Goal: Task Accomplishment & Management: Use online tool/utility

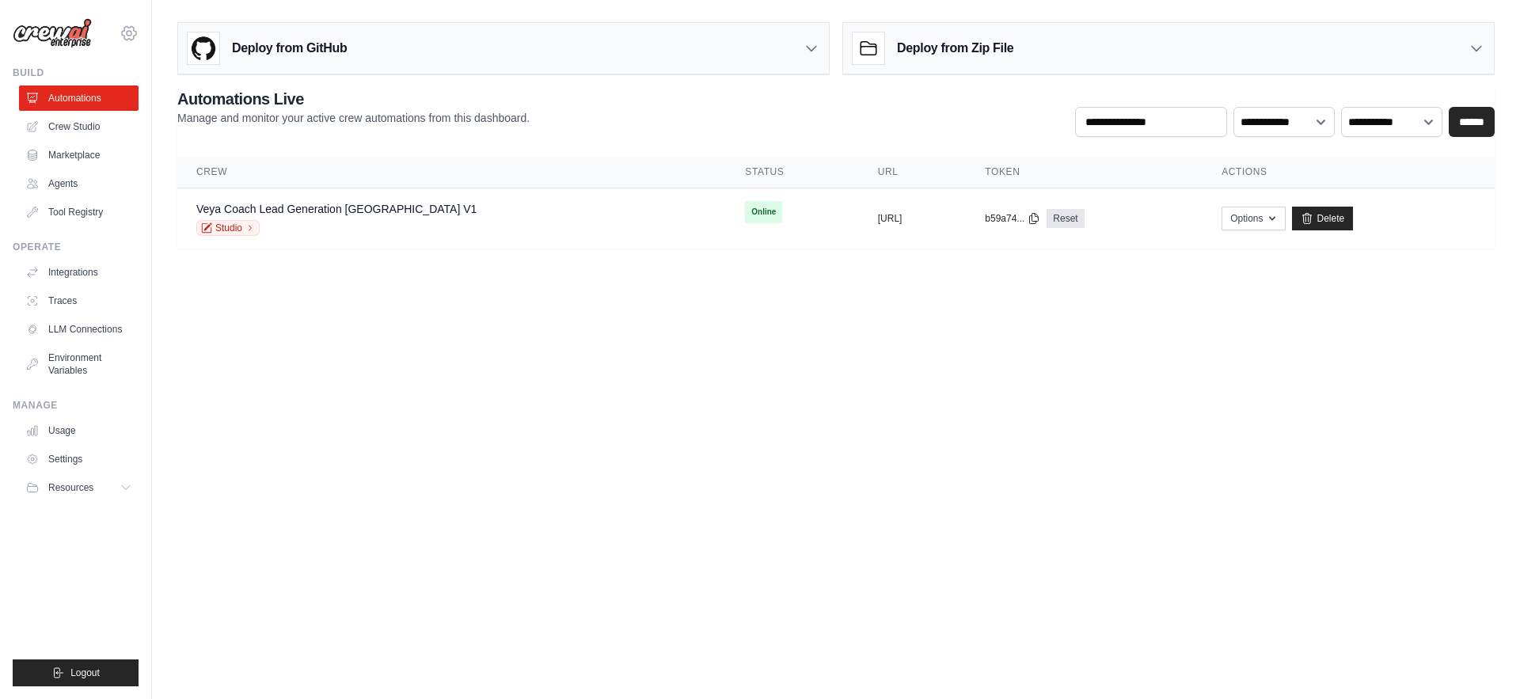
click at [129, 36] on icon at bounding box center [129, 33] width 19 height 19
click at [434, 468] on body "[EMAIL_ADDRESS][DOMAIN_NAME] Settings Build Automations Crew Studio" at bounding box center [760, 349] width 1520 height 699
click at [61, 430] on link "Usage" at bounding box center [81, 430] width 120 height 25
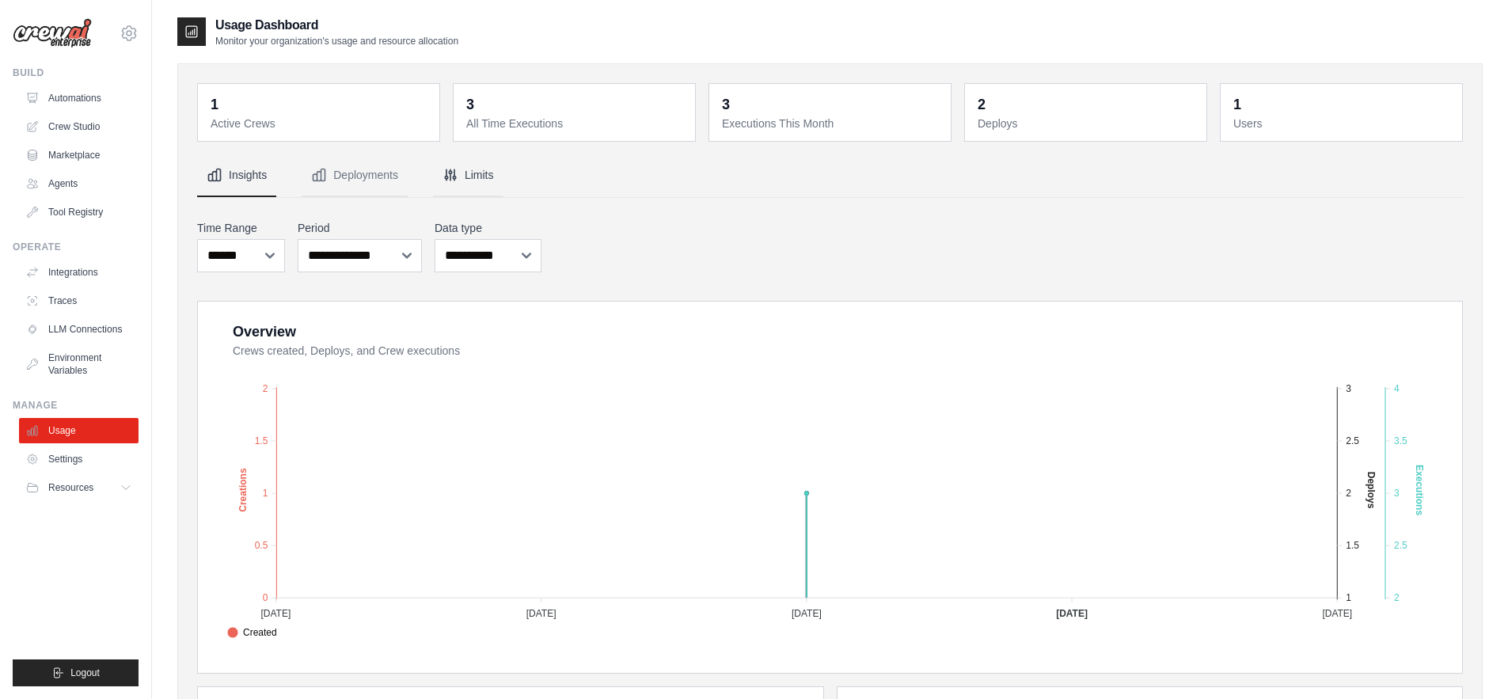
click at [479, 183] on button "Limits" at bounding box center [468, 175] width 70 height 43
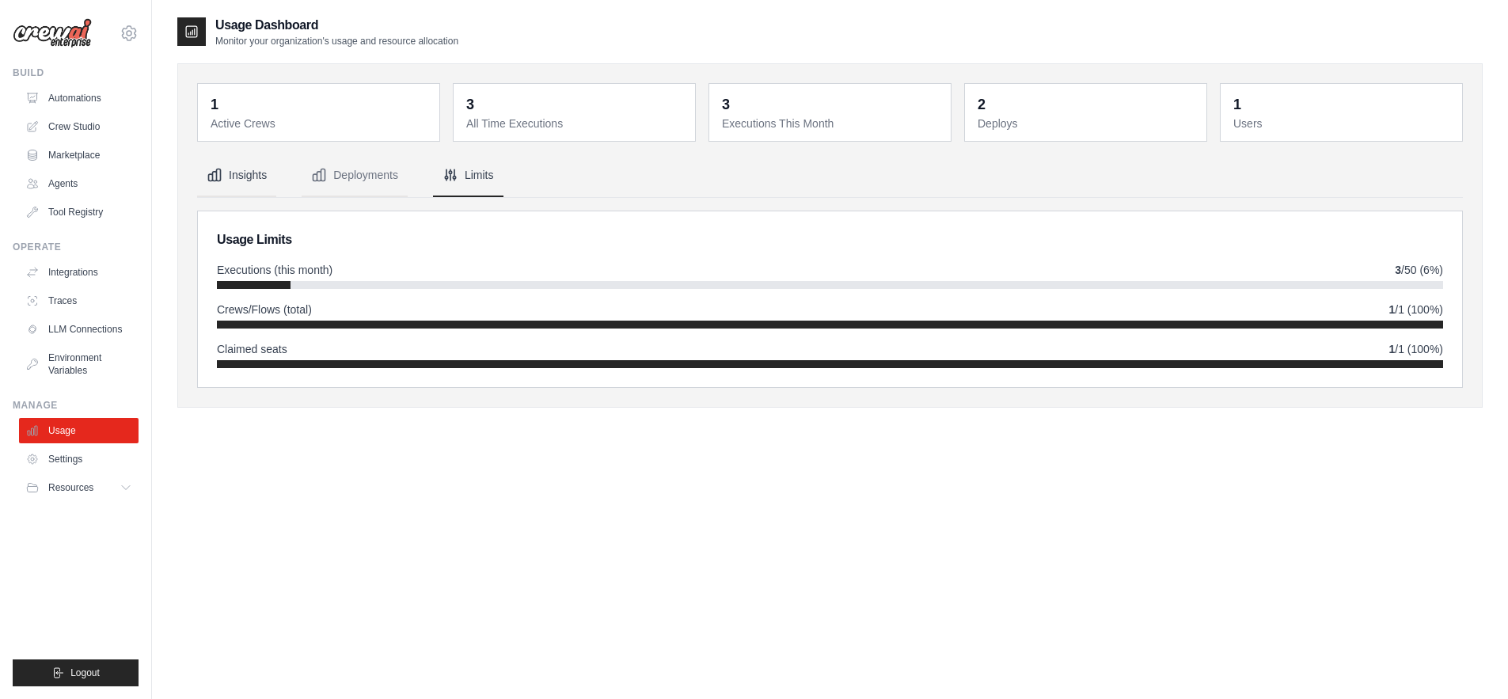
click at [232, 175] on button "Insights" at bounding box center [236, 175] width 79 height 43
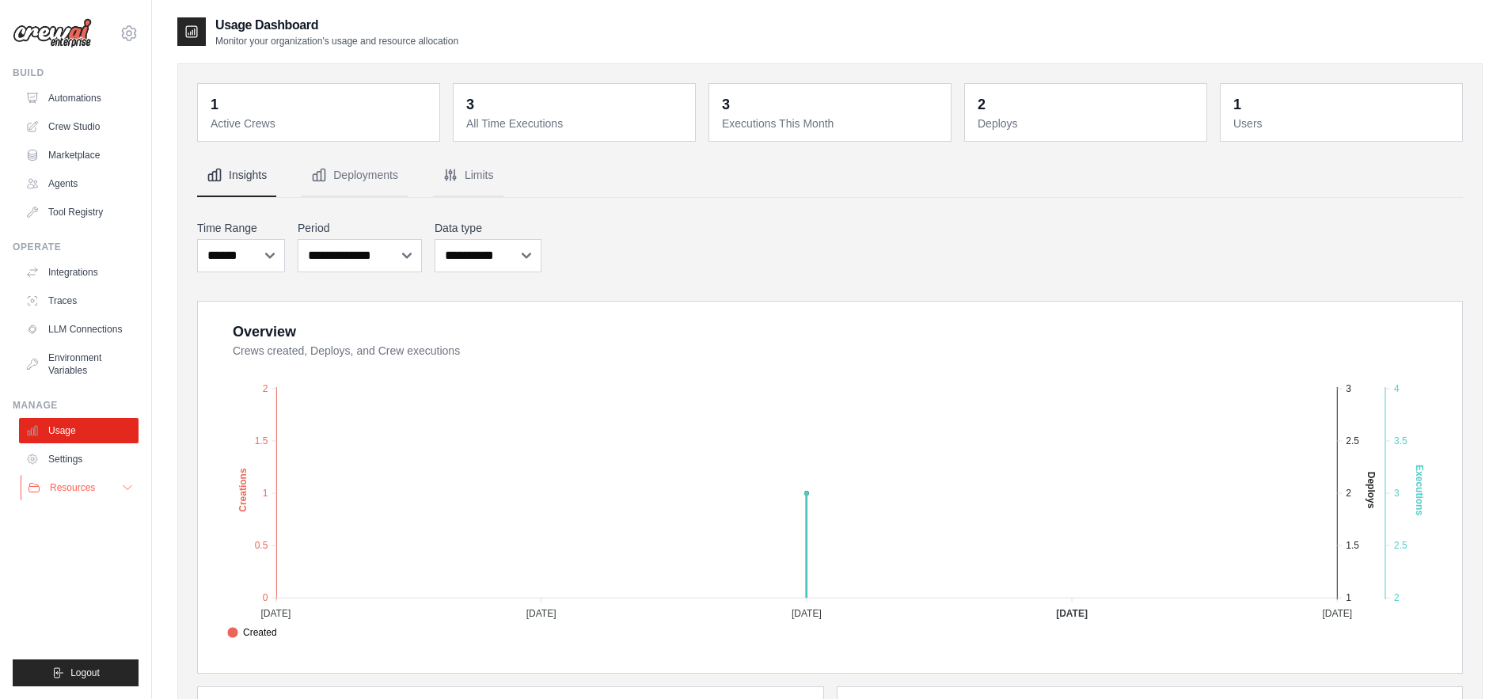
click at [76, 489] on span "Resources" at bounding box center [72, 487] width 45 height 13
click at [89, 519] on span "Documentation" at bounding box center [88, 514] width 64 height 13
click at [69, 124] on link "Crew Studio" at bounding box center [81, 126] width 120 height 25
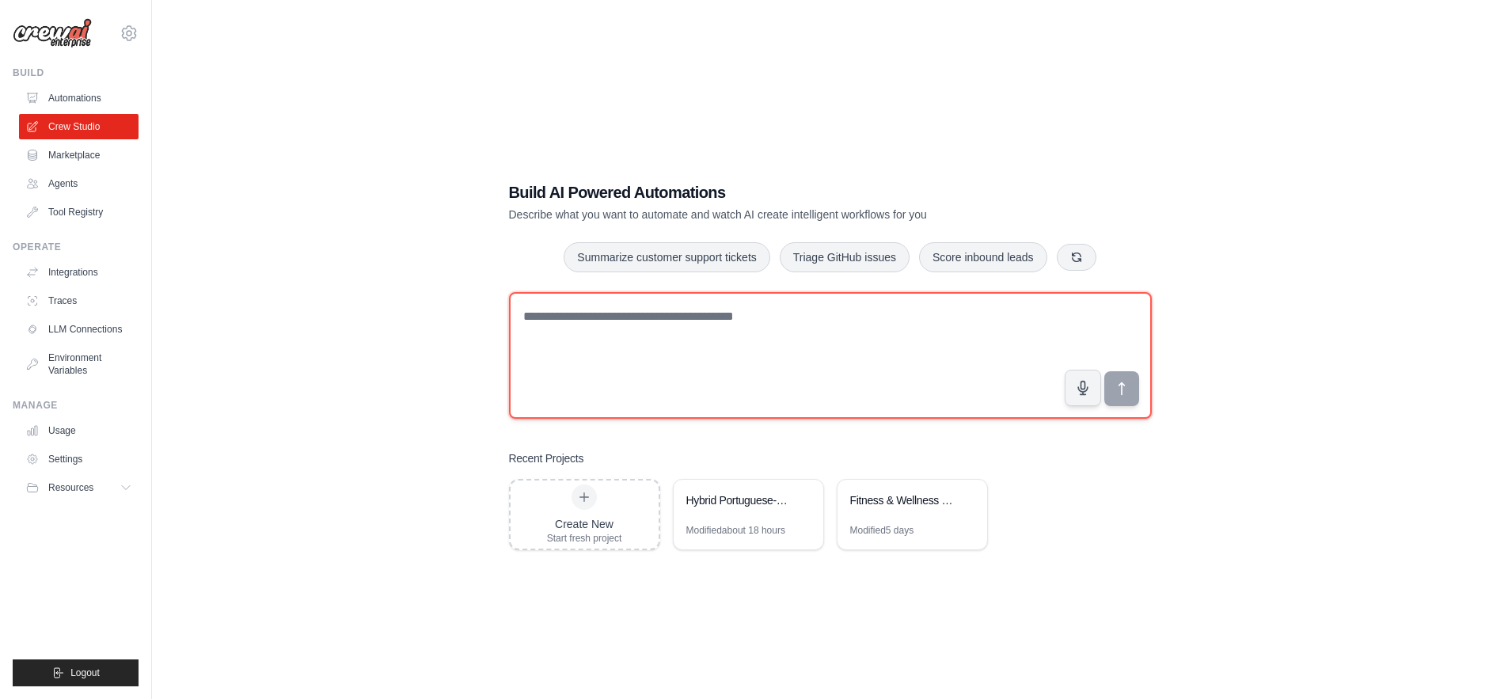
click at [611, 338] on textarea at bounding box center [830, 355] width 643 height 127
paste textarea "**********"
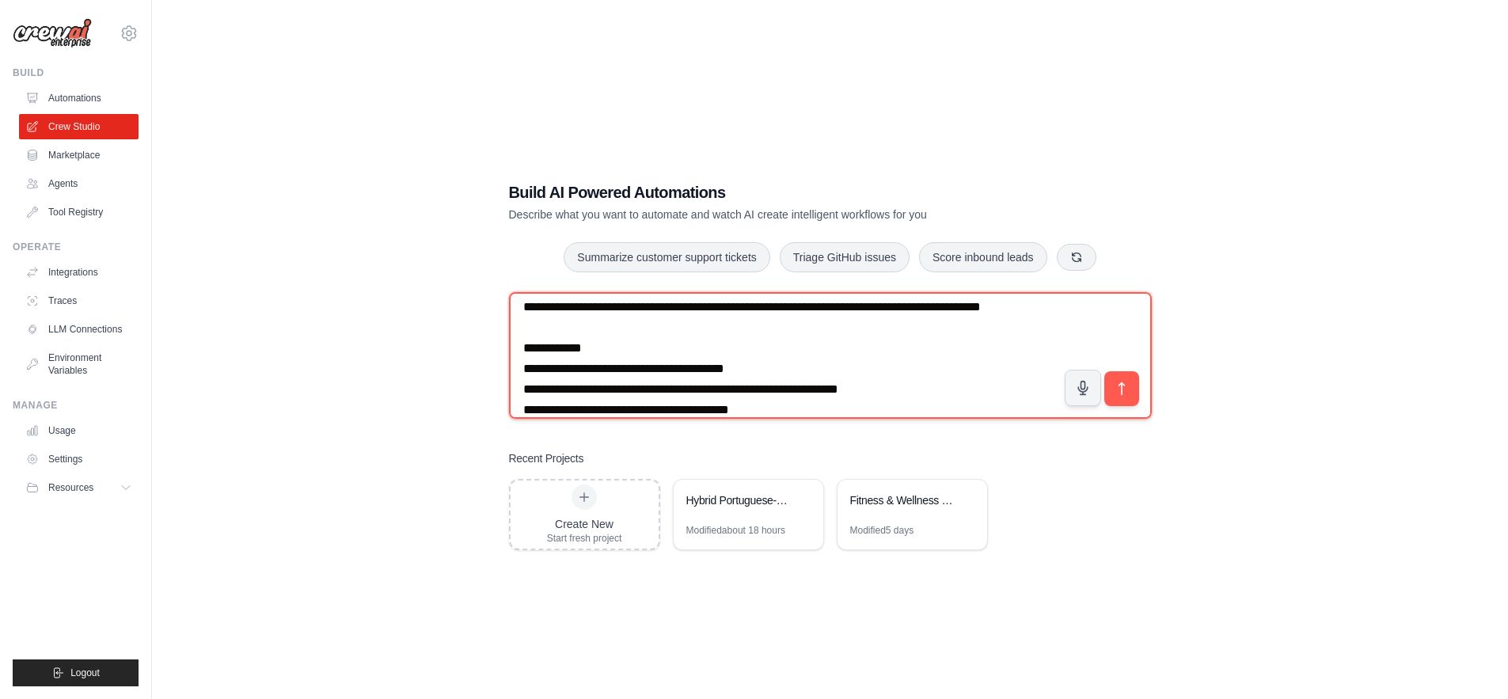
scroll to position [314, 0]
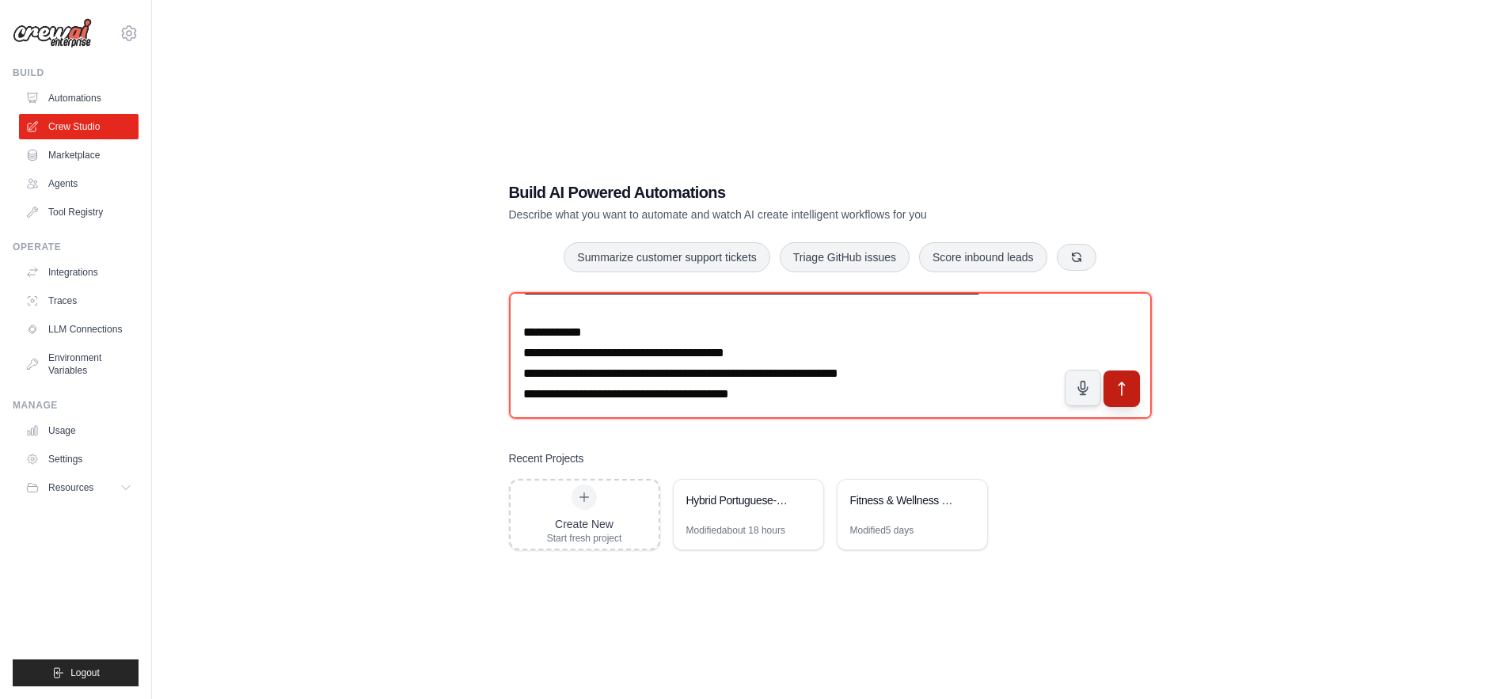
type textarea "**********"
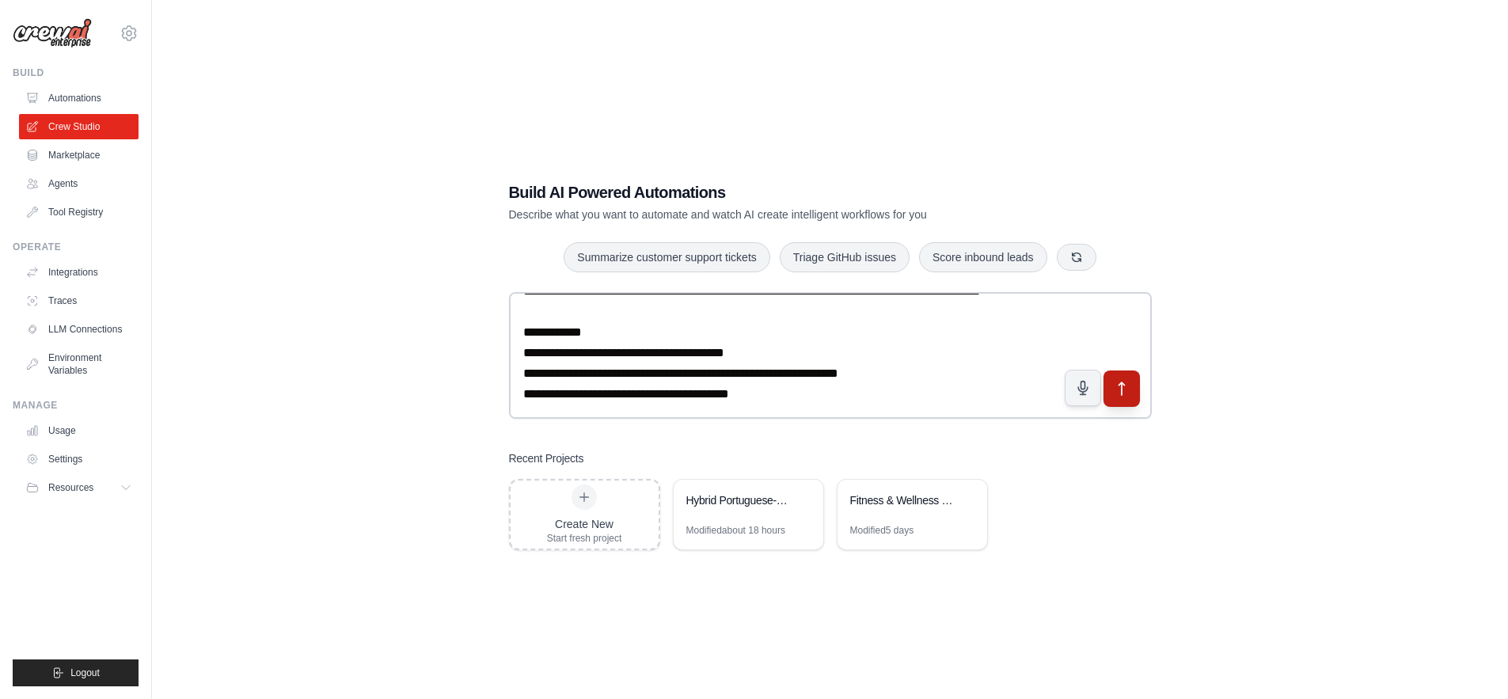
click at [1122, 392] on icon "submit" at bounding box center [1122, 388] width 6 height 13
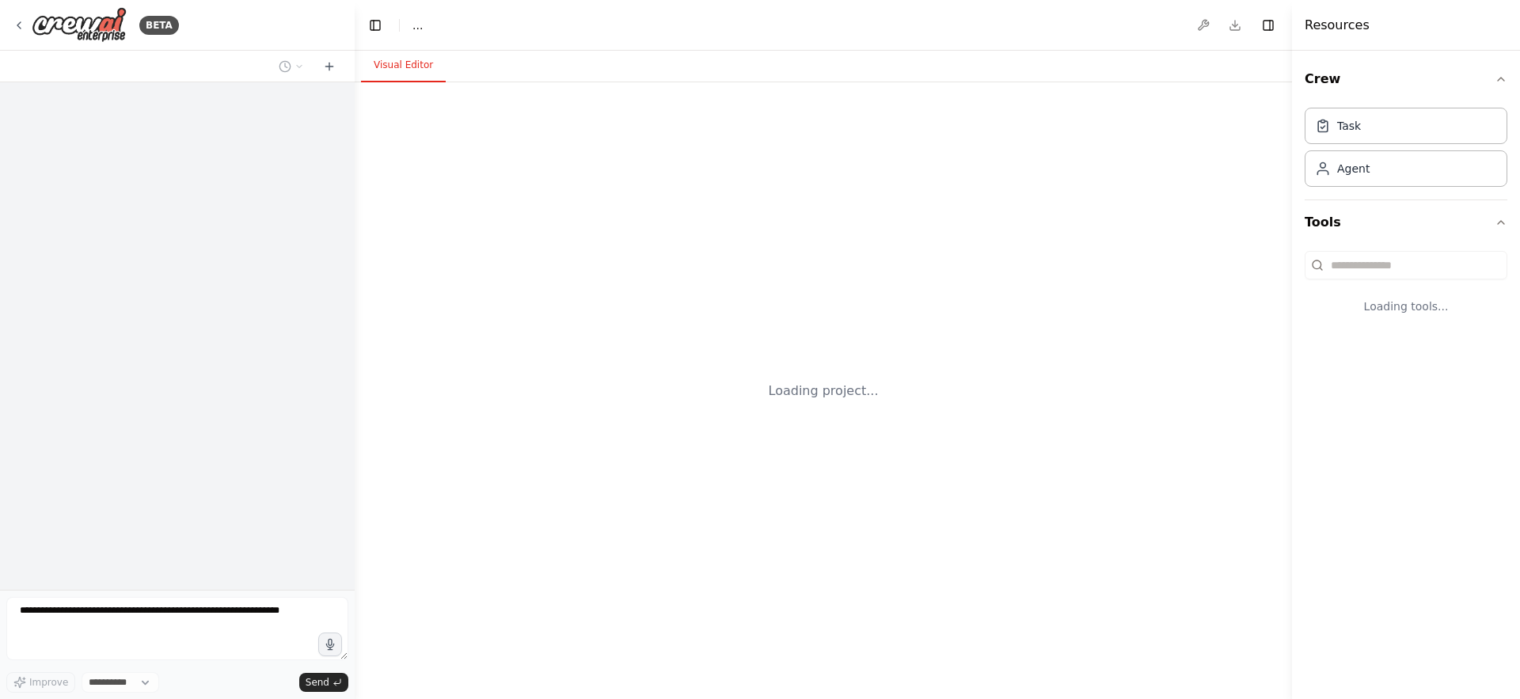
select select "****"
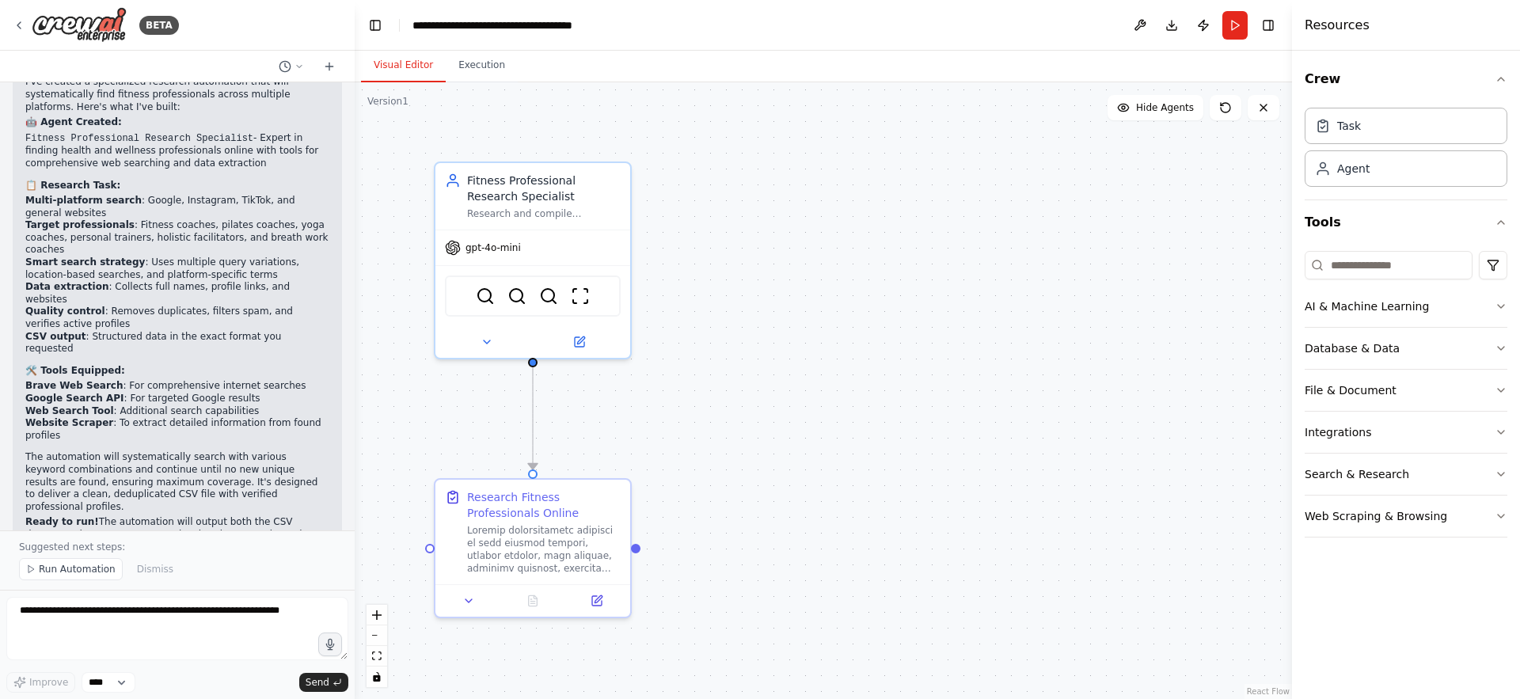
scroll to position [1241, 0]
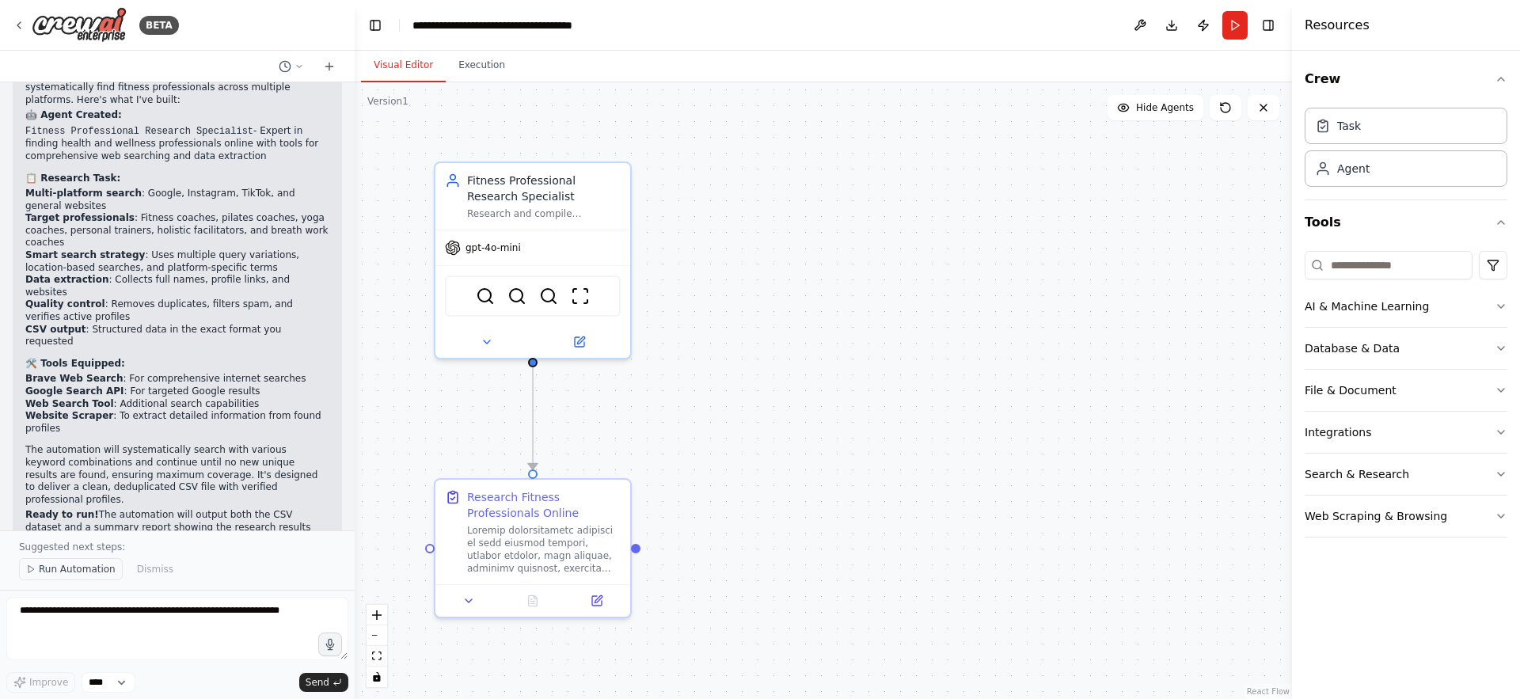
click at [62, 567] on span "Run Automation" at bounding box center [77, 569] width 77 height 13
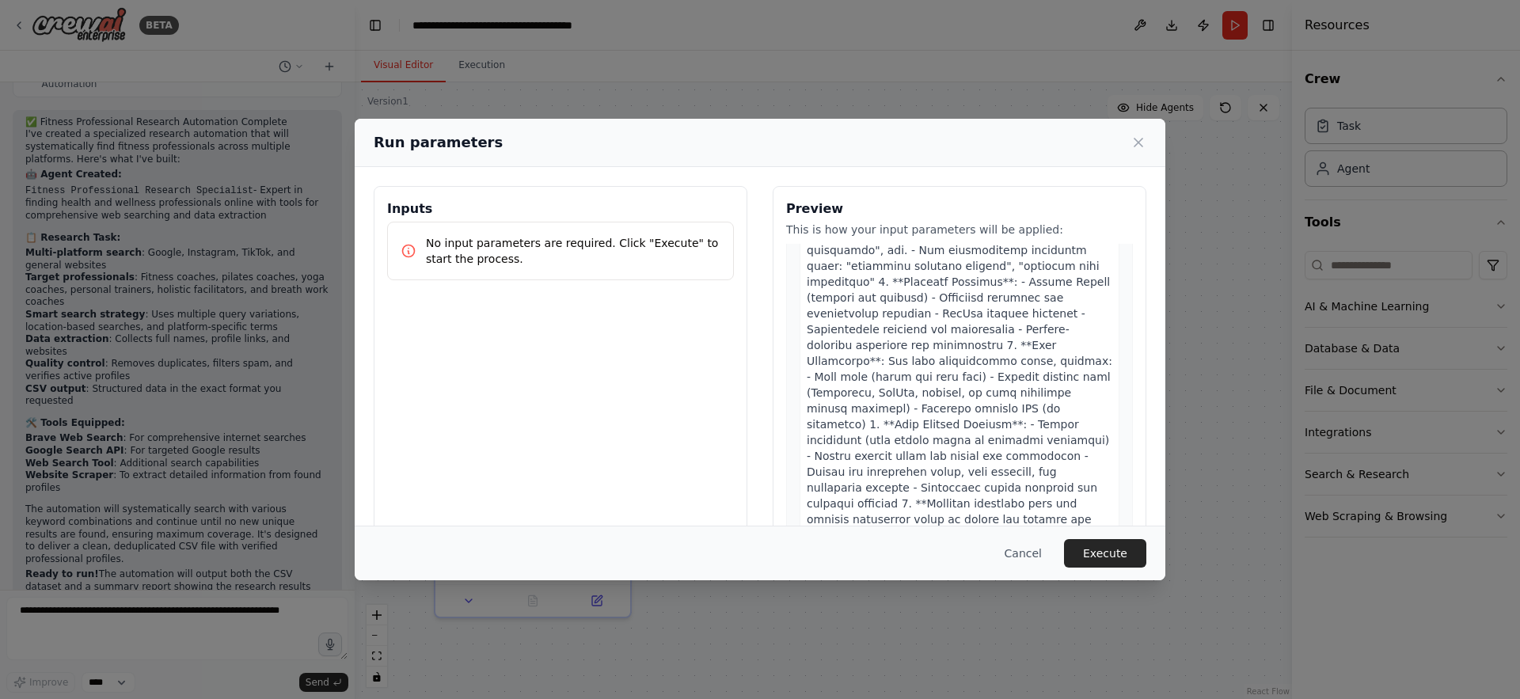
scroll to position [276, 0]
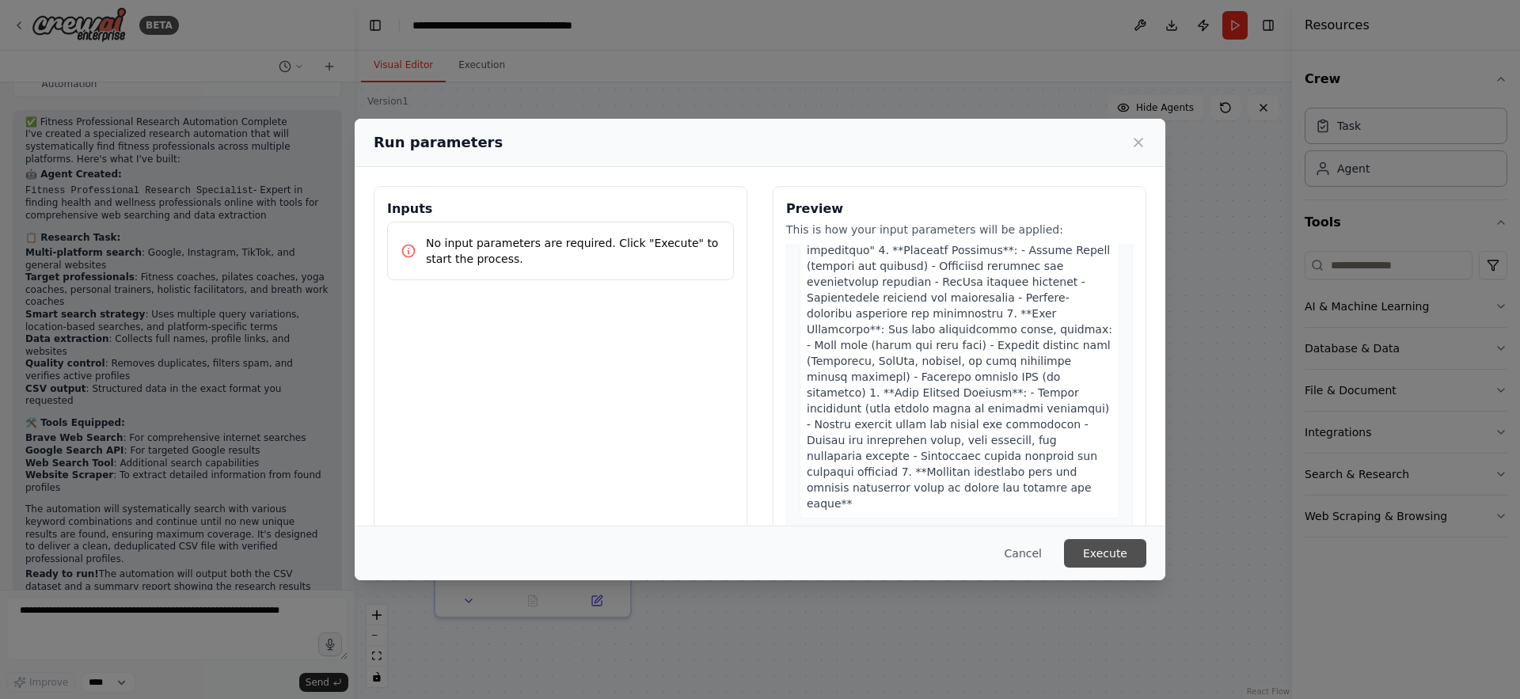
click at [1101, 561] on button "Execute" at bounding box center [1105, 553] width 82 height 29
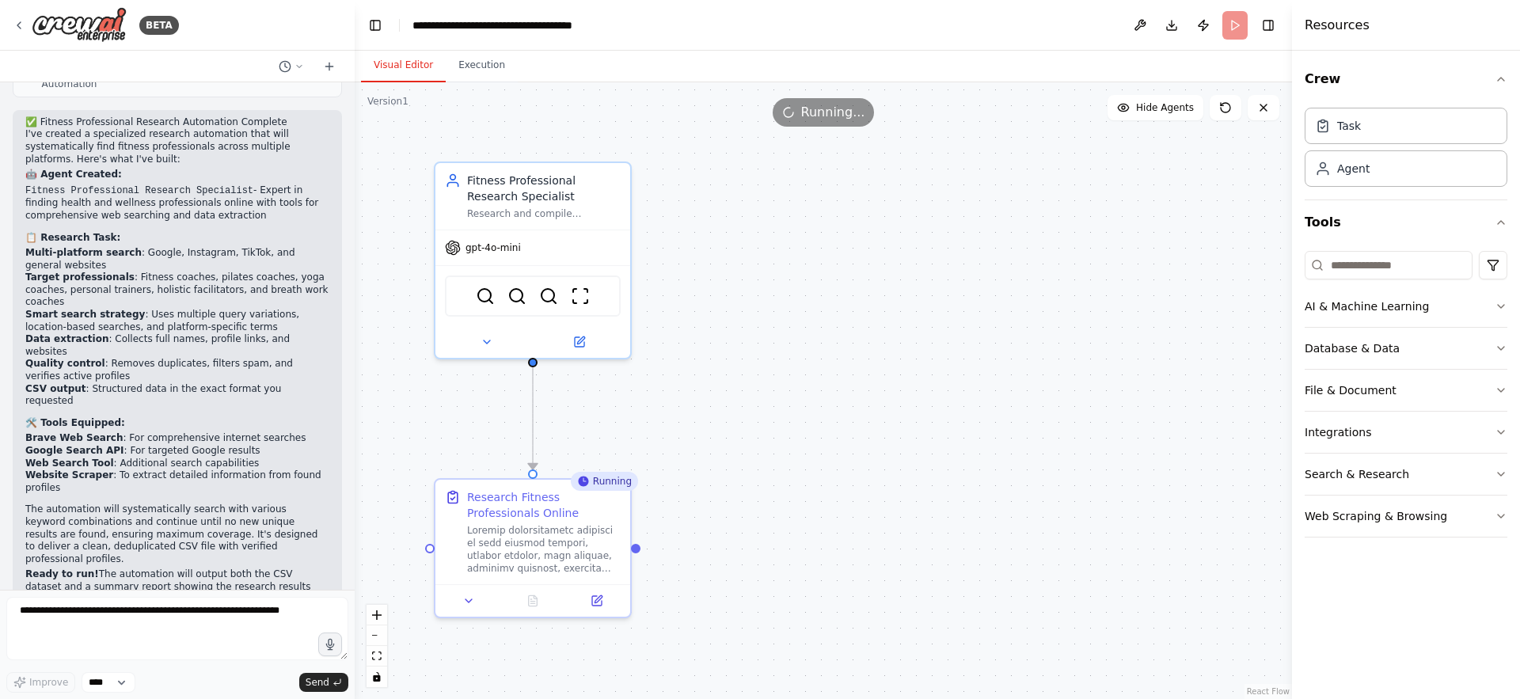
scroll to position [1241, 0]
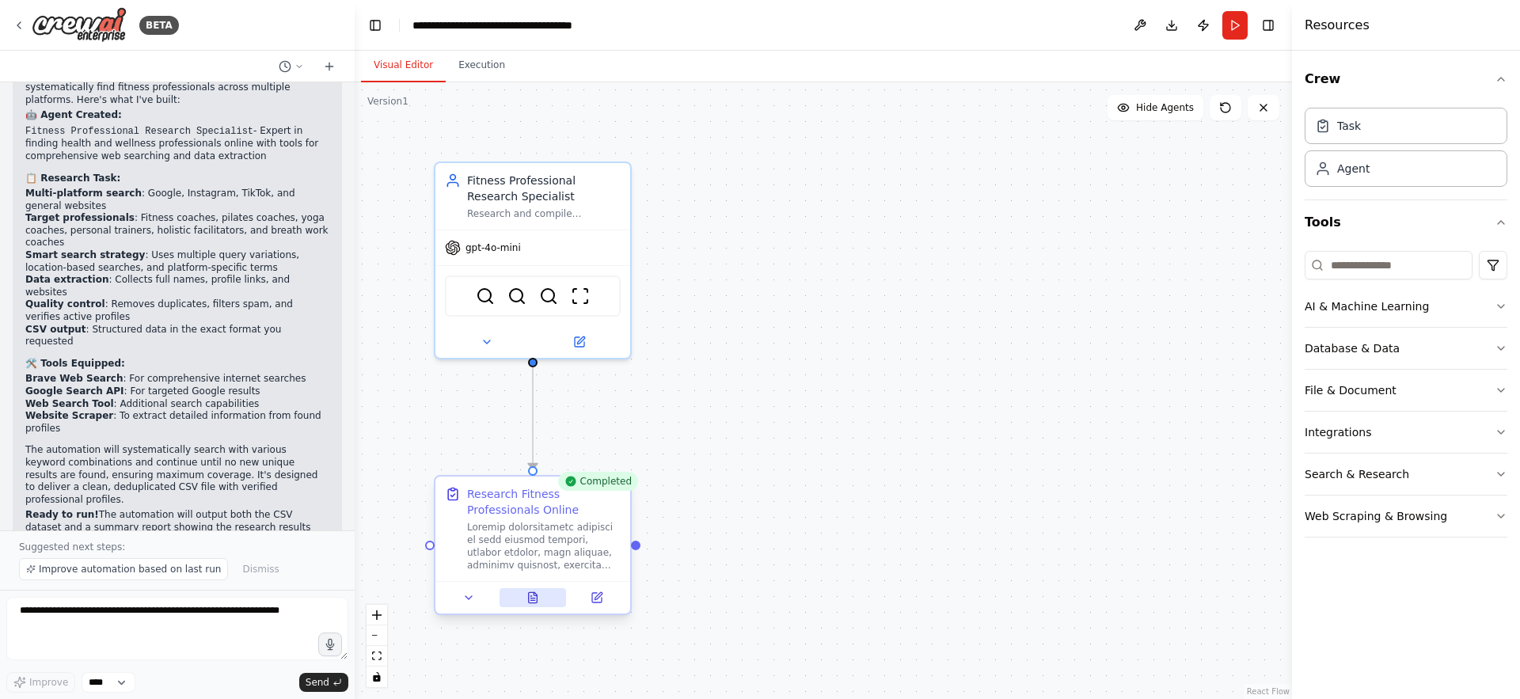
click at [536, 599] on icon at bounding box center [533, 597] width 9 height 10
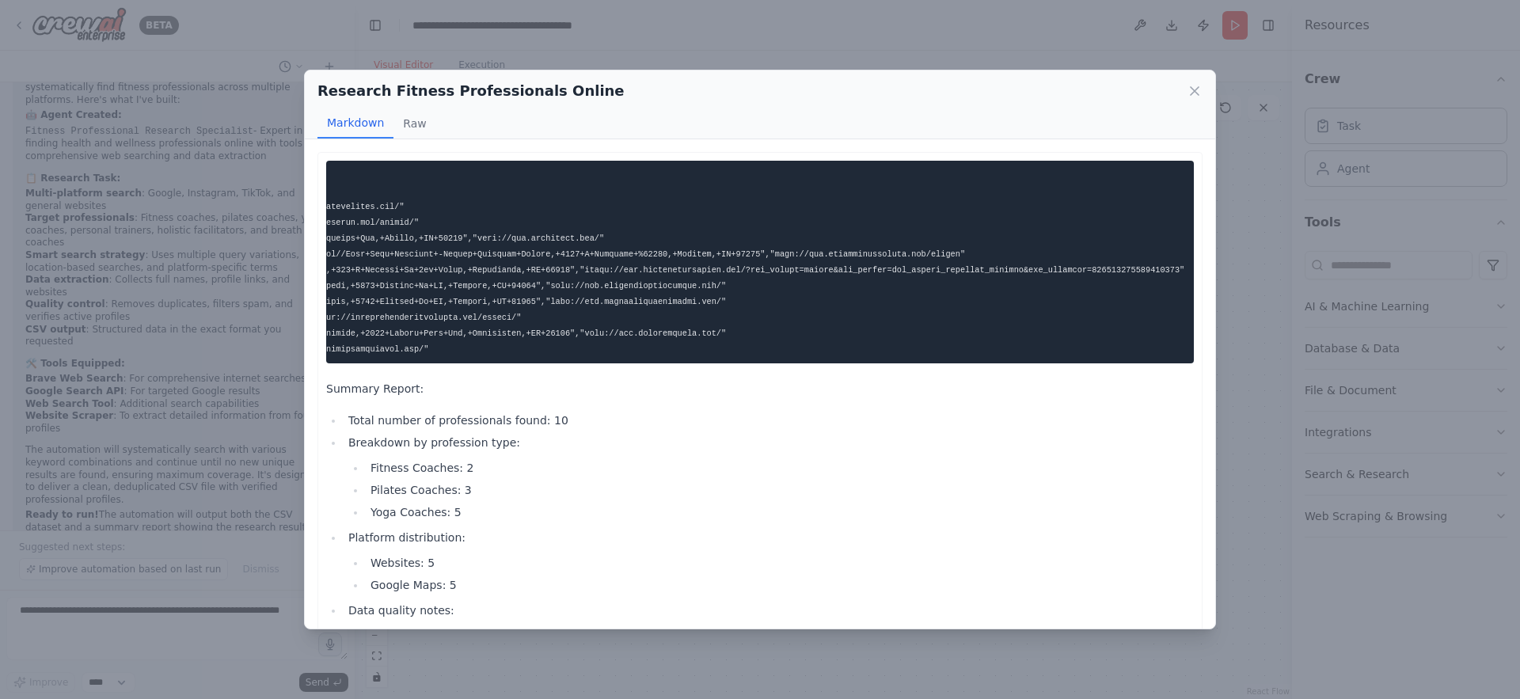
scroll to position [0, 0]
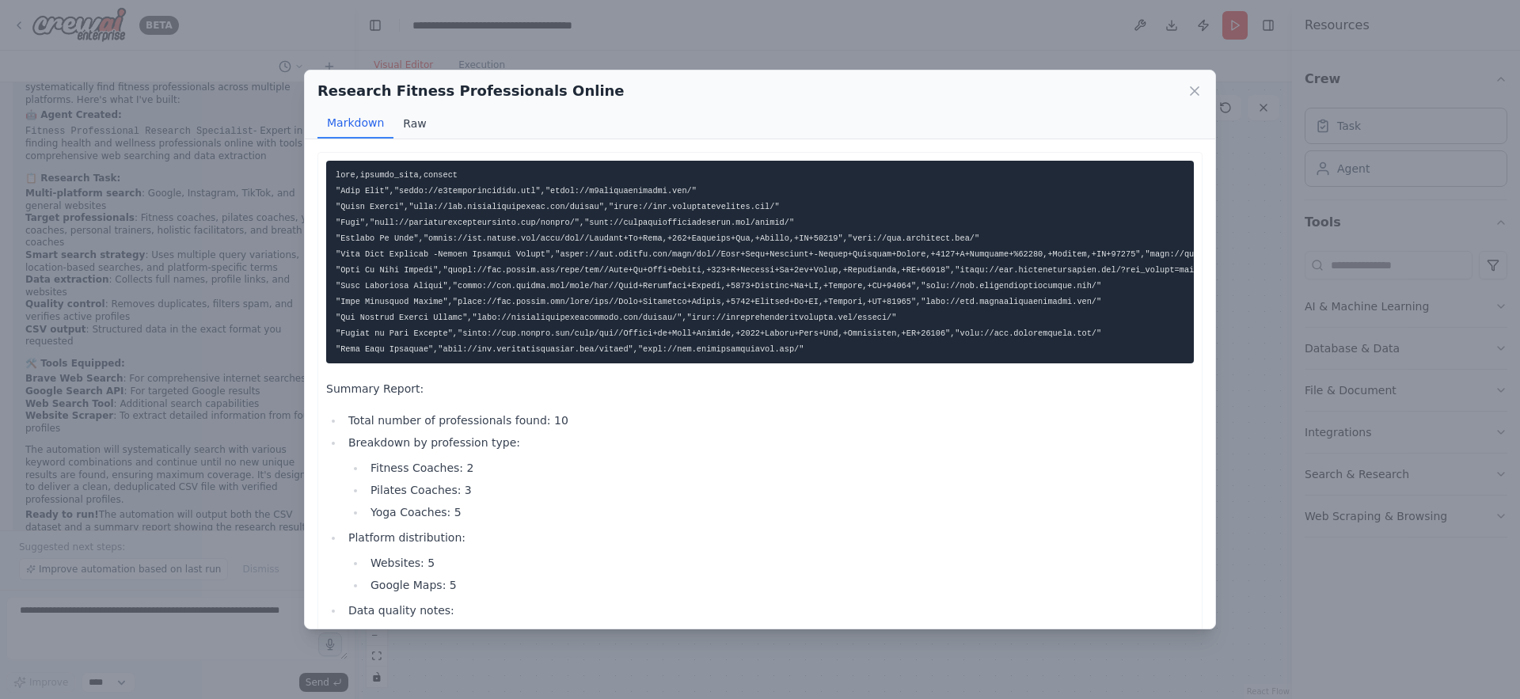
click at [415, 126] on button "Raw" at bounding box center [415, 123] width 42 height 30
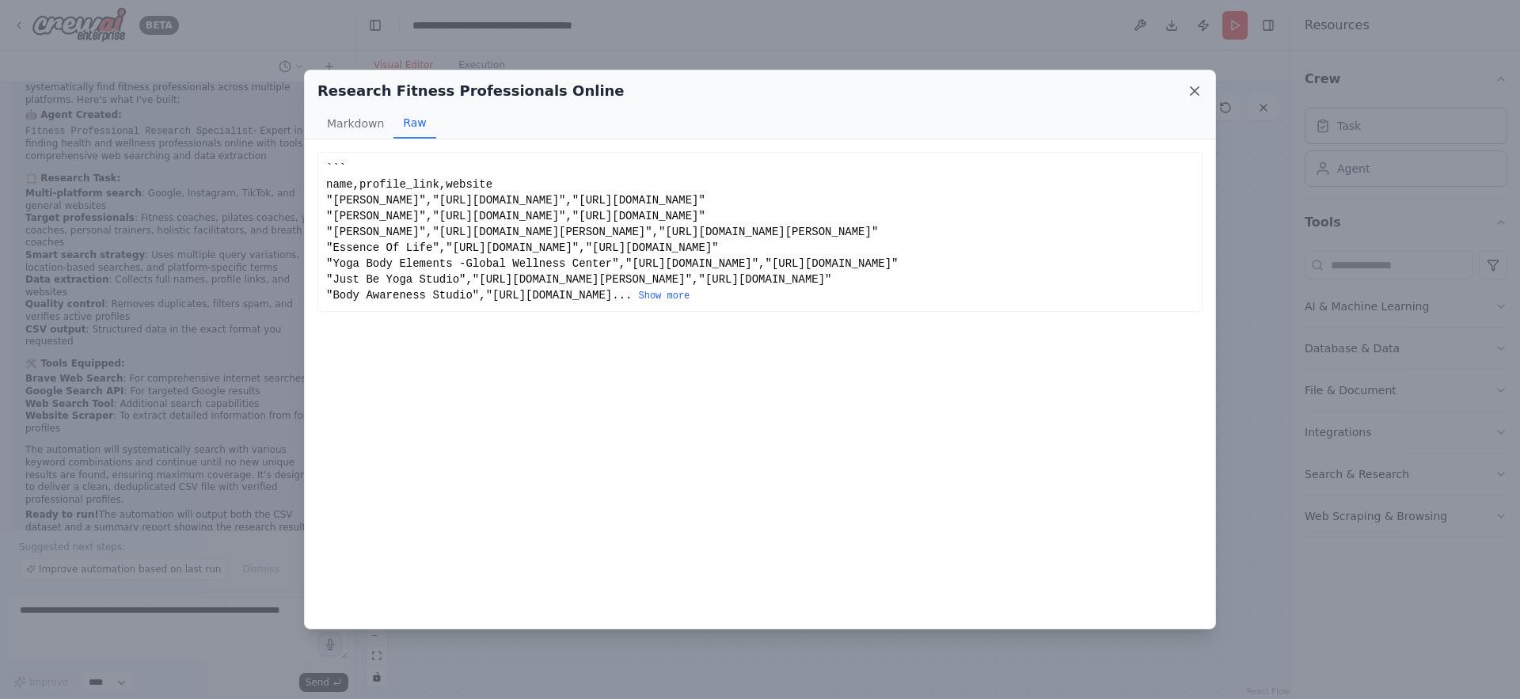
click at [1192, 97] on icon at bounding box center [1195, 91] width 16 height 16
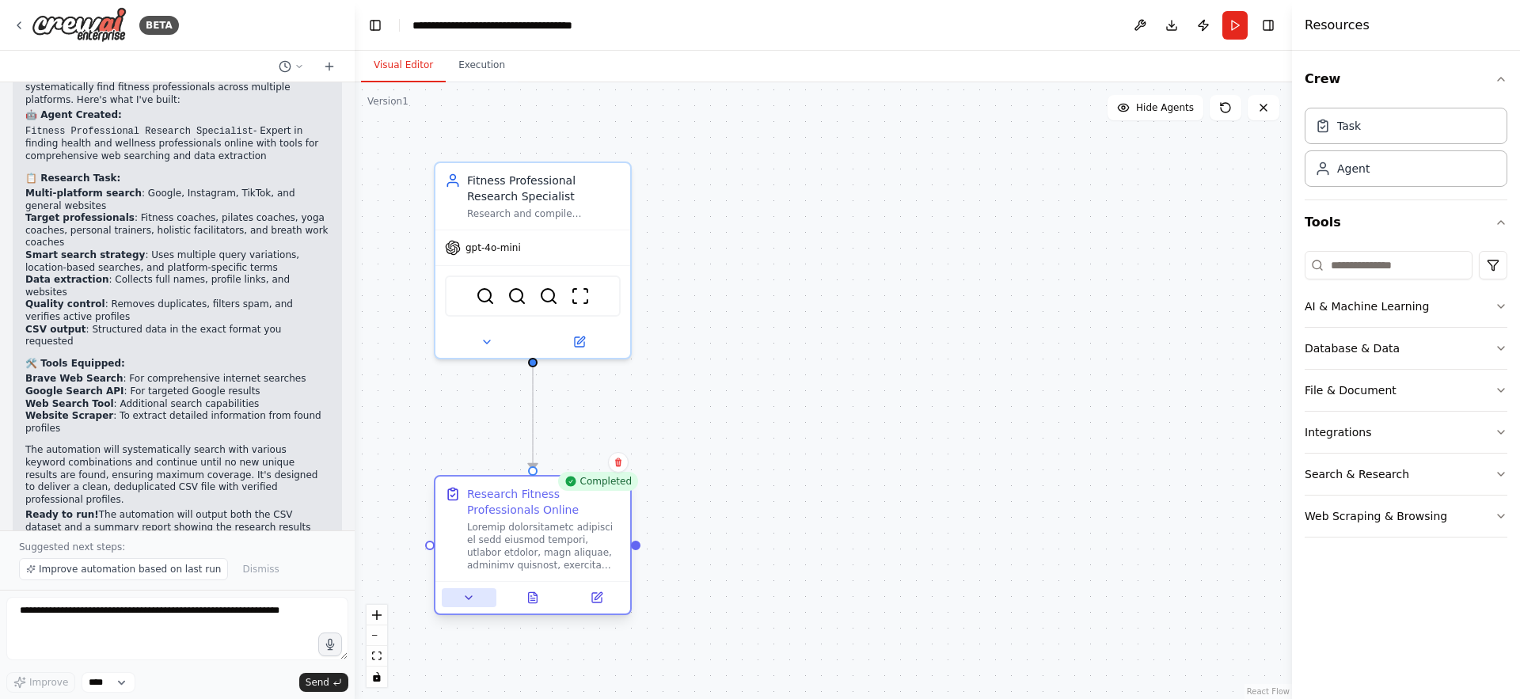
click at [473, 598] on icon at bounding box center [468, 597] width 13 height 13
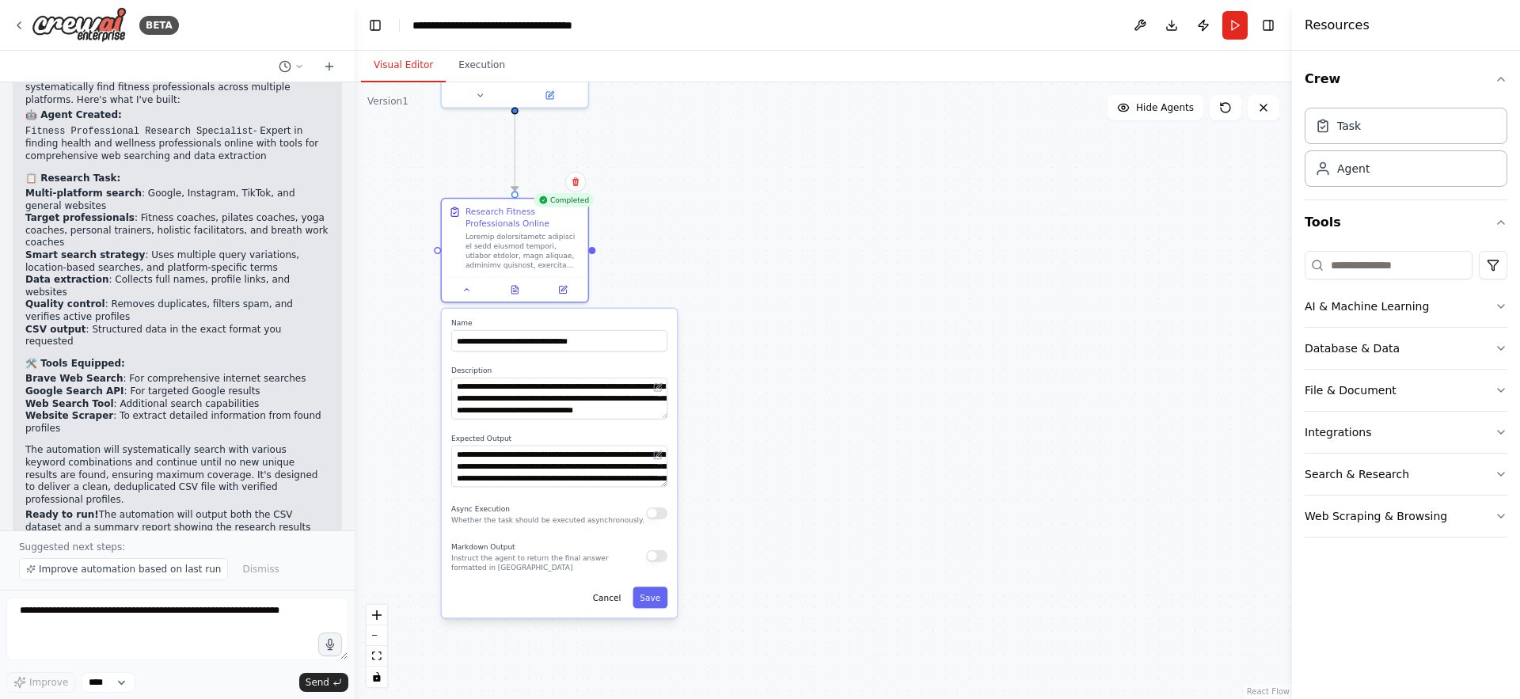
drag, startPoint x: 877, startPoint y: 578, endPoint x: 874, endPoint y: 268, distance: 310.4
click at [874, 268] on div ".deletable-edge-delete-btn { width: 20px; height: 20px; border: 0px solid #ffff…" at bounding box center [823, 390] width 937 height 617
click at [525, 397] on textarea at bounding box center [559, 399] width 216 height 42
click at [657, 385] on icon at bounding box center [657, 387] width 7 height 7
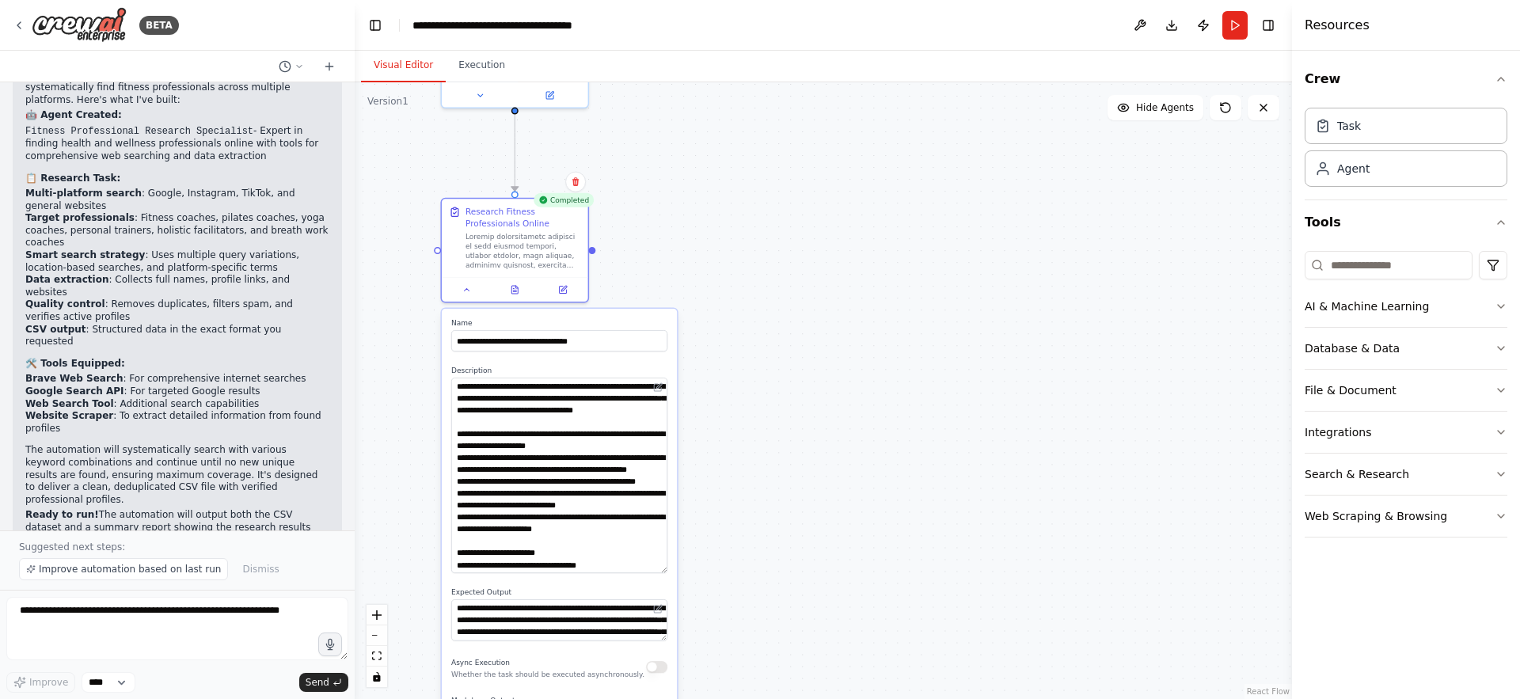
drag, startPoint x: 664, startPoint y: 415, endPoint x: 700, endPoint y: 569, distance: 158.5
click at [700, 569] on div ".deletable-edge-delete-btn { width: 20px; height: 20px; border: 0px solid #ffff…" at bounding box center [823, 390] width 937 height 617
drag, startPoint x: 503, startPoint y: 517, endPoint x: 470, endPoint y: 507, distance: 34.1
click at [470, 507] on textarea at bounding box center [559, 476] width 216 height 196
click at [579, 503] on textarea at bounding box center [559, 476] width 216 height 196
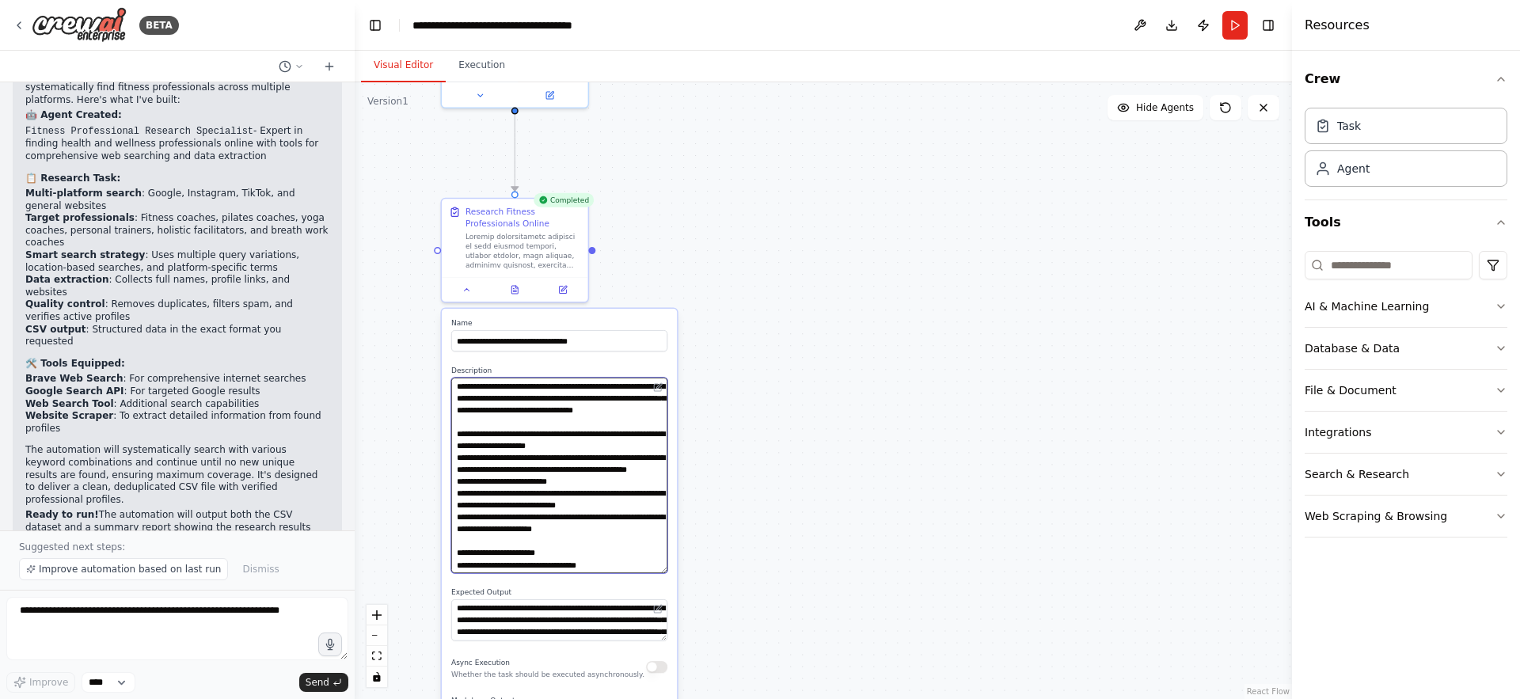
click at [579, 503] on textarea at bounding box center [559, 476] width 216 height 196
click at [550, 504] on textarea at bounding box center [559, 476] width 216 height 196
type textarea "**********"
click at [553, 629] on textarea "**********" at bounding box center [559, 620] width 216 height 42
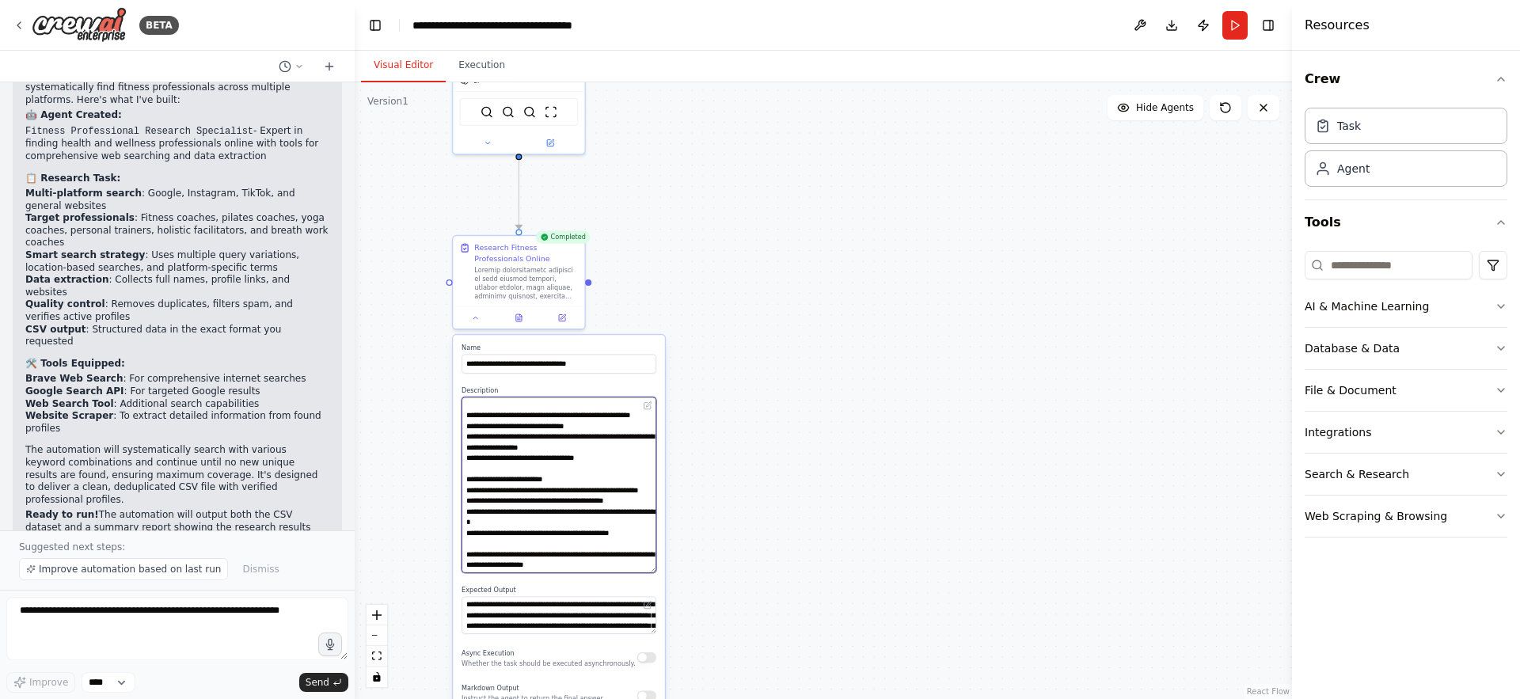
scroll to position [381, 0]
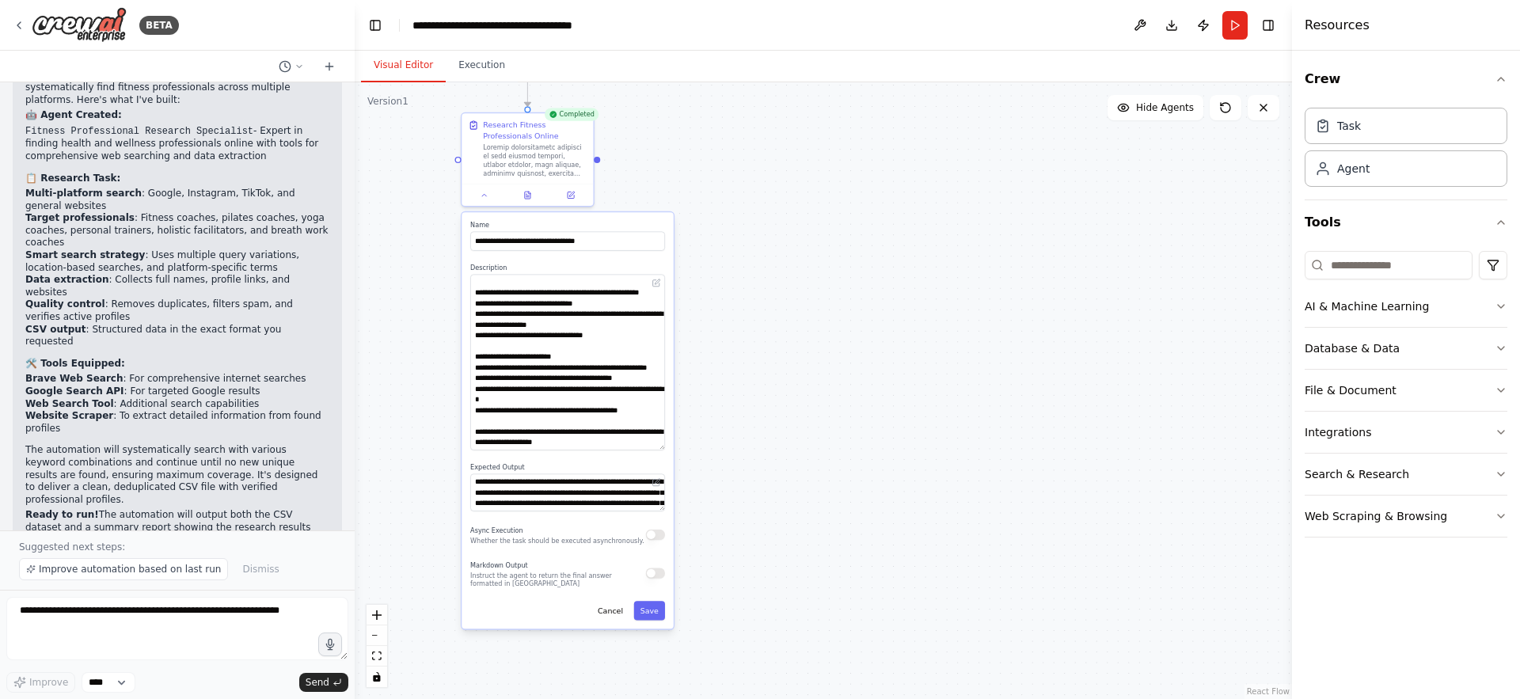
drag, startPoint x: 785, startPoint y: 618, endPoint x: 793, endPoint y: 494, distance: 123.8
click at [794, 495] on div ".deletable-edge-delete-btn { width: 20px; height: 20px; border: 0px solid #ffff…" at bounding box center [823, 390] width 937 height 617
click at [655, 617] on button "Save" at bounding box center [649, 610] width 31 height 19
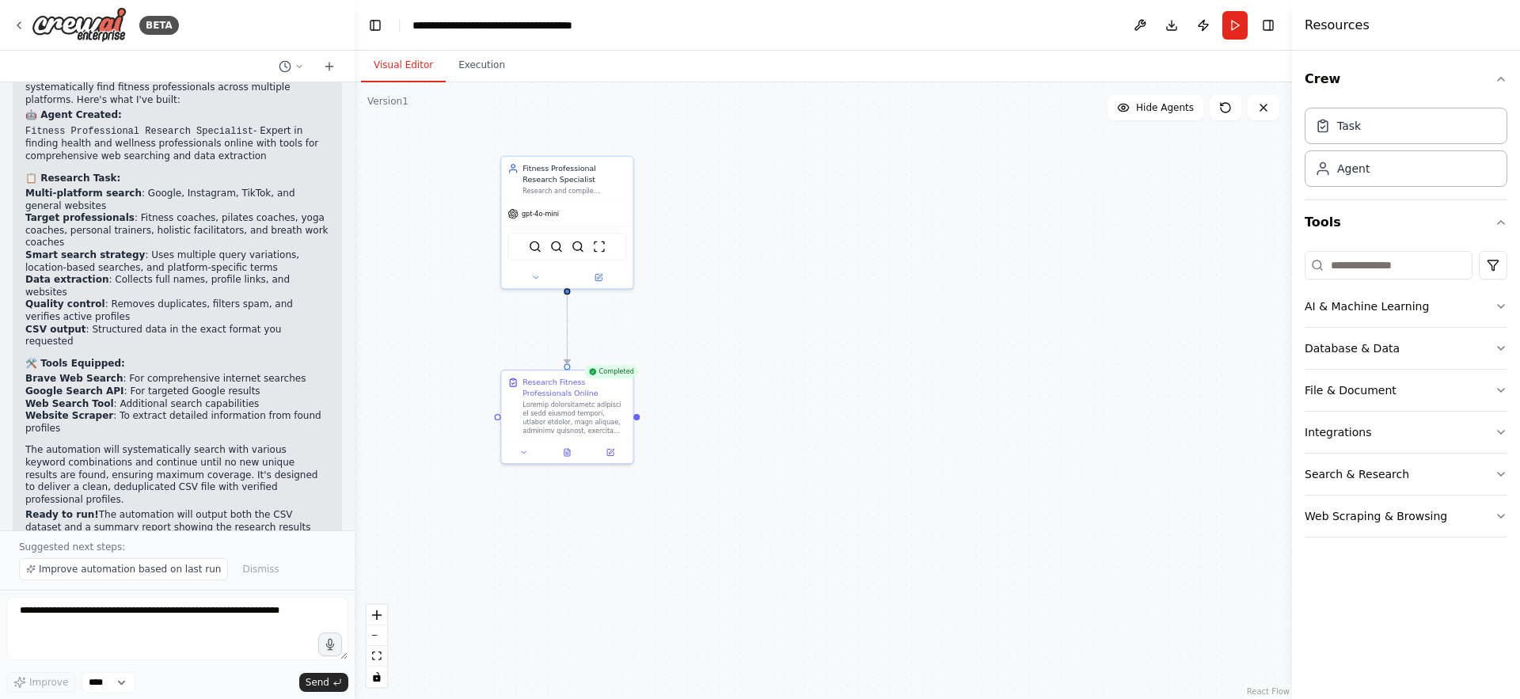
drag, startPoint x: 675, startPoint y: 208, endPoint x: 717, endPoint y: 487, distance: 281.9
click at [717, 487] on div ".deletable-edge-delete-btn { width: 20px; height: 20px; border: 0px solid #ffff…" at bounding box center [823, 390] width 937 height 617
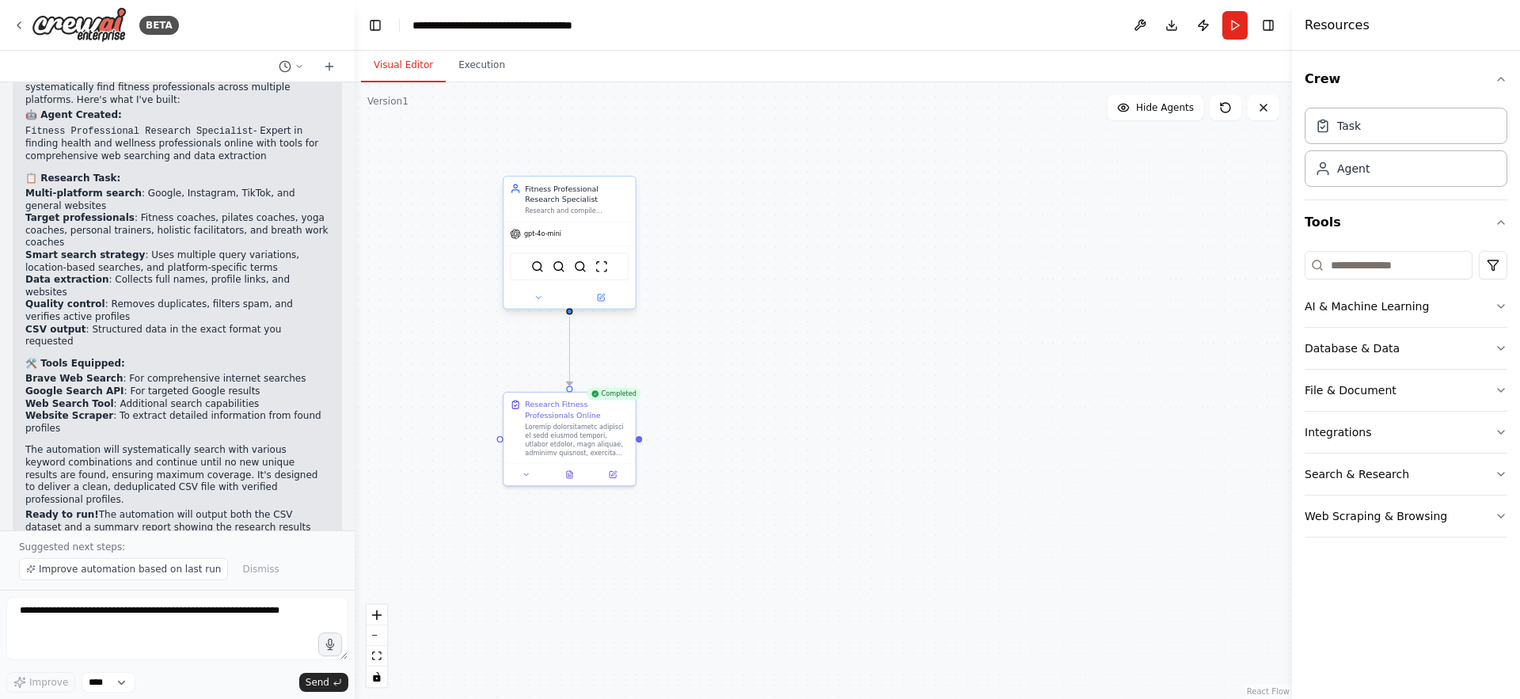
click at [589, 226] on div "gpt-4o-mini" at bounding box center [569, 234] width 131 height 24
click at [535, 298] on icon at bounding box center [538, 298] width 9 height 9
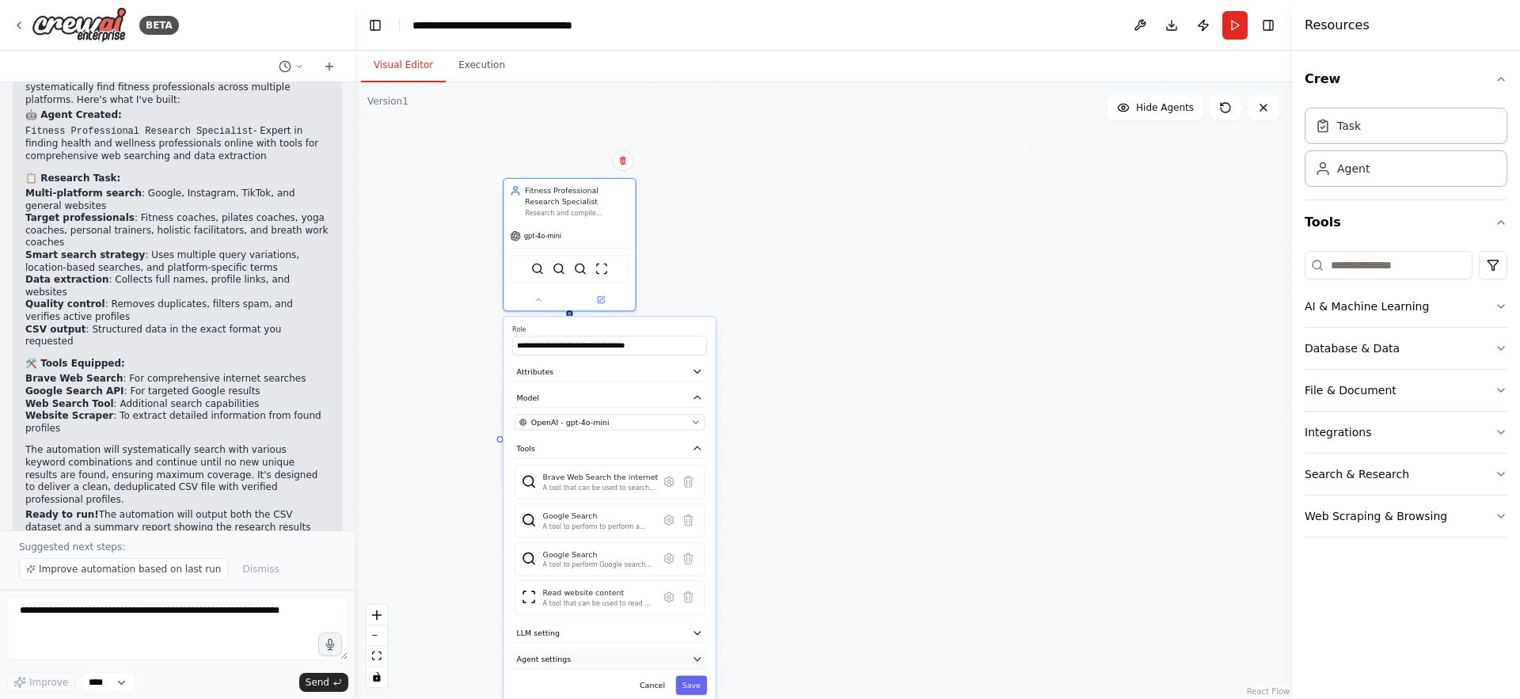
click at [593, 656] on button "Agent settings" at bounding box center [609, 659] width 195 height 20
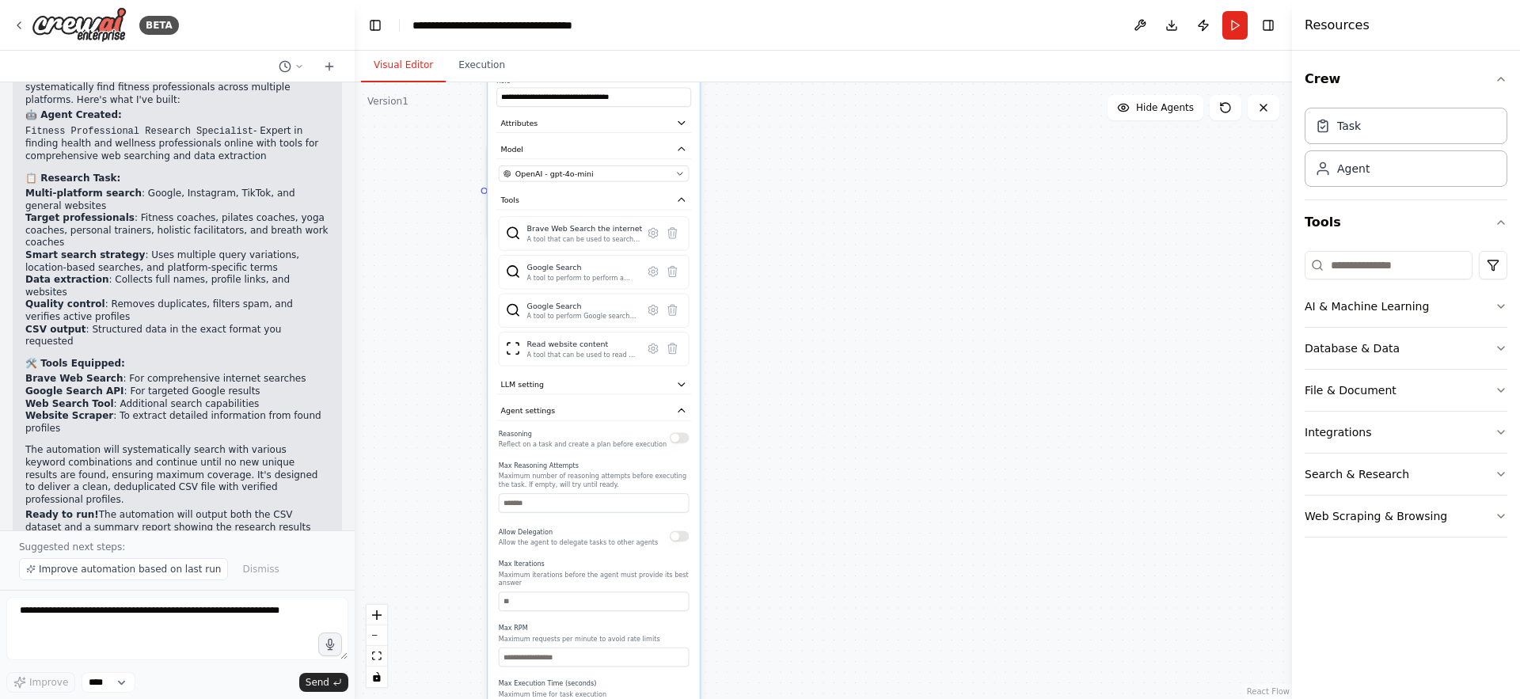
drag, startPoint x: 865, startPoint y: 547, endPoint x: 850, endPoint y: 299, distance: 249.1
click at [850, 299] on div ".deletable-edge-delete-btn { width: 20px; height: 20px; border: 0px solid #ffff…" at bounding box center [823, 390] width 937 height 617
click at [679, 442] on button "button" at bounding box center [680, 437] width 19 height 11
click at [656, 504] on input "number" at bounding box center [595, 502] width 190 height 19
click at [685, 503] on input "number" at bounding box center [595, 502] width 190 height 19
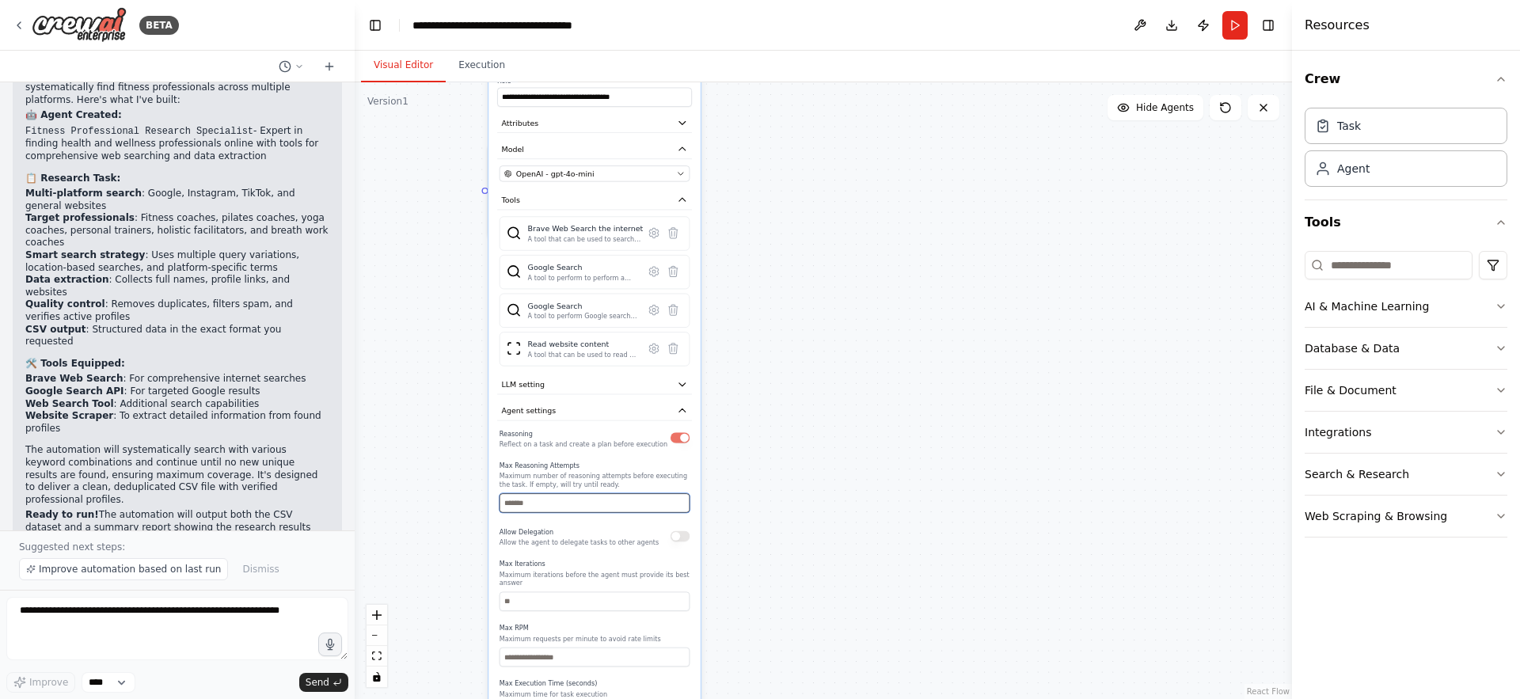
click at [682, 502] on input "*" at bounding box center [595, 502] width 190 height 19
type input "*"
click at [682, 502] on input "*" at bounding box center [595, 502] width 190 height 19
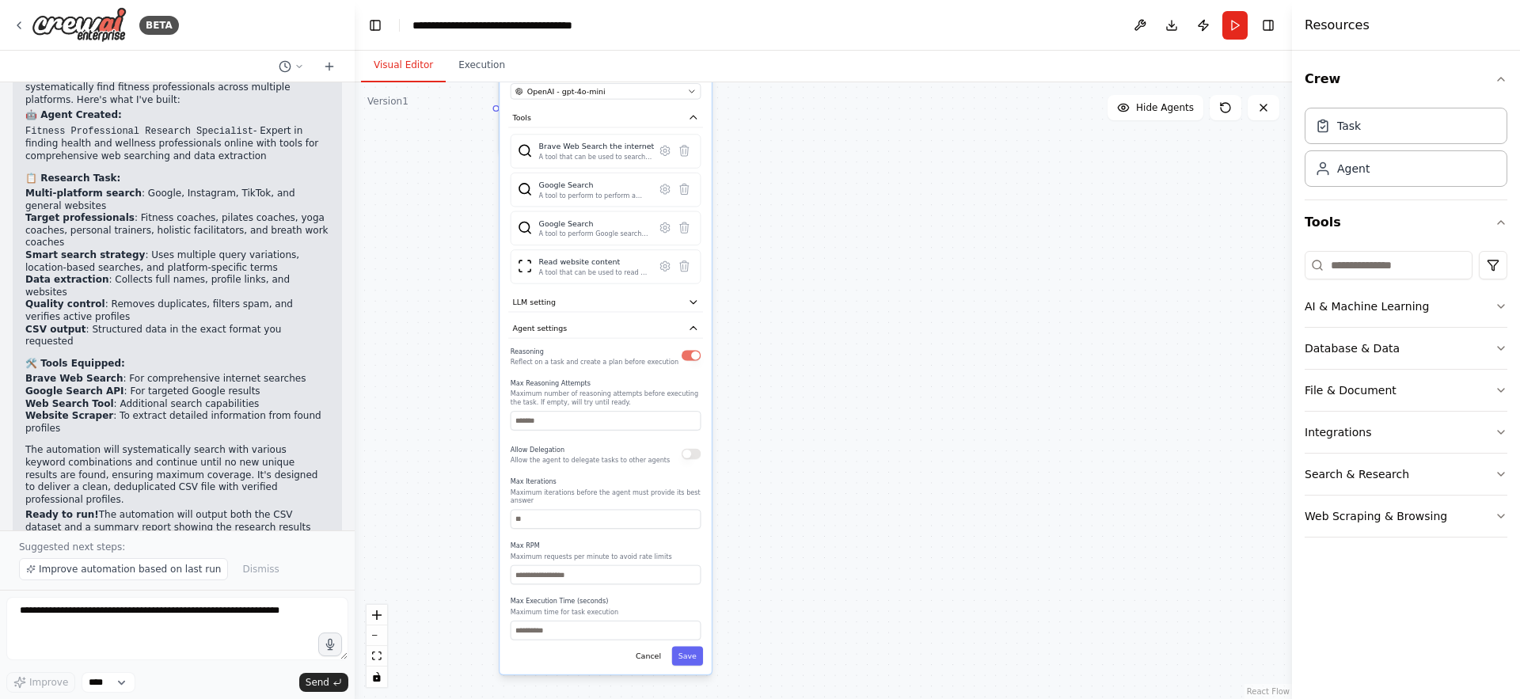
drag, startPoint x: 726, startPoint y: 628, endPoint x: 737, endPoint y: 546, distance: 83.1
click at [737, 546] on div ".deletable-edge-delete-btn { width: 20px; height: 20px; border: 0px solid #ffff…" at bounding box center [823, 390] width 937 height 617
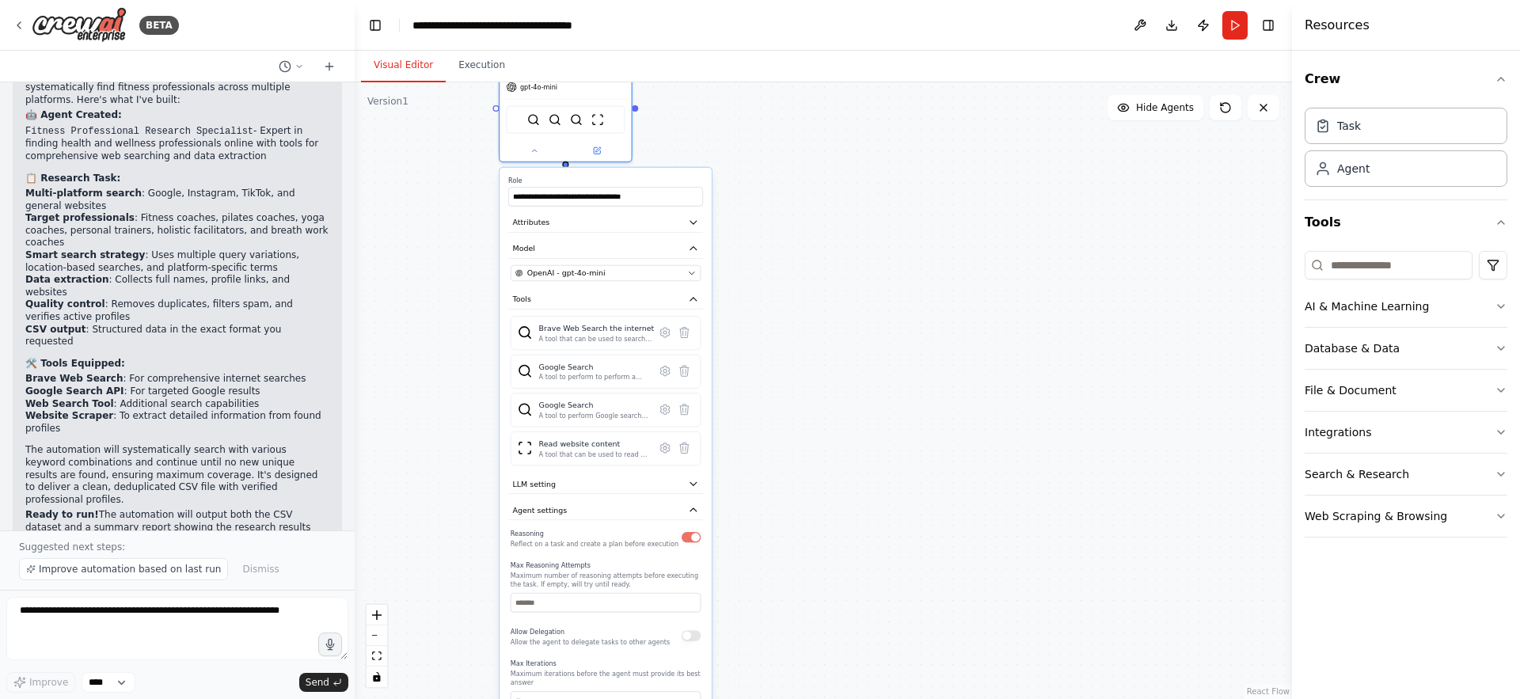
drag, startPoint x: 654, startPoint y: 386, endPoint x: 657, endPoint y: 576, distance: 190.1
click at [657, 569] on label "Max Reasoning Attempts" at bounding box center [606, 565] width 190 height 9
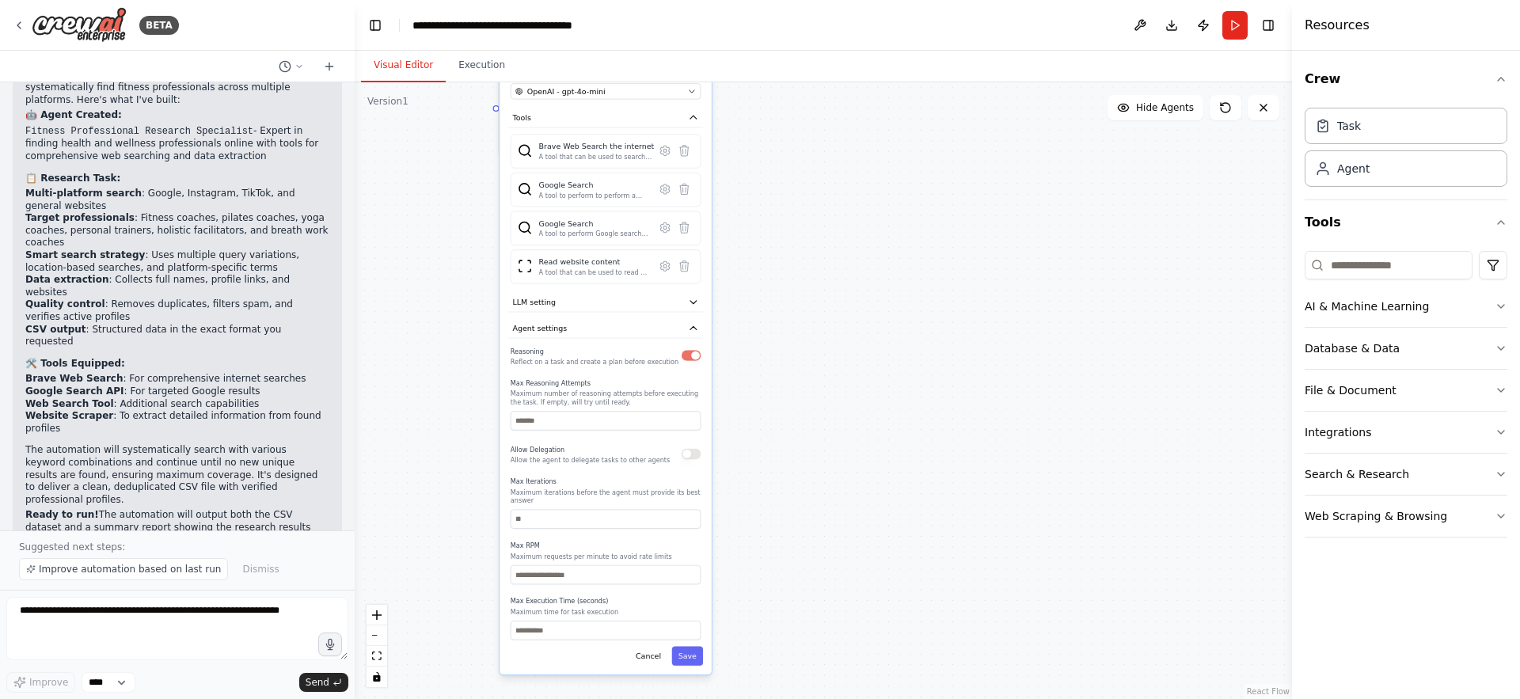
drag, startPoint x: 698, startPoint y: 595, endPoint x: 696, endPoint y: 405, distance: 190.8
click at [696, 405] on p "Maximum number of reasoning attempts before executing the task. If empty, will …" at bounding box center [606, 398] width 190 height 17
click at [688, 660] on button "Save" at bounding box center [687, 656] width 31 height 19
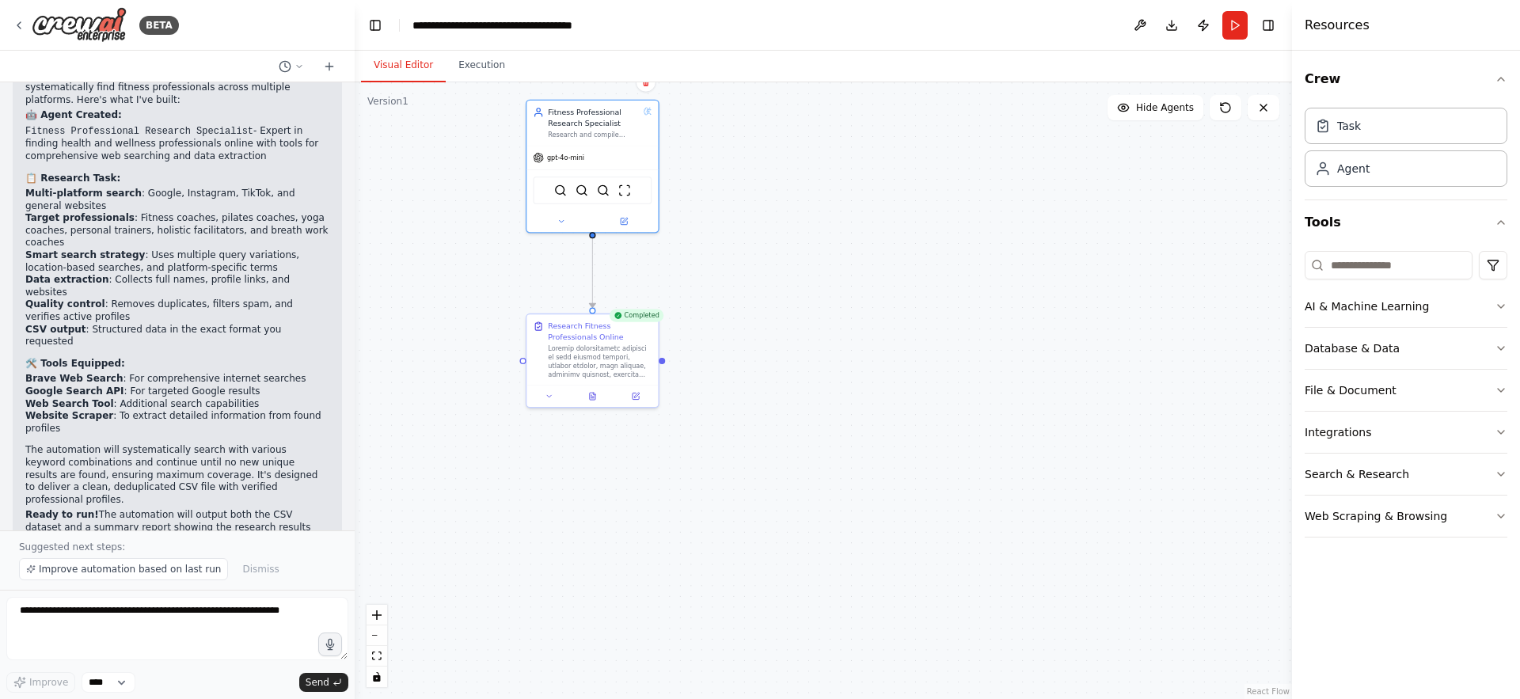
drag, startPoint x: 654, startPoint y: 305, endPoint x: 681, endPoint y: 557, distance: 254.0
click at [681, 557] on div ".deletable-edge-delete-btn { width: 20px; height: 20px; border: 0px solid #ffff…" at bounding box center [823, 390] width 937 height 617
click at [139, 628] on textarea at bounding box center [177, 628] width 342 height 63
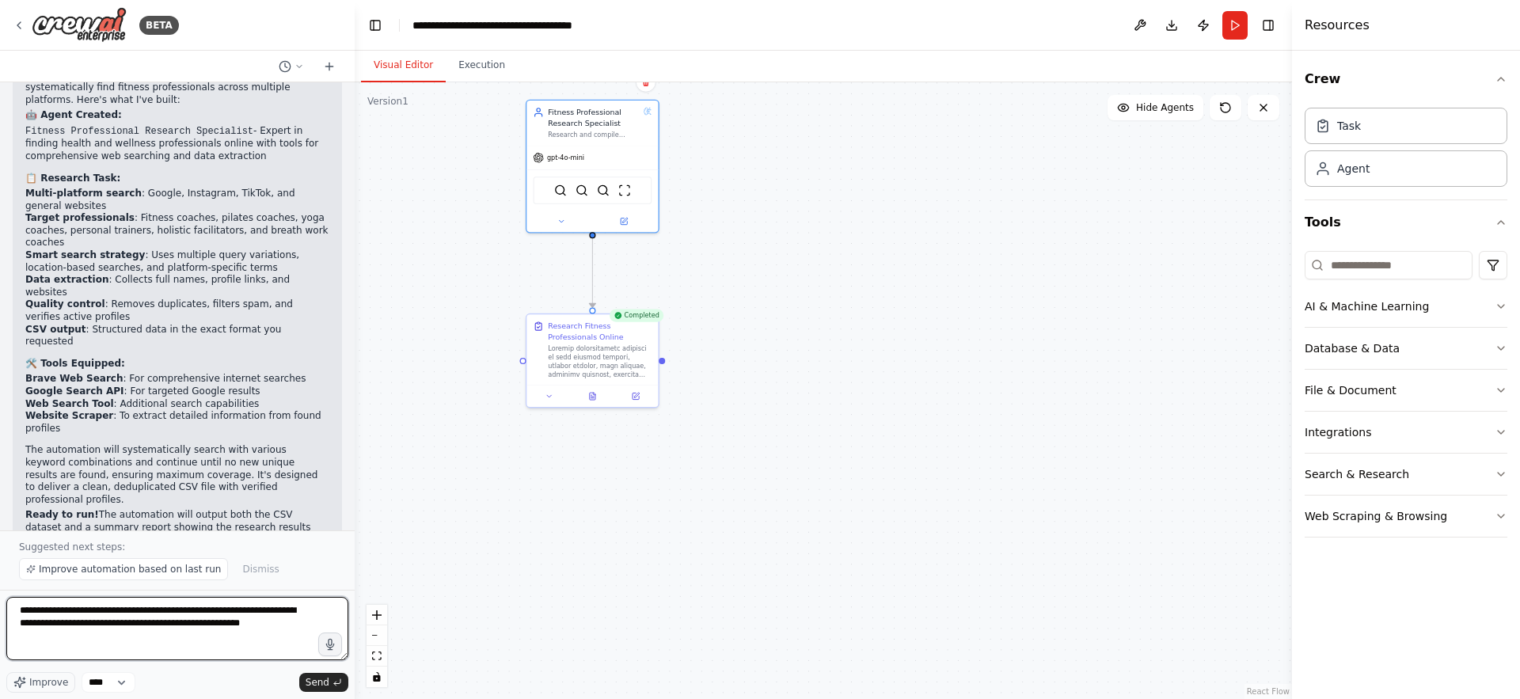
type textarea "**********"
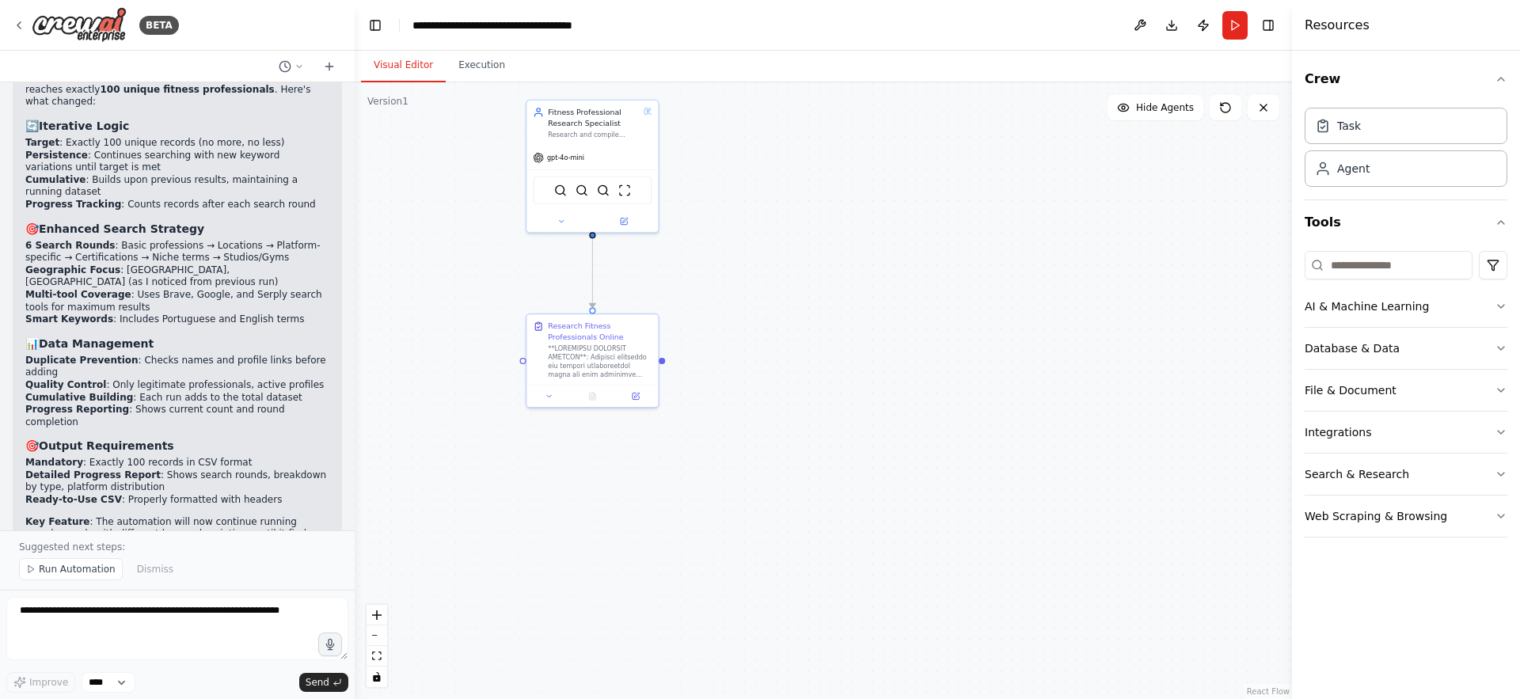
scroll to position [2771, 0]
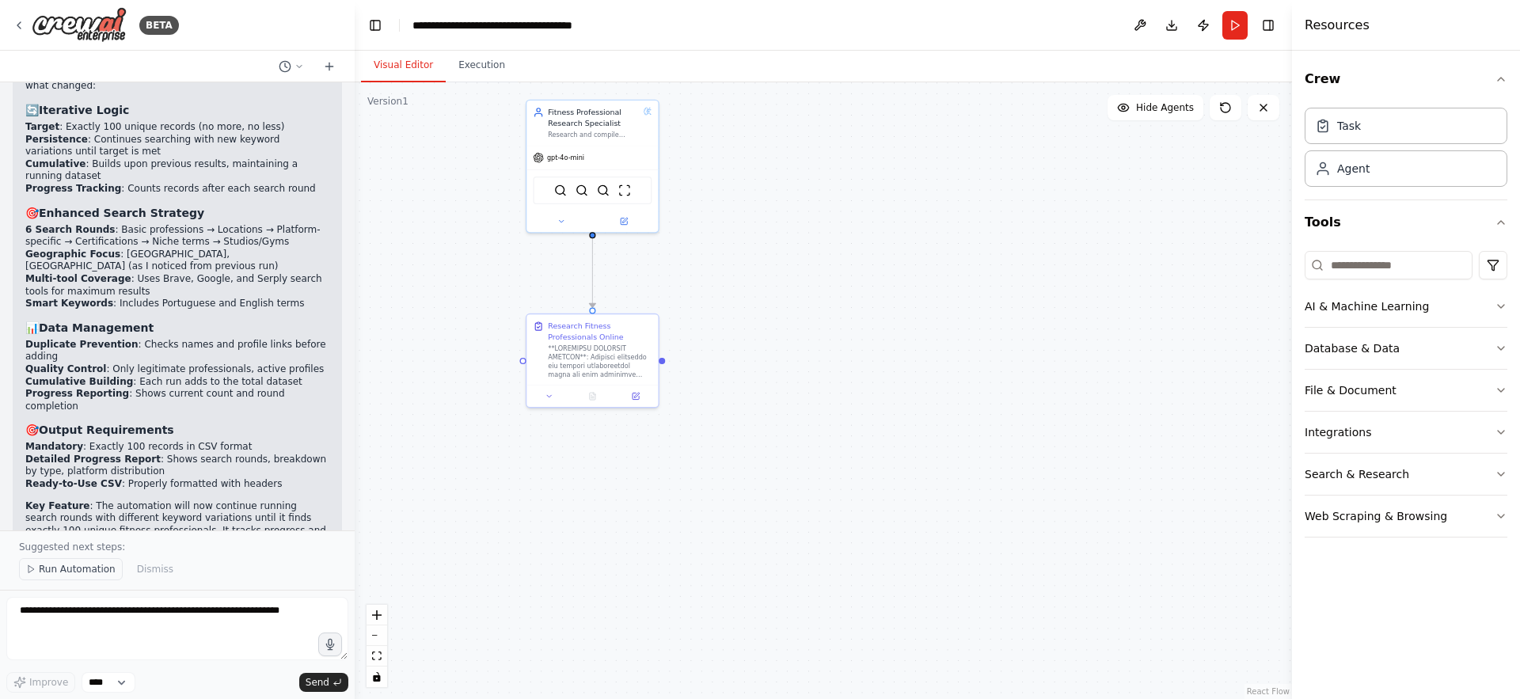
click at [40, 569] on span "Run Automation" at bounding box center [77, 569] width 77 height 13
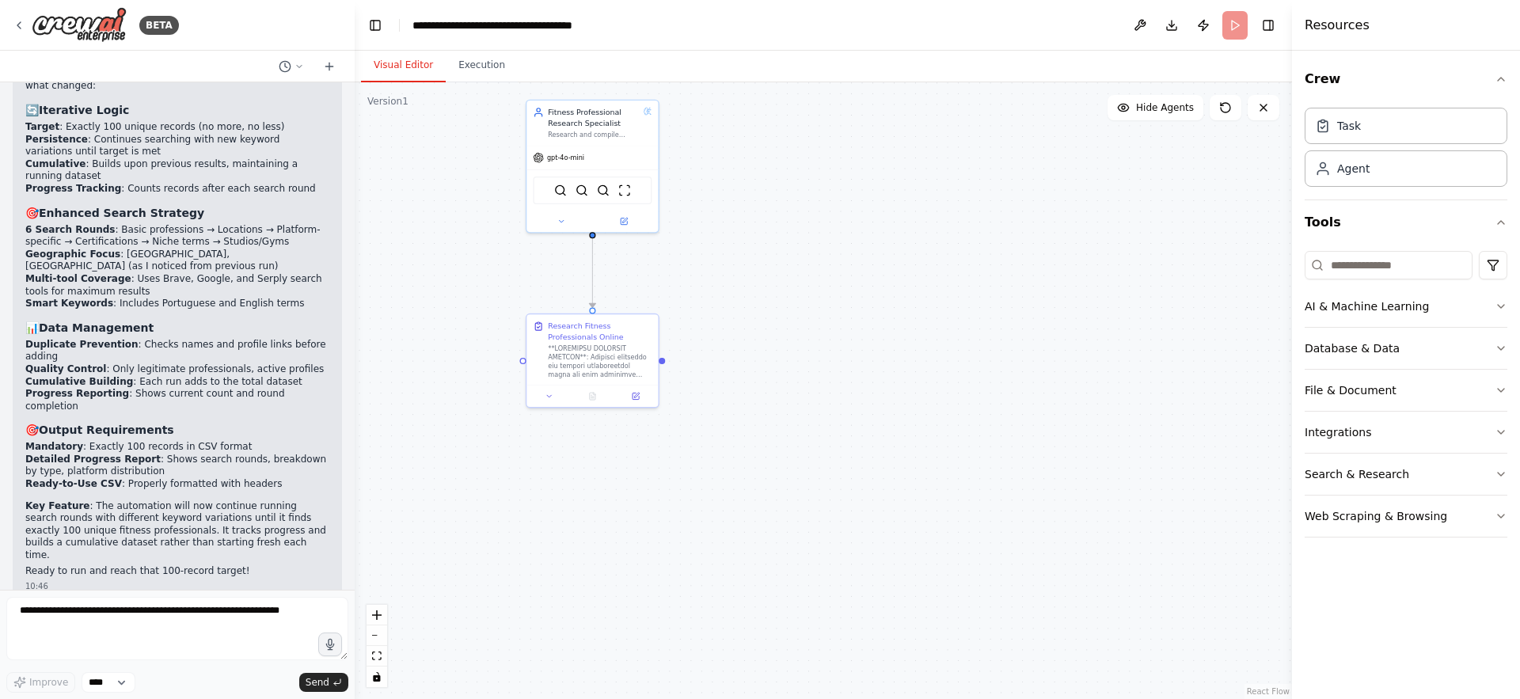
scroll to position [2712, 0]
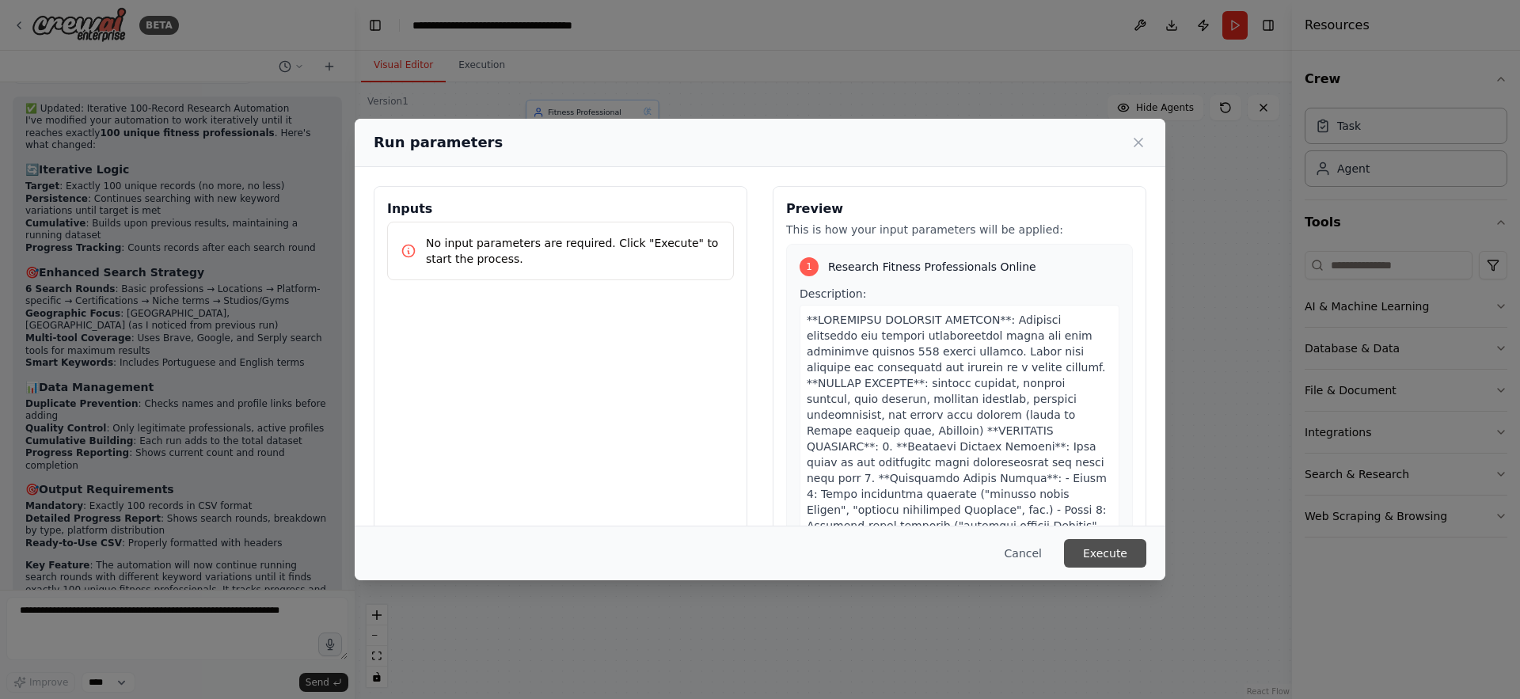
click at [1086, 565] on button "Execute" at bounding box center [1105, 553] width 82 height 29
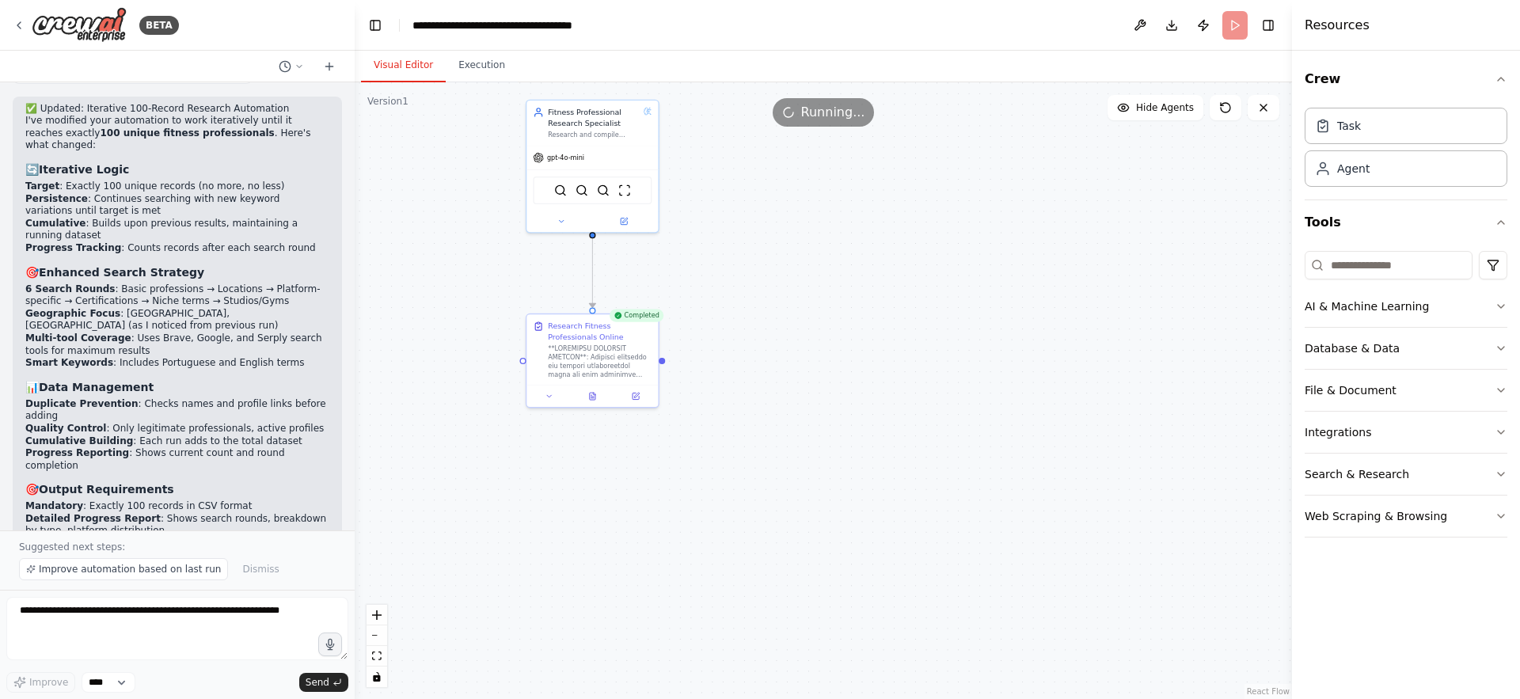
scroll to position [2771, 0]
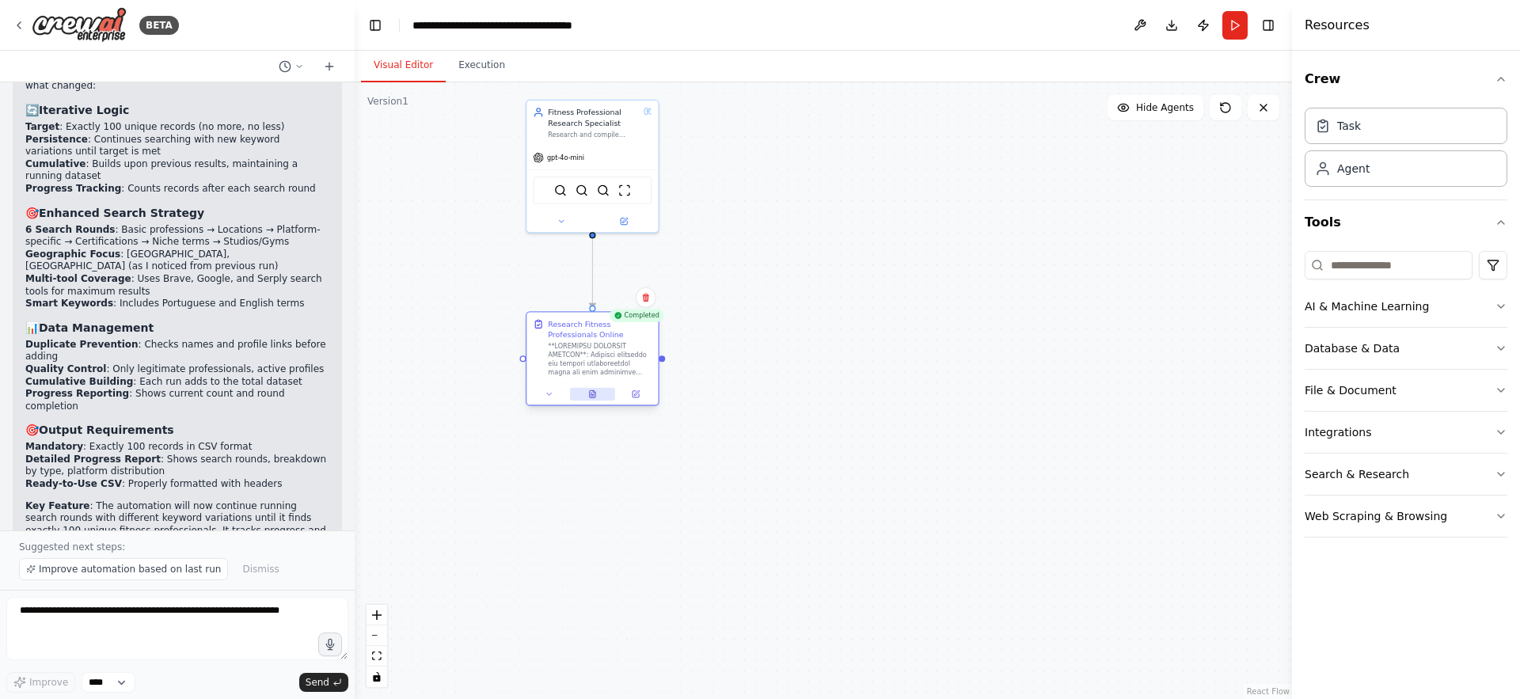
click at [595, 390] on button at bounding box center [592, 394] width 45 height 13
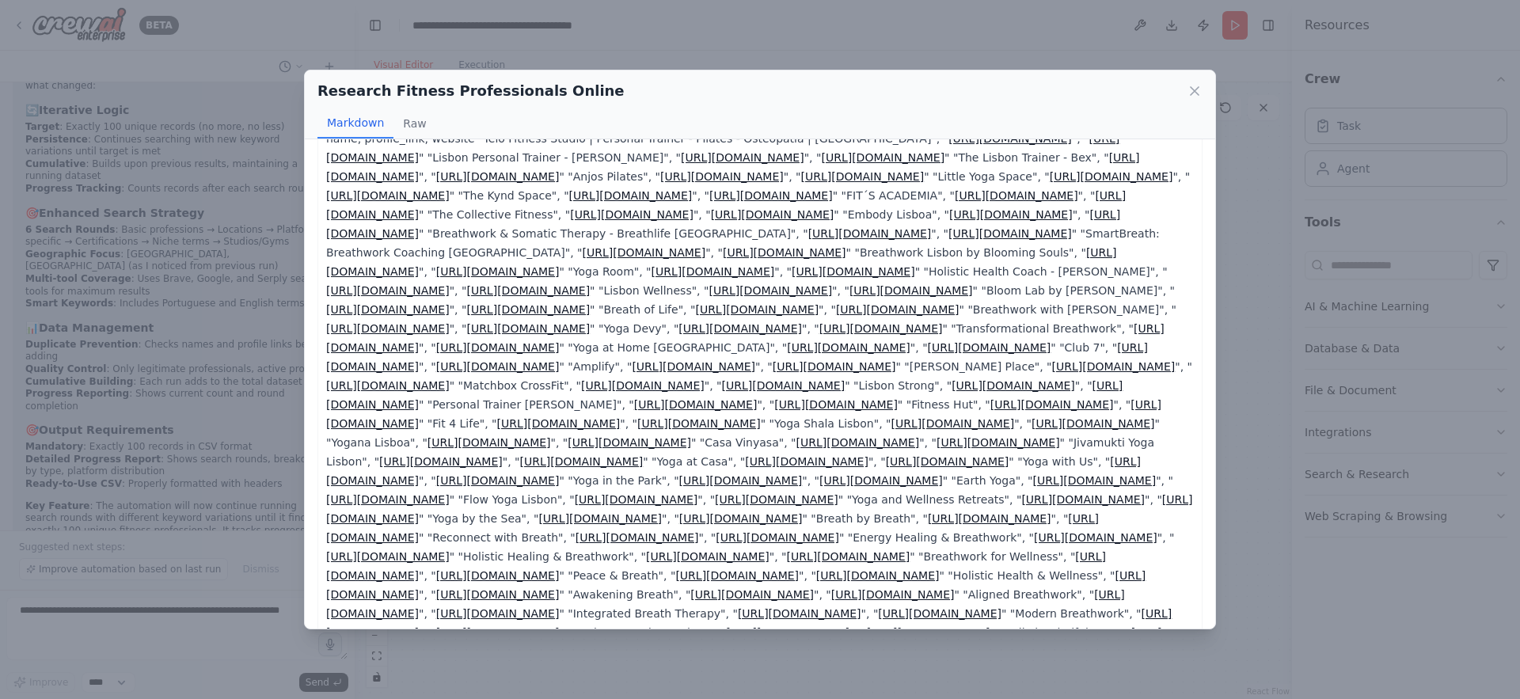
scroll to position [0, 0]
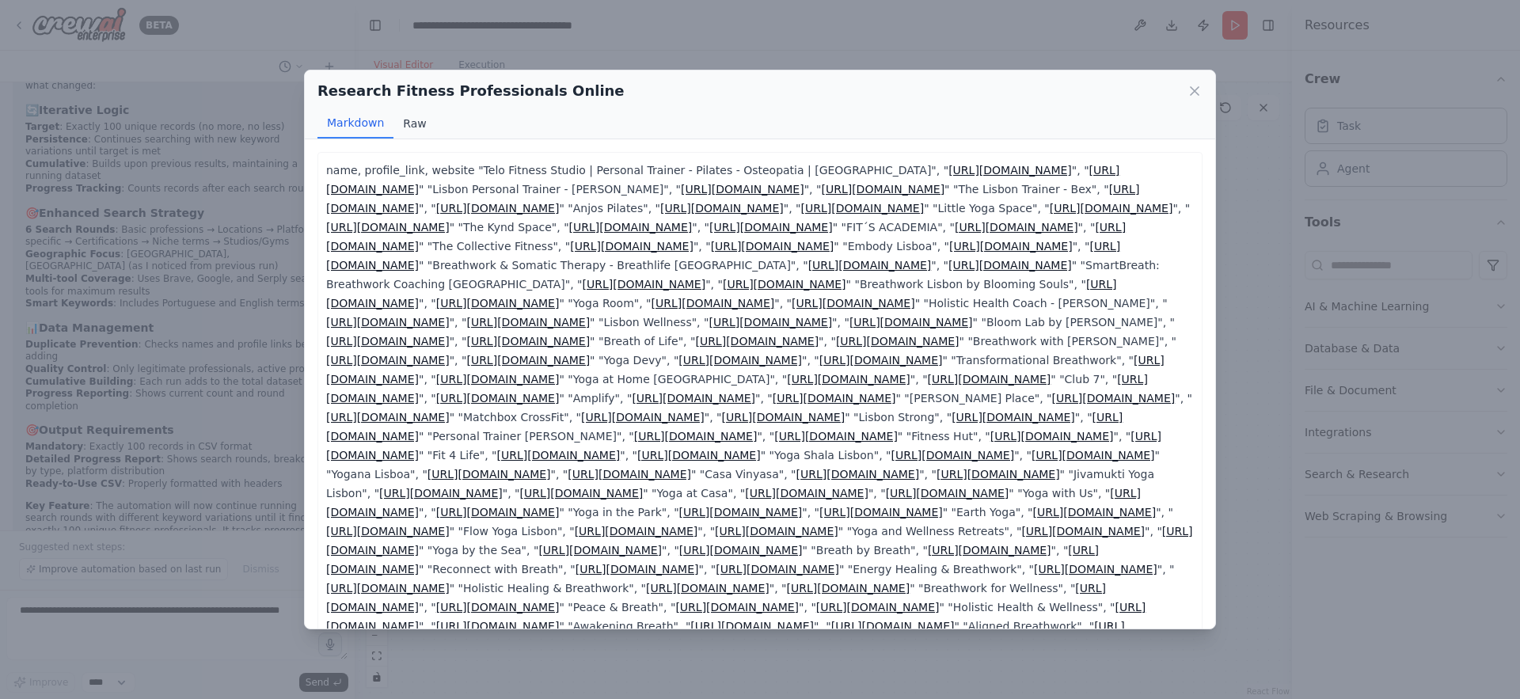
click at [405, 119] on button "Raw" at bounding box center [415, 123] width 42 height 30
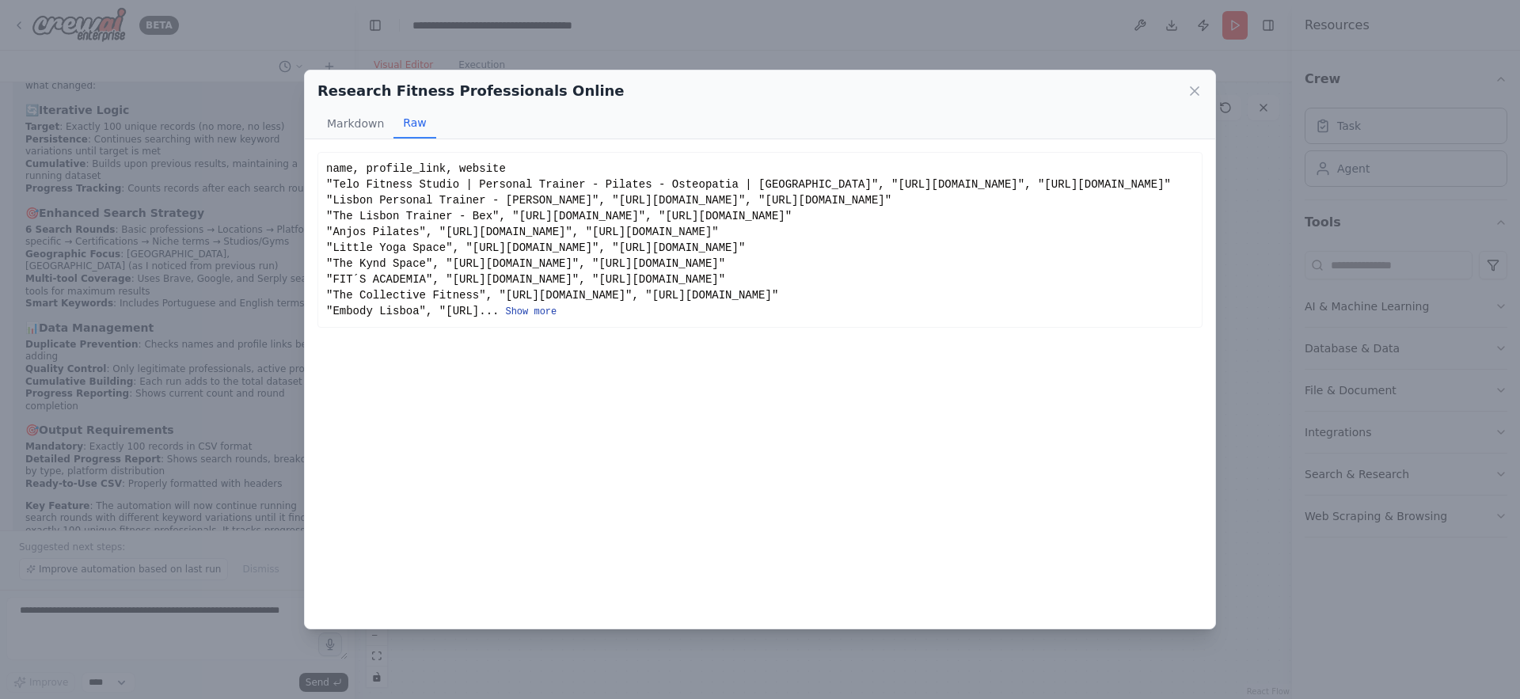
click at [557, 318] on button "Show more" at bounding box center [530, 312] width 51 height 13
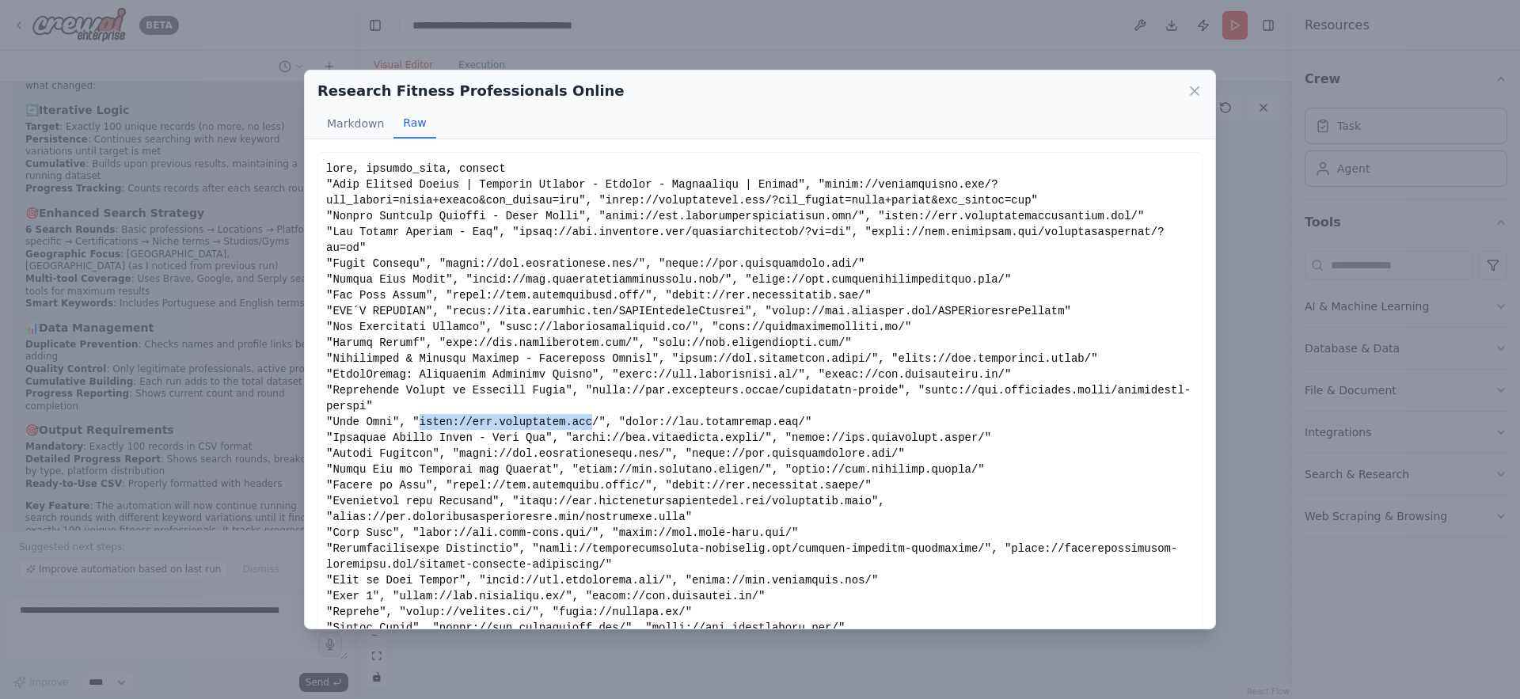
drag, startPoint x: 417, startPoint y: 421, endPoint x: 593, endPoint y: 423, distance: 175.8
click at [1195, 93] on icon at bounding box center [1195, 91] width 16 height 16
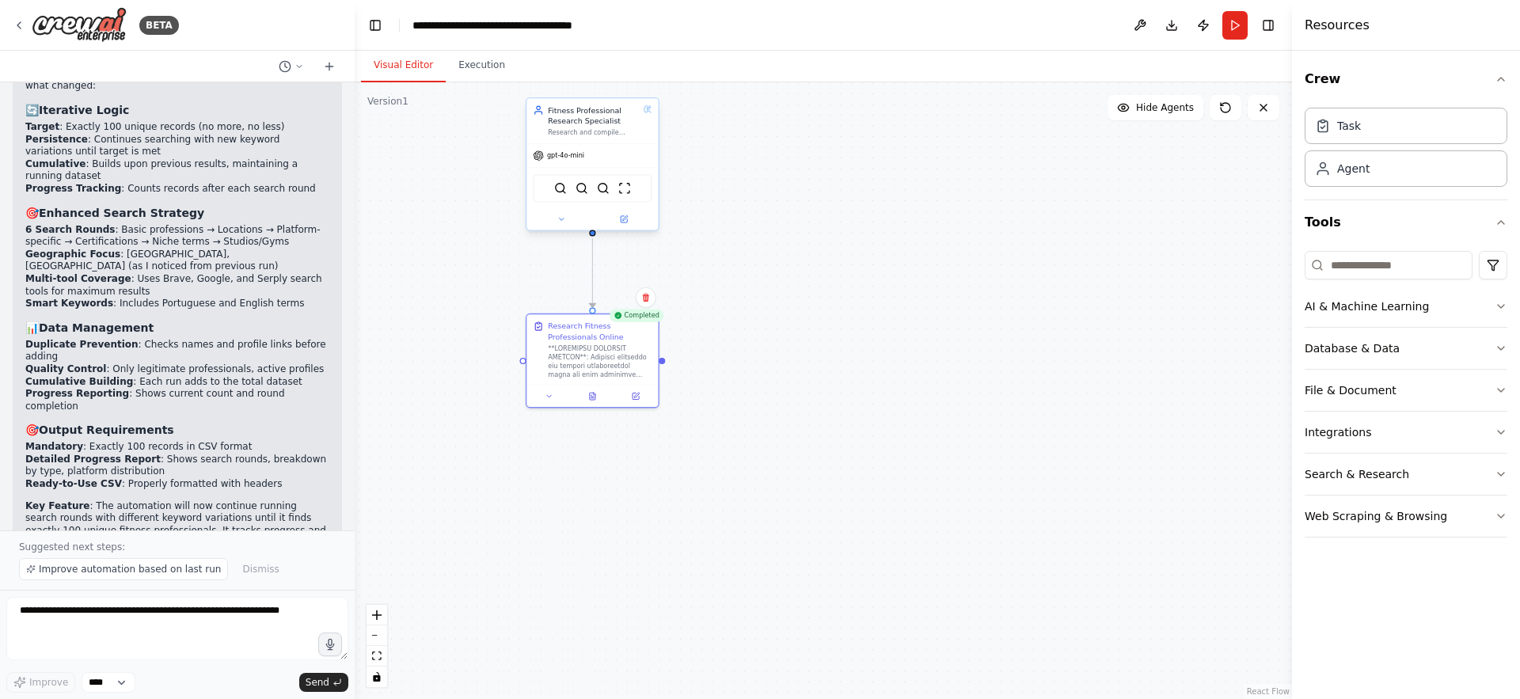
click at [592, 132] on div "Research and compile exactly 100 unique fitness professionals from Portugal (fo…" at bounding box center [593, 132] width 91 height 9
click at [562, 223] on button at bounding box center [561, 219] width 60 height 13
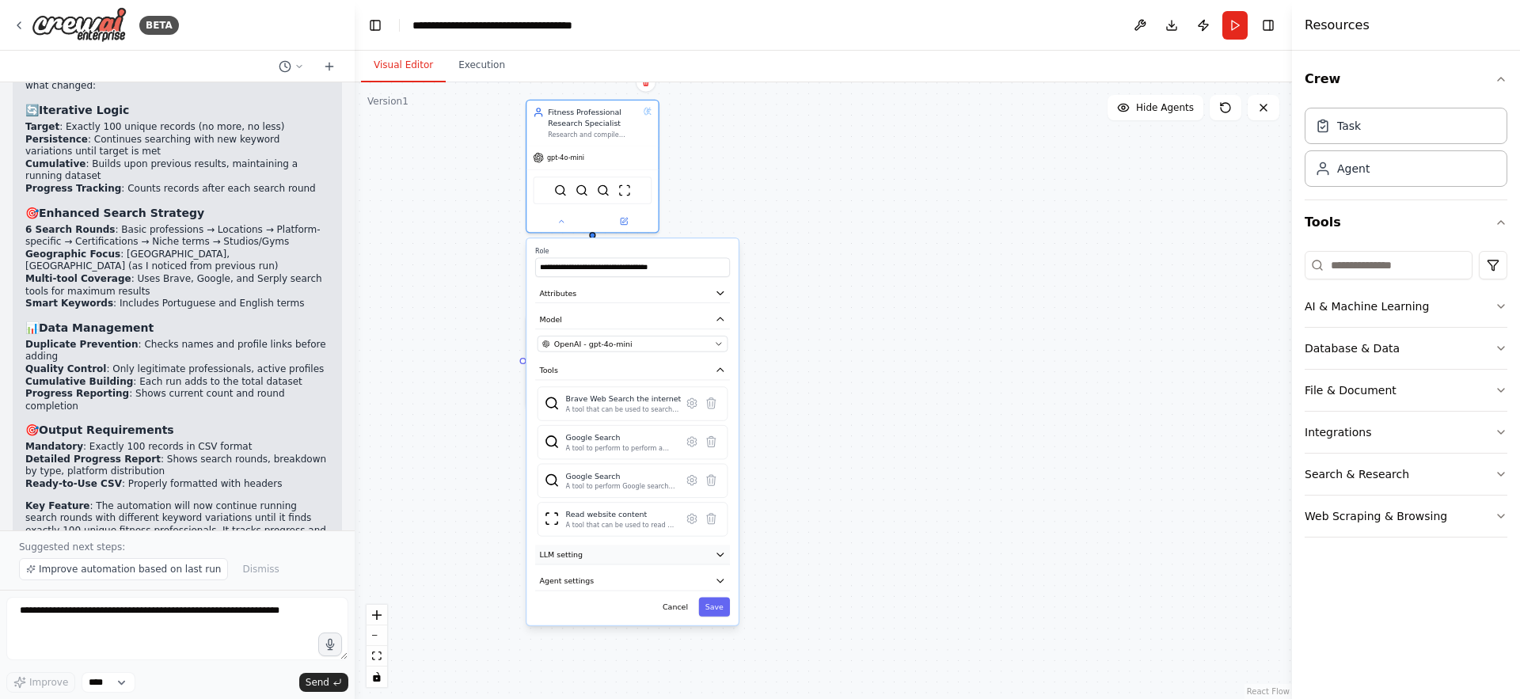
click at [566, 553] on span "LLM setting" at bounding box center [561, 555] width 43 height 11
click at [538, 590] on span at bounding box center [542, 585] width 9 height 9
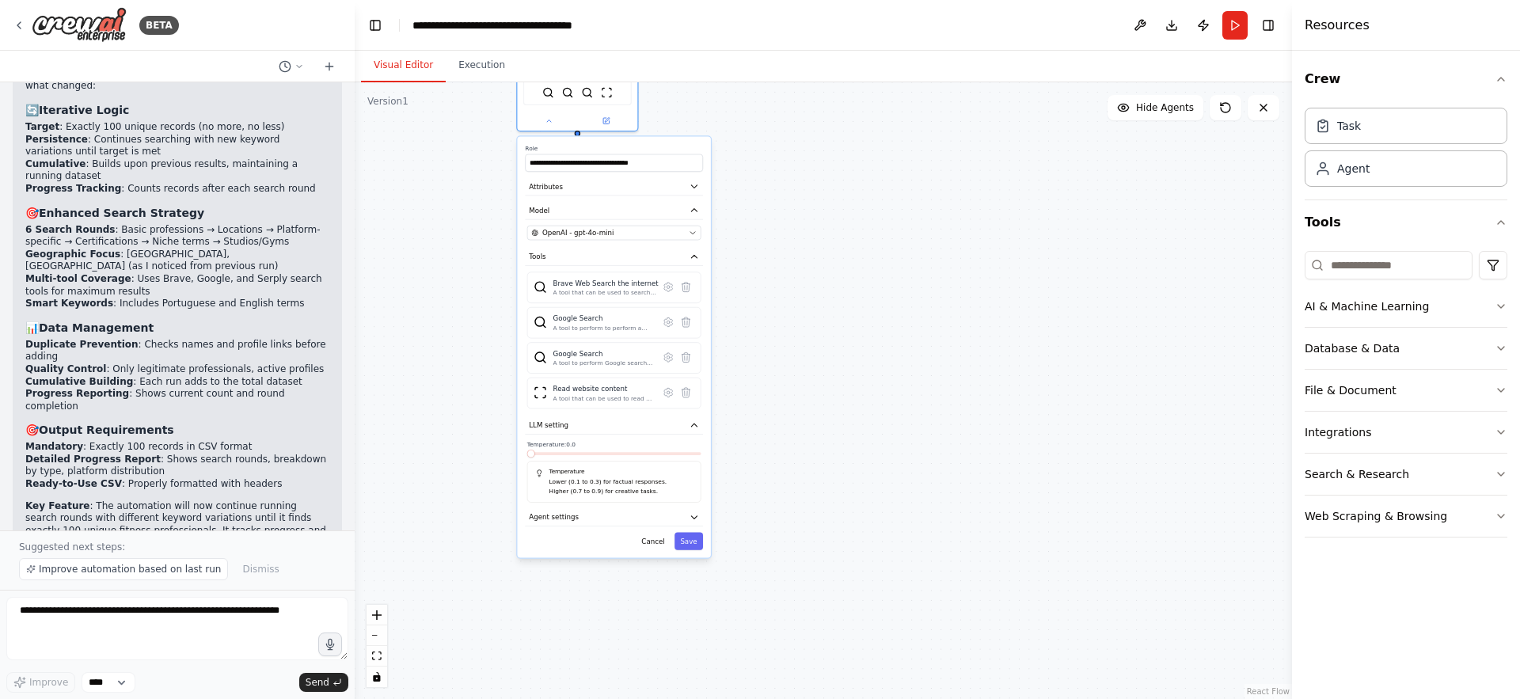
drag, startPoint x: 670, startPoint y: 565, endPoint x: 664, endPoint y: 437, distance: 127.6
click at [664, 437] on div "**********" at bounding box center [613, 346] width 193 height 421
click at [692, 540] on button "Save" at bounding box center [689, 540] width 29 height 17
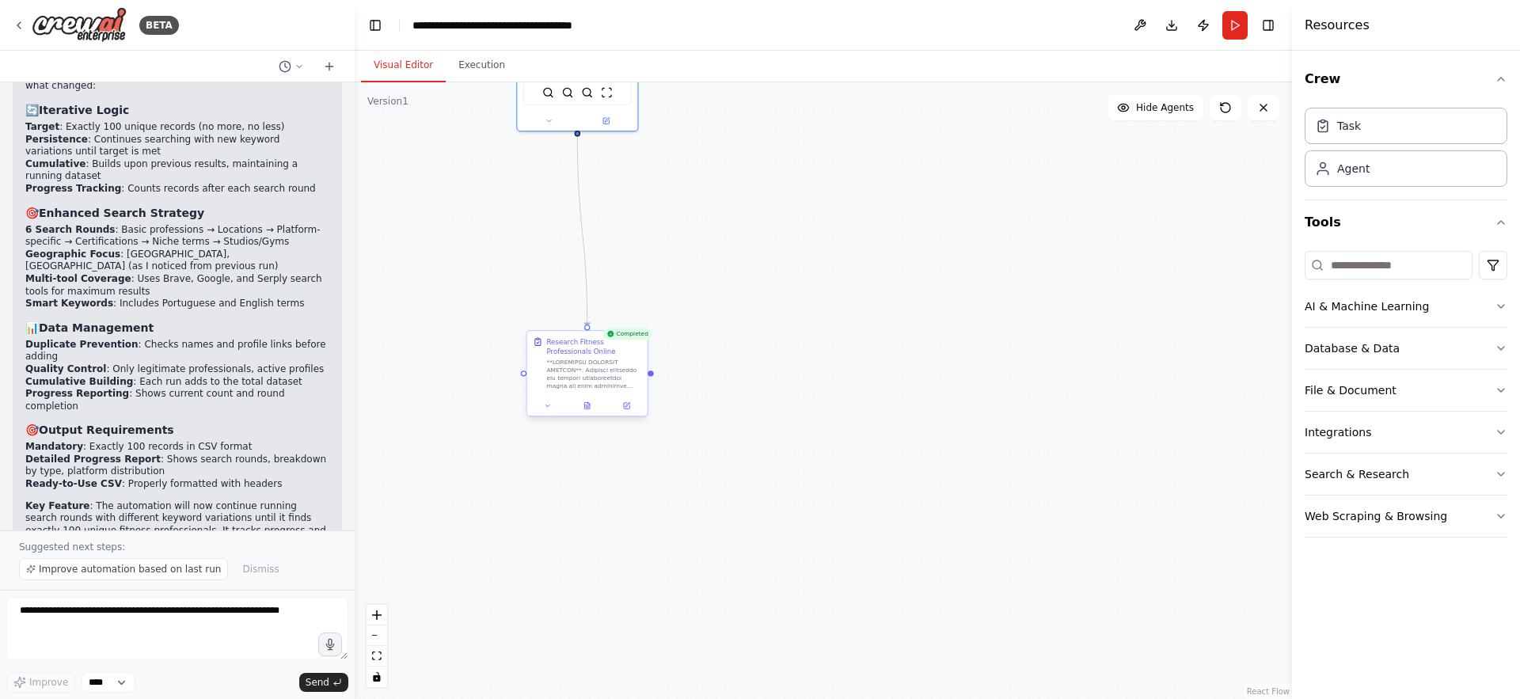
click at [572, 359] on div at bounding box center [593, 375] width 95 height 32
drag, startPoint x: 653, startPoint y: 237, endPoint x: 680, endPoint y: 295, distance: 64.5
click at [680, 295] on div ".deletable-edge-delete-btn { width: 20px; height: 20px; border: 0px solid #ffff…" at bounding box center [823, 390] width 937 height 617
click at [584, 181] on button at bounding box center [575, 178] width 55 height 12
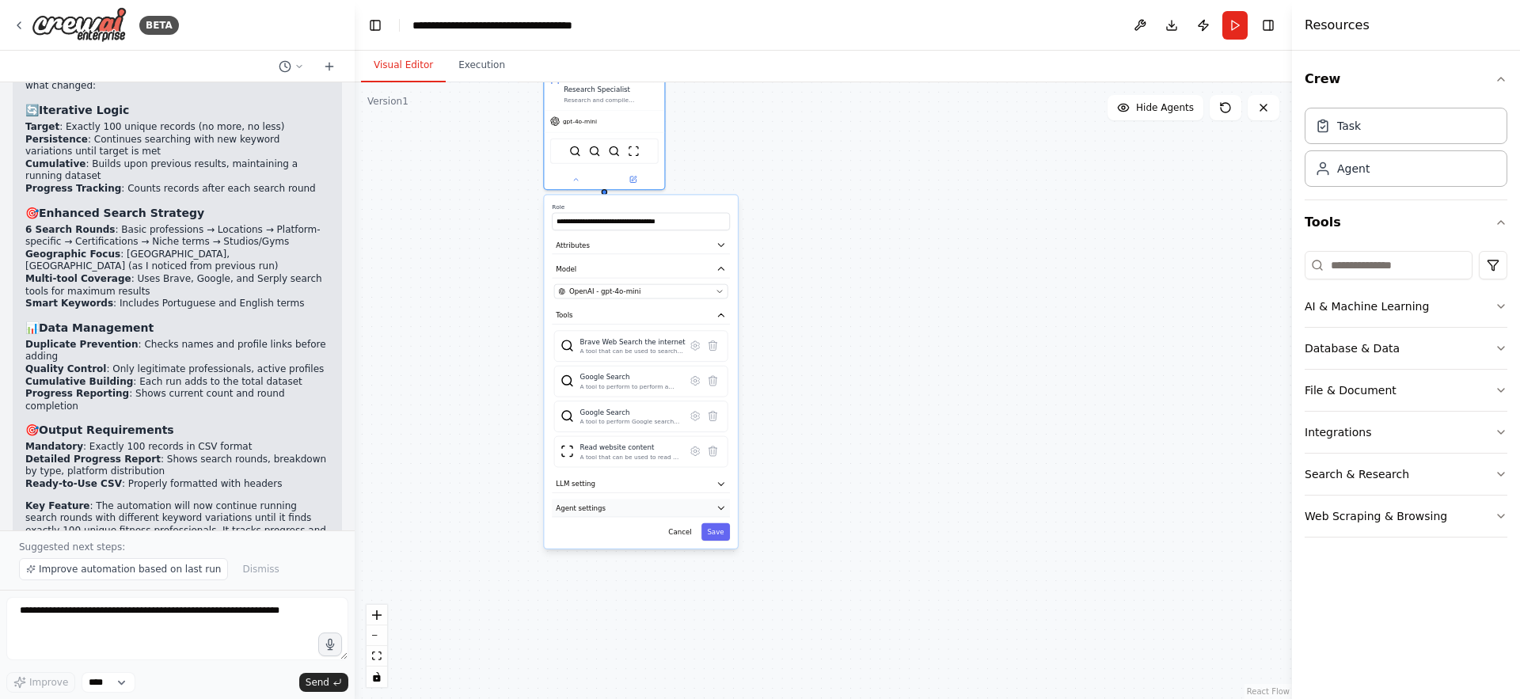
click at [608, 513] on button "Agent settings" at bounding box center [641, 508] width 178 height 18
click at [789, 465] on div ".deletable-edge-delete-btn { width: 20px; height: 20px; border: 0px solid #ffff…" at bounding box center [823, 390] width 937 height 617
click at [570, 176] on button at bounding box center [575, 178] width 55 height 12
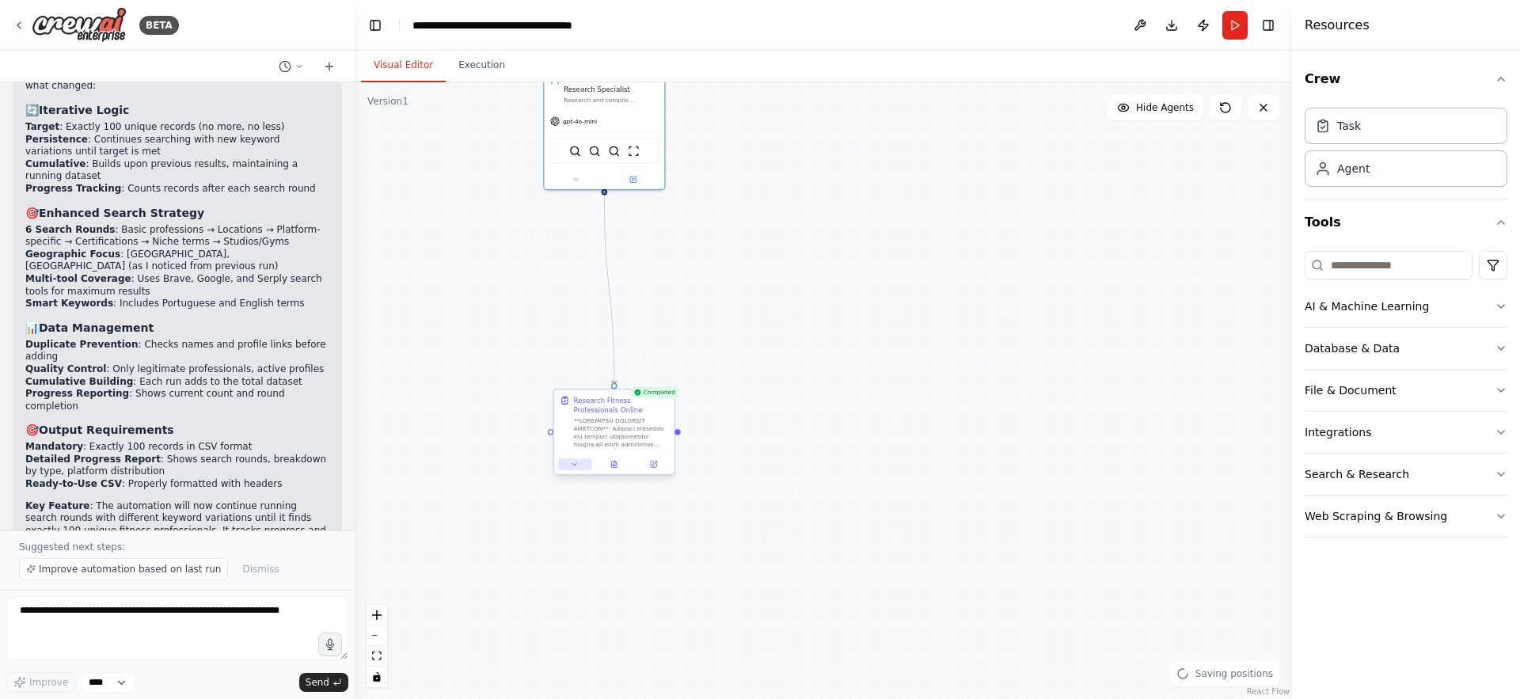
click at [583, 462] on button at bounding box center [574, 464] width 33 height 12
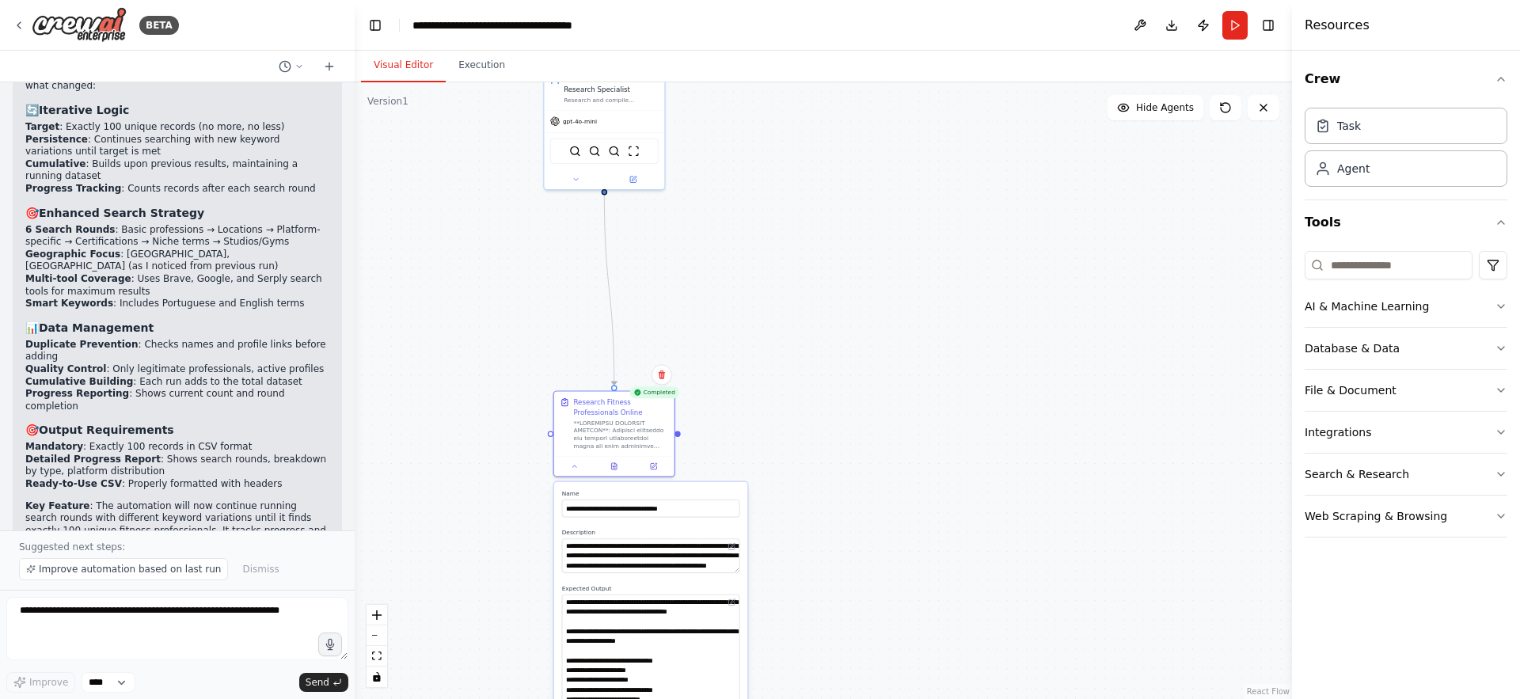
drag, startPoint x: 736, startPoint y: 625, endPoint x: 736, endPoint y: 766, distance: 141.7
click at [736, 698] on html "BETA You are a research agent specialized in finding professionals online. Your…" at bounding box center [760, 349] width 1520 height 699
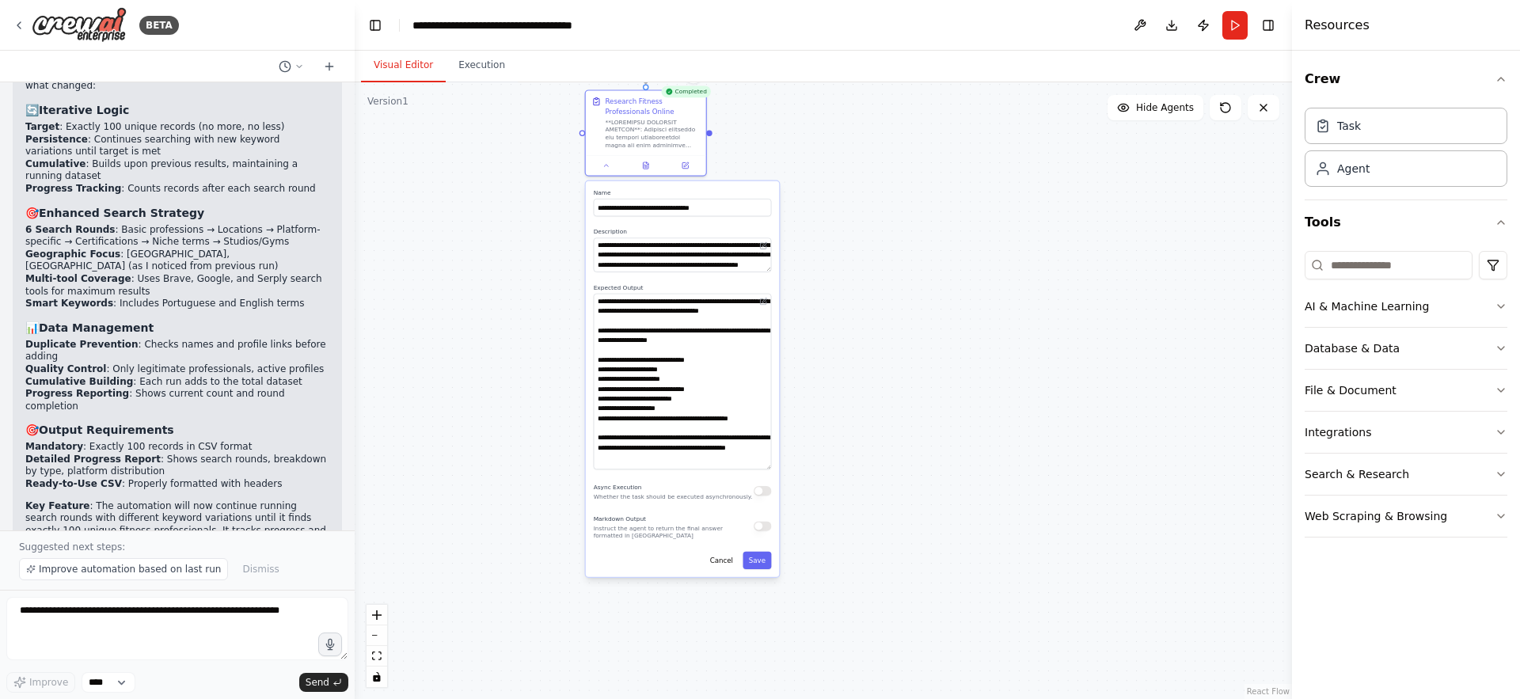
drag, startPoint x: 846, startPoint y: 573, endPoint x: 878, endPoint y: 272, distance: 302.5
click at [878, 272] on div ".deletable-edge-delete-btn { width: 20px; height: 20px; border: 0px solid #ffff…" at bounding box center [823, 390] width 937 height 617
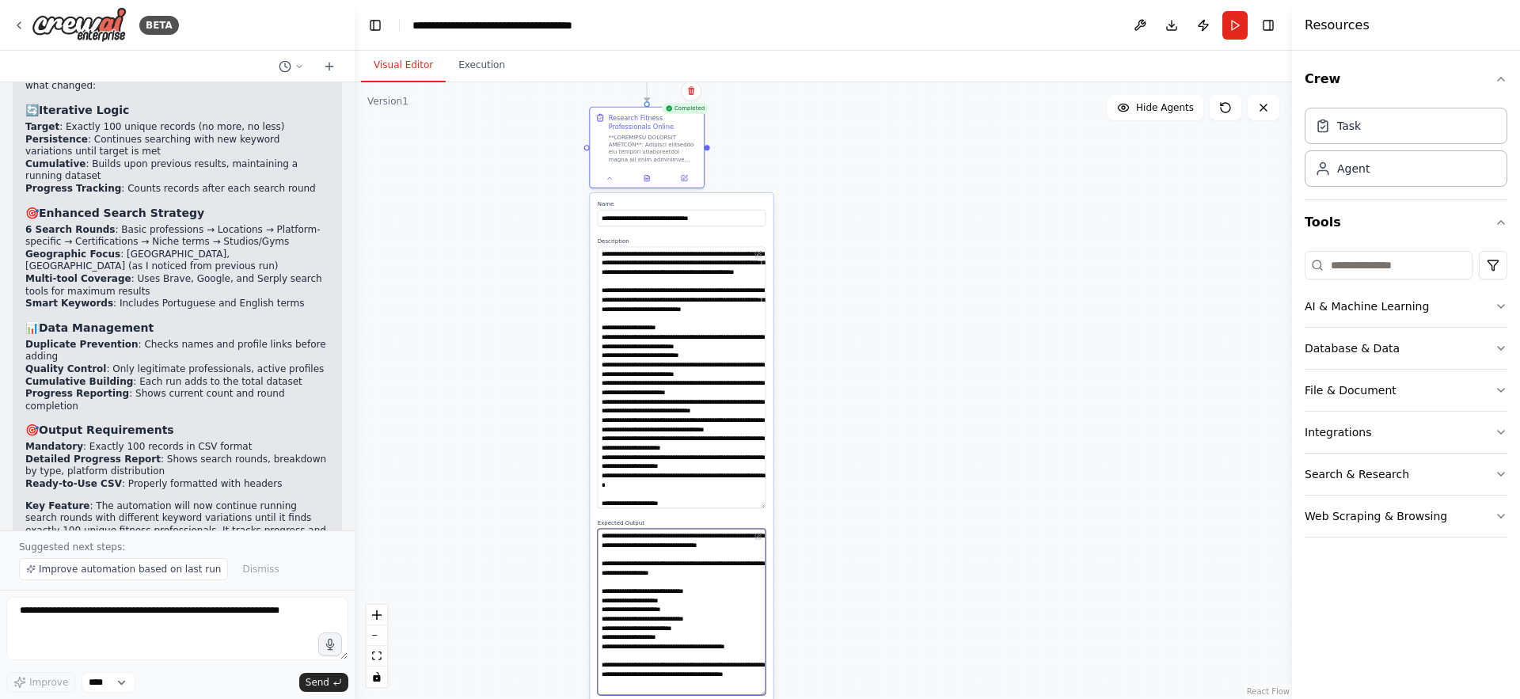
drag, startPoint x: 763, startPoint y: 274, endPoint x: 758, endPoint y: 504, distance: 229.7
click at [758, 504] on textarea at bounding box center [682, 378] width 169 height 262
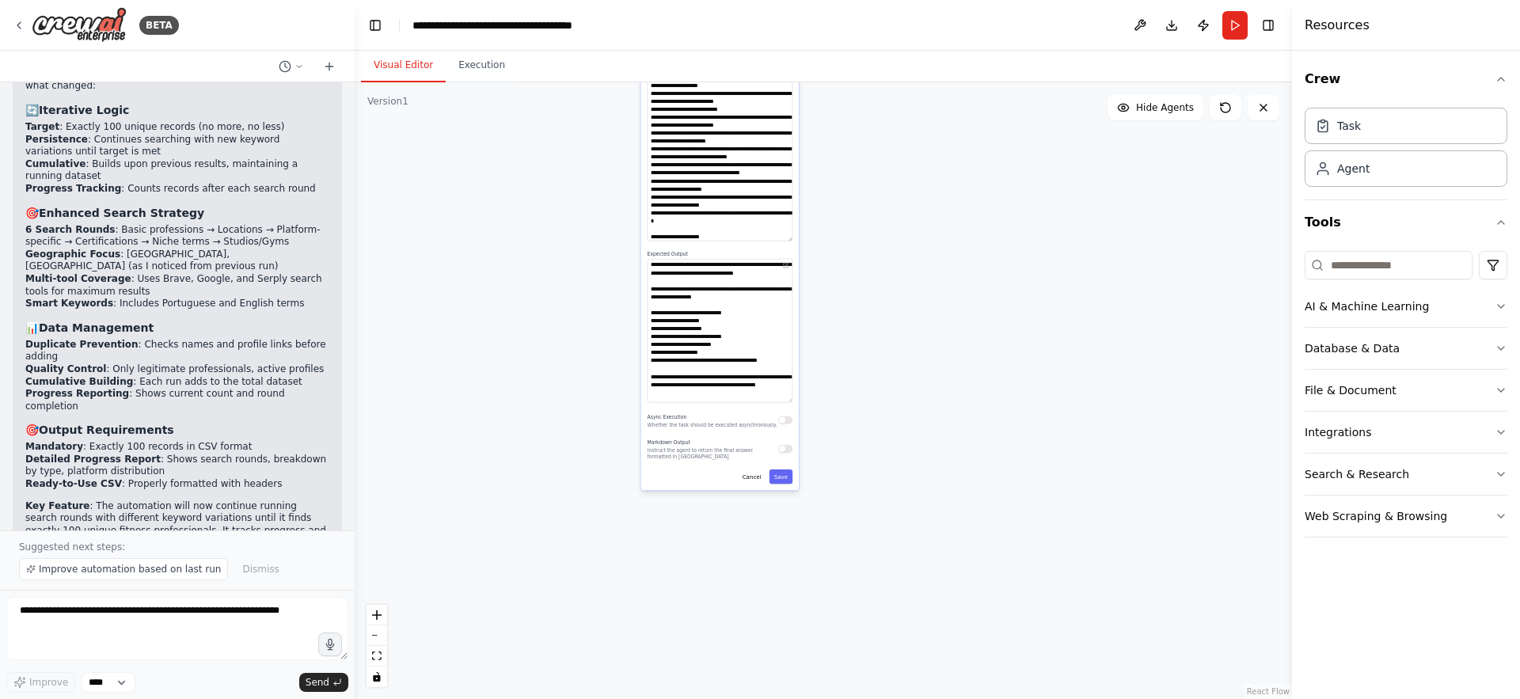
drag, startPoint x: 835, startPoint y: 494, endPoint x: 851, endPoint y: 218, distance: 276.8
click at [851, 218] on div ".deletable-edge-delete-btn { width: 20px; height: 20px; border: 0px solid #ffff…" at bounding box center [823, 390] width 937 height 617
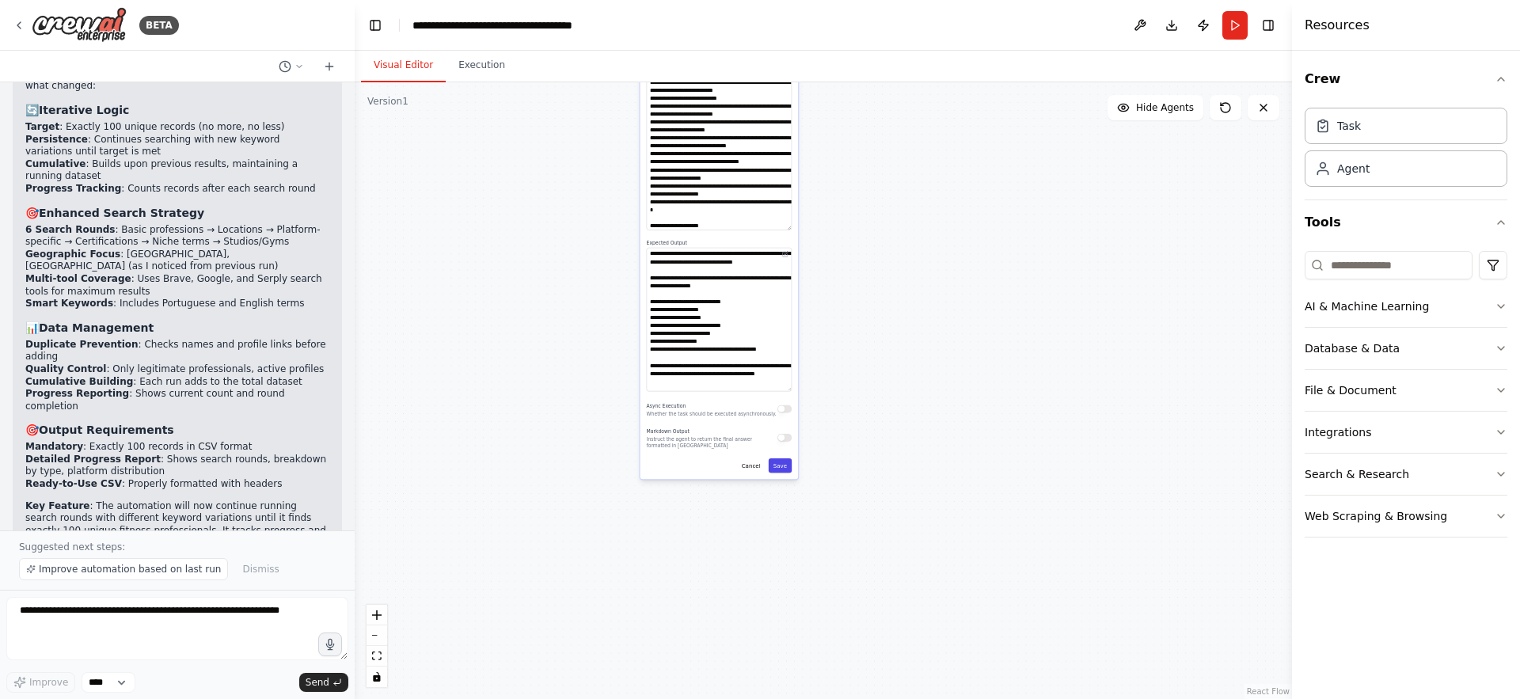
click at [782, 467] on button "Save" at bounding box center [780, 465] width 23 height 14
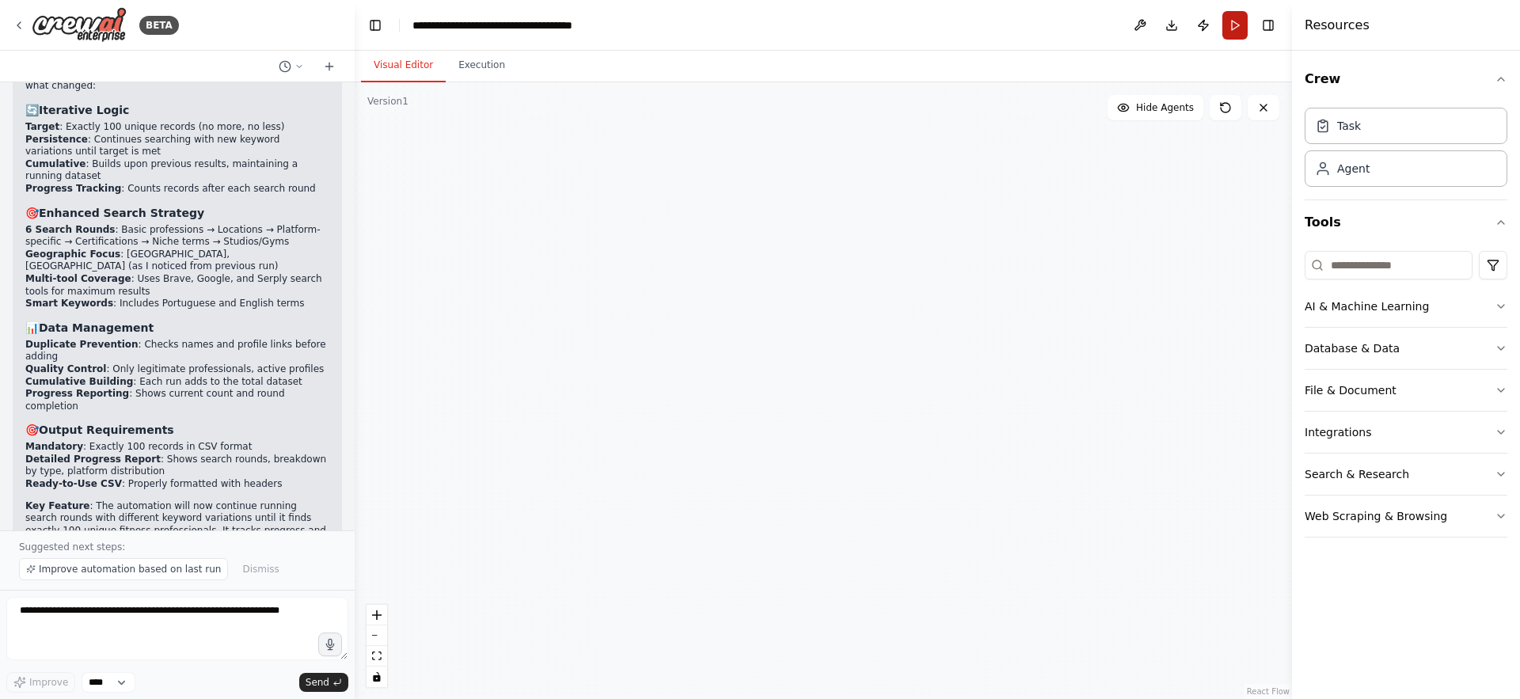
click at [1234, 27] on button "Run" at bounding box center [1235, 25] width 25 height 29
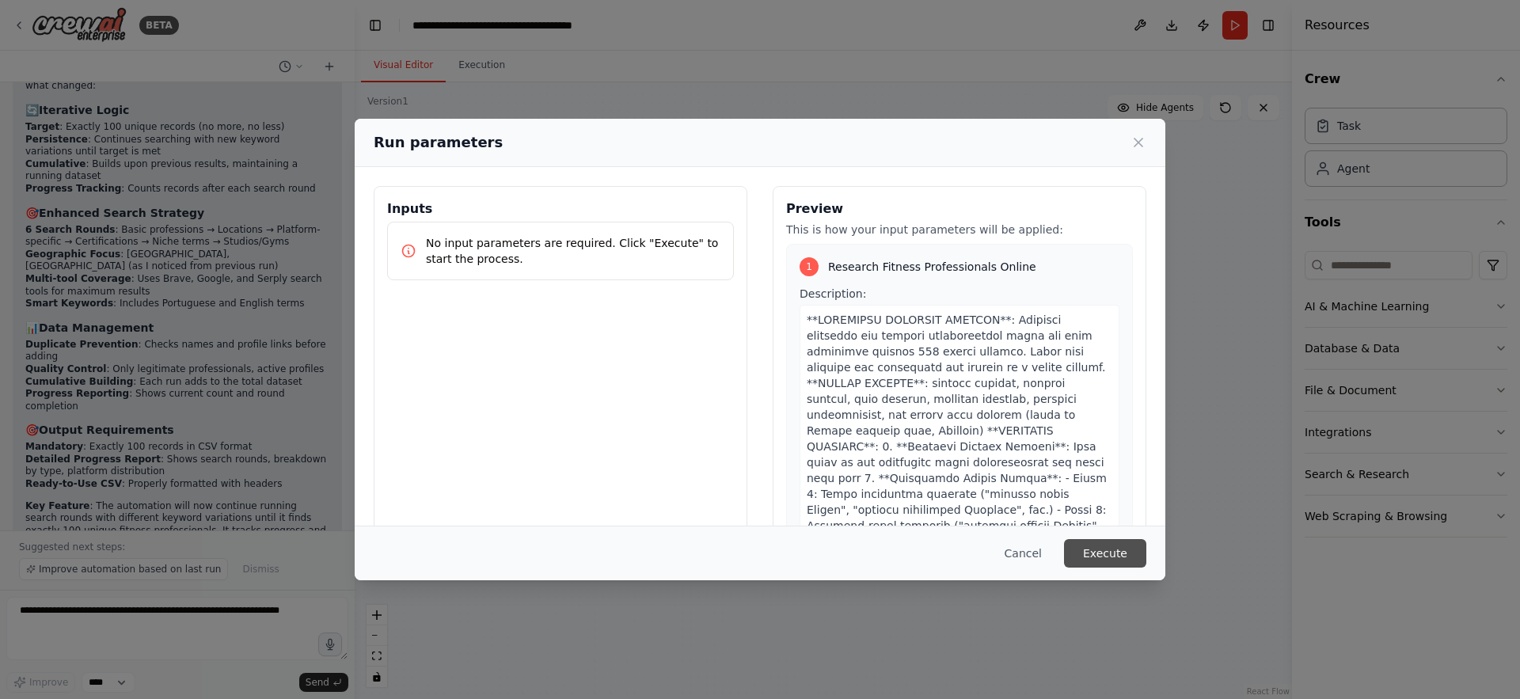
click at [1108, 552] on button "Execute" at bounding box center [1105, 553] width 82 height 29
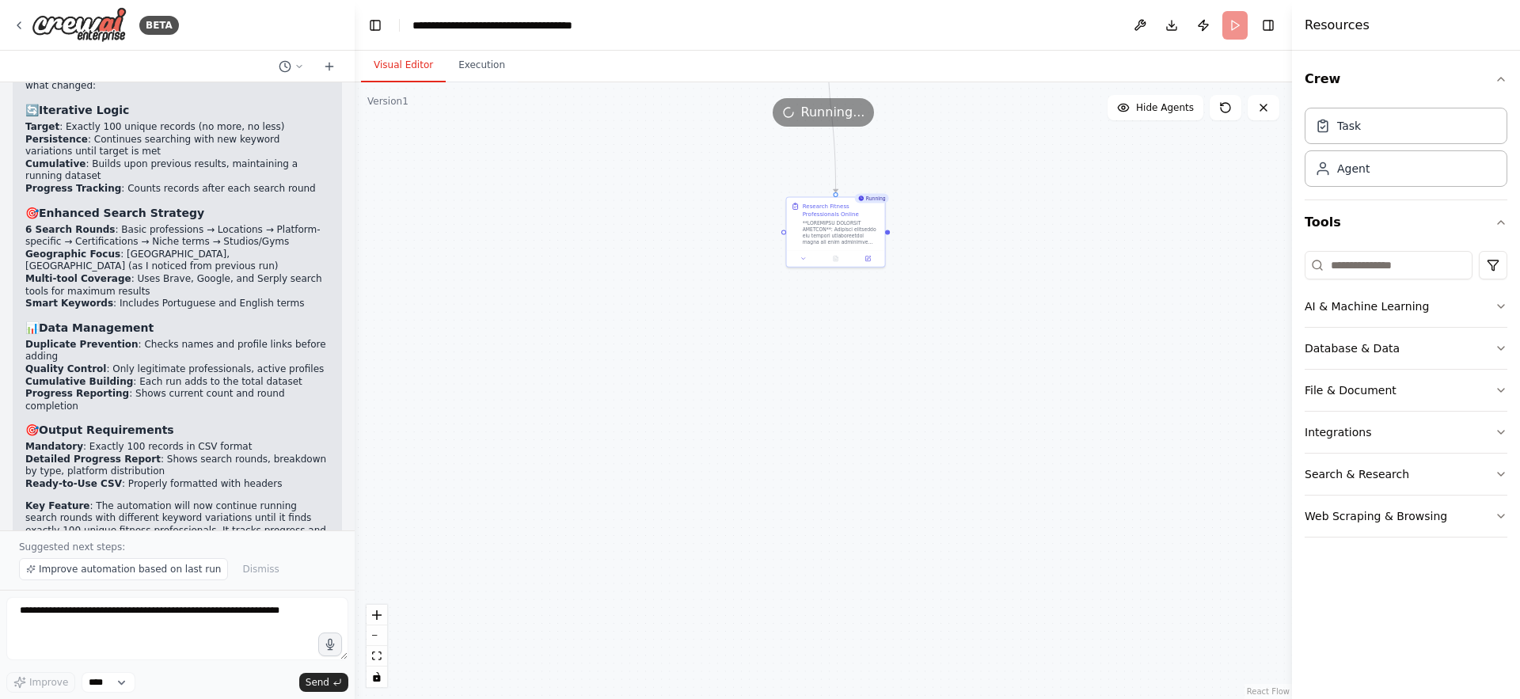
drag, startPoint x: 539, startPoint y: 319, endPoint x: 687, endPoint y: 633, distance: 346.8
click at [687, 633] on div ".deletable-edge-delete-btn { width: 20px; height: 20px; border: 0px solid #ffff…" at bounding box center [823, 390] width 937 height 617
drag, startPoint x: 869, startPoint y: 392, endPoint x: 679, endPoint y: 587, distance: 272.7
click at [679, 587] on div ".deletable-edge-delete-btn { width: 20px; height: 20px; border: 0px solid #ffff…" at bounding box center [823, 390] width 937 height 617
click at [1372, 390] on button "File & Document" at bounding box center [1406, 390] width 203 height 41
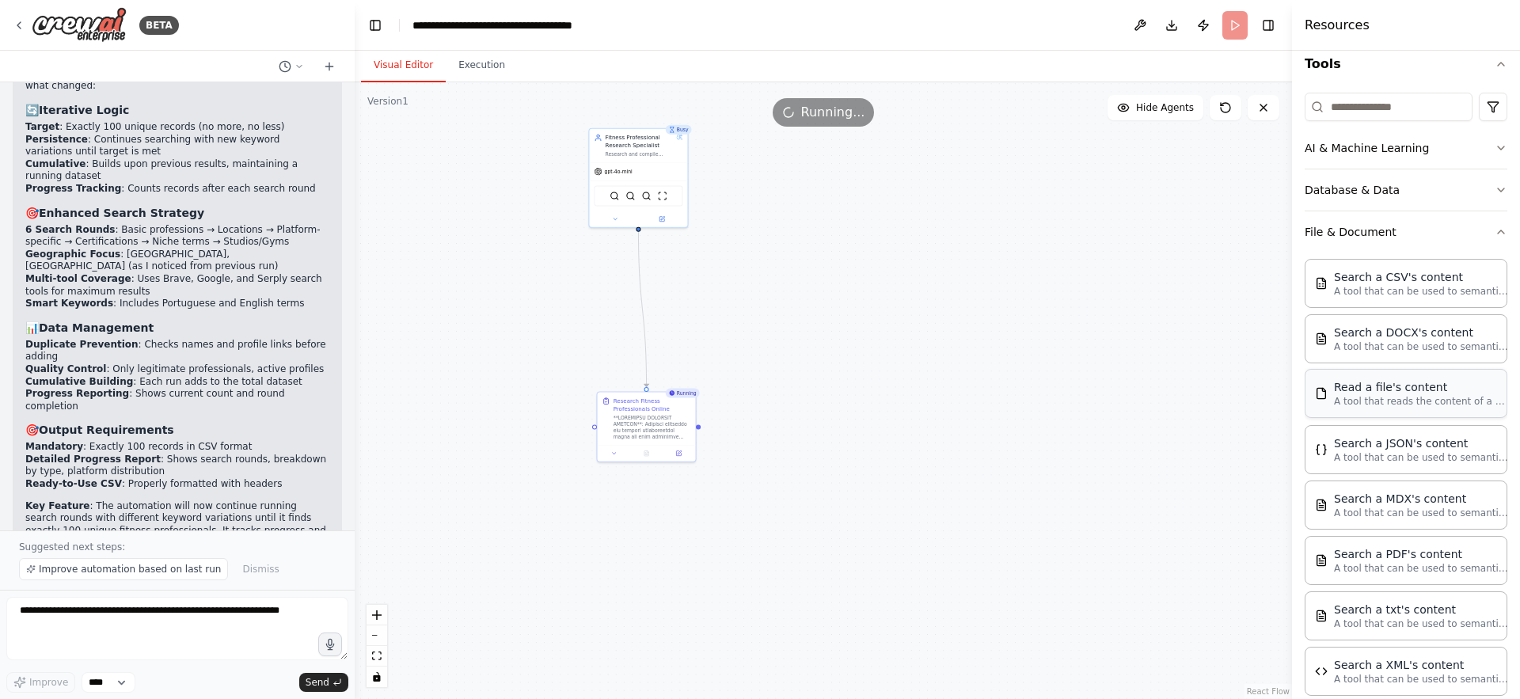
scroll to position [142, 0]
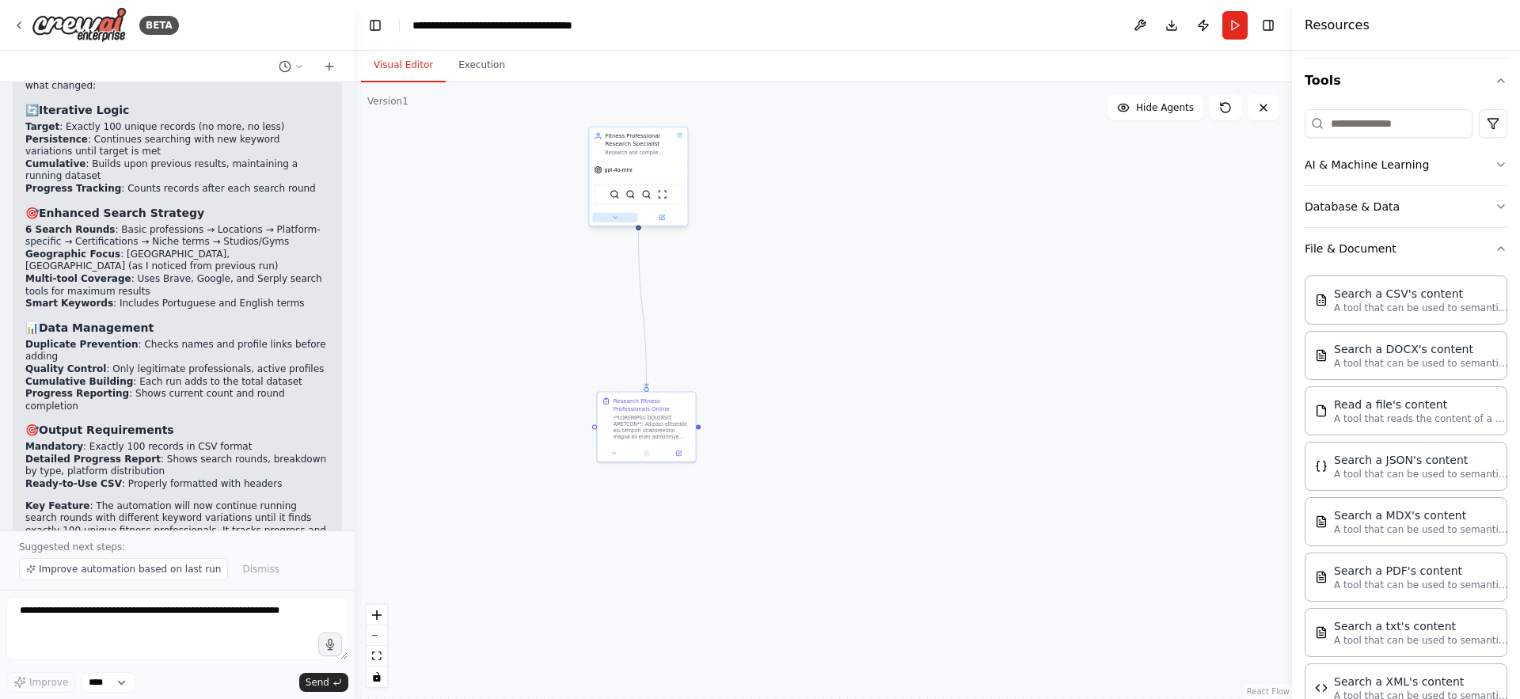
click at [615, 219] on icon at bounding box center [615, 218] width 6 height 6
click at [647, 472] on button "LLM setting" at bounding box center [669, 468] width 146 height 15
click at [683, 547] on button "Agent settings" at bounding box center [668, 542] width 144 height 15
click at [680, 614] on input "*" at bounding box center [668, 610] width 141 height 14
click at [734, 610] on input "*" at bounding box center [668, 610] width 141 height 14
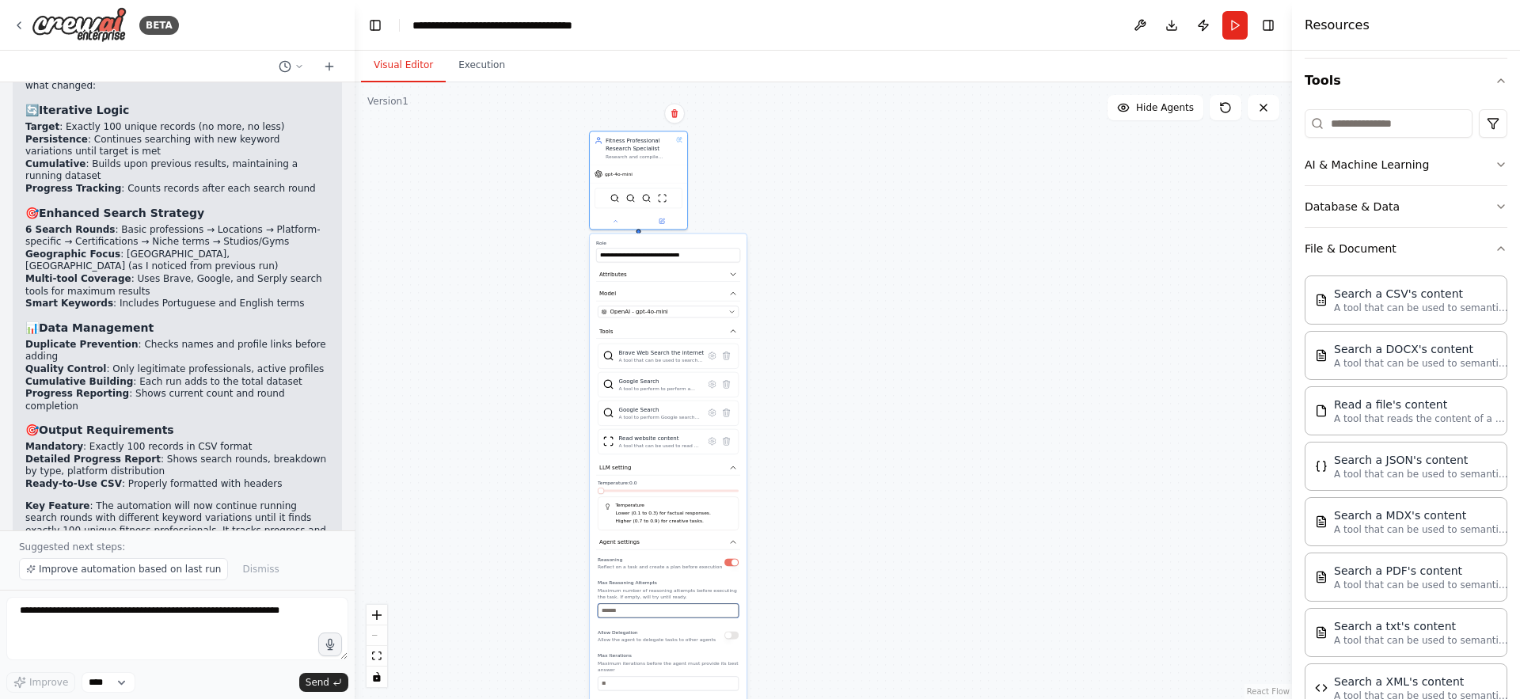
type input "*"
click at [734, 610] on input "*" at bounding box center [668, 610] width 141 height 14
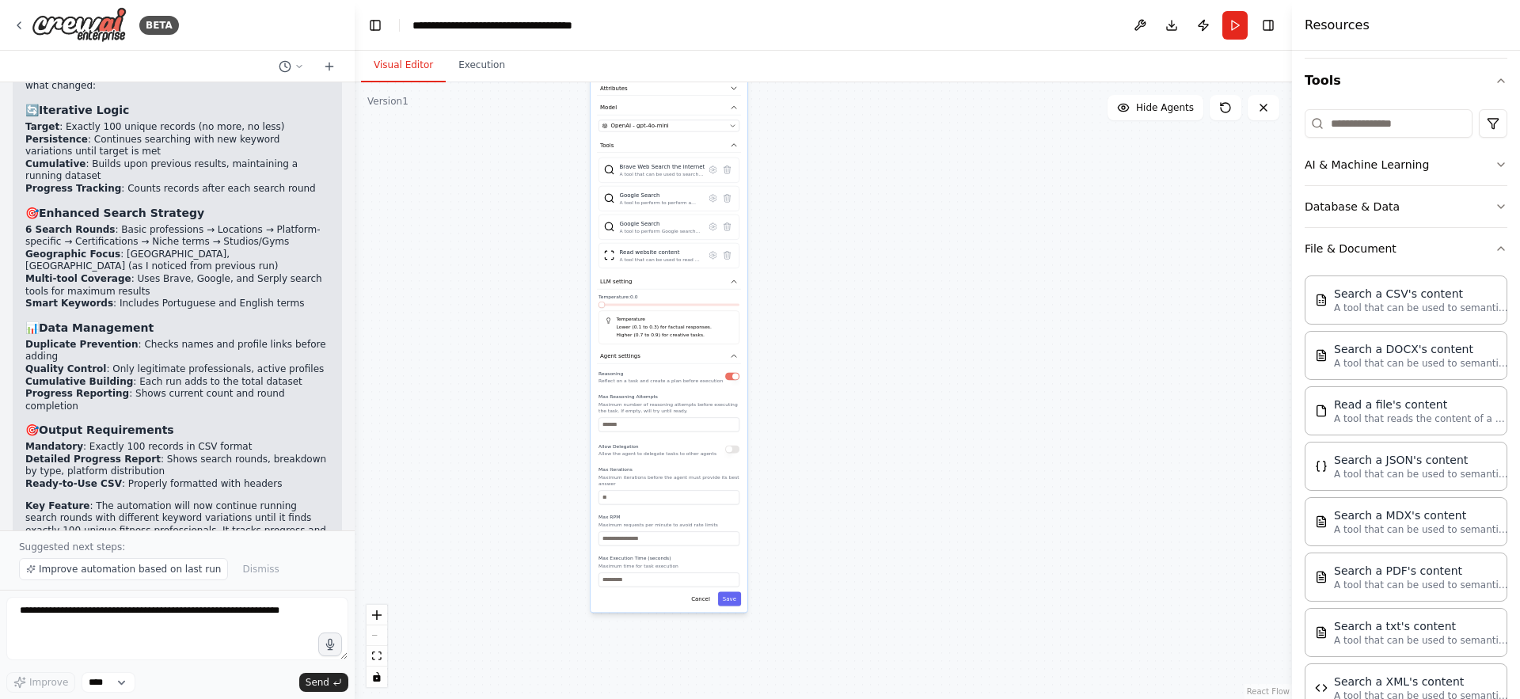
drag, startPoint x: 801, startPoint y: 602, endPoint x: 801, endPoint y: 411, distance: 190.8
click at [801, 411] on div ".deletable-edge-delete-btn { width: 20px; height: 20px; border: 0px solid #ffff…" at bounding box center [823, 390] width 937 height 617
click at [637, 496] on input "number" at bounding box center [668, 492] width 141 height 14
type input "*"
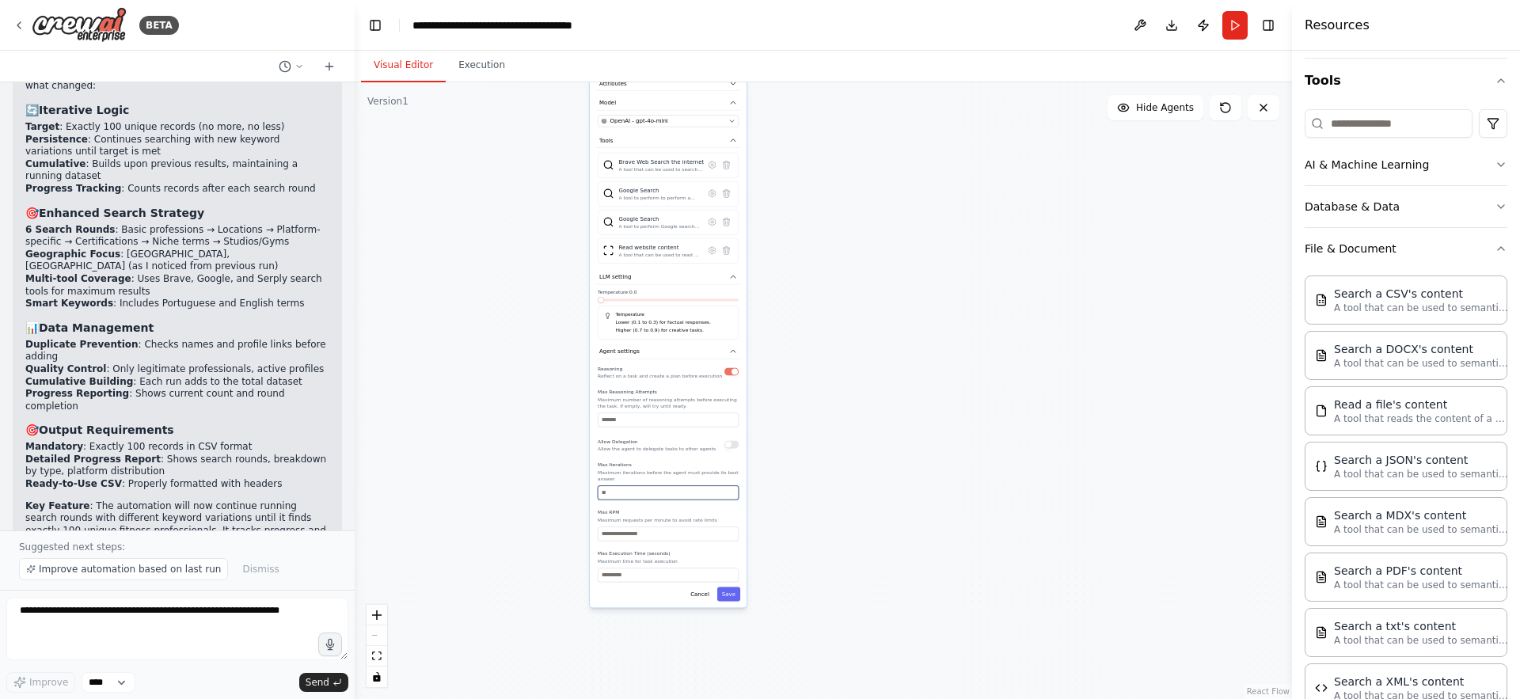
click at [733, 495] on input "*" at bounding box center [668, 492] width 141 height 14
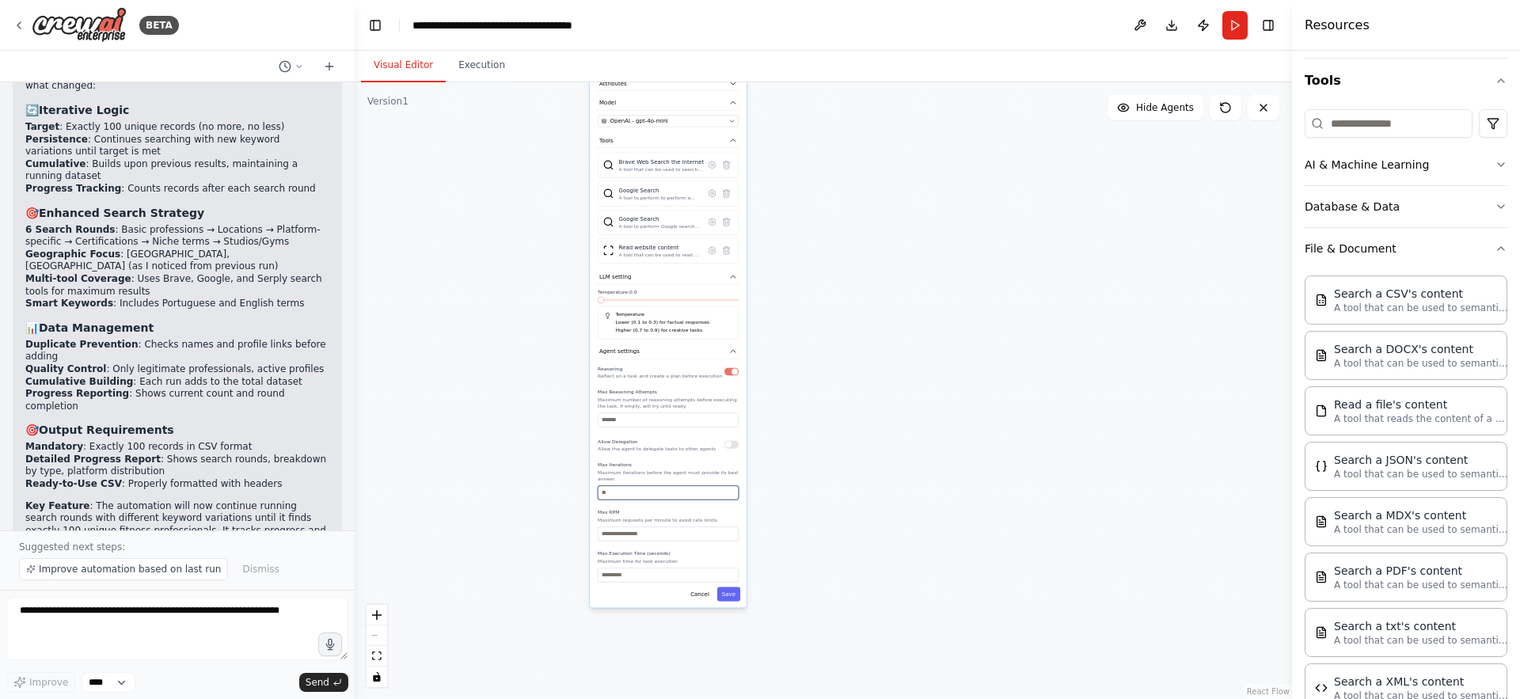
click at [700, 493] on input "*" at bounding box center [668, 492] width 141 height 14
type input "*"
click at [732, 599] on button "Save" at bounding box center [728, 594] width 23 height 14
click at [1234, 28] on button "Run" at bounding box center [1235, 25] width 25 height 29
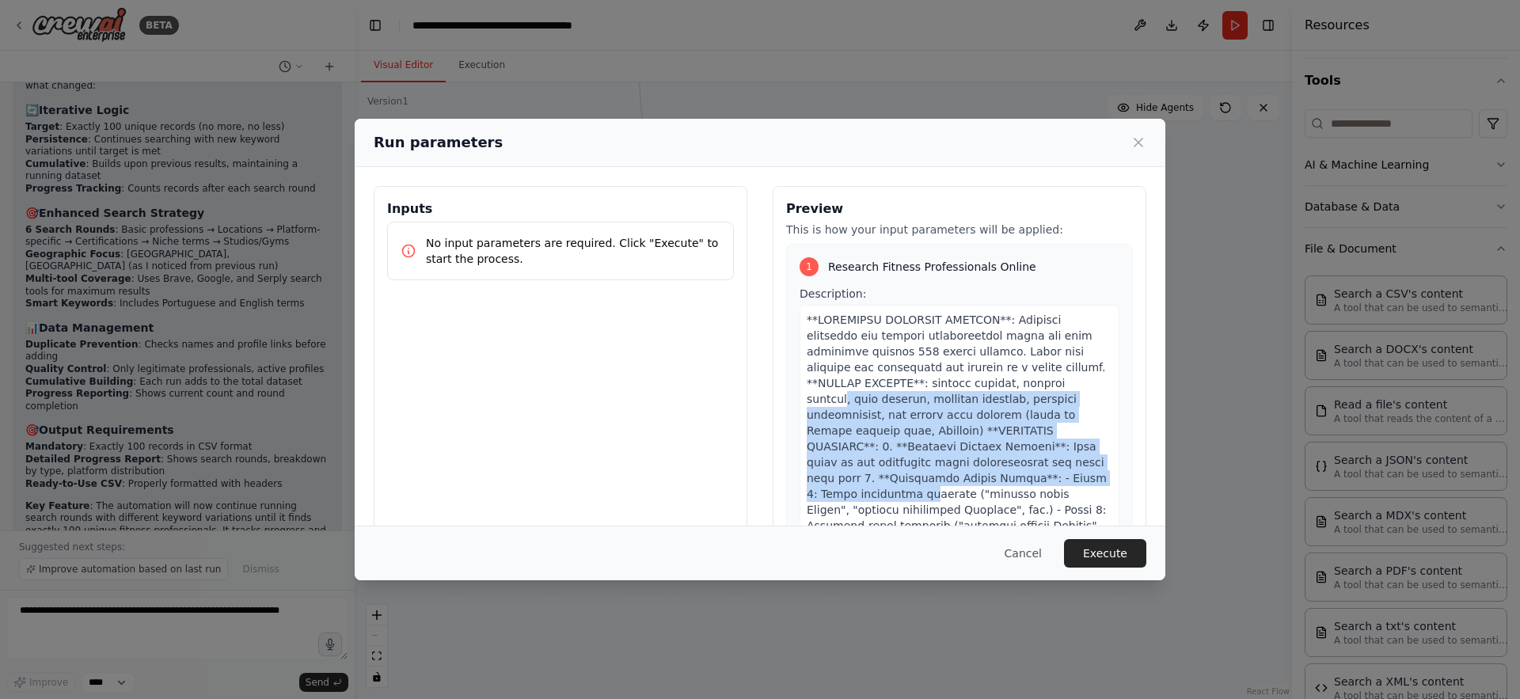
click at [867, 491] on span at bounding box center [959, 629] width 305 height 630
click at [1116, 550] on button "Execute" at bounding box center [1105, 553] width 82 height 29
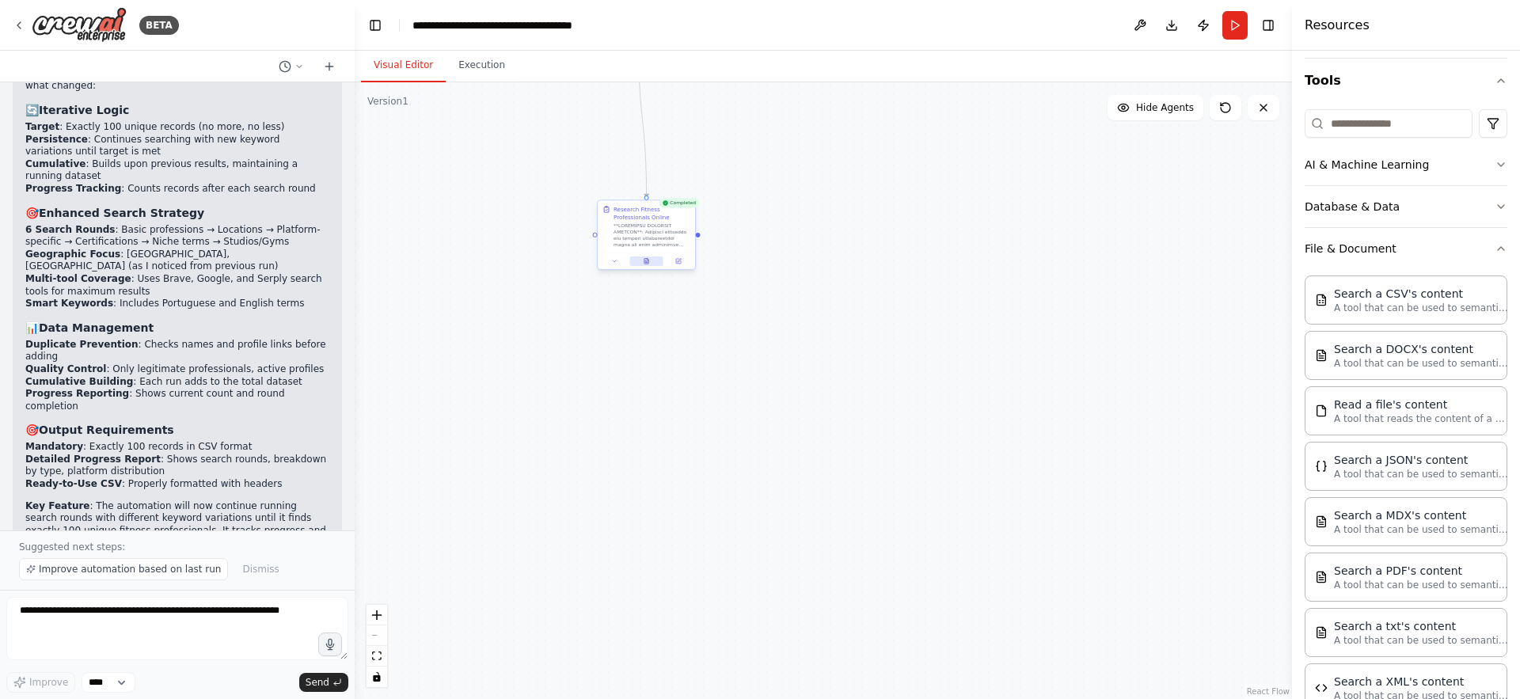
click at [645, 261] on icon at bounding box center [647, 262] width 4 height 6
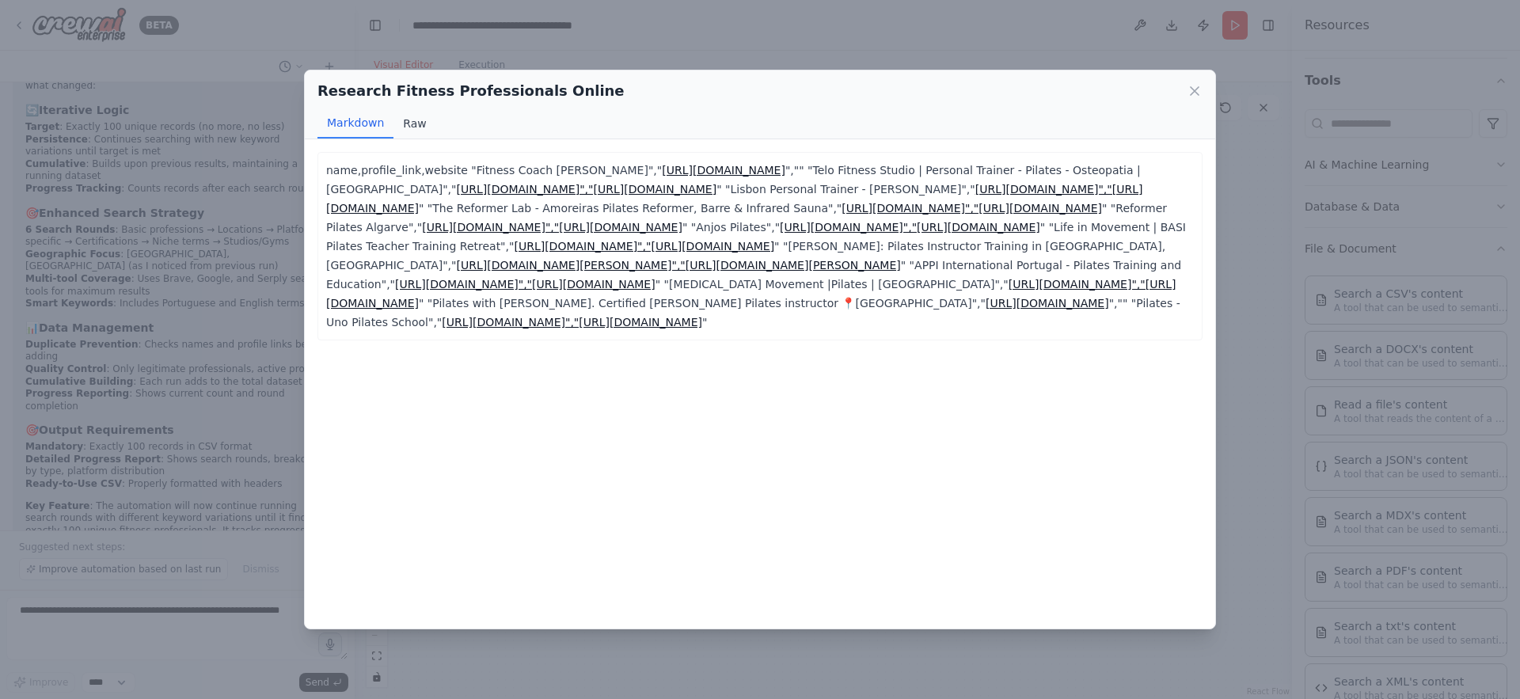
click at [414, 125] on button "Raw" at bounding box center [415, 123] width 42 height 30
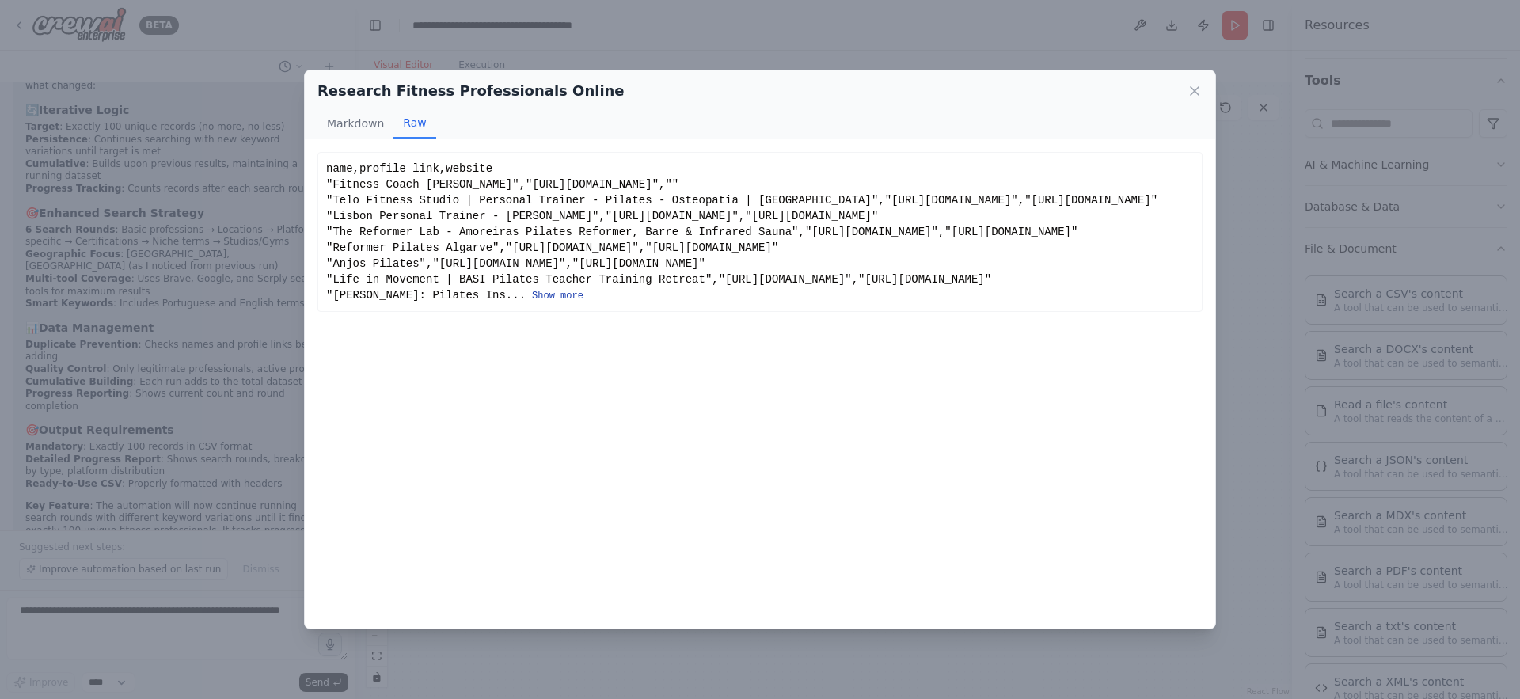
click at [532, 302] on button "Show more" at bounding box center [557, 296] width 51 height 13
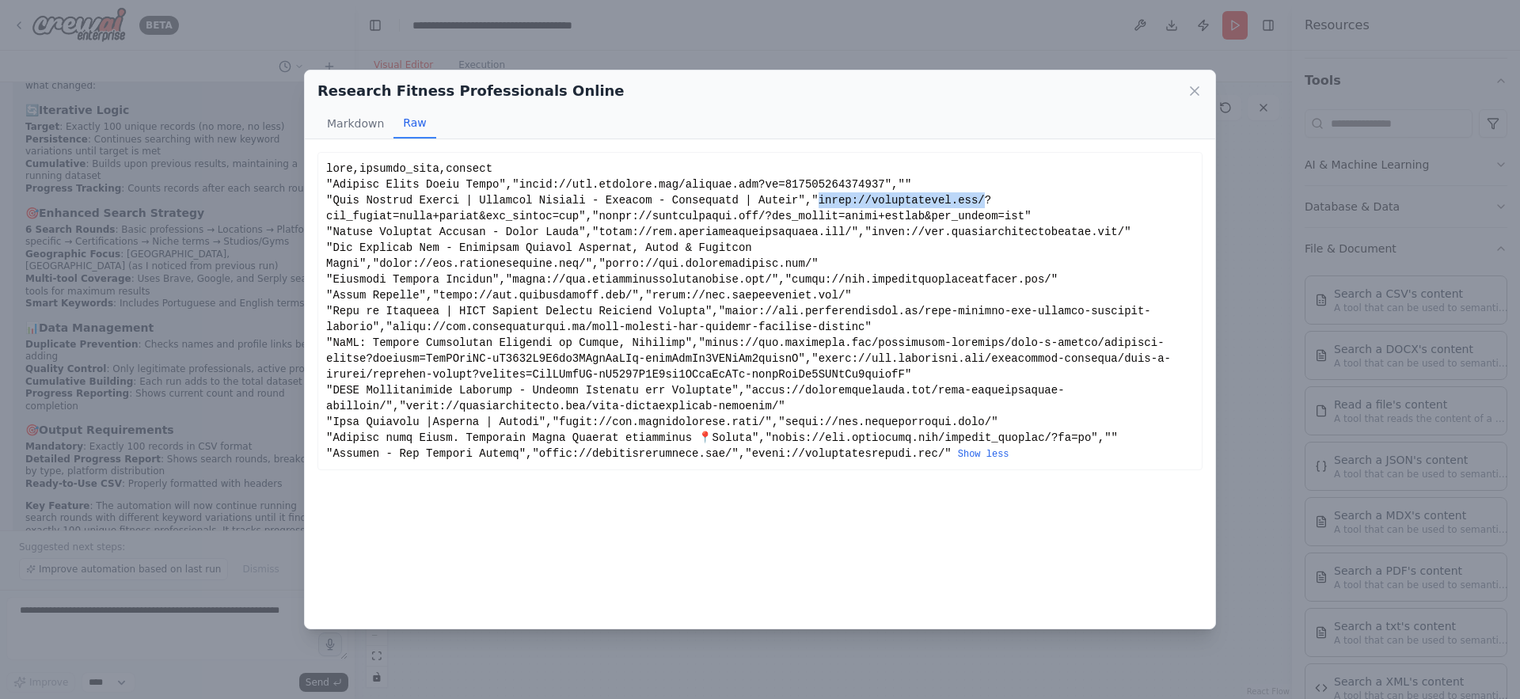
drag, startPoint x: 819, startPoint y: 197, endPoint x: 986, endPoint y: 194, distance: 167.1
click at [986, 194] on div "Show less" at bounding box center [760, 311] width 868 height 301
click at [1201, 92] on icon at bounding box center [1195, 91] width 16 height 16
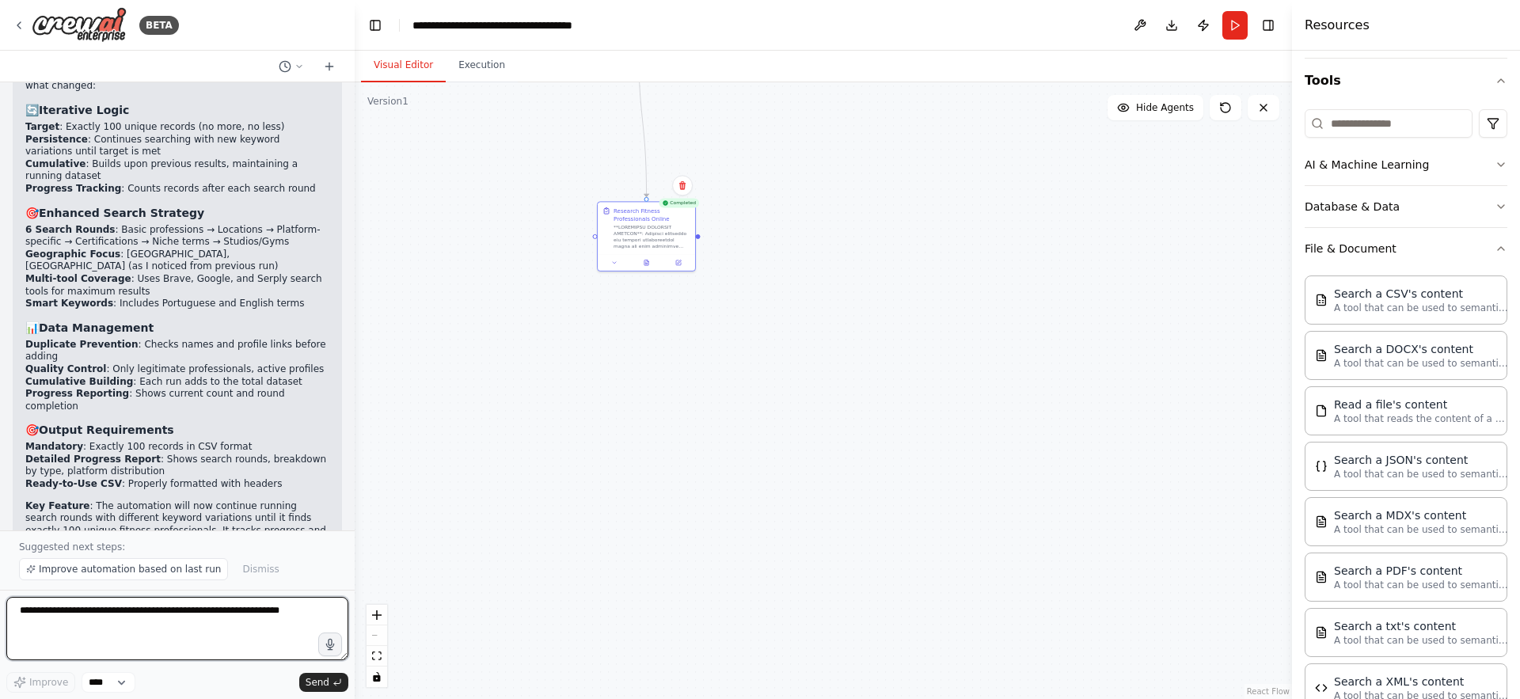
click at [166, 618] on textarea at bounding box center [177, 628] width 342 height 63
type textarea "**********"
click at [656, 243] on div at bounding box center [652, 234] width 77 height 25
click at [615, 260] on icon at bounding box center [614, 261] width 6 height 6
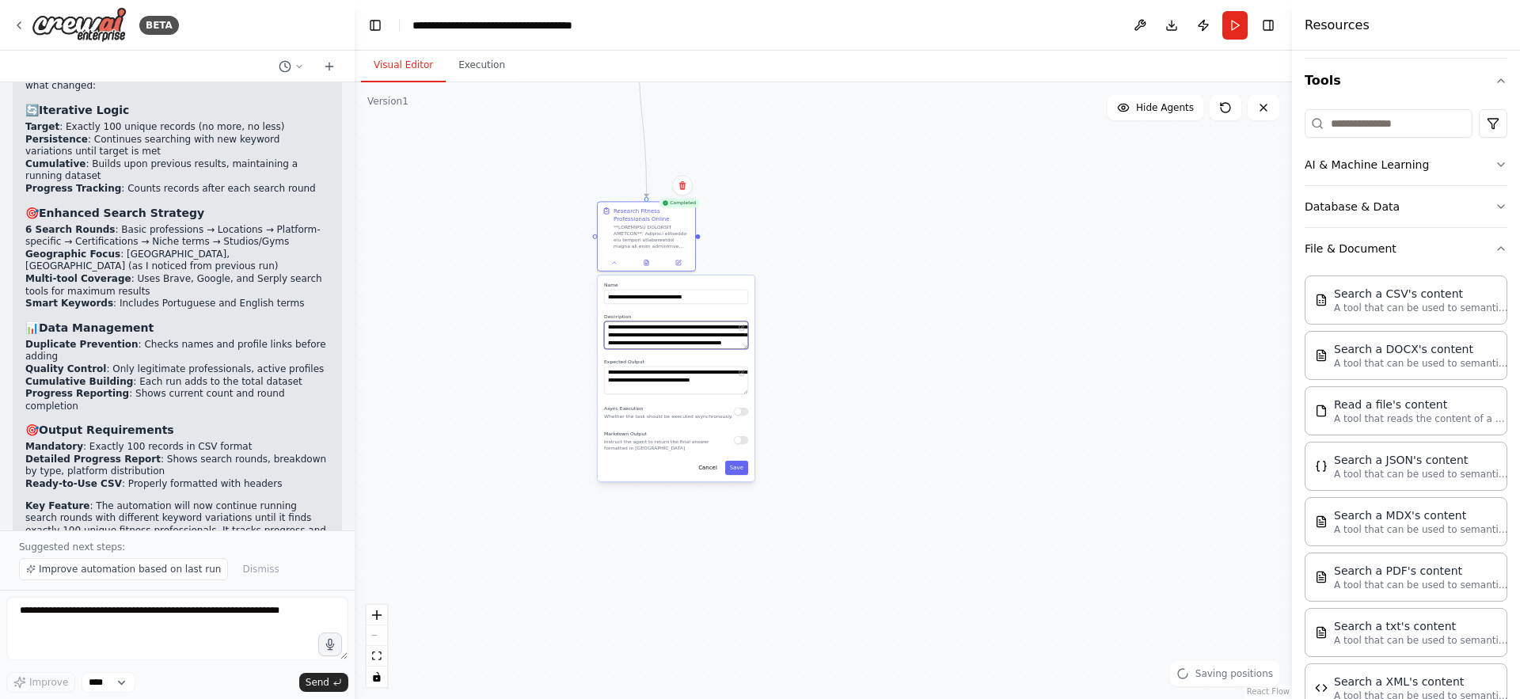
click at [703, 340] on textarea at bounding box center [676, 335] width 144 height 28
paste textarea "**********"
type textarea "**********"
click at [736, 474] on button "Save" at bounding box center [736, 468] width 23 height 14
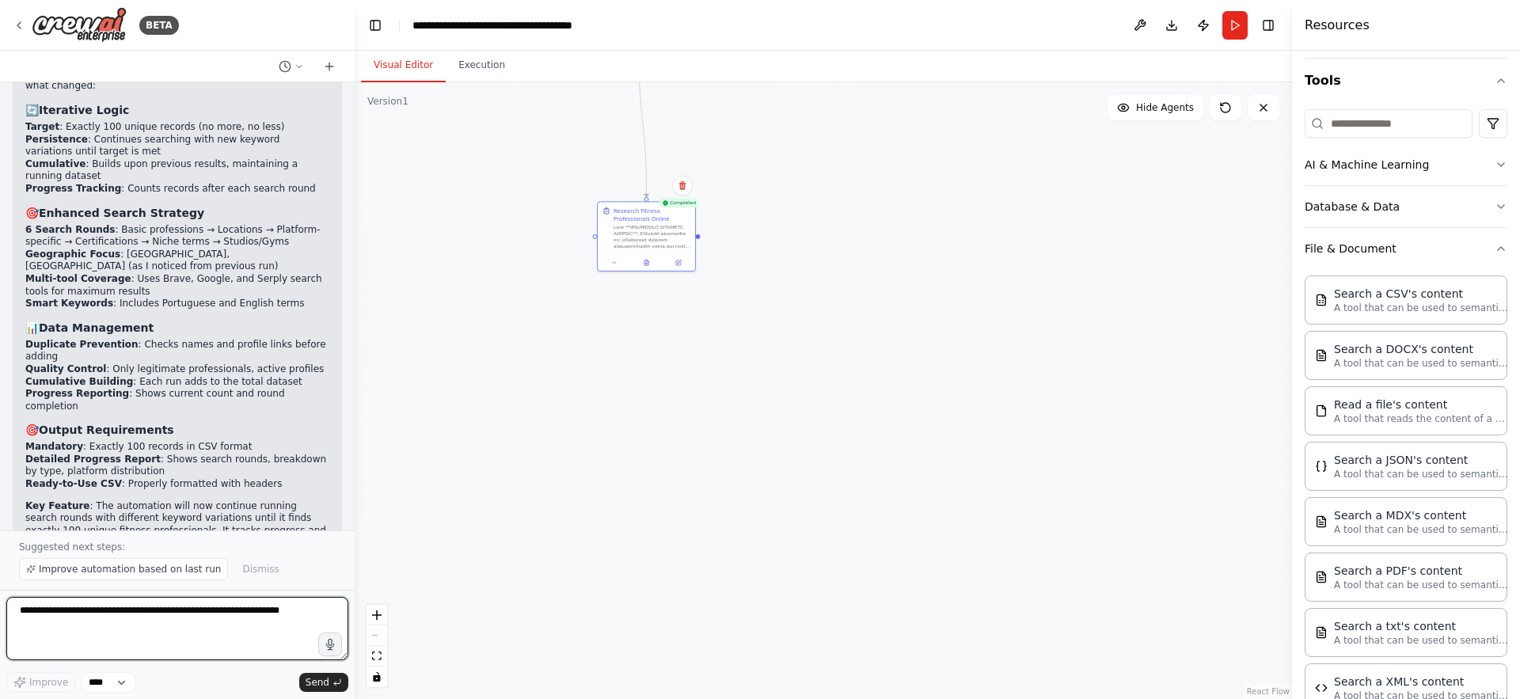
click at [114, 618] on textarea at bounding box center [177, 628] width 342 height 63
type textarea "*"
type textarea "**********"
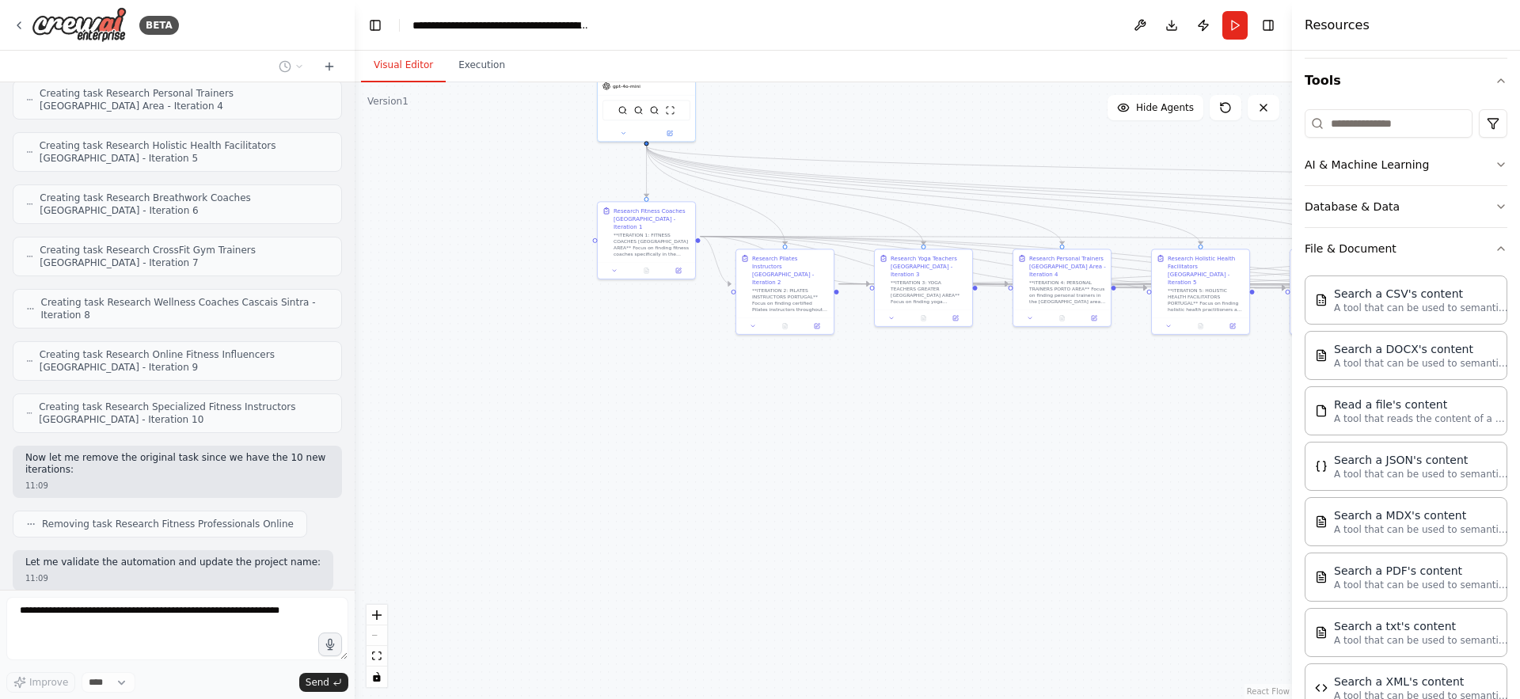
scroll to position [3695, 0]
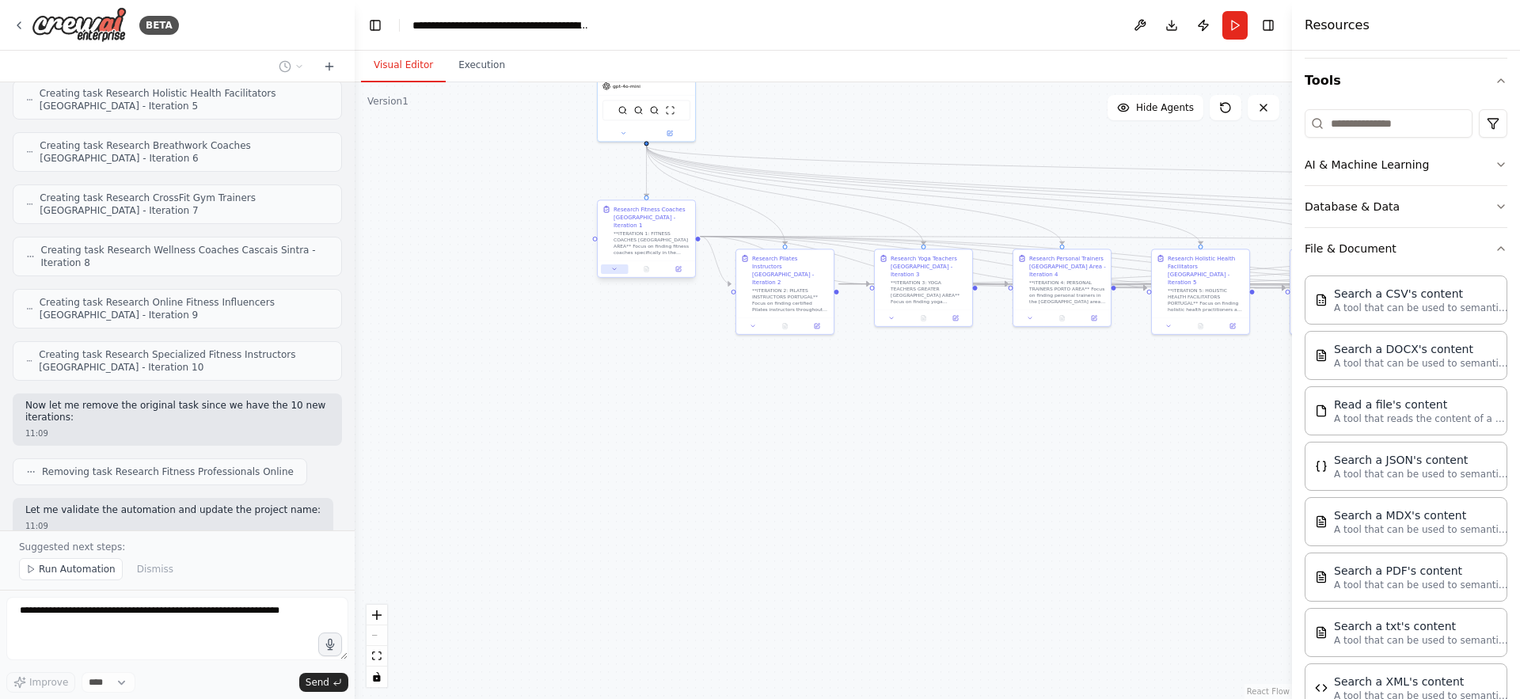
click at [615, 266] on icon at bounding box center [614, 269] width 6 height 6
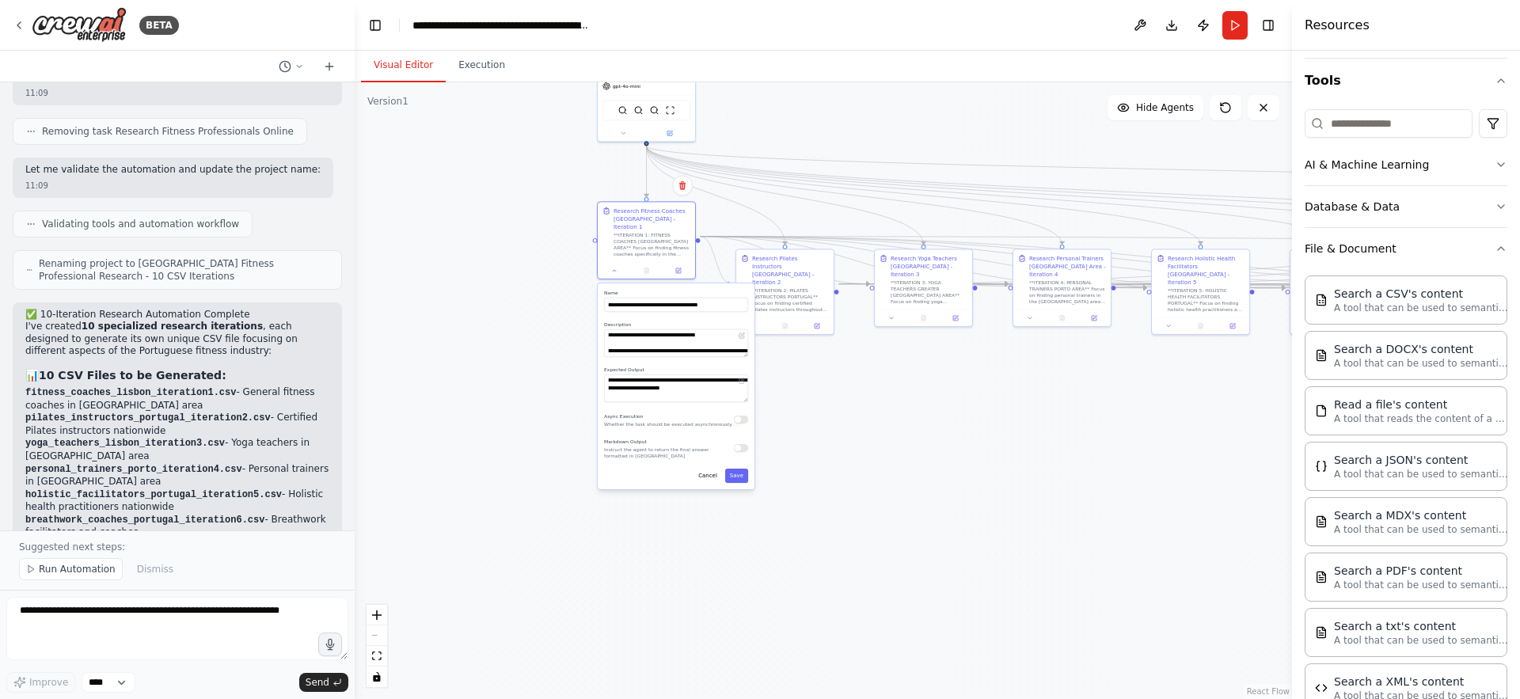
click at [742, 416] on button "button" at bounding box center [741, 420] width 14 height 8
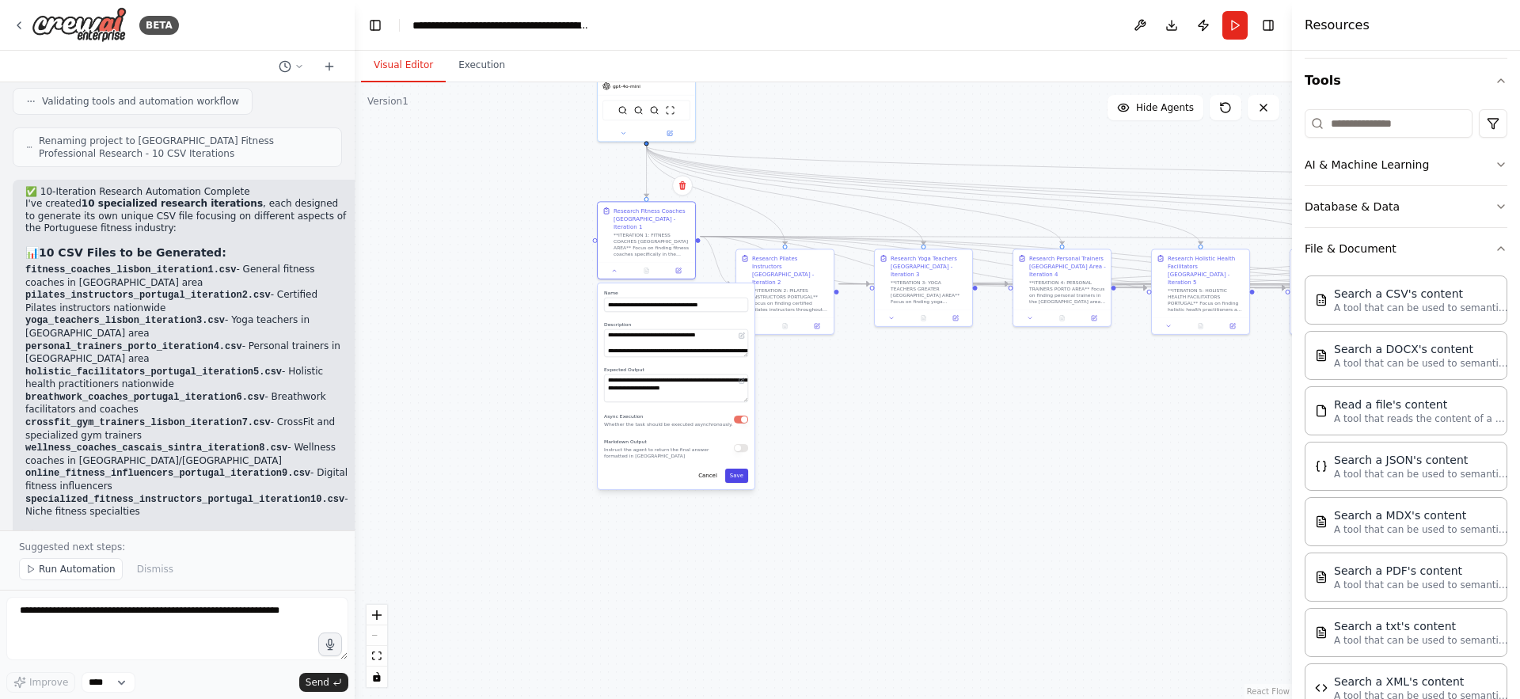
click at [736, 469] on button "Save" at bounding box center [736, 476] width 23 height 14
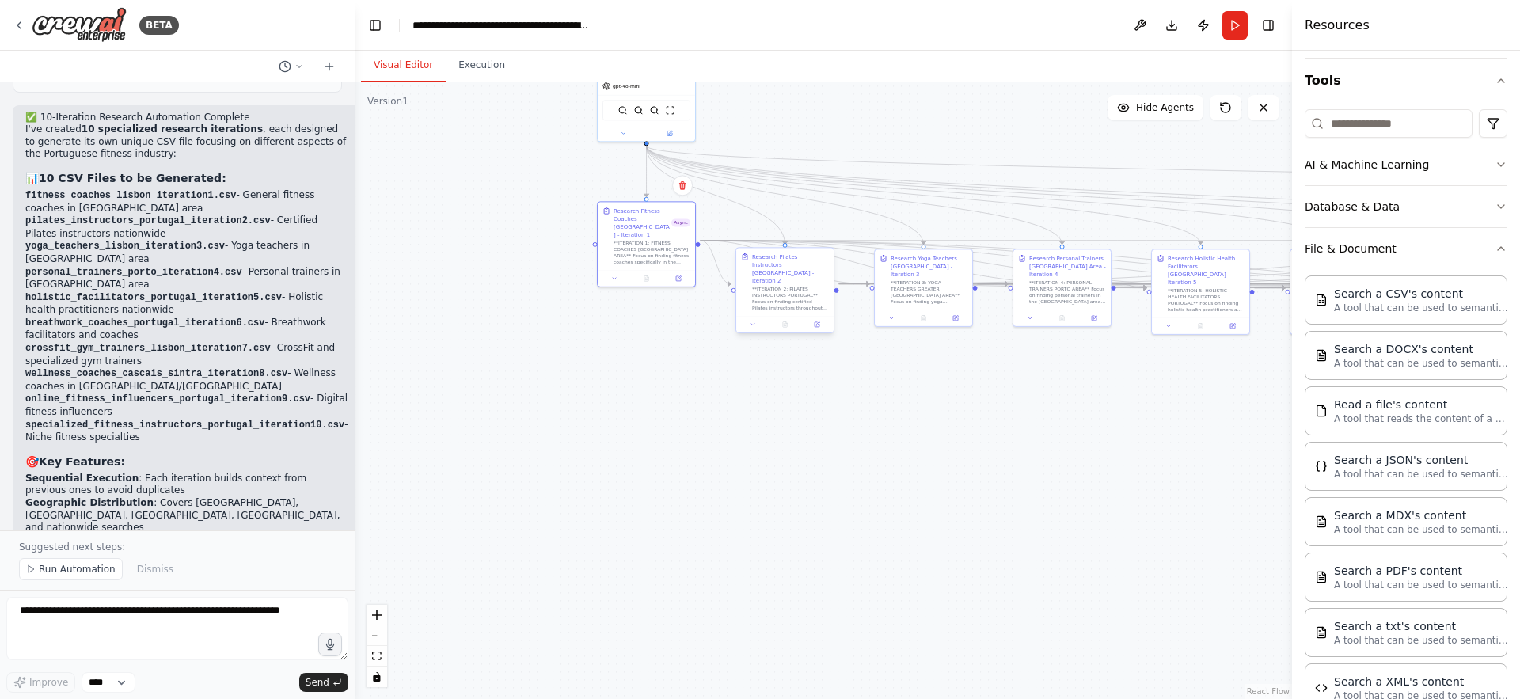
click at [774, 286] on div "**ITERATION 2: PILATES INSTRUCTORS PORTUGAL** Focus on finding certified Pilate…" at bounding box center [790, 298] width 77 height 25
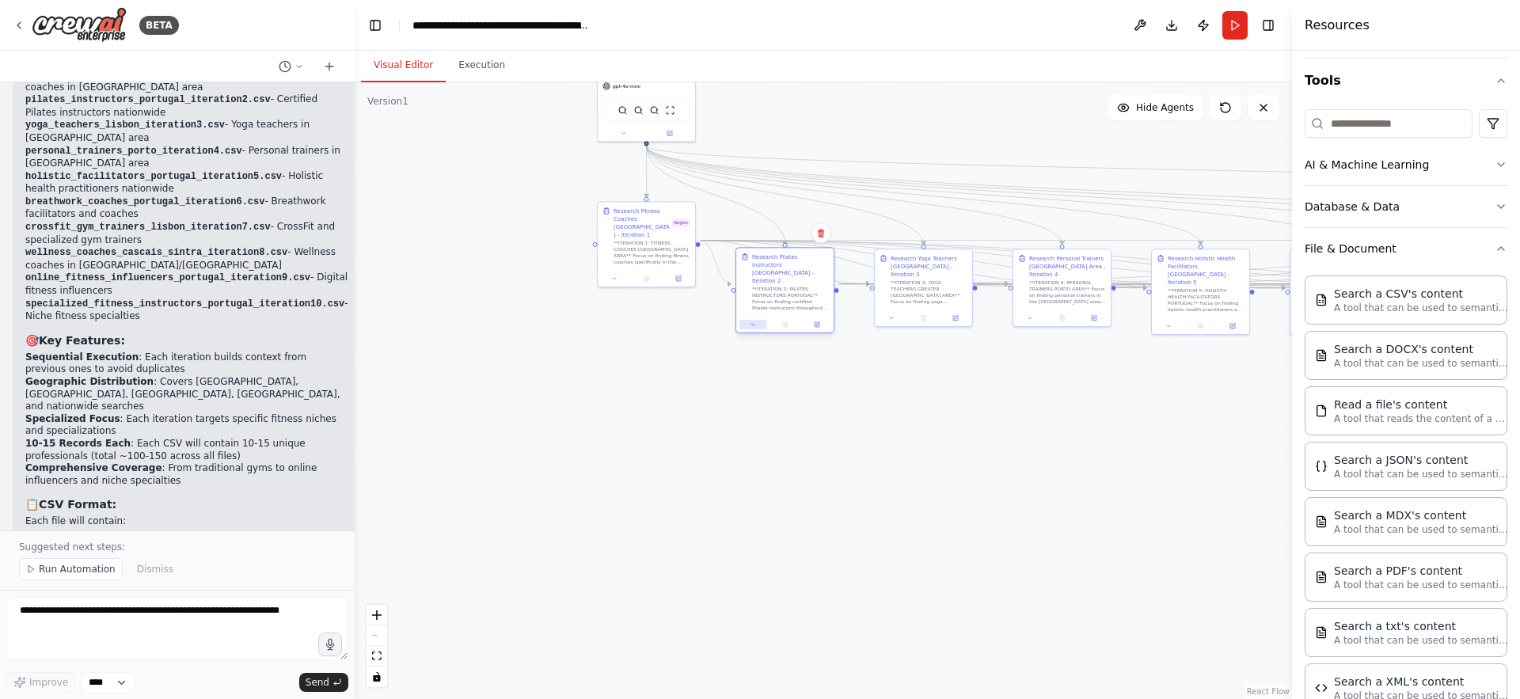
click at [756, 321] on icon at bounding box center [753, 324] width 6 height 6
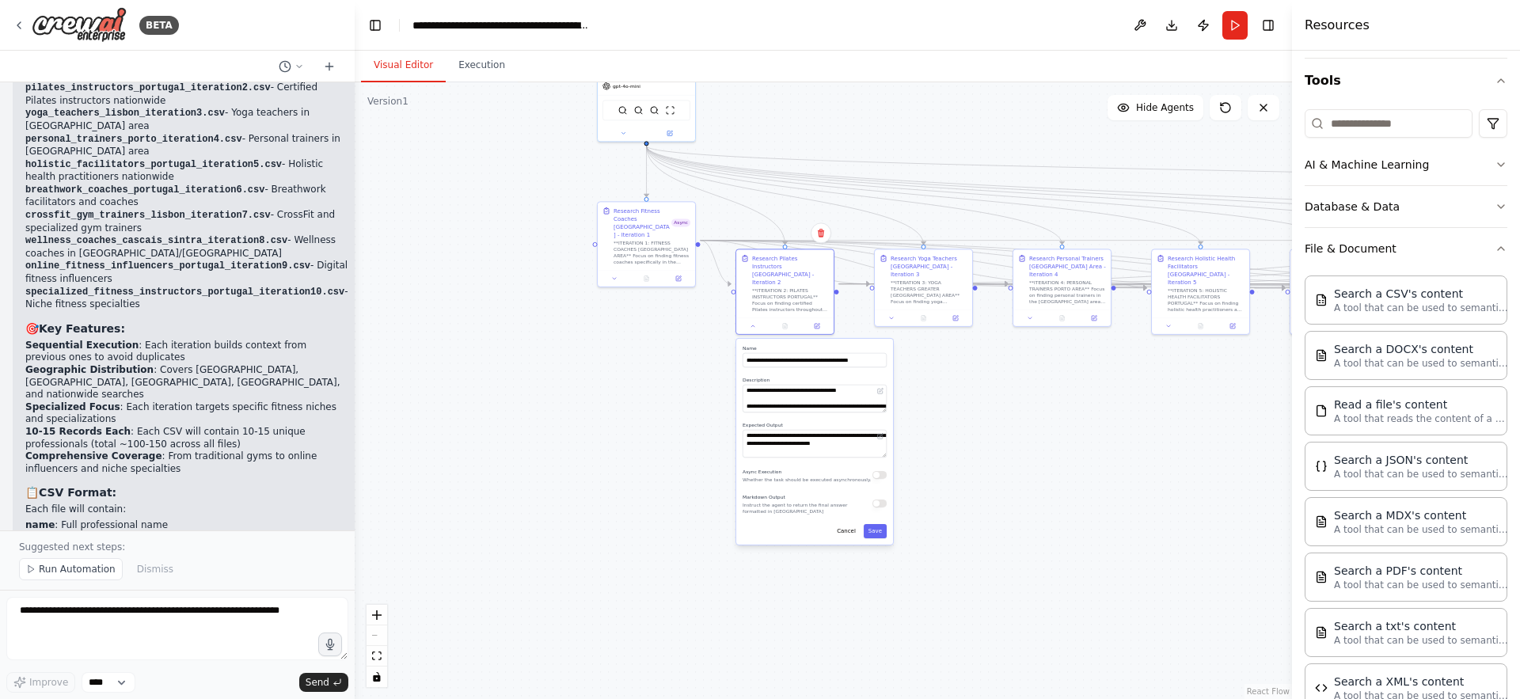
scroll to position [4379, 0]
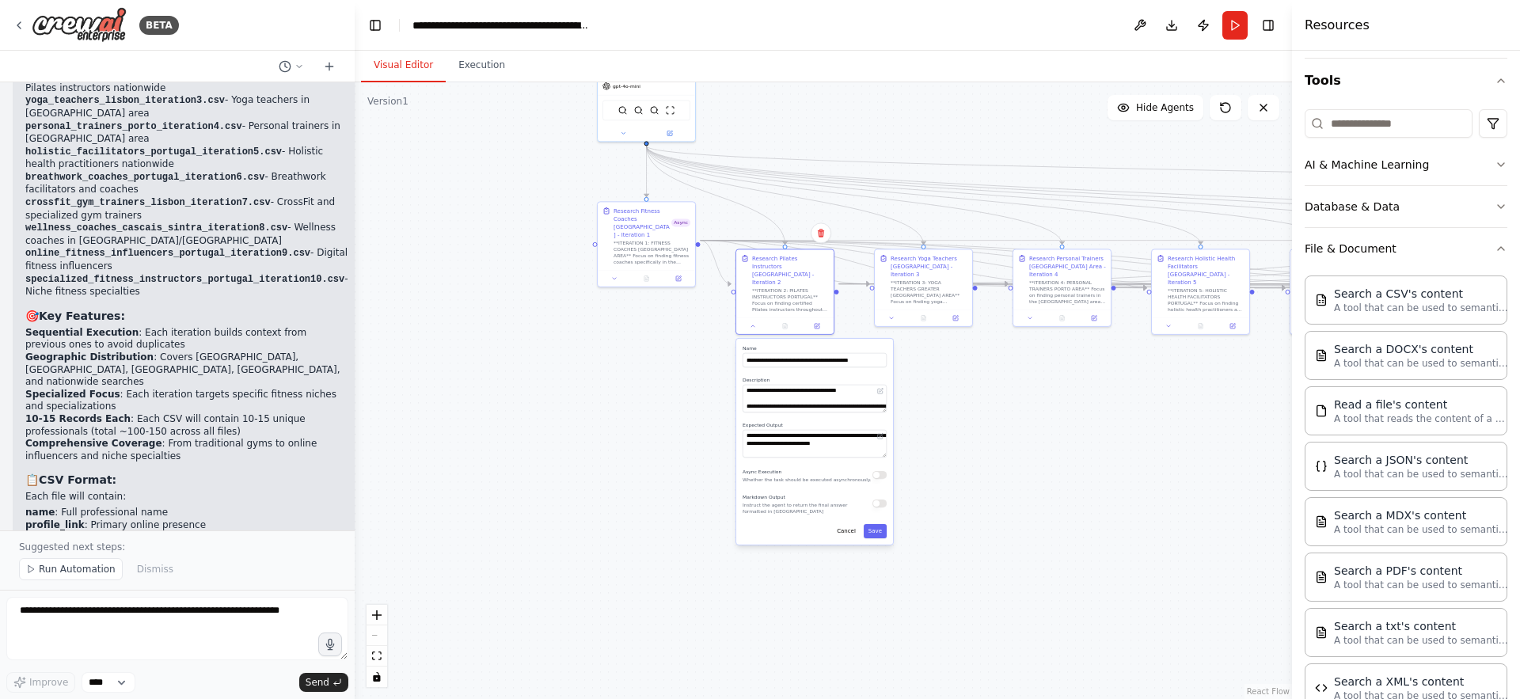
click at [883, 467] on div "**********" at bounding box center [814, 442] width 157 height 206
click at [878, 471] on button "button" at bounding box center [880, 475] width 14 height 8
click at [877, 524] on button "Save" at bounding box center [879, 531] width 23 height 14
click at [909, 267] on div "Research Yoga Teachers [GEOGRAPHIC_DATA] - Iteration 3" at bounding box center [929, 265] width 77 height 24
click at [893, 314] on icon at bounding box center [891, 317] width 6 height 6
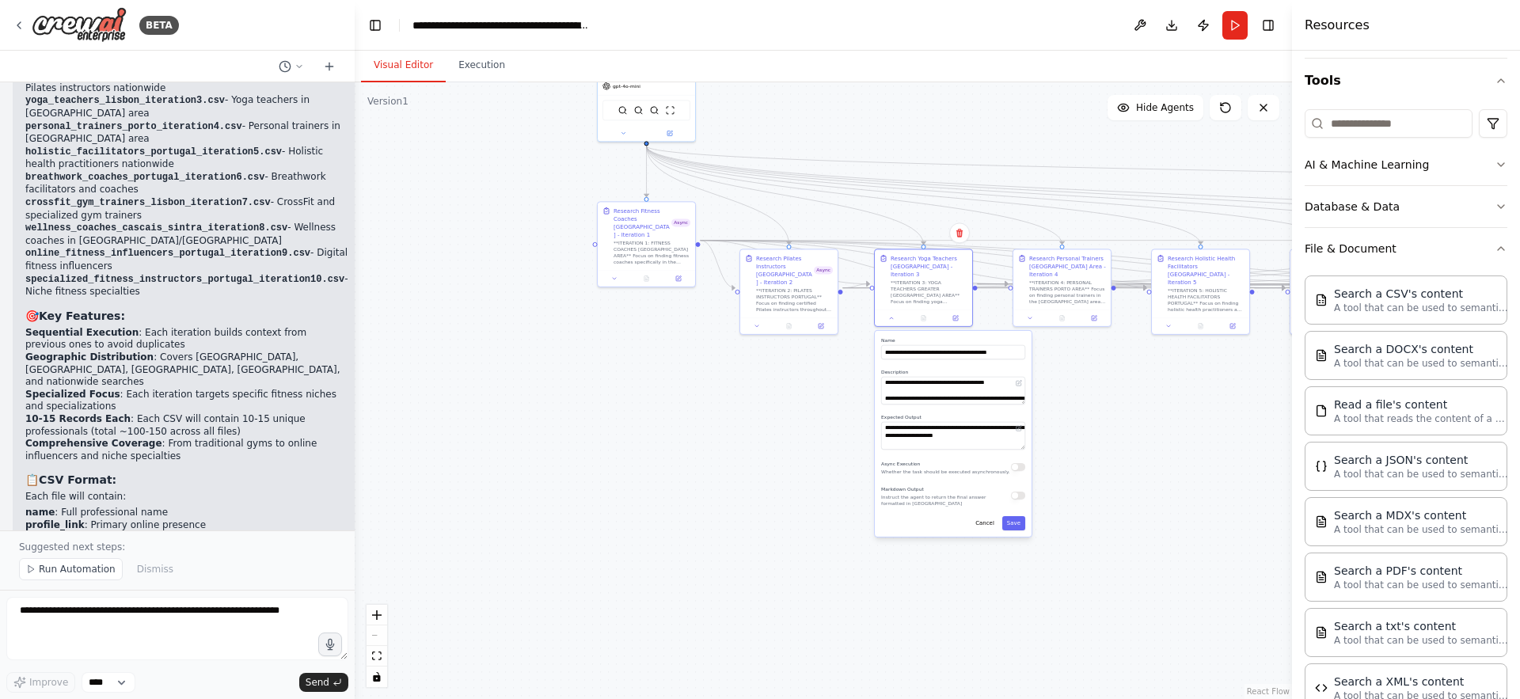
click at [1021, 463] on button "button" at bounding box center [1018, 467] width 14 height 8
click at [1019, 516] on button "Save" at bounding box center [1013, 523] width 23 height 14
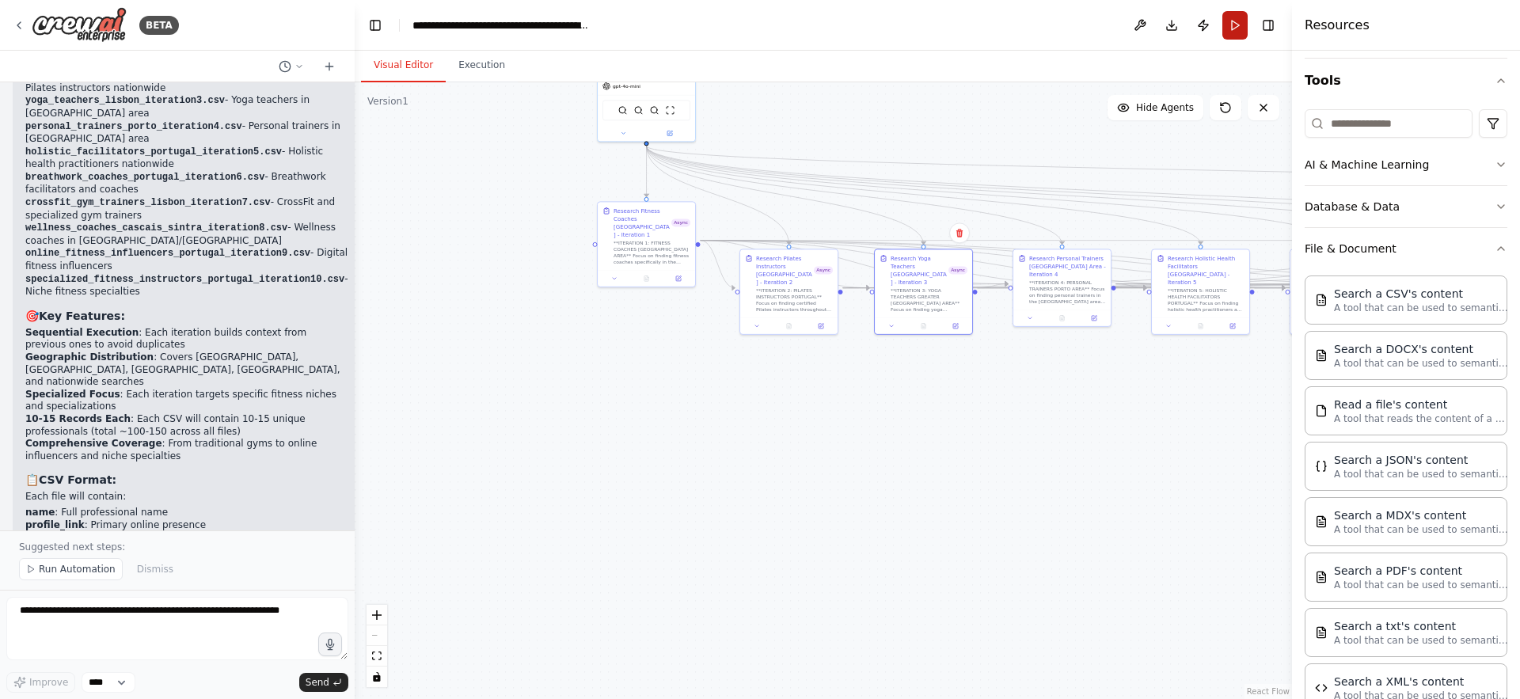
click at [1234, 21] on button "Run" at bounding box center [1235, 25] width 25 height 29
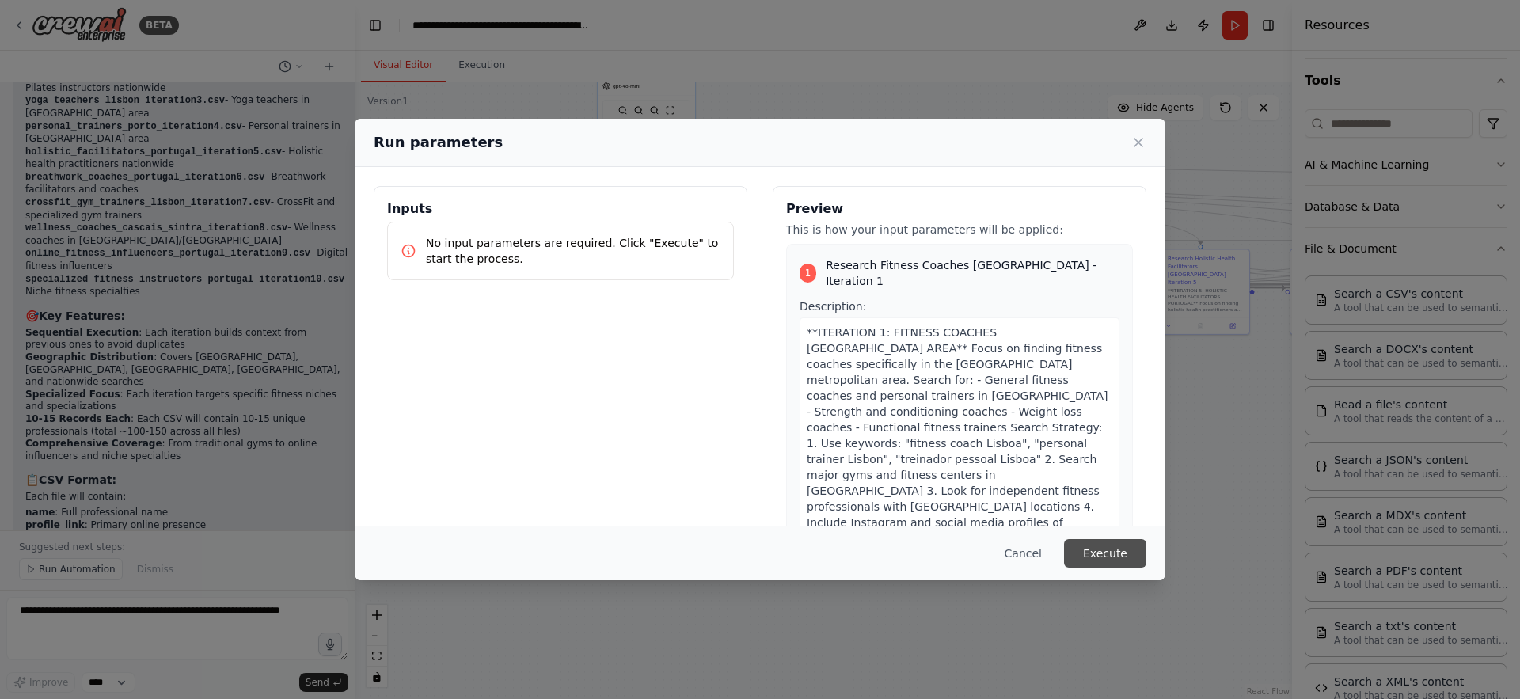
click at [1106, 550] on button "Execute" at bounding box center [1105, 553] width 82 height 29
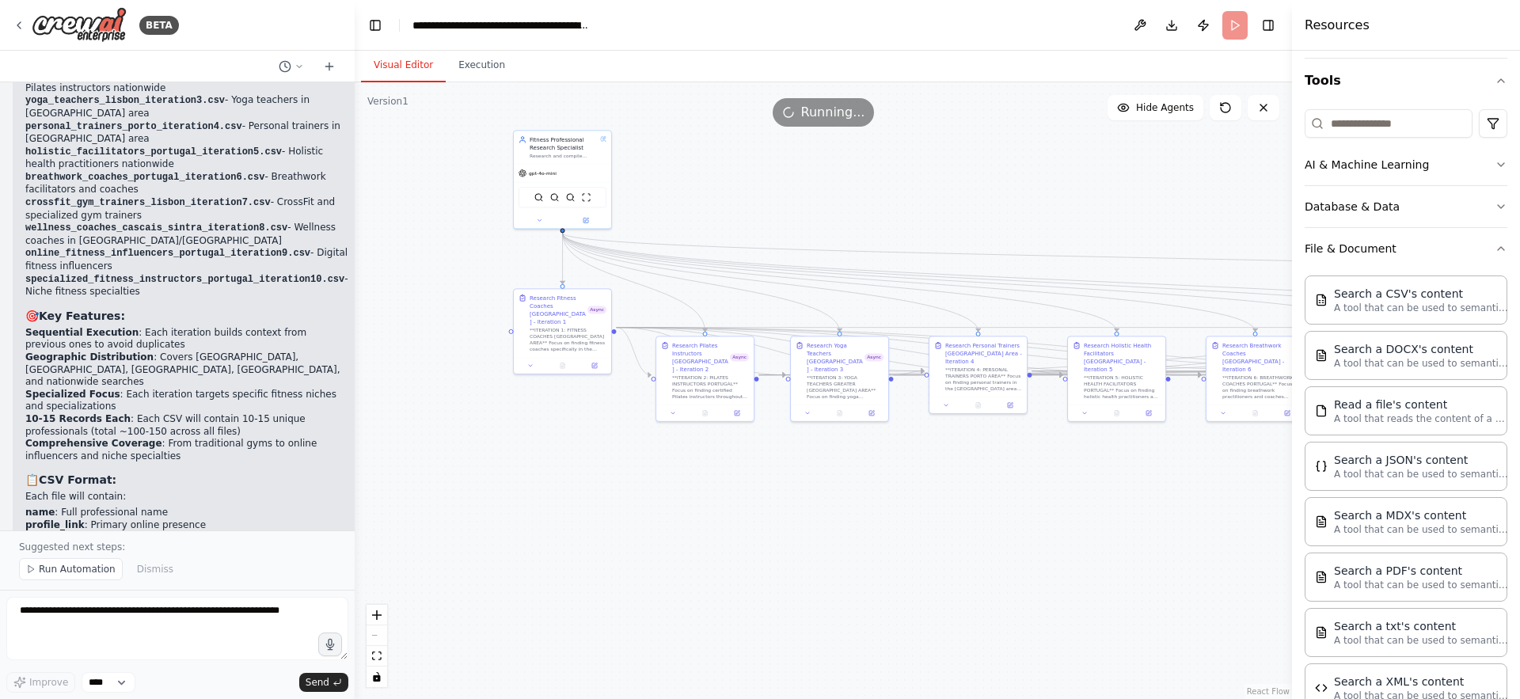
drag, startPoint x: 1076, startPoint y: 441, endPoint x: 992, endPoint y: 528, distance: 121.0
click at [992, 528] on div ".deletable-edge-delete-btn { width: 20px; height: 20px; border: 0px solid #ffff…" at bounding box center [823, 390] width 937 height 617
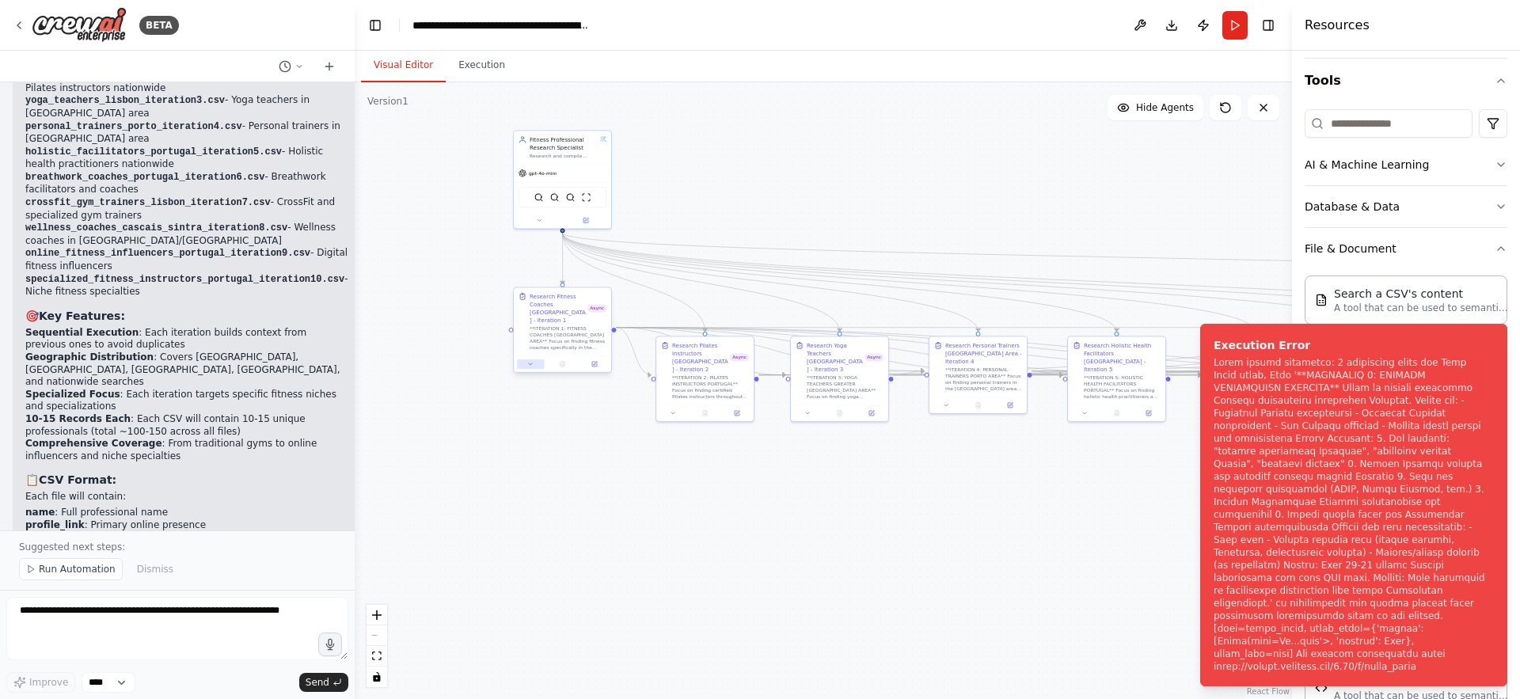
click at [532, 359] on button at bounding box center [530, 364] width 27 height 10
click at [650, 510] on div "Async Execution Whether the task should be executed asynchronously." at bounding box center [592, 515] width 144 height 16
click at [660, 511] on button "button" at bounding box center [657, 515] width 14 height 8
click at [654, 565] on button "Save" at bounding box center [652, 571] width 23 height 14
click at [720, 373] on div "**ITERATION 2: PILATES INSTRUCTORS PORTUGAL** Focus on finding certified Pilate…" at bounding box center [710, 385] width 77 height 25
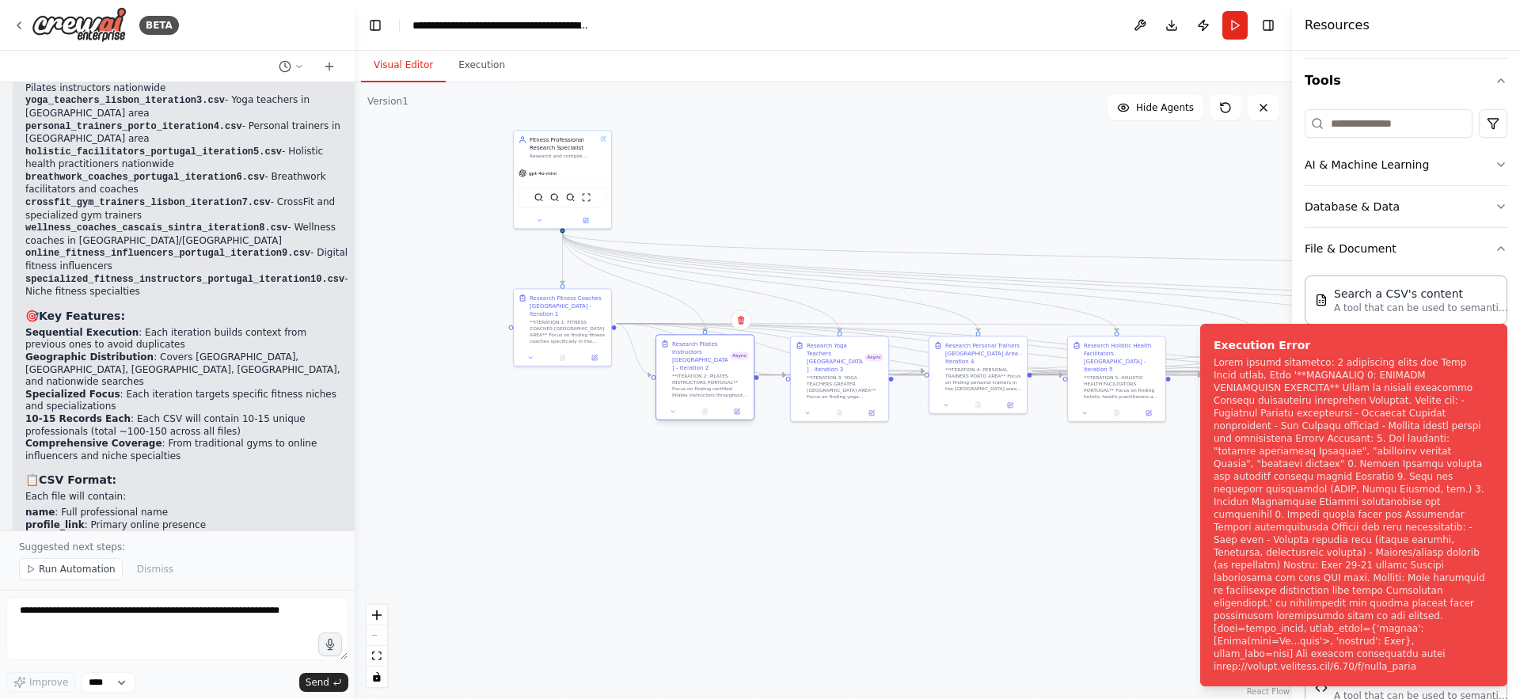
click at [673, 403] on div at bounding box center [704, 411] width 97 height 17
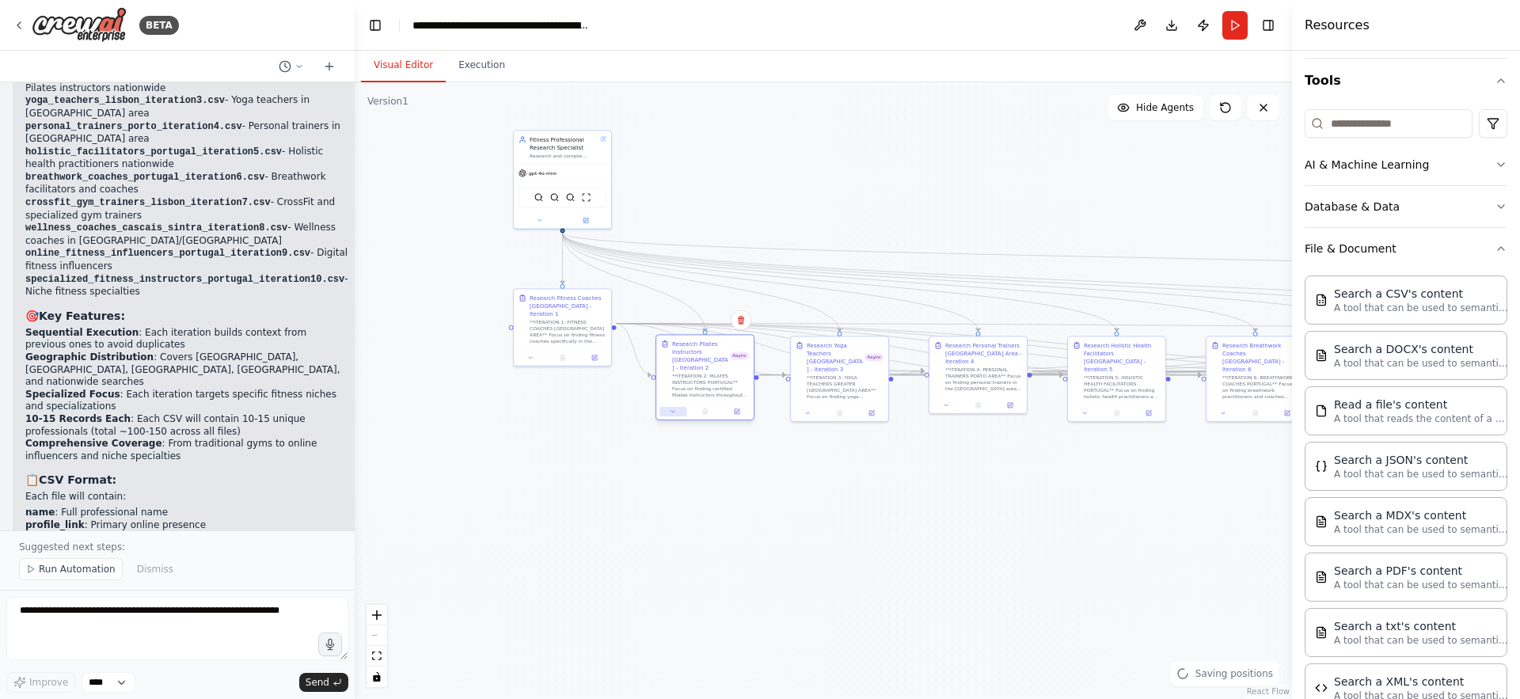
click at [673, 409] on icon at bounding box center [673, 412] width 6 height 6
click at [802, 558] on button "button" at bounding box center [800, 562] width 14 height 8
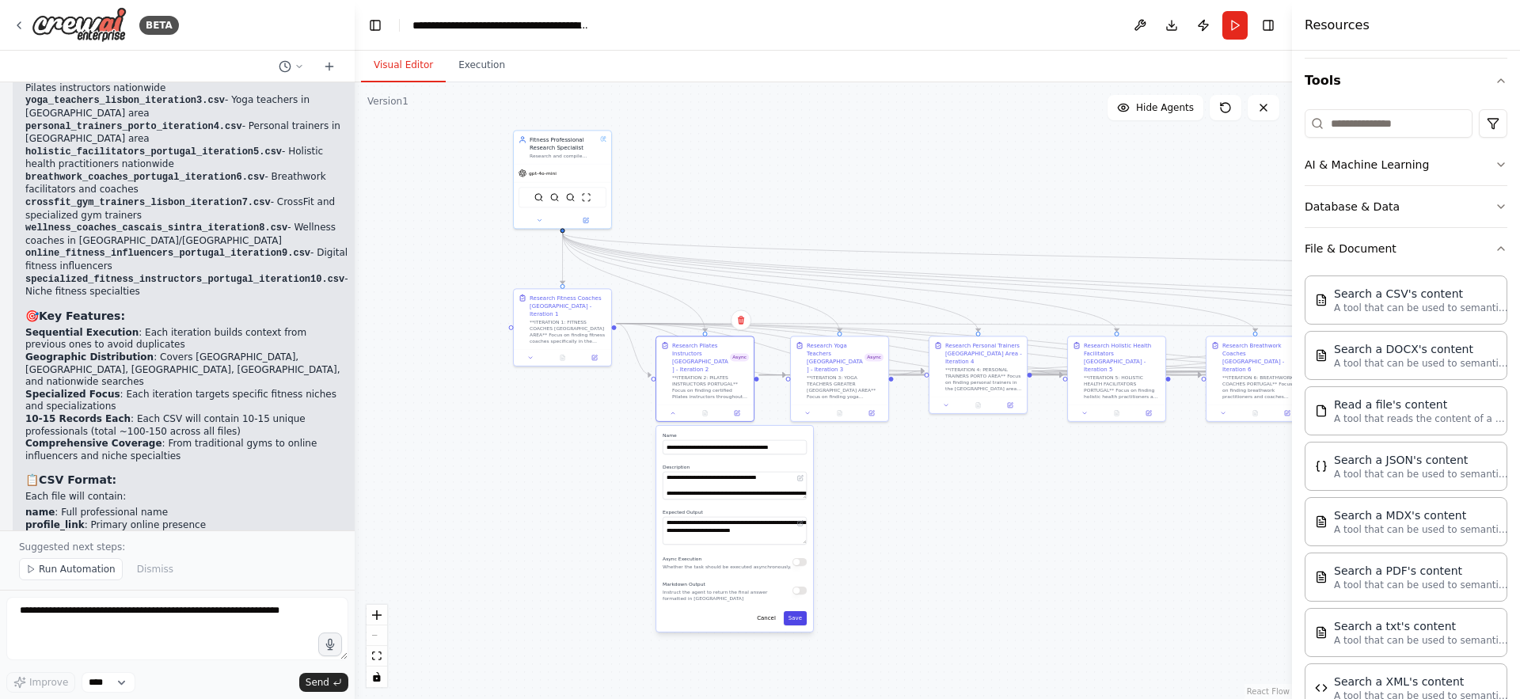
click at [803, 614] on button "Save" at bounding box center [795, 618] width 23 height 14
click at [805, 407] on button at bounding box center [807, 412] width 27 height 10
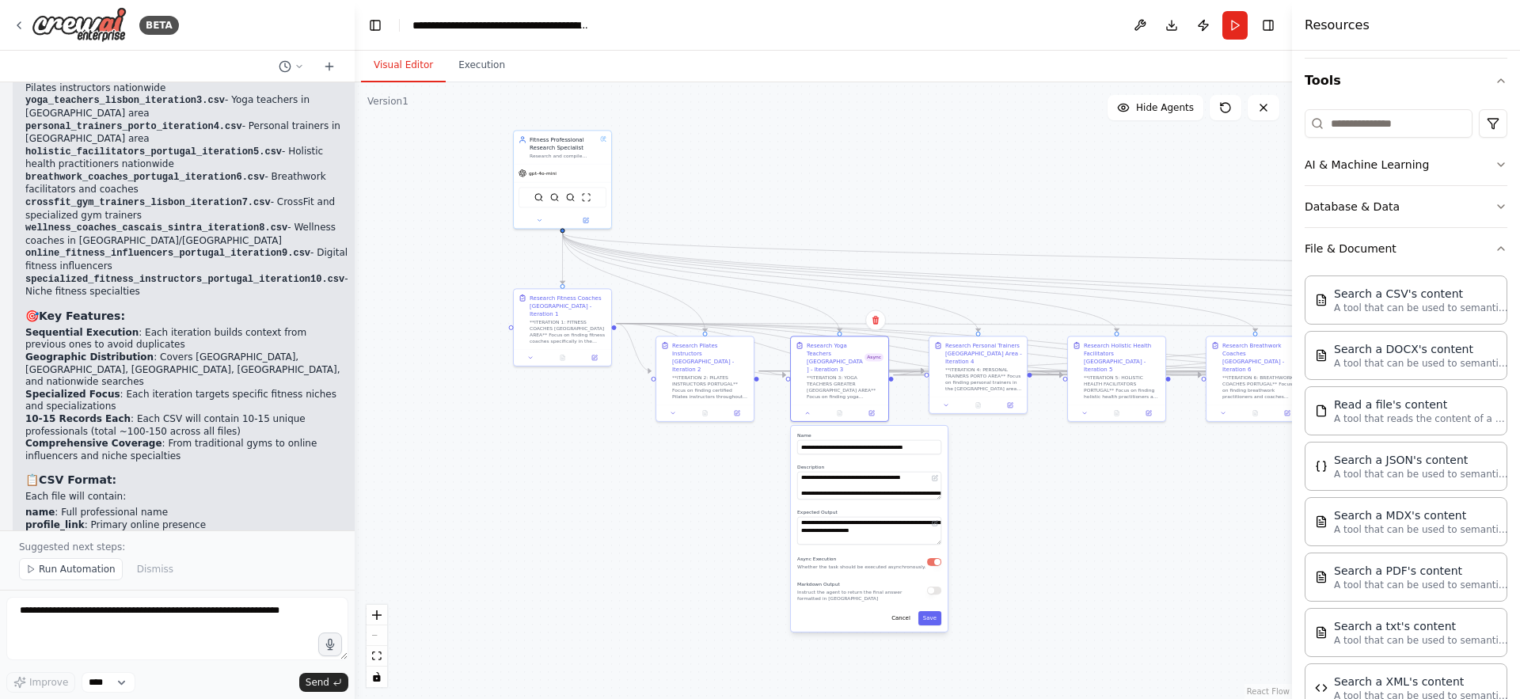
click at [941, 558] on button "button" at bounding box center [934, 562] width 14 height 8
click at [932, 611] on button "Save" at bounding box center [929, 618] width 23 height 14
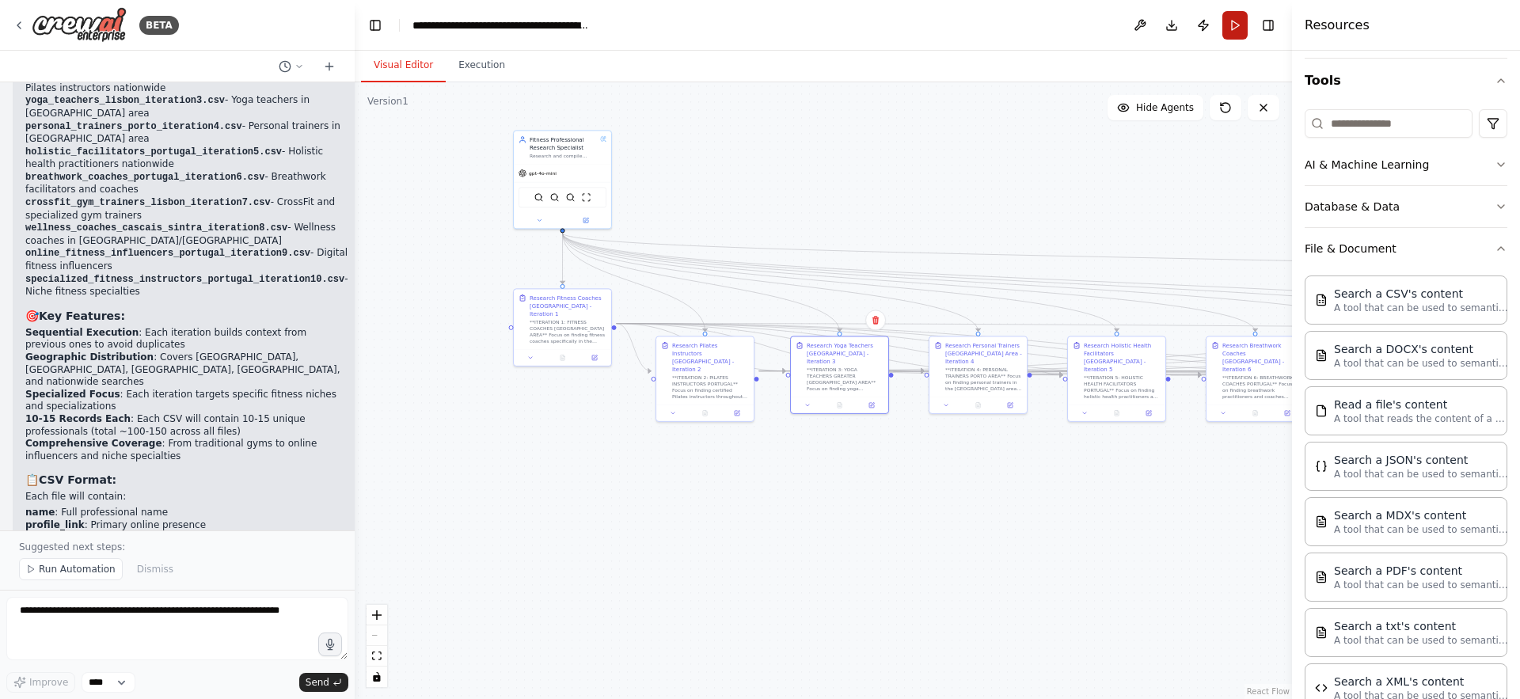
click at [1235, 21] on button "Run" at bounding box center [1235, 25] width 25 height 29
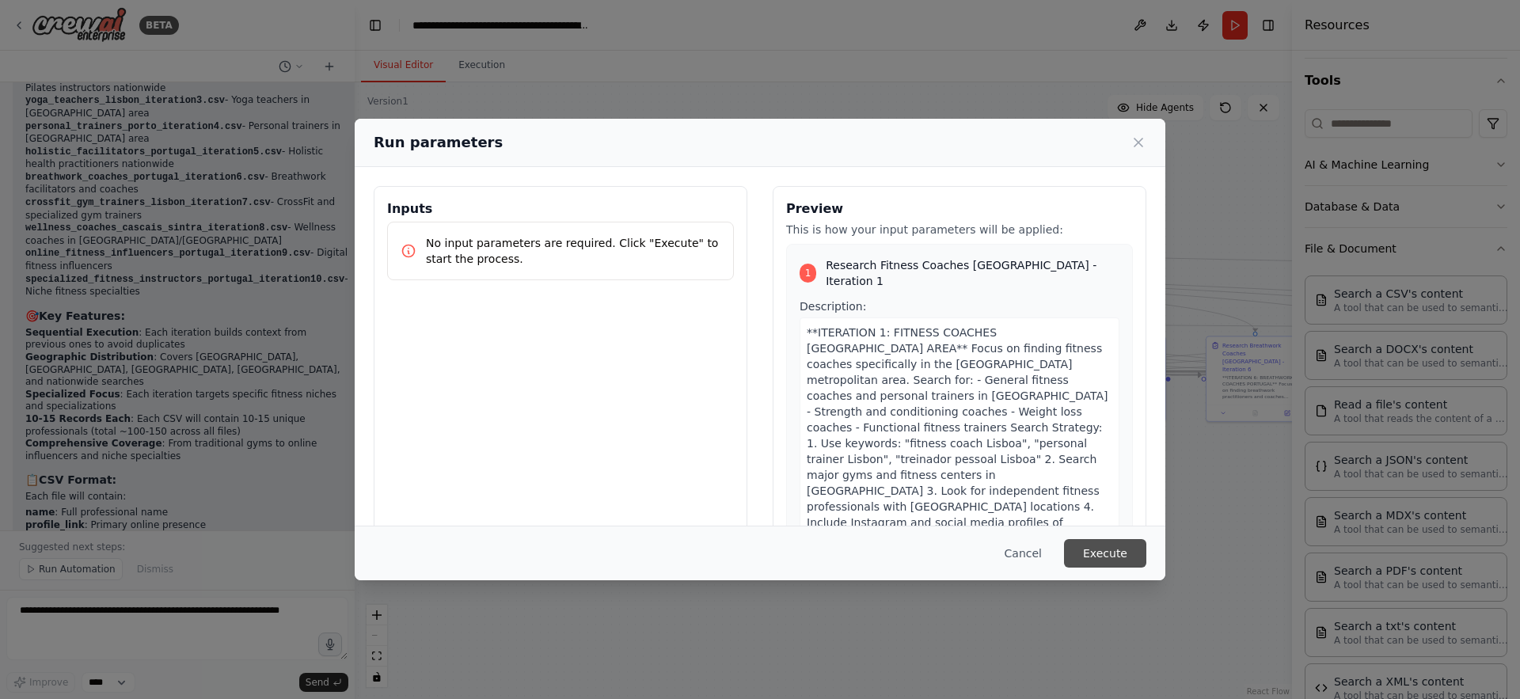
click at [1112, 539] on button "Execute" at bounding box center [1105, 553] width 82 height 29
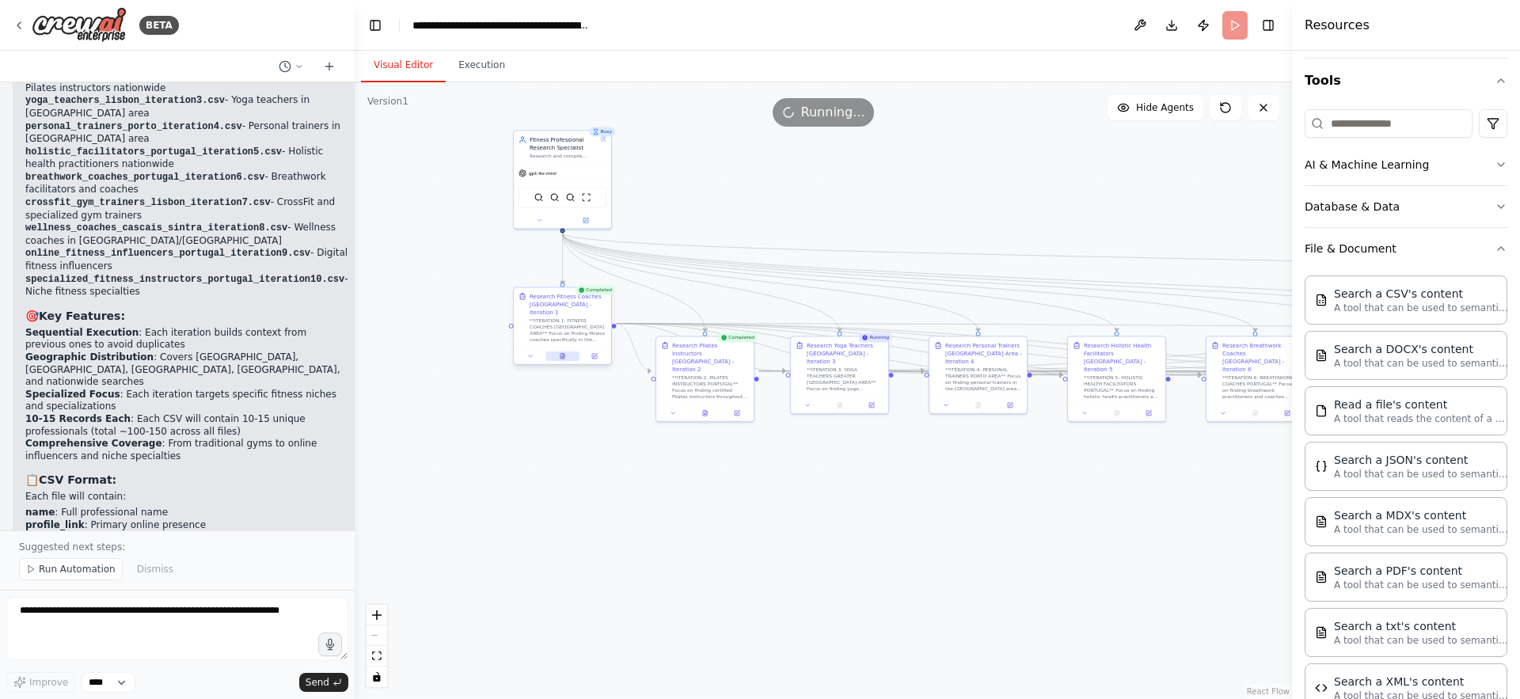
click at [561, 354] on icon at bounding box center [563, 357] width 4 height 6
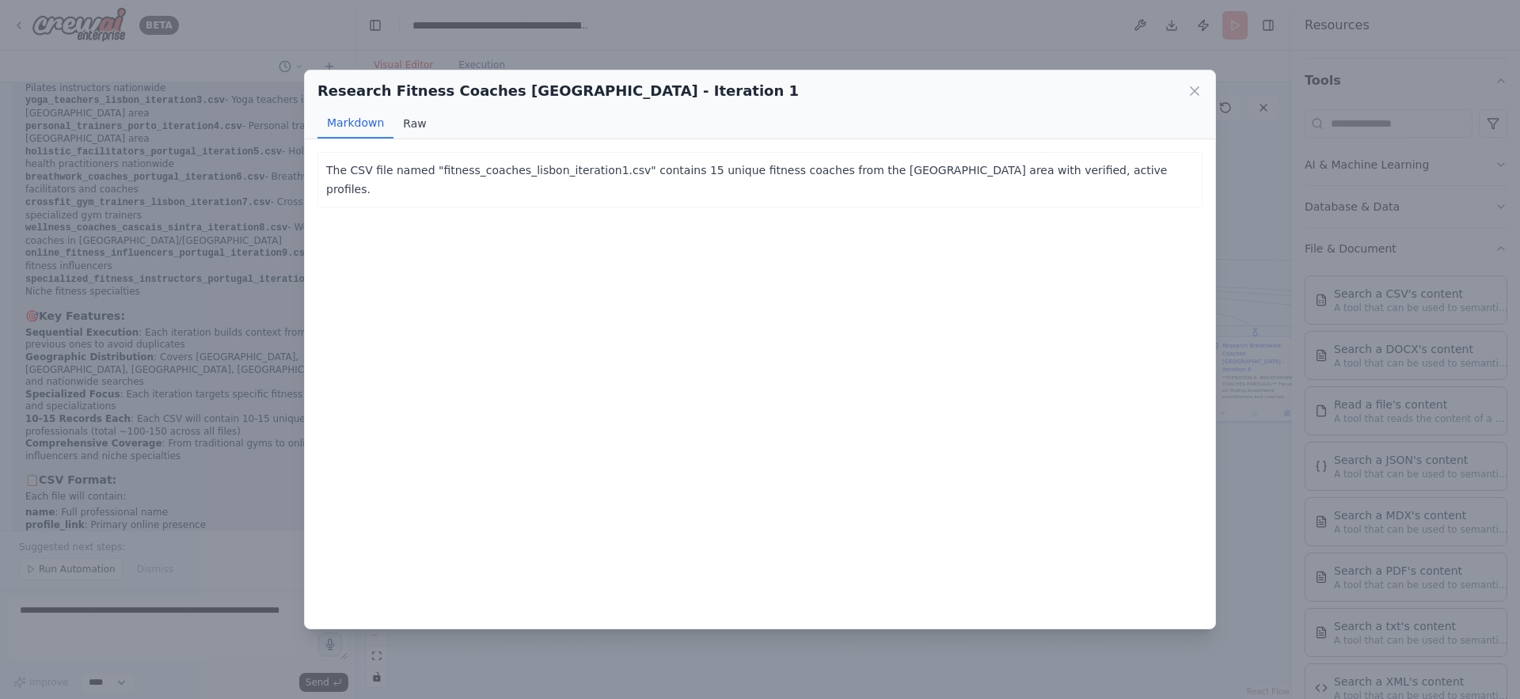
click at [412, 127] on button "Raw" at bounding box center [415, 123] width 42 height 30
click at [374, 127] on button "Markdown" at bounding box center [356, 123] width 76 height 30
click at [1196, 92] on icon at bounding box center [1195, 91] width 8 height 8
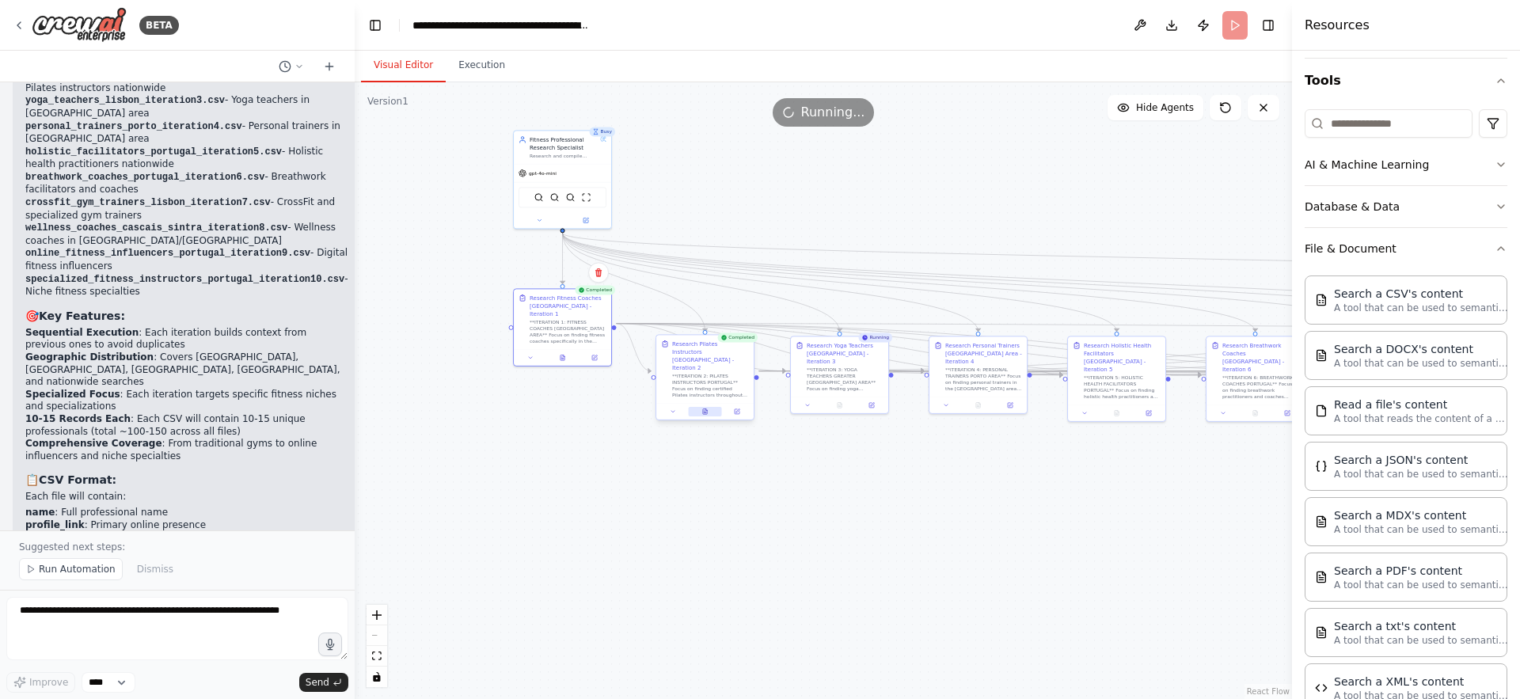
click at [706, 409] on icon at bounding box center [705, 412] width 4 height 6
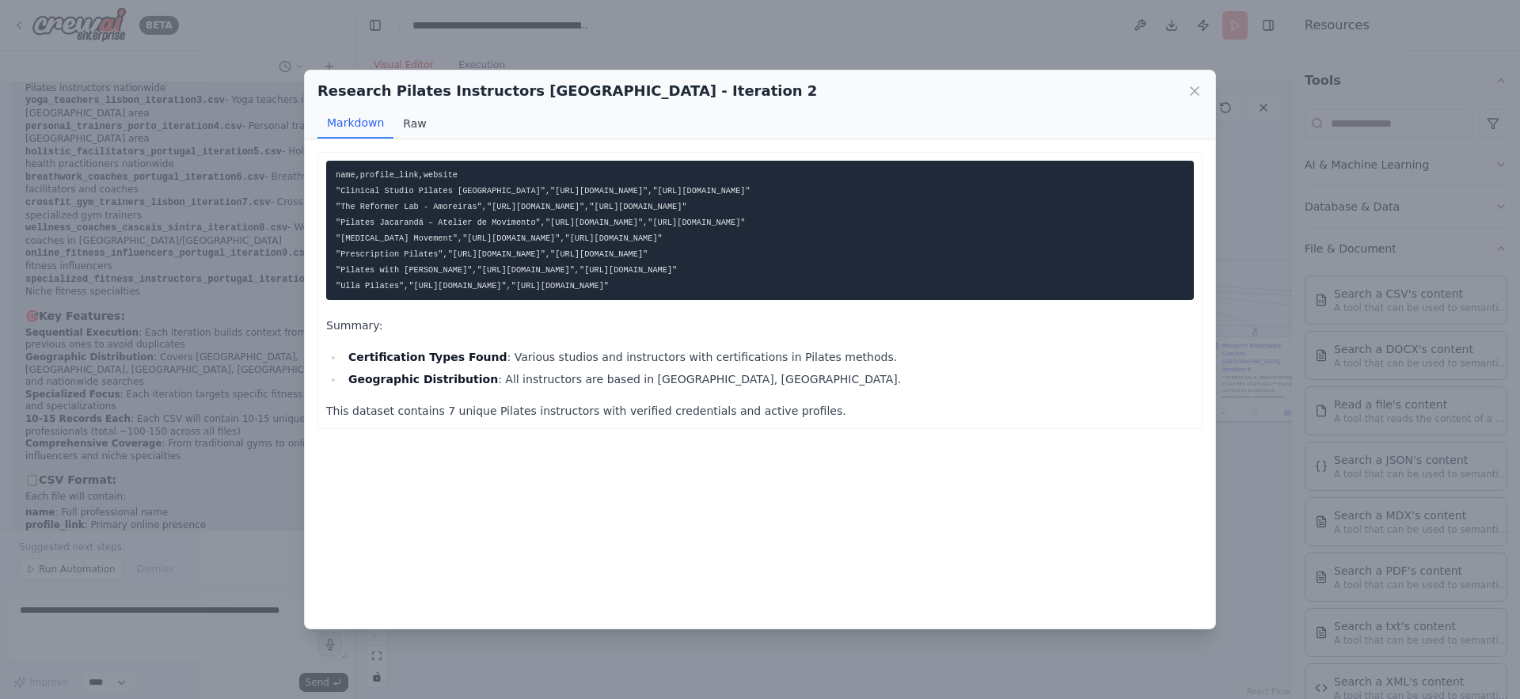
click at [412, 129] on button "Raw" at bounding box center [415, 123] width 42 height 30
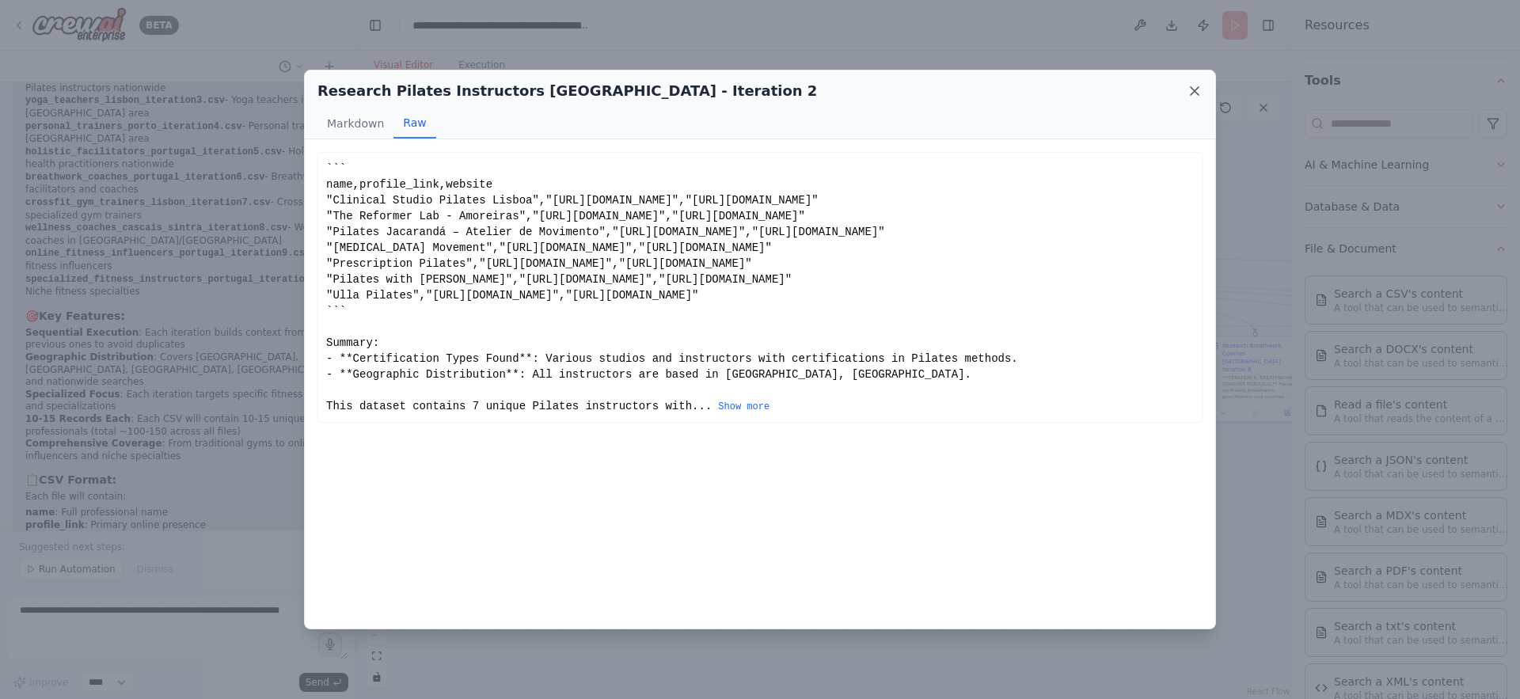
click at [1192, 88] on icon at bounding box center [1195, 91] width 16 height 16
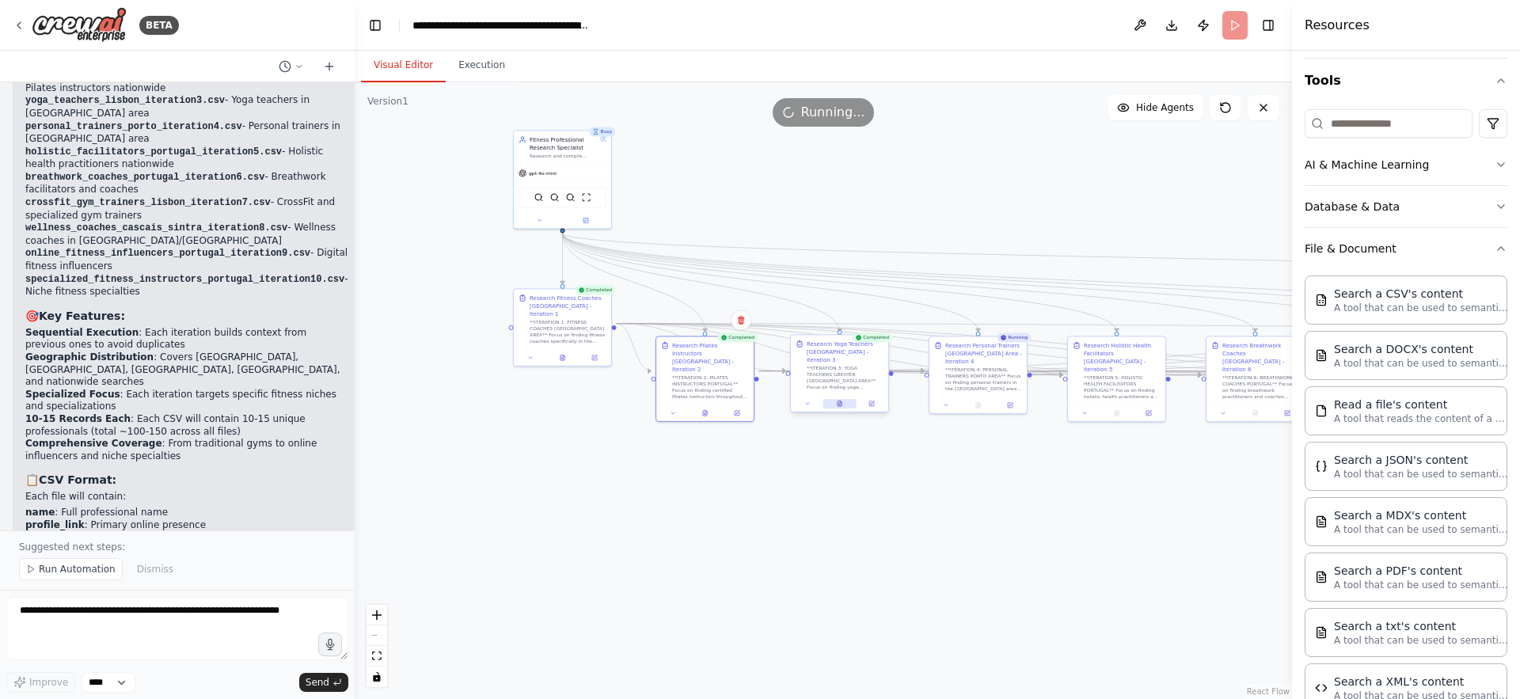
click at [842, 401] on icon at bounding box center [840, 404] width 6 height 6
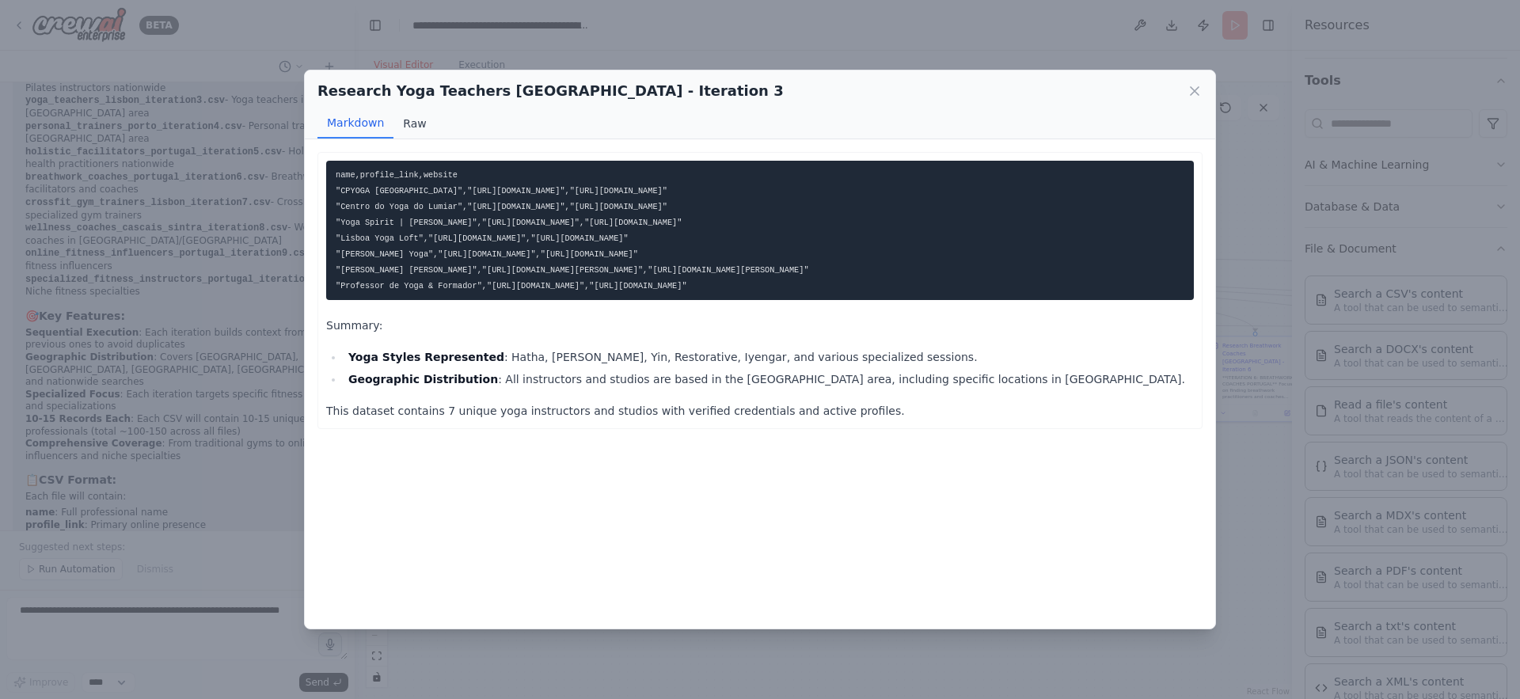
click at [412, 125] on button "Raw" at bounding box center [415, 123] width 42 height 30
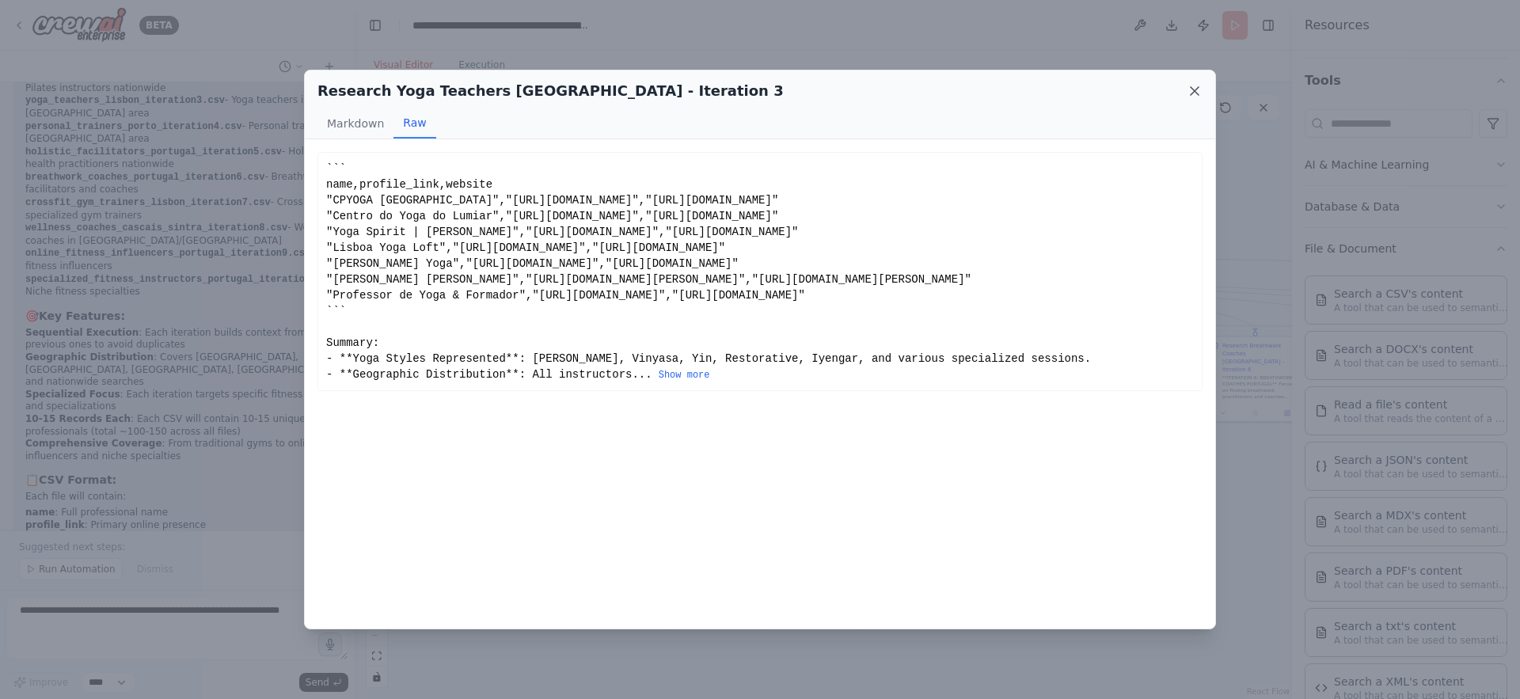
click at [1200, 92] on icon at bounding box center [1195, 91] width 16 height 16
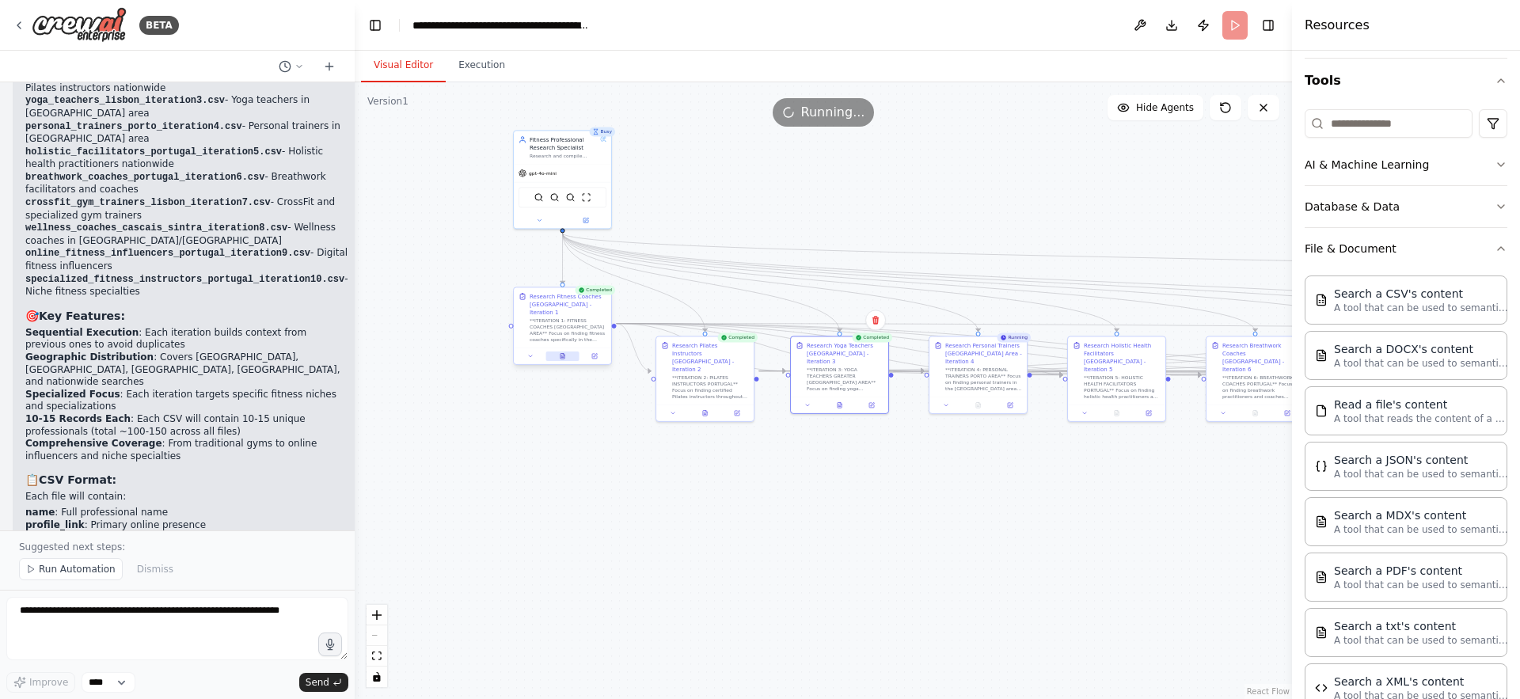
click at [566, 352] on button at bounding box center [562, 357] width 33 height 10
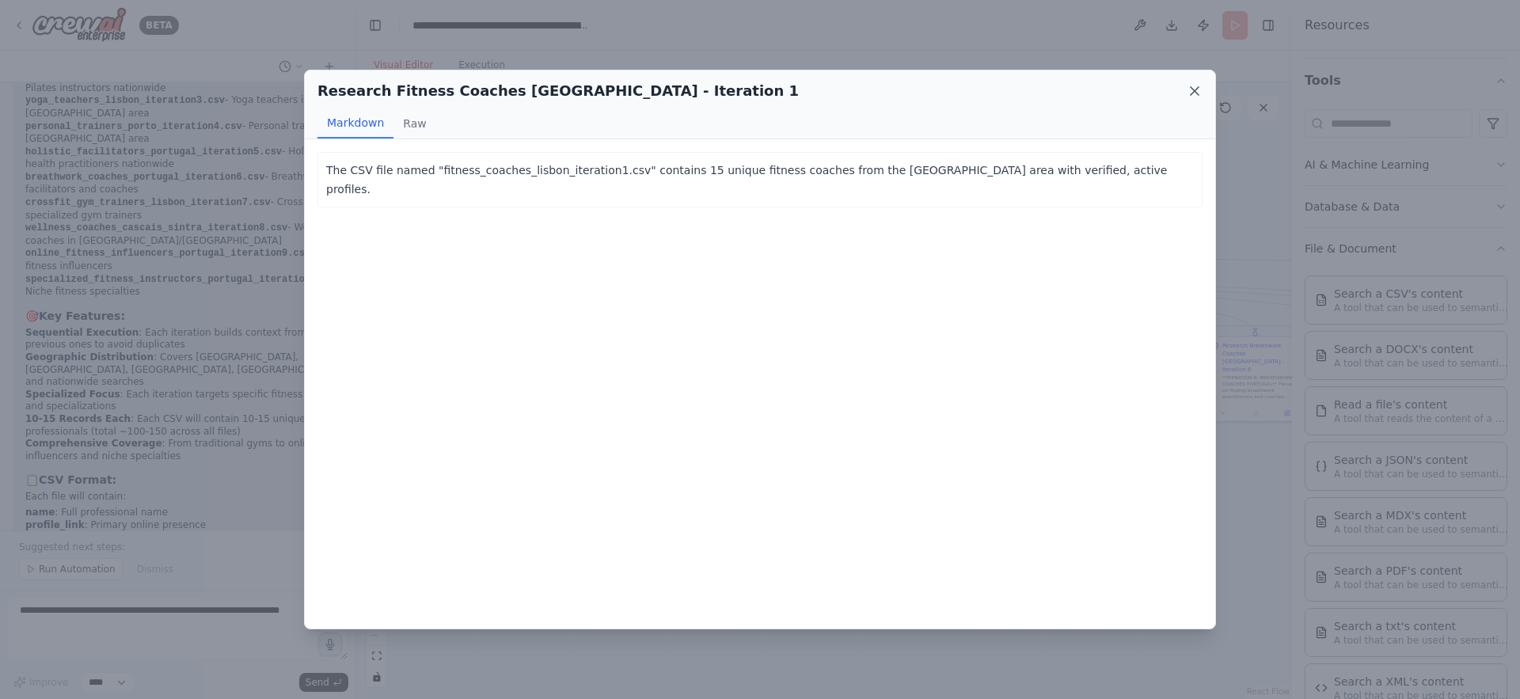
click at [1192, 90] on icon at bounding box center [1195, 91] width 16 height 16
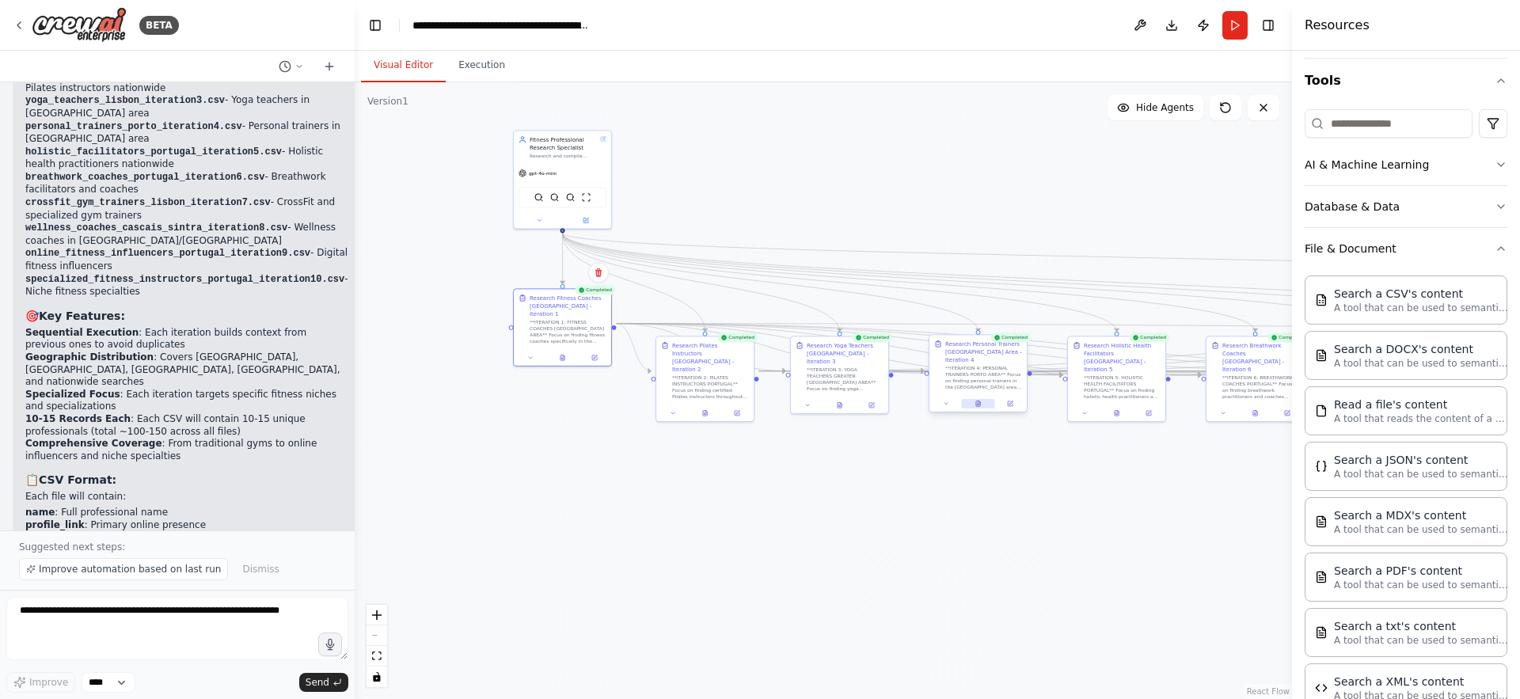
click at [982, 399] on button at bounding box center [977, 404] width 33 height 10
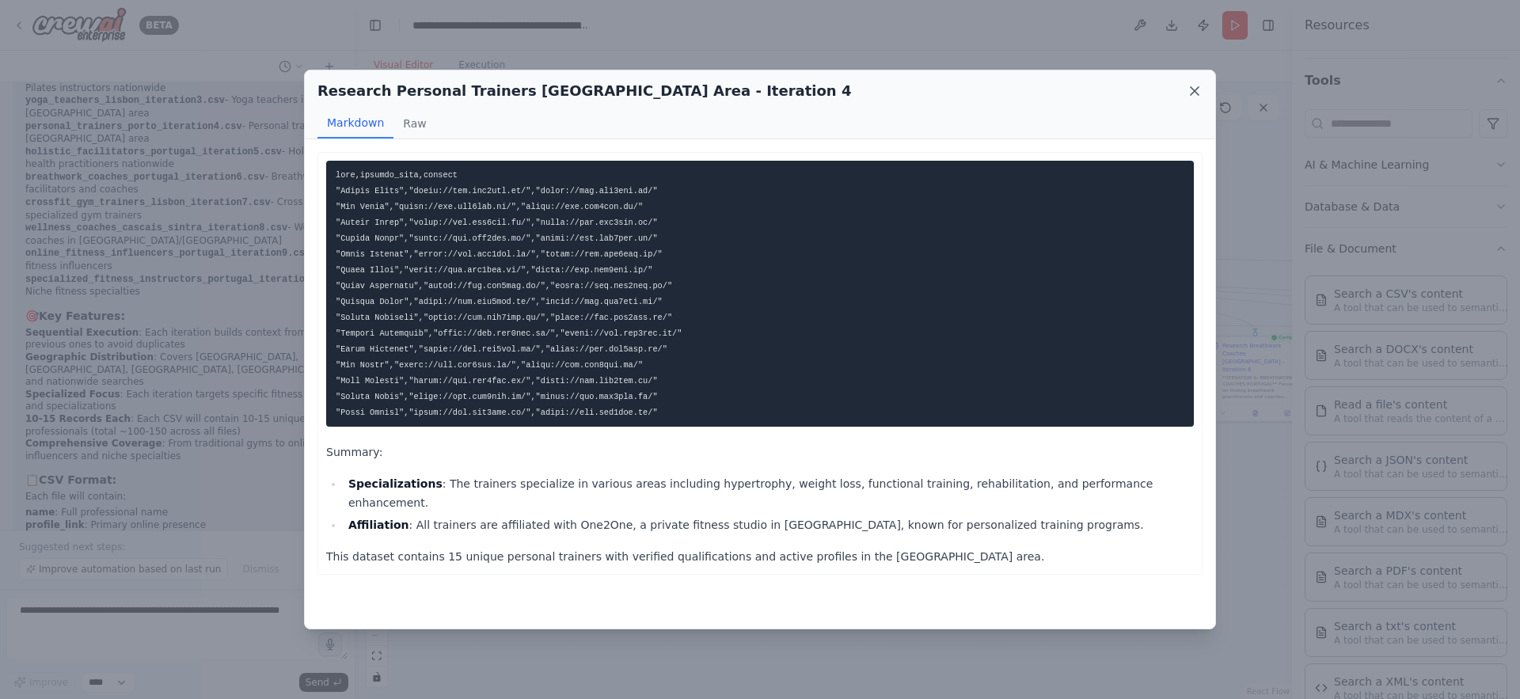
click at [1192, 90] on icon at bounding box center [1195, 91] width 16 height 16
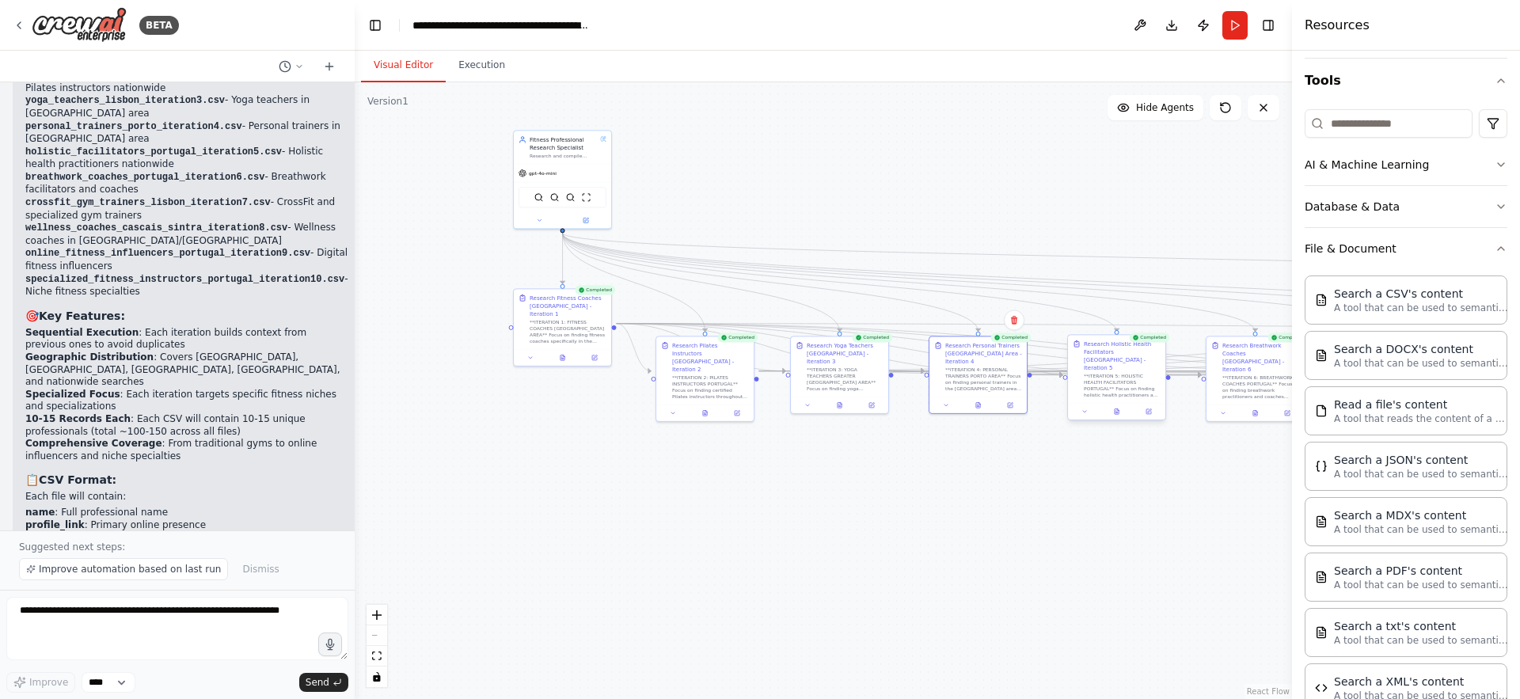
click at [1131, 374] on div "**ITERATION 5: HOLISTIC HEALTH FACILITATORS PORTUGAL** Focus on finding holisti…" at bounding box center [1122, 385] width 77 height 25
click at [1120, 413] on div "Completed Research Holistic Health Facilitators Portugal - Iteration 5" at bounding box center [1116, 379] width 99 height 86
click at [1120, 408] on div at bounding box center [1116, 411] width 97 height 17
click at [1120, 407] on button at bounding box center [1116, 412] width 33 height 10
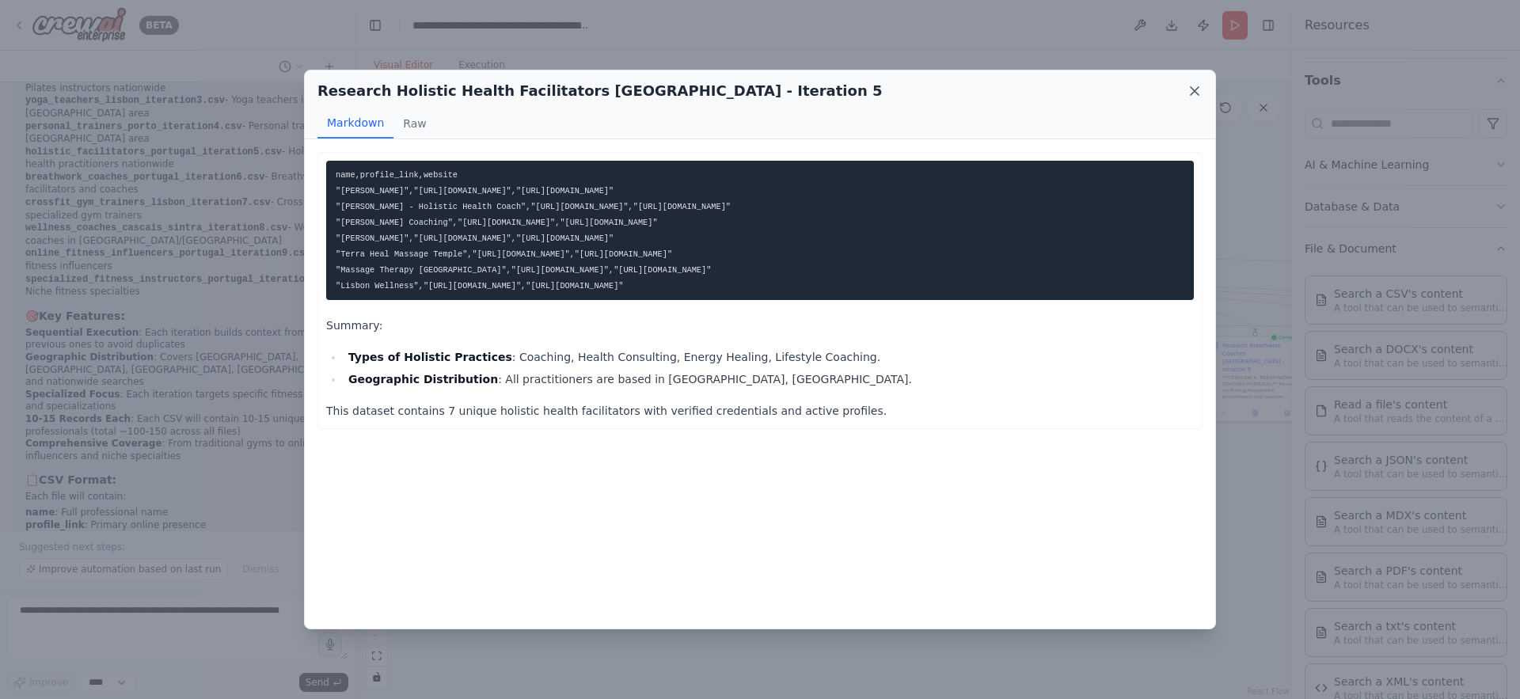
click at [1195, 93] on icon at bounding box center [1195, 91] width 16 height 16
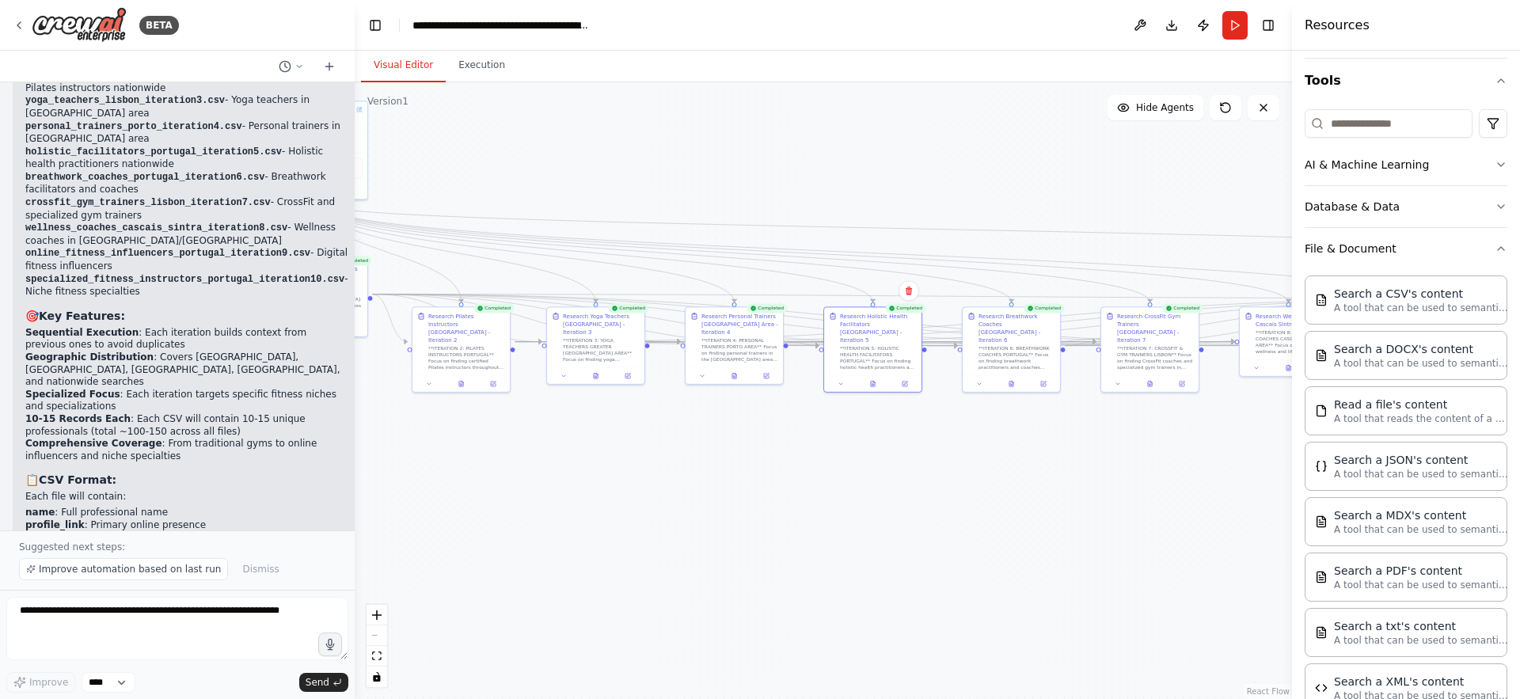
drag, startPoint x: 1147, startPoint y: 504, endPoint x: 903, endPoint y: 474, distance: 245.6
click at [903, 474] on div ".deletable-edge-delete-btn { width: 20px; height: 20px; border: 0px solid #ffff…" at bounding box center [823, 390] width 937 height 617
click at [736, 336] on div "**ITERATION 4: PERSONAL TRAINERS PORTO AREA** Focus on finding personal trainer…" at bounding box center [740, 348] width 77 height 25
click at [707, 370] on button at bounding box center [706, 375] width 27 height 10
click at [705, 374] on icon at bounding box center [706, 375] width 3 height 2
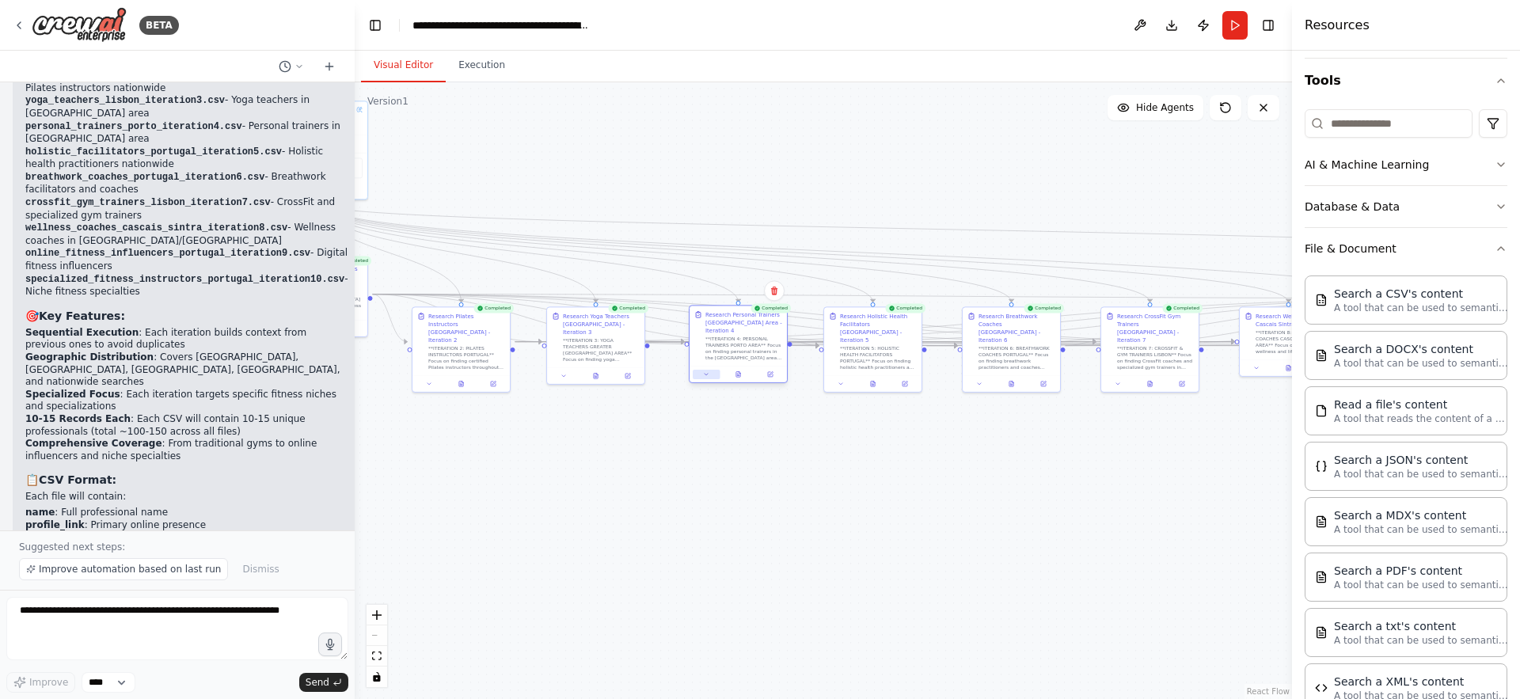
click at [705, 371] on icon at bounding box center [706, 374] width 6 height 6
click at [705, 374] on icon at bounding box center [706, 375] width 3 height 2
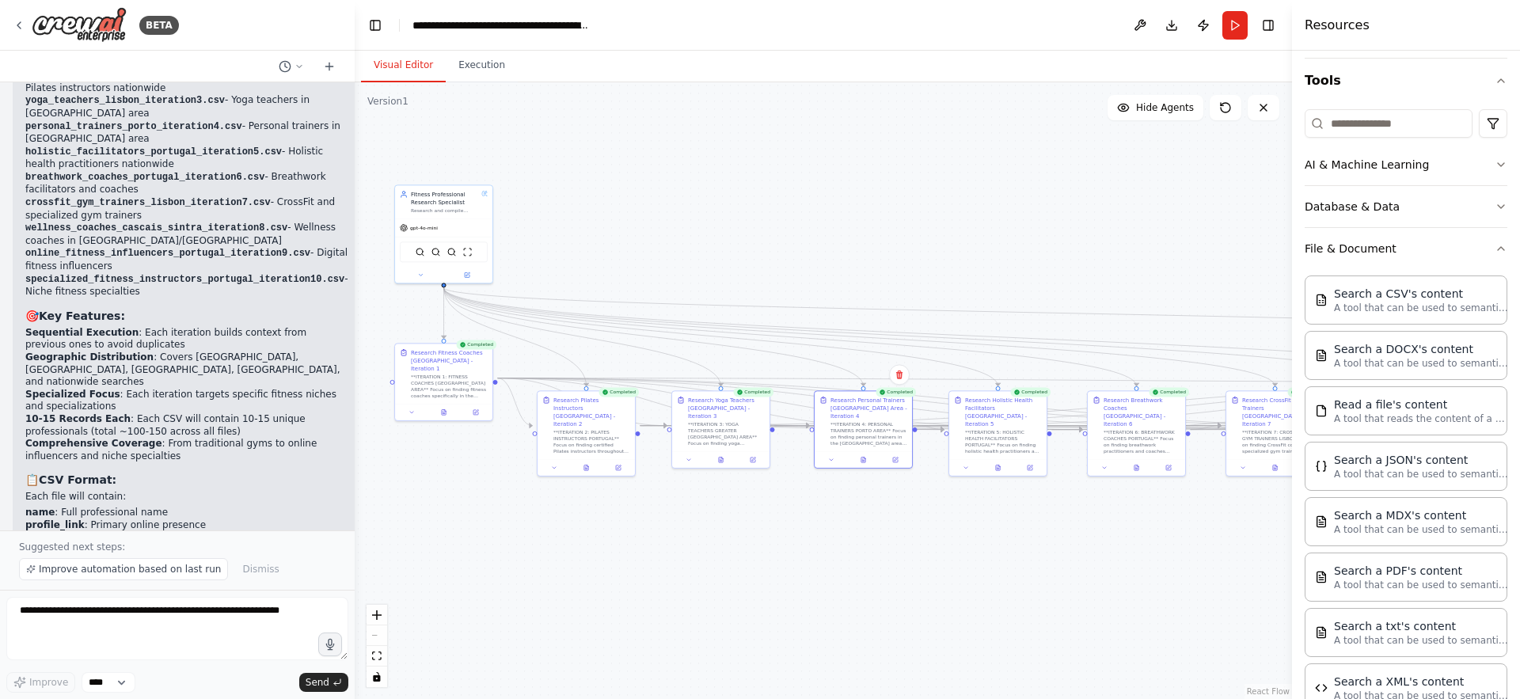
drag, startPoint x: 696, startPoint y: 427, endPoint x: 821, endPoint y: 511, distance: 150.6
click at [821, 511] on div ".deletable-edge-delete-btn { width: 20px; height: 20px; border: 0px solid #ffff…" at bounding box center [823, 390] width 937 height 617
click at [1103, 463] on icon at bounding box center [1104, 466] width 6 height 6
click at [1200, 666] on button "Cancel" at bounding box center [1198, 673] width 29 height 14
click at [1135, 462] on button at bounding box center [1136, 467] width 33 height 10
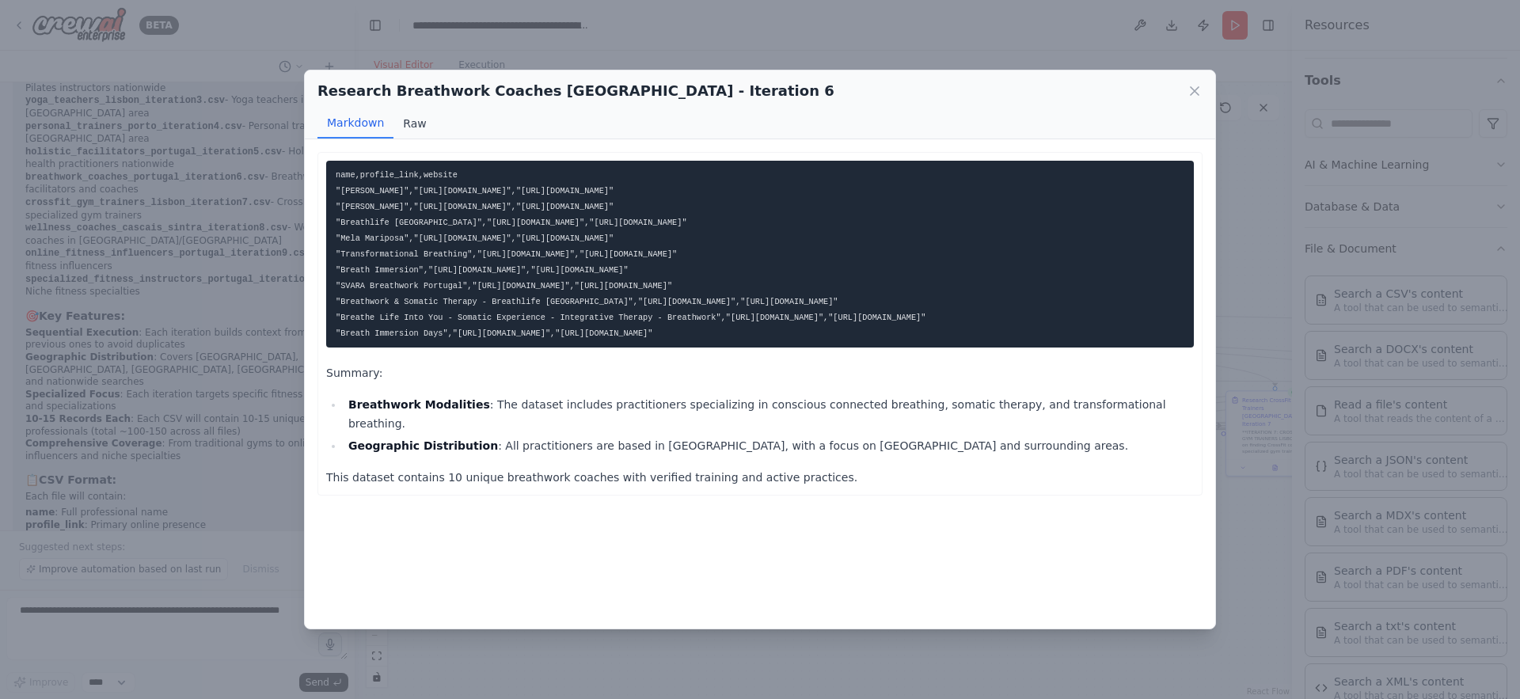
click at [409, 119] on button "Raw" at bounding box center [415, 123] width 42 height 30
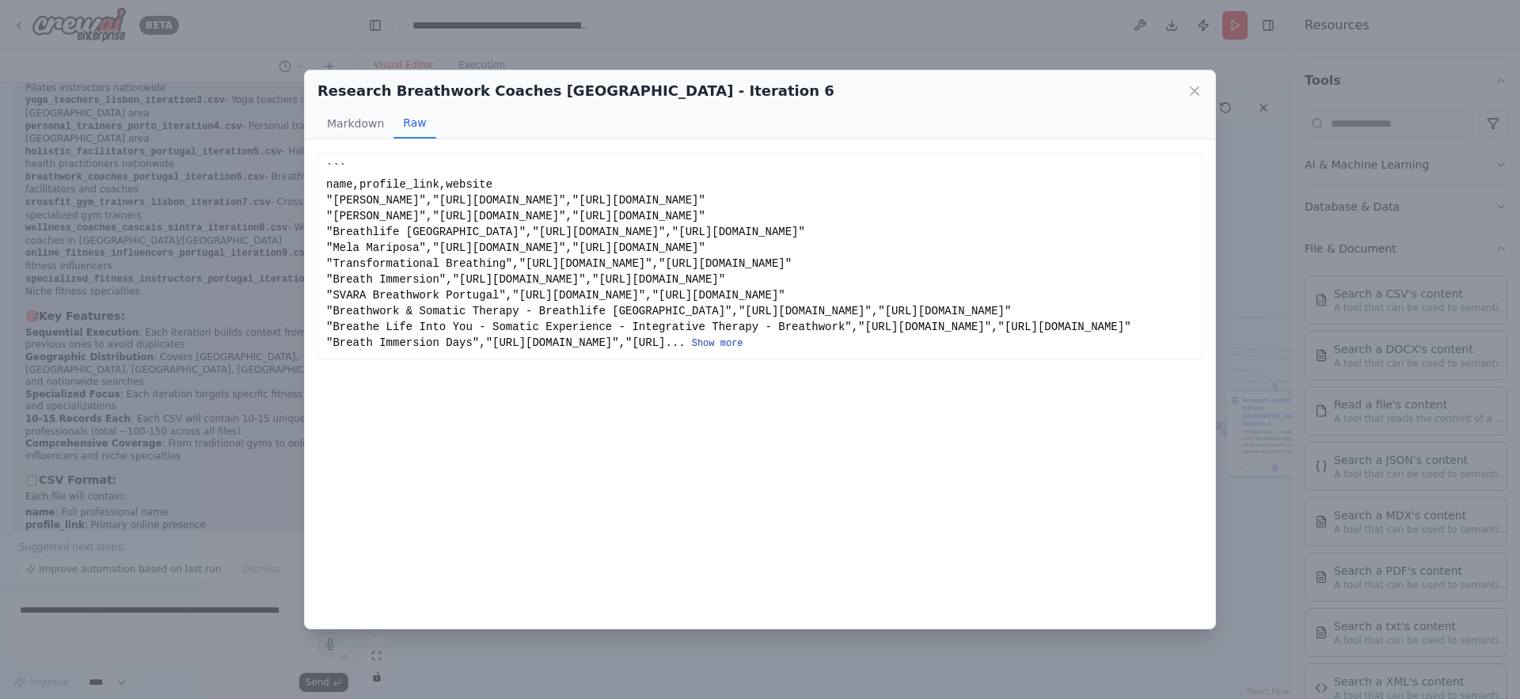
click at [743, 350] on button "Show more" at bounding box center [717, 343] width 51 height 13
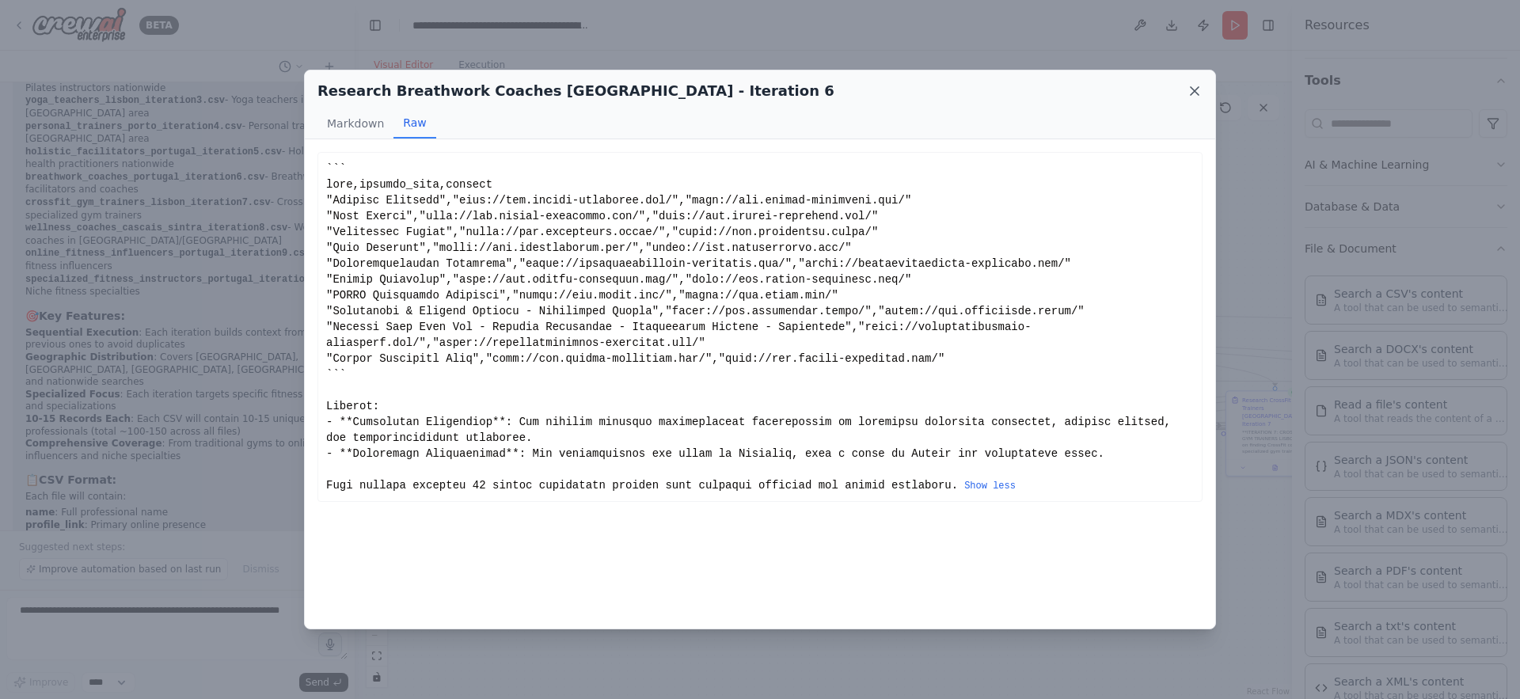
click at [1193, 84] on icon at bounding box center [1195, 91] width 16 height 16
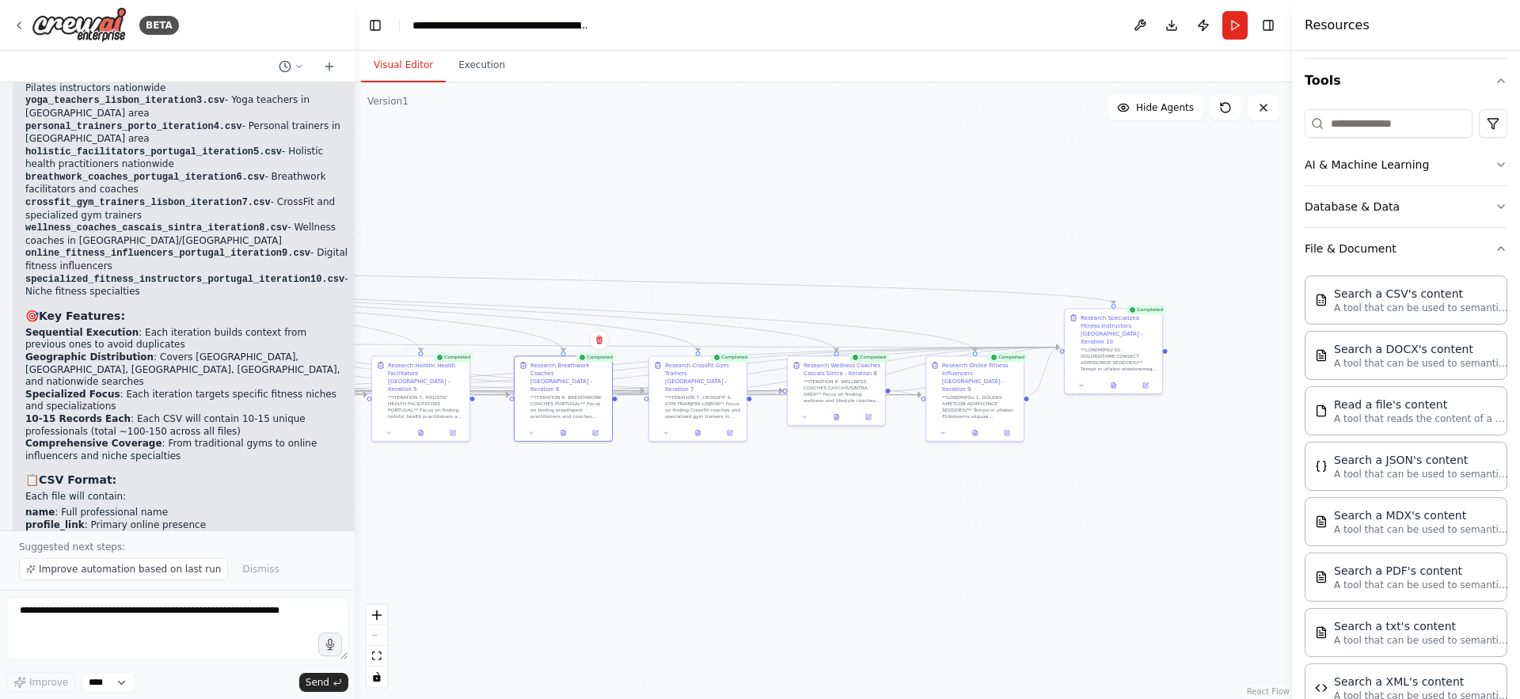
drag, startPoint x: 1050, startPoint y: 556, endPoint x: 472, endPoint y: 522, distance: 579.0
click at [472, 522] on div ".deletable-edge-delete-btn { width: 20px; height: 20px; border: 0px solid #ffff…" at bounding box center [823, 390] width 937 height 617
click at [1112, 382] on icon at bounding box center [1113, 385] width 4 height 6
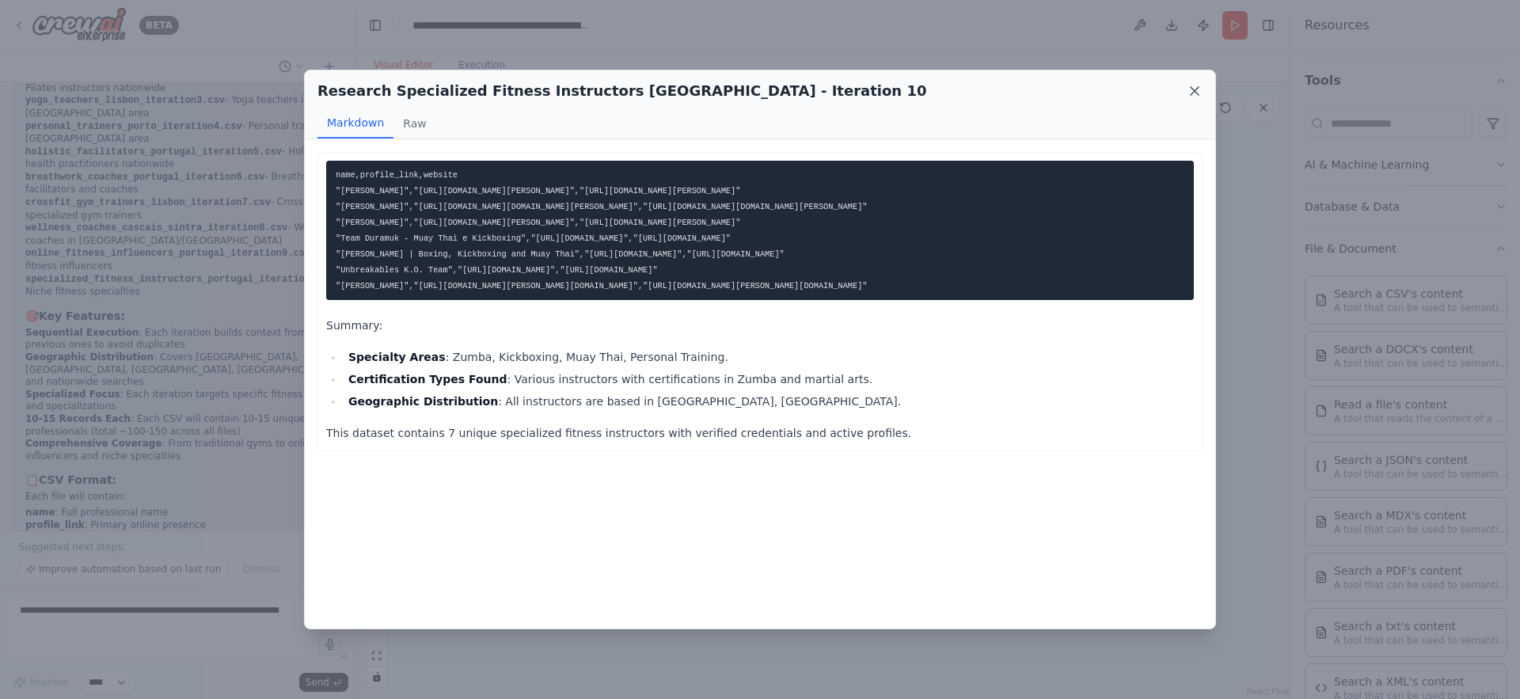
click at [1195, 84] on icon at bounding box center [1195, 91] width 16 height 16
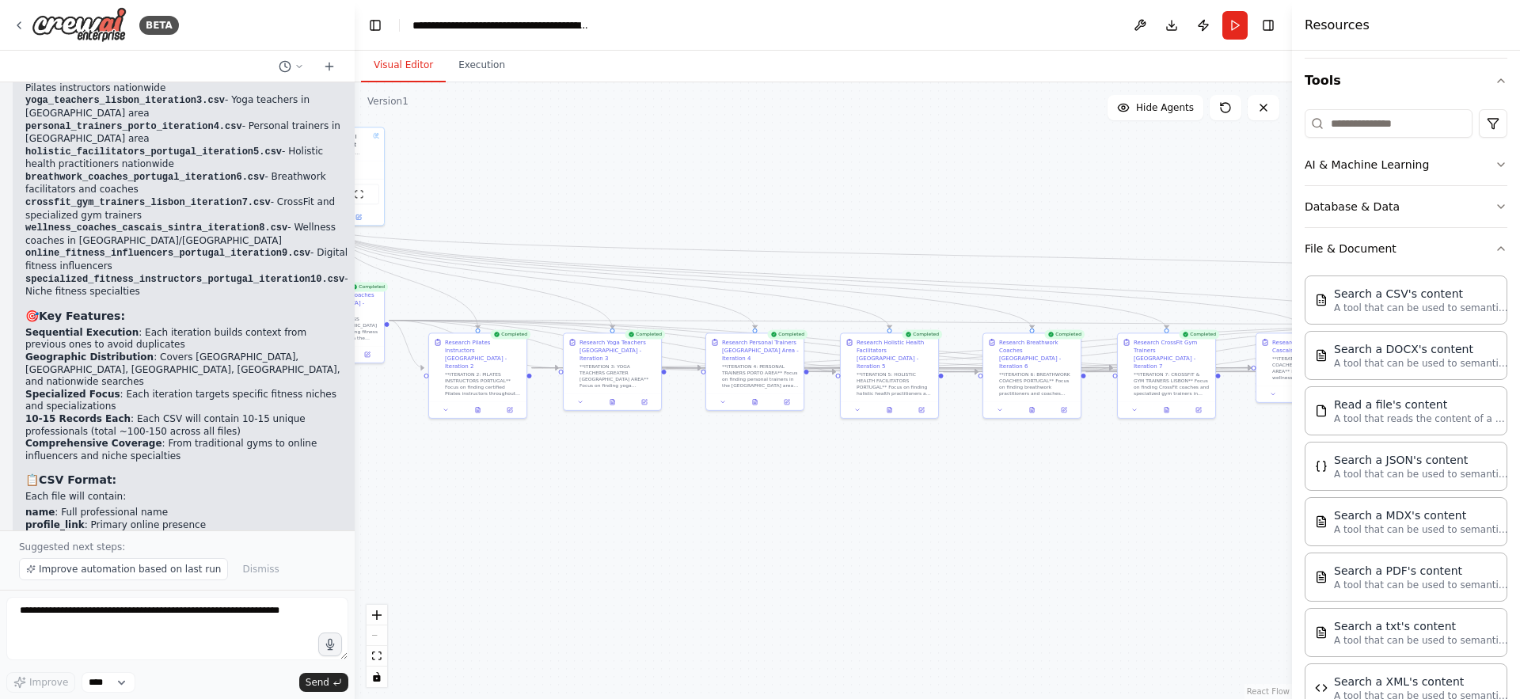
drag, startPoint x: 570, startPoint y: 516, endPoint x: 1056, endPoint y: 495, distance: 486.6
click at [1057, 495] on div ".deletable-edge-delete-btn { width: 20px; height: 20px; border: 0px solid #ffff…" at bounding box center [823, 390] width 937 height 617
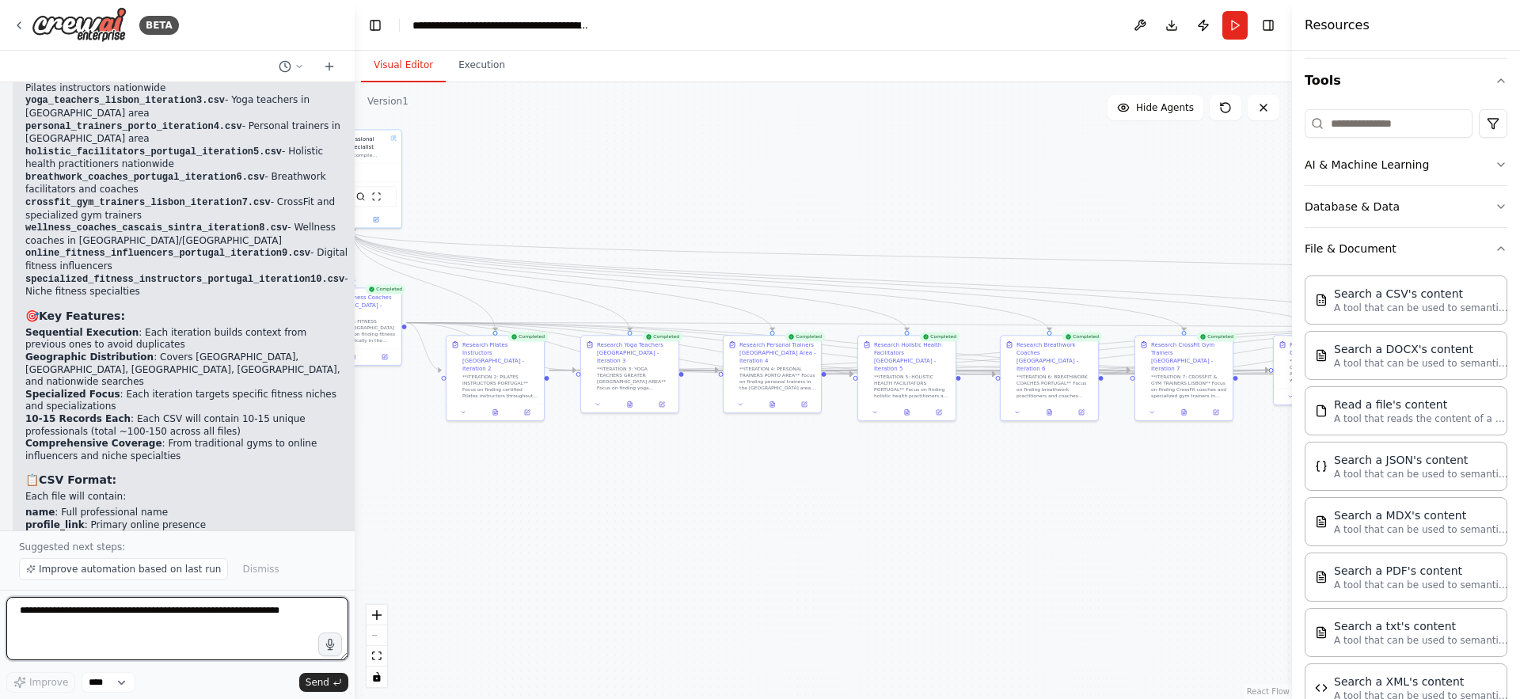
click at [219, 622] on textarea at bounding box center [177, 628] width 342 height 63
type textarea "**********"
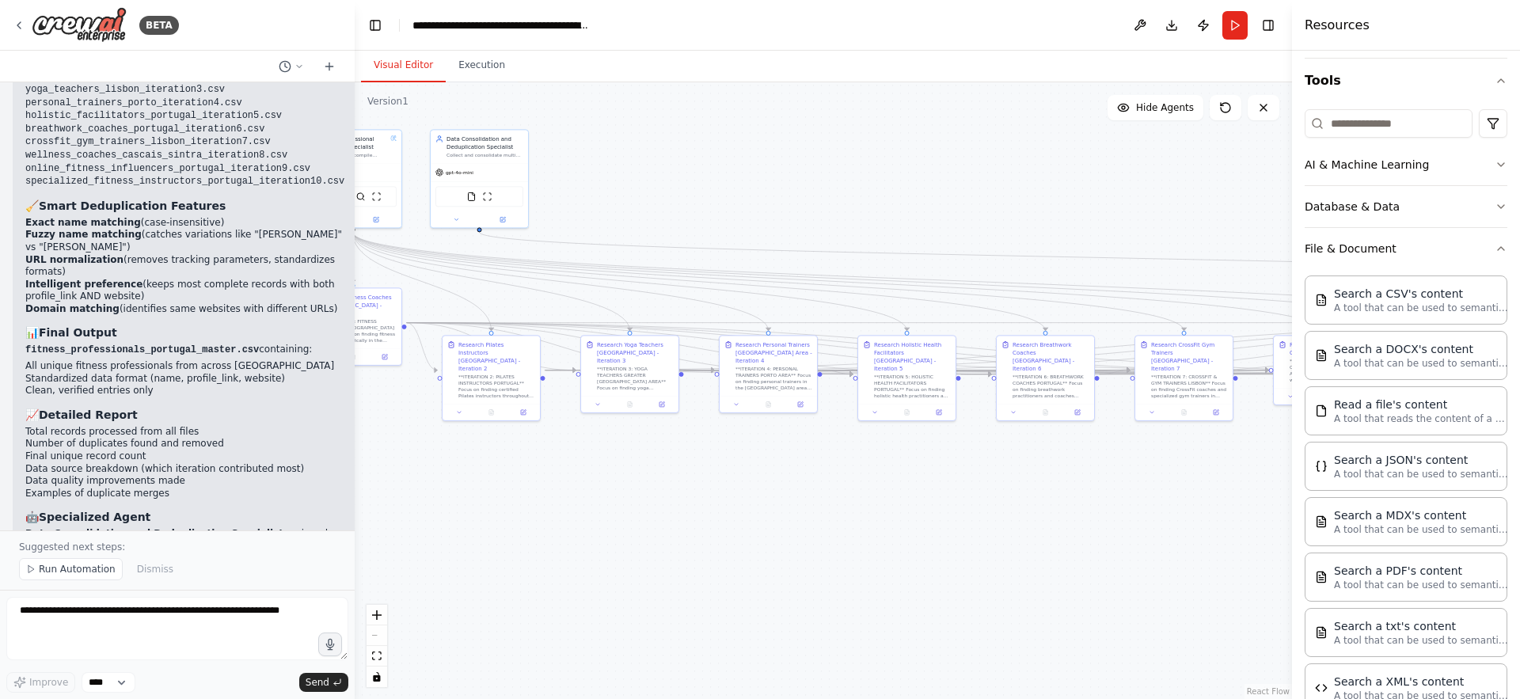
scroll to position [5898, 0]
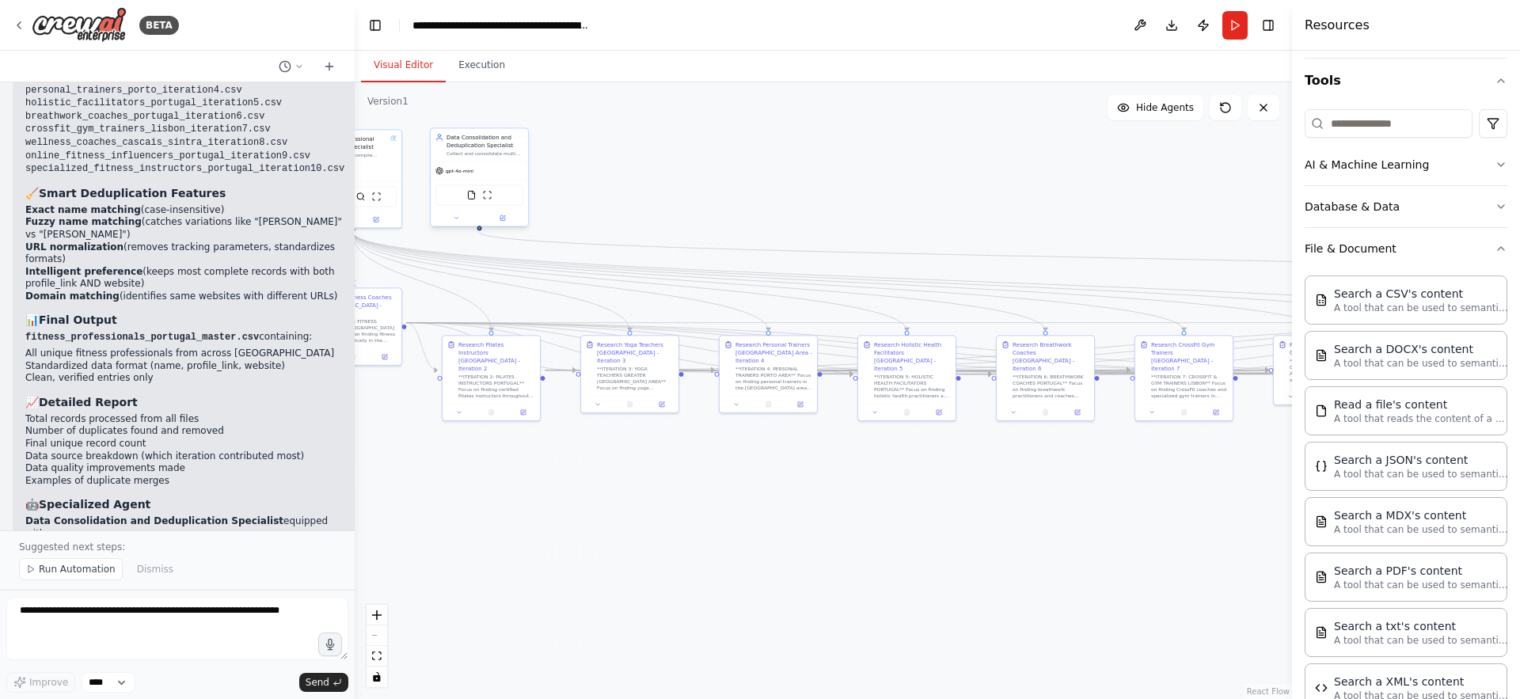
click at [456, 222] on div at bounding box center [479, 218] width 97 height 16
click at [456, 215] on icon at bounding box center [456, 218] width 6 height 6
click at [539, 447] on button "Cancel" at bounding box center [541, 448] width 29 height 14
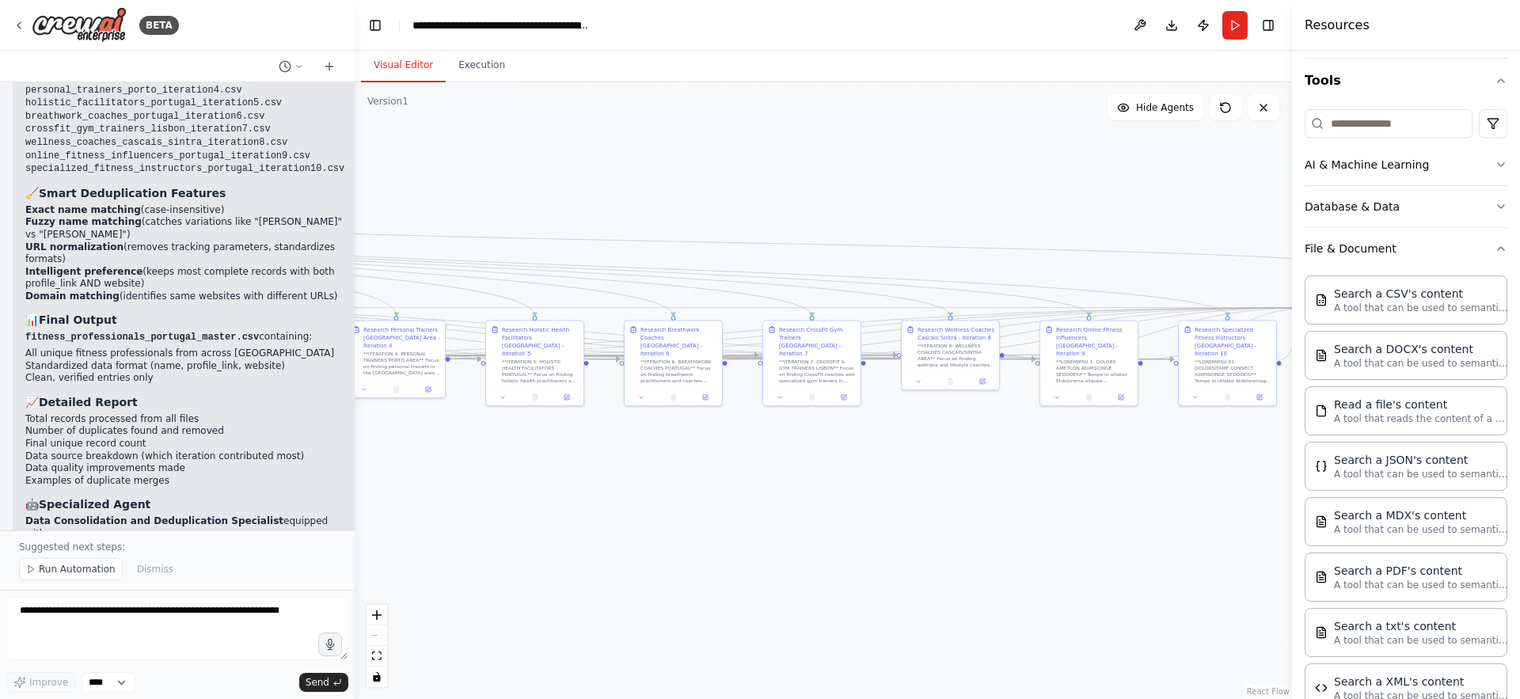
drag, startPoint x: 892, startPoint y: 530, endPoint x: 507, endPoint y: 522, distance: 384.9
click at [507, 522] on div ".deletable-edge-delete-btn { width: 20px; height: 20px; border: 0px solid #ffff…" at bounding box center [823, 390] width 937 height 617
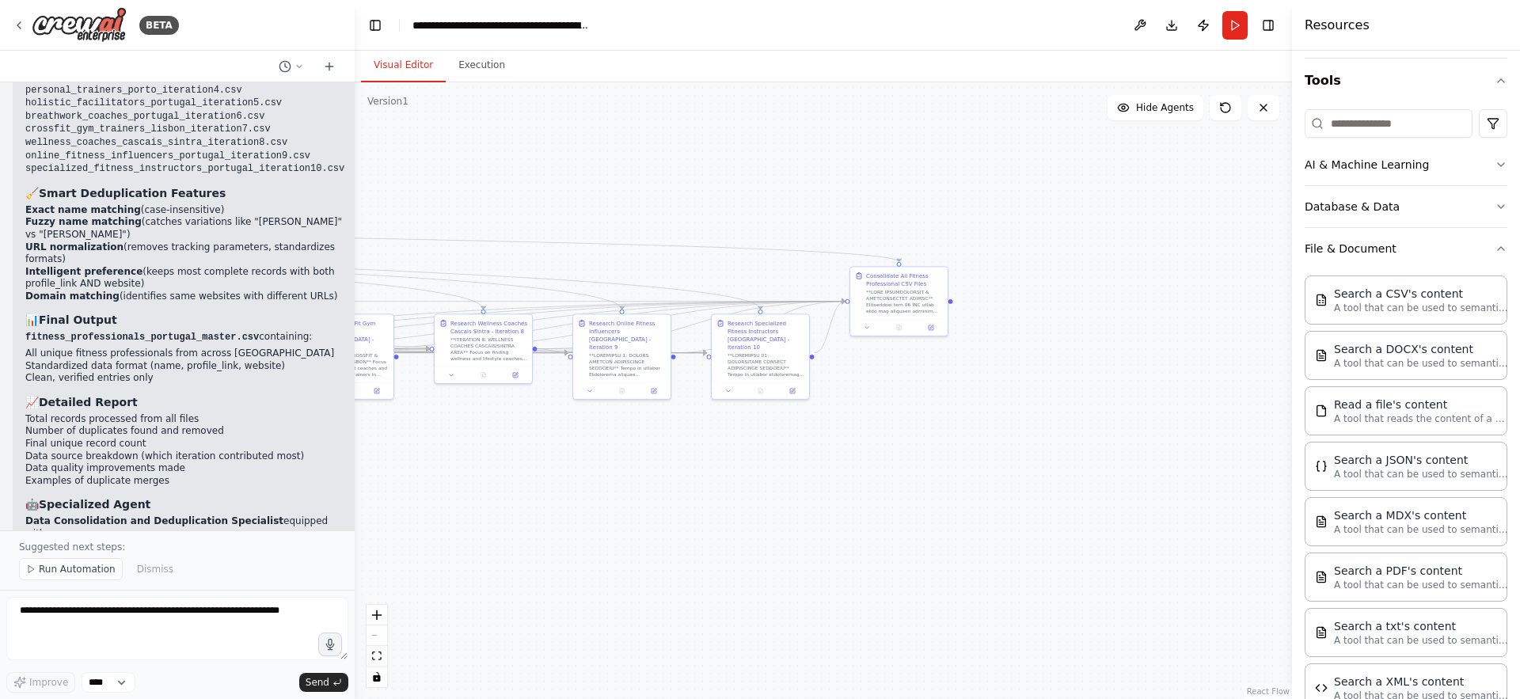
drag, startPoint x: 970, startPoint y: 570, endPoint x: 516, endPoint y: 557, distance: 453.9
click at [516, 557] on div ".deletable-edge-delete-btn { width: 20px; height: 20px; border: 0px solid #ffff…" at bounding box center [823, 390] width 937 height 617
click at [41, 570] on span "Run Automation" at bounding box center [77, 569] width 77 height 13
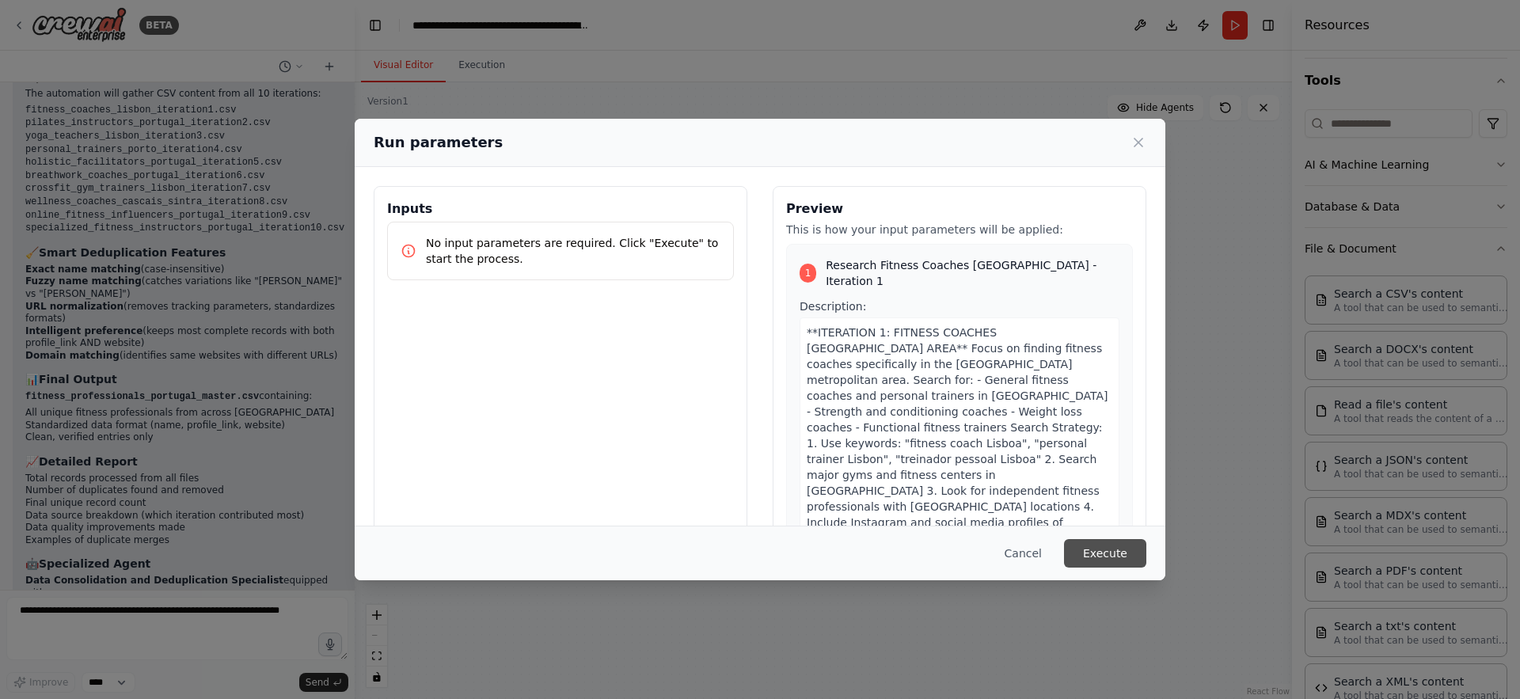
click at [1129, 555] on button "Execute" at bounding box center [1105, 553] width 82 height 29
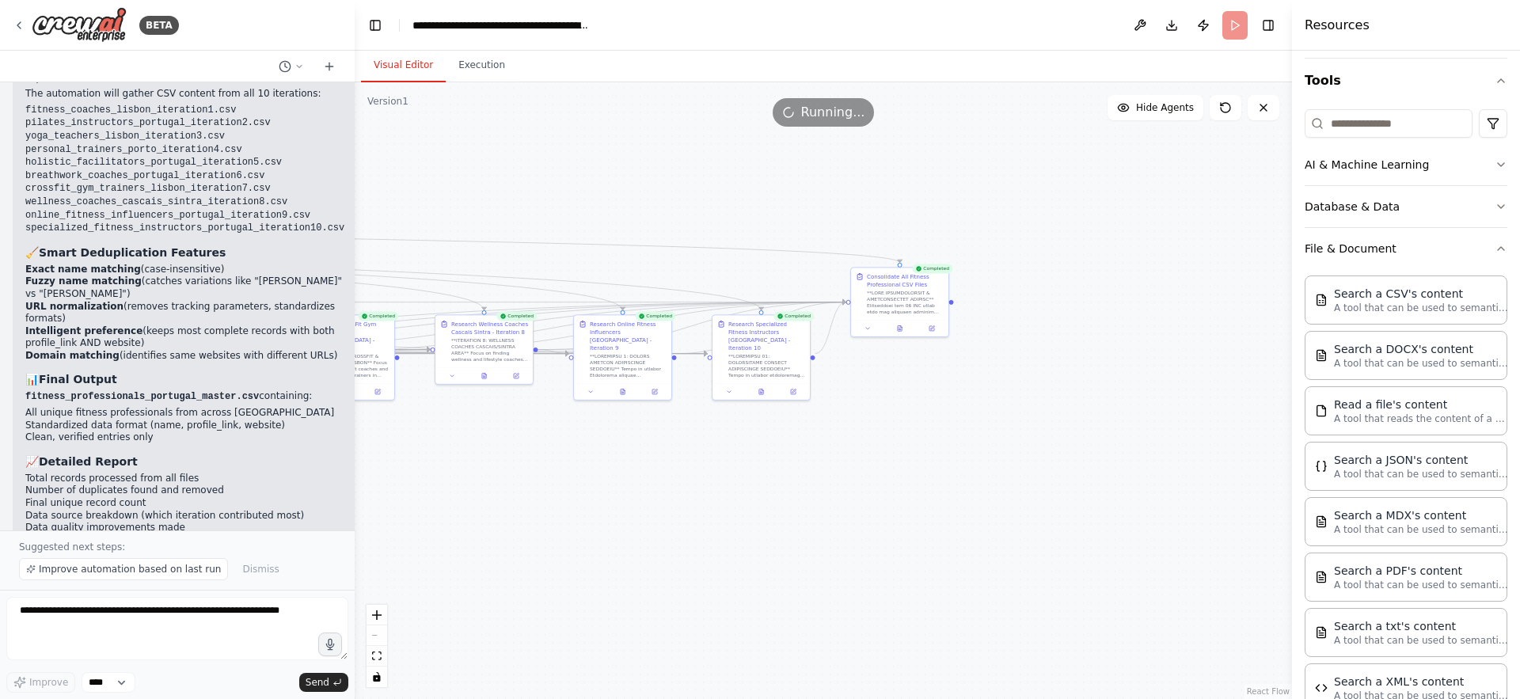
scroll to position [5898, 0]
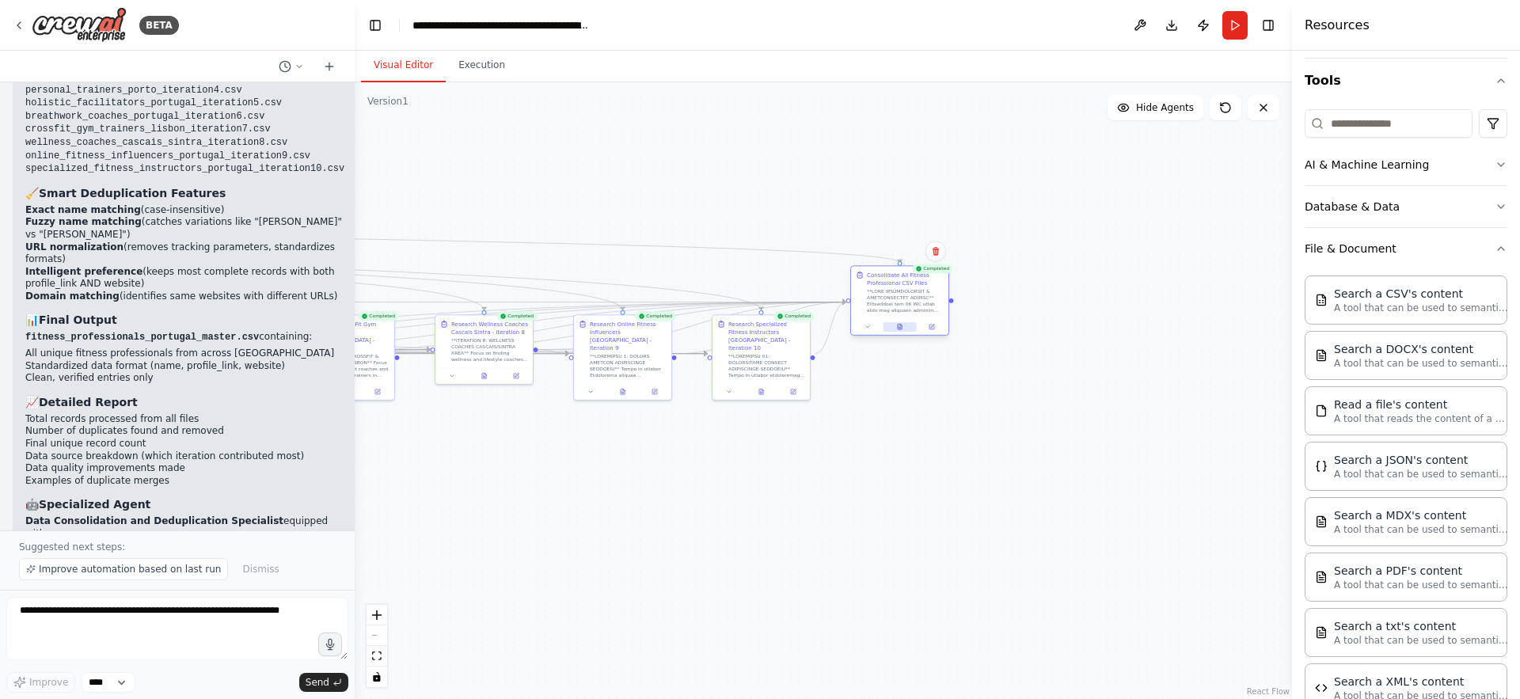
click at [899, 329] on icon at bounding box center [900, 327] width 6 height 6
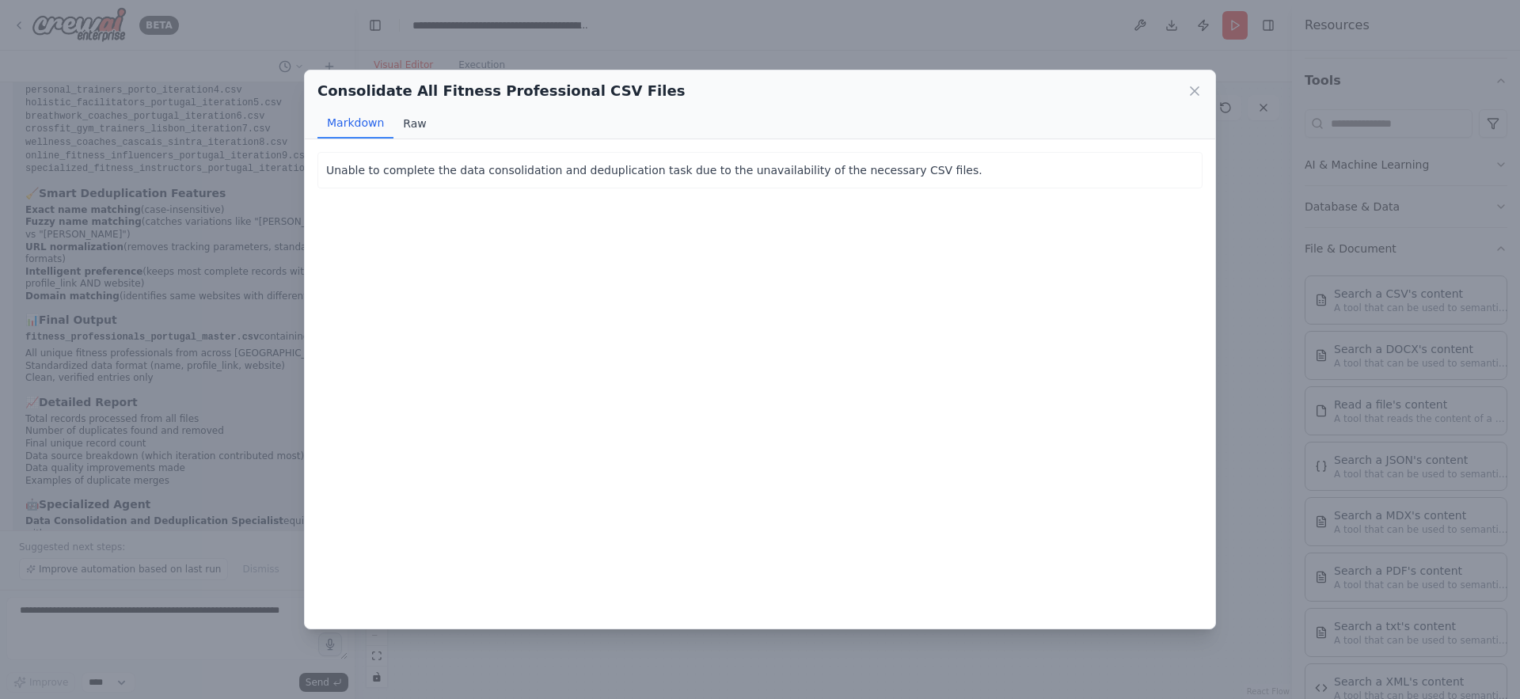
click at [401, 119] on button "Raw" at bounding box center [415, 123] width 42 height 30
click at [1197, 88] on icon at bounding box center [1195, 91] width 8 height 8
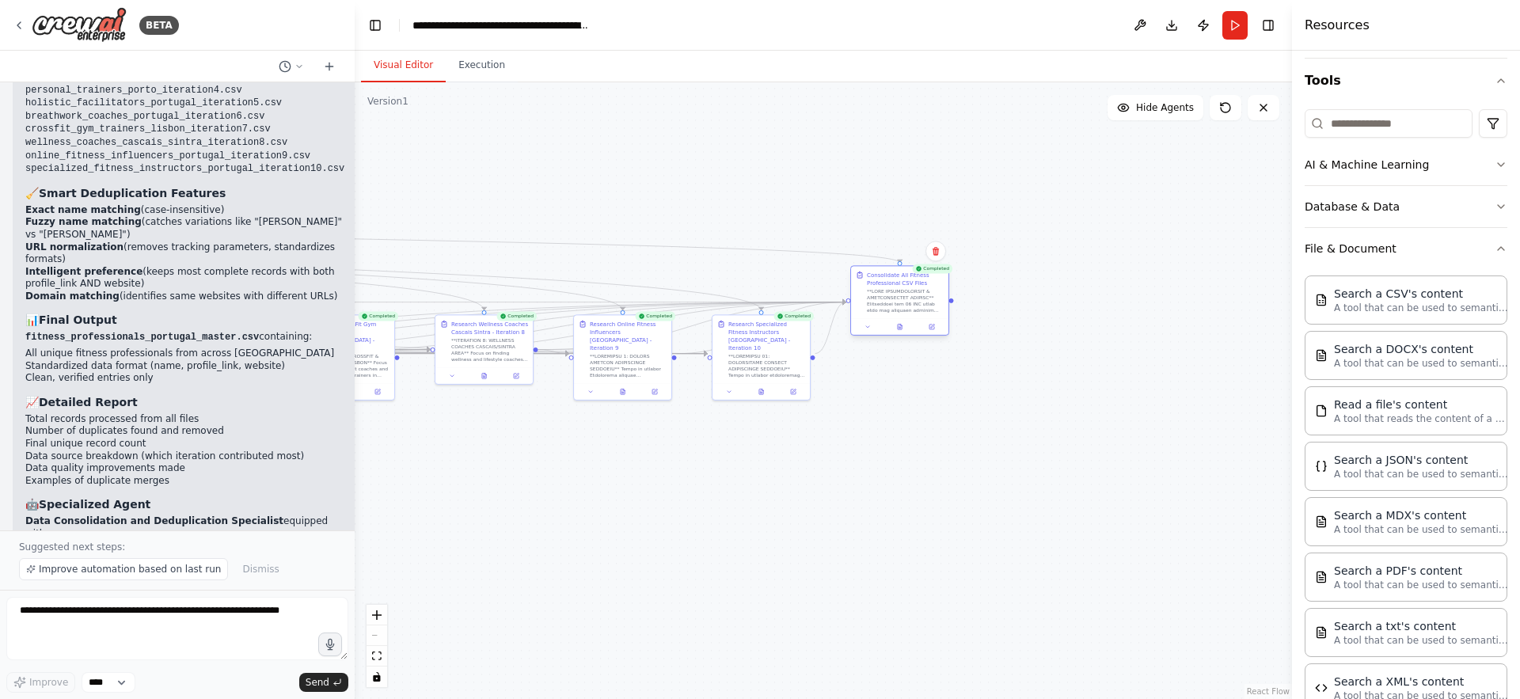
click at [911, 302] on div at bounding box center [905, 300] width 77 height 25
click at [899, 326] on icon at bounding box center [900, 328] width 4 height 6
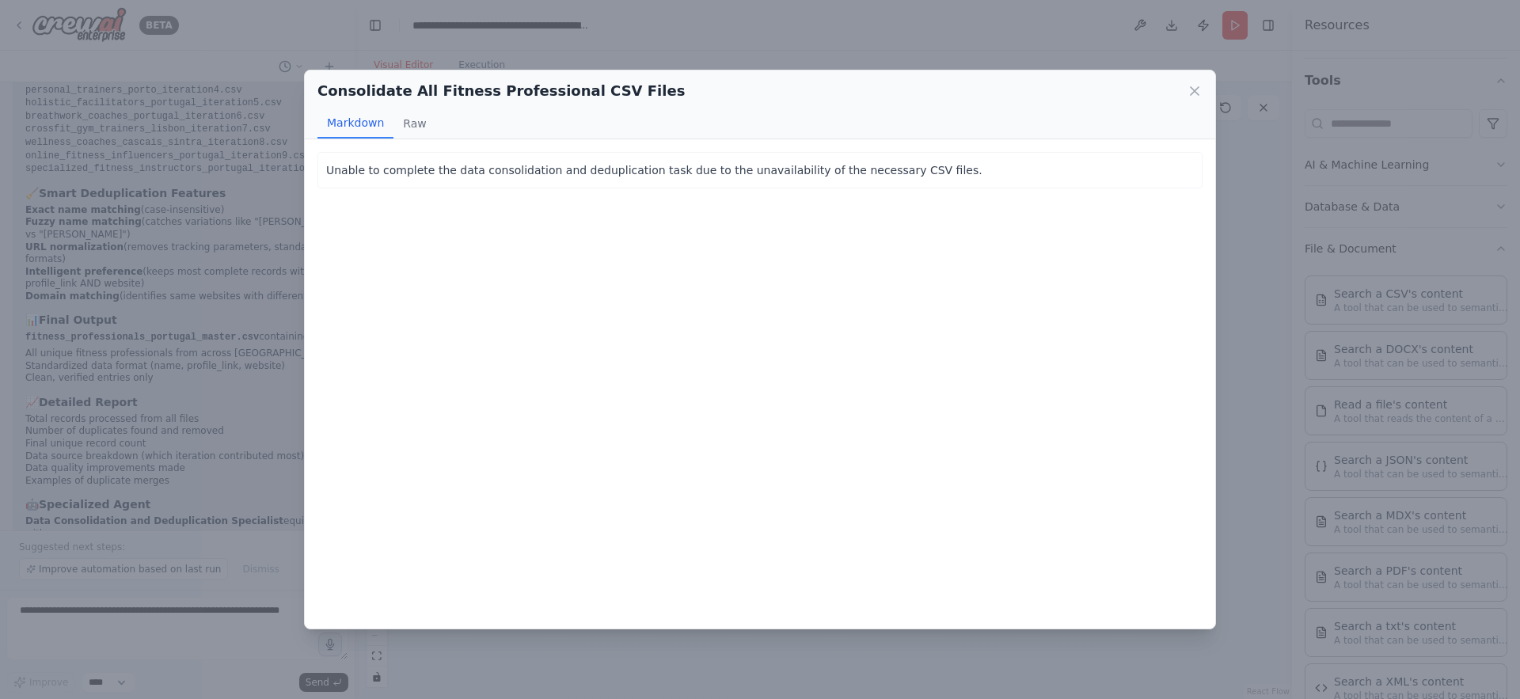
click at [628, 169] on p "Unable to complete the data consolidation and deduplication task due to the una…" at bounding box center [760, 170] width 868 height 19
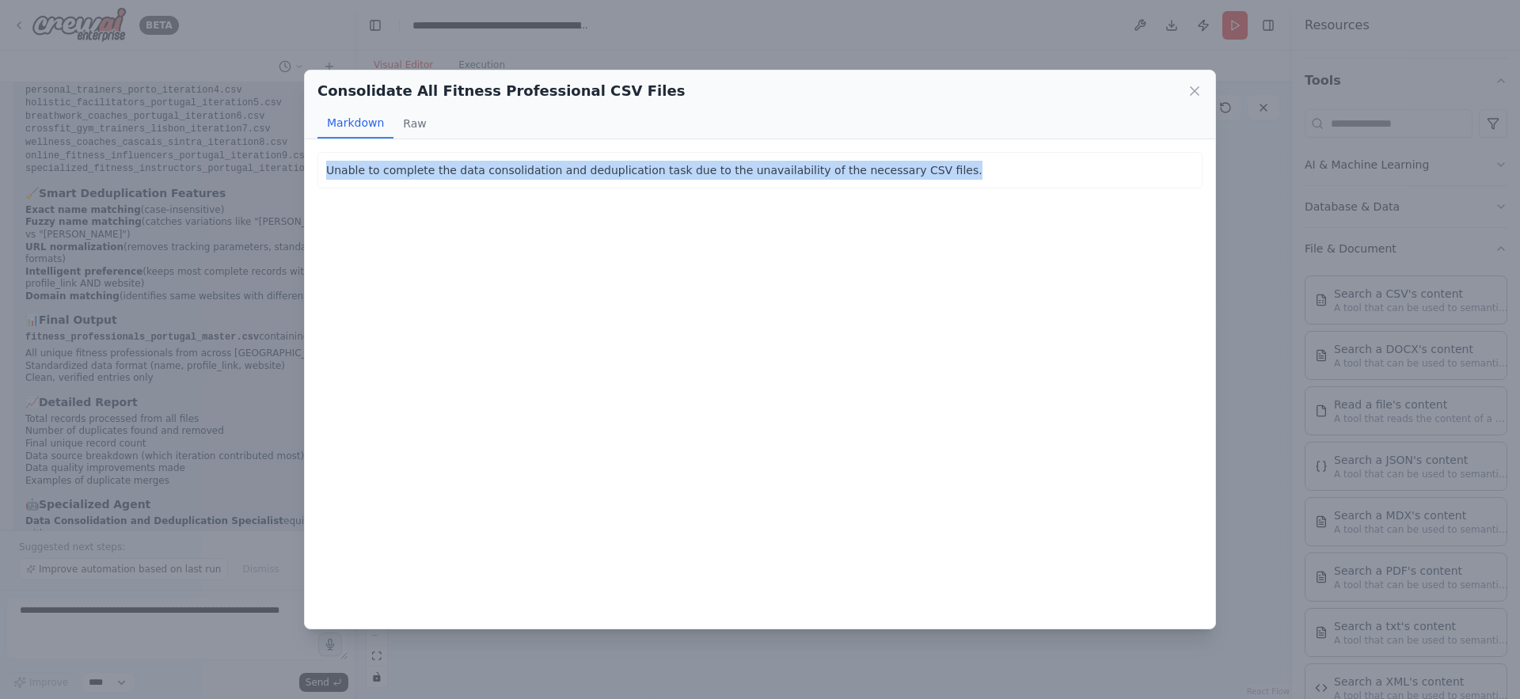
click at [628, 169] on p "Unable to complete the data consolidation and deduplication task due to the una…" at bounding box center [760, 170] width 868 height 19
copy p "Unable to complete the data consolidation and deduplication task due to the una…"
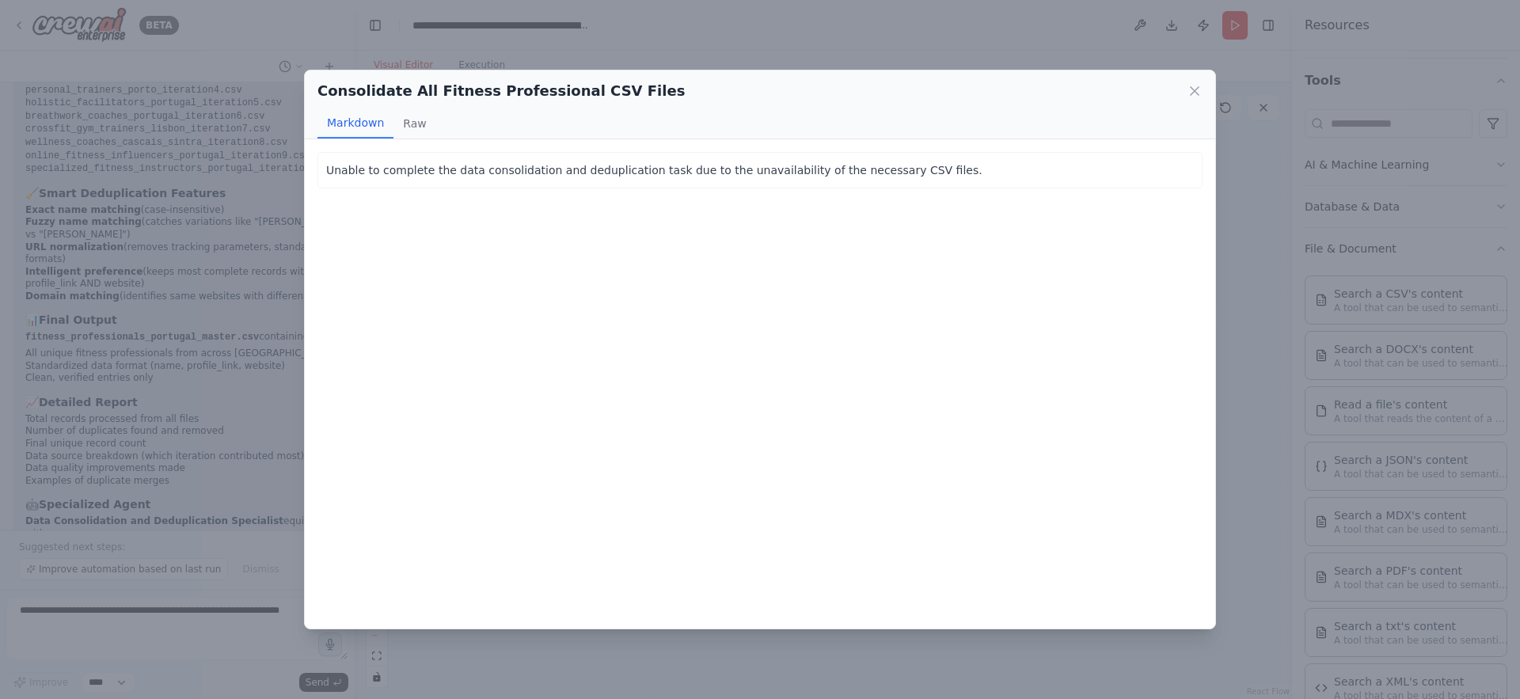
click at [1212, 85] on div "Consolidate All Fitness Professional CSV Files Markdown Raw" at bounding box center [760, 104] width 911 height 69
click at [1202, 91] on icon at bounding box center [1195, 91] width 16 height 16
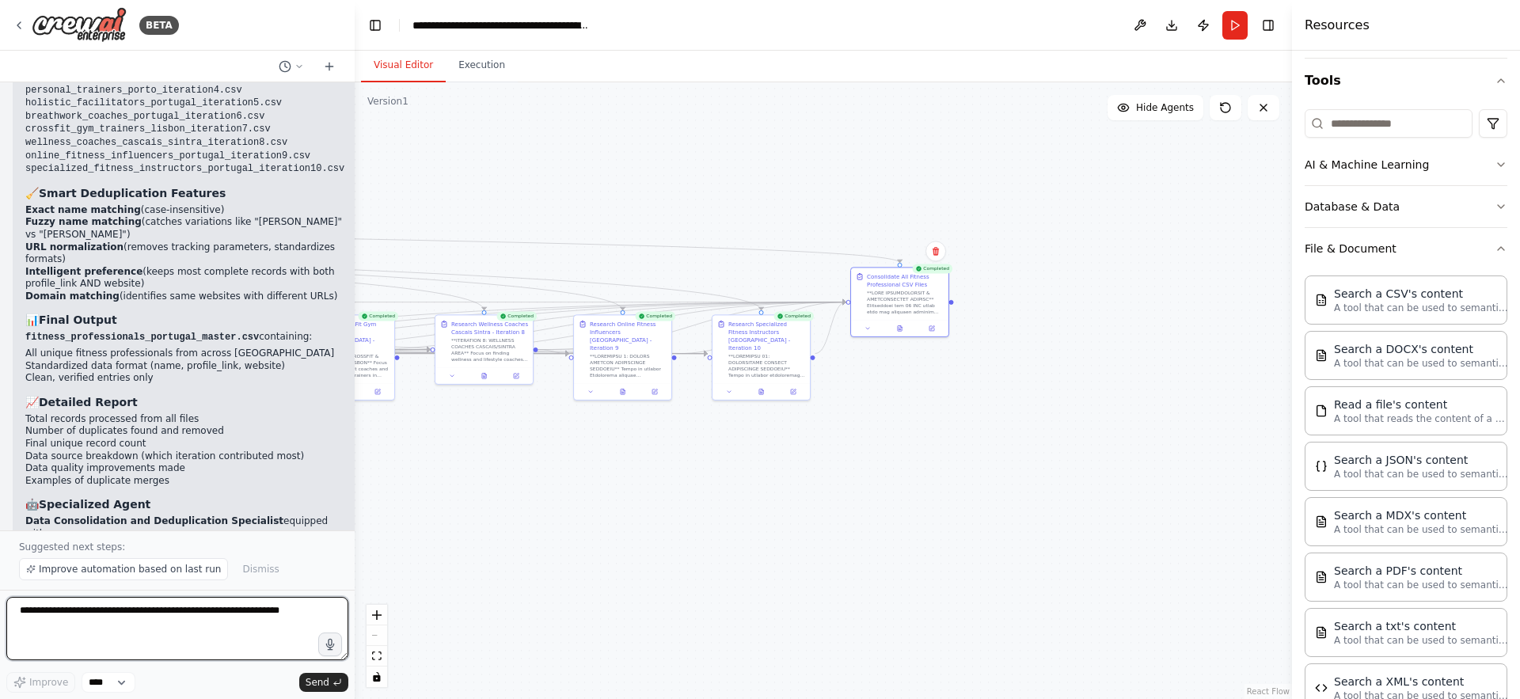
click at [93, 613] on textarea at bounding box center [177, 628] width 342 height 63
paste textarea "**********"
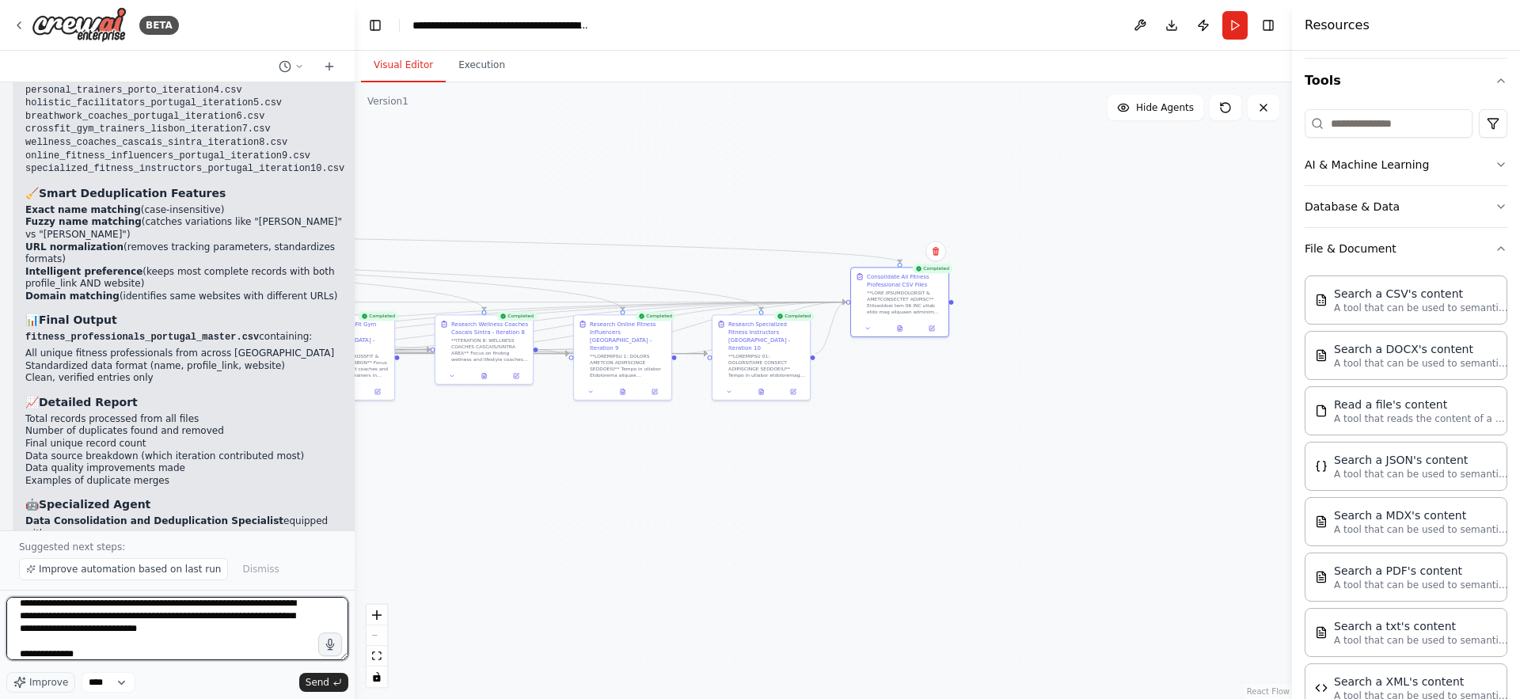
type textarea "**********"
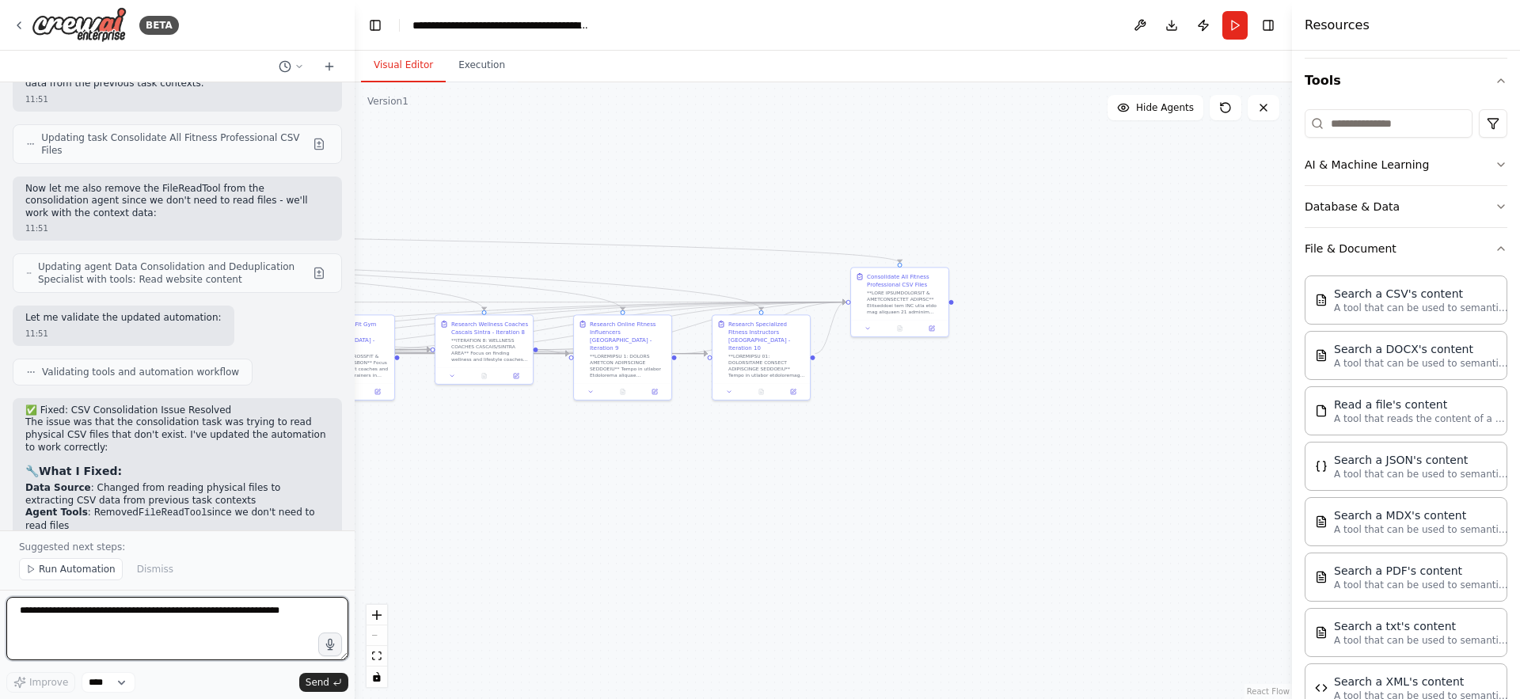
scroll to position [6906, 0]
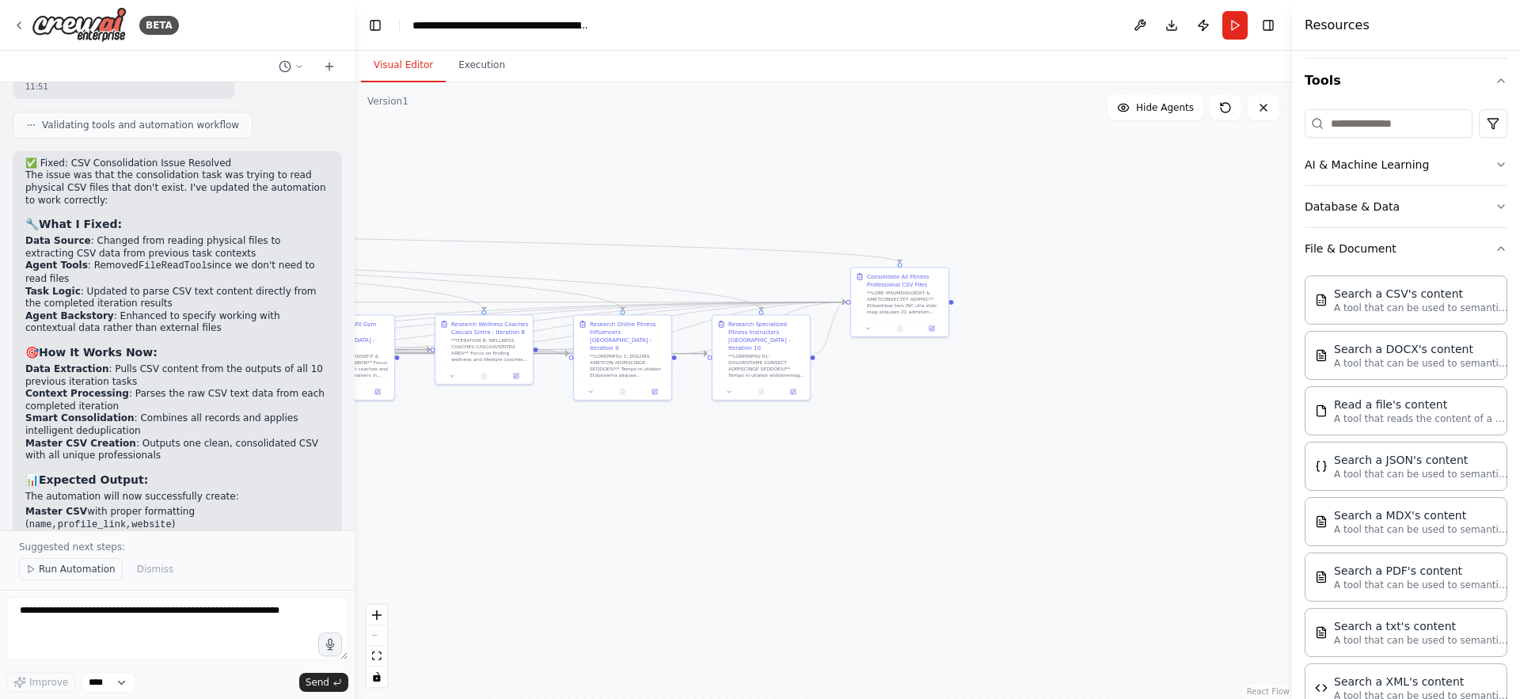
click at [89, 565] on span "Run Automation" at bounding box center [77, 569] width 77 height 13
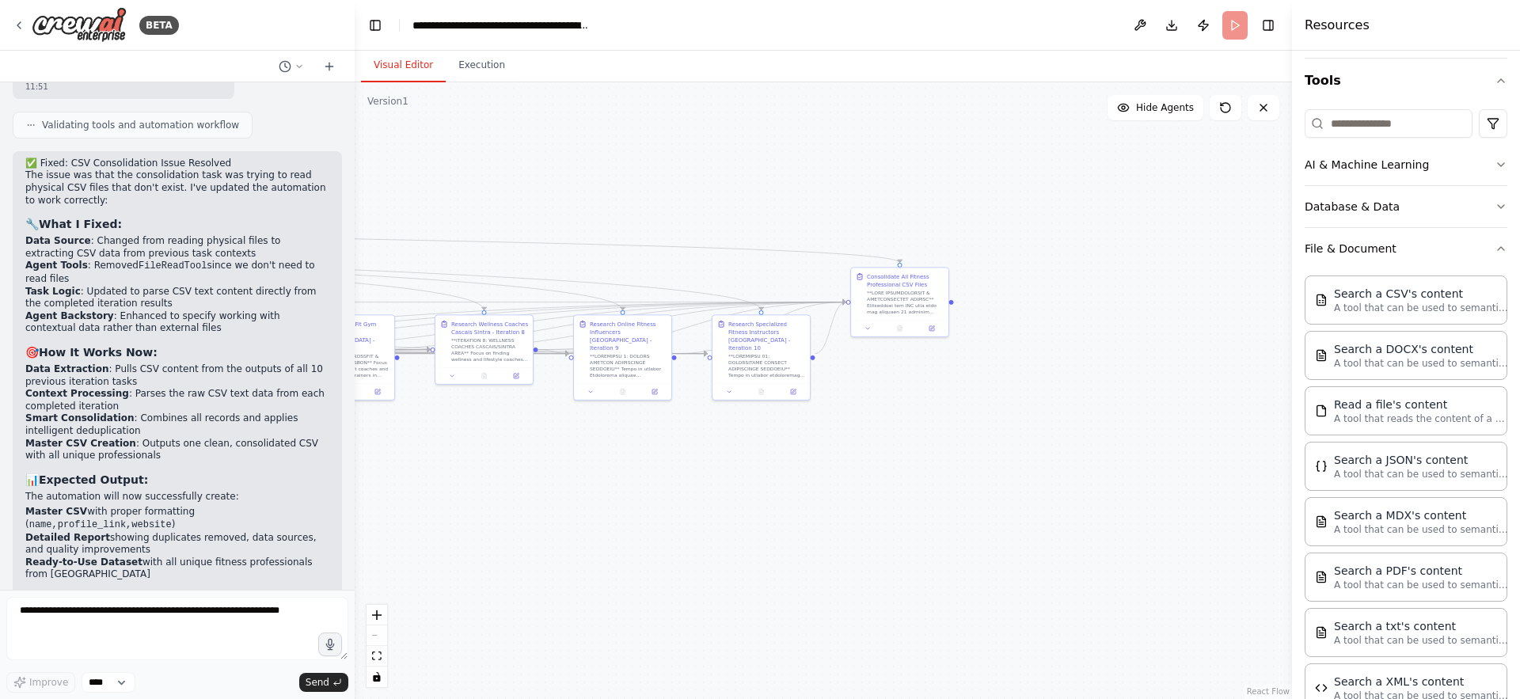
scroll to position [6847, 0]
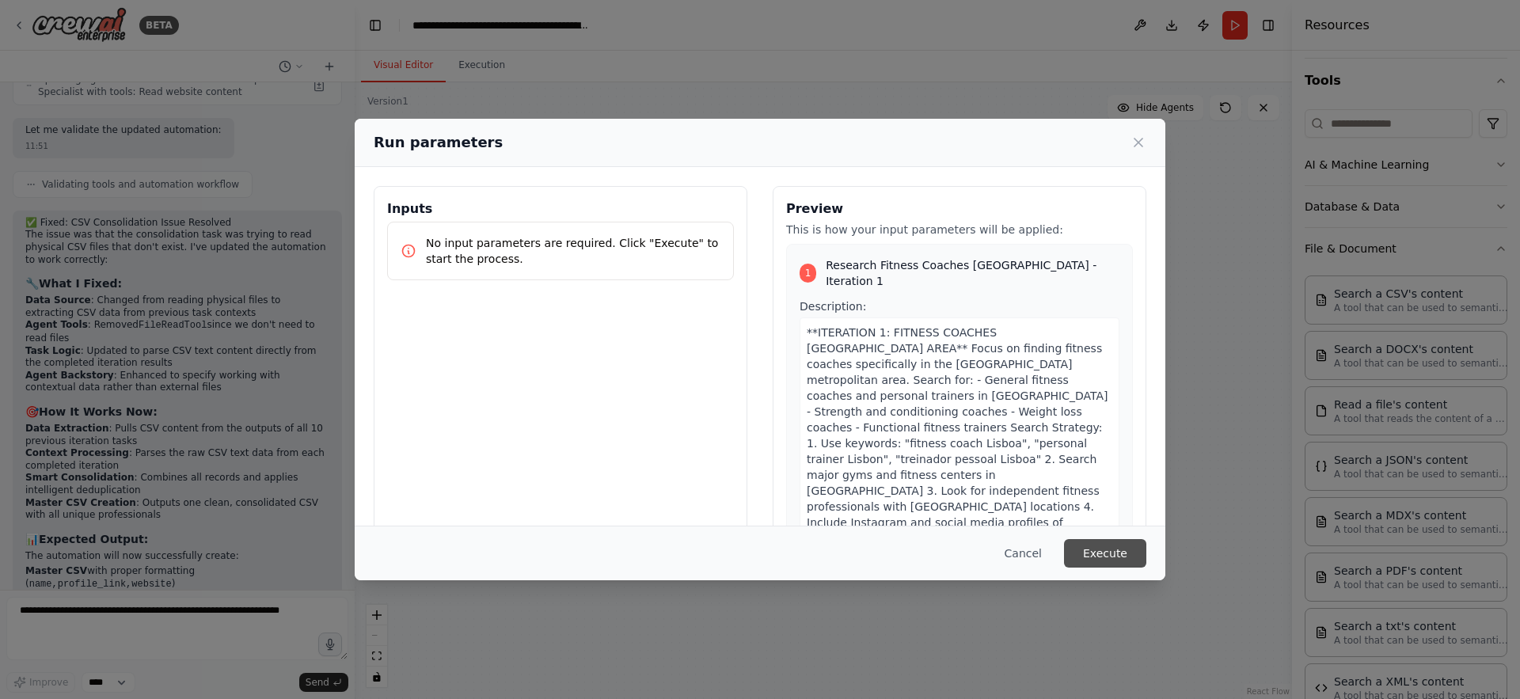
click at [1113, 548] on button "Execute" at bounding box center [1105, 553] width 82 height 29
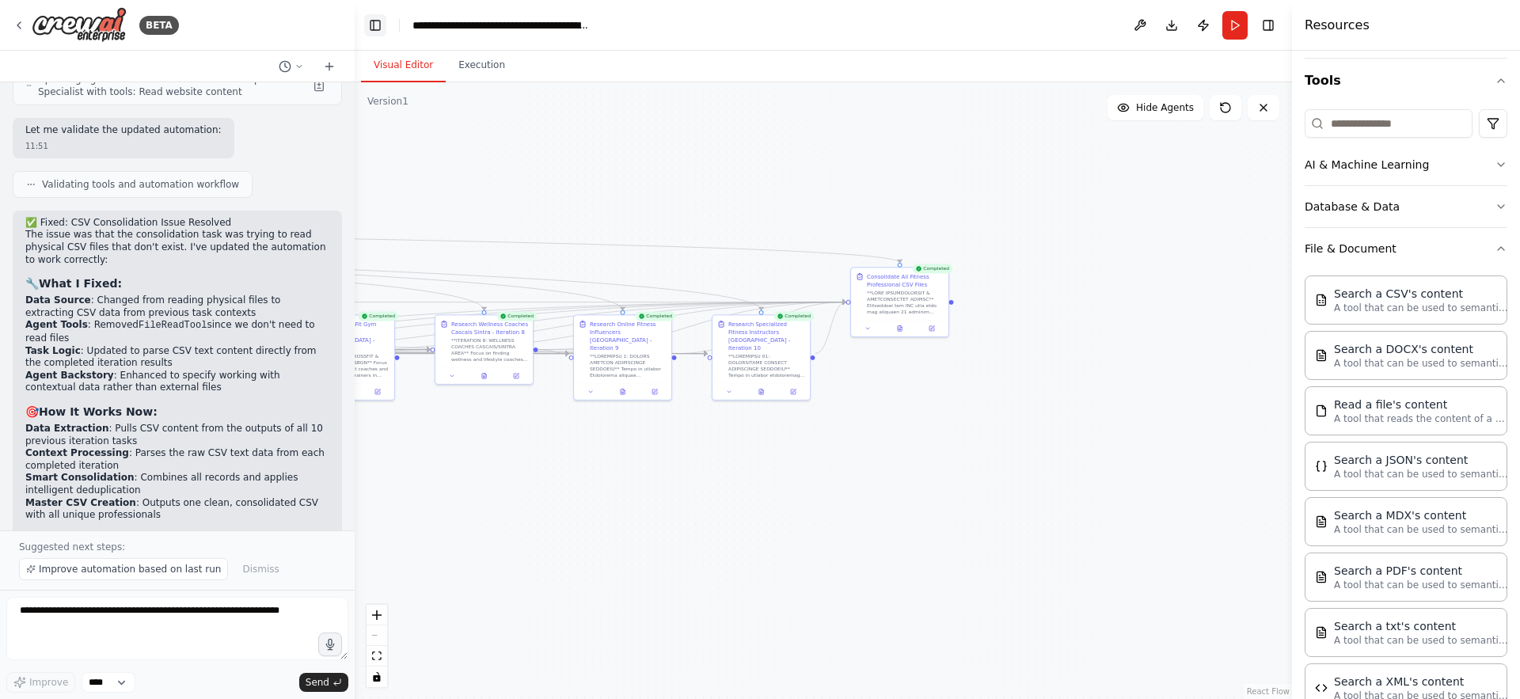
scroll to position [6906, 0]
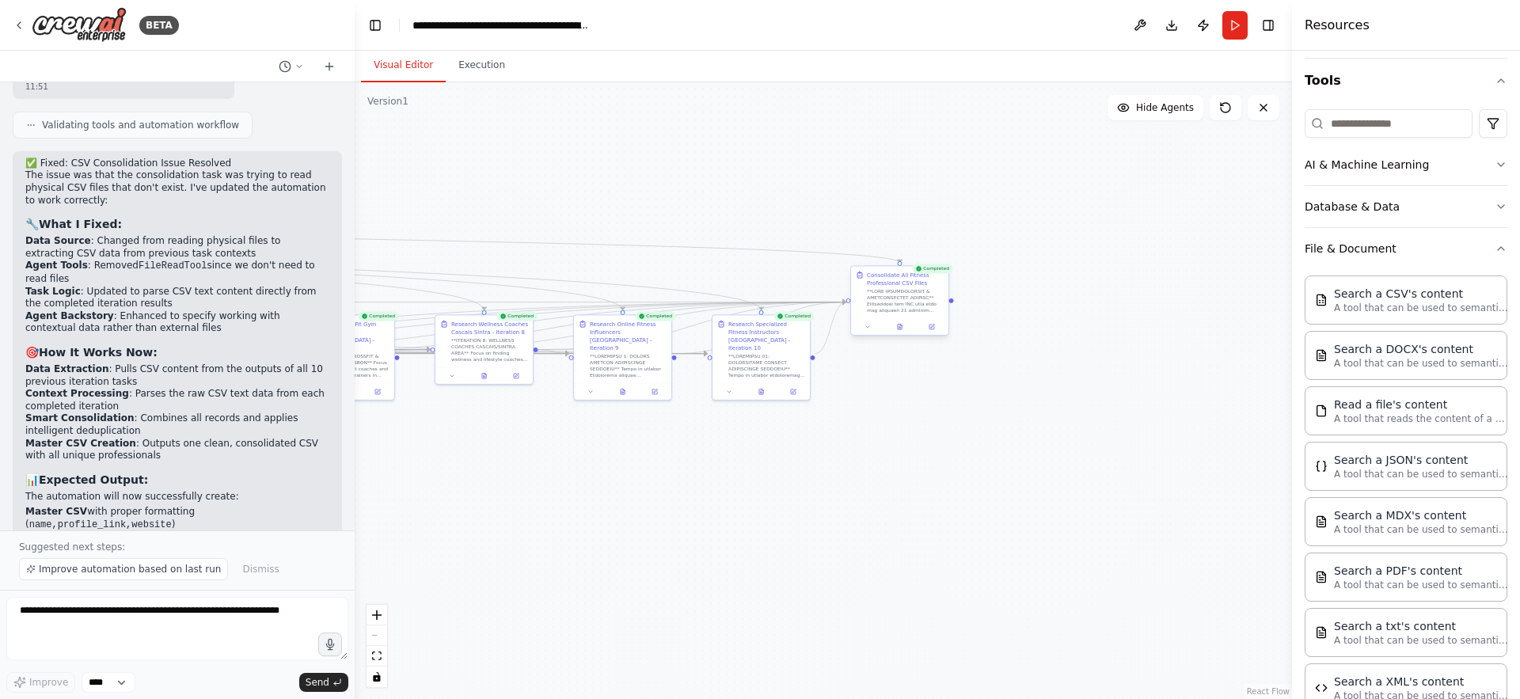
click at [903, 332] on div at bounding box center [899, 326] width 97 height 17
click at [901, 327] on icon at bounding box center [900, 327] width 2 height 0
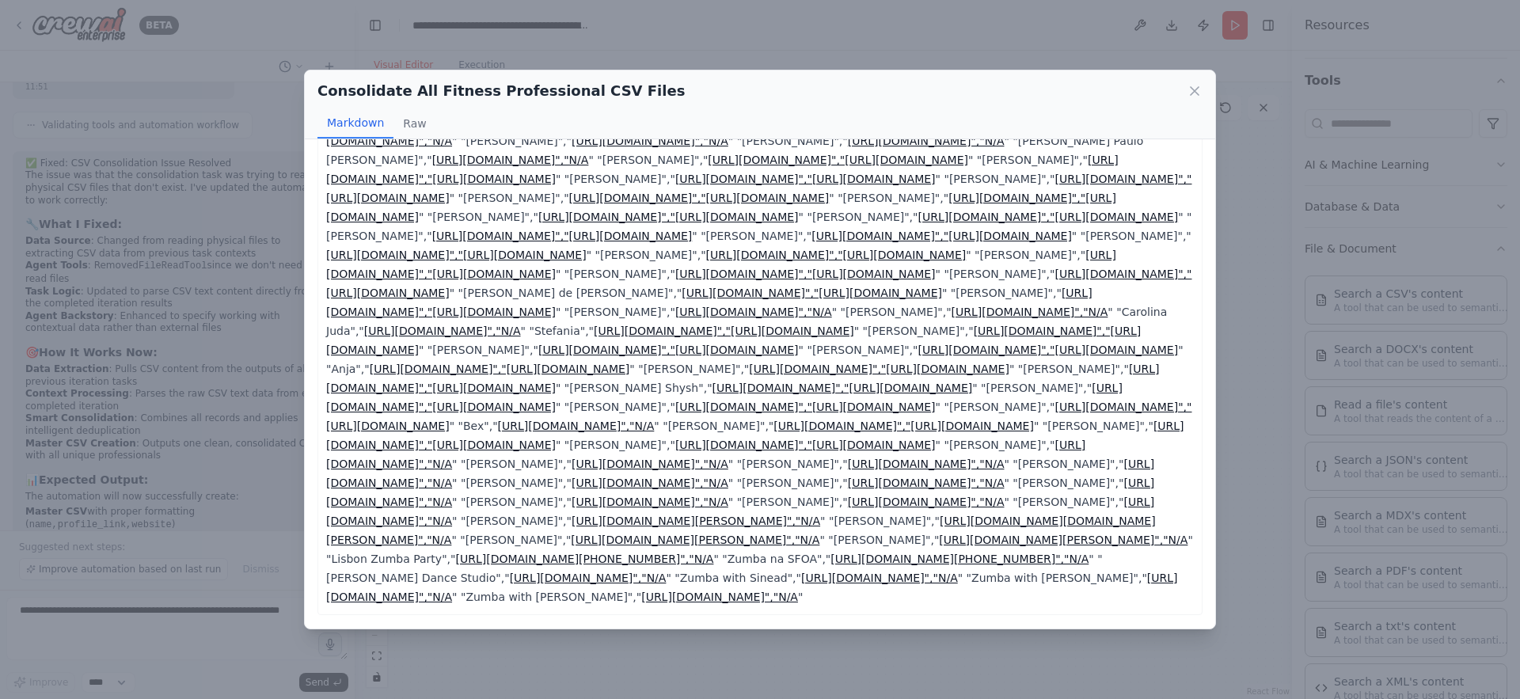
scroll to position [0, 0]
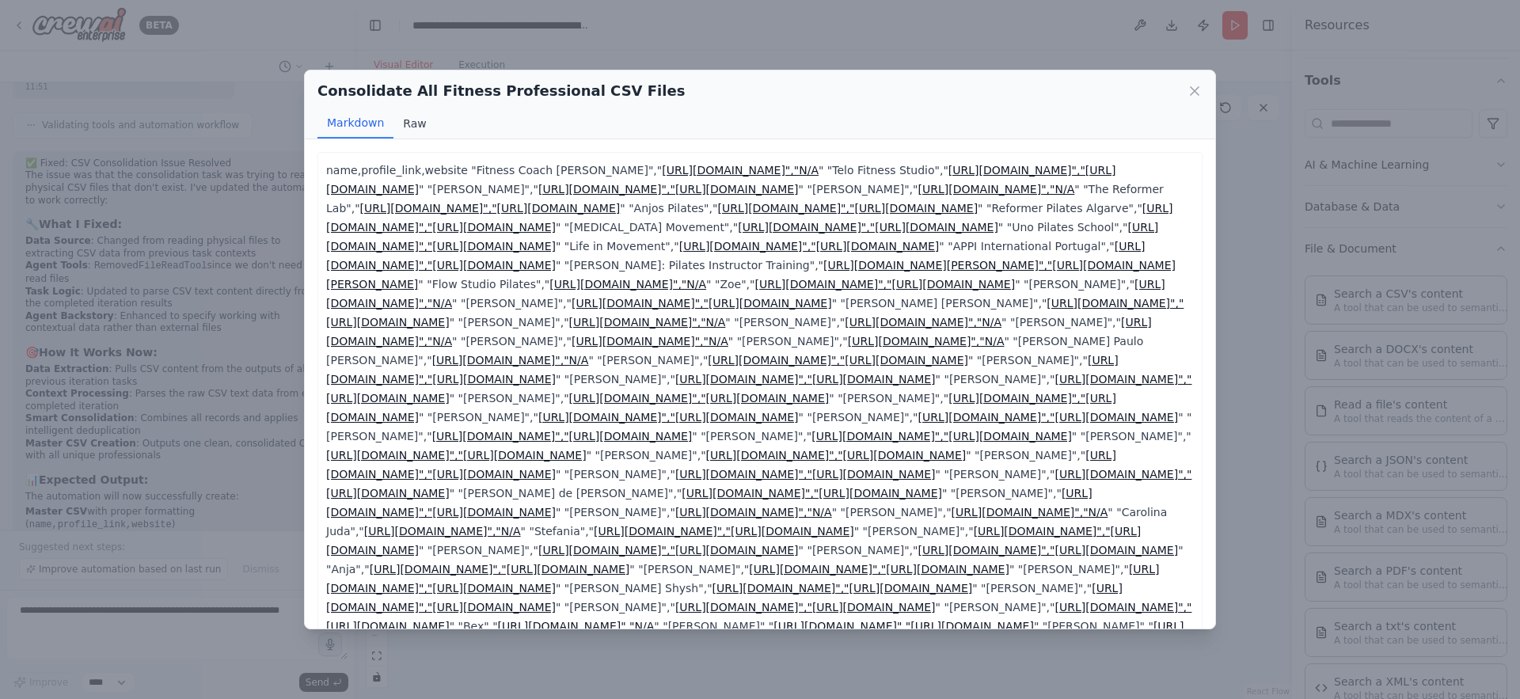
click at [404, 114] on button "Raw" at bounding box center [415, 123] width 42 height 30
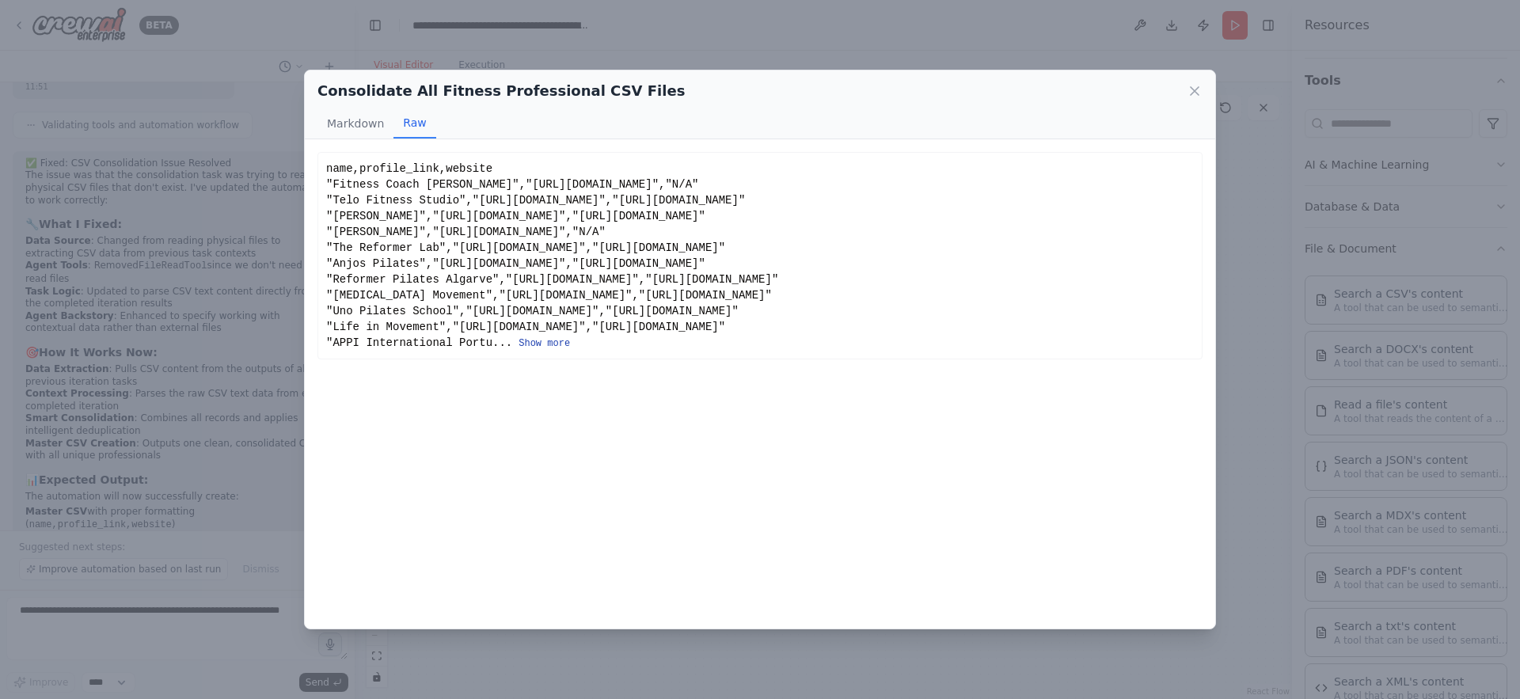
click at [551, 340] on button "Show more" at bounding box center [544, 343] width 51 height 13
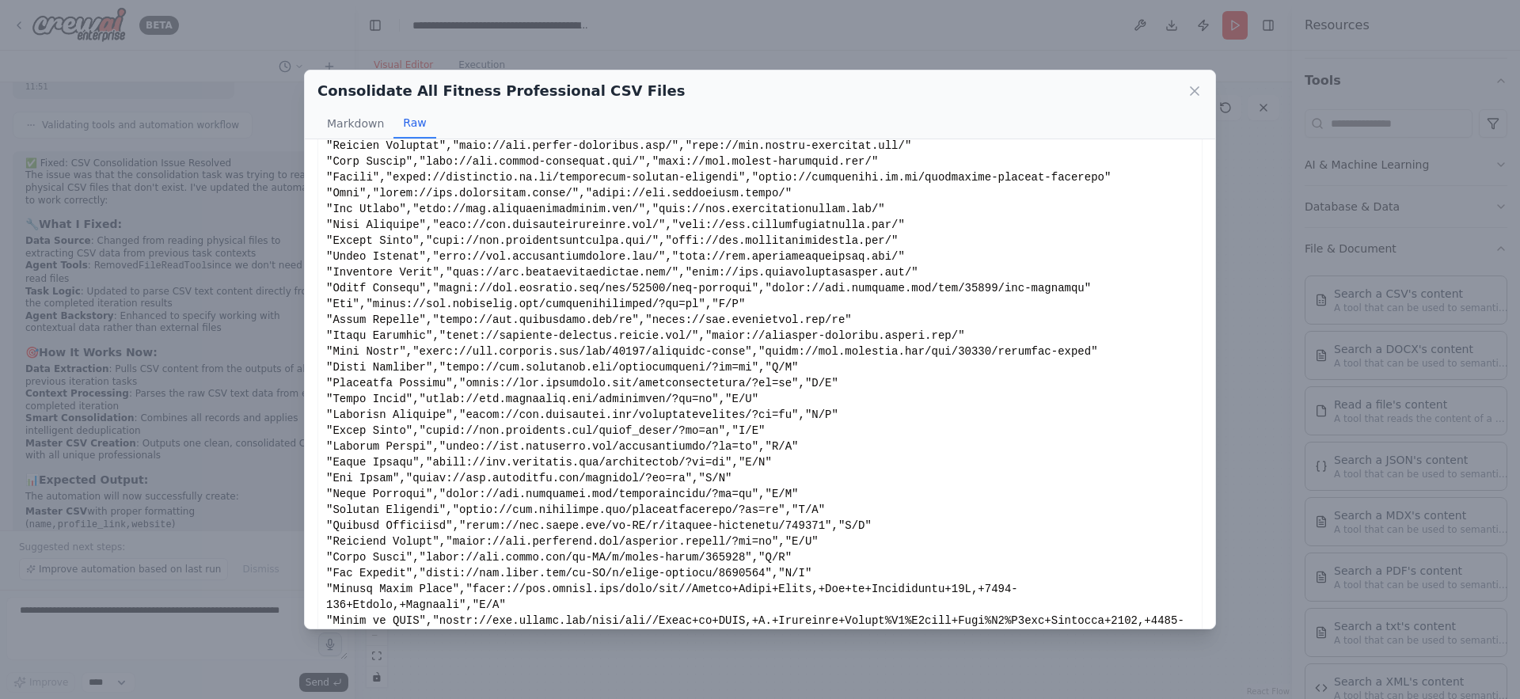
scroll to position [899, 0]
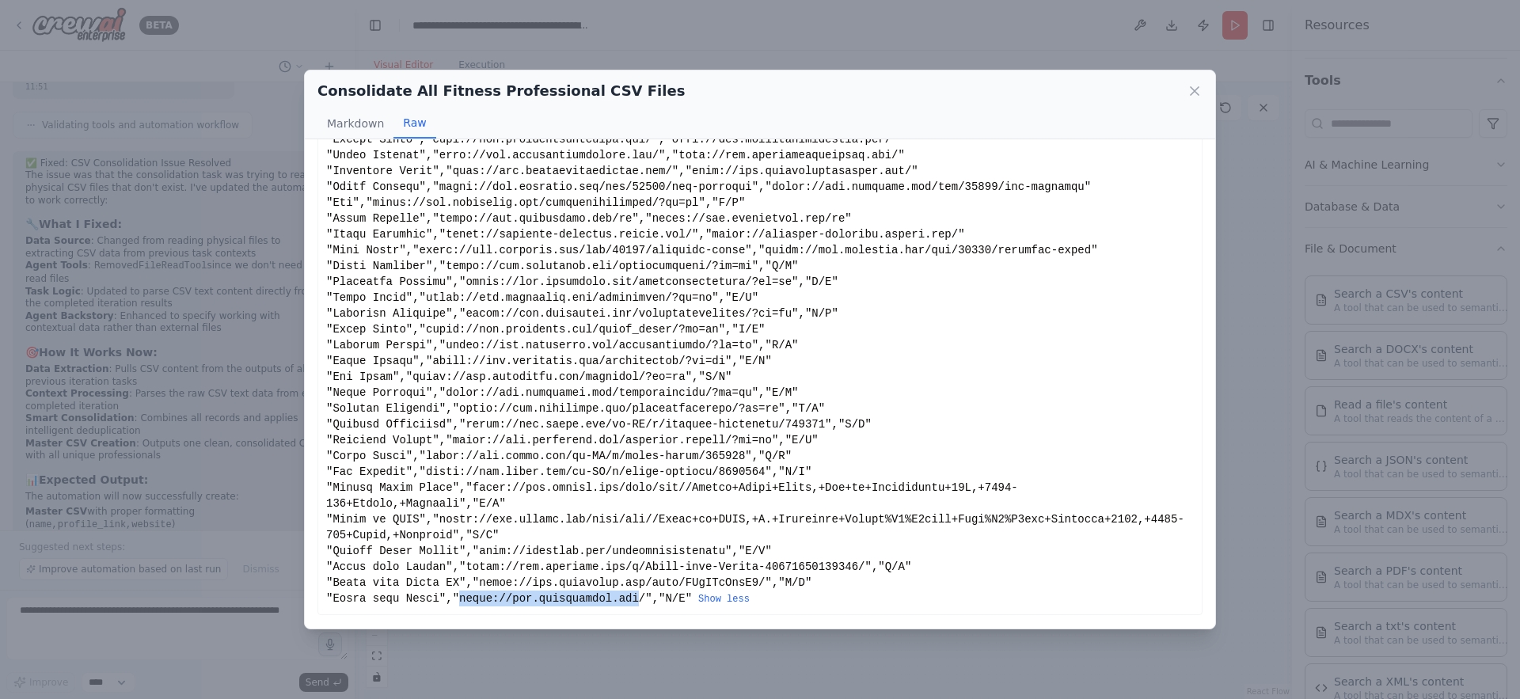
drag, startPoint x: 639, startPoint y: 599, endPoint x: 460, endPoint y: 601, distance: 179.0
copy div "https://www.trishcorley.com"
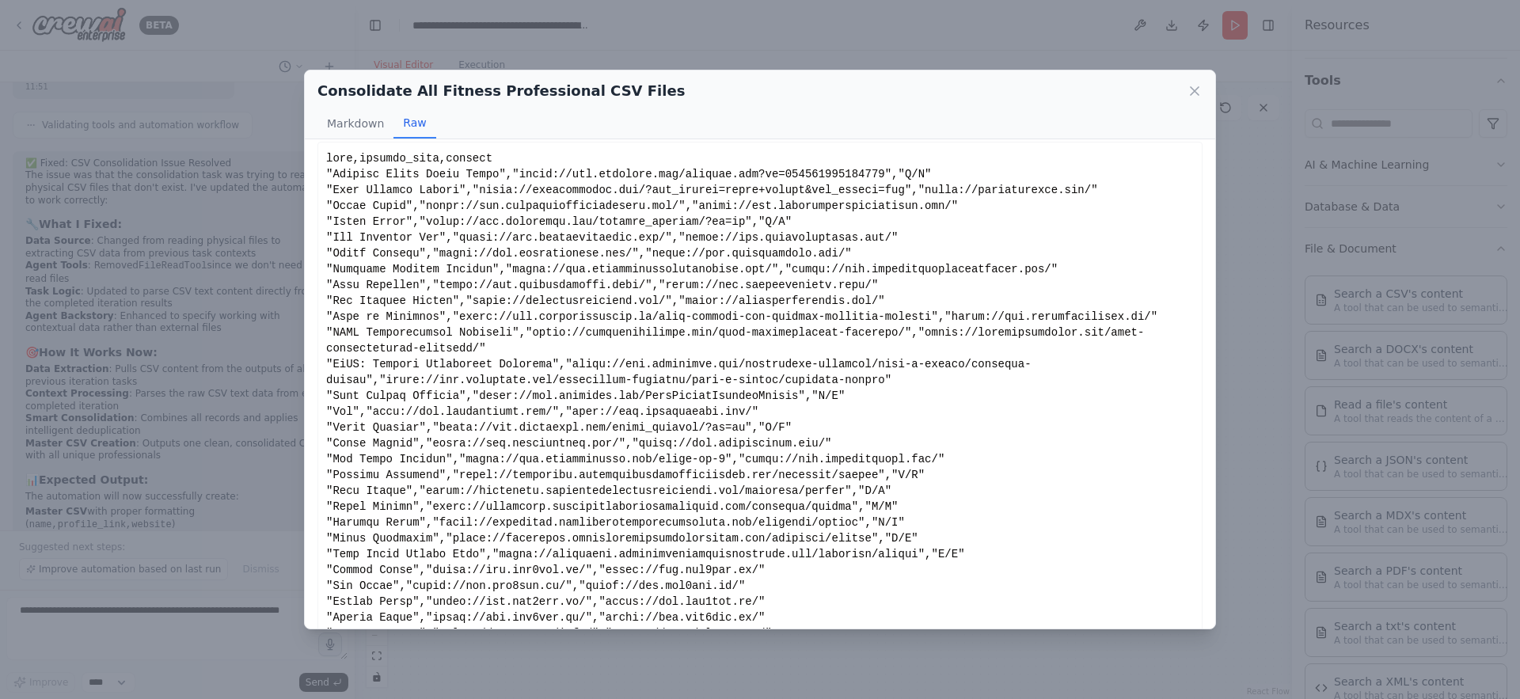
scroll to position [0, 0]
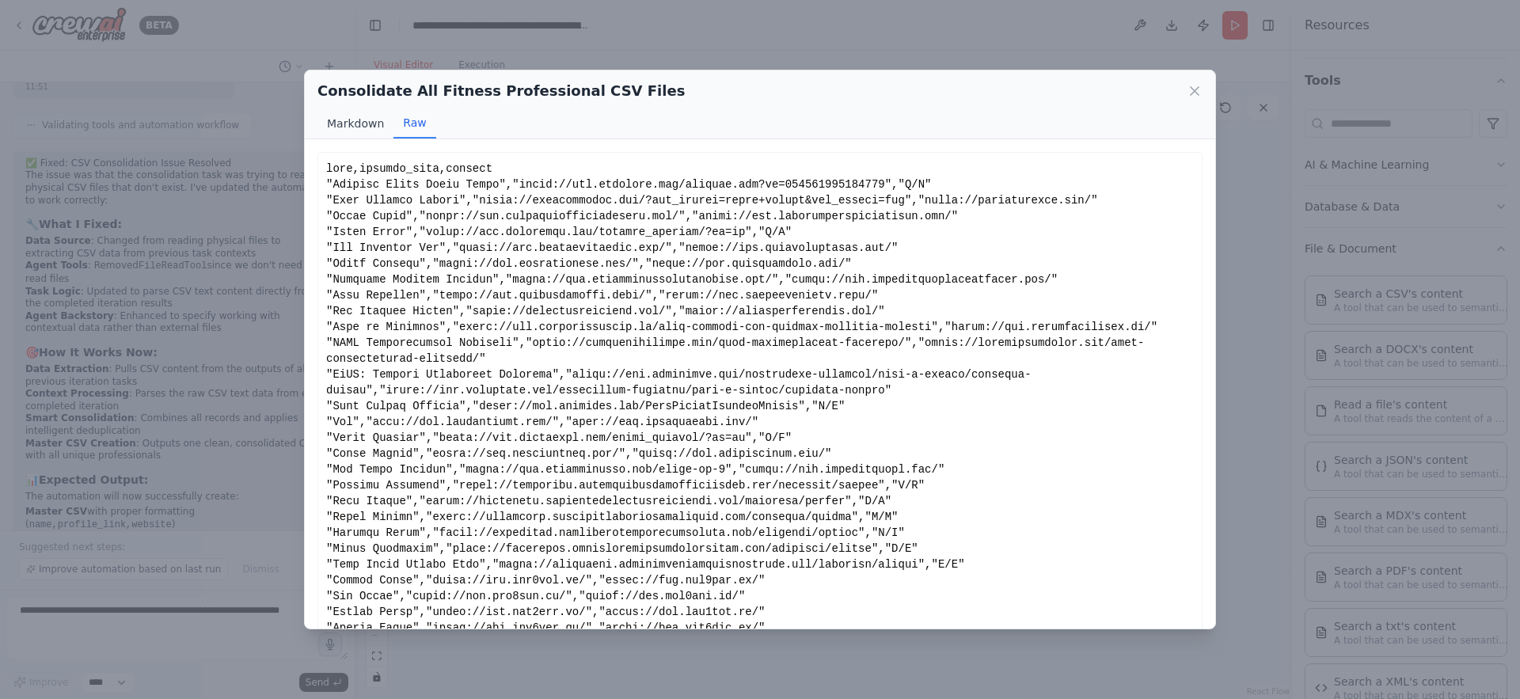
click at [359, 121] on button "Markdown" at bounding box center [356, 123] width 76 height 30
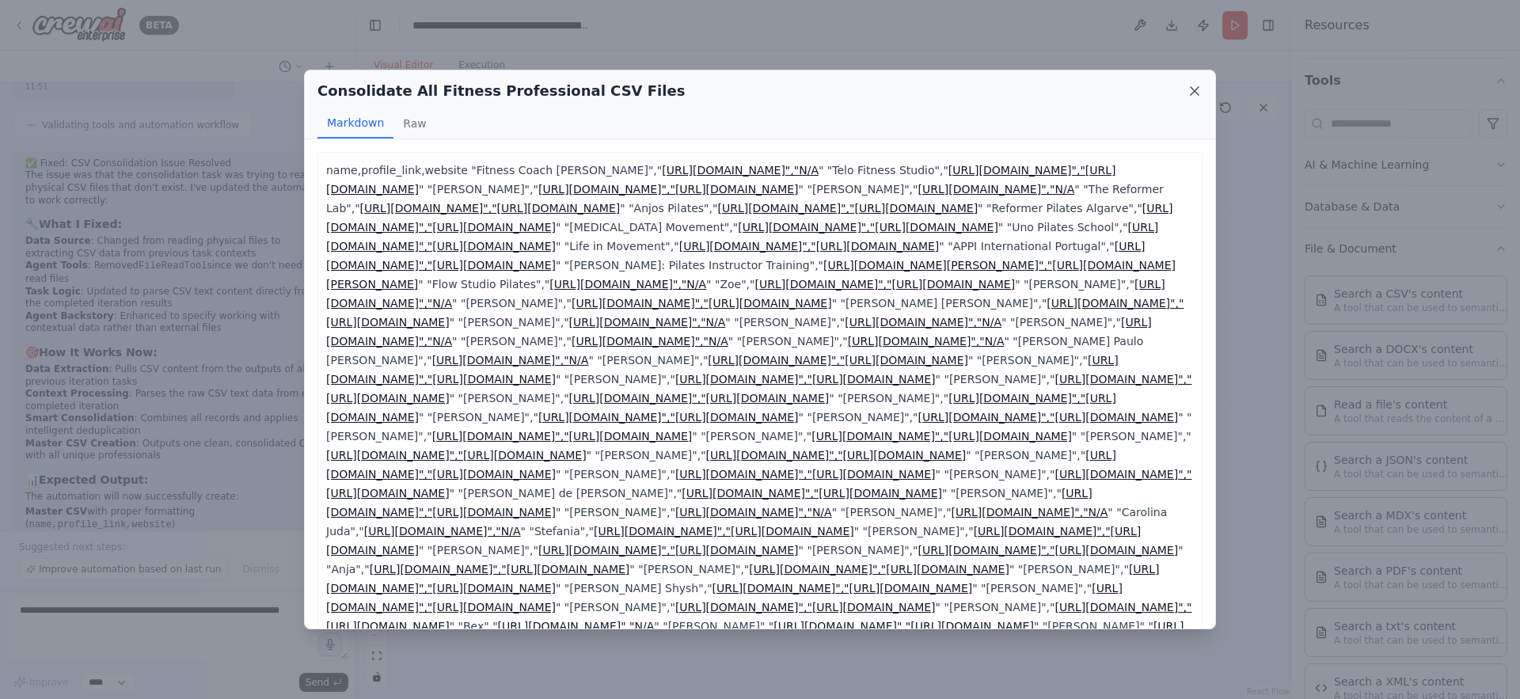
click at [1192, 91] on icon at bounding box center [1195, 91] width 16 height 16
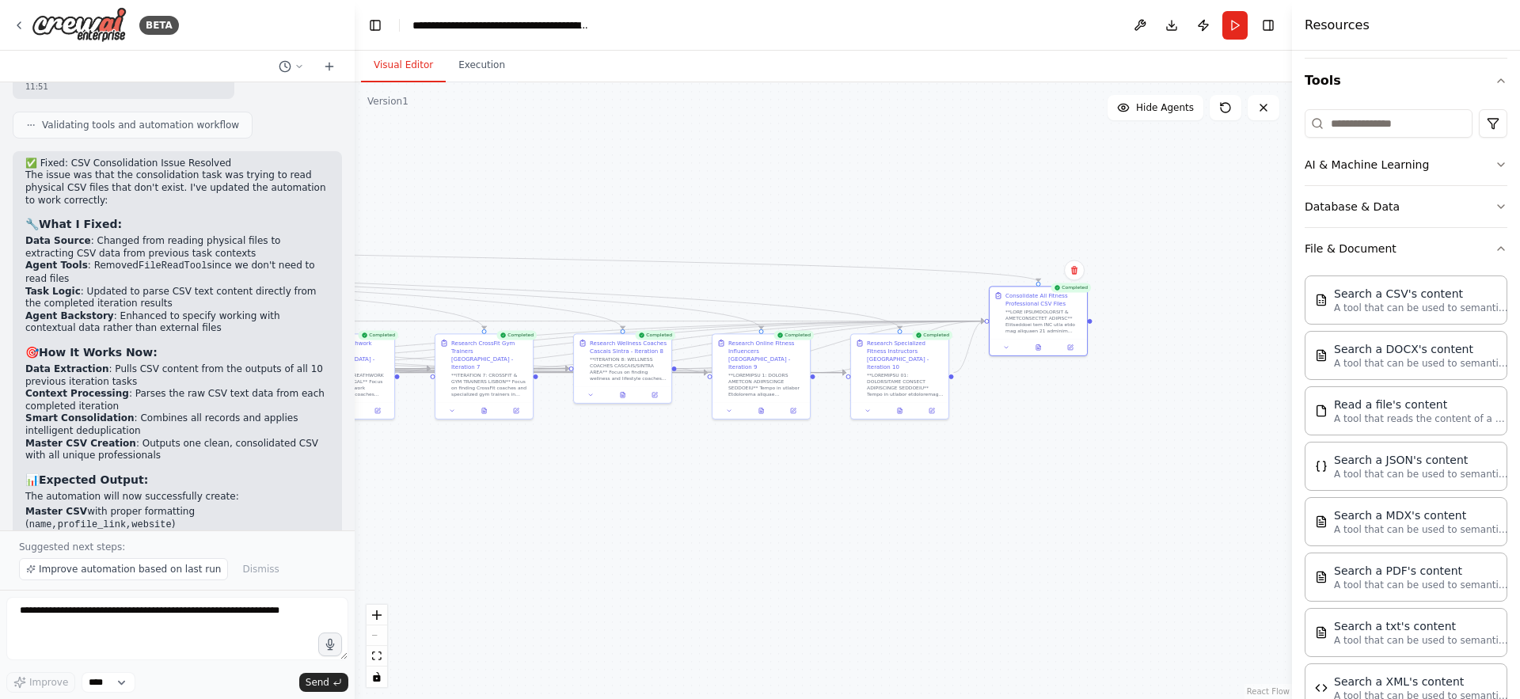
drag, startPoint x: 869, startPoint y: 458, endPoint x: 1007, endPoint y: 477, distance: 139.9
click at [1007, 477] on div ".deletable-edge-delete-btn { width: 20px; height: 20px; border: 0px solid #ffff…" at bounding box center [823, 390] width 937 height 617
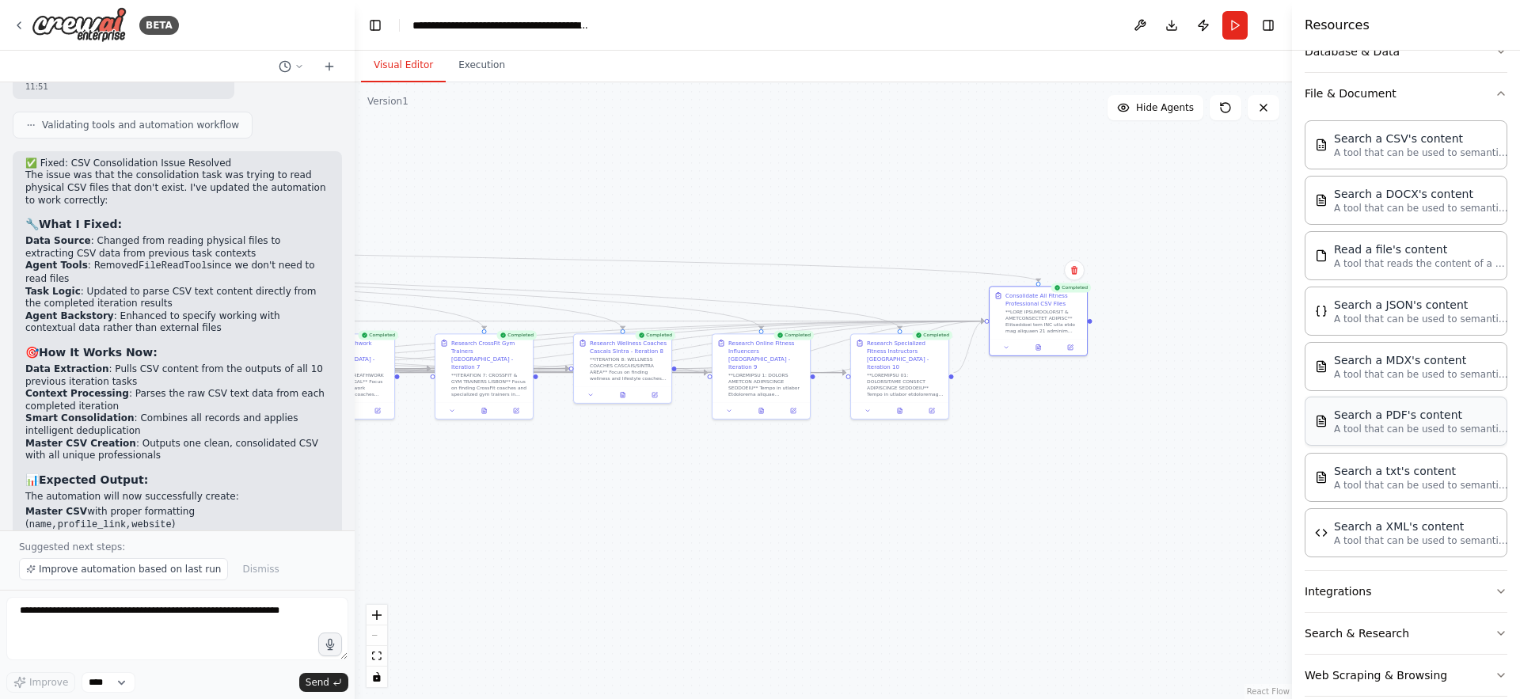
scroll to position [320, 0]
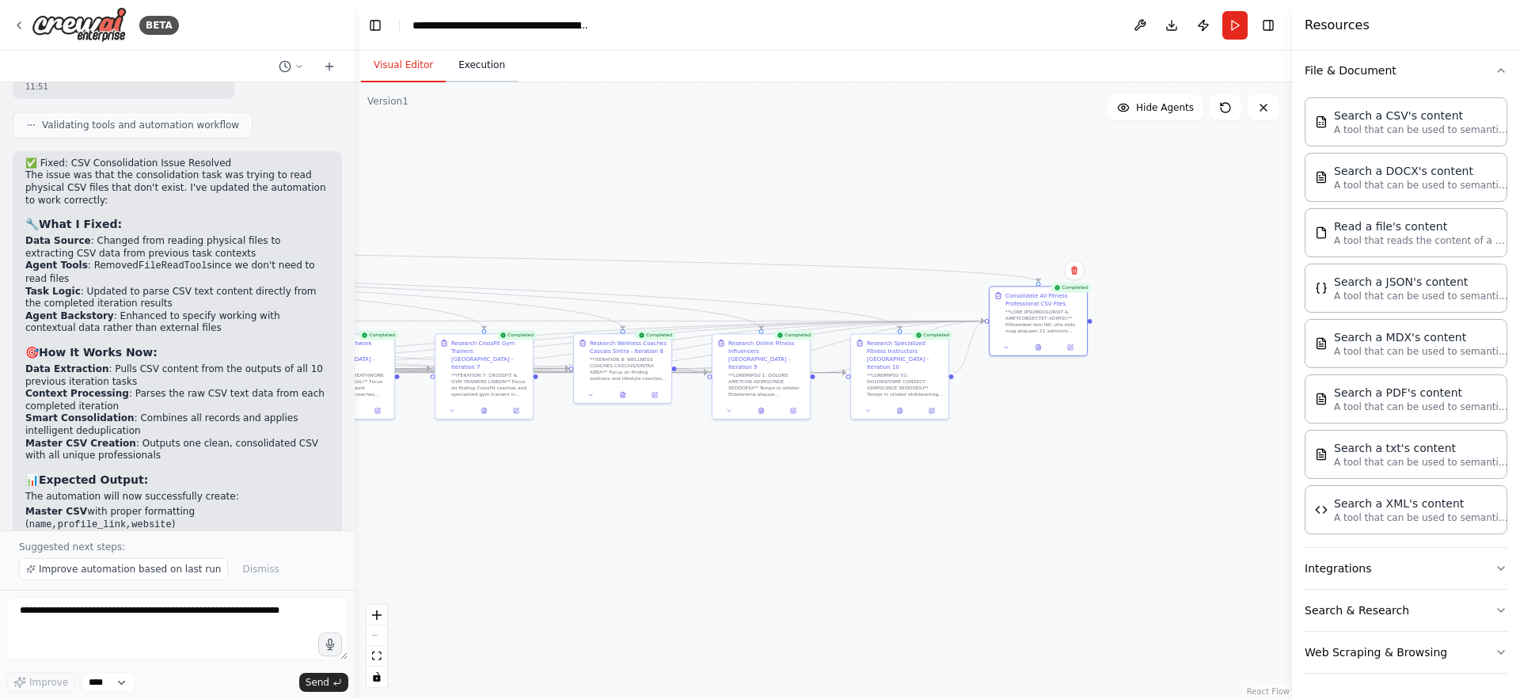
click at [476, 69] on button "Execution" at bounding box center [482, 65] width 72 height 33
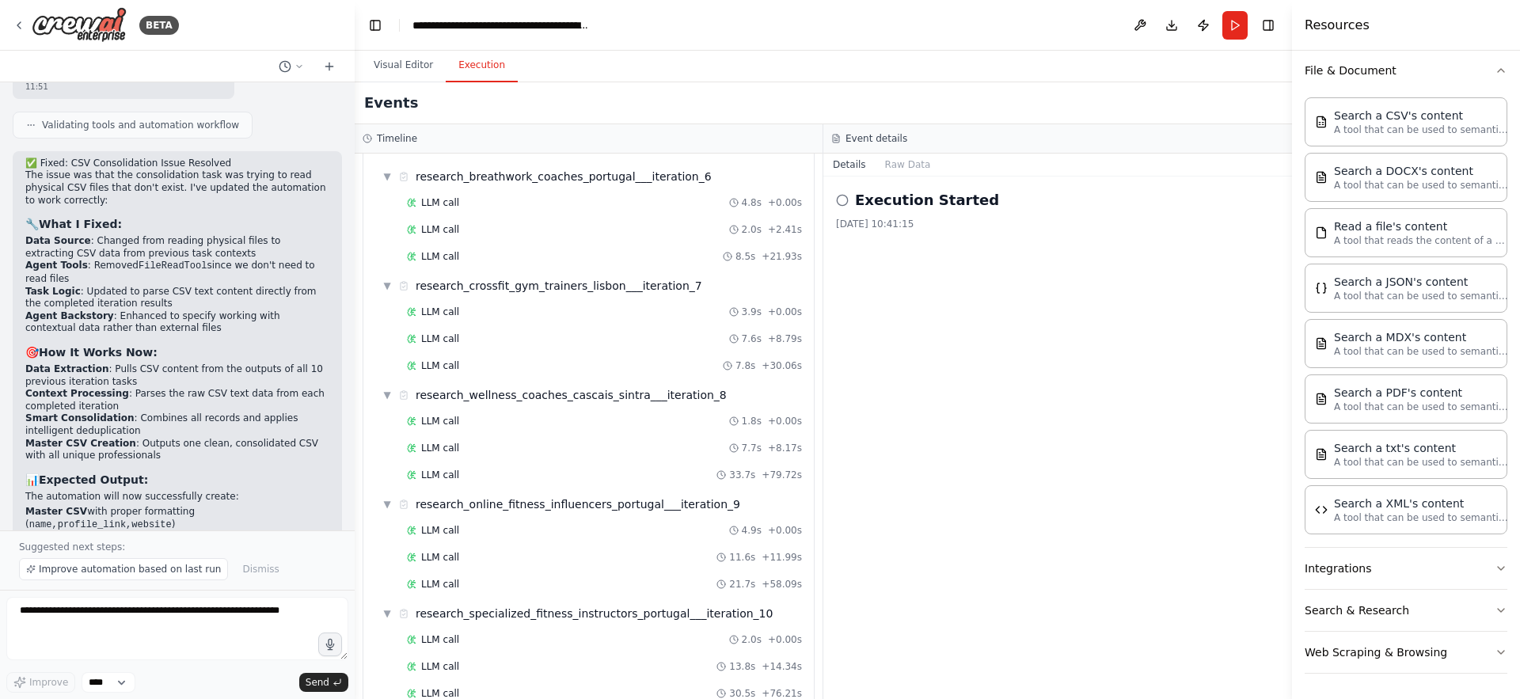
scroll to position [2061, 0]
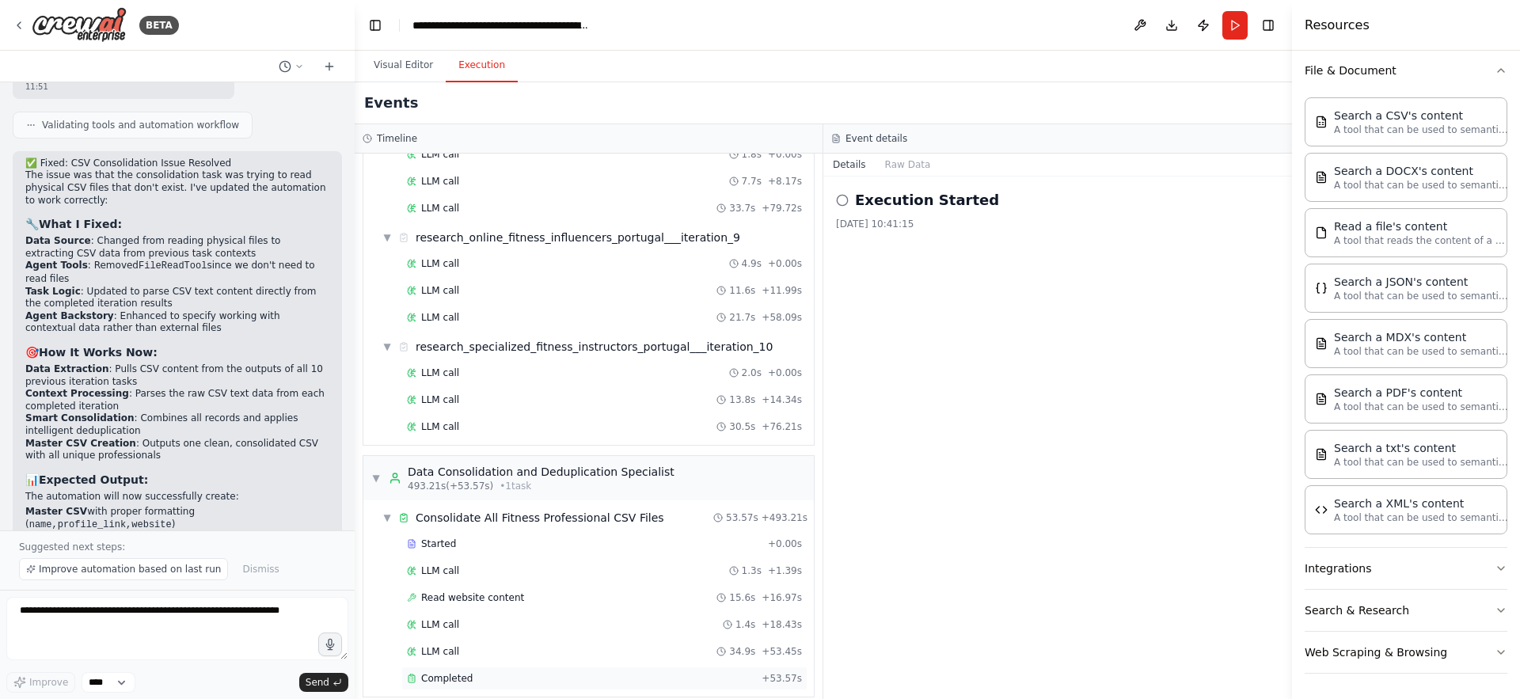
click at [453, 672] on span "Completed" at bounding box center [446, 678] width 51 height 13
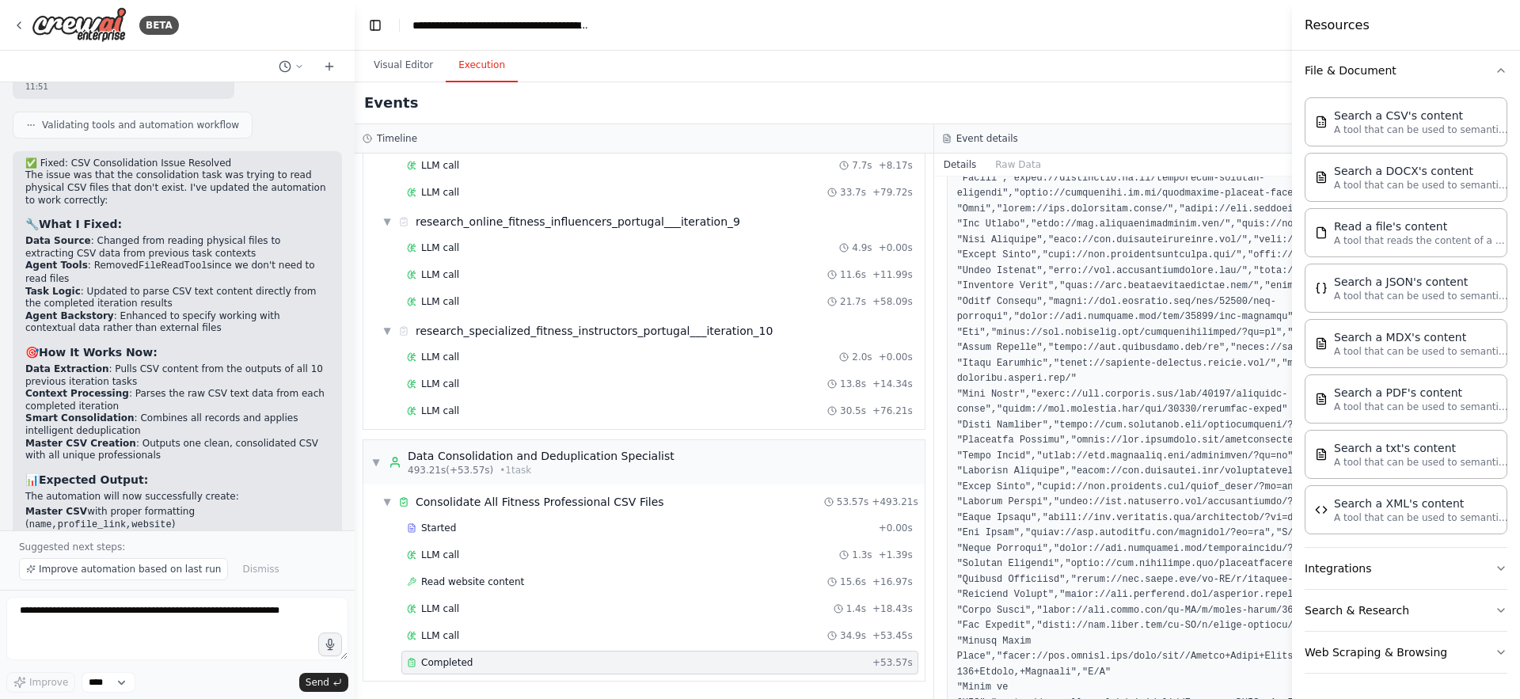
scroll to position [1972, 0]
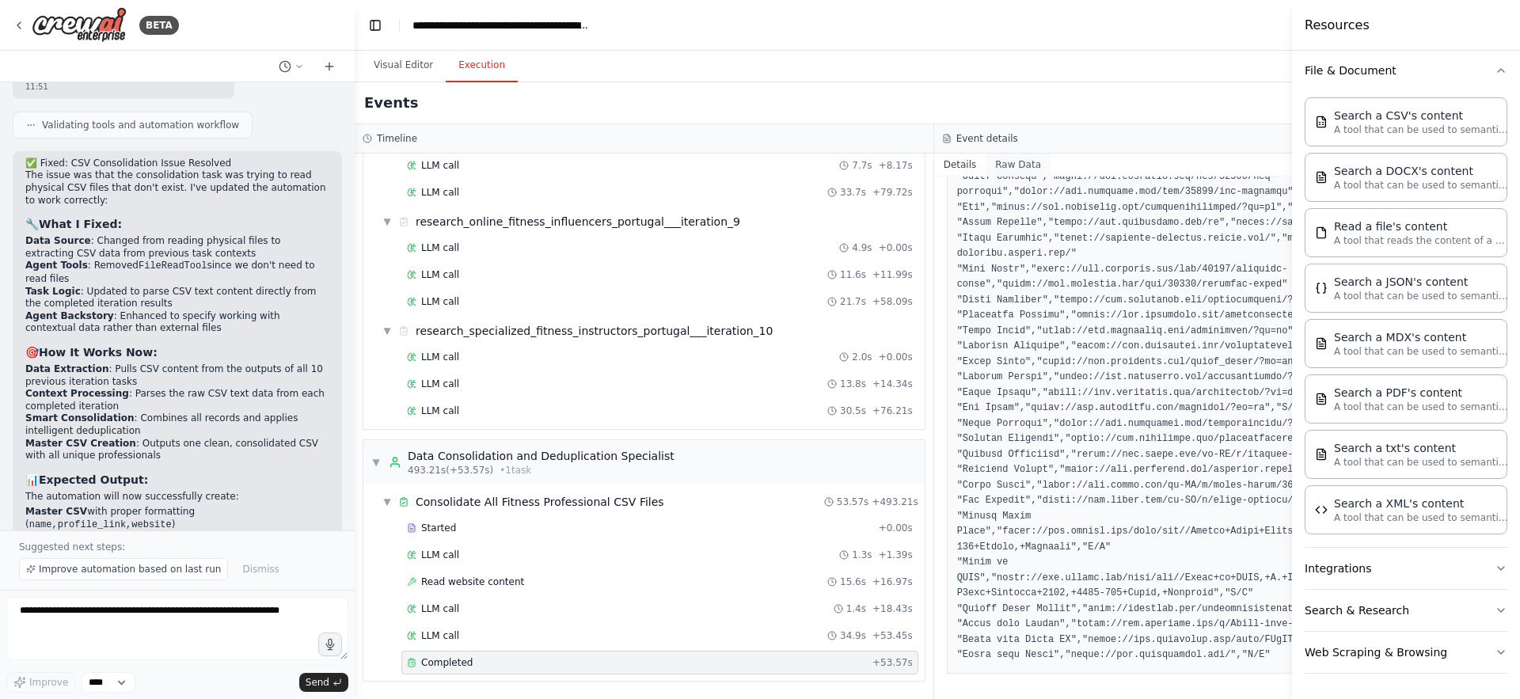
click at [1015, 173] on button "Raw Data" at bounding box center [1018, 165] width 65 height 22
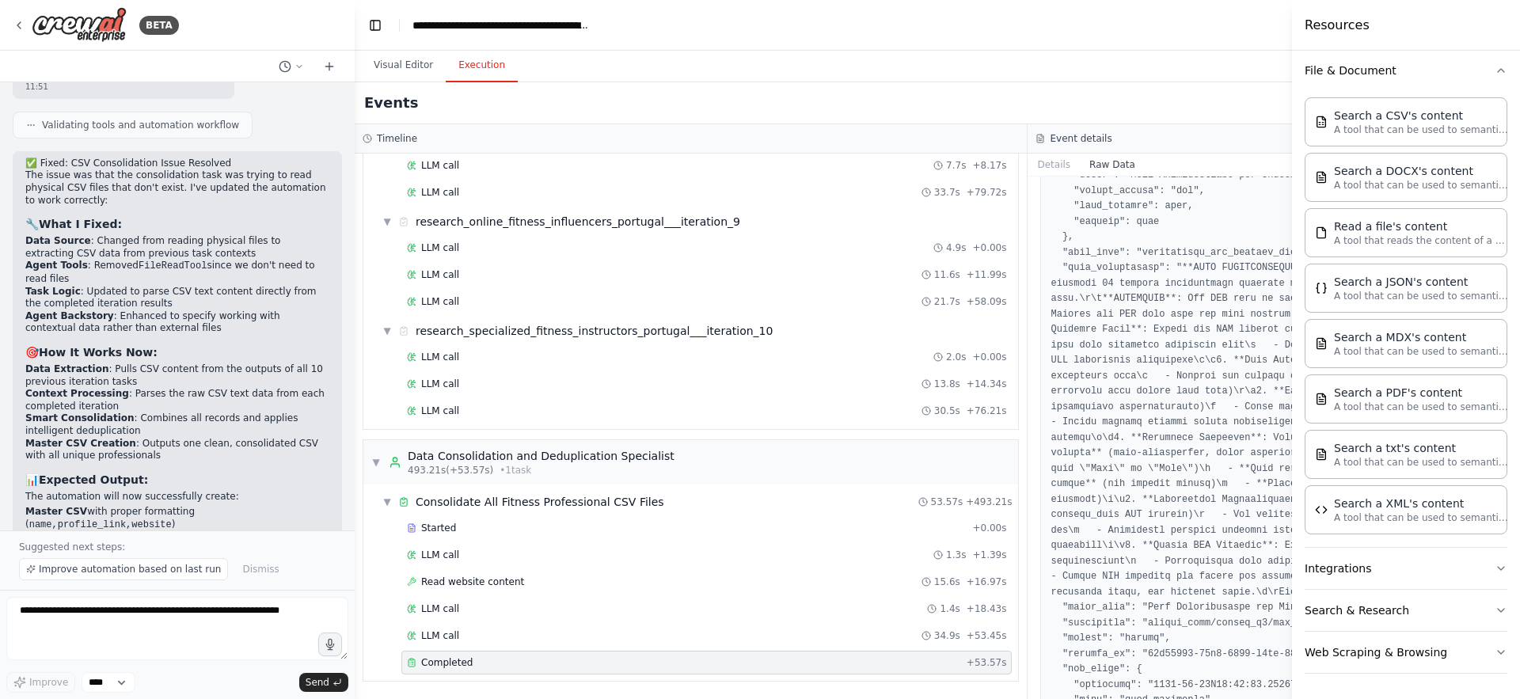
scroll to position [2002, 0]
click at [1064, 164] on button "Details" at bounding box center [1054, 165] width 52 height 22
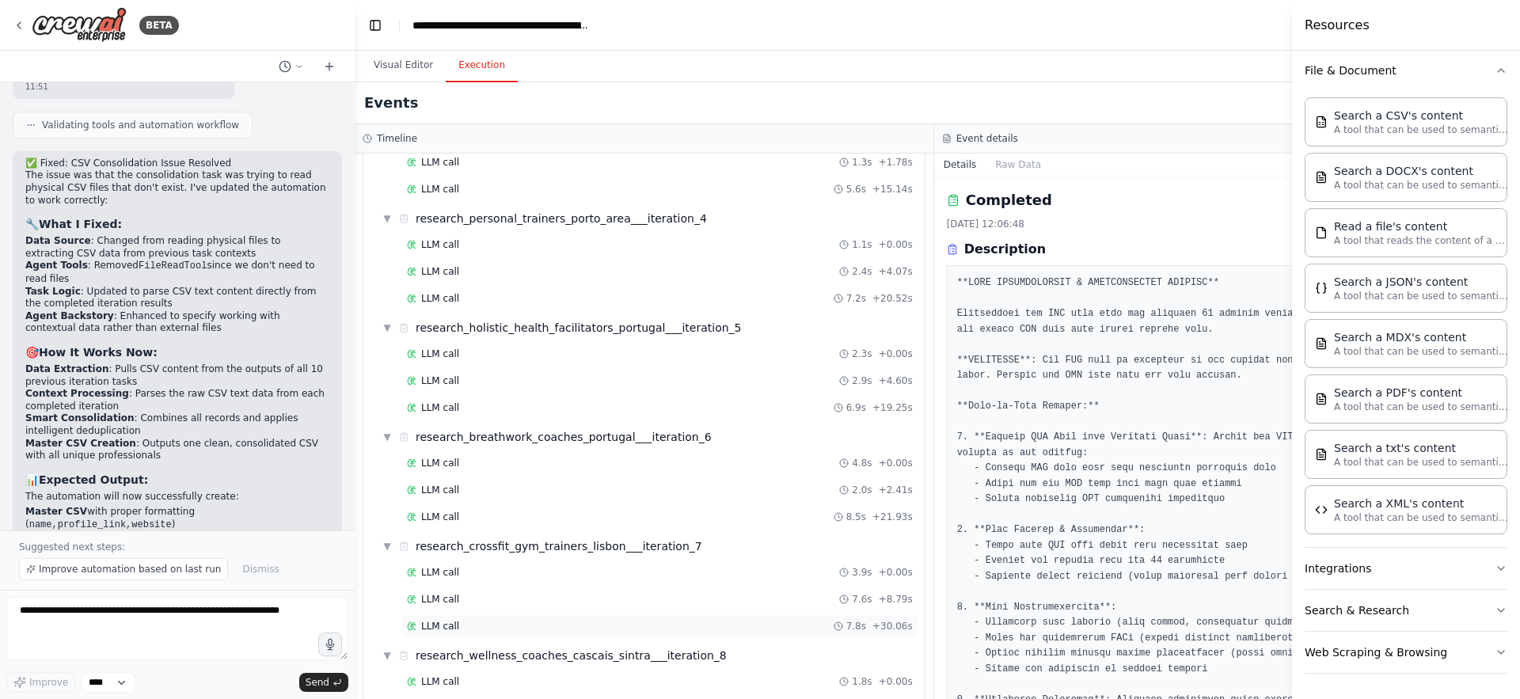
scroll to position [2061, 0]
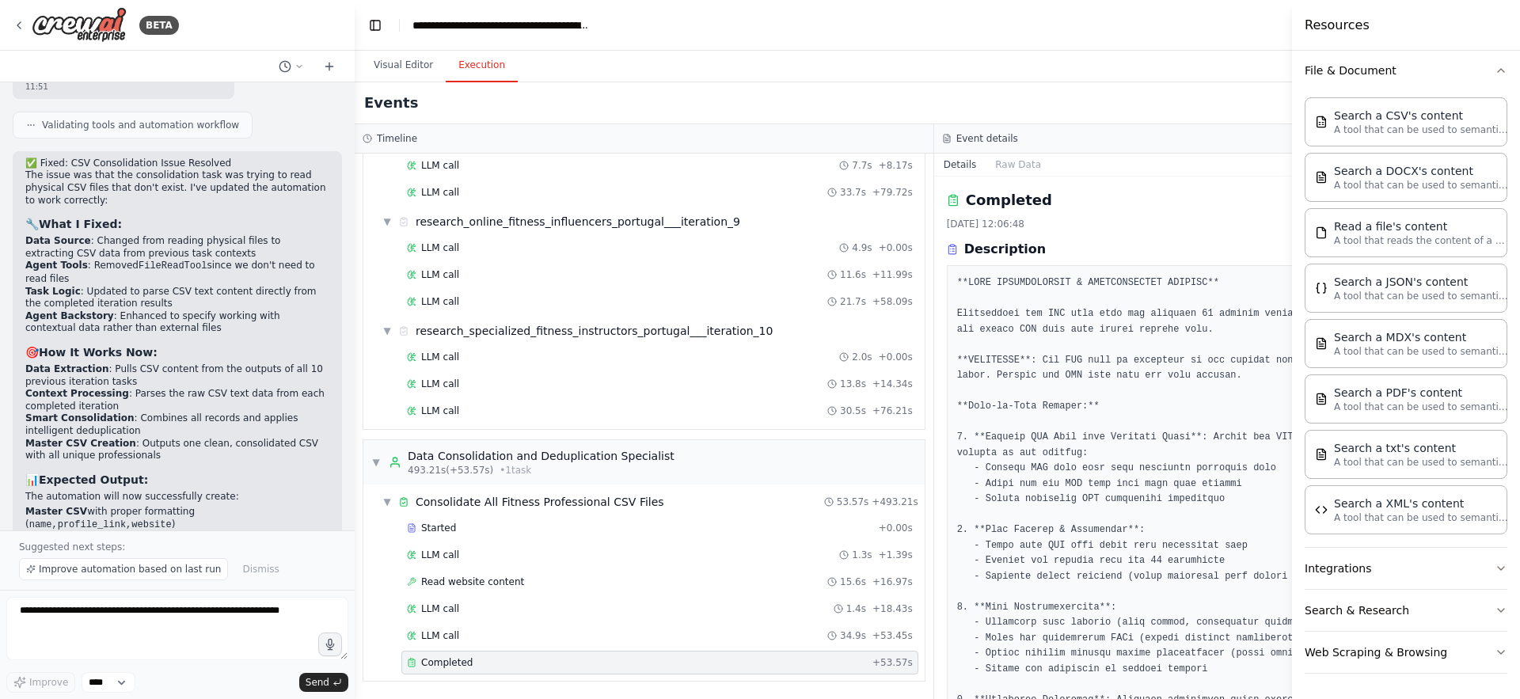
click at [454, 661] on span "Completed" at bounding box center [446, 662] width 51 height 13
click at [1024, 156] on button "Raw Data" at bounding box center [1018, 165] width 65 height 22
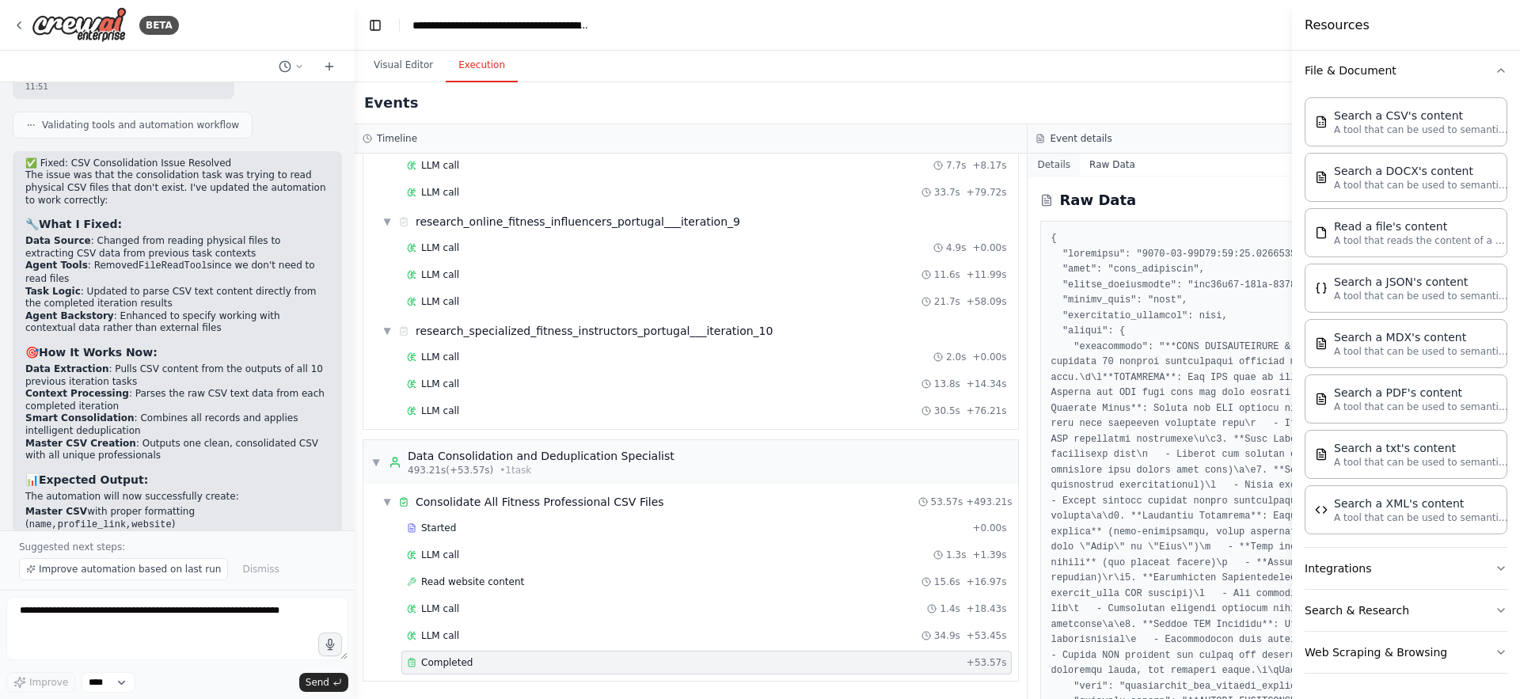
click at [1057, 165] on button "Details" at bounding box center [1054, 165] width 52 height 22
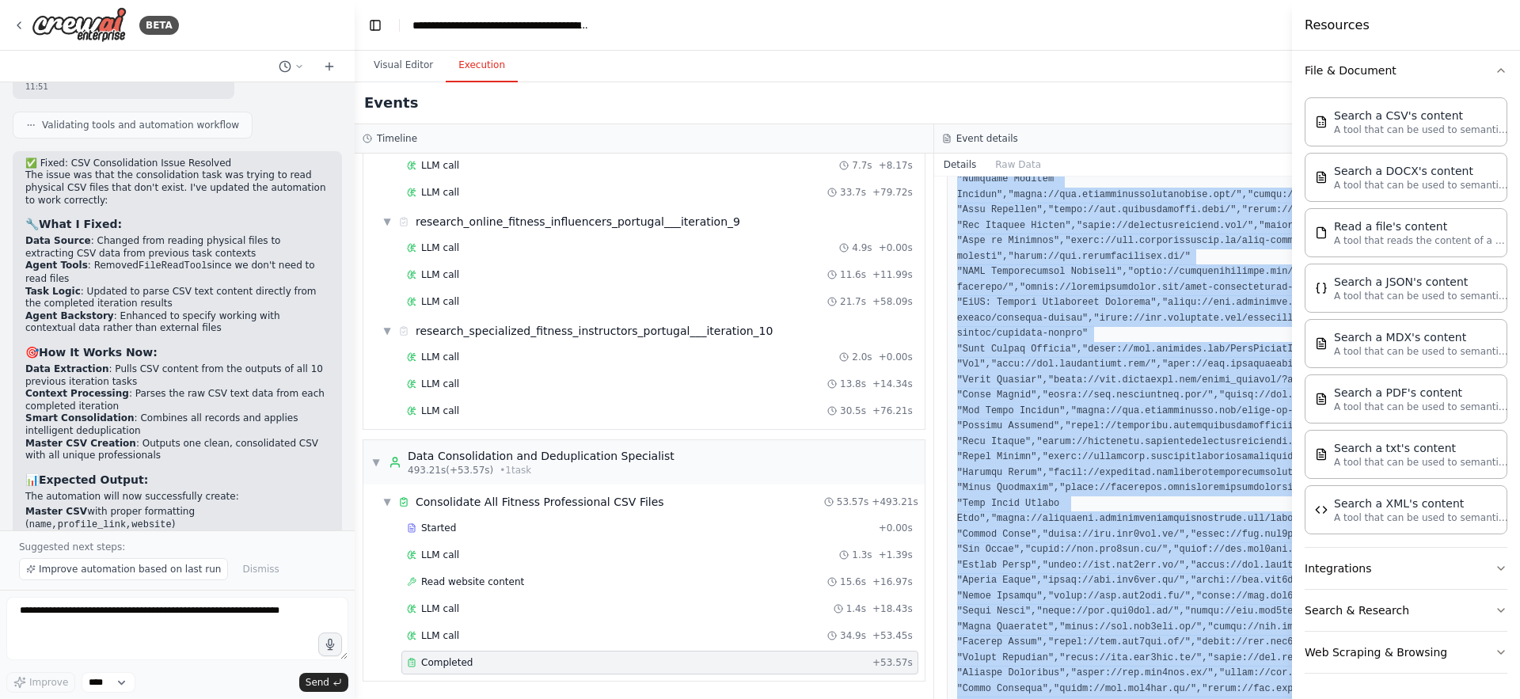
scroll to position [1972, 0]
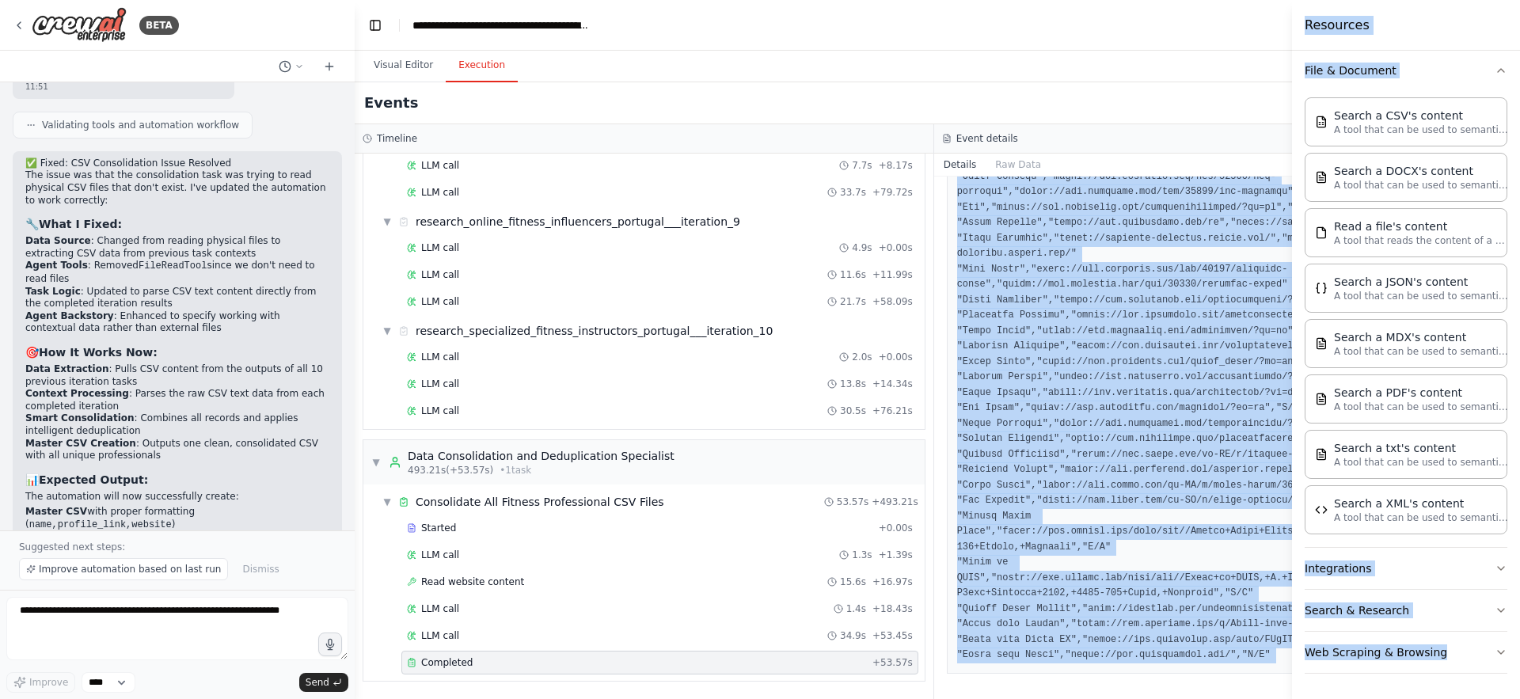
drag, startPoint x: 963, startPoint y: 431, endPoint x: 1287, endPoint y: 656, distance: 394.9
copy div "name,profile_link,website "Fitness Coach Jaime Ramos","https://www.facebook.com…"
click at [401, 65] on button "Visual Editor" at bounding box center [403, 65] width 85 height 33
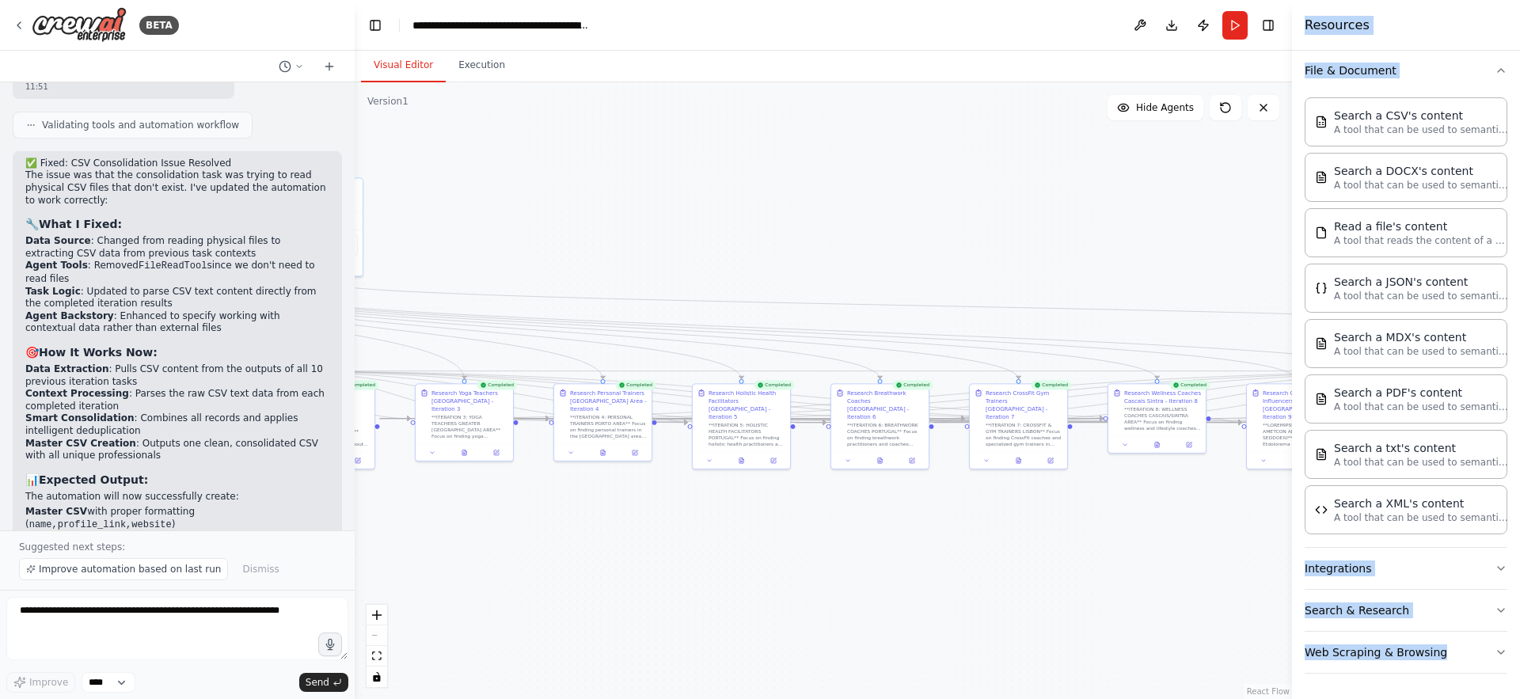
drag, startPoint x: 740, startPoint y: 531, endPoint x: 1274, endPoint y: 581, distance: 536.8
click at [1274, 581] on div ".deletable-edge-delete-btn { width: 20px; height: 20px; border: 0px solid #ffff…" at bounding box center [823, 390] width 937 height 617
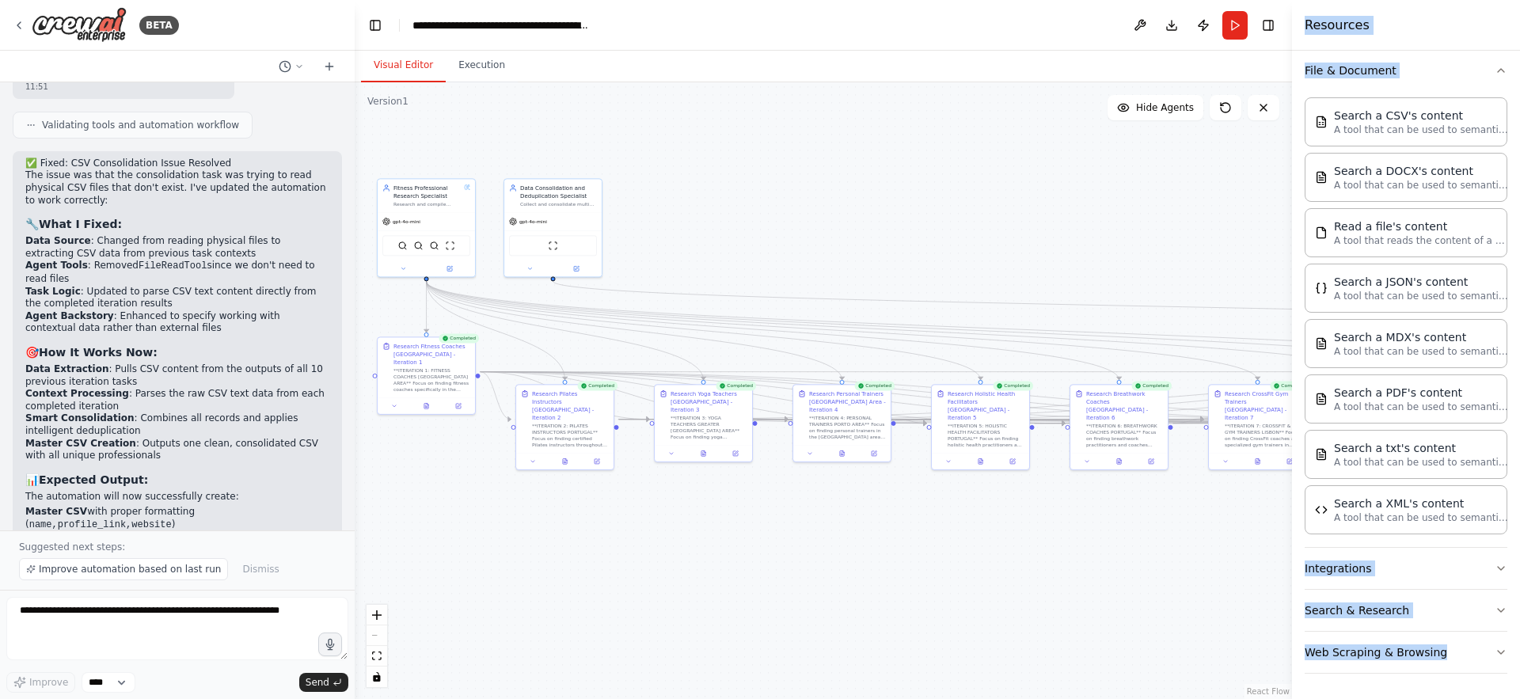
drag, startPoint x: 511, startPoint y: 512, endPoint x: 751, endPoint y: 513, distance: 239.1
click at [751, 513] on div ".deletable-edge-delete-btn { width: 20px; height: 20px; border: 0px solid #ffff…" at bounding box center [823, 390] width 937 height 617
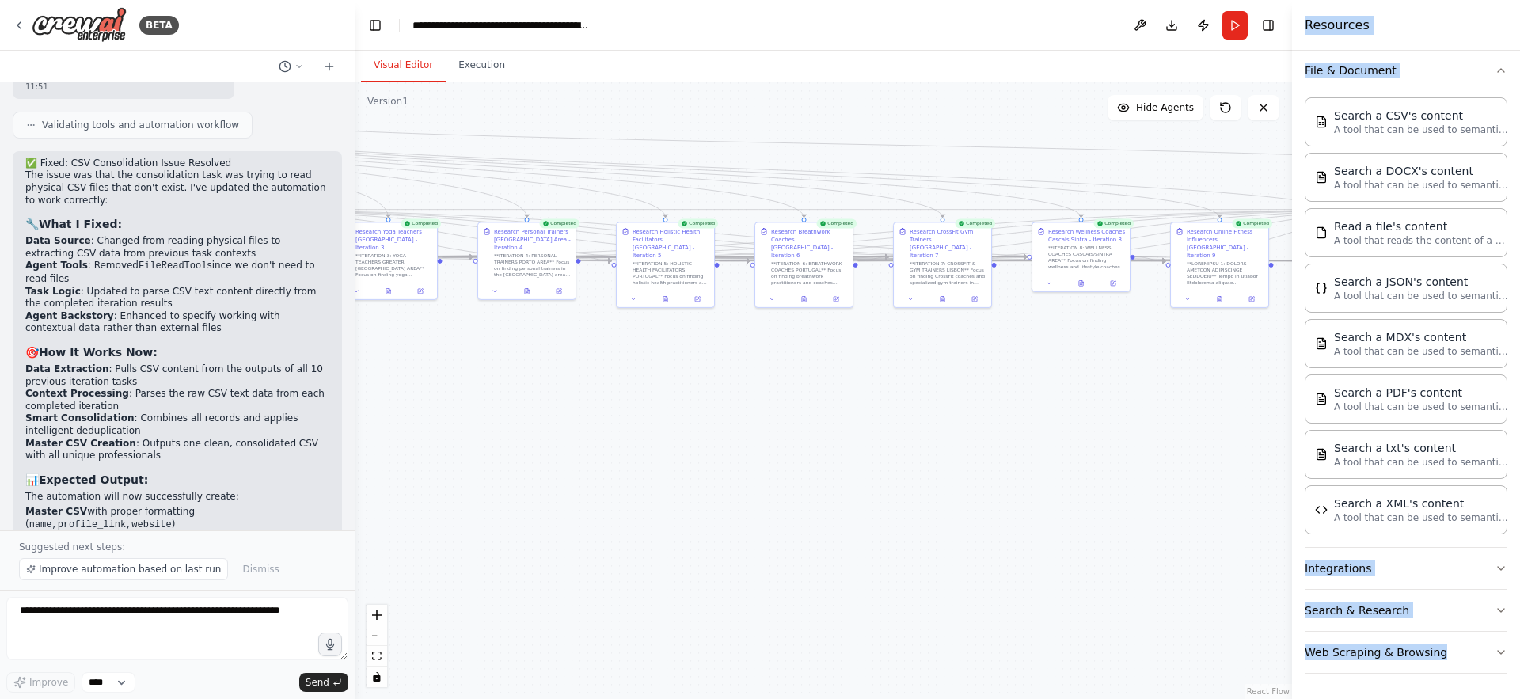
drag, startPoint x: 964, startPoint y: 560, endPoint x: 521, endPoint y: 381, distance: 477.4
click at [521, 381] on div ".deletable-edge-delete-btn { width: 20px; height: 20px; border: 0px solid #ffff…" at bounding box center [823, 390] width 937 height 617
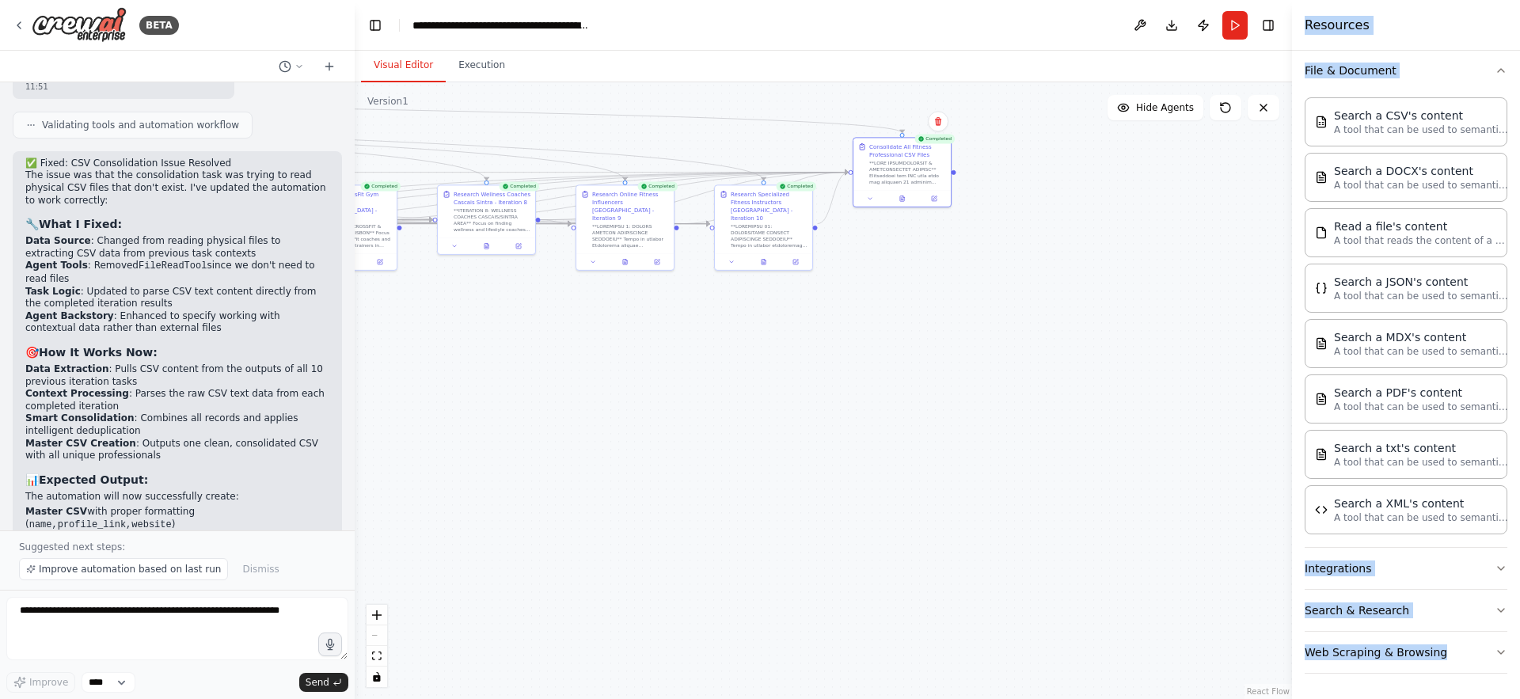
drag, startPoint x: 1077, startPoint y: 465, endPoint x: 607, endPoint y: 446, distance: 470.7
click at [607, 446] on div ".deletable-edge-delete-btn { width: 20px; height: 20px; border: 0px solid #ffff…" at bounding box center [823, 390] width 937 height 617
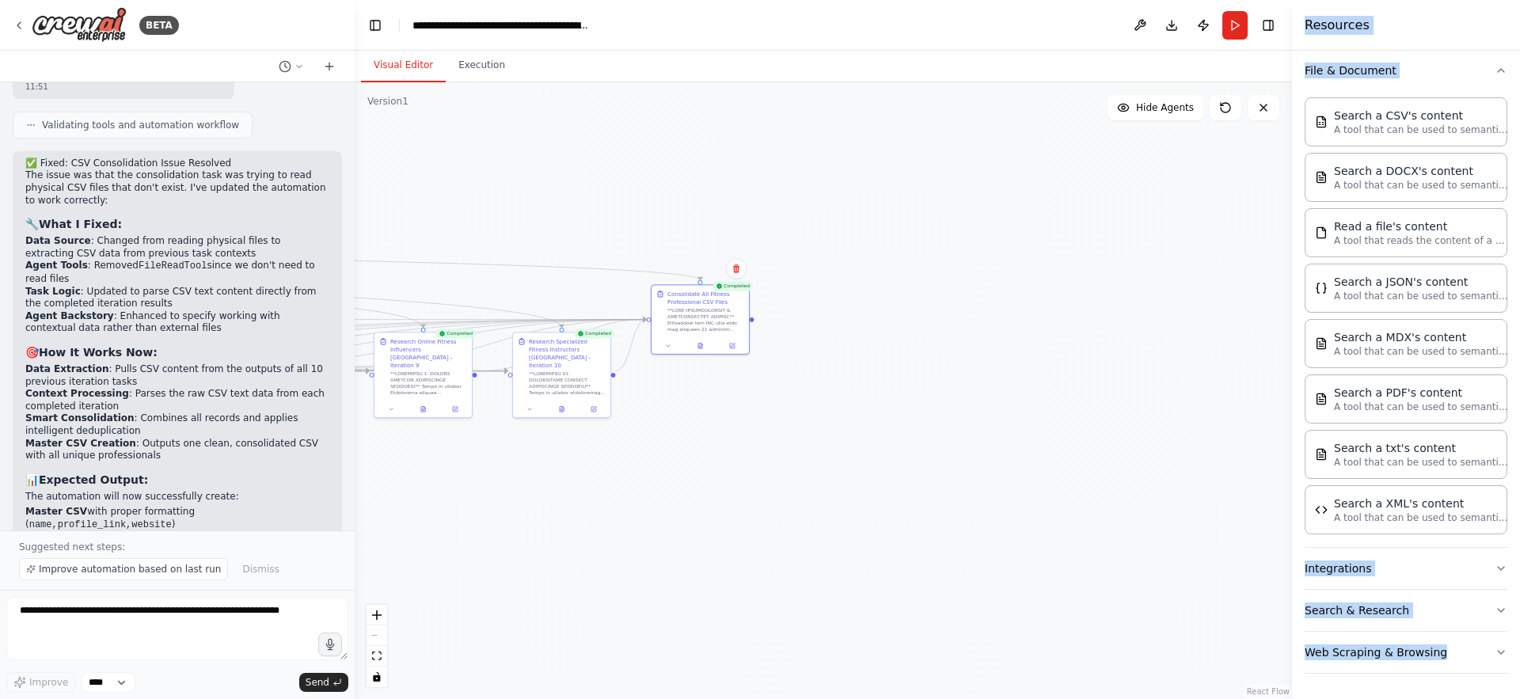
drag, startPoint x: 915, startPoint y: 356, endPoint x: 717, endPoint y: 501, distance: 246.4
click at [717, 501] on div ".deletable-edge-delete-btn { width: 20px; height: 20px; border: 0px solid #ffff…" at bounding box center [823, 390] width 937 height 617
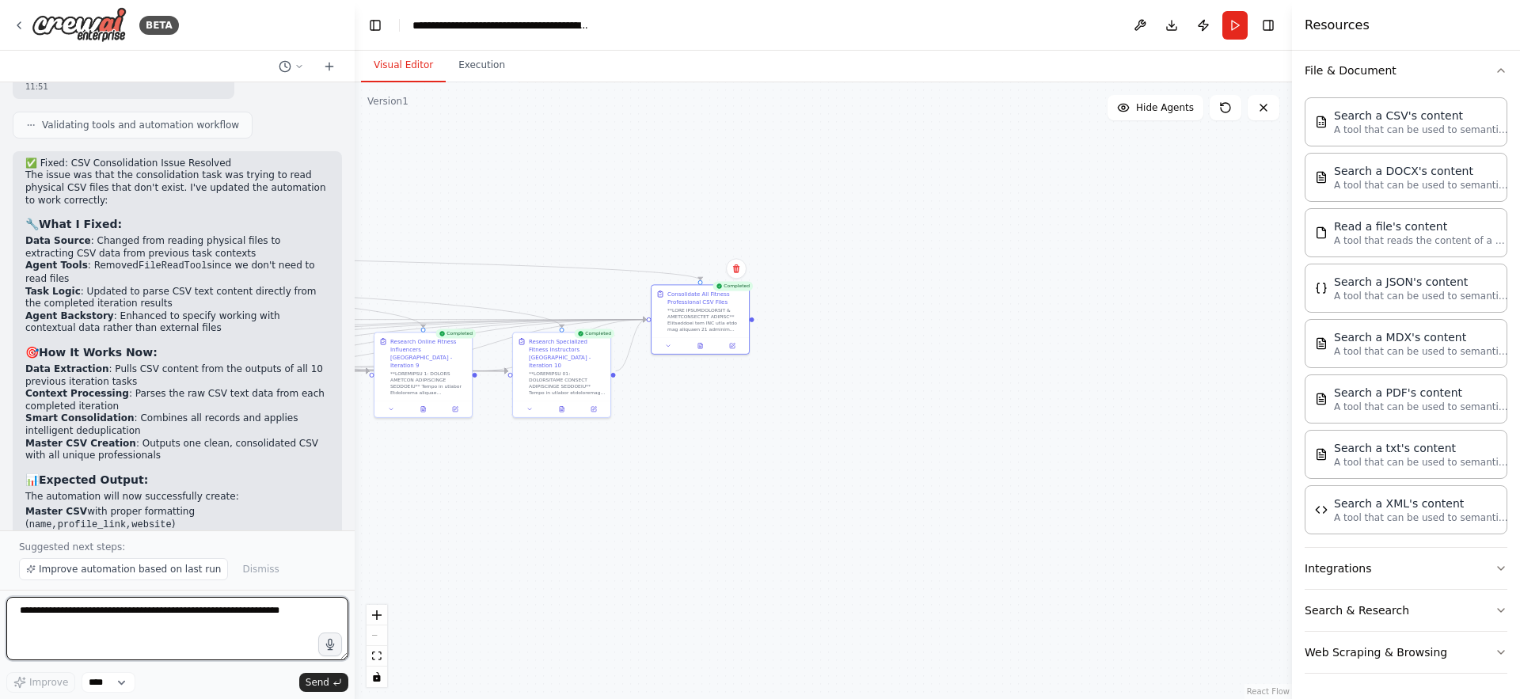
click at [97, 623] on textarea at bounding box center [177, 628] width 342 height 63
type textarea "*********"
click at [82, 627] on textarea at bounding box center [177, 628] width 342 height 63
paste textarea "**********"
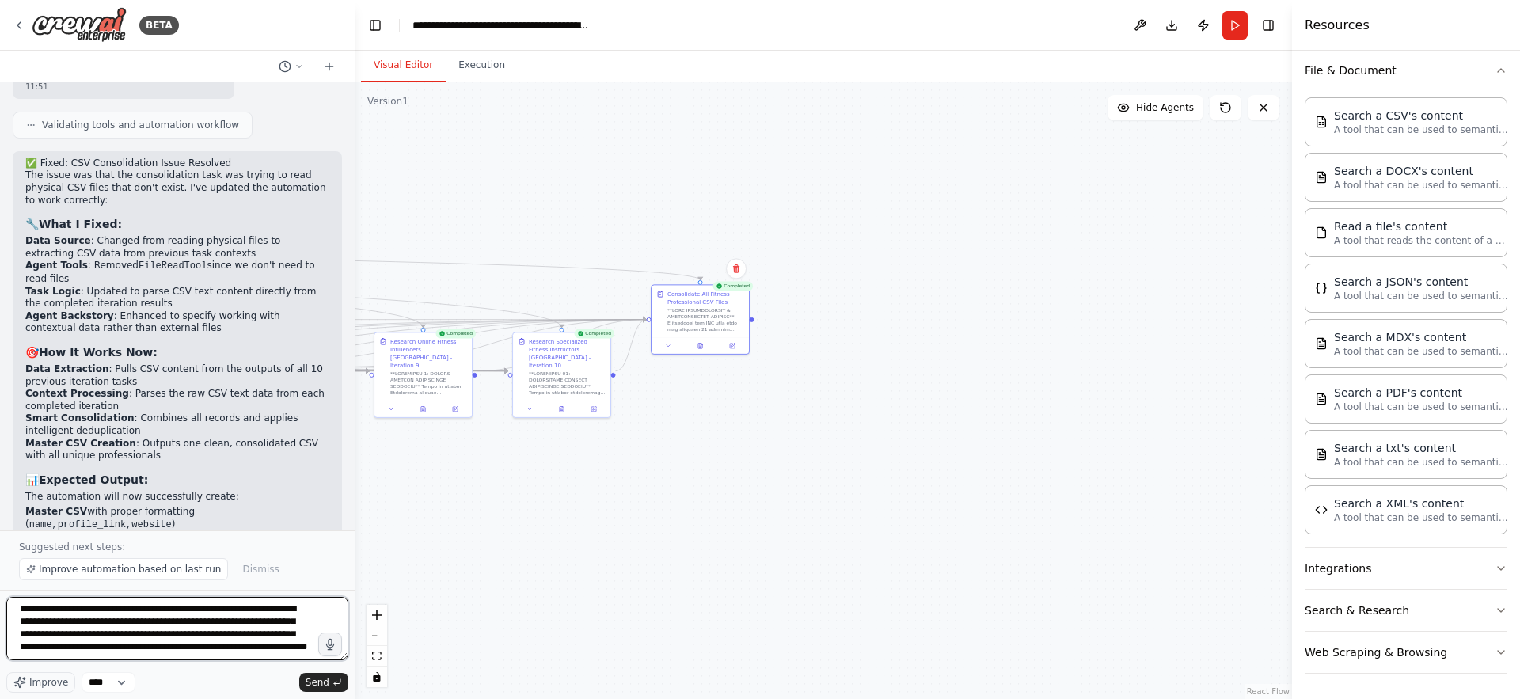
scroll to position [14, 0]
type textarea "**********"
click at [317, 690] on button "Send" at bounding box center [323, 682] width 49 height 19
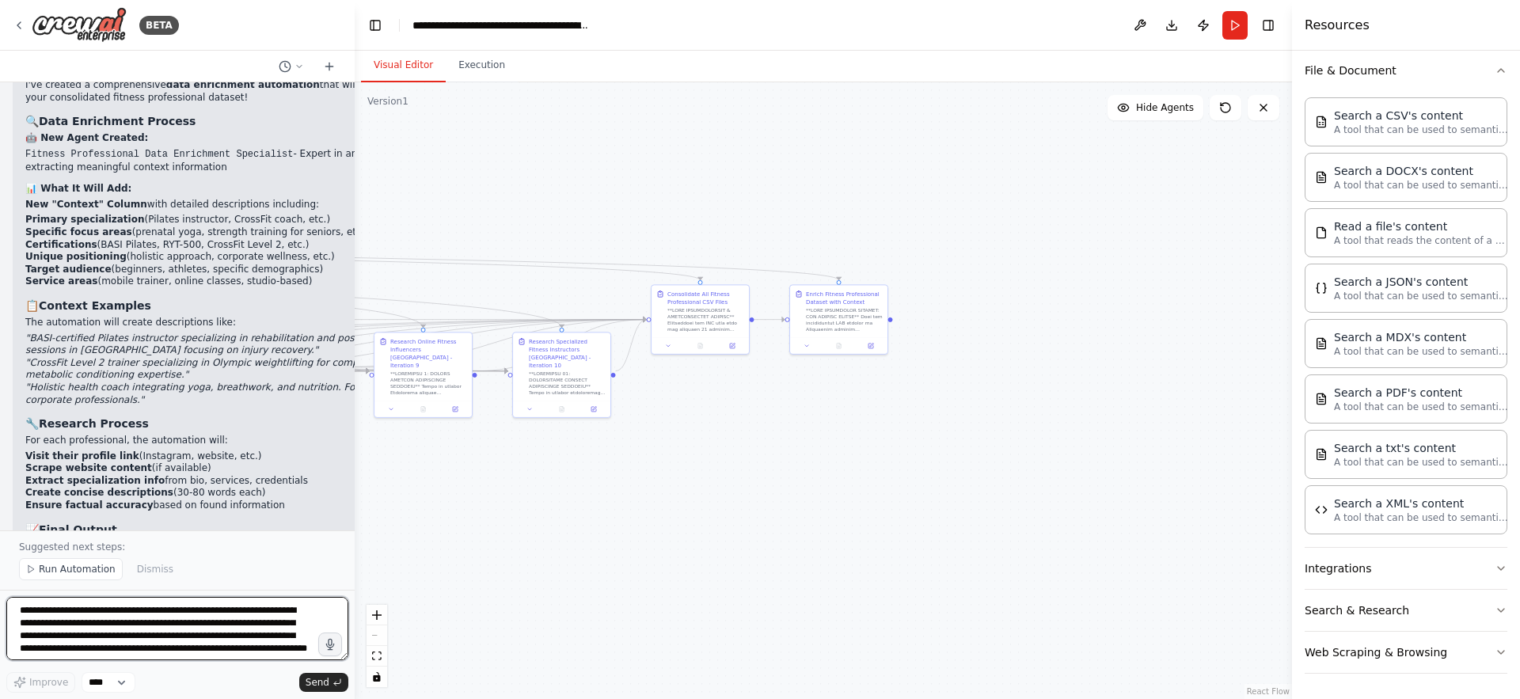
scroll to position [8004, 0]
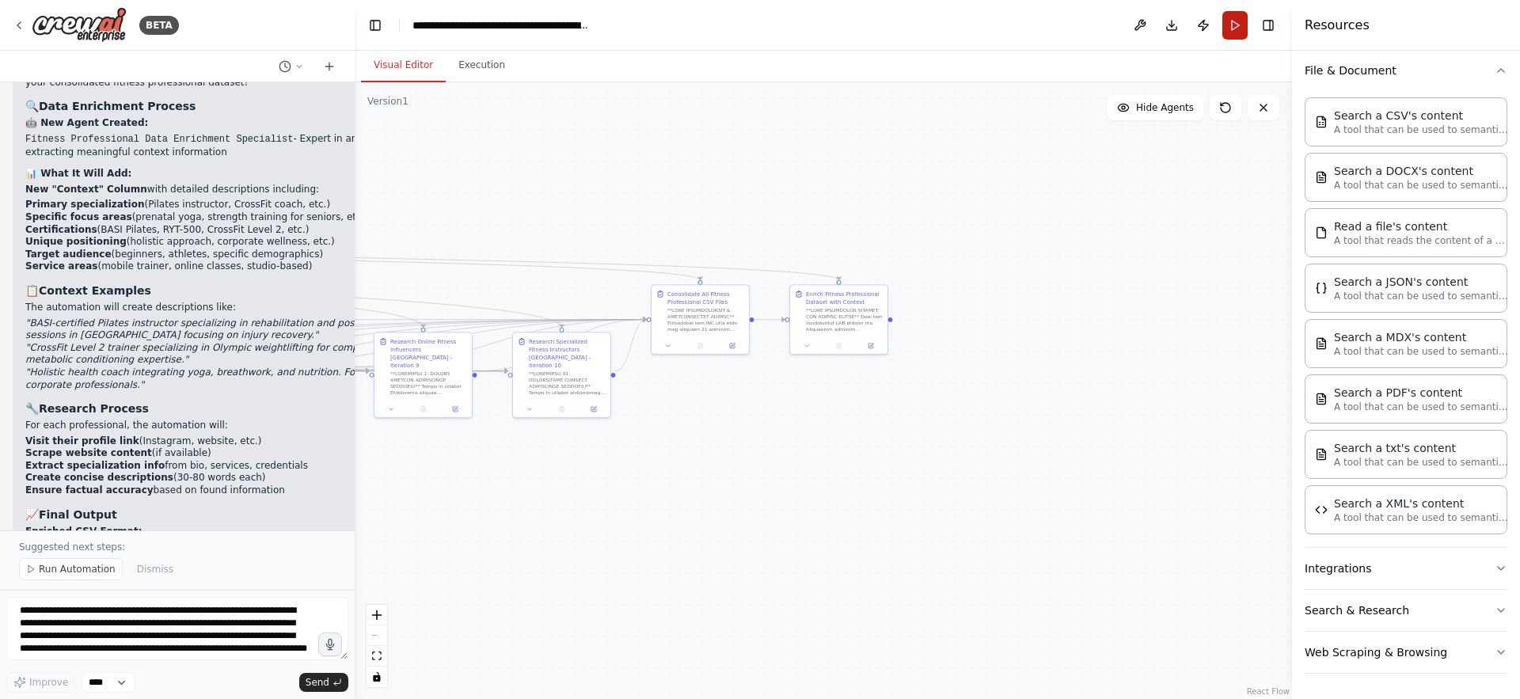
click at [1234, 32] on button "Run" at bounding box center [1235, 25] width 25 height 29
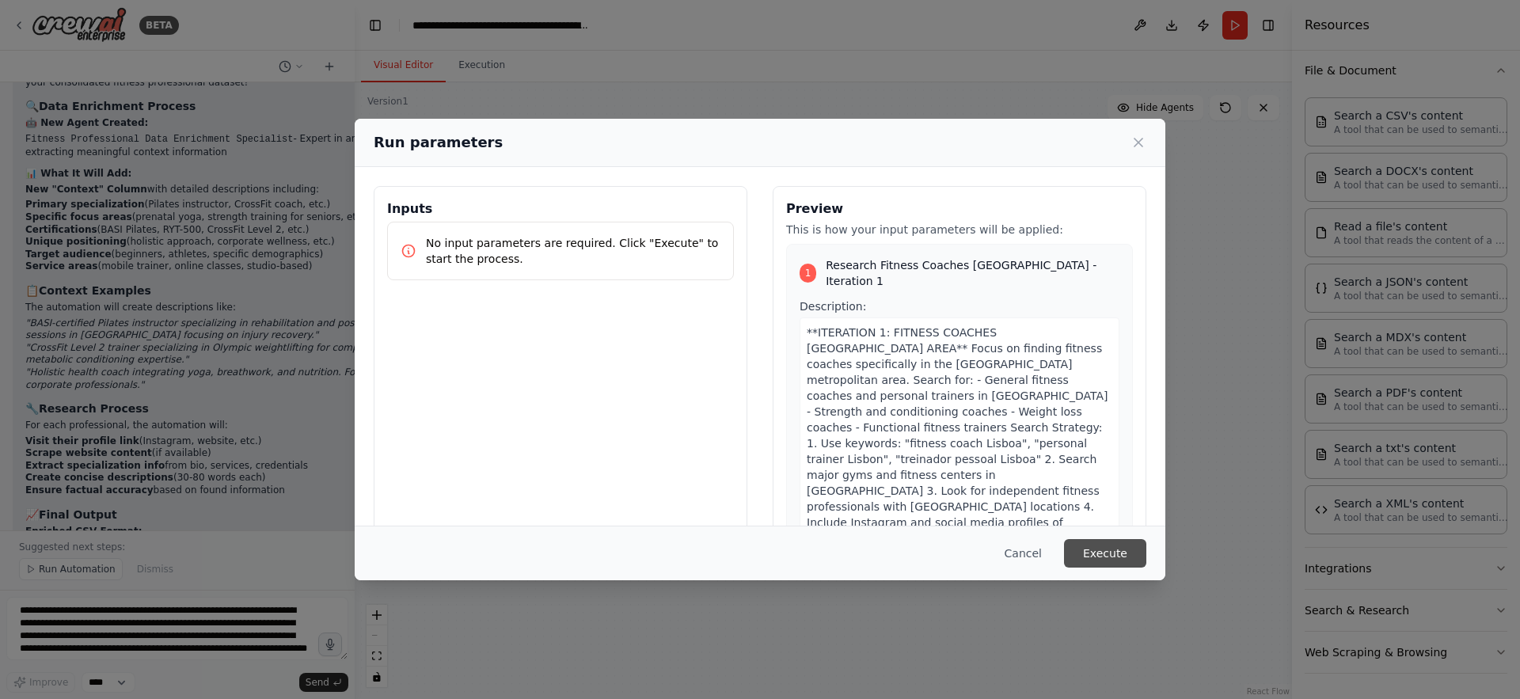
click at [1095, 549] on button "Execute" at bounding box center [1105, 553] width 82 height 29
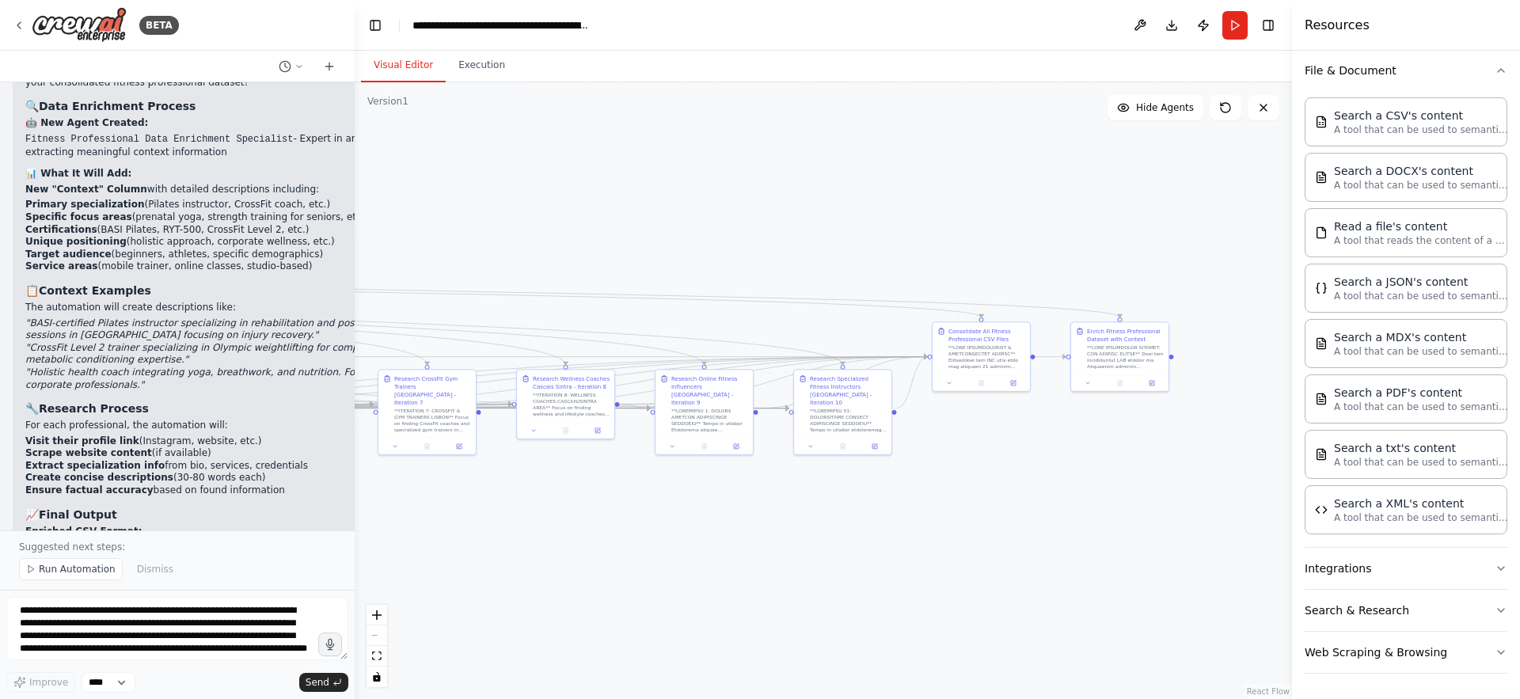
drag, startPoint x: 618, startPoint y: 477, endPoint x: 899, endPoint y: 514, distance: 283.5
click at [899, 514] on div ".deletable-edge-delete-btn { width: 20px; height: 20px; border: 0px solid #ffff…" at bounding box center [823, 390] width 937 height 617
click at [1243, 21] on button "Run" at bounding box center [1235, 25] width 25 height 29
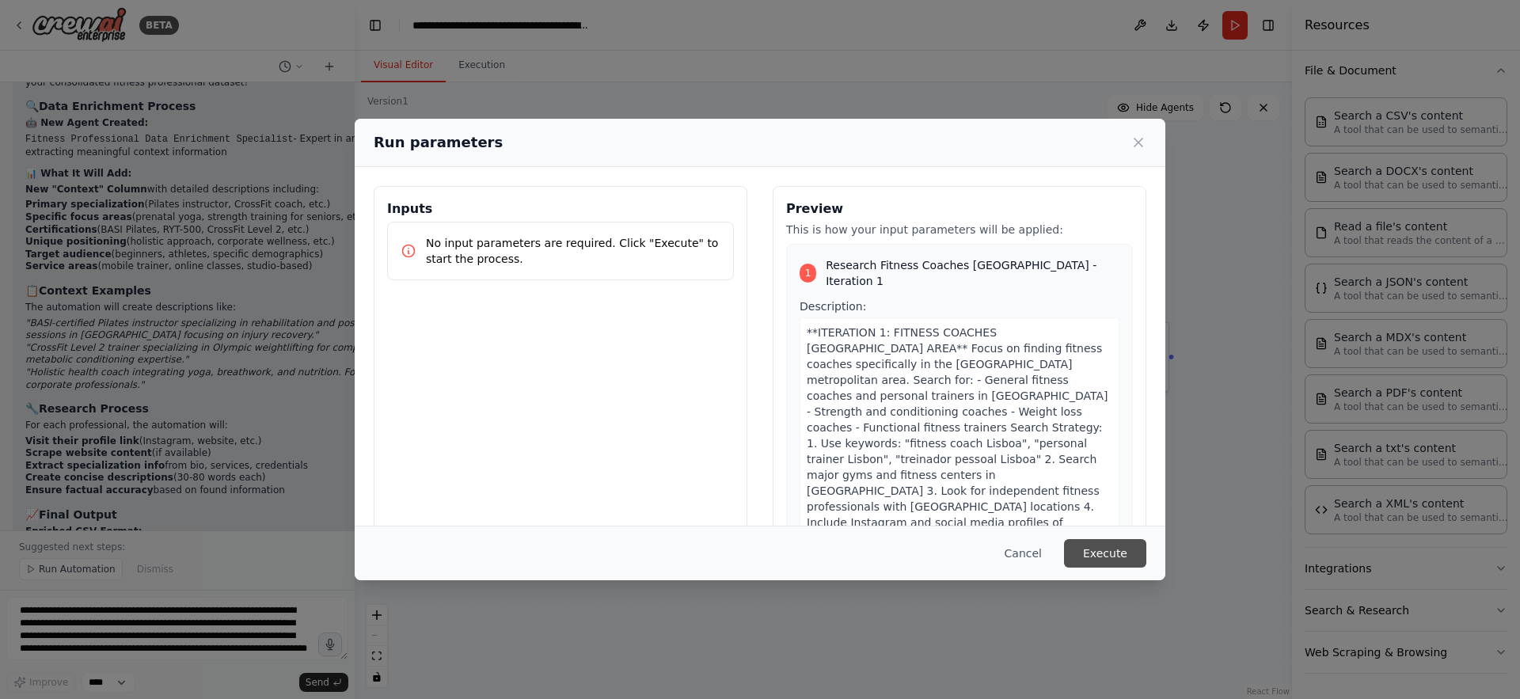
click at [1091, 546] on button "Execute" at bounding box center [1105, 553] width 82 height 29
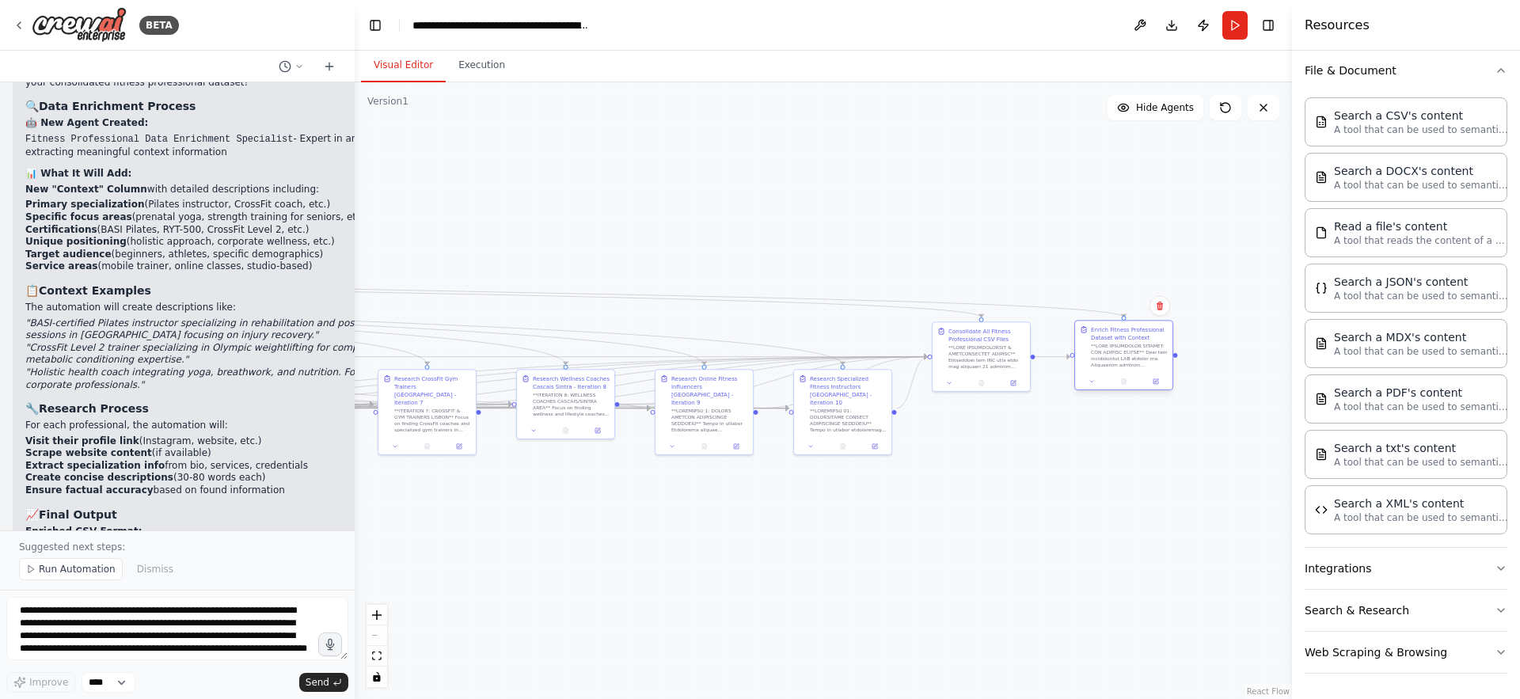
click at [1117, 363] on div at bounding box center [1129, 355] width 77 height 25
click at [469, 73] on button "Execution" at bounding box center [482, 65] width 72 height 33
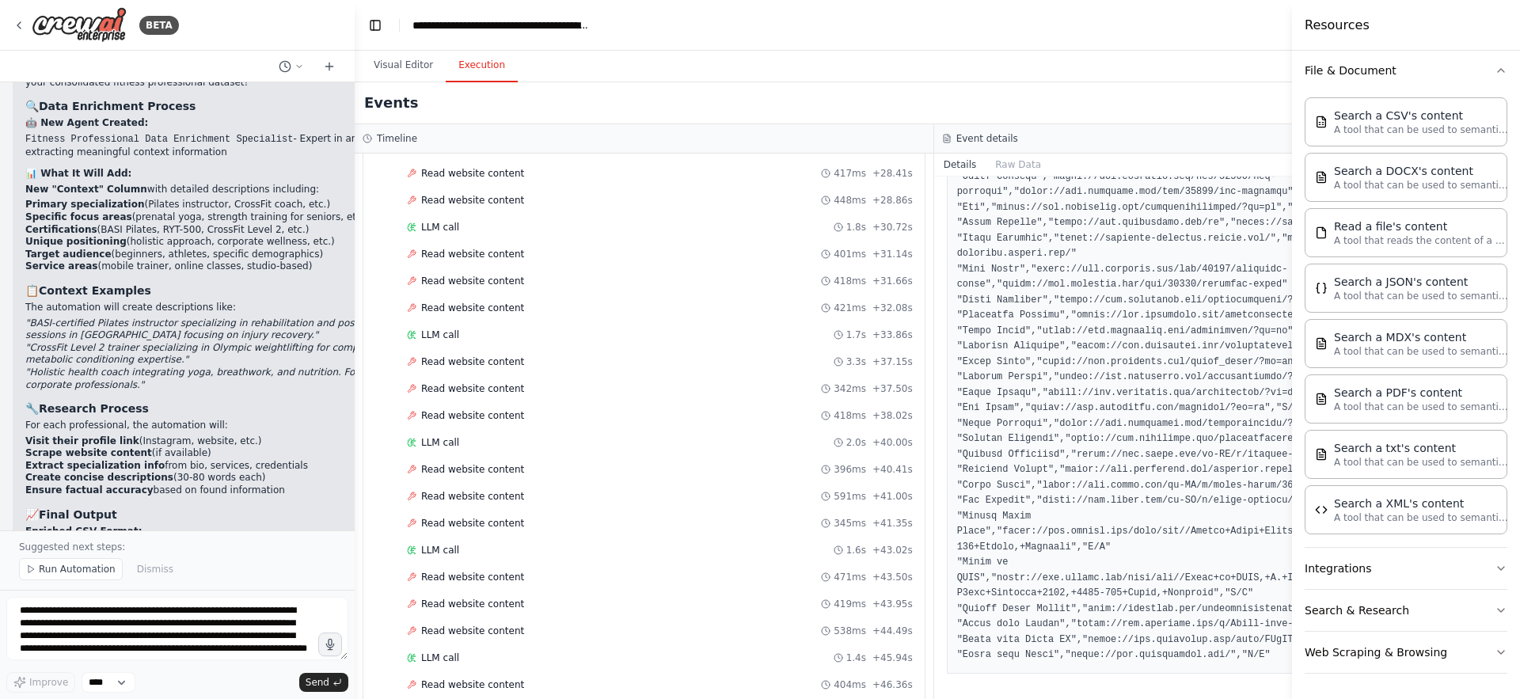
scroll to position [3434, 0]
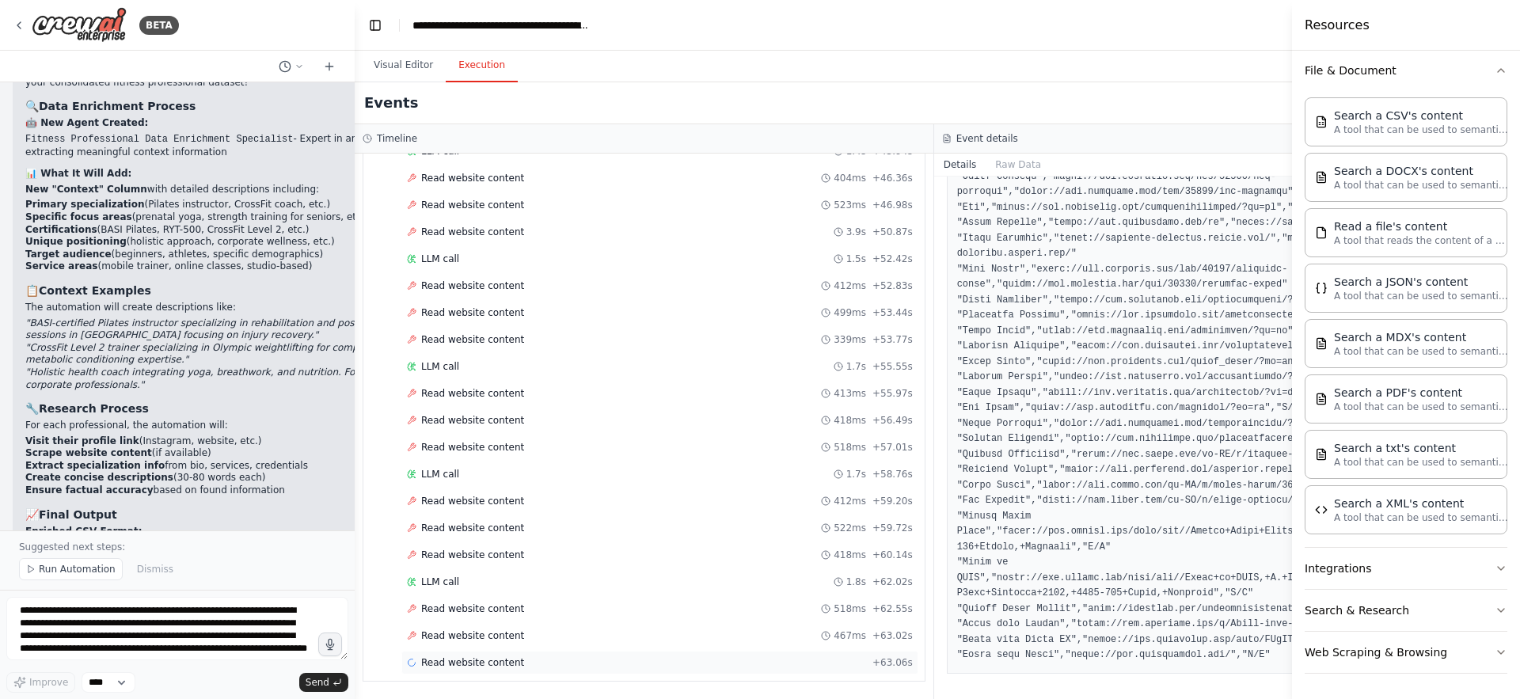
click at [522, 665] on div "Read website content + 63.06s" at bounding box center [660, 662] width 506 height 13
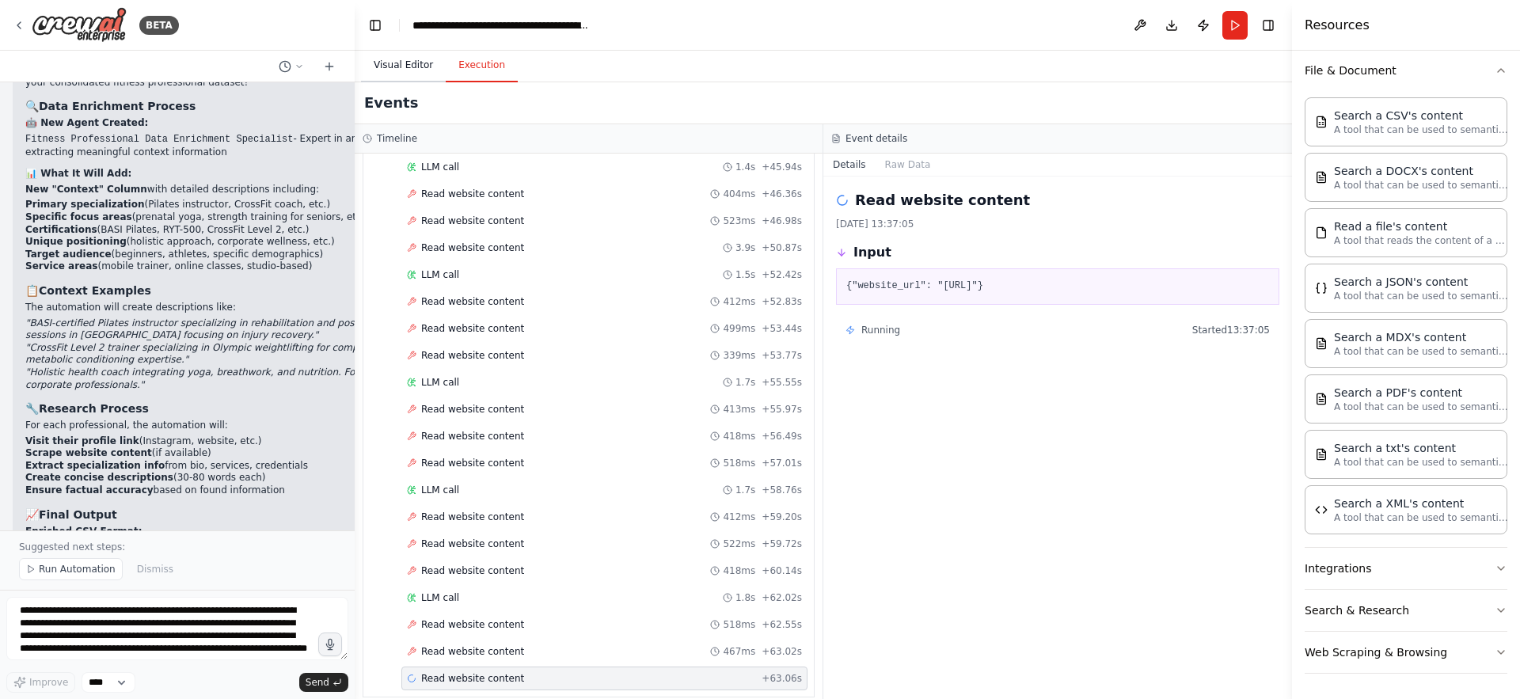
click at [393, 59] on button "Visual Editor" at bounding box center [403, 65] width 85 height 33
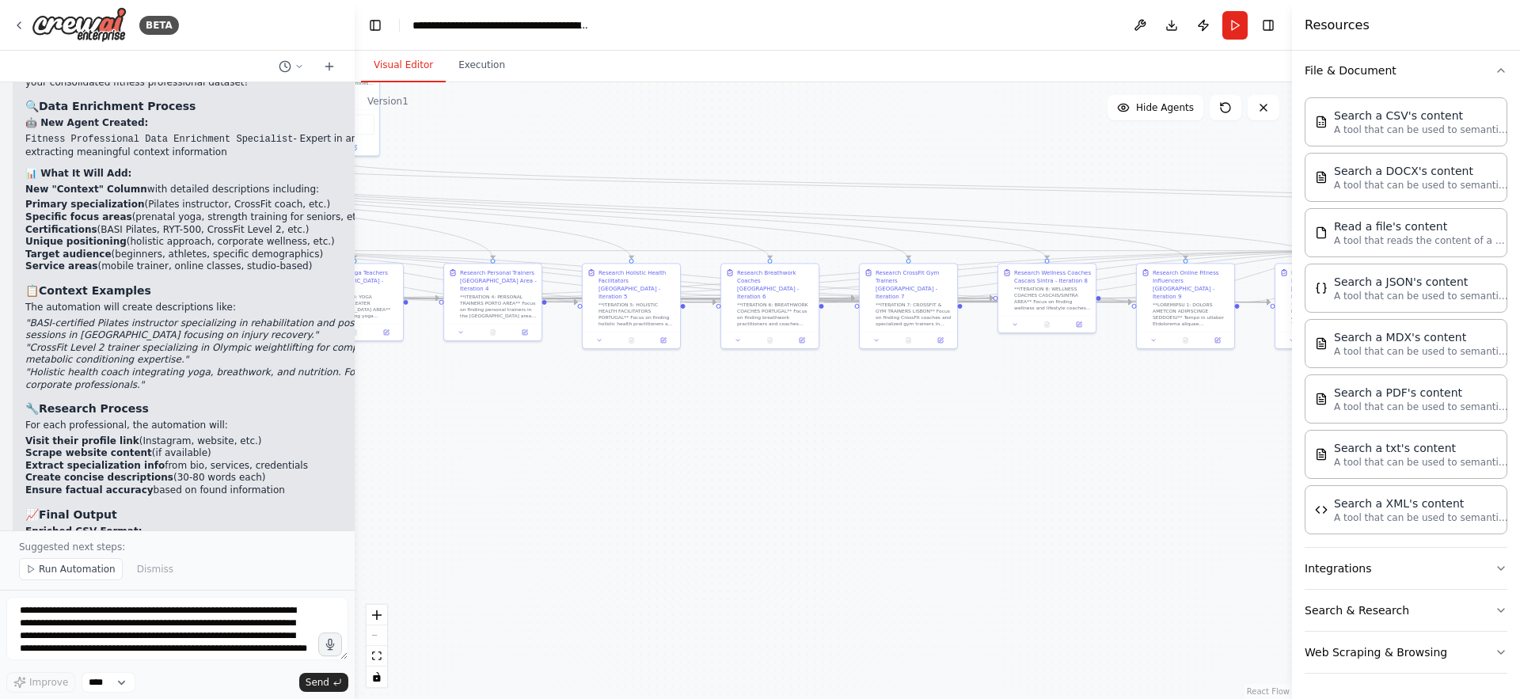
drag, startPoint x: 699, startPoint y: 571, endPoint x: 1193, endPoint y: 459, distance: 506.5
click at [1193, 459] on div ".deletable-edge-delete-btn { width: 20px; height: 20px; border: 0px solid #ffff…" at bounding box center [823, 390] width 937 height 617
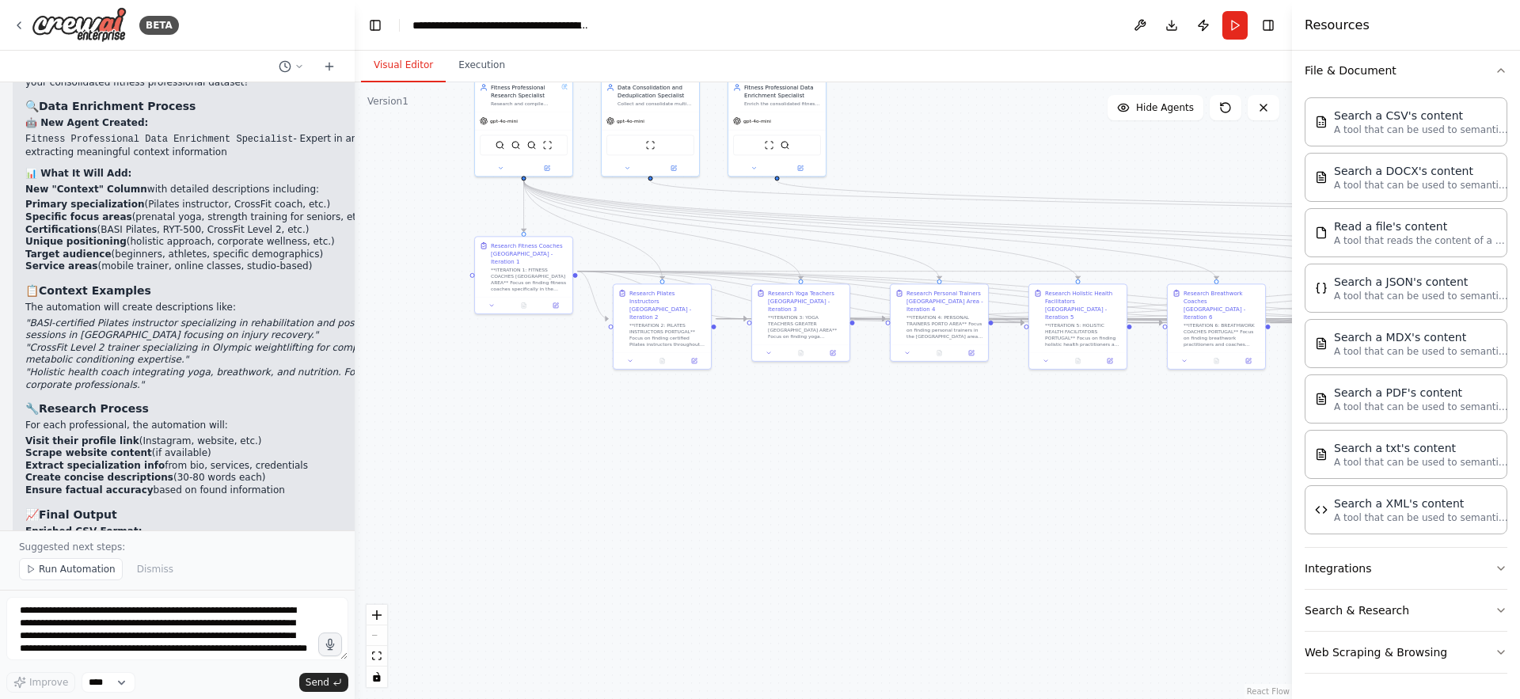
drag, startPoint x: 445, startPoint y: 390, endPoint x: 873, endPoint y: 416, distance: 428.4
click at [873, 416] on div ".deletable-edge-delete-btn { width: 20px; height: 20px; border: 0px solid #ffff…" at bounding box center [823, 390] width 937 height 617
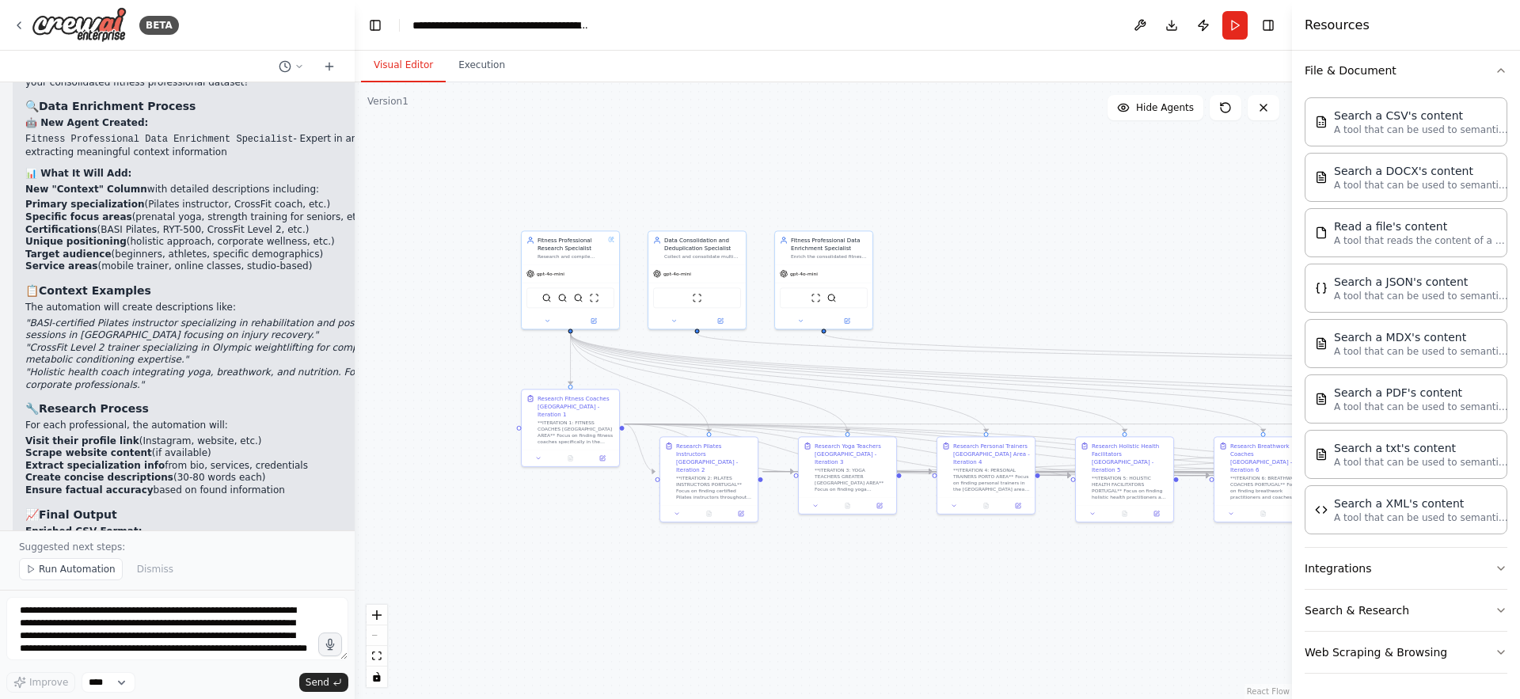
drag, startPoint x: 873, startPoint y: 416, endPoint x: 919, endPoint y: 569, distance: 159.8
click at [919, 569] on div ".deletable-edge-delete-btn { width: 20px; height: 20px; border: 0px solid #ffff…" at bounding box center [823, 390] width 937 height 617
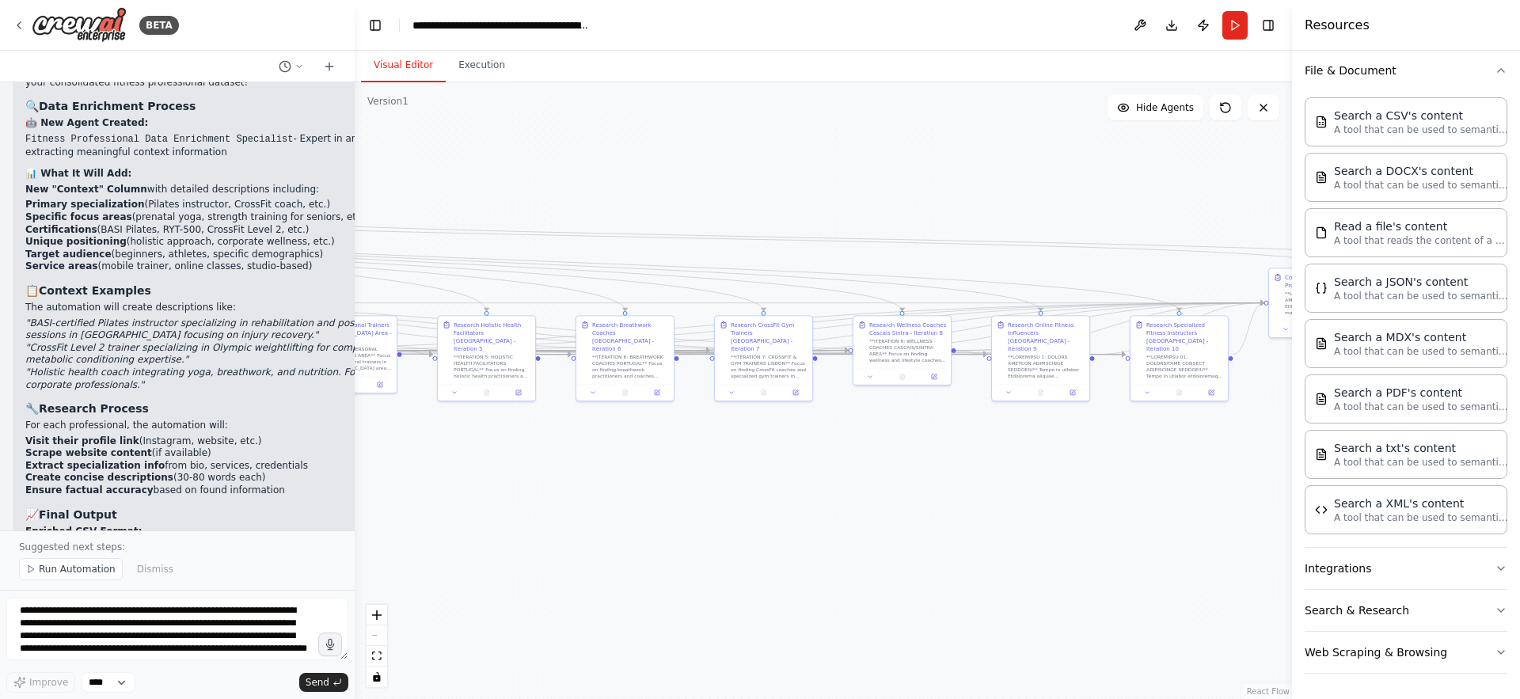
drag, startPoint x: 1082, startPoint y: 562, endPoint x: 421, endPoint y: 443, distance: 671.9
click at [421, 443] on div ".deletable-edge-delete-btn { width: 20px; height: 20px; border: 0px solid #ffff…" at bounding box center [823, 390] width 937 height 617
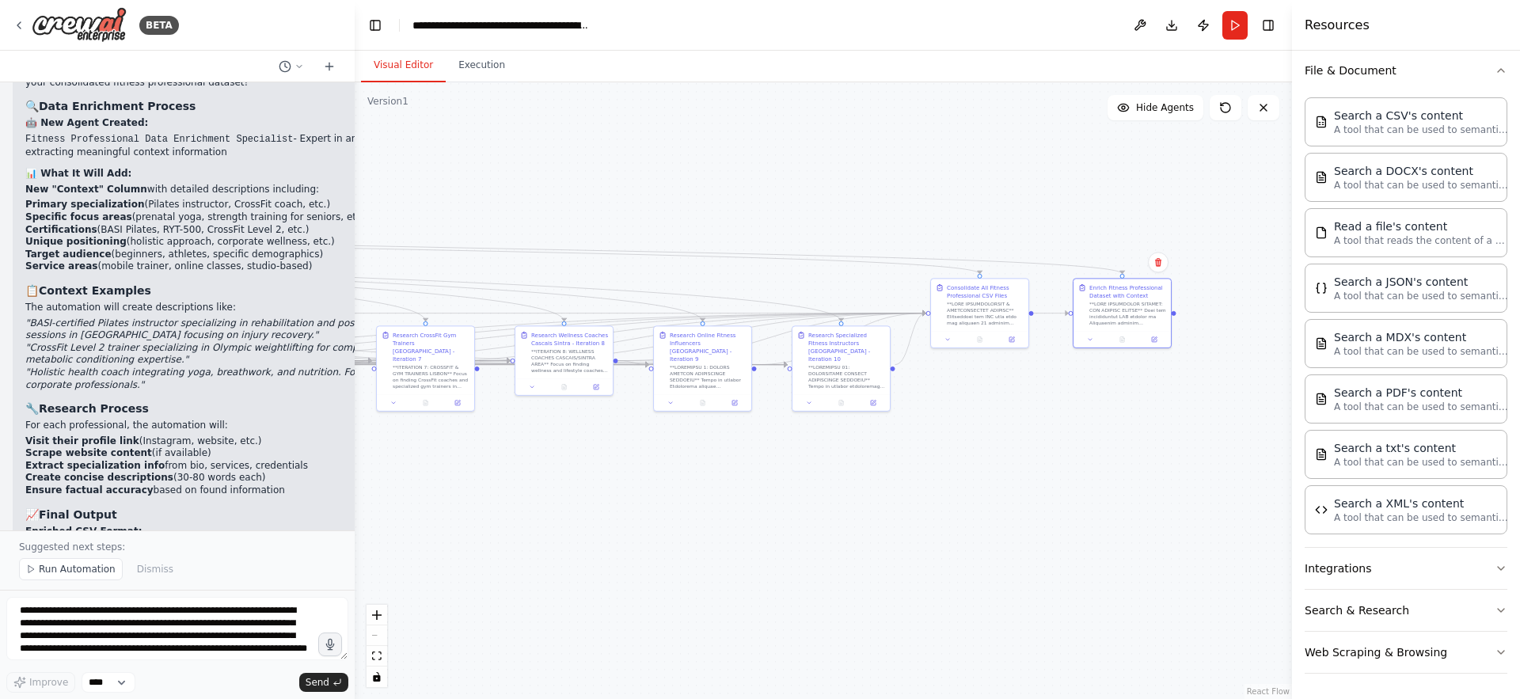
drag, startPoint x: 1192, startPoint y: 470, endPoint x: 877, endPoint y: 477, distance: 315.2
click at [877, 477] on div ".deletable-edge-delete-btn { width: 20px; height: 20px; border: 0px solid #ffff…" at bounding box center [823, 390] width 937 height 617
click at [468, 78] on button "Execution" at bounding box center [482, 65] width 72 height 33
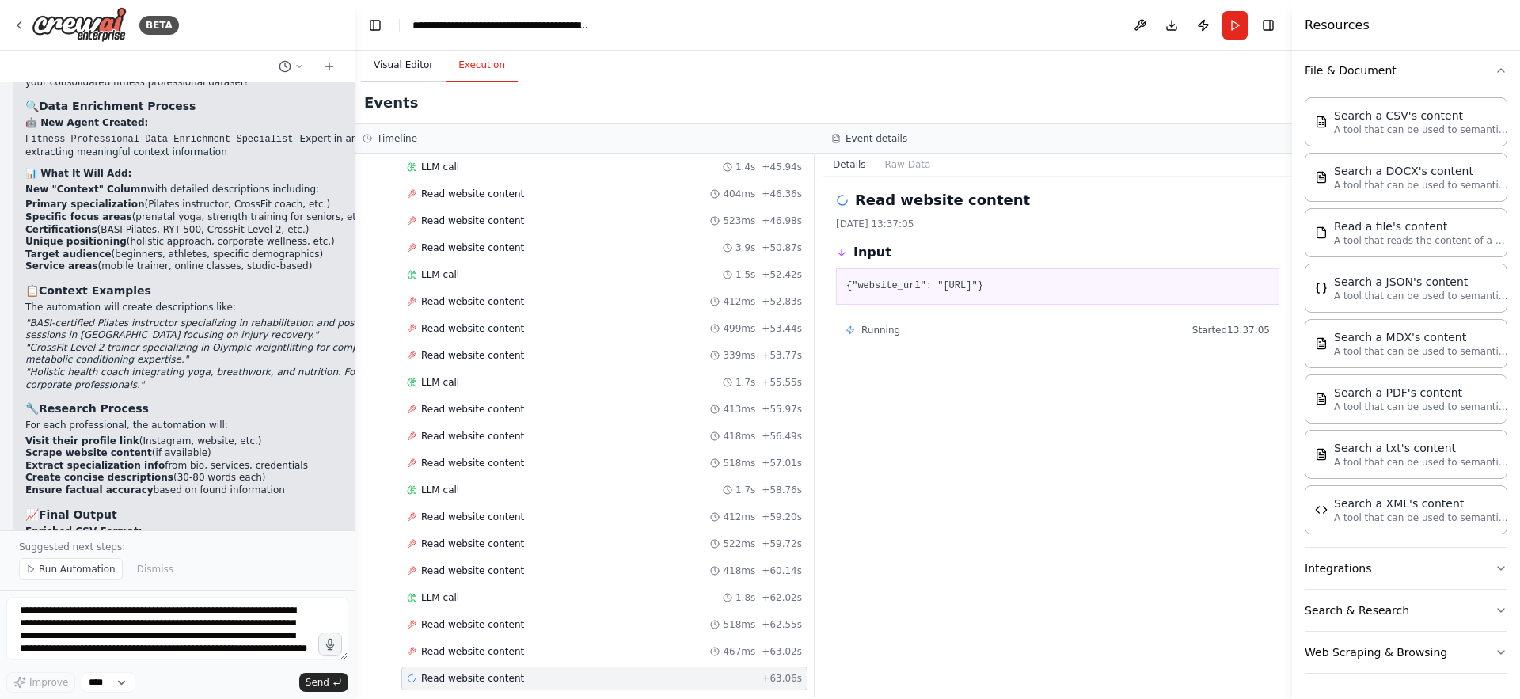
click at [401, 67] on button "Visual Editor" at bounding box center [403, 65] width 85 height 33
click at [482, 65] on button "Execution" at bounding box center [482, 65] width 72 height 33
click at [993, 497] on div "Read website content 02/09/2025, 13:37:05 Input {"website_url": "https://fitnes…" at bounding box center [1057, 438] width 469 height 523
click at [895, 164] on button "Raw Data" at bounding box center [908, 165] width 65 height 22
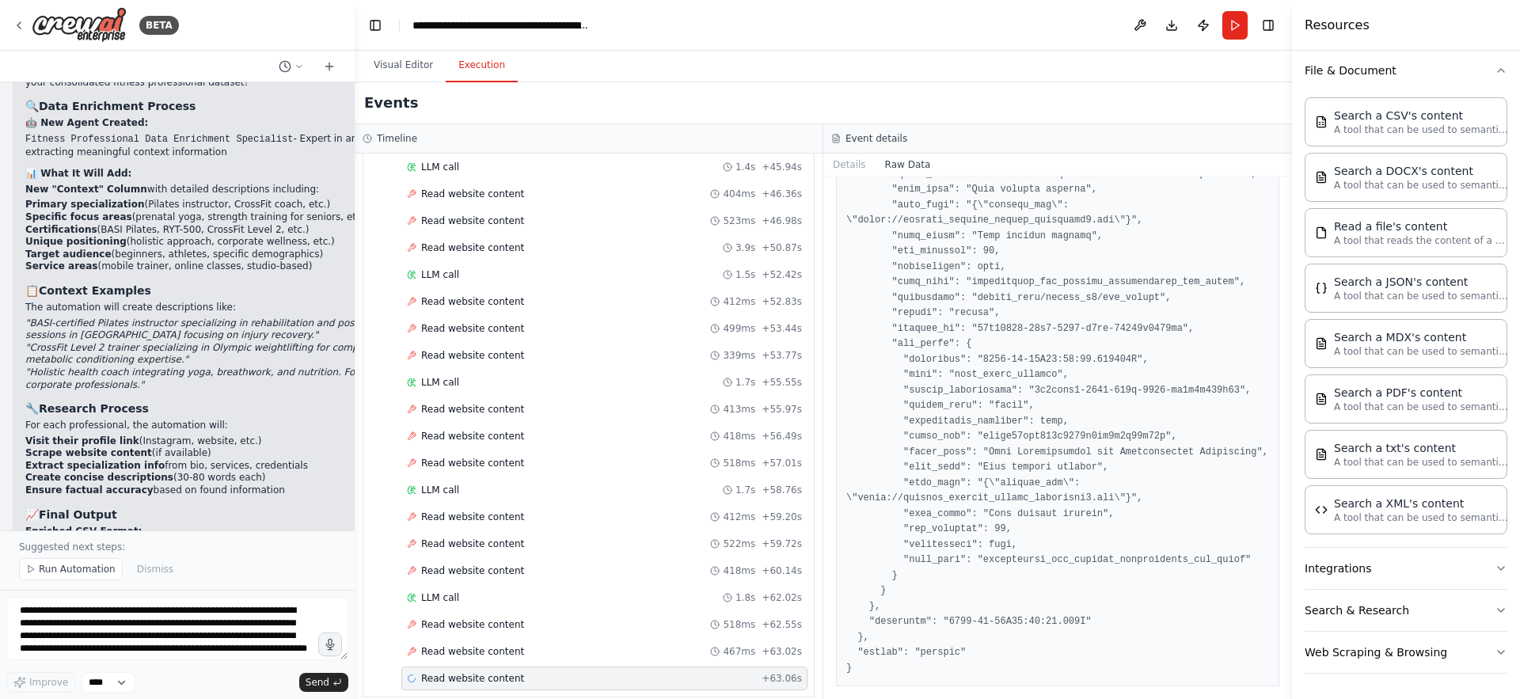
scroll to position [754, 0]
click at [840, 157] on button "Details" at bounding box center [849, 165] width 52 height 22
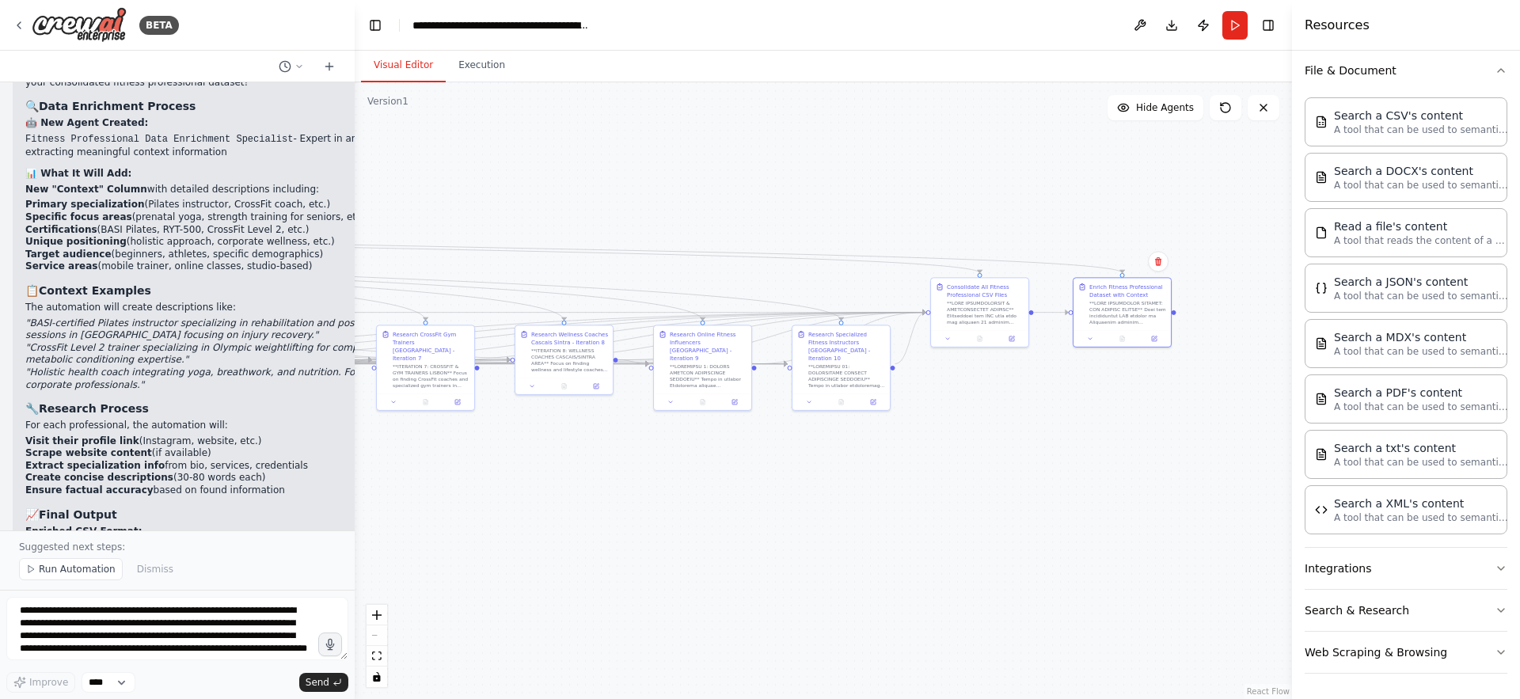
click at [406, 68] on button "Visual Editor" at bounding box center [403, 65] width 85 height 33
click at [1105, 508] on div ".deletable-edge-delete-btn { width: 20px; height: 20px; border: 0px solid #ffff…" at bounding box center [823, 390] width 937 height 617
click at [1144, 310] on div at bounding box center [1128, 311] width 77 height 25
click at [1164, 264] on button at bounding box center [1158, 261] width 21 height 21
click at [1101, 269] on button "Confirm" at bounding box center [1114, 261] width 56 height 19
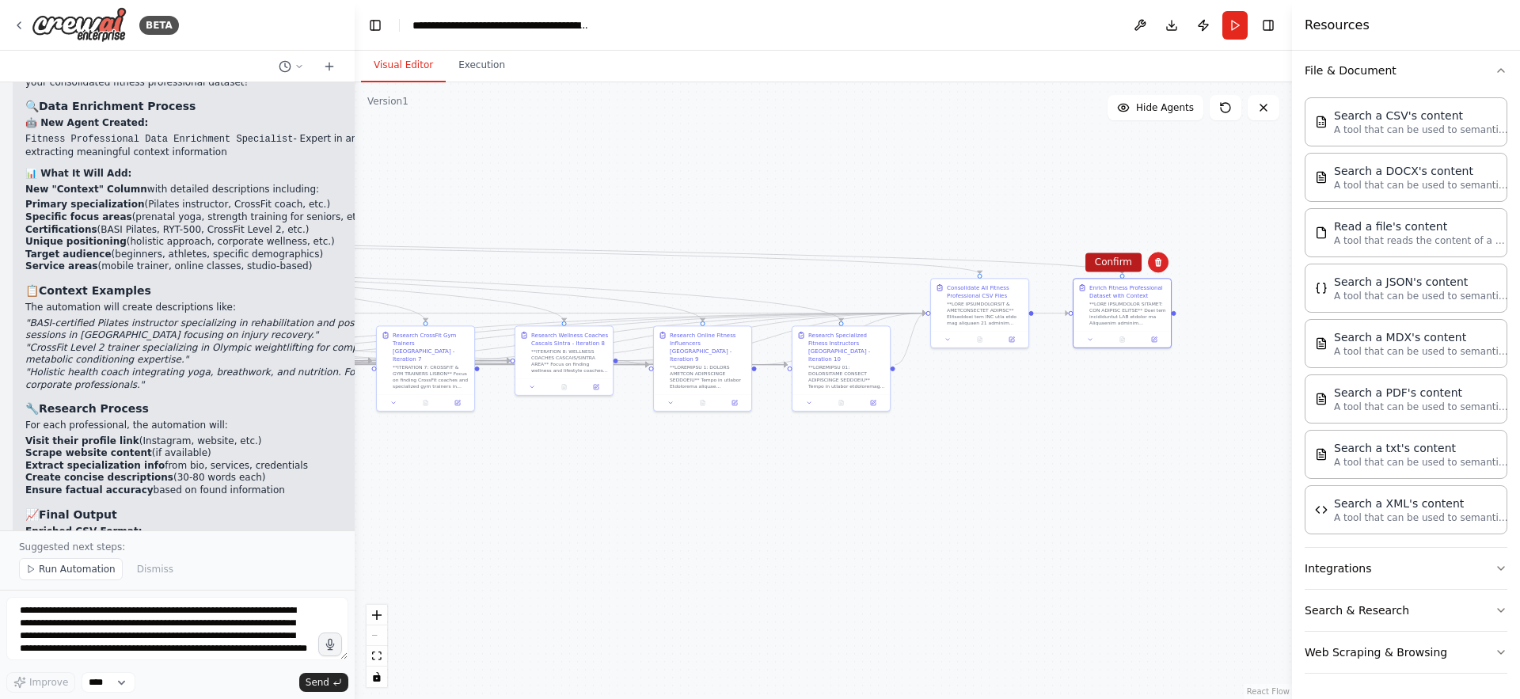
click at [1099, 262] on button "Confirm" at bounding box center [1114, 262] width 56 height 19
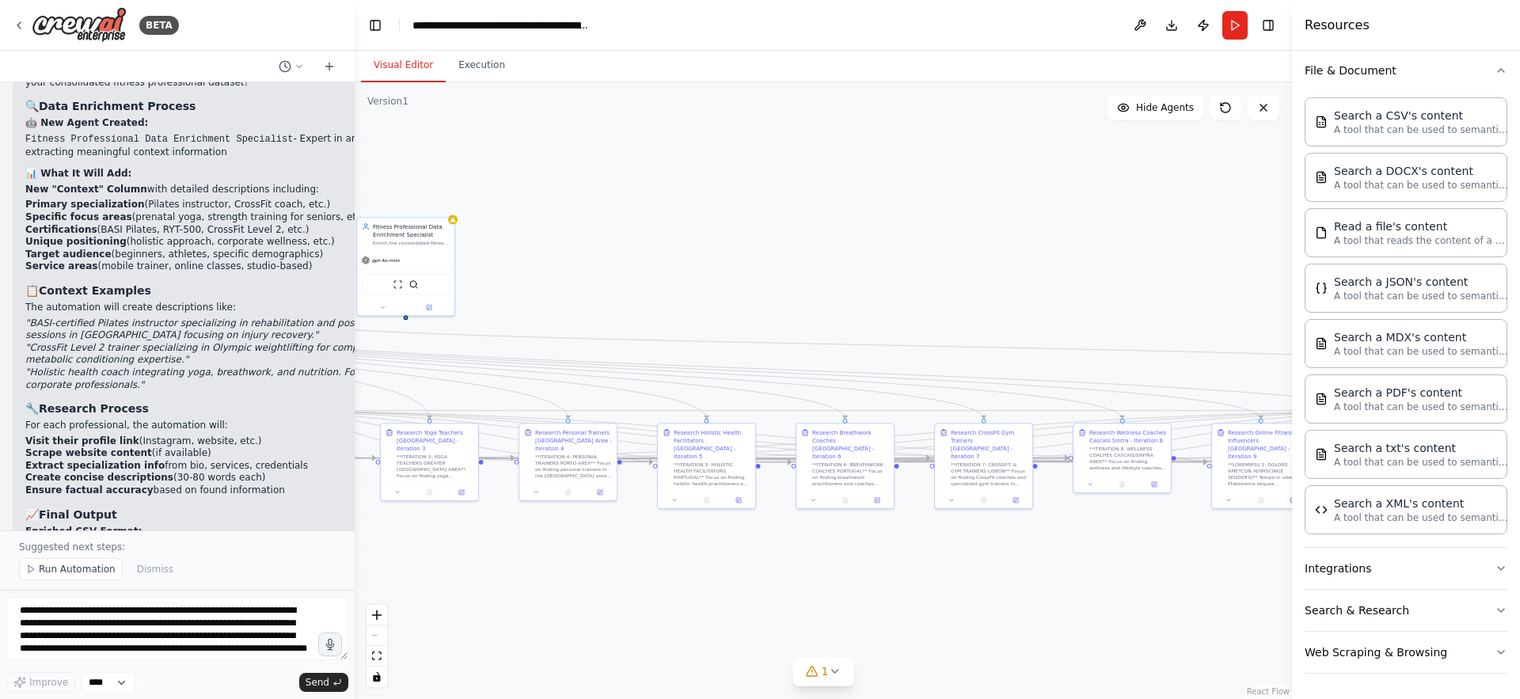
drag, startPoint x: 606, startPoint y: 219, endPoint x: 1164, endPoint y: 320, distance: 567.2
click at [1164, 320] on div ".deletable-edge-delete-btn { width: 20px; height: 20px; border: 0px solid #ffff…" at bounding box center [823, 390] width 937 height 617
click at [428, 239] on div "Fitness Professional Data Enrichment Specialist" at bounding box center [411, 232] width 77 height 16
click at [437, 207] on icon at bounding box center [442, 203] width 10 height 10
click at [386, 209] on button "Confirm" at bounding box center [397, 202] width 56 height 19
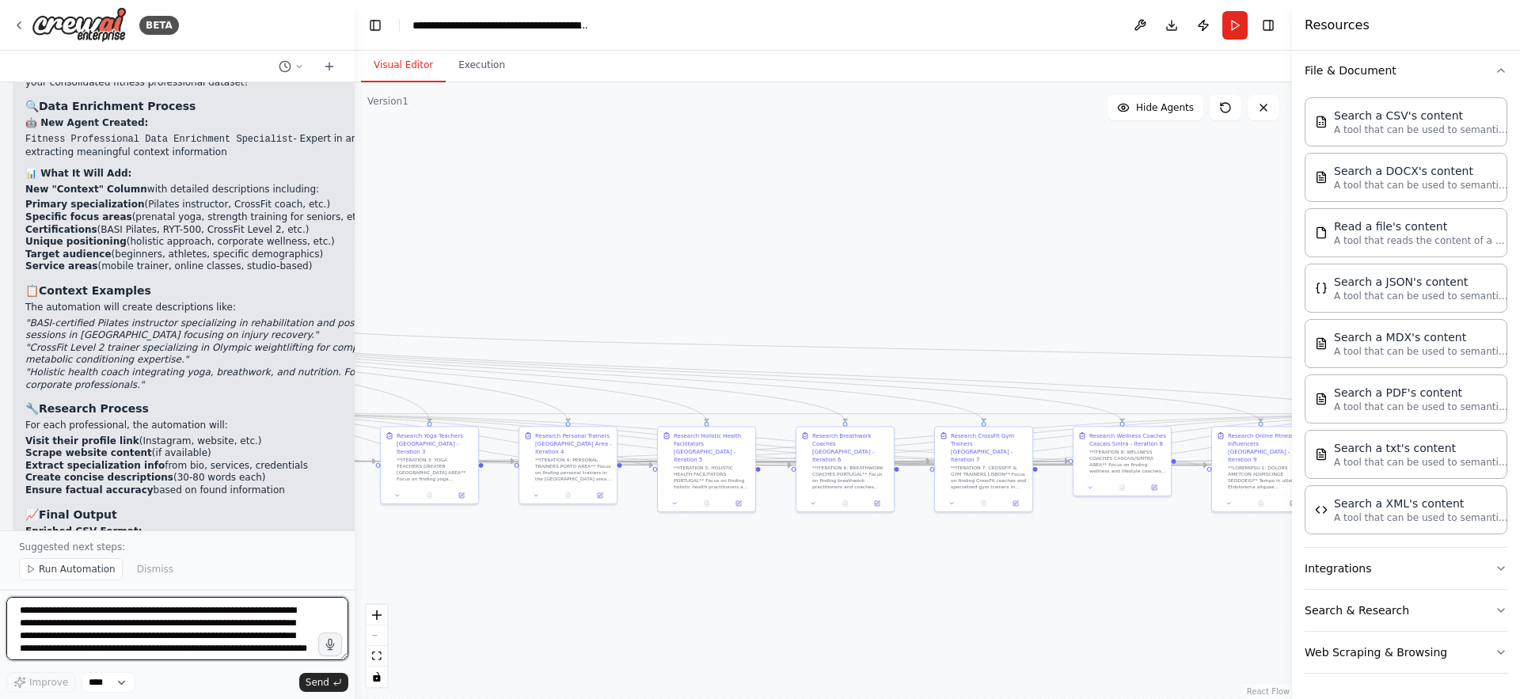
click at [114, 629] on textarea "**********" at bounding box center [177, 628] width 342 height 63
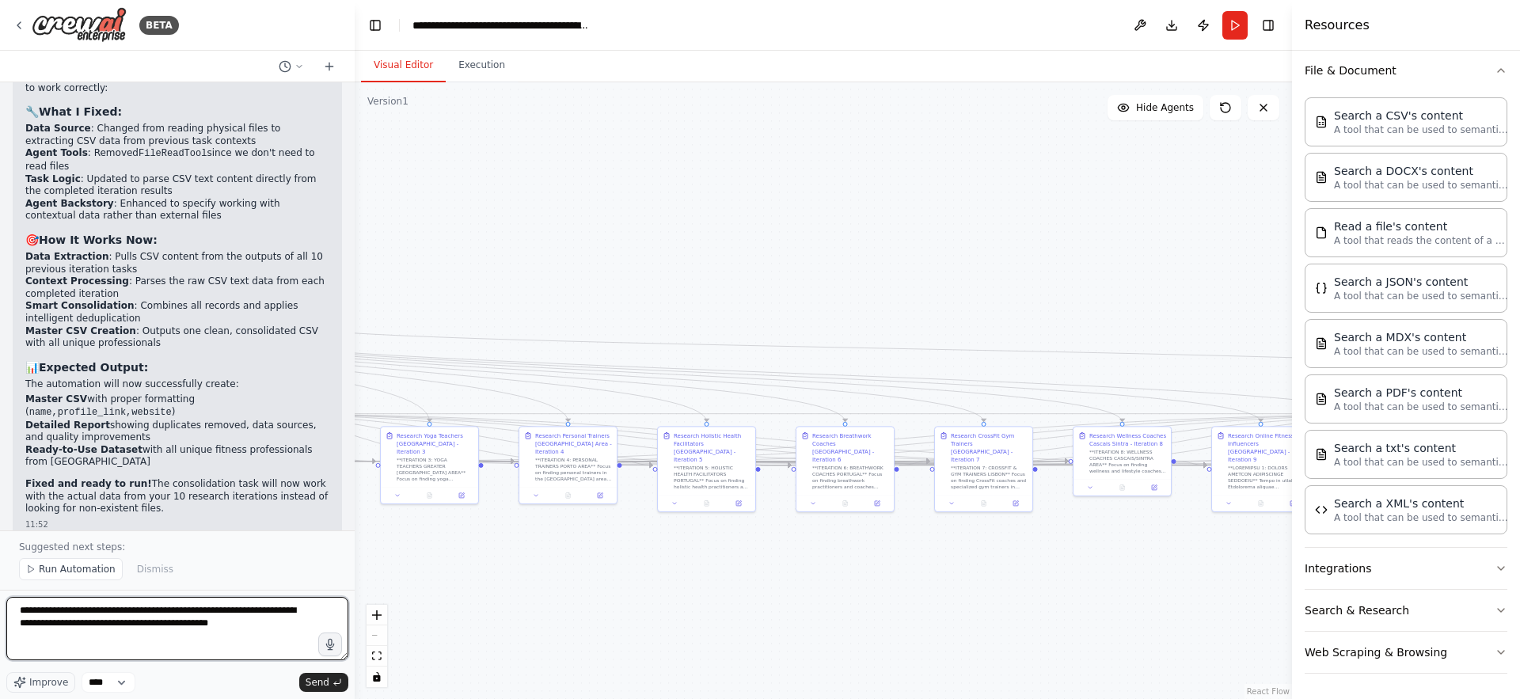
scroll to position [6999, 0]
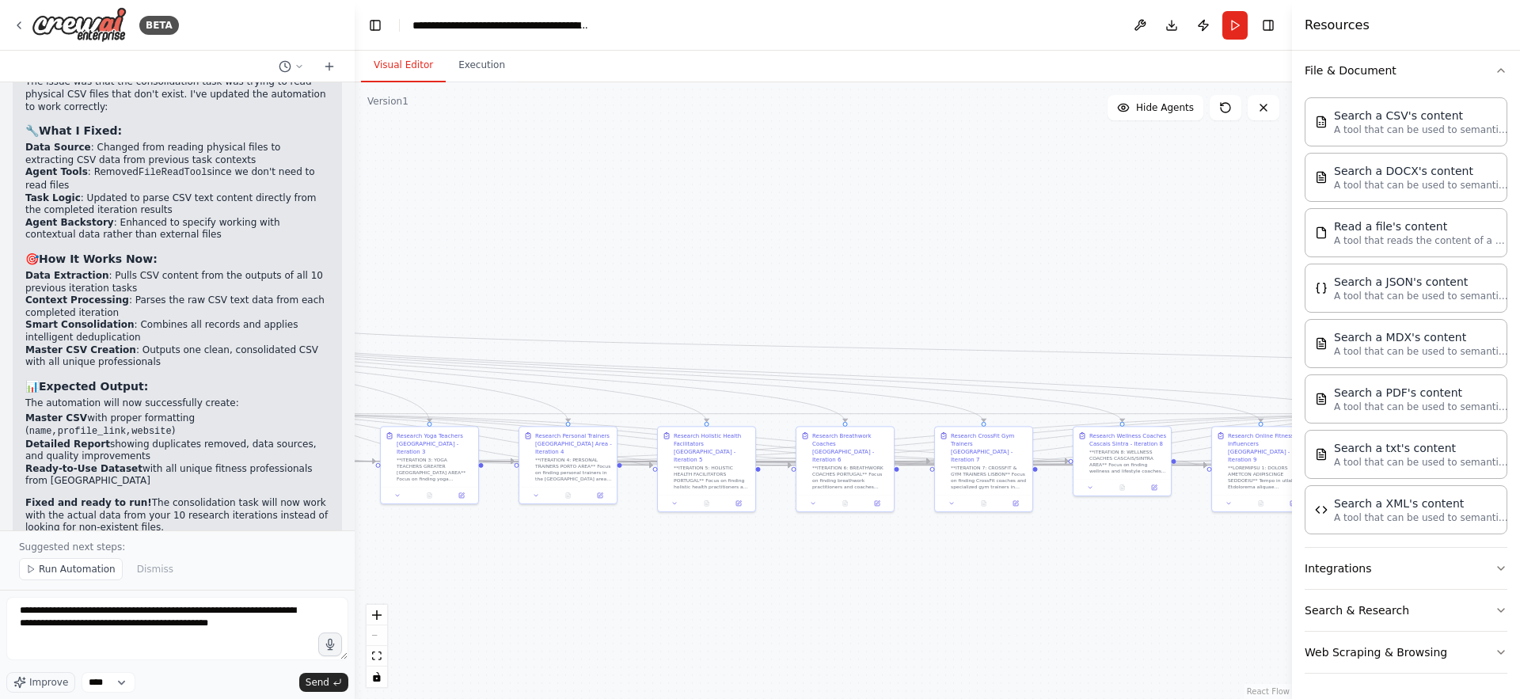
drag, startPoint x: 86, startPoint y: 462, endPoint x: 283, endPoint y: 495, distance: 199.9
click at [283, 575] on p "Enrich the dataset by adding a Context column for each professional. This shoul…" at bounding box center [177, 606] width 304 height 62
copy p "This should summarize what they do or how they position themselves (e.g., “Yoga…"
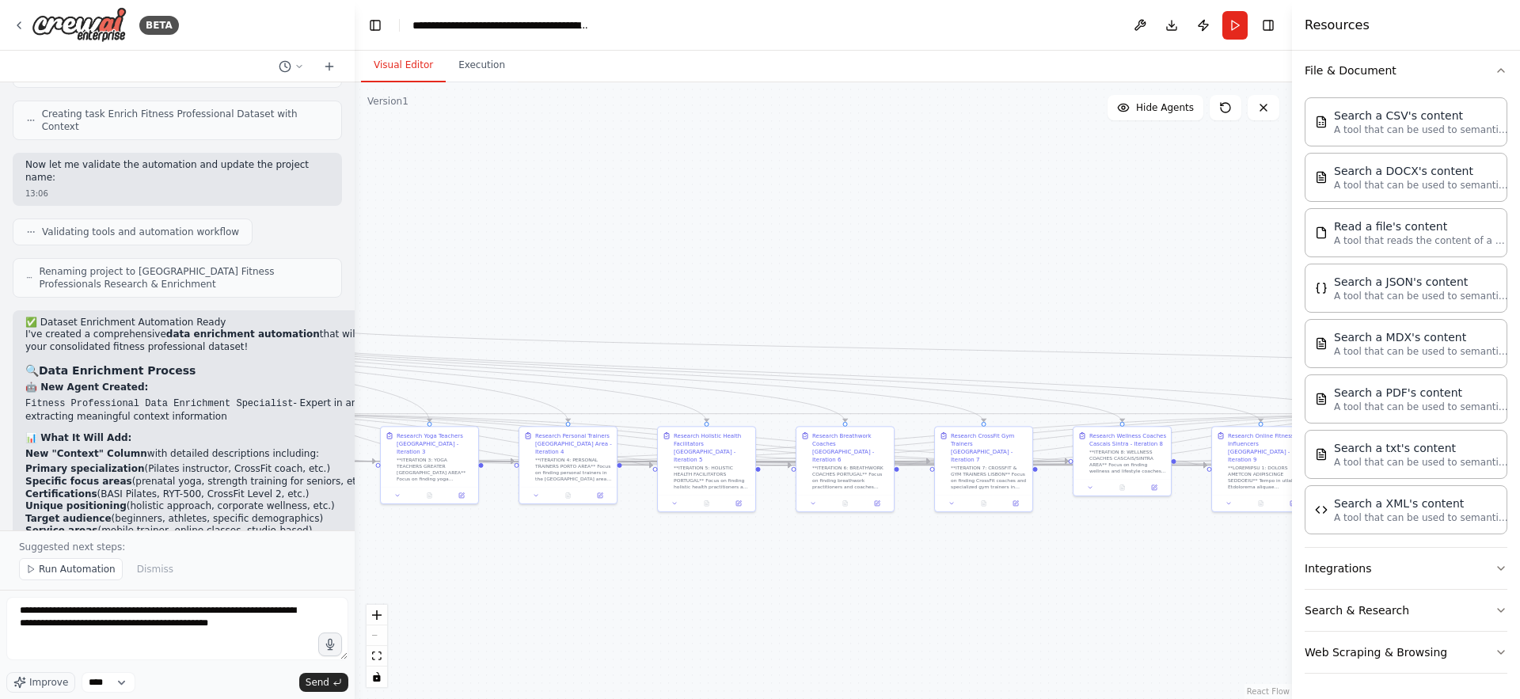
scroll to position [8004, 0]
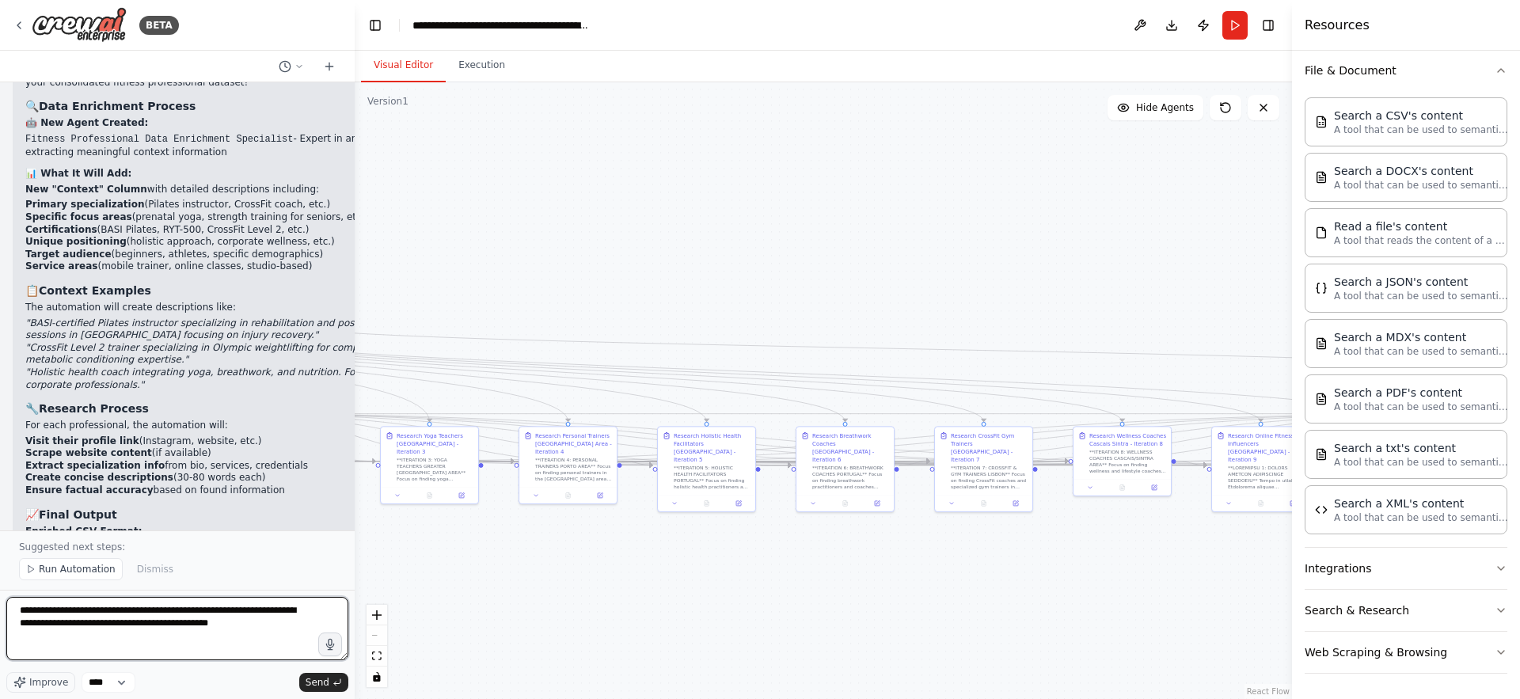
click at [286, 618] on textarea "**********" at bounding box center [177, 628] width 342 height 63
paste textarea "**********"
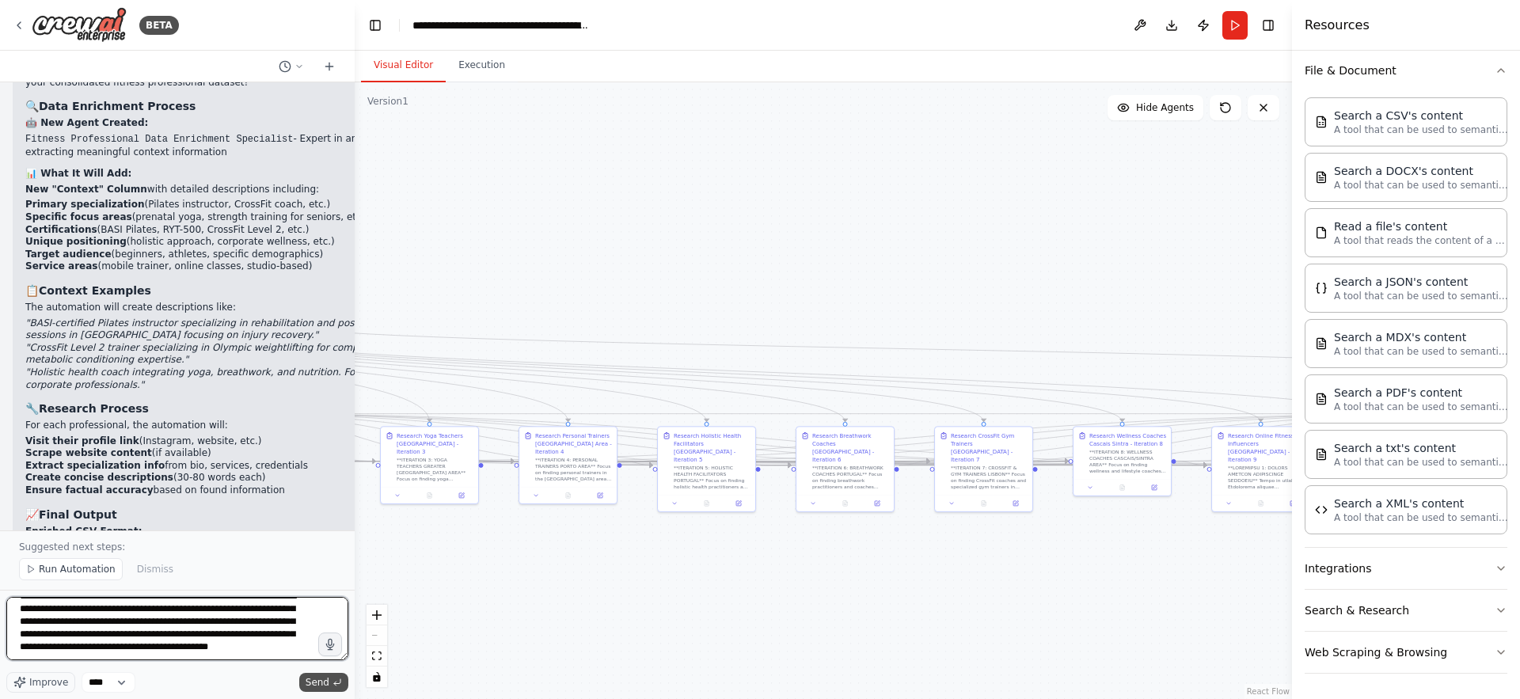
type textarea "**********"
click at [324, 679] on span "Send" at bounding box center [318, 682] width 24 height 13
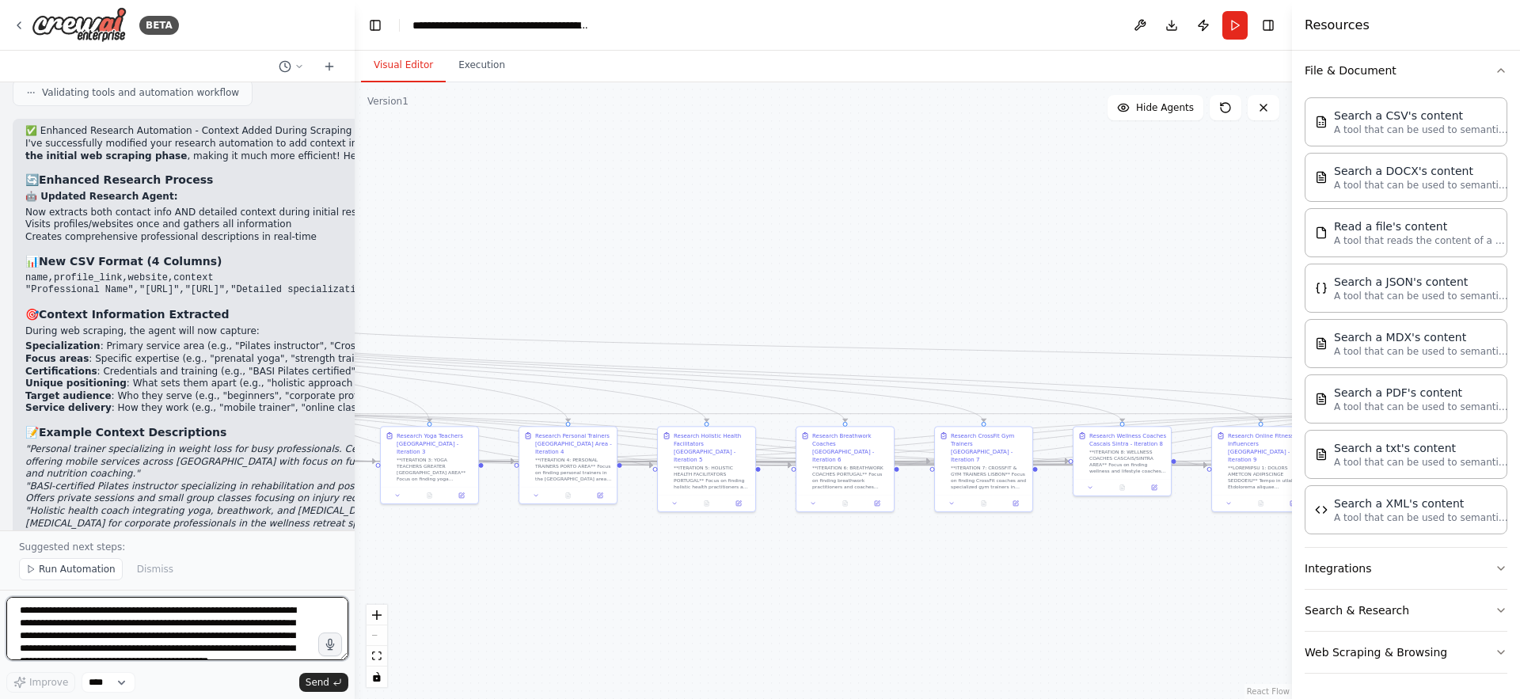
scroll to position [9600, 0]
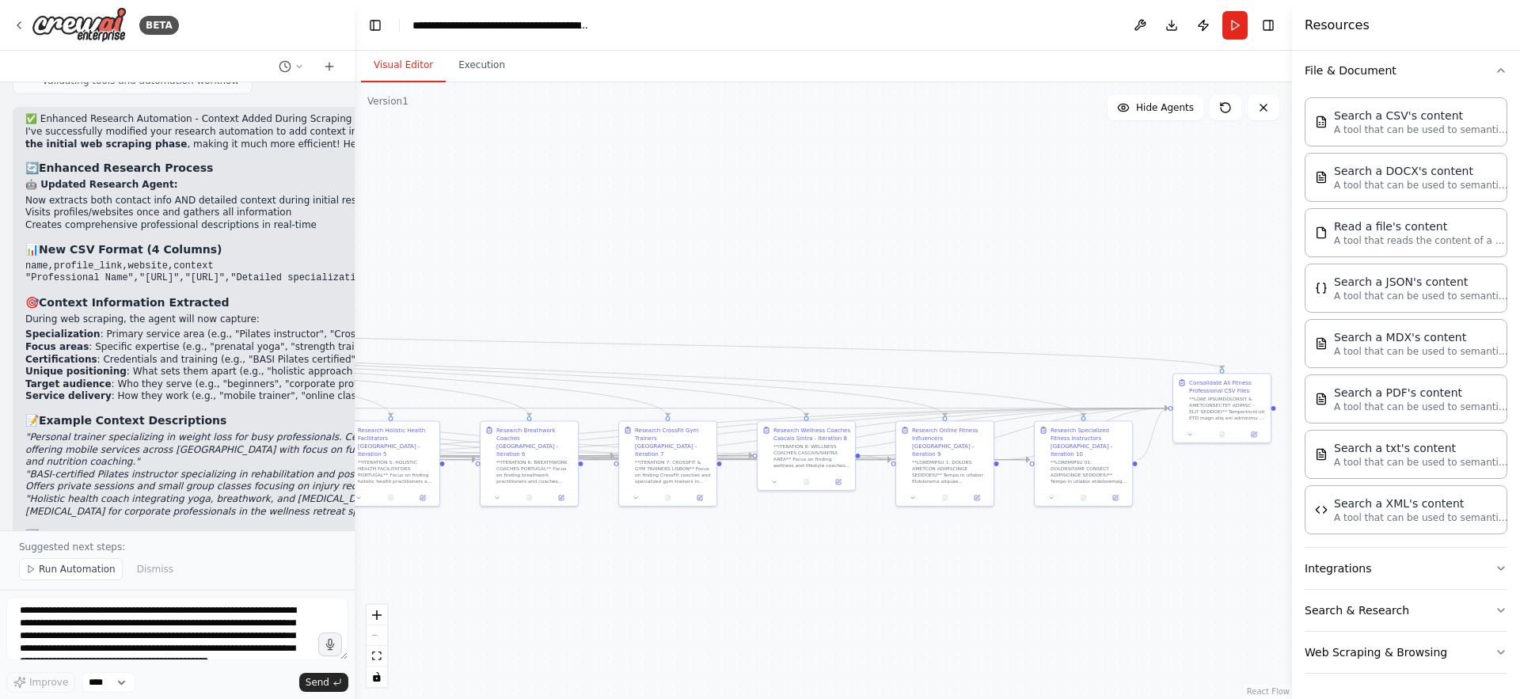
drag, startPoint x: 1099, startPoint y: 566, endPoint x: 728, endPoint y: 576, distance: 370.7
click at [728, 576] on div ".deletable-edge-delete-btn { width: 20px; height: 20px; border: 0px solid #ffff…" at bounding box center [823, 390] width 937 height 617
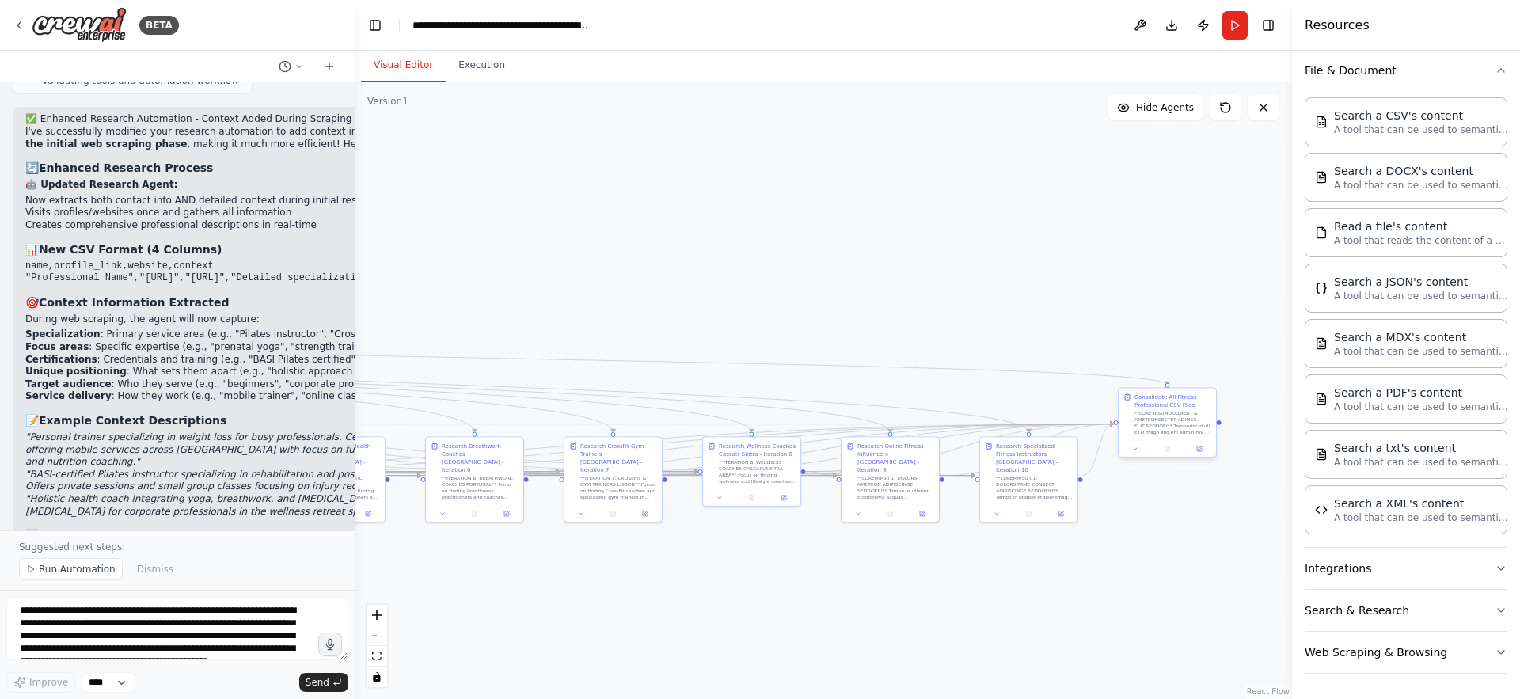
click at [1151, 423] on div at bounding box center [1173, 422] width 77 height 25
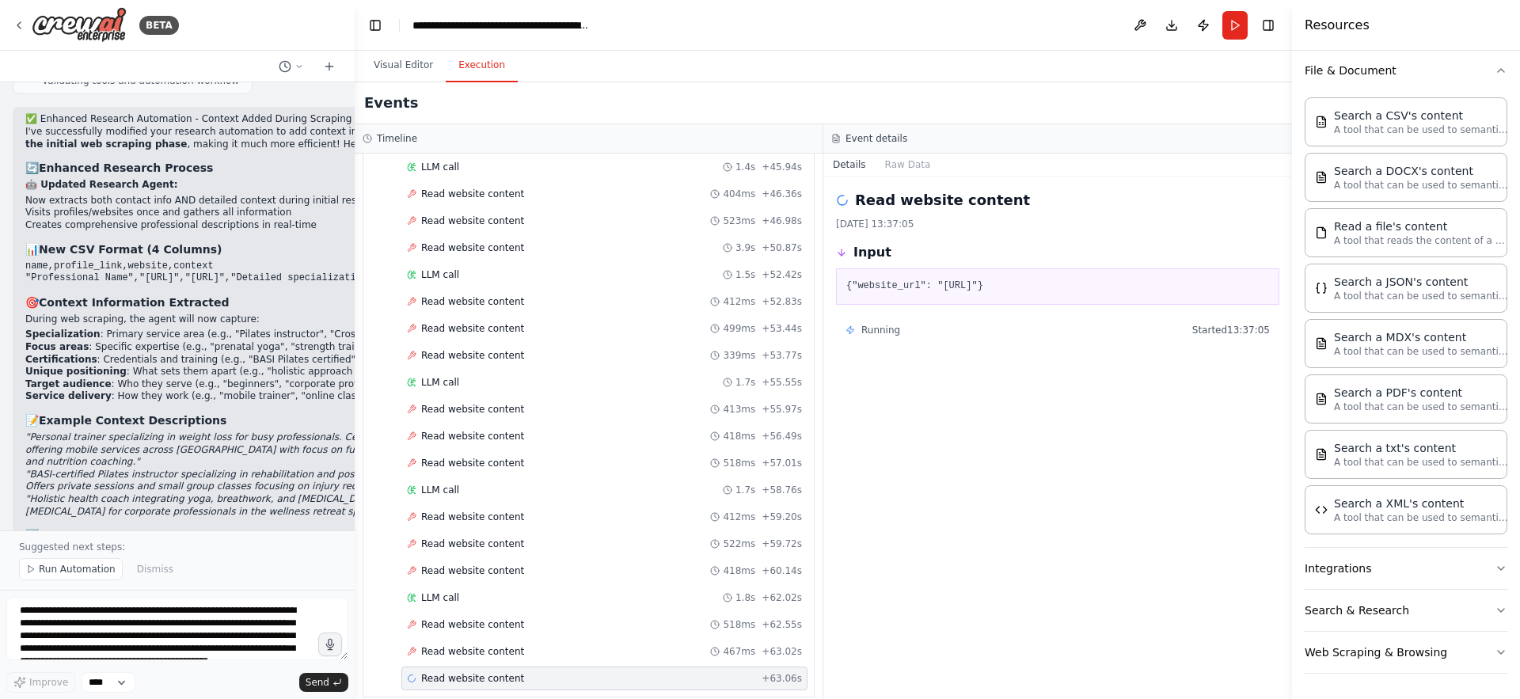
click at [473, 80] on button "Execution" at bounding box center [482, 65] width 72 height 33
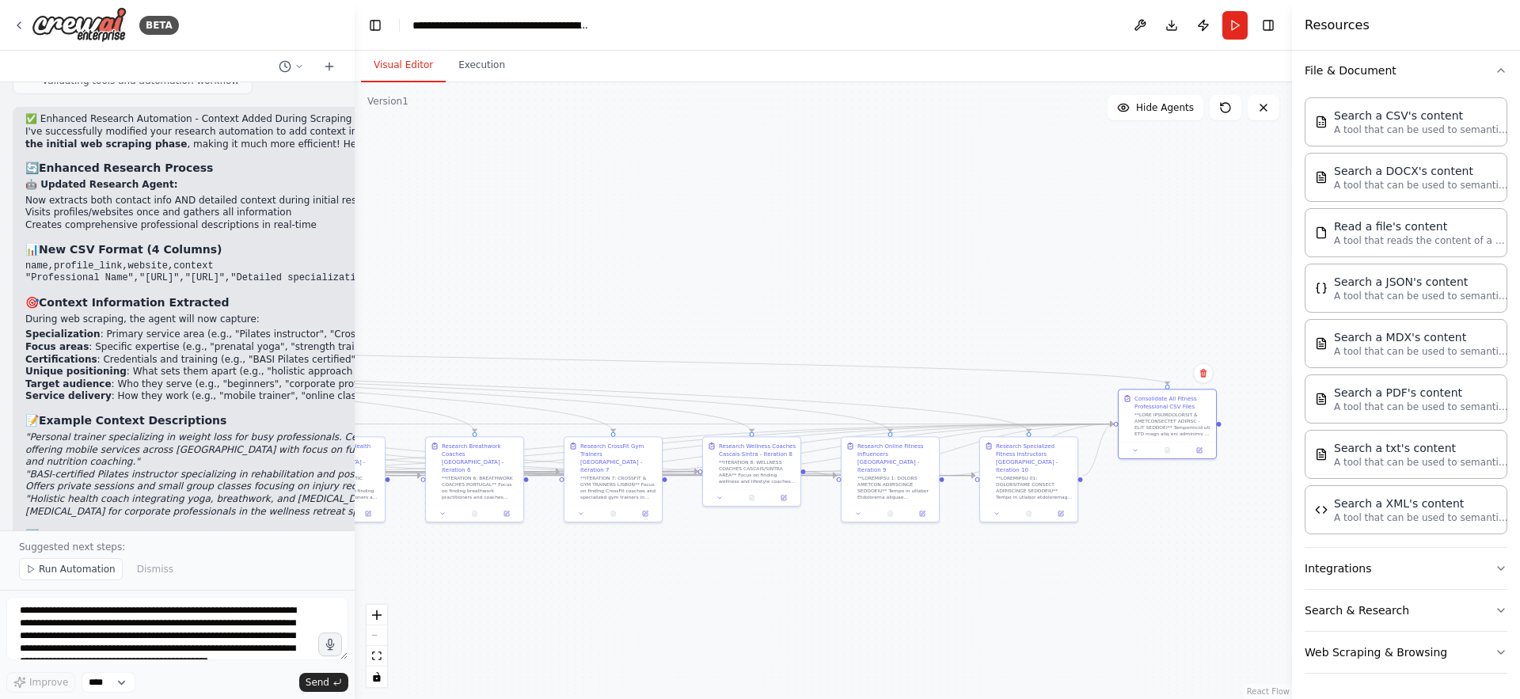
click at [390, 64] on button "Visual Editor" at bounding box center [403, 65] width 85 height 33
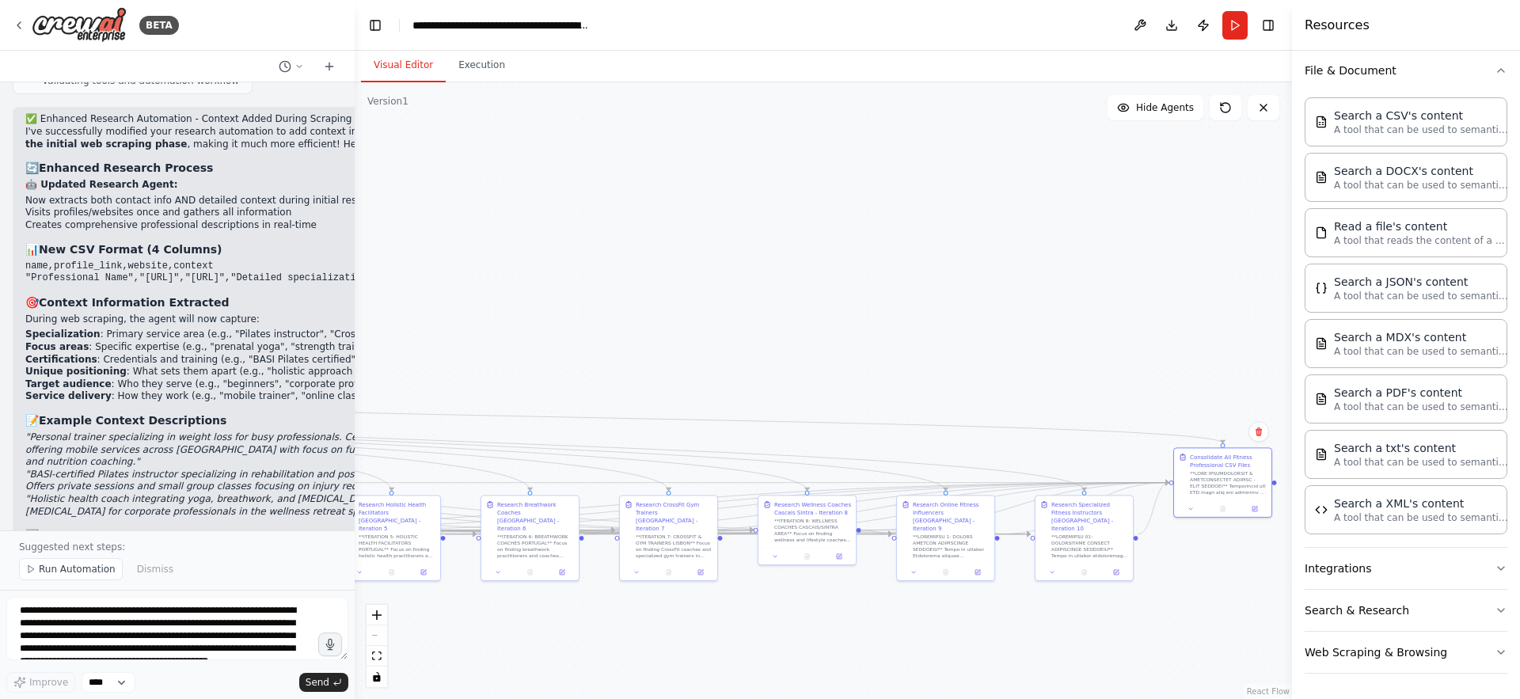
drag, startPoint x: 852, startPoint y: 279, endPoint x: 900, endPoint y: 337, distance: 75.9
click at [900, 337] on div ".deletable-edge-delete-btn { width: 20px; height: 20px; border: 0px solid #ffff…" at bounding box center [823, 390] width 937 height 617
click at [1201, 21] on button "Publish" at bounding box center [1203, 25] width 25 height 29
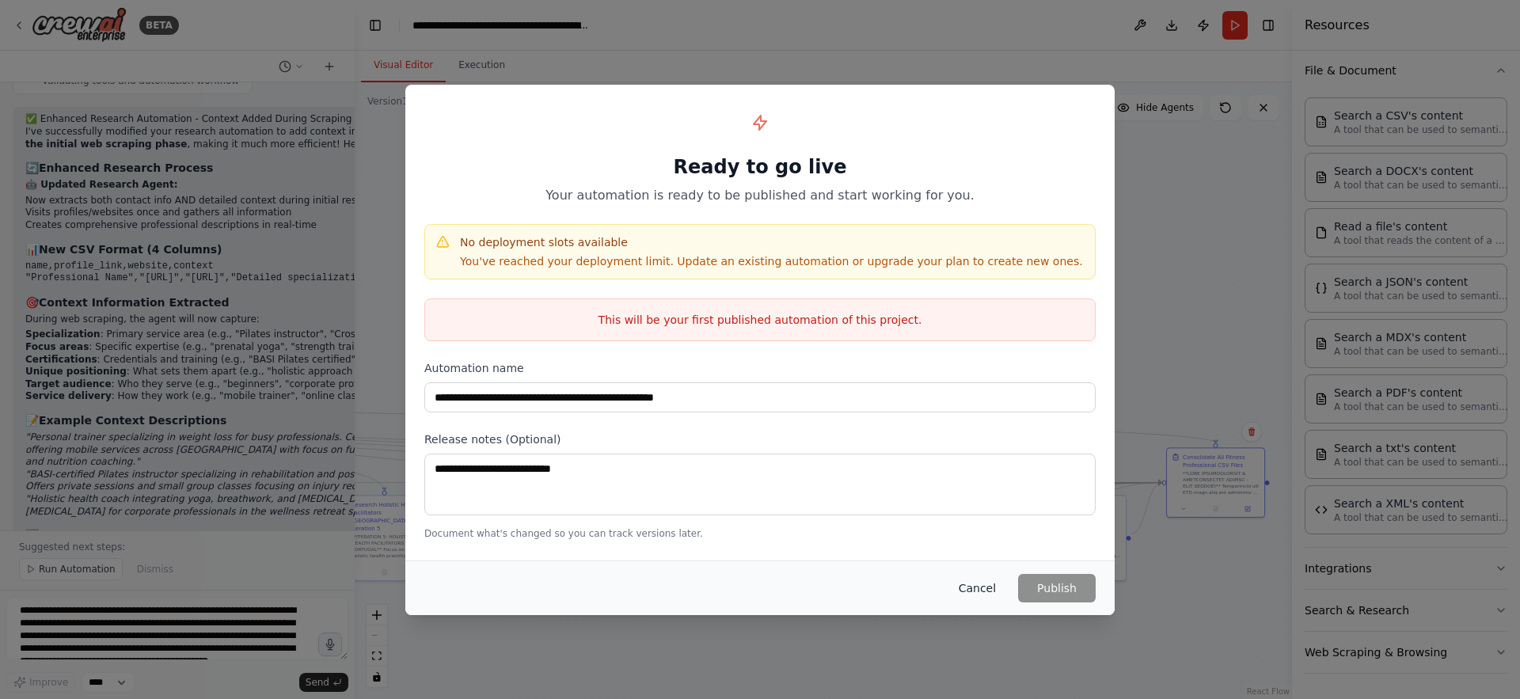
click at [978, 581] on button "Cancel" at bounding box center [977, 588] width 63 height 29
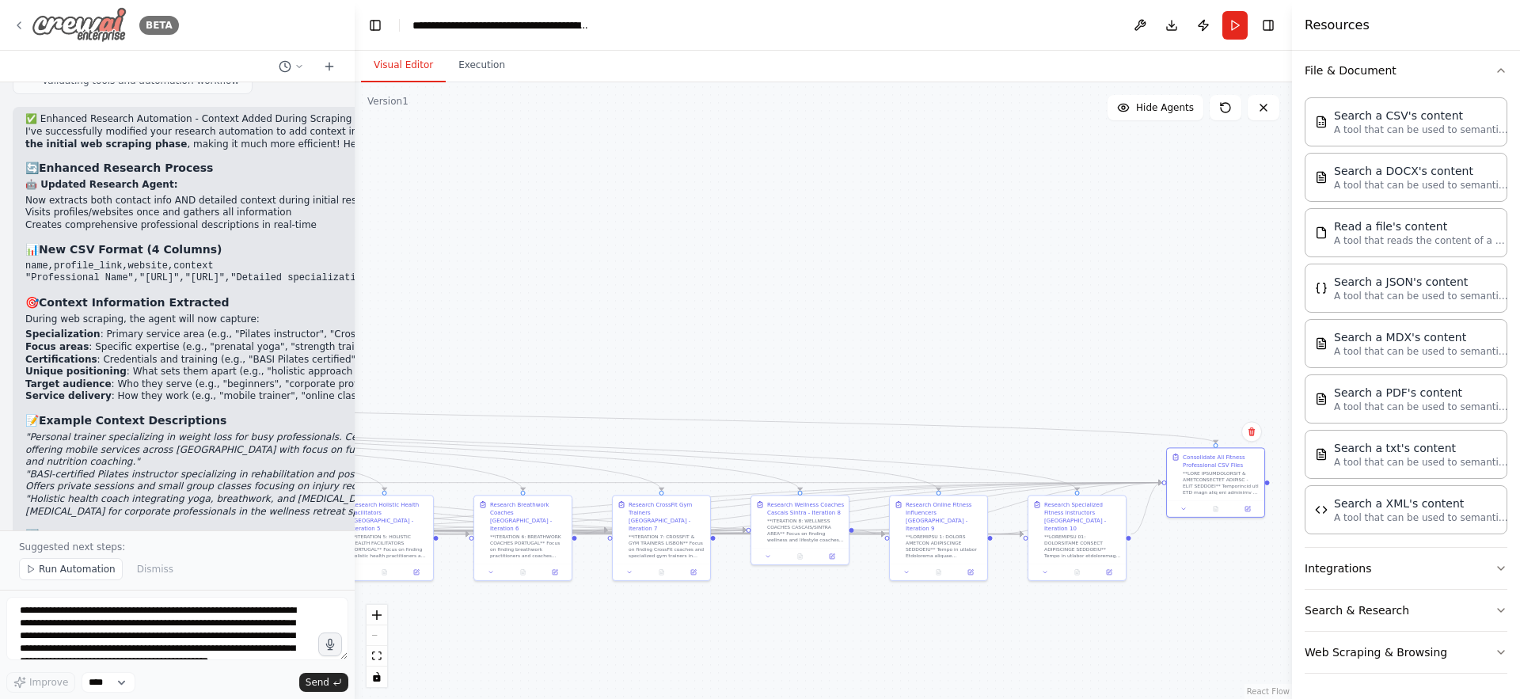
click at [17, 25] on icon at bounding box center [19, 25] width 13 height 13
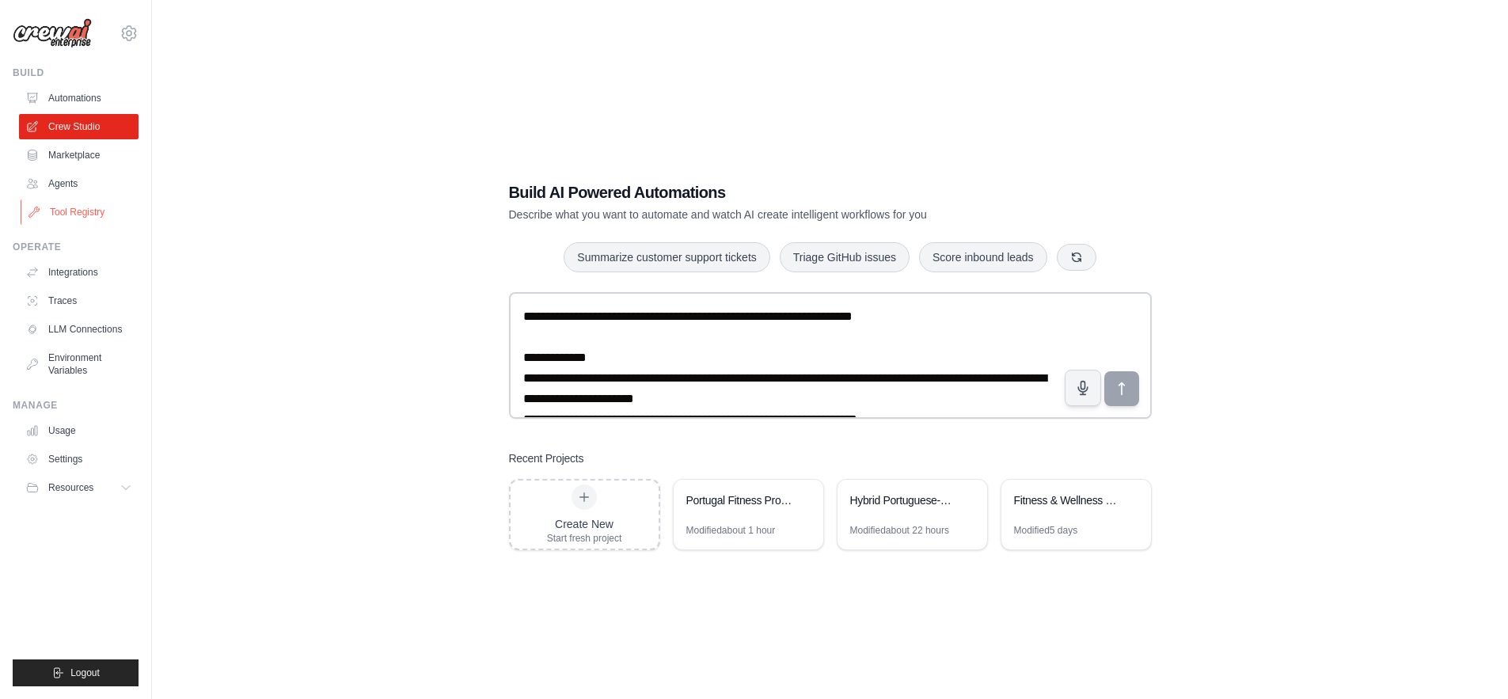
click at [89, 205] on link "Tool Registry" at bounding box center [81, 212] width 120 height 25
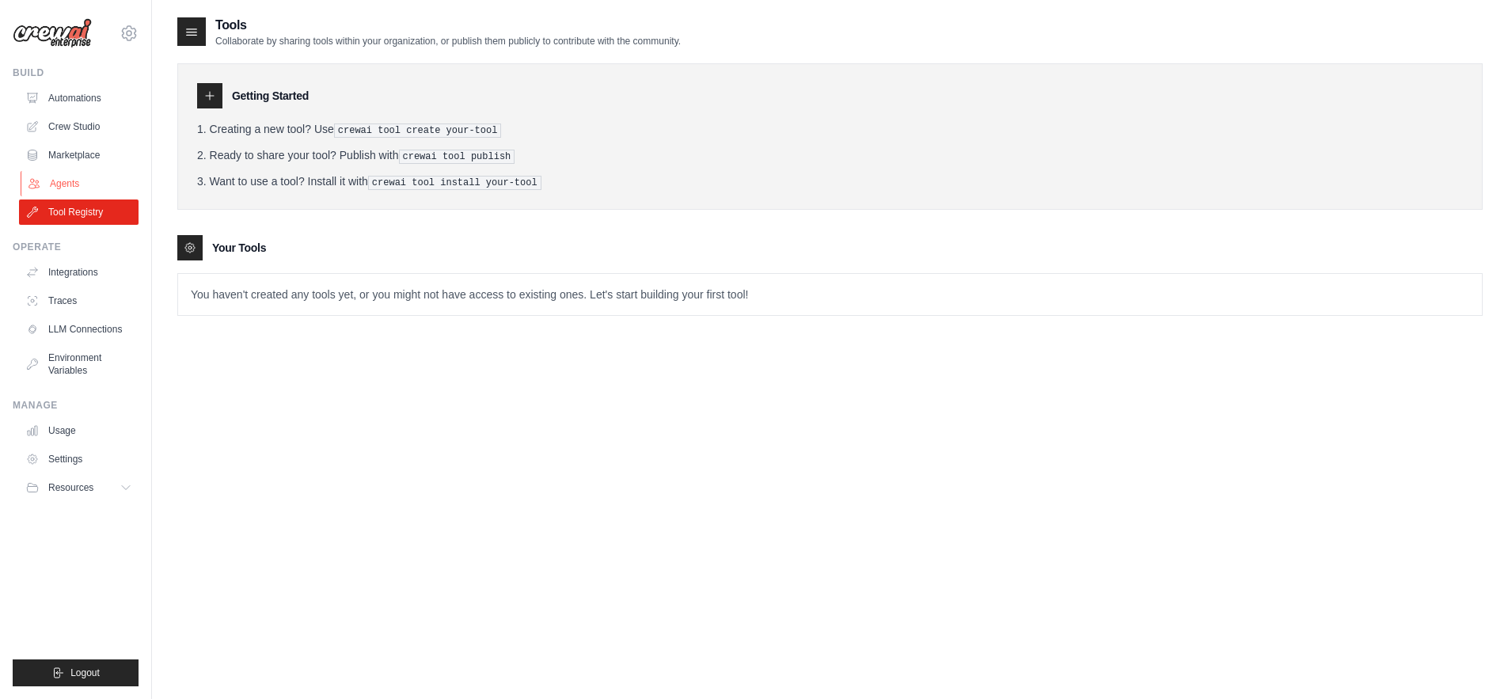
click at [79, 185] on link "Agents" at bounding box center [81, 183] width 120 height 25
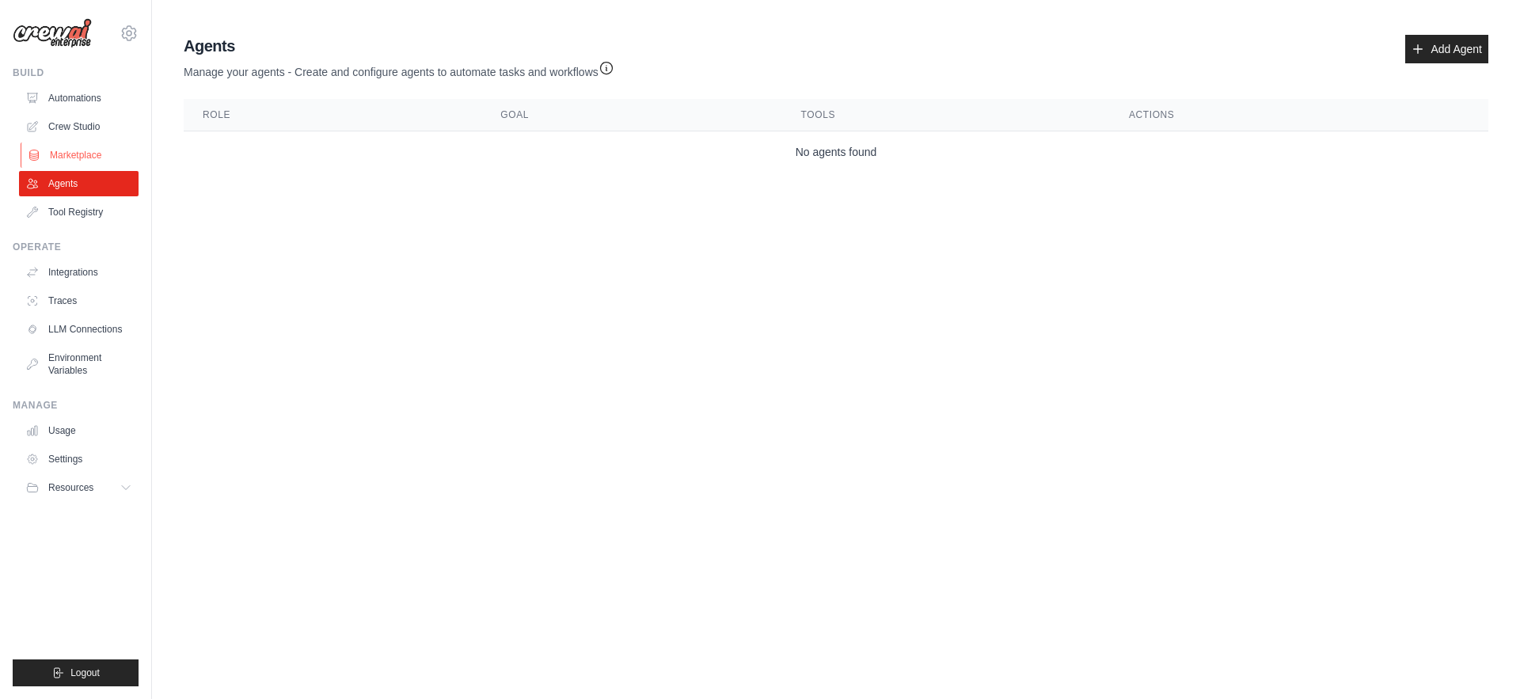
click at [80, 157] on link "Marketplace" at bounding box center [81, 155] width 120 height 25
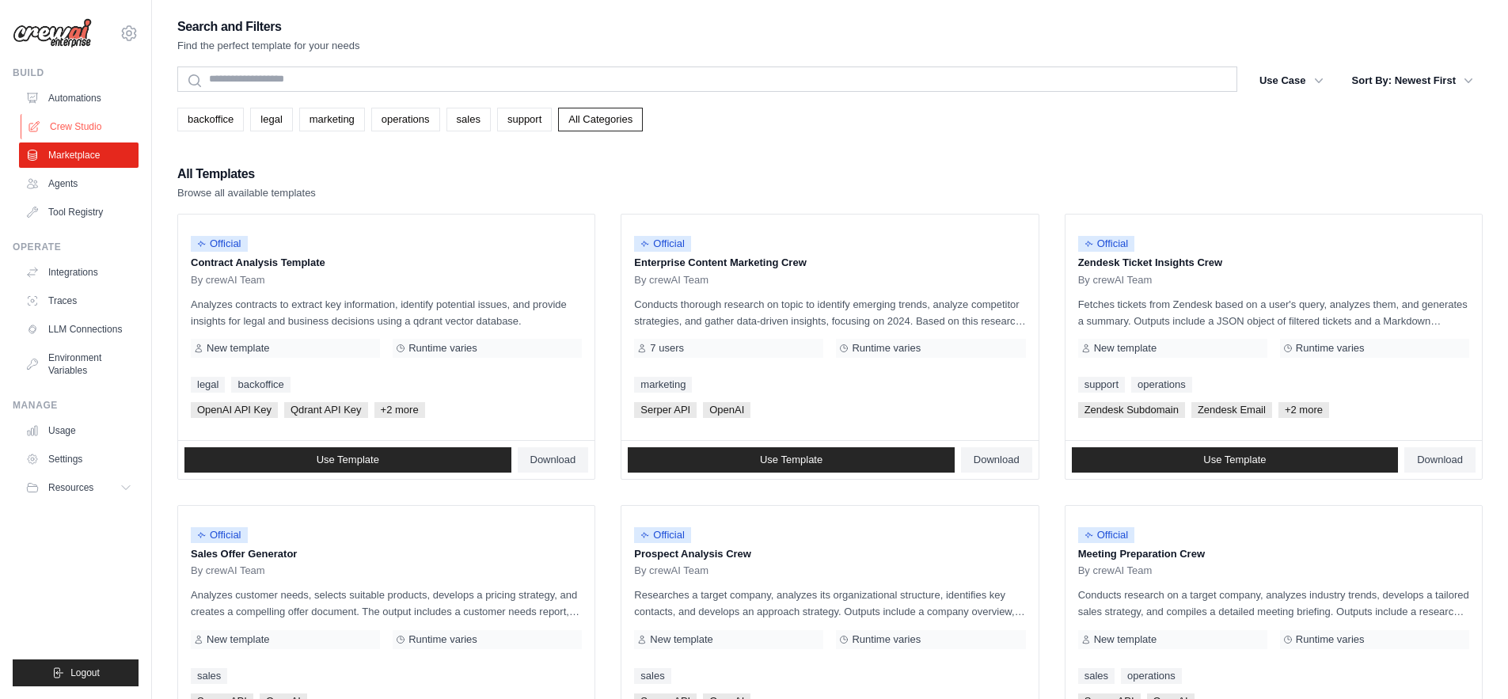
click at [82, 120] on link "Crew Studio" at bounding box center [81, 126] width 120 height 25
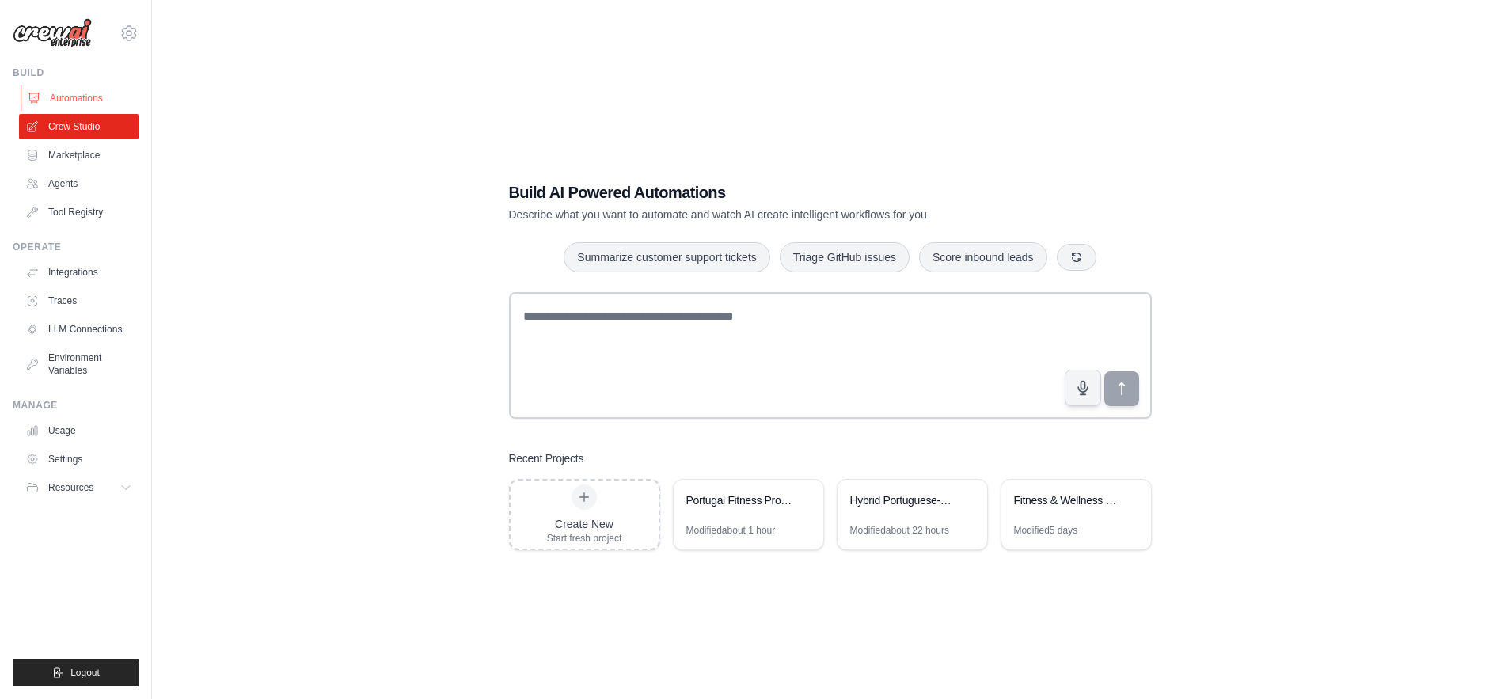
click at [81, 93] on link "Automations" at bounding box center [81, 98] width 120 height 25
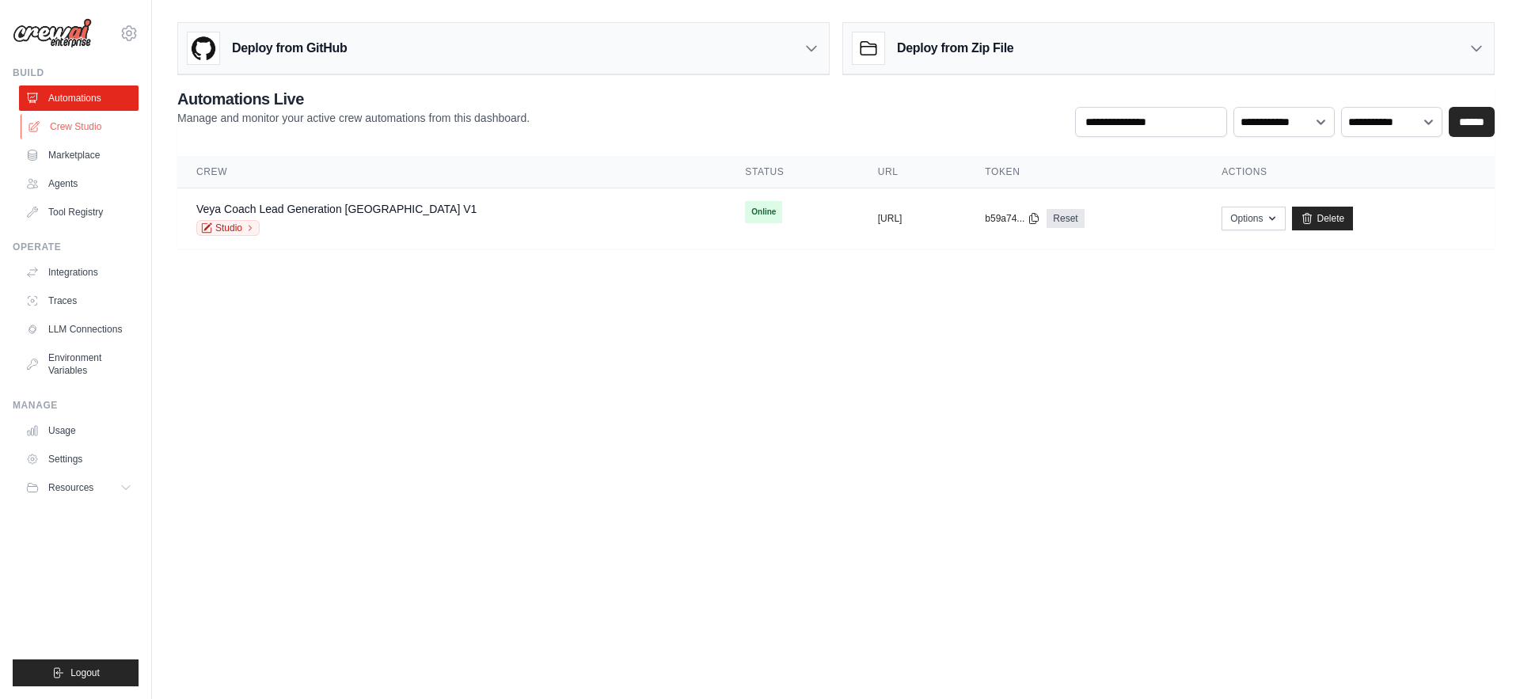
click at [73, 125] on link "Crew Studio" at bounding box center [81, 126] width 120 height 25
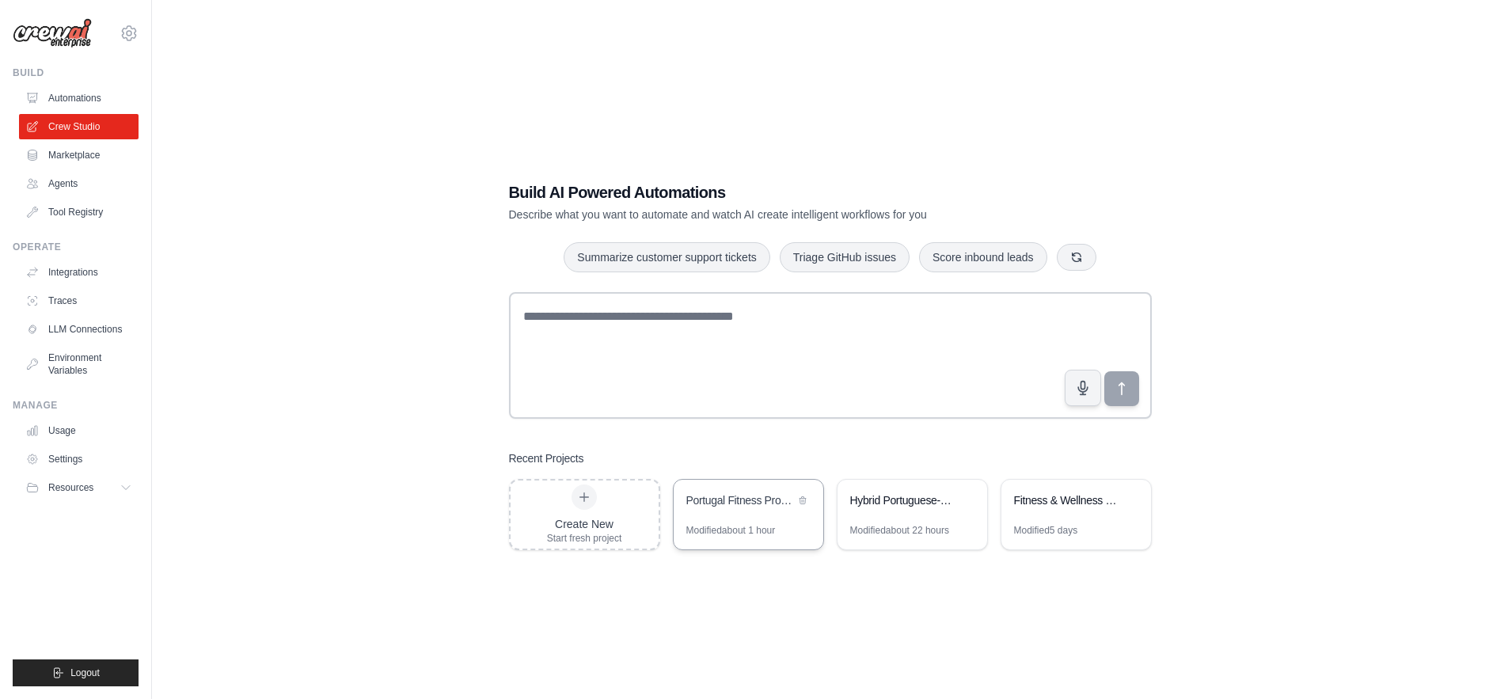
click at [738, 511] on div "Portugal Fitness Professionals Research & Enrichment" at bounding box center [749, 502] width 150 height 44
click at [70, 97] on link "Automations" at bounding box center [81, 98] width 120 height 25
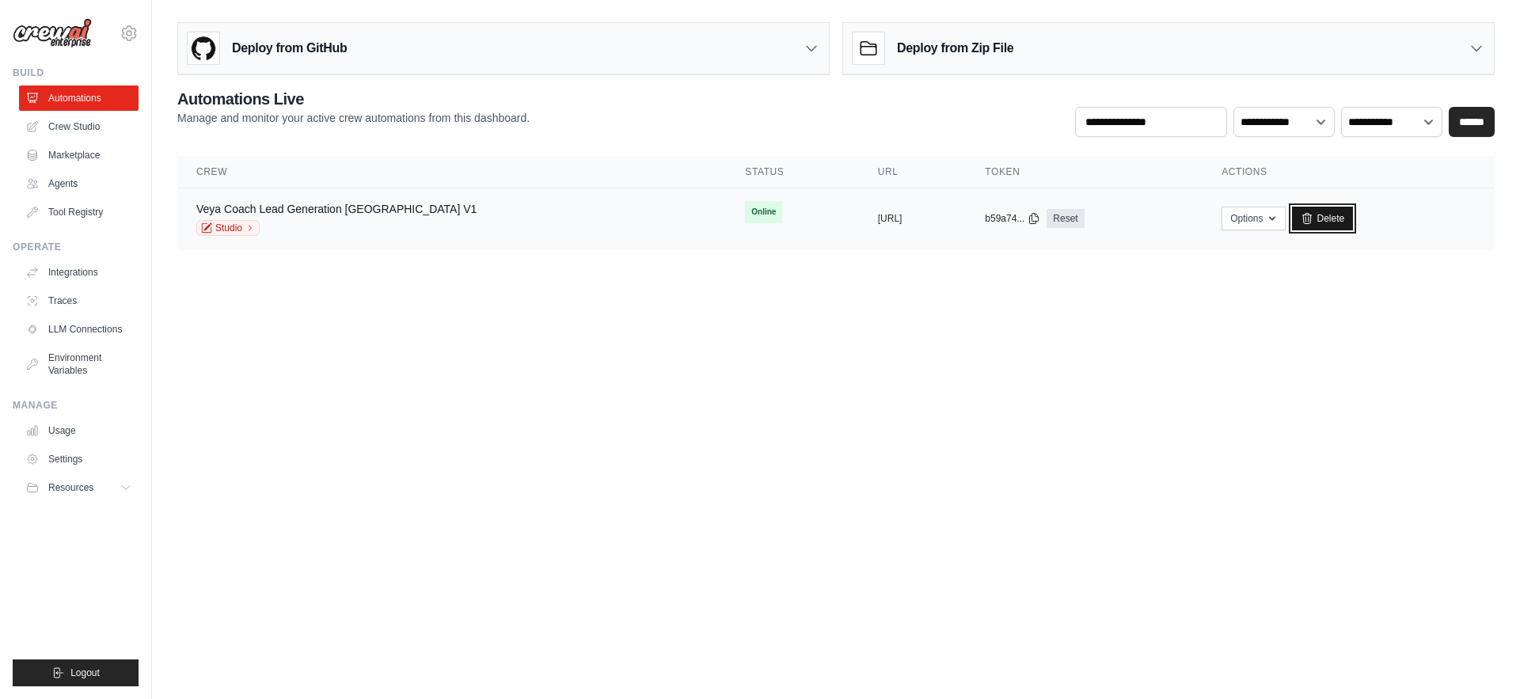
click at [1345, 215] on link "Delete" at bounding box center [1322, 219] width 61 height 24
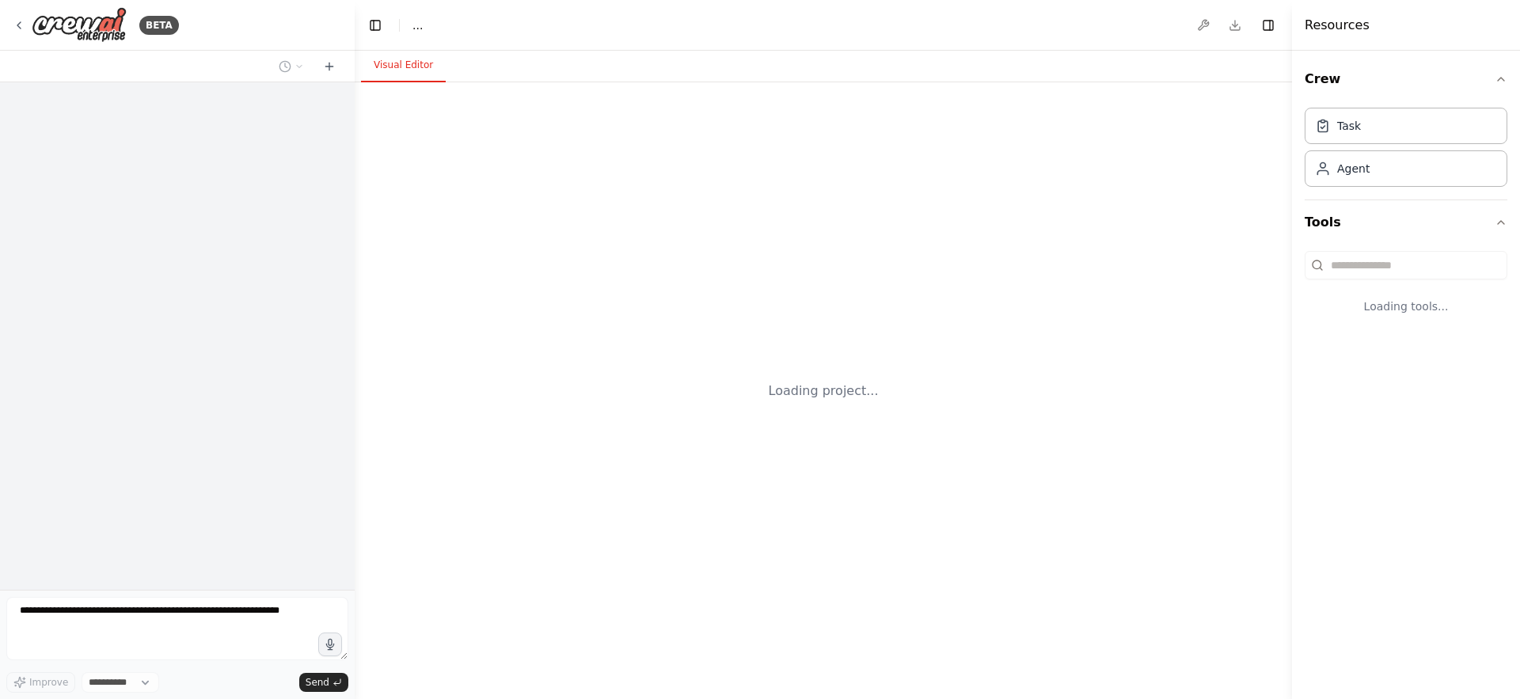
select select "****"
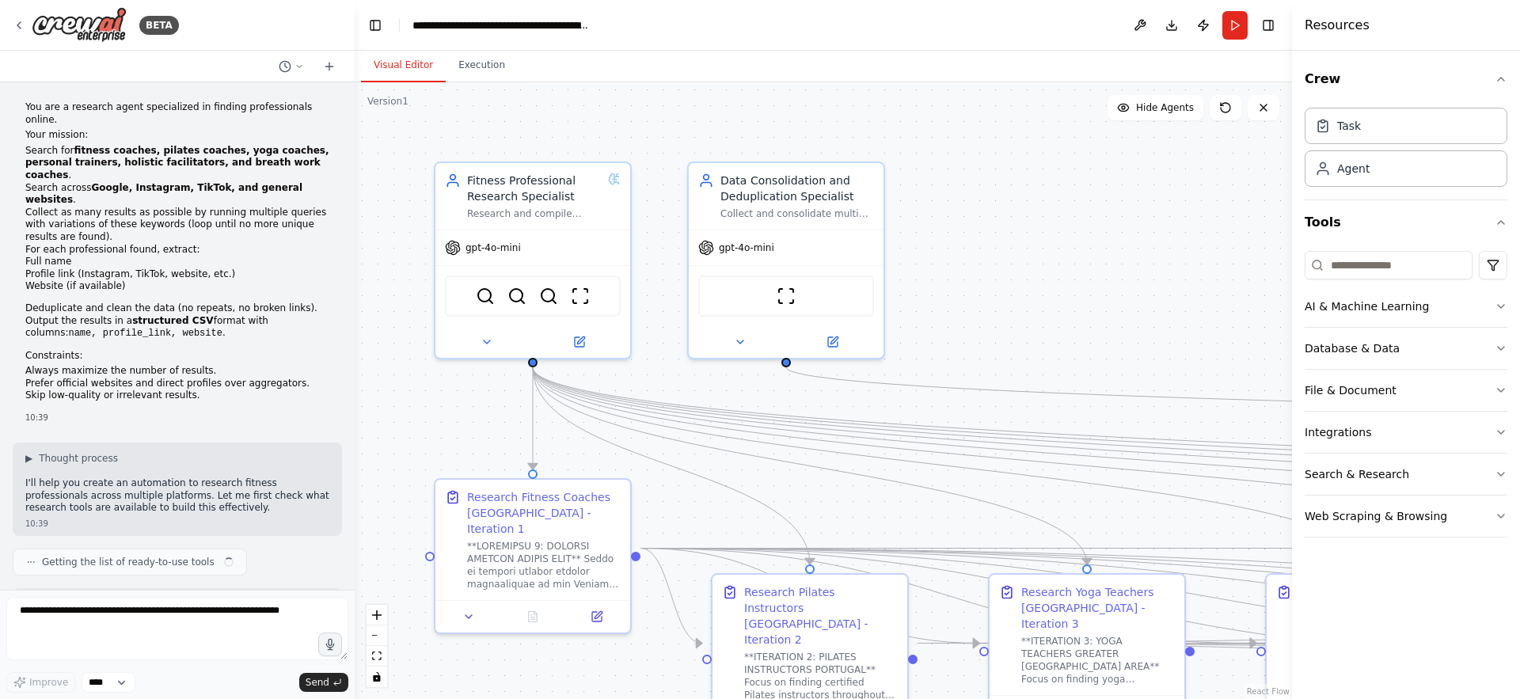
scroll to position [9559, 0]
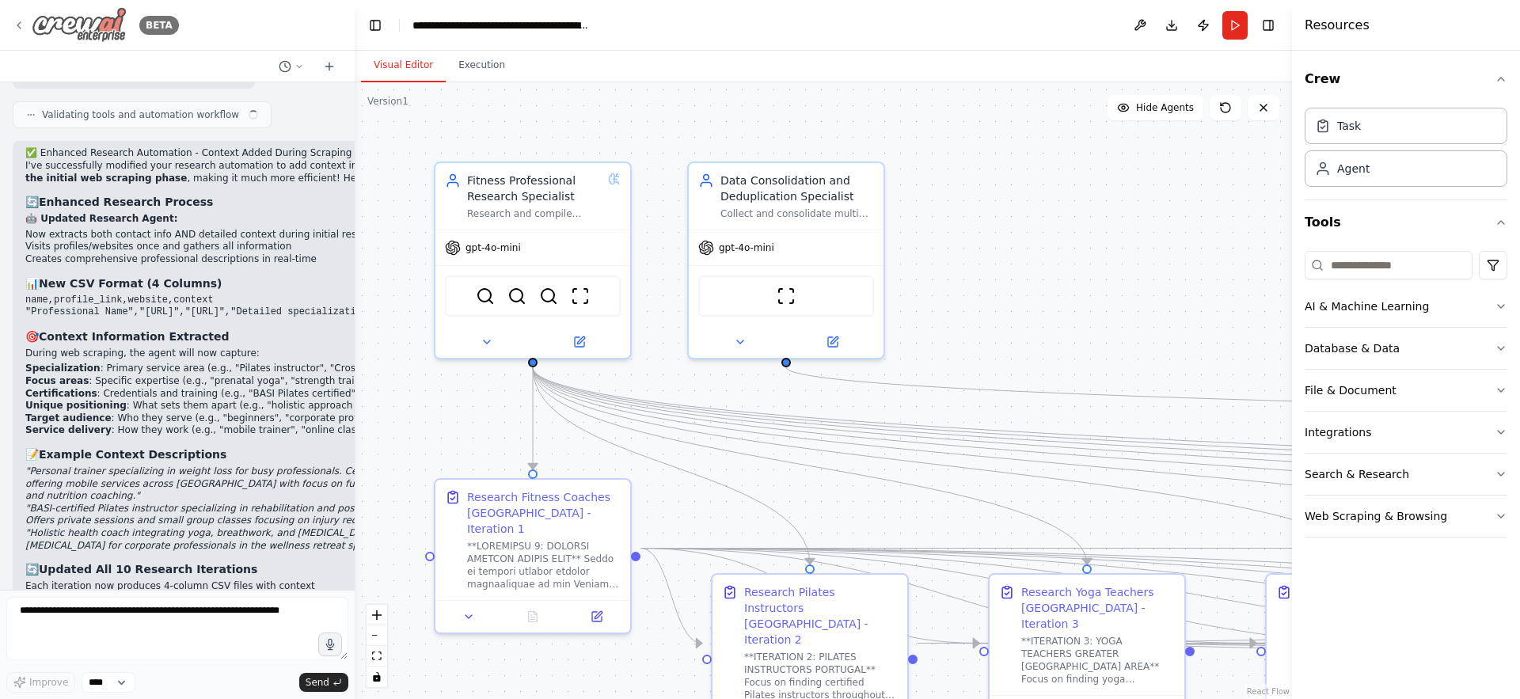
click at [22, 26] on icon at bounding box center [19, 25] width 13 height 13
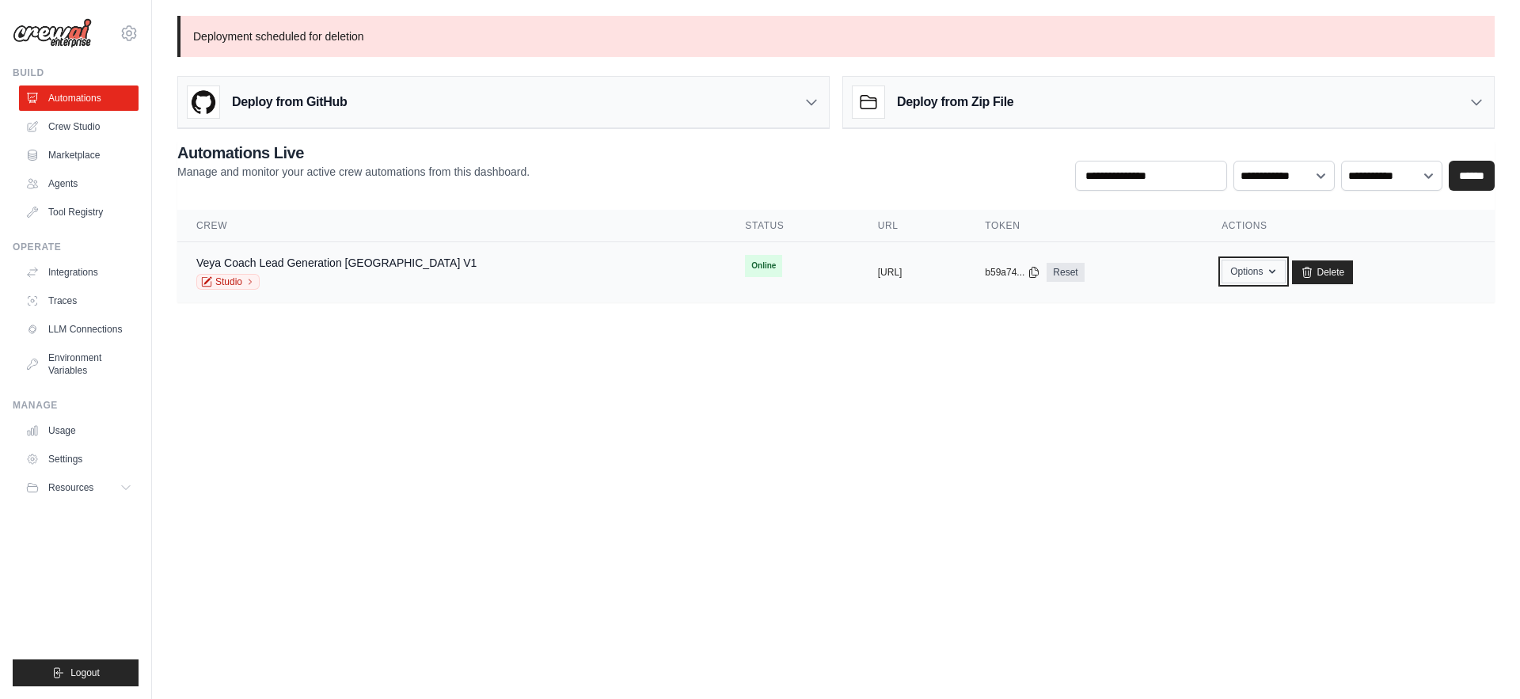
click at [1279, 272] on icon "button" at bounding box center [1272, 271] width 13 height 13
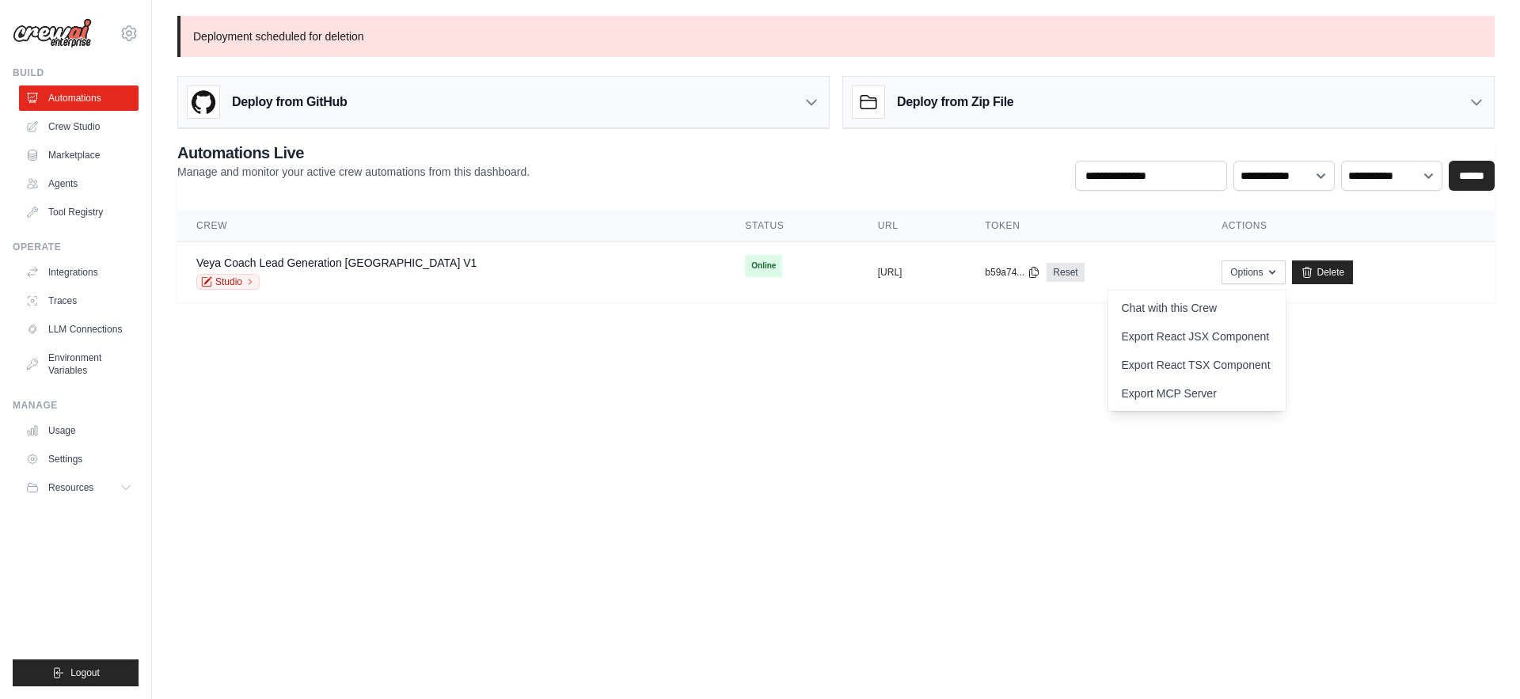
click at [996, 453] on body "eduardobarroso1992@gmail.com Settings Build Automations Crew Studio" at bounding box center [760, 349] width 1520 height 699
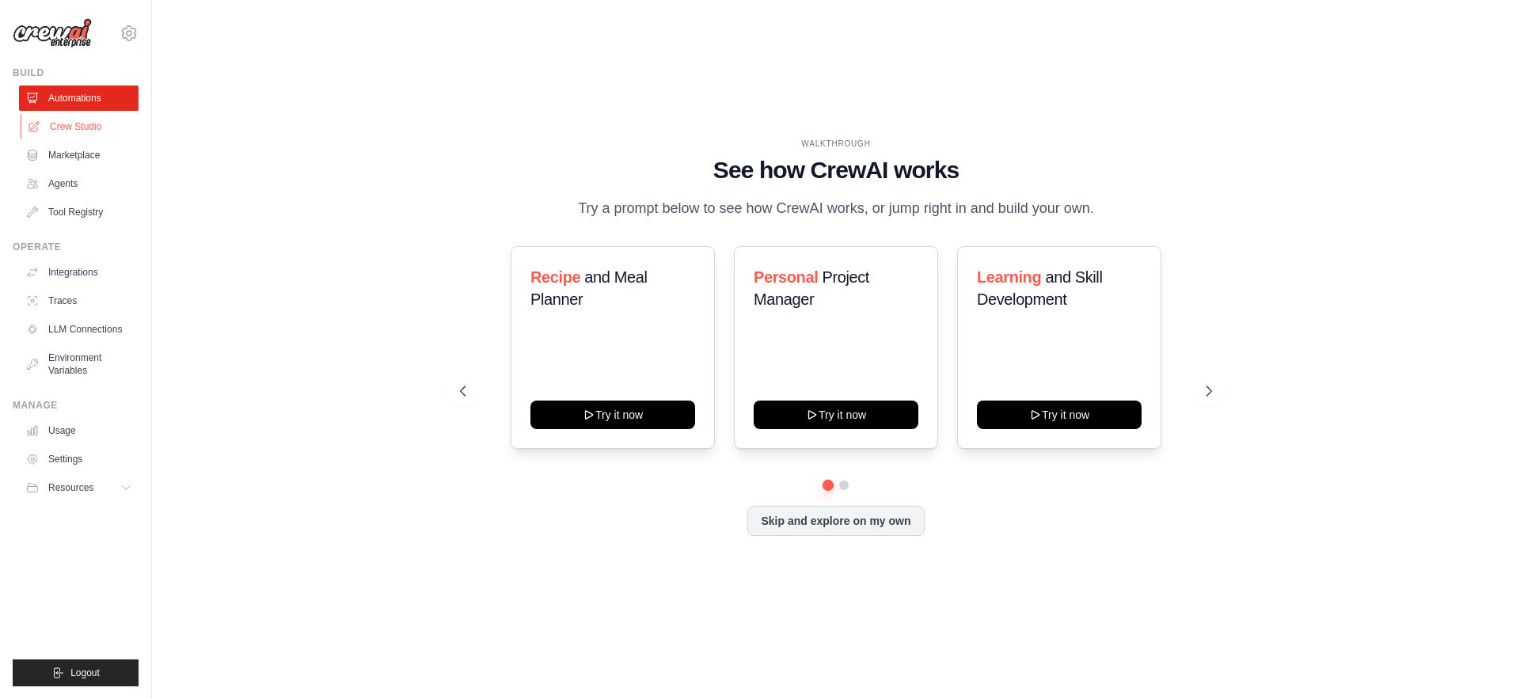
click at [83, 126] on link "Crew Studio" at bounding box center [81, 126] width 120 height 25
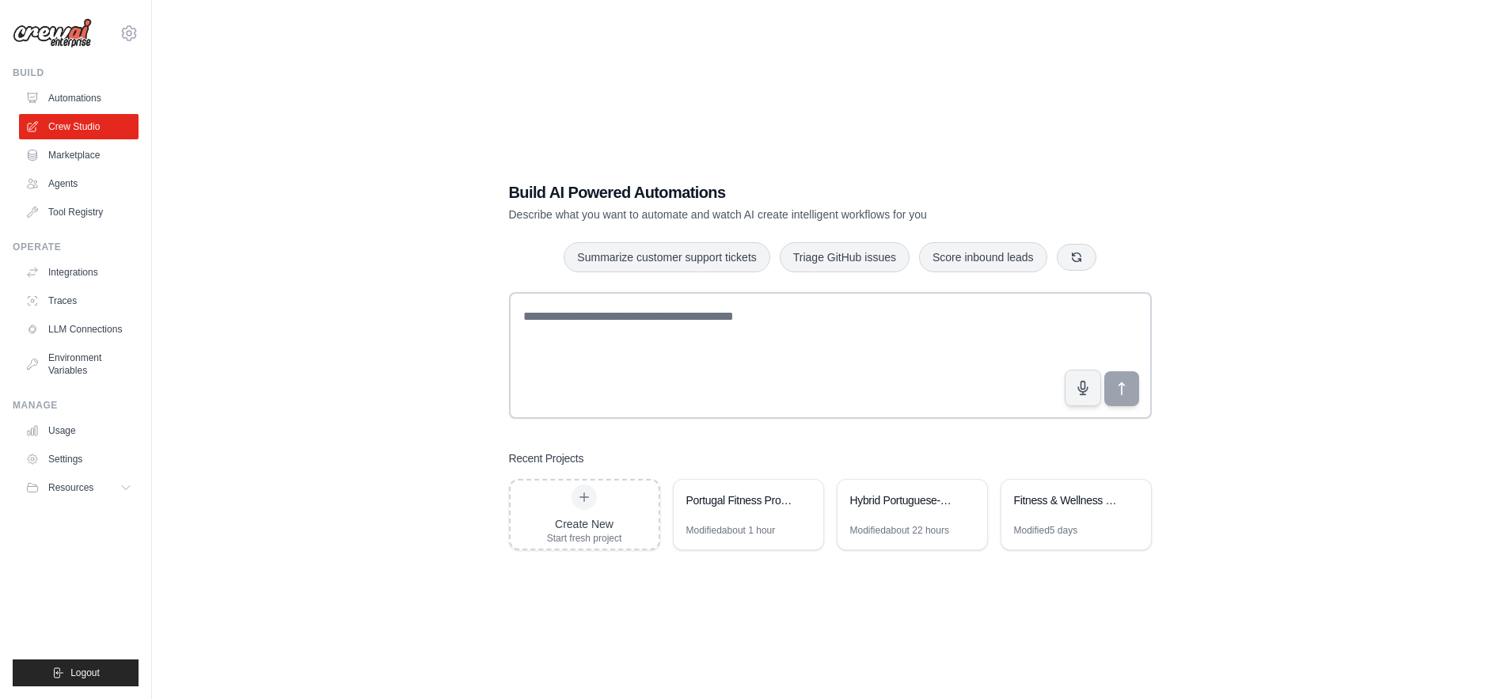
click at [81, 100] on link "Automations" at bounding box center [79, 98] width 120 height 25
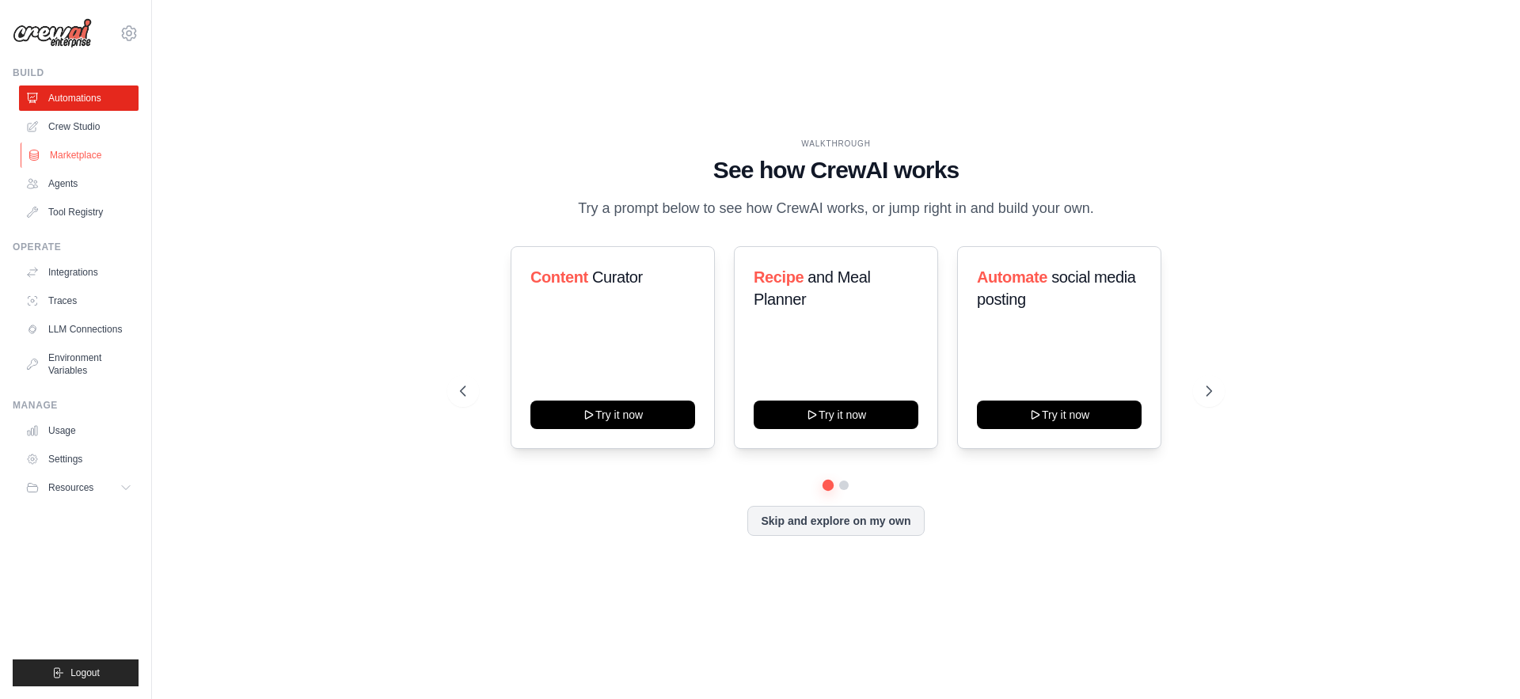
click at [89, 160] on link "Marketplace" at bounding box center [81, 155] width 120 height 25
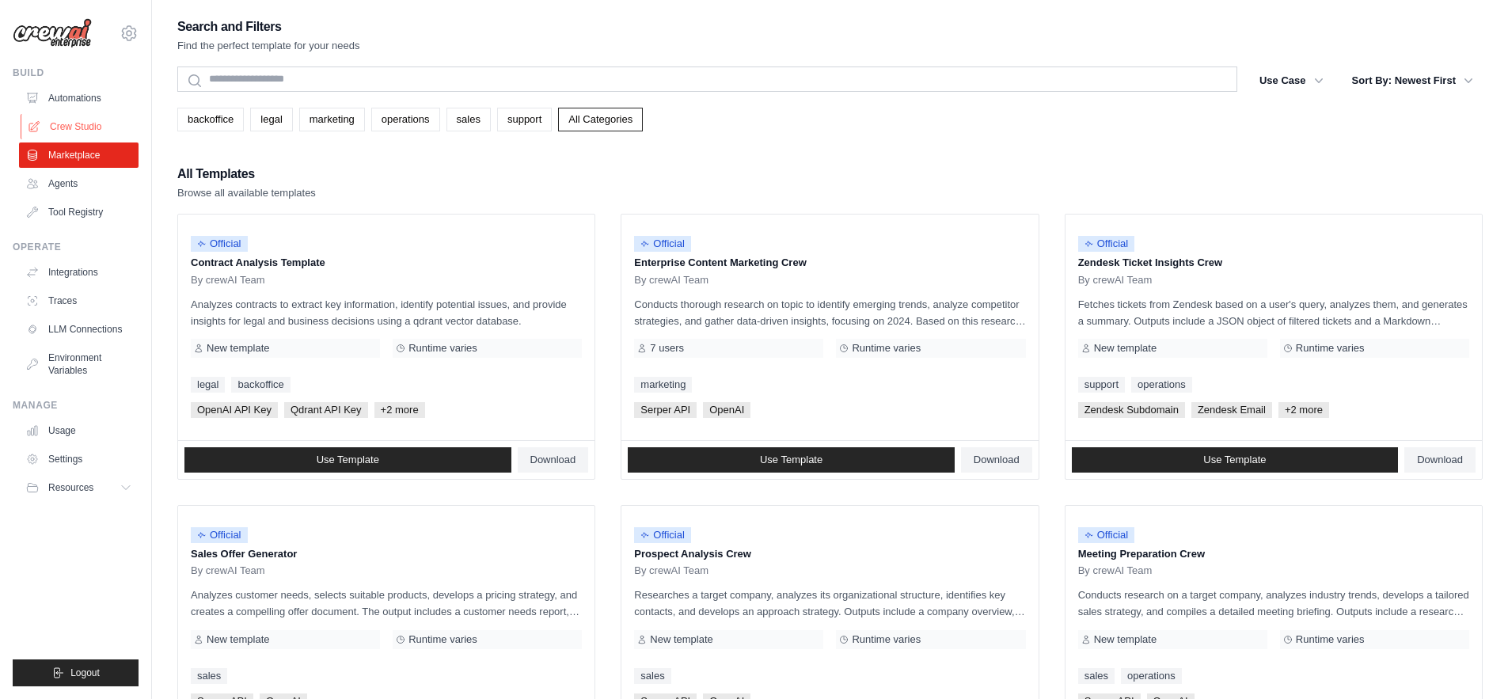
click at [83, 124] on link "Crew Studio" at bounding box center [81, 126] width 120 height 25
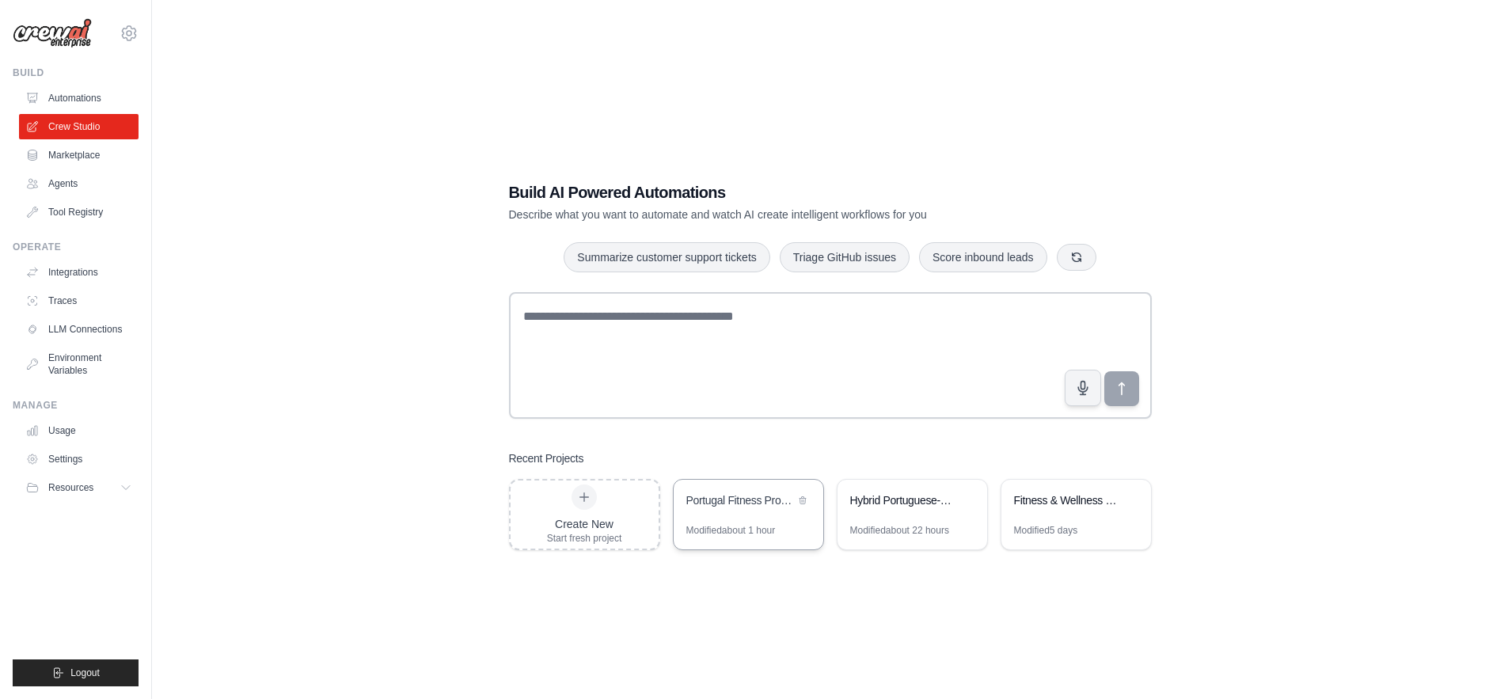
click at [740, 507] on div "Portugal Fitness Professionals Research & Enrichment" at bounding box center [740, 500] width 108 height 16
click at [63, 98] on link "Automations" at bounding box center [81, 98] width 120 height 25
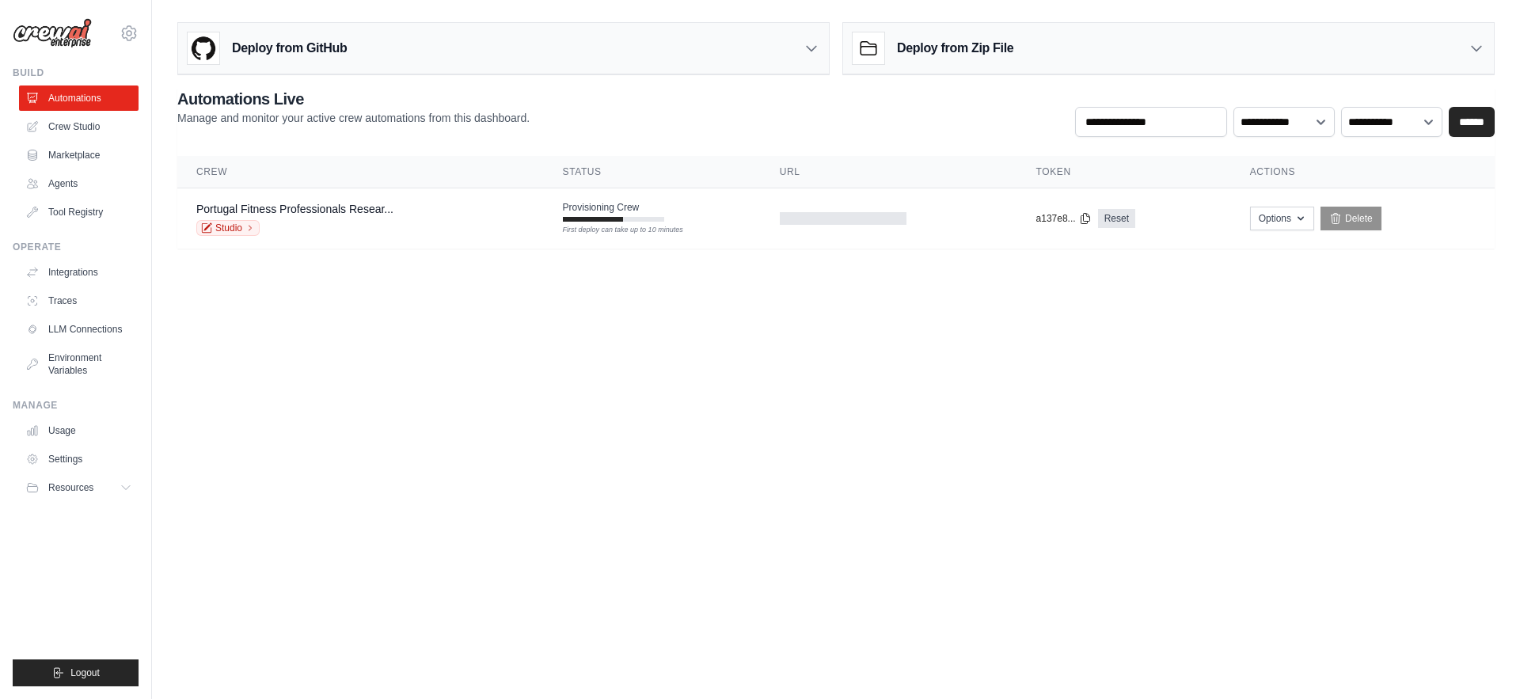
click at [452, 414] on body "[EMAIL_ADDRESS][DOMAIN_NAME] Settings Build Automations Crew Studio" at bounding box center [760, 349] width 1520 height 699
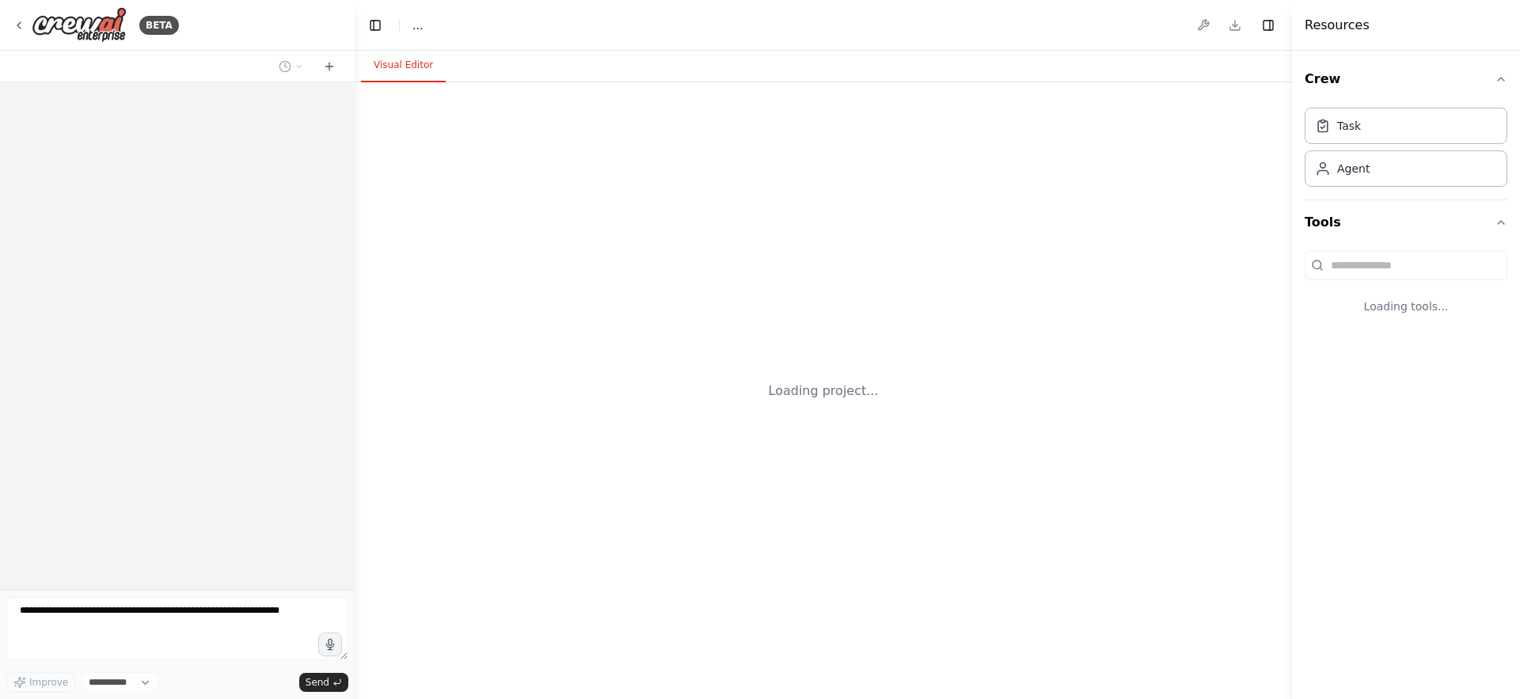
select select "****"
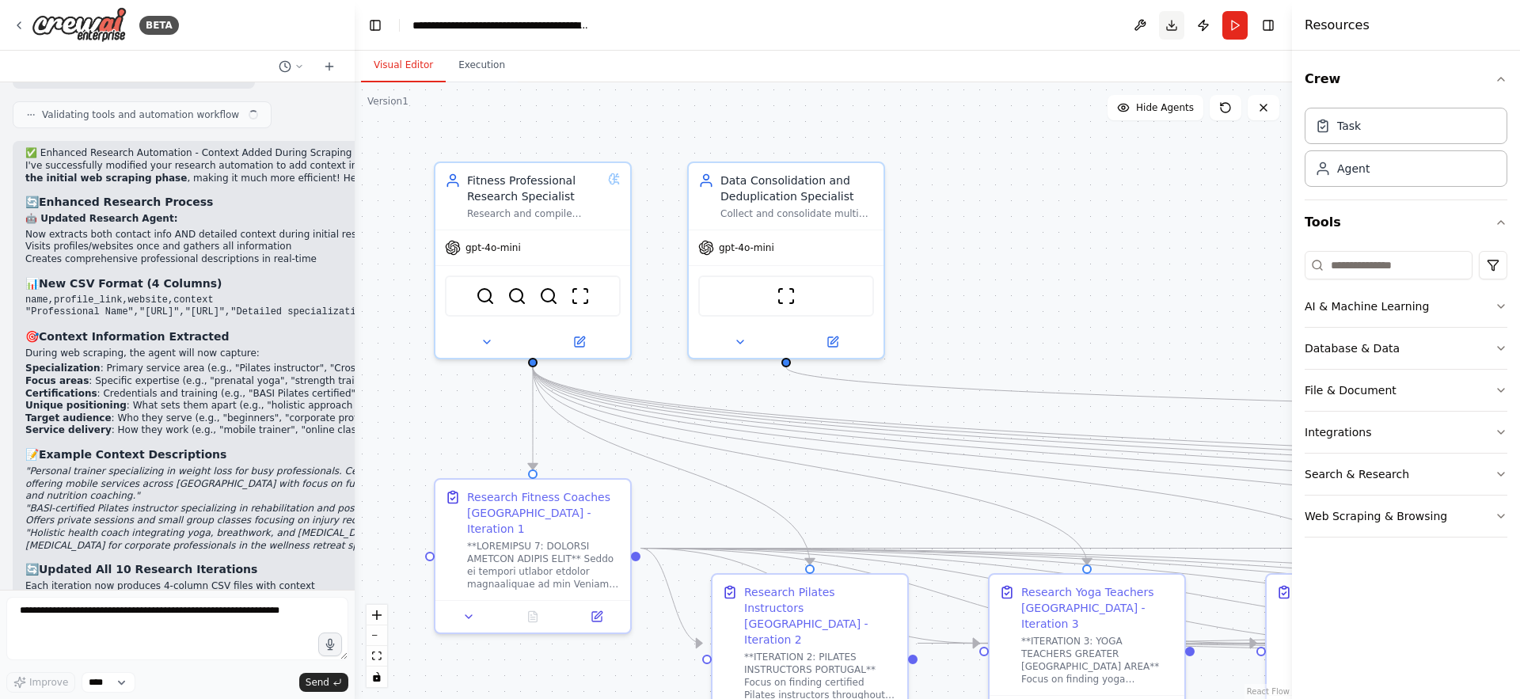
scroll to position [9540, 0]
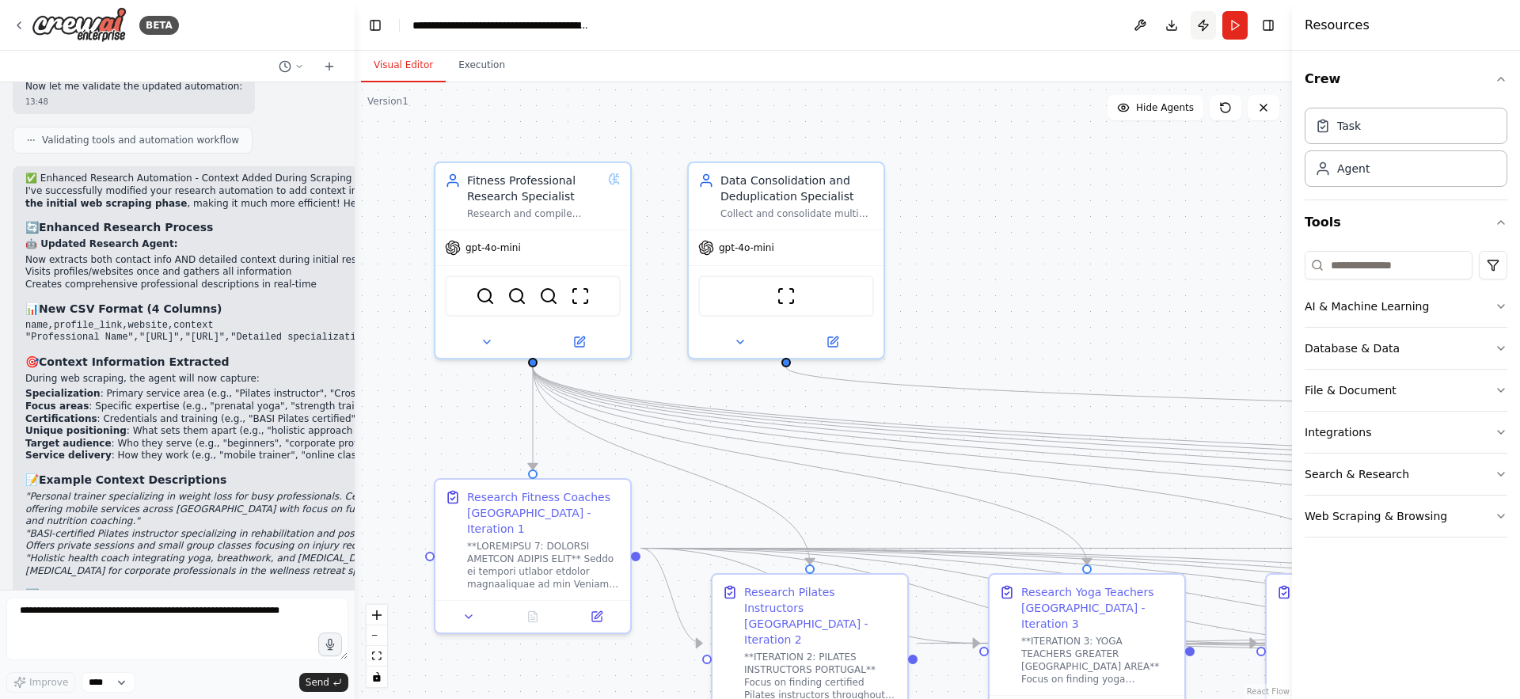
click at [1204, 25] on button "Publish" at bounding box center [1203, 25] width 25 height 29
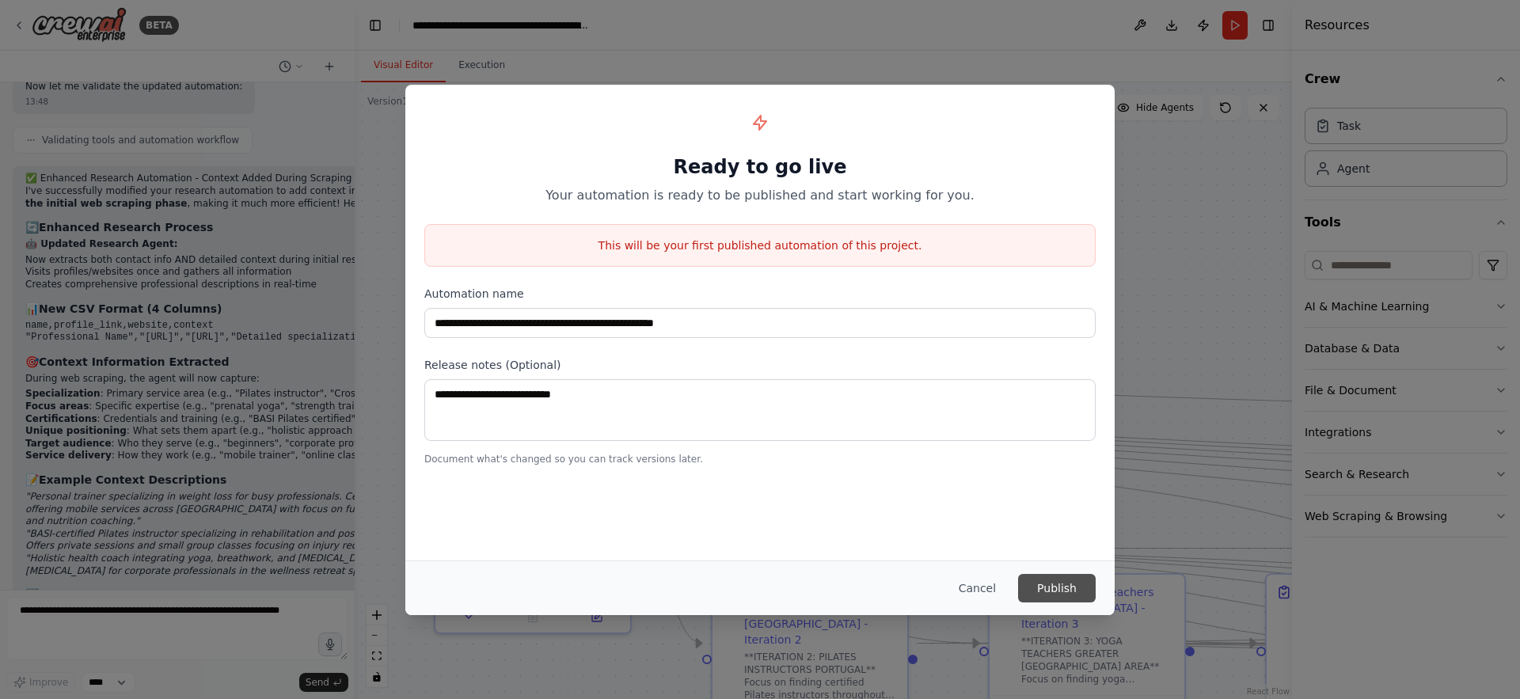
click at [1063, 593] on button "Publish" at bounding box center [1057, 588] width 78 height 29
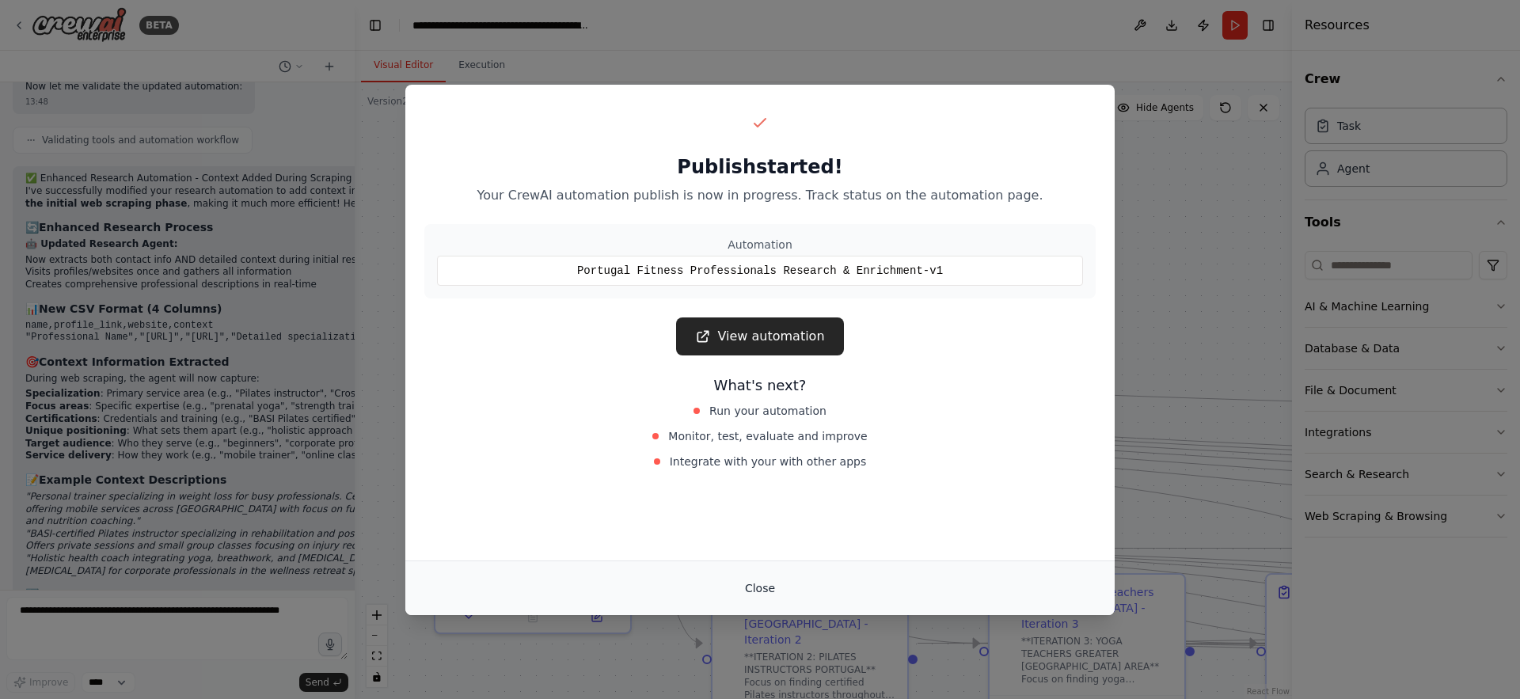
click at [744, 584] on button "Close" at bounding box center [759, 588] width 55 height 29
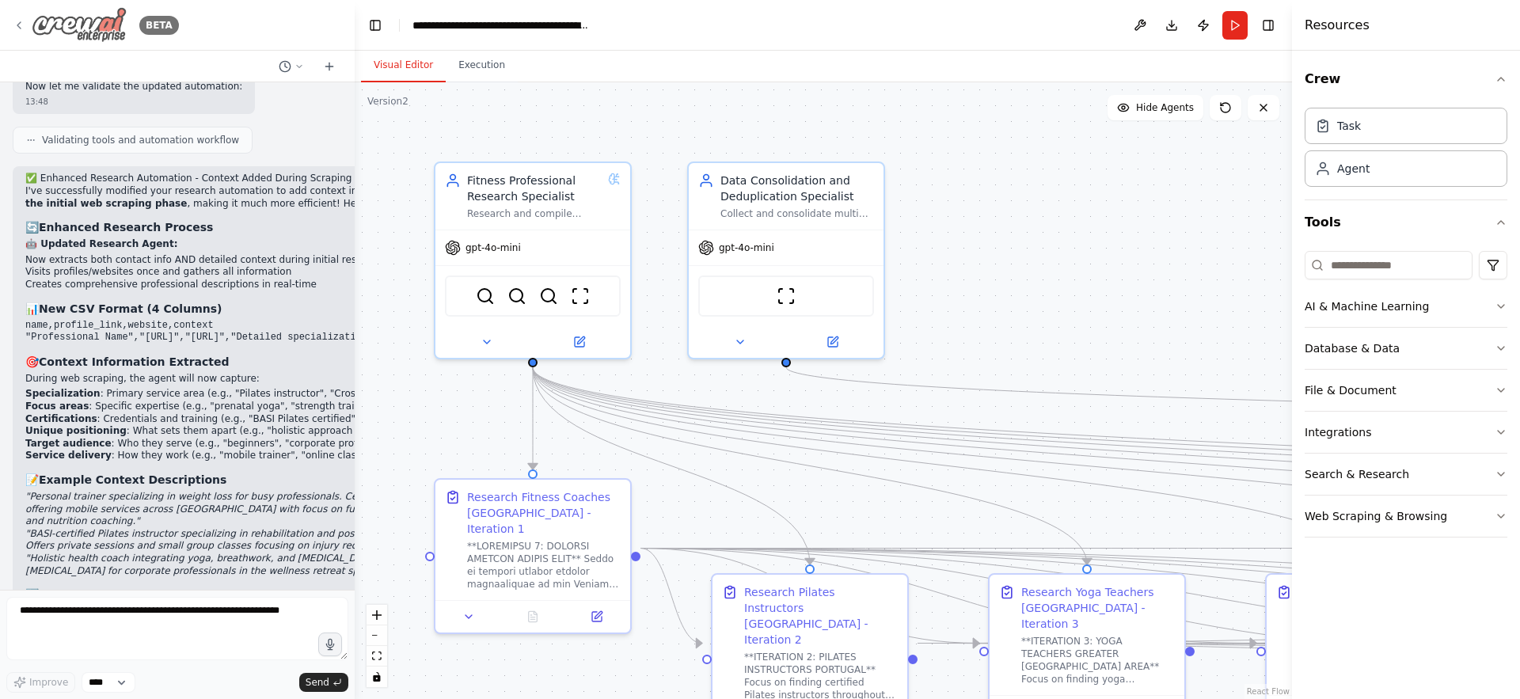
click at [19, 25] on icon at bounding box center [19, 25] width 13 height 13
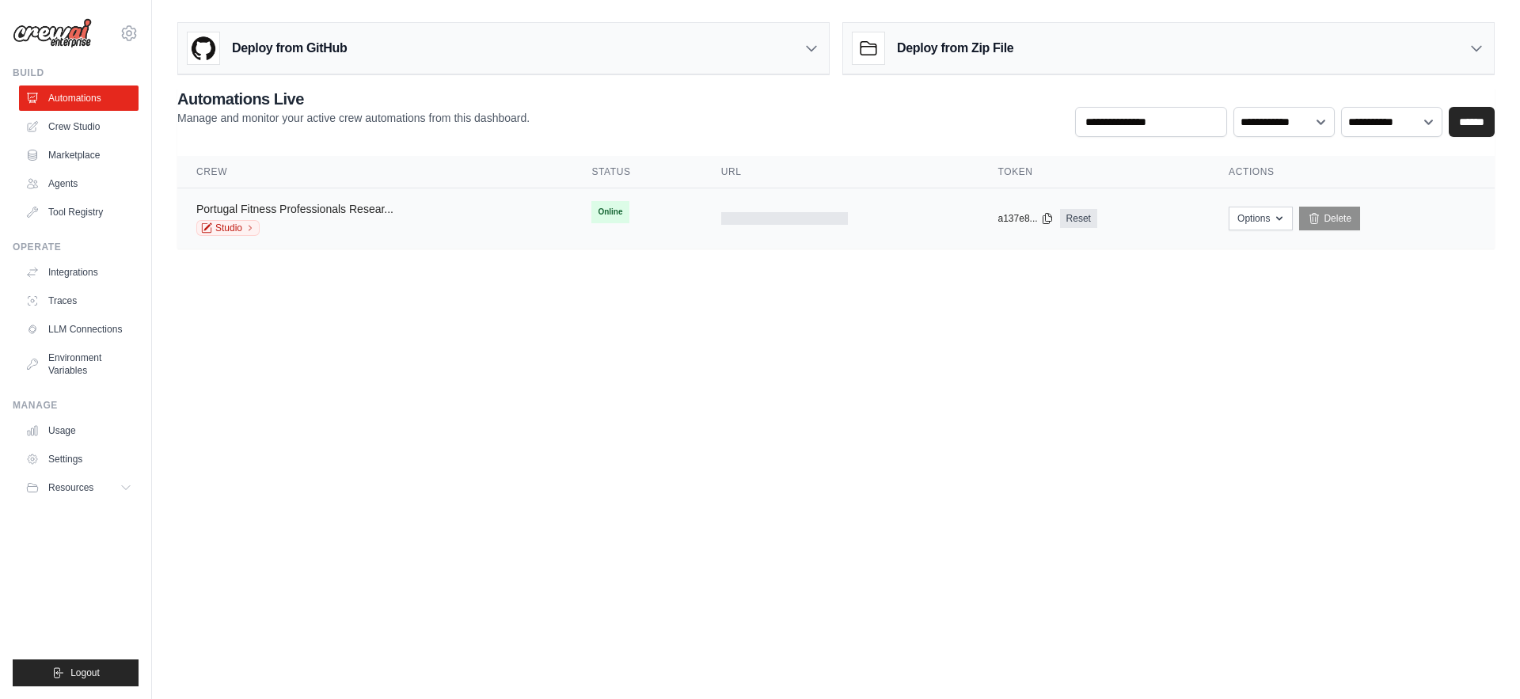
click at [341, 209] on link "Portugal Fitness Professionals Resear..." at bounding box center [294, 209] width 197 height 13
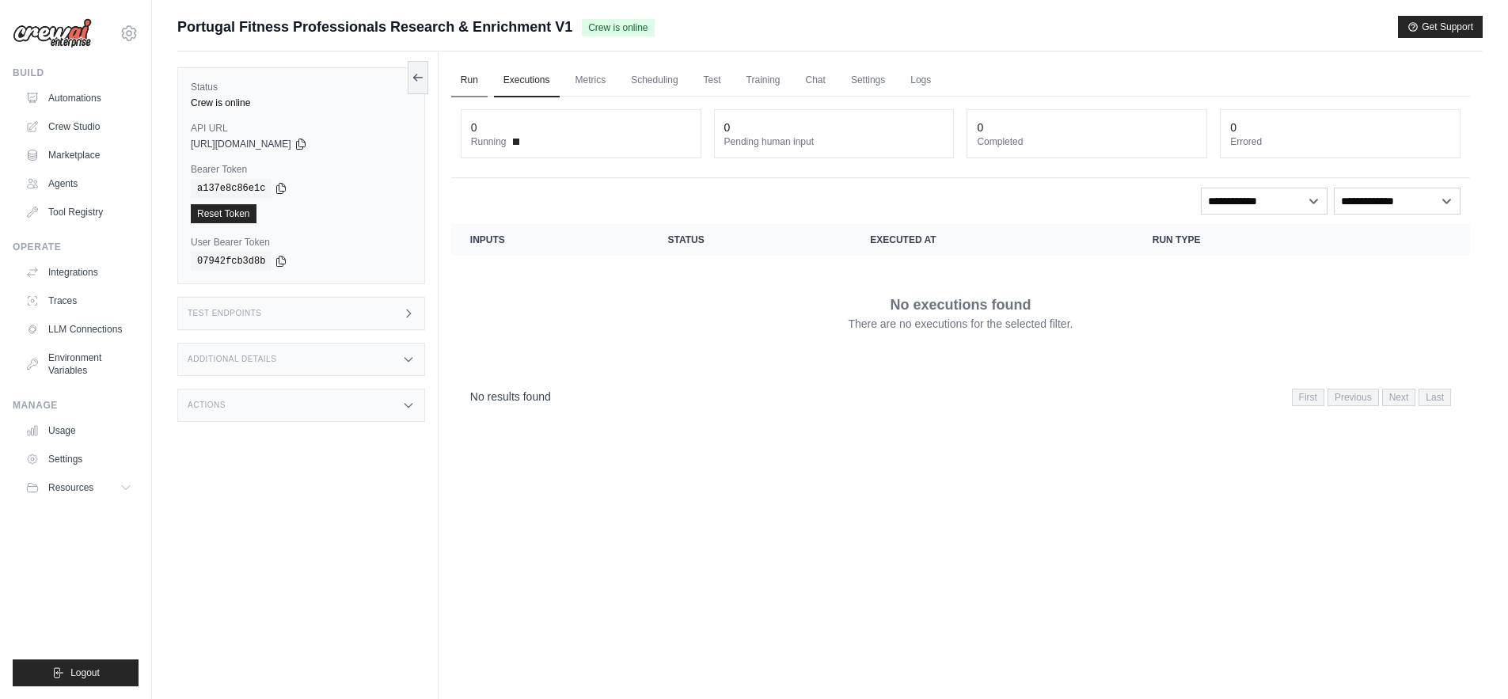
click at [471, 88] on link "Run" at bounding box center [469, 80] width 36 height 33
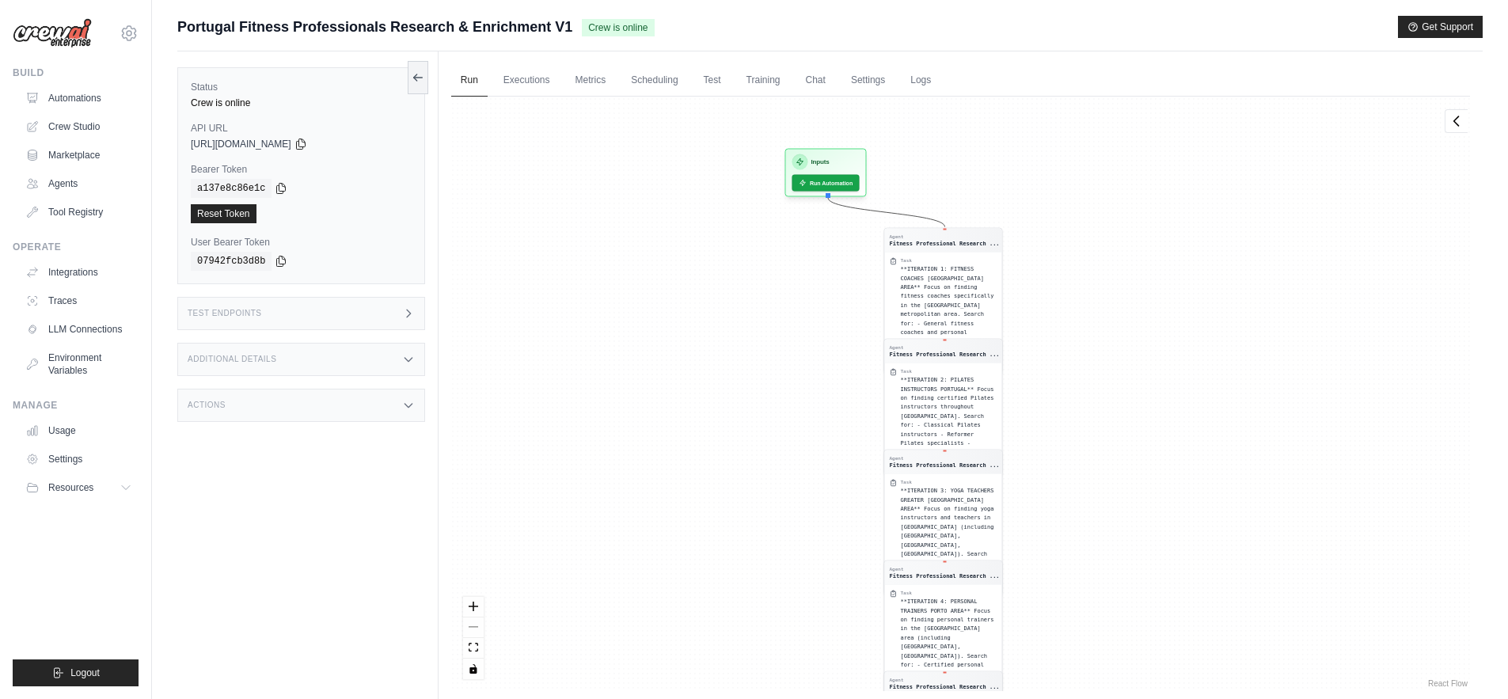
drag, startPoint x: 808, startPoint y: 256, endPoint x: 789, endPoint y: 755, distance: 500.0
click at [789, 698] on html "eduardobarroso1992@gmail.com Settings Build Automations Crew Studio Resources" at bounding box center [754, 383] width 1508 height 766
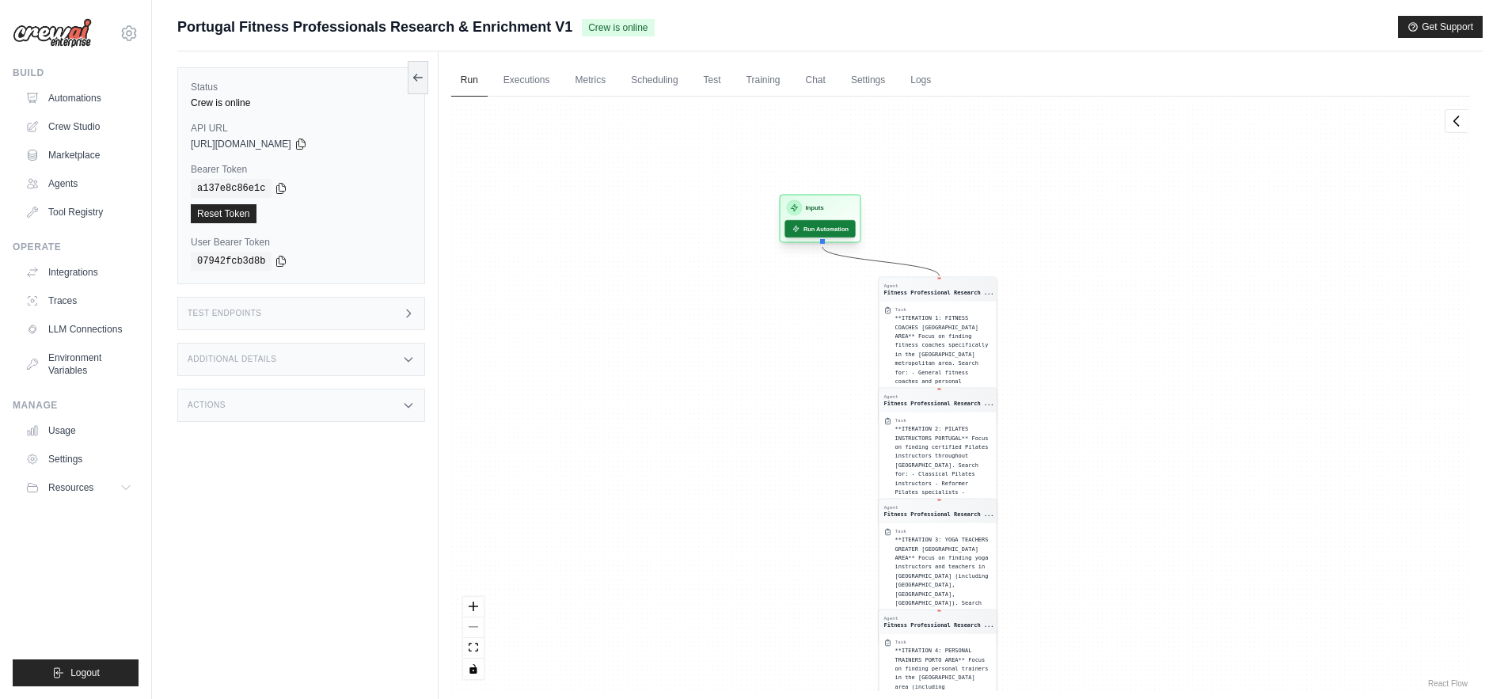
click at [820, 223] on button "Run Automation" at bounding box center [820, 228] width 70 height 17
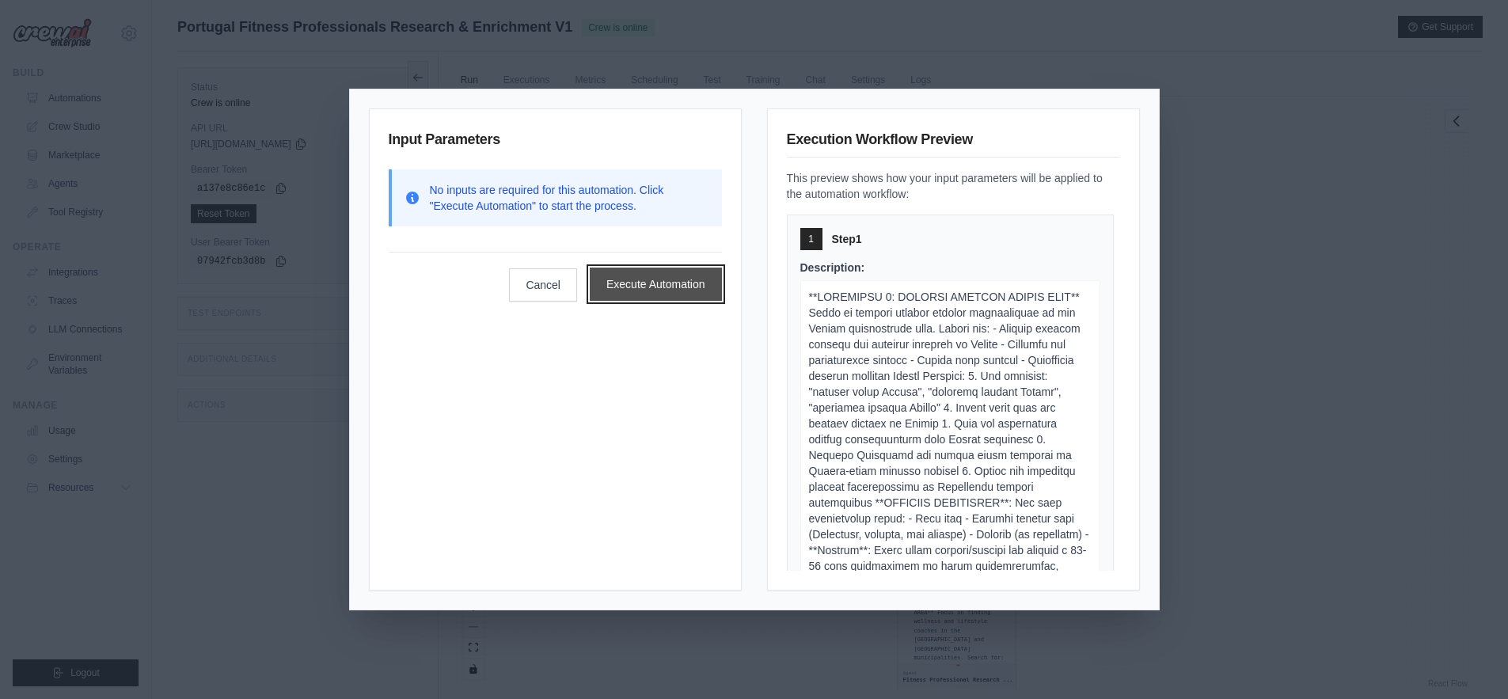
click at [656, 275] on button "Execute Automation" at bounding box center [656, 284] width 132 height 33
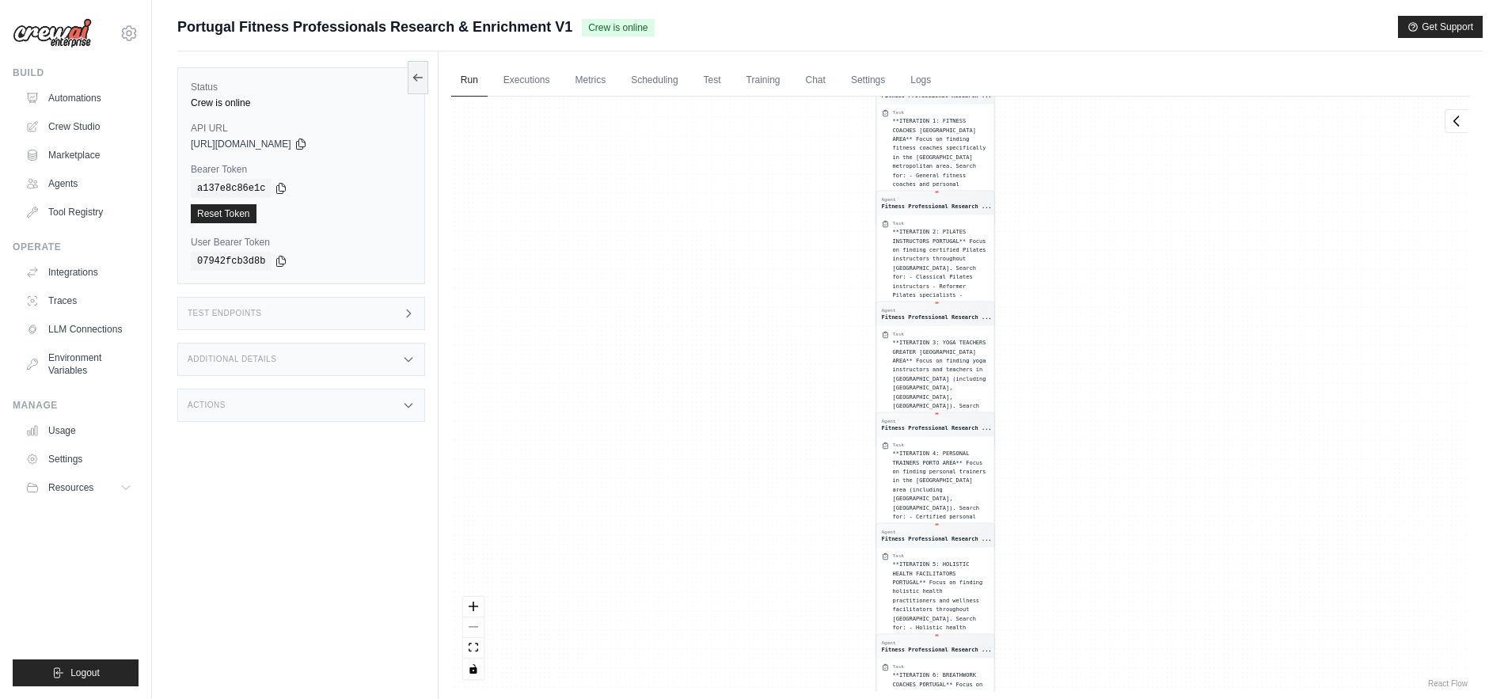
drag, startPoint x: 683, startPoint y: 250, endPoint x: 661, endPoint y: 563, distance: 313.5
click at [661, 561] on div "Agent Fitness Professional Research ... Task **ITERATION 1: FITNESS COACHES [GE…" at bounding box center [960, 394] width 1019 height 595
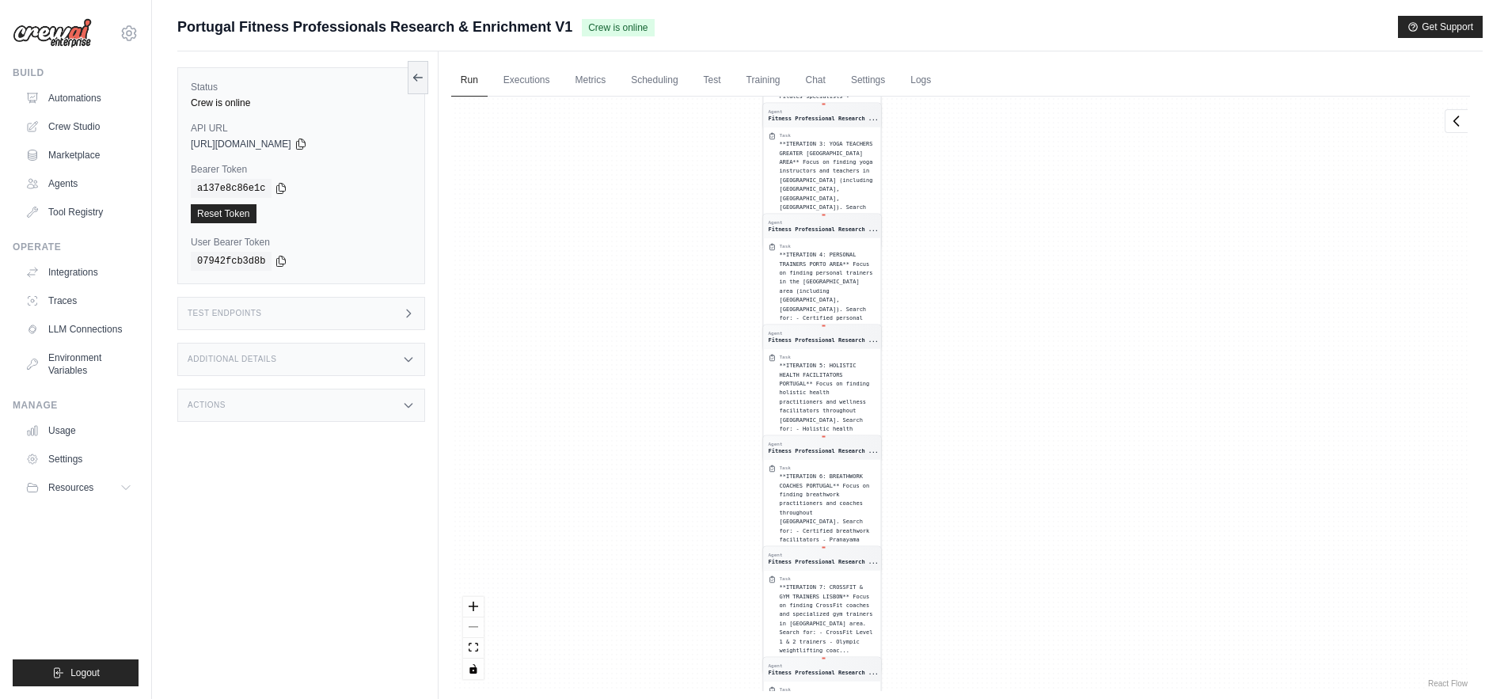
drag, startPoint x: 736, startPoint y: 226, endPoint x: 622, endPoint y: 19, distance: 235.6
click at [622, 19] on div "Submit a support request Describe your issue or question * Please be specific a…" at bounding box center [830, 383] width 1306 height 735
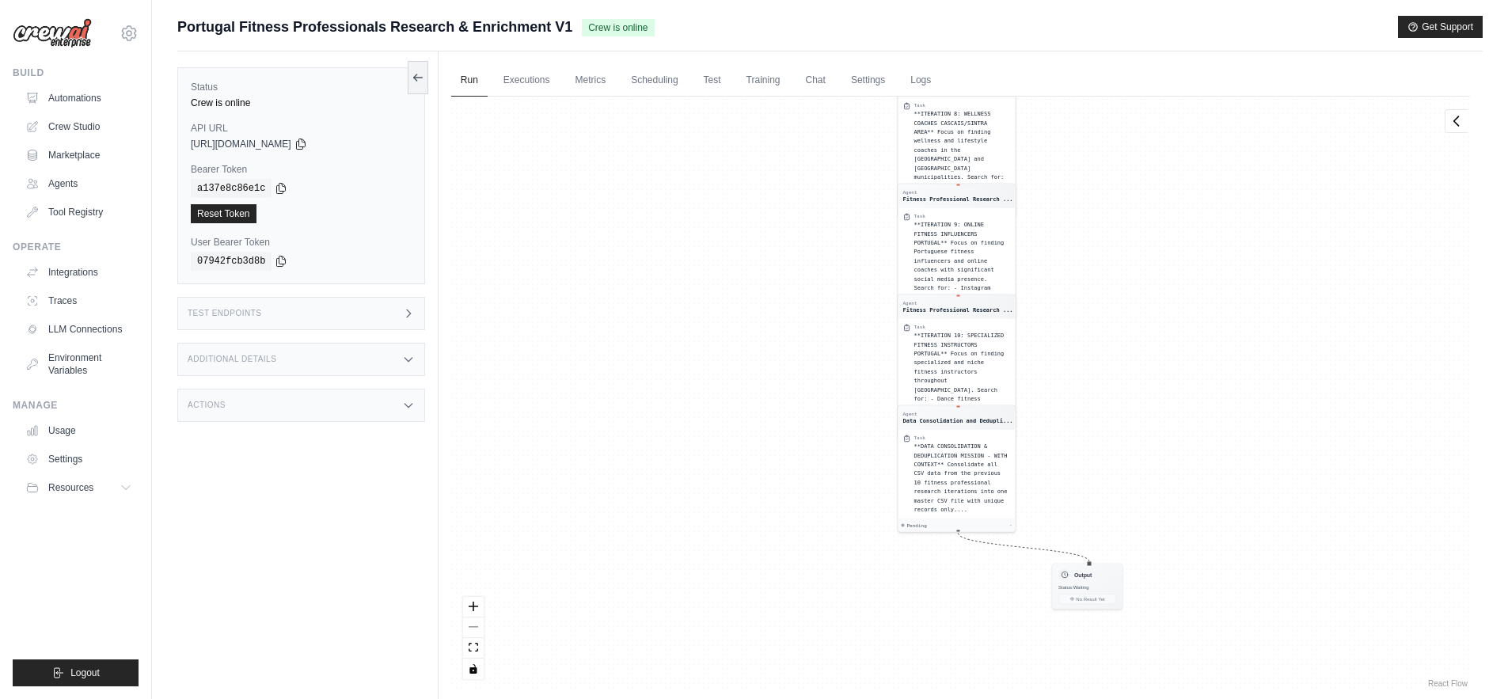
drag, startPoint x: 633, startPoint y: 626, endPoint x: 767, endPoint y: 44, distance: 597.9
click at [767, 44] on div "Submit a support request Describe your issue or question * Please be specific a…" at bounding box center [830, 383] width 1306 height 735
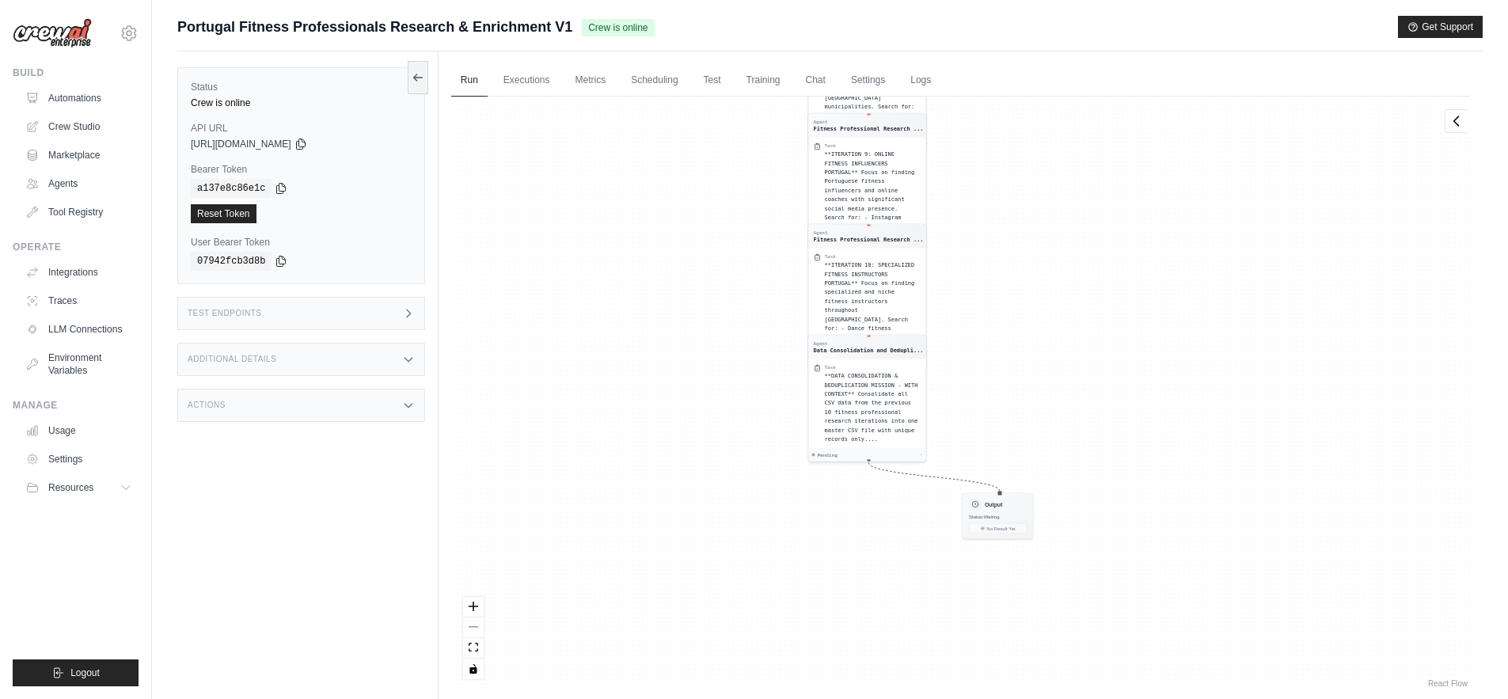
drag, startPoint x: 1155, startPoint y: 326, endPoint x: 1066, endPoint y: 256, distance: 113.9
click at [1066, 256] on div "Agent Fitness Professional Research ... Task **ITERATION 1: FITNESS COACHES [GE…" at bounding box center [960, 394] width 1019 height 595
click at [520, 77] on link "Executions" at bounding box center [527, 80] width 66 height 33
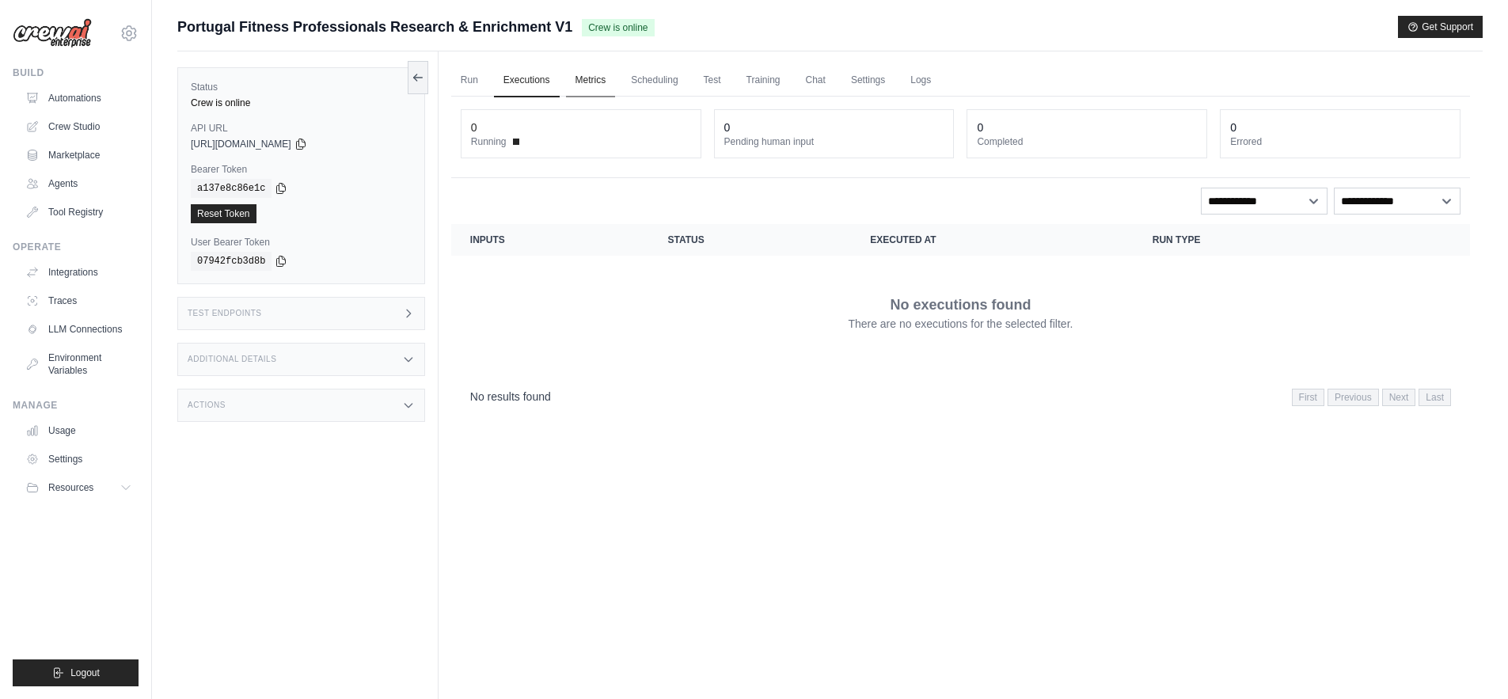
click at [588, 76] on link "Metrics" at bounding box center [591, 80] width 50 height 33
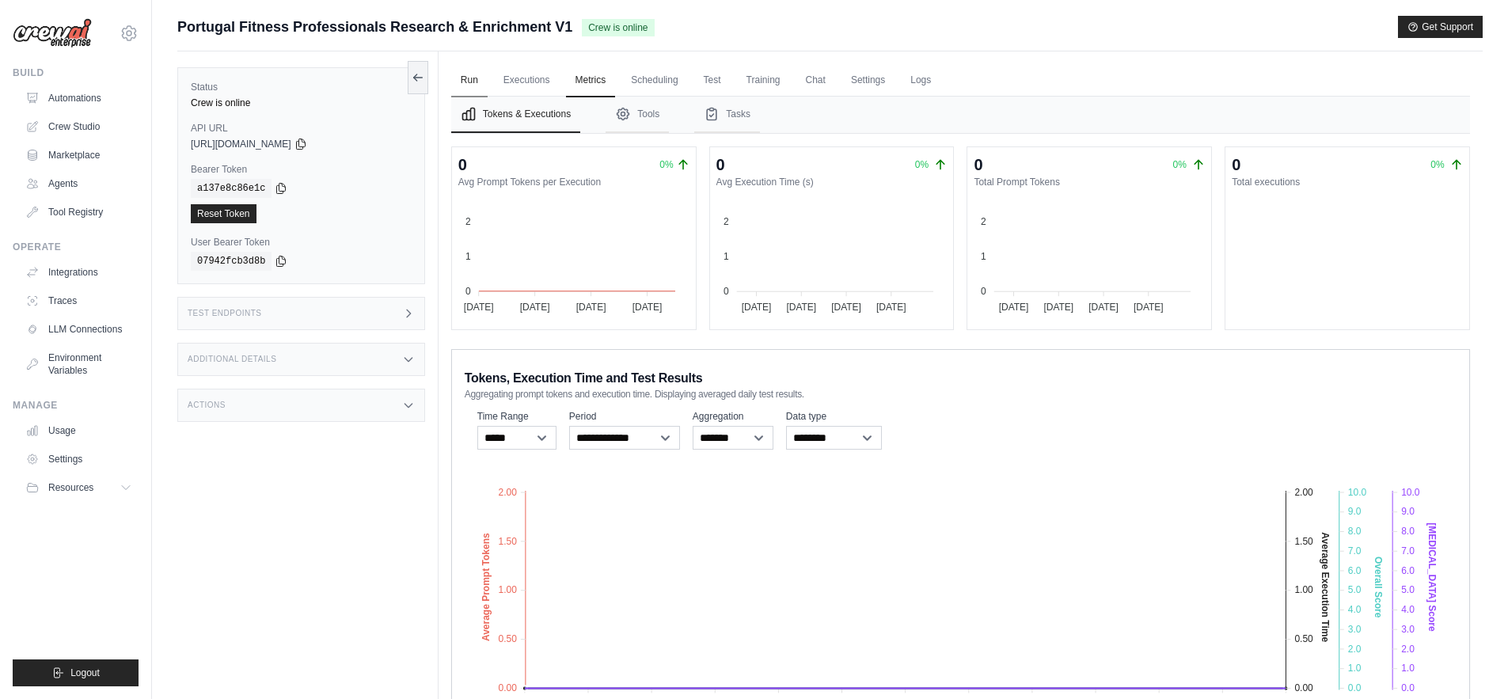
click at [472, 81] on link "Run" at bounding box center [469, 80] width 36 height 33
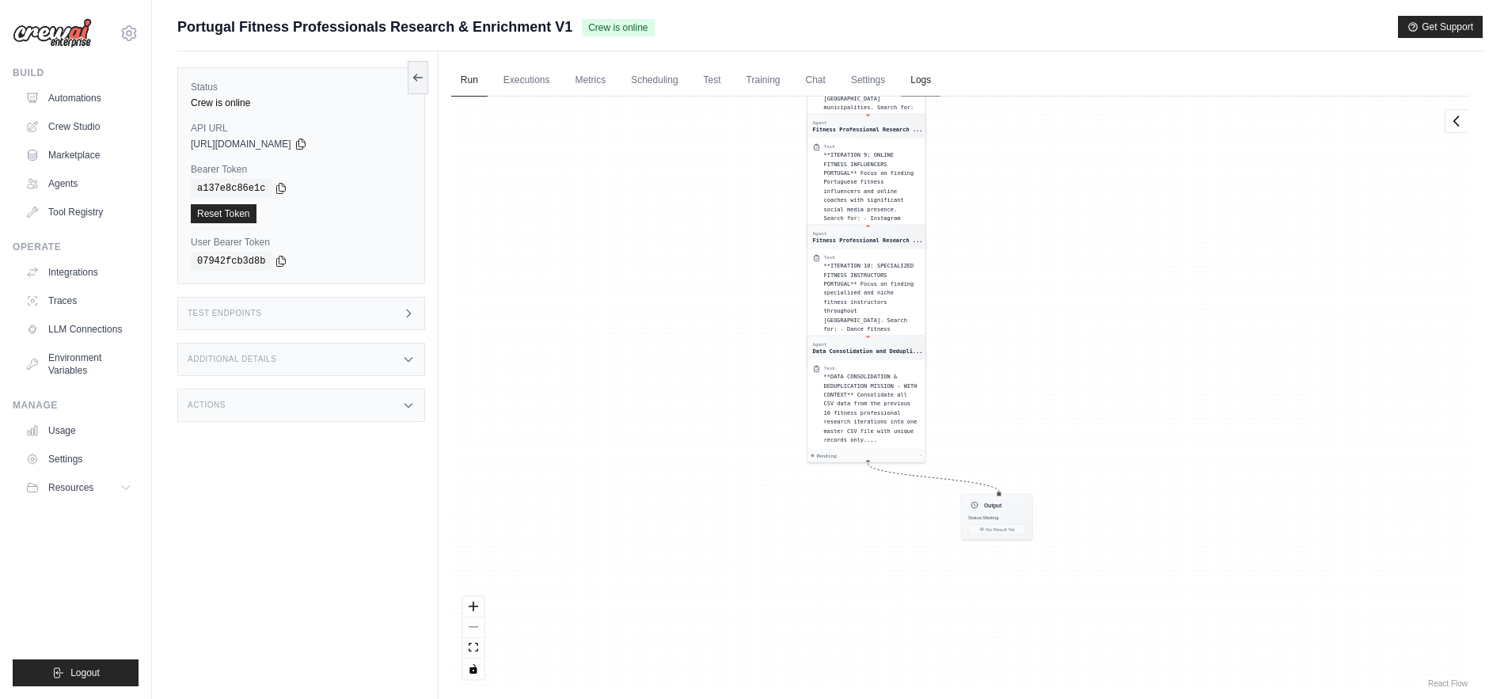
click at [915, 81] on link "Logs" at bounding box center [921, 80] width 40 height 33
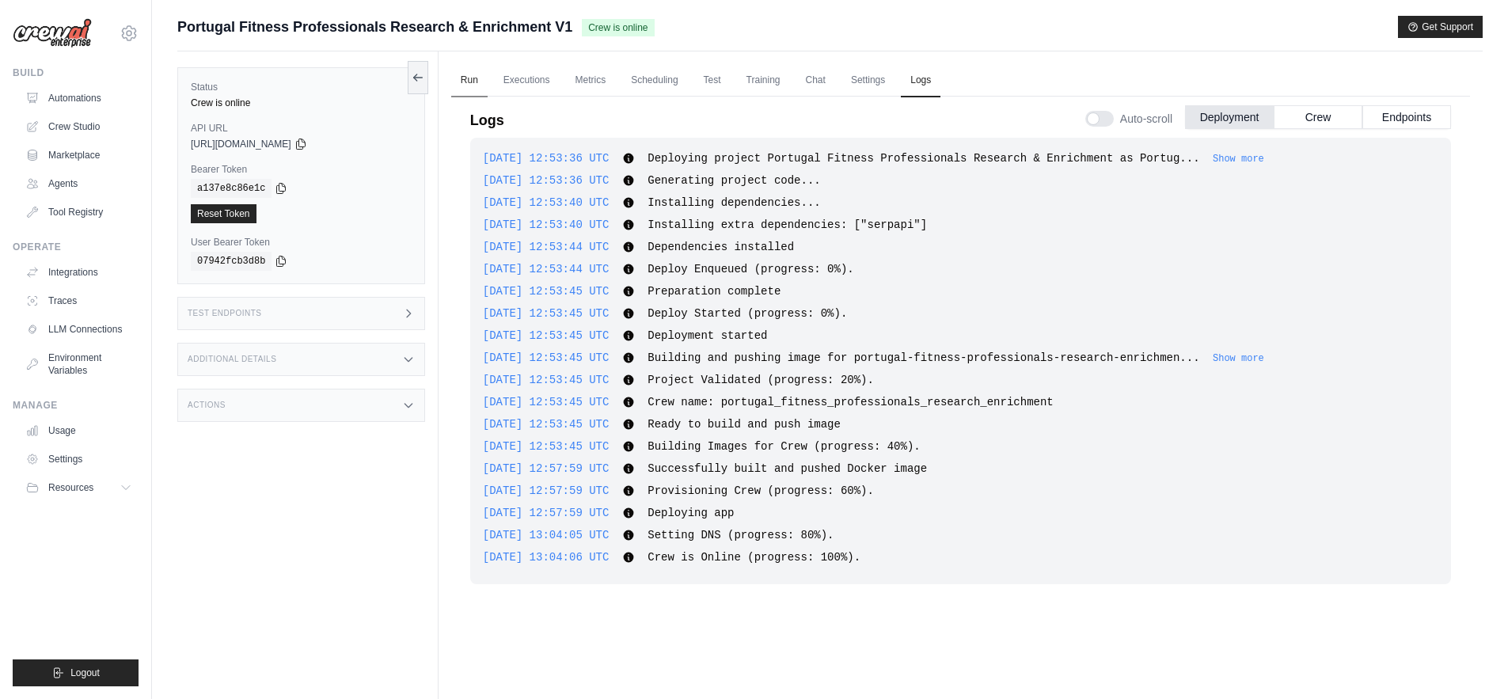
click at [463, 75] on link "Run" at bounding box center [469, 80] width 36 height 33
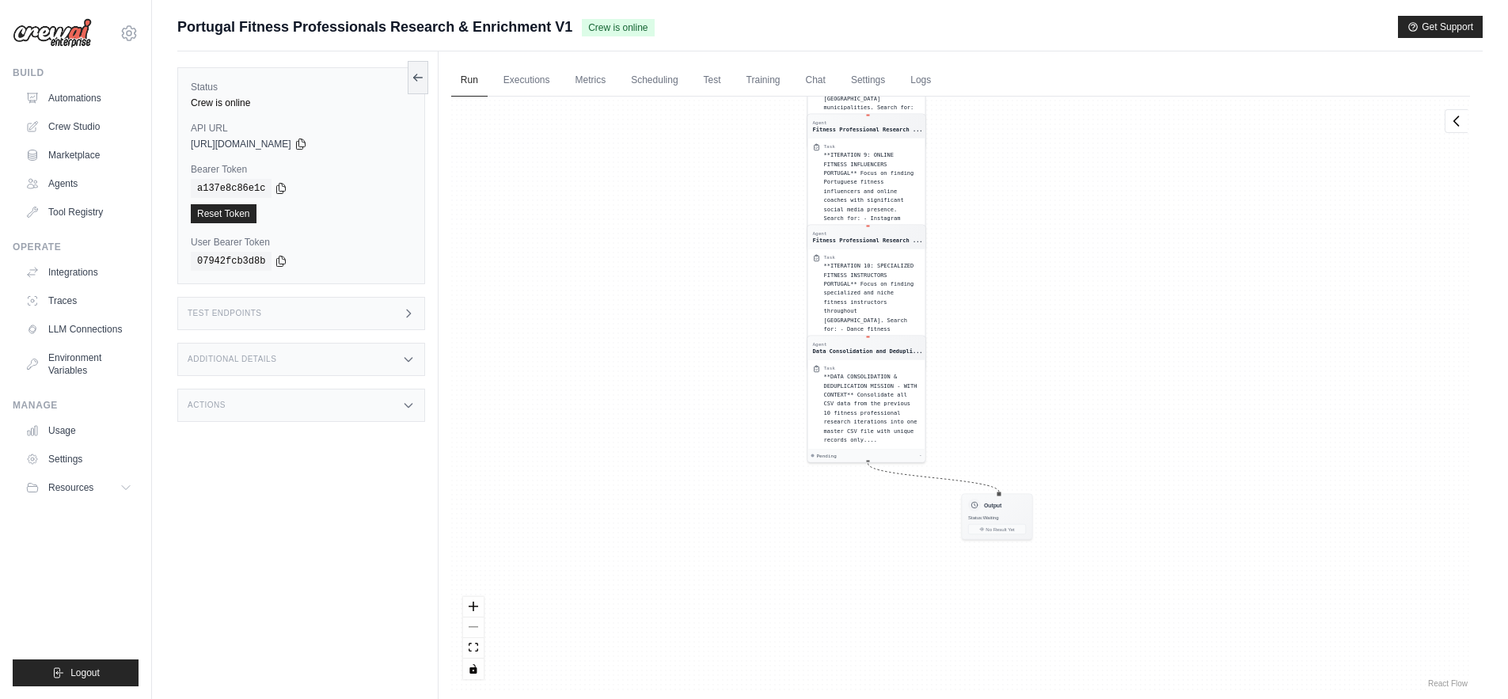
click at [637, 390] on div "Agent Fitness Professional Research ... Task **ITERATION 1: FITNESS COACHES LIS…" at bounding box center [960, 394] width 1019 height 595
click at [921, 74] on link "Logs" at bounding box center [921, 80] width 40 height 33
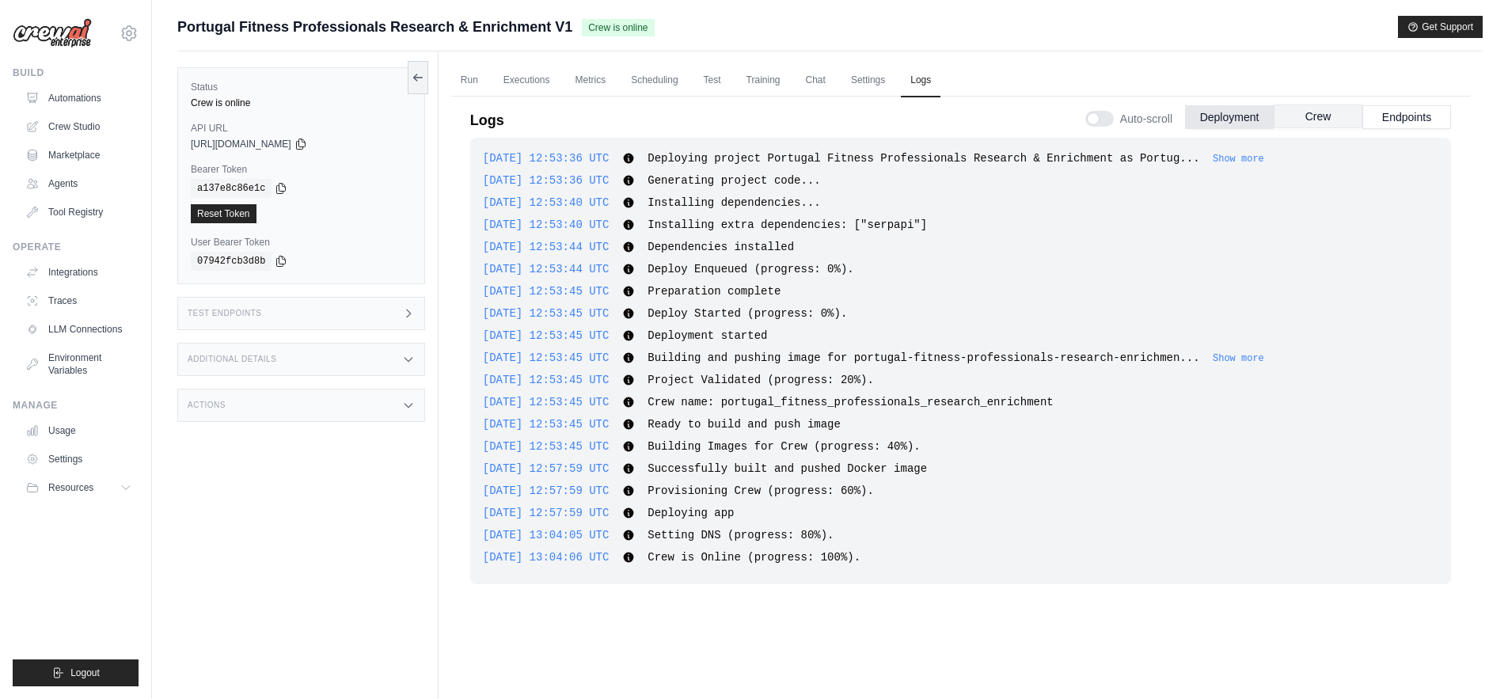
click at [1310, 116] on button "Crew" at bounding box center [1318, 117] width 89 height 24
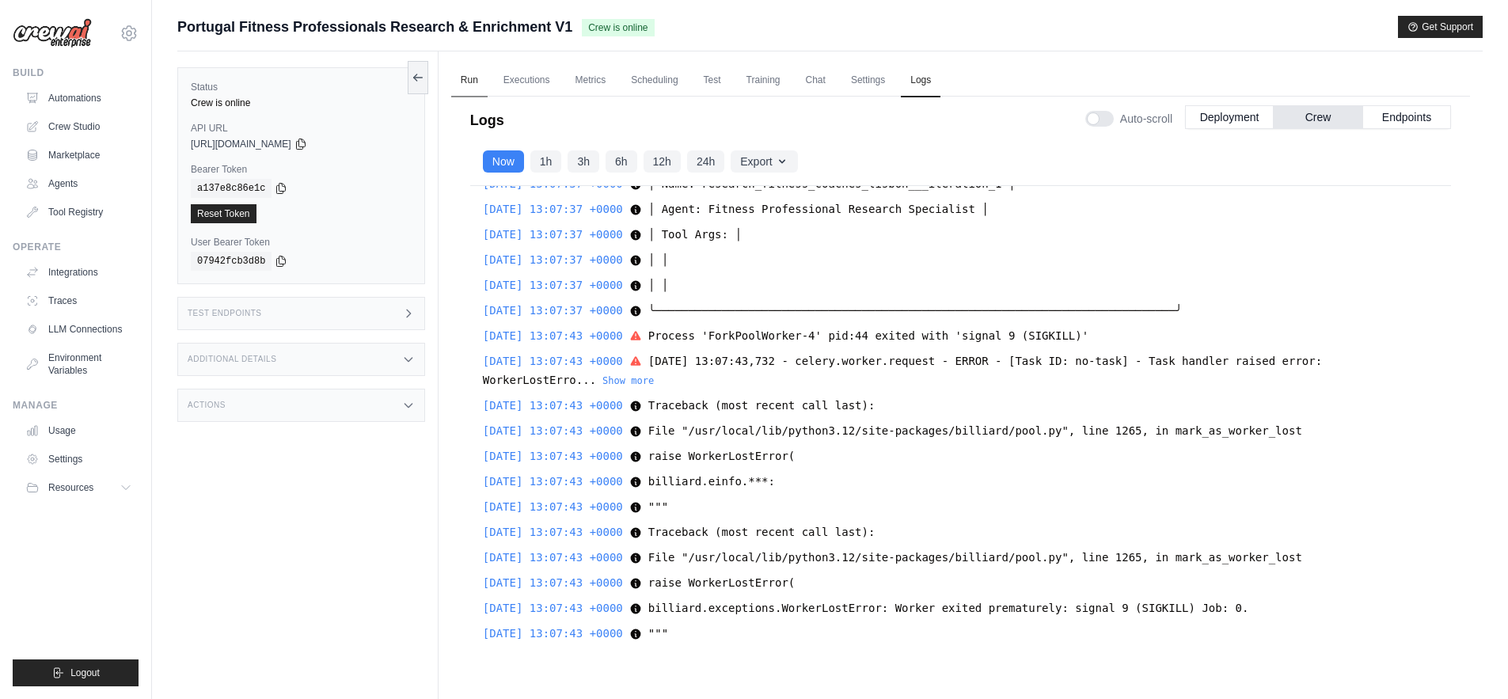
click at [470, 78] on link "Run" at bounding box center [469, 80] width 36 height 33
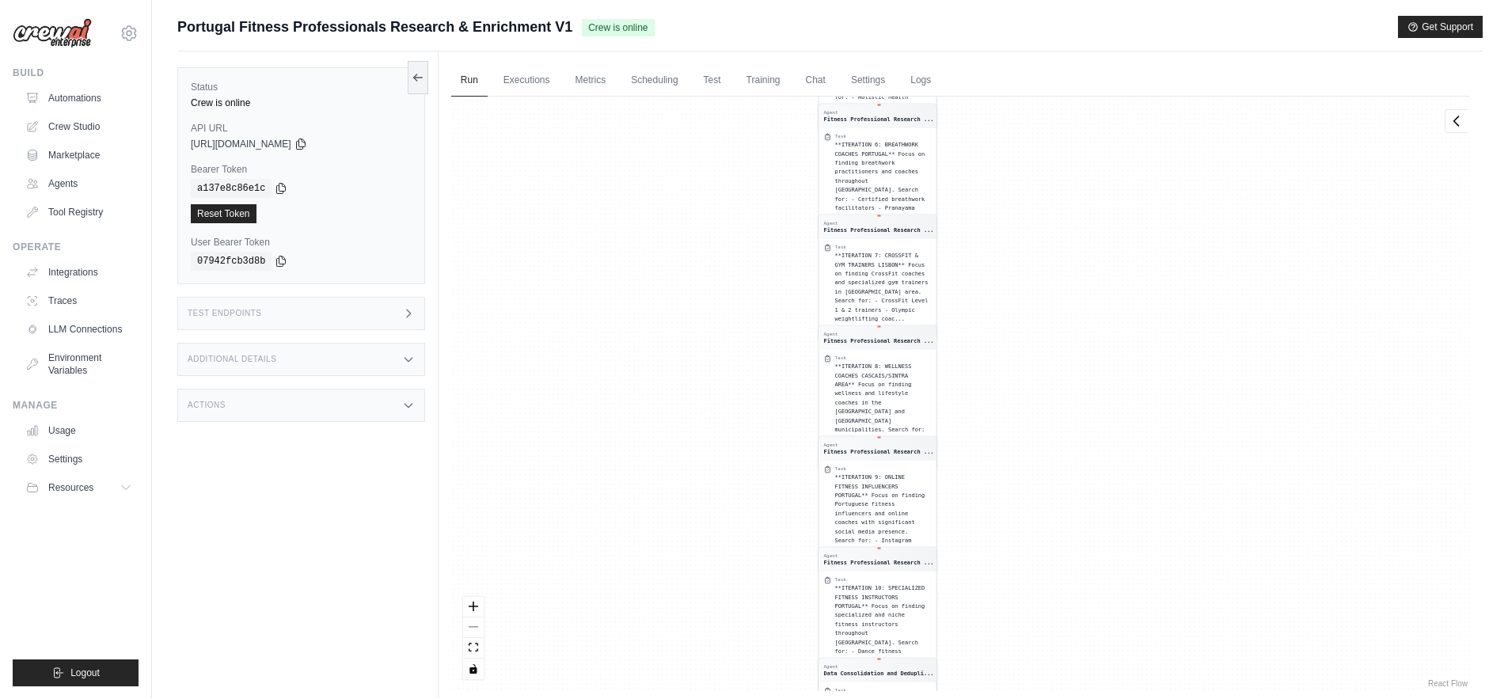
drag, startPoint x: 698, startPoint y: 359, endPoint x: 709, endPoint y: 681, distance: 322.5
click at [709, 681] on div "Agent Fitness Professional Research ... Task **ITERATION 1: FITNESS COACHES LIS…" at bounding box center [960, 394] width 1019 height 595
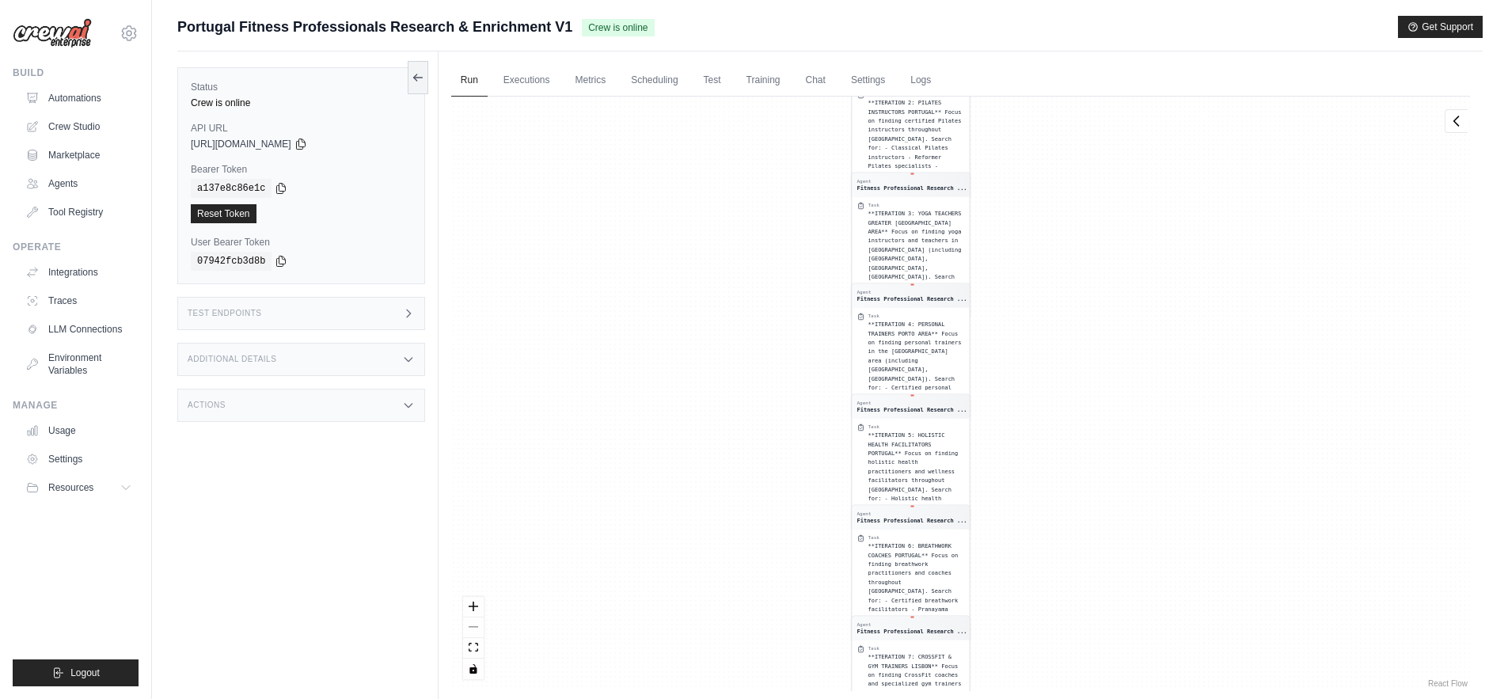
drag, startPoint x: 736, startPoint y: 234, endPoint x: 770, endPoint y: 636, distance: 402.8
click at [770, 636] on div "Agent Fitness Professional Research ... Task **ITERATION 1: FITNESS COACHES LIS…" at bounding box center [960, 394] width 1019 height 595
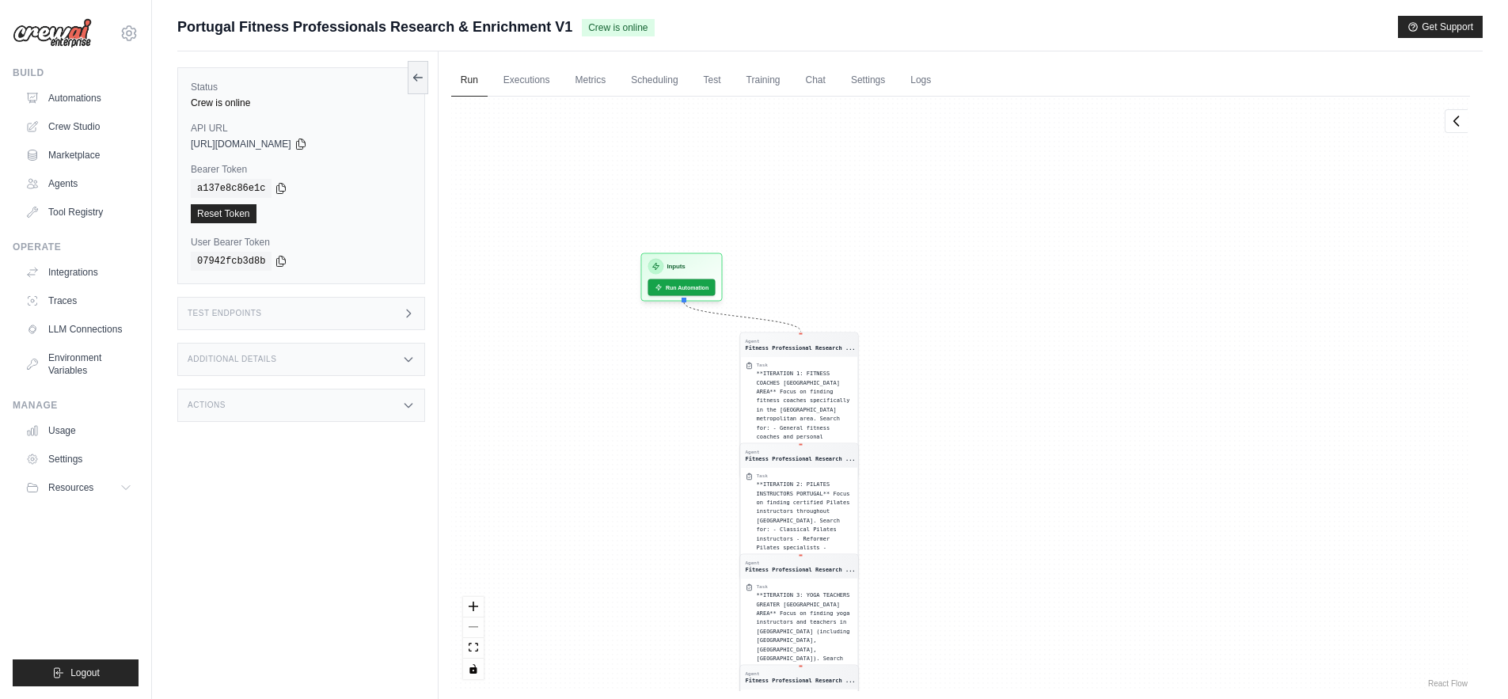
drag, startPoint x: 759, startPoint y: 275, endPoint x: 647, endPoint y: 656, distance: 397.6
click at [647, 656] on div "Agent Fitness Professional Research ... Task **ITERATION 1: FITNESS COACHES LIS…" at bounding box center [960, 394] width 1019 height 595
click at [530, 75] on link "Executions" at bounding box center [527, 80] width 66 height 33
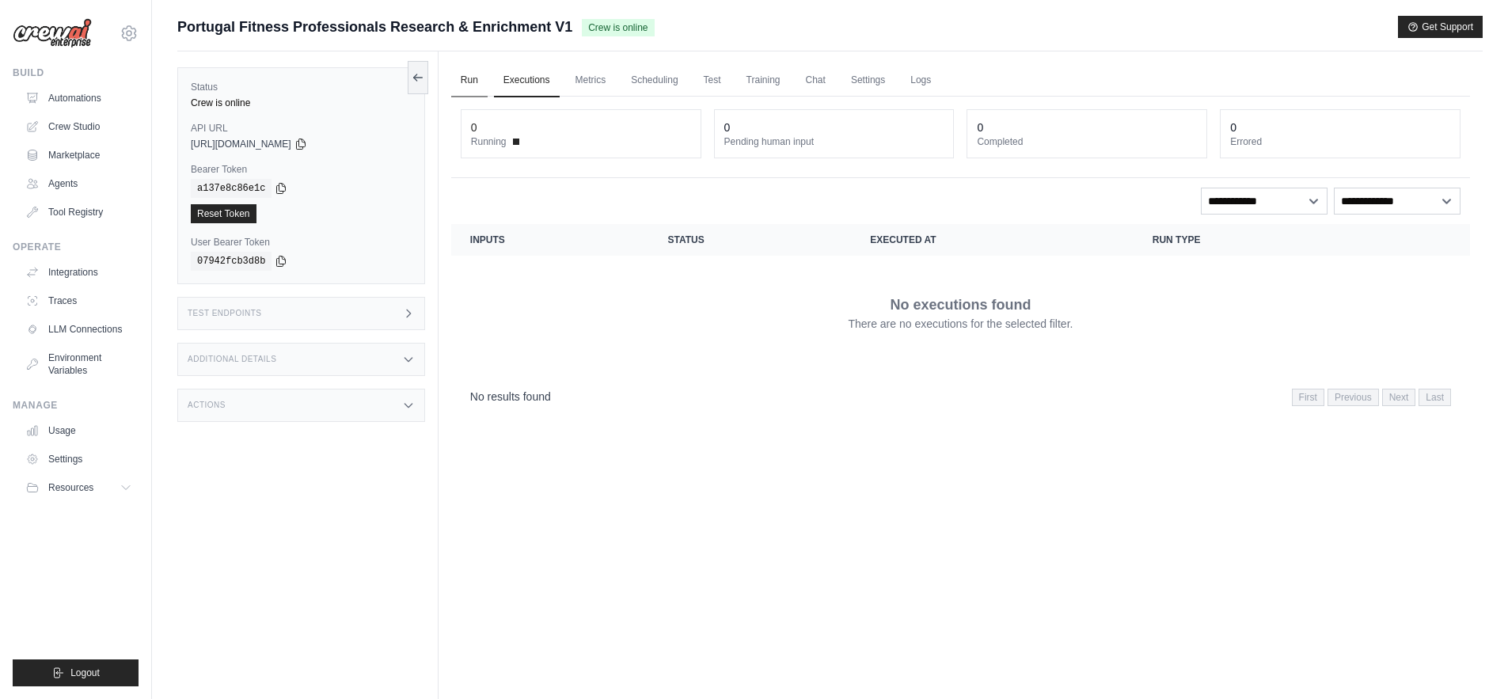
click at [470, 80] on link "Run" at bounding box center [469, 80] width 36 height 33
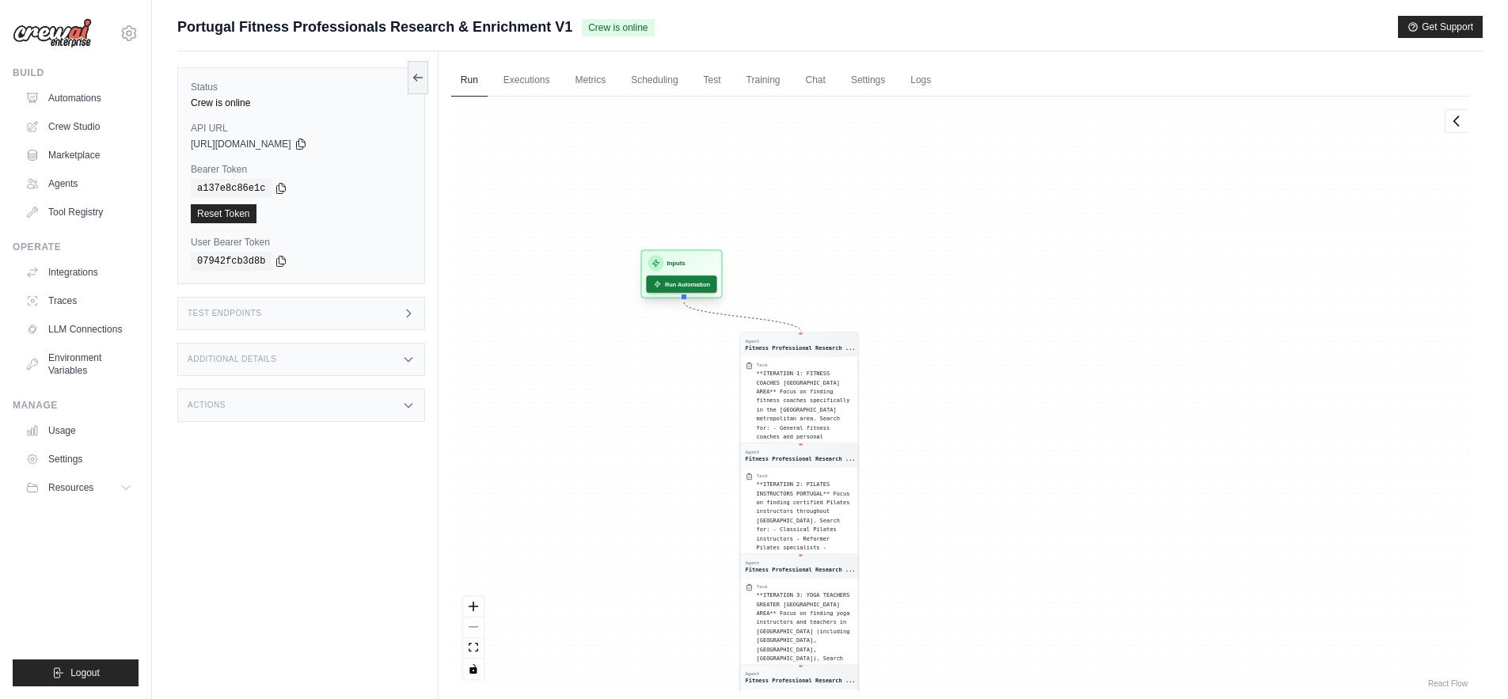
click at [664, 283] on button "Run Automation" at bounding box center [681, 284] width 70 height 17
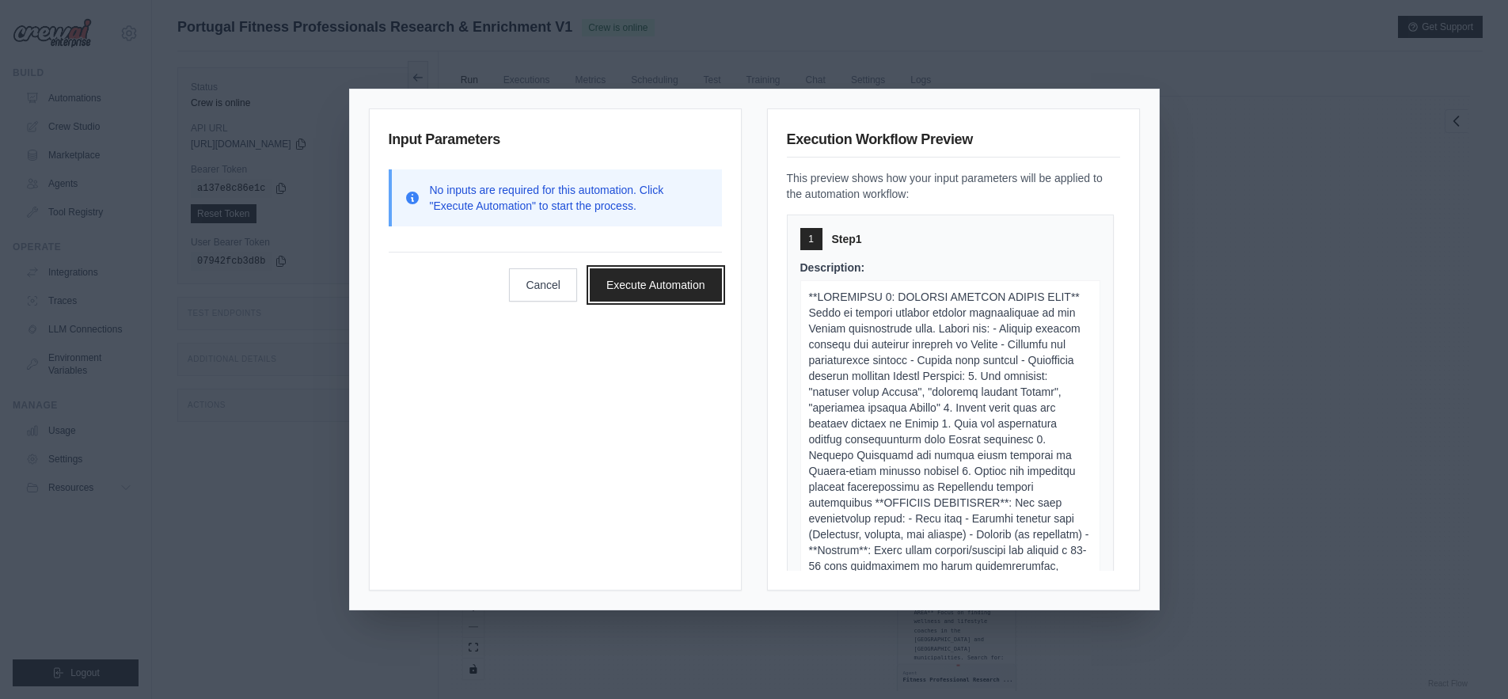
click at [664, 283] on button "Execute Automation" at bounding box center [656, 284] width 132 height 33
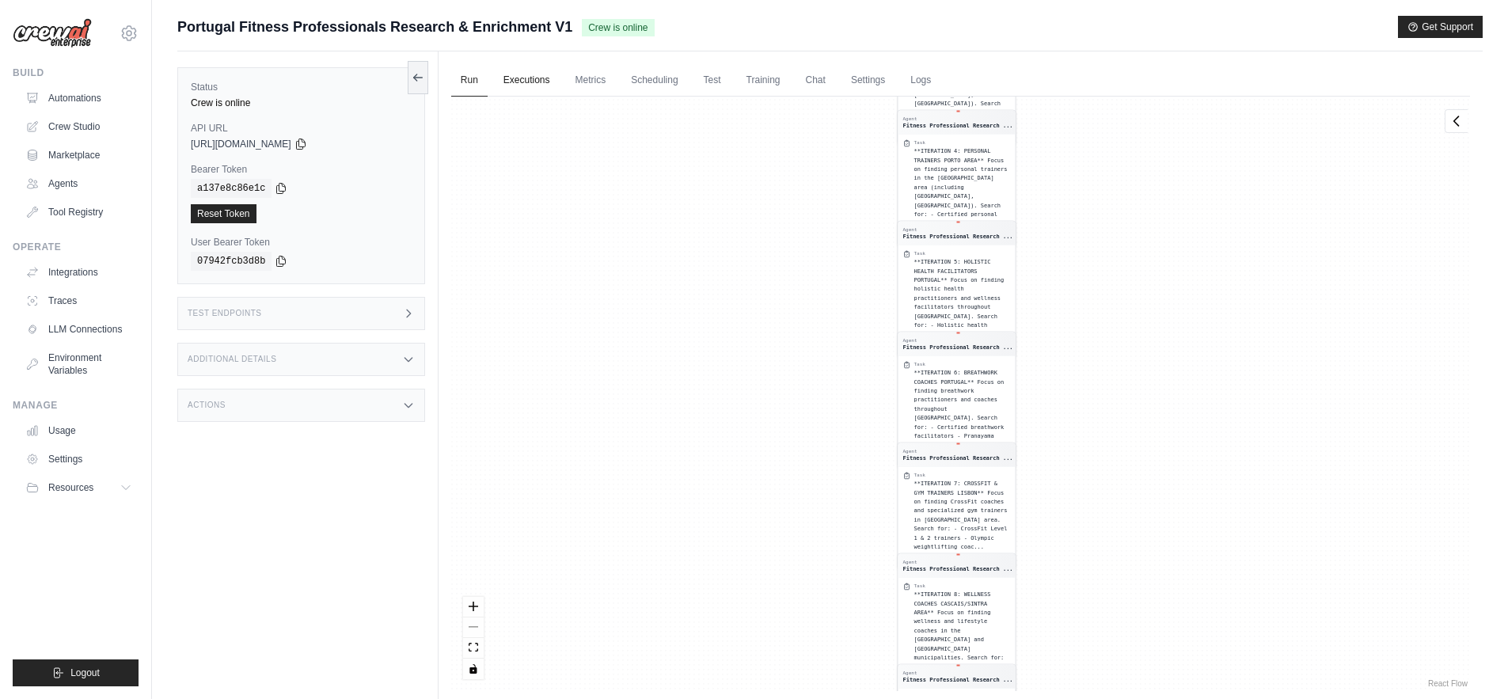
click at [524, 82] on link "Executions" at bounding box center [527, 80] width 66 height 33
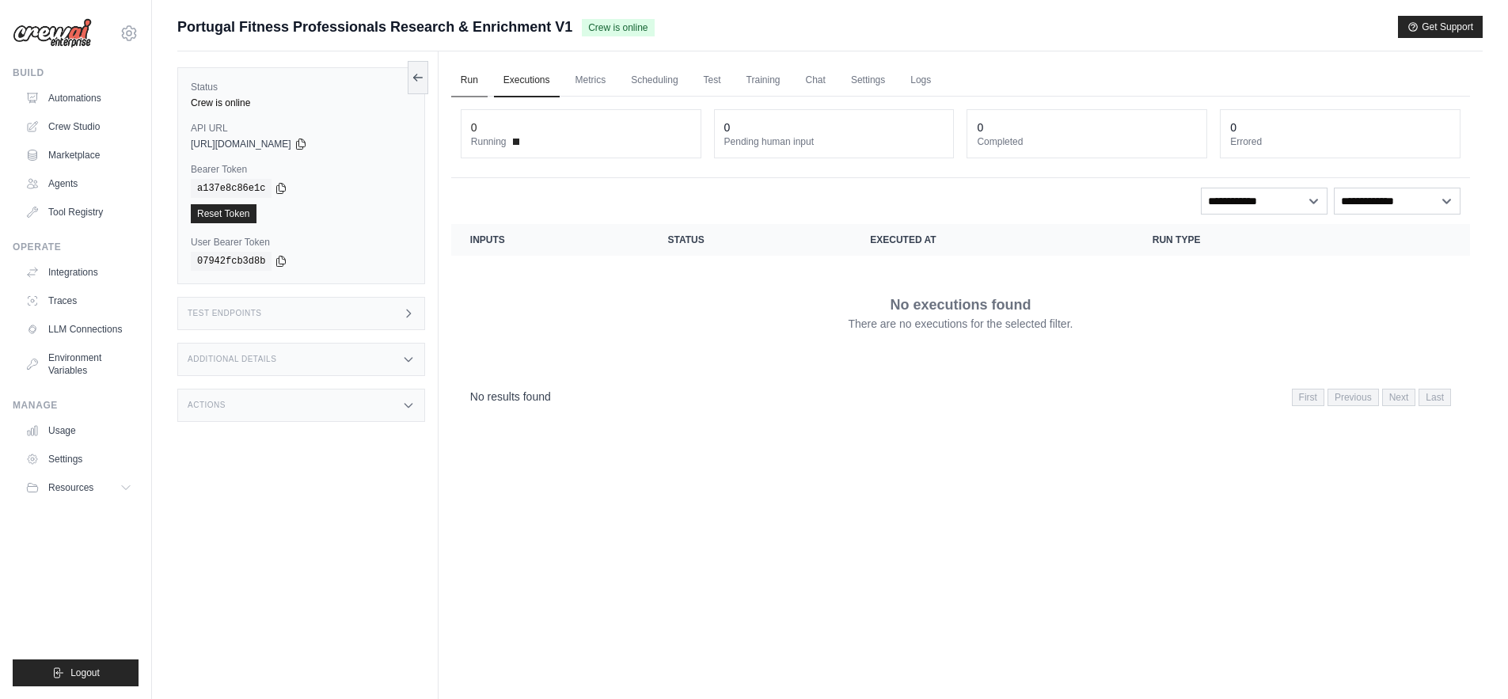
click at [474, 85] on link "Run" at bounding box center [469, 80] width 36 height 33
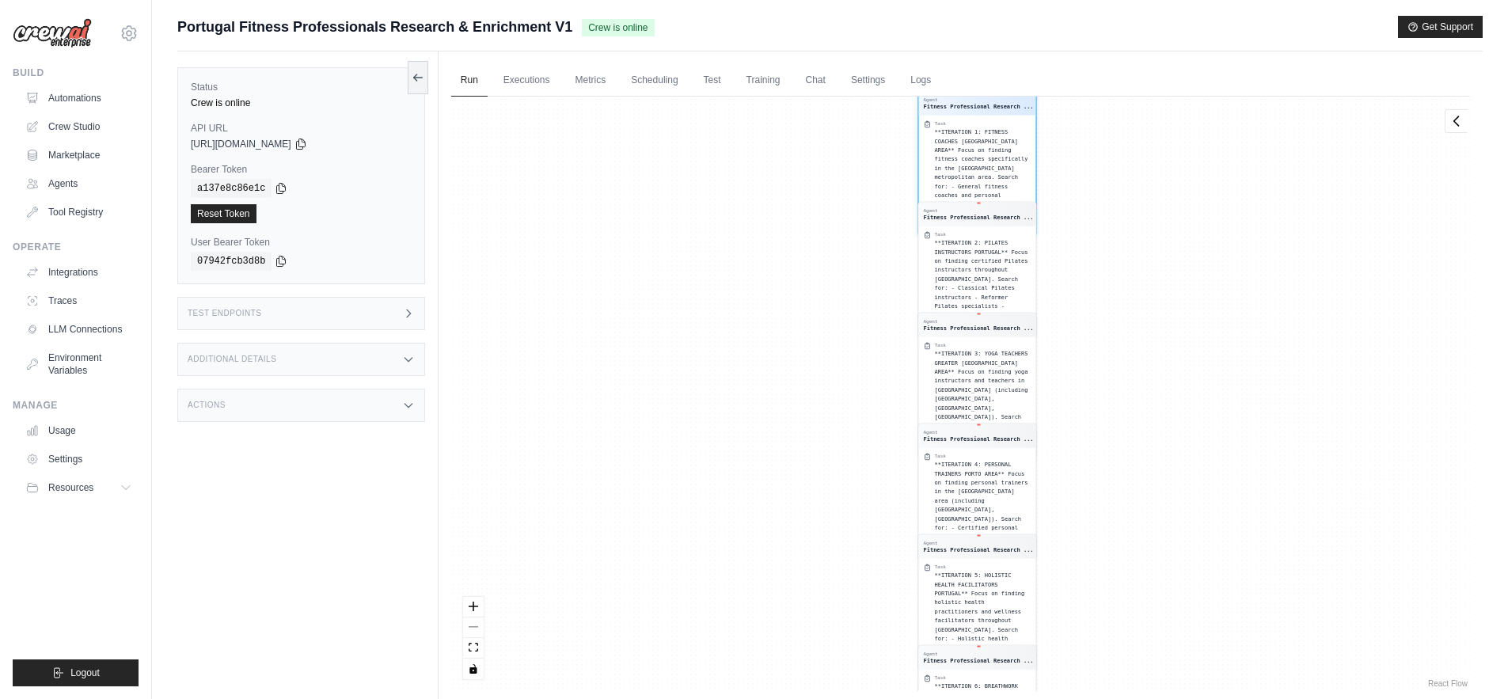
drag, startPoint x: 702, startPoint y: 270, endPoint x: 721, endPoint y: 586, distance: 316.5
click at [721, 586] on div "Agent Fitness Professional Research ... Task **ITERATION 1: FITNESS COACHES LIS…" at bounding box center [960, 394] width 1019 height 595
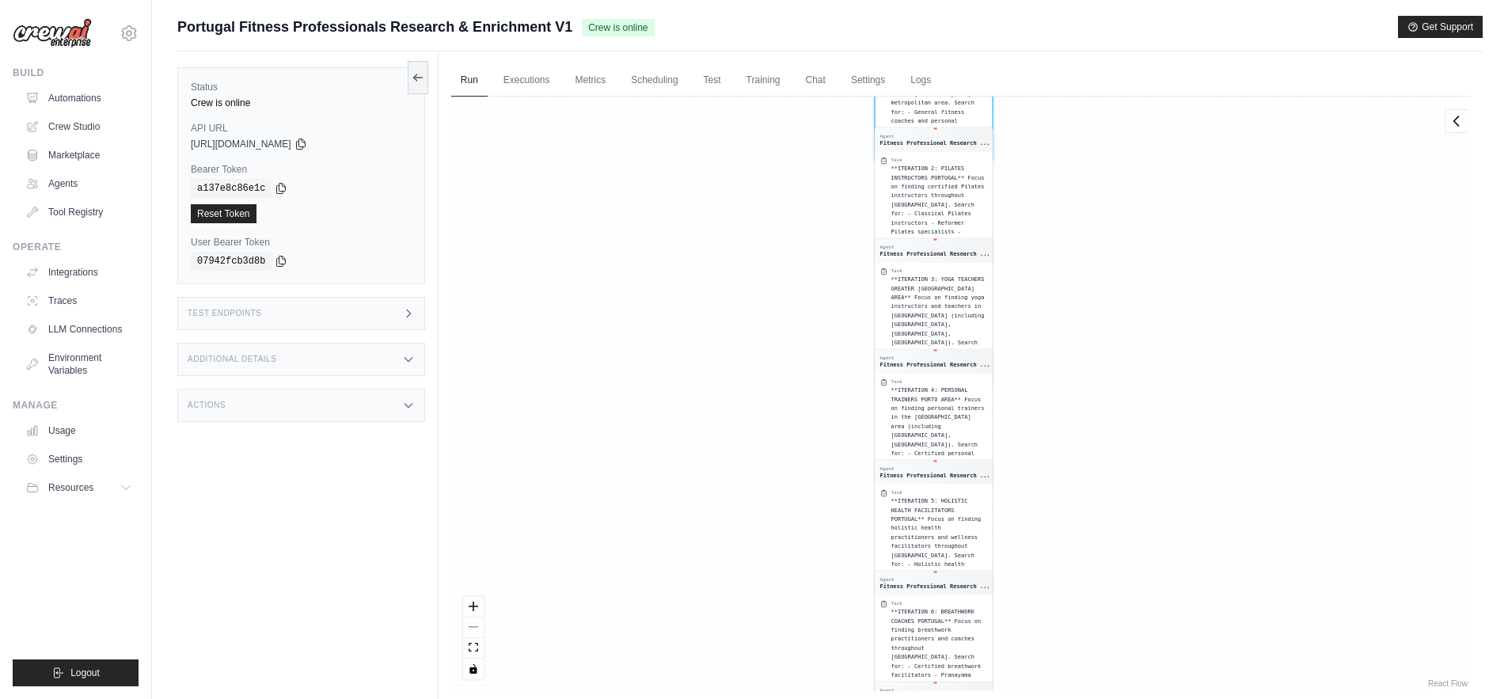
drag, startPoint x: 776, startPoint y: 219, endPoint x: 751, endPoint y: 460, distance: 242.7
click at [751, 460] on div "Agent Fitness Professional Research ... Task **ITERATION 1: FITNESS COACHES LIS…" at bounding box center [960, 394] width 1019 height 595
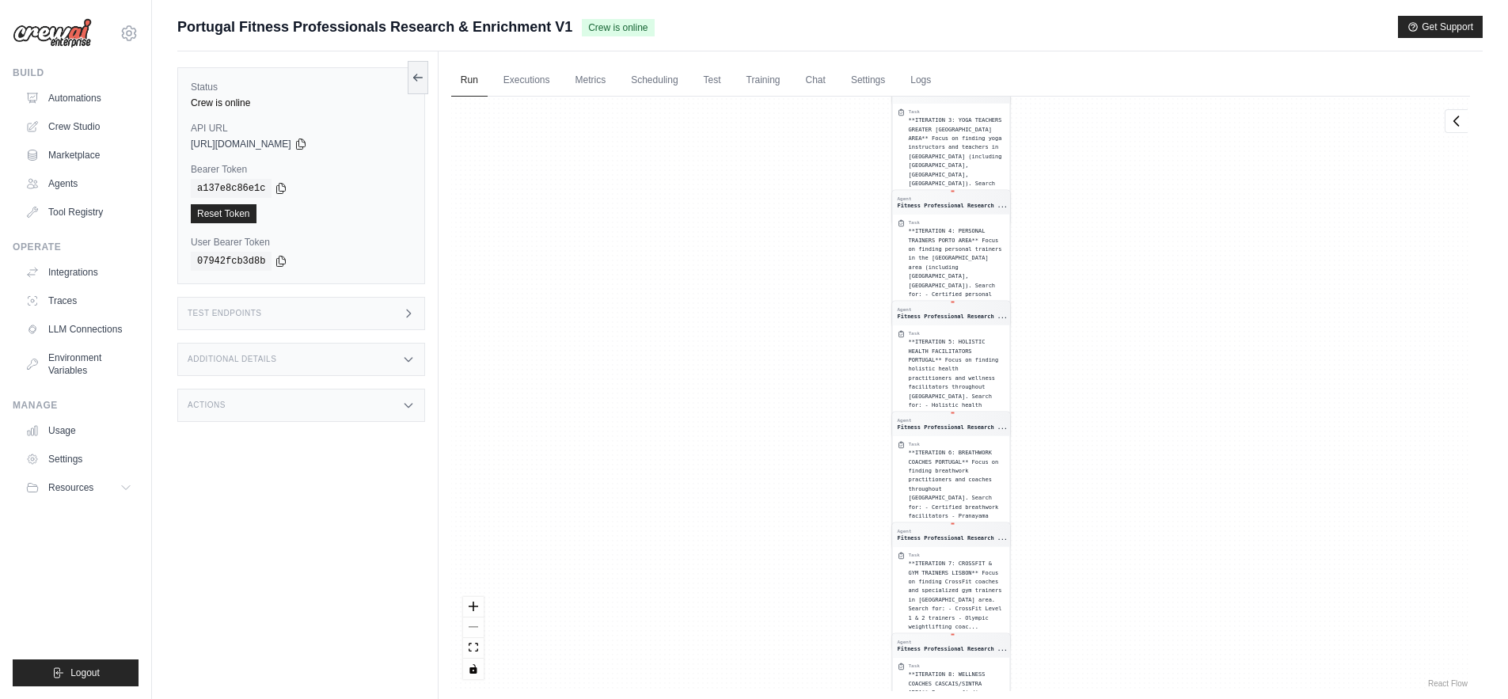
drag, startPoint x: 751, startPoint y: 283, endPoint x: 720, endPoint y: 568, distance: 286.7
click at [720, 568] on div "Agent Fitness Professional Research ... Task **ITERATION 1: FITNESS COACHES LIS…" at bounding box center [960, 394] width 1019 height 595
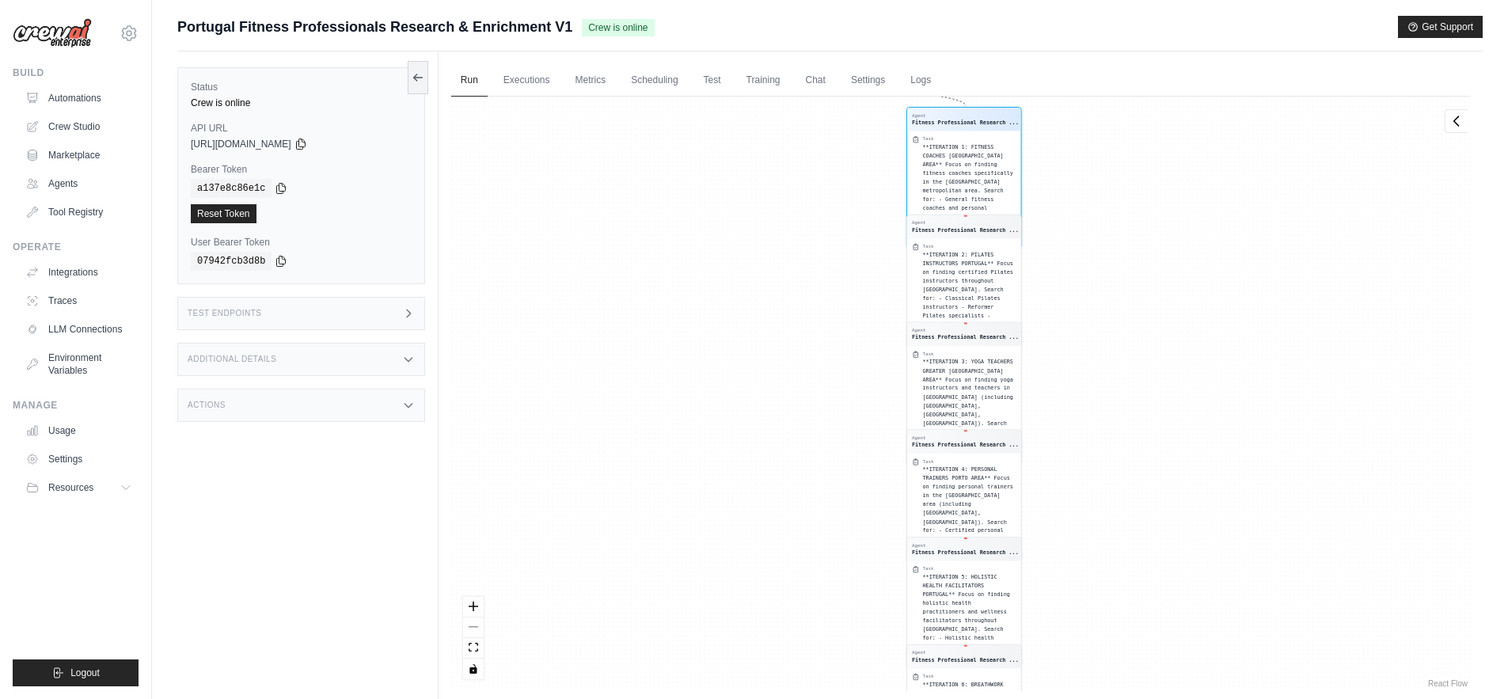
drag, startPoint x: 797, startPoint y: 237, endPoint x: 815, endPoint y: 553, distance: 316.5
click at [815, 553] on div "Agent Fitness Professional Research ... Task **ITERATION 1: FITNESS COACHES LIS…" at bounding box center [960, 394] width 1019 height 595
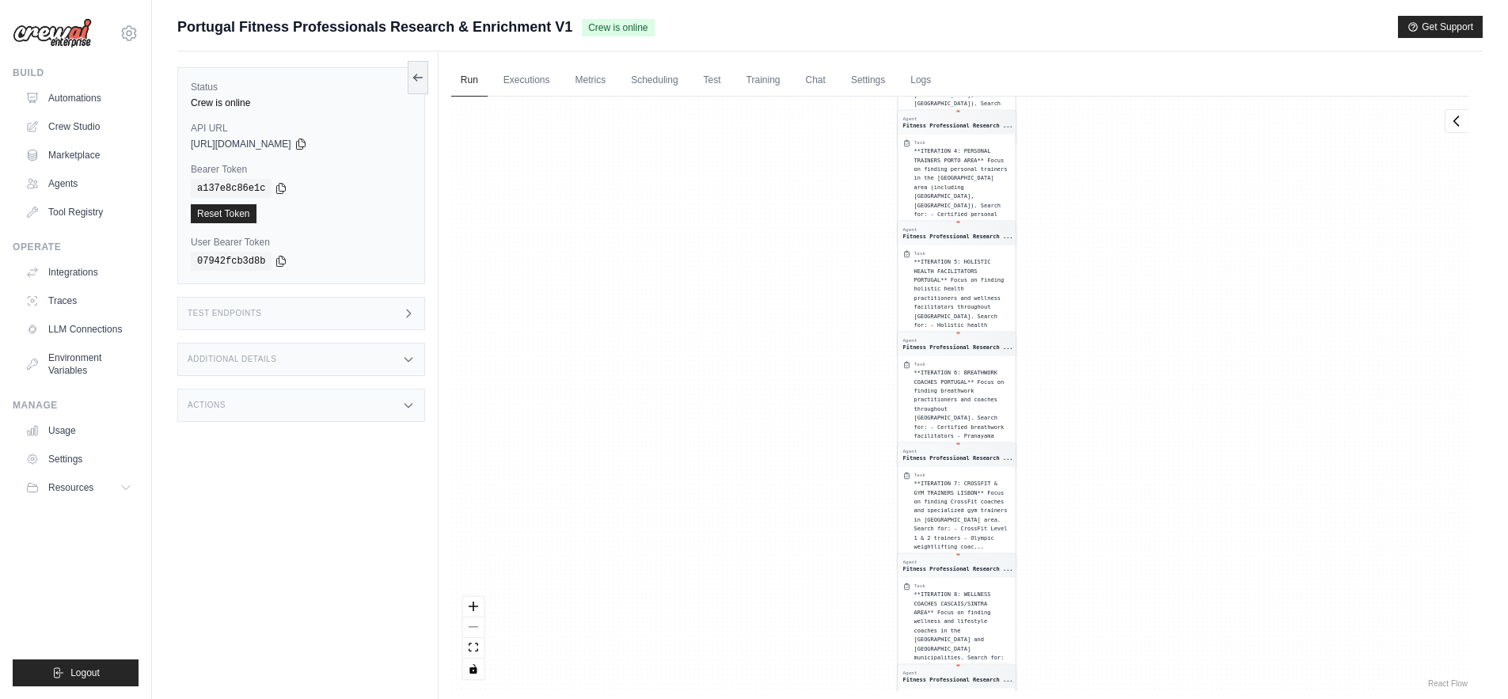
drag, startPoint x: 839, startPoint y: 259, endPoint x: 825, endPoint y: 914, distance: 655.0
click at [825, 698] on html "eduardobarroso1992@gmail.com Settings Build Automations Crew Studio Resources" at bounding box center [754, 383] width 1508 height 766
click at [1456, 118] on icon at bounding box center [1457, 121] width 5 height 10
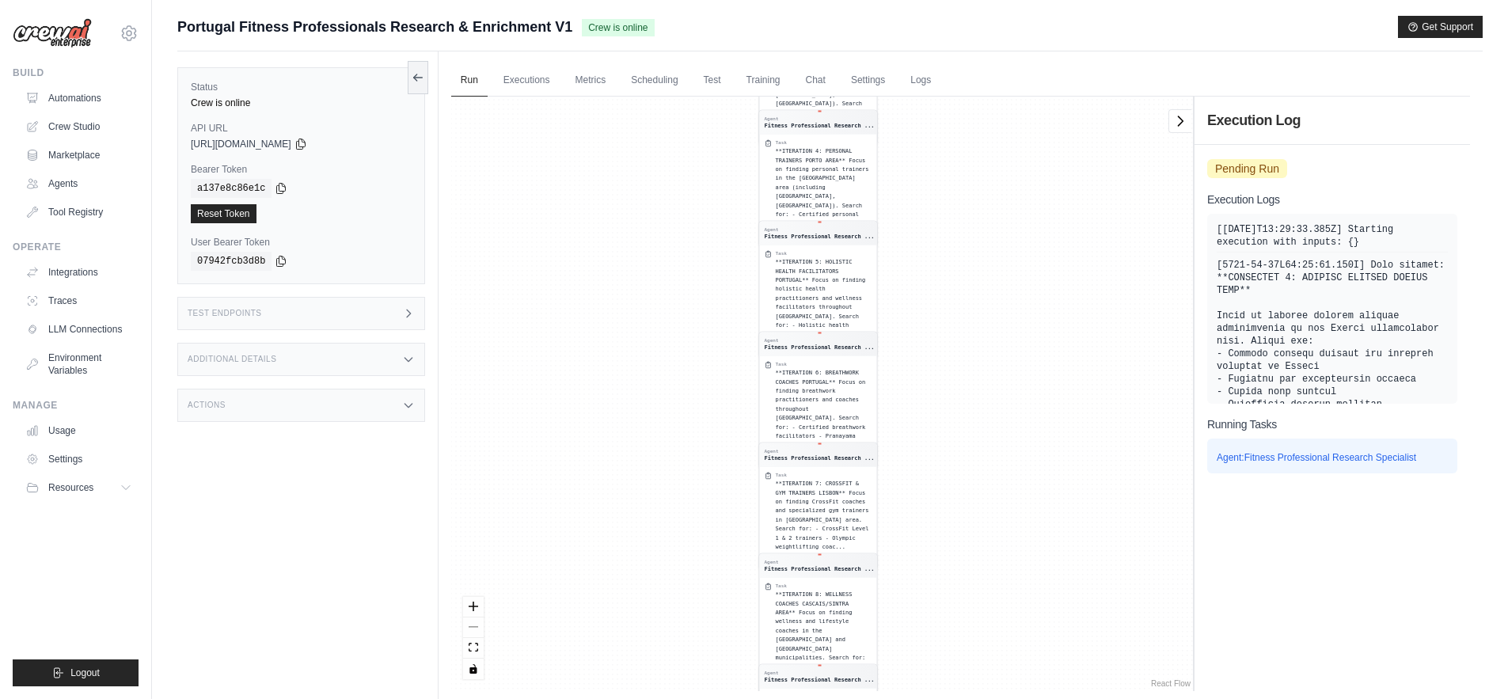
click at [1307, 334] on pre at bounding box center [1332, 588] width 231 height 659
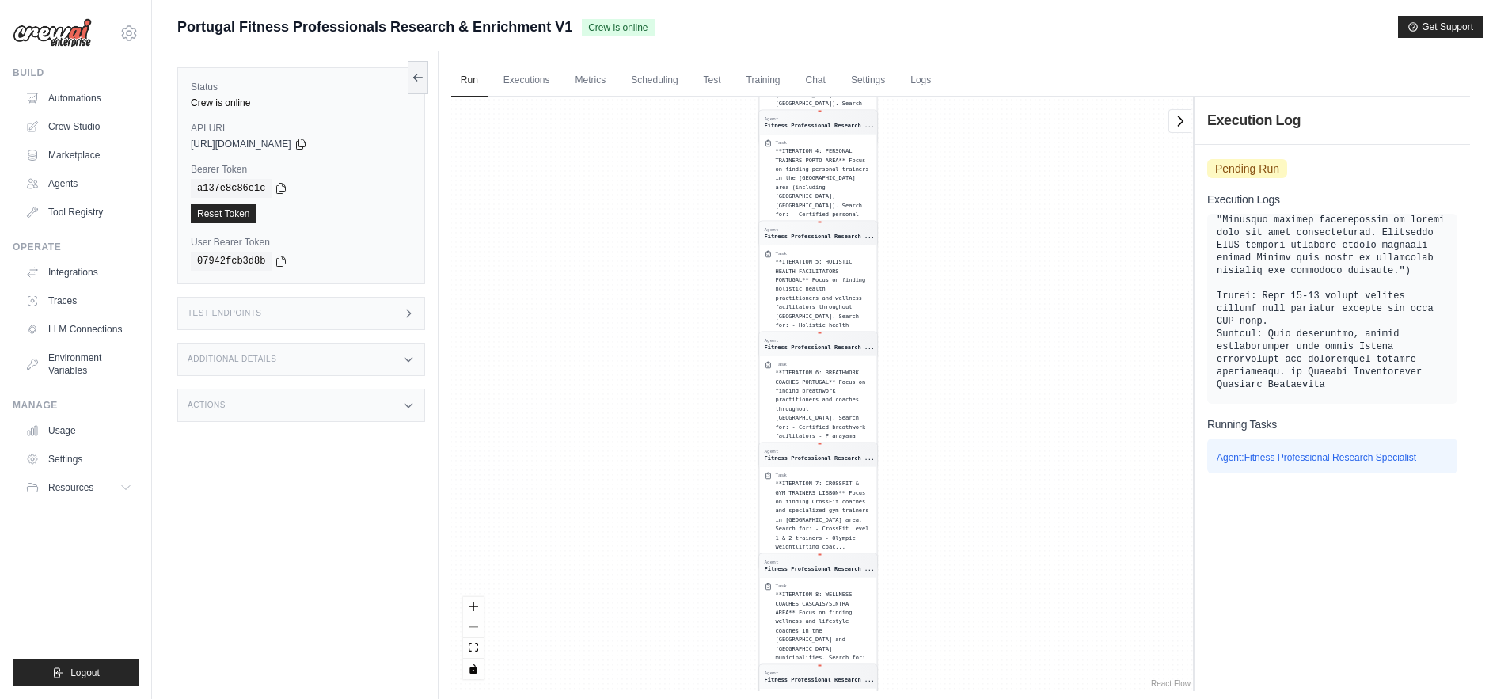
scroll to position [10968, 0]
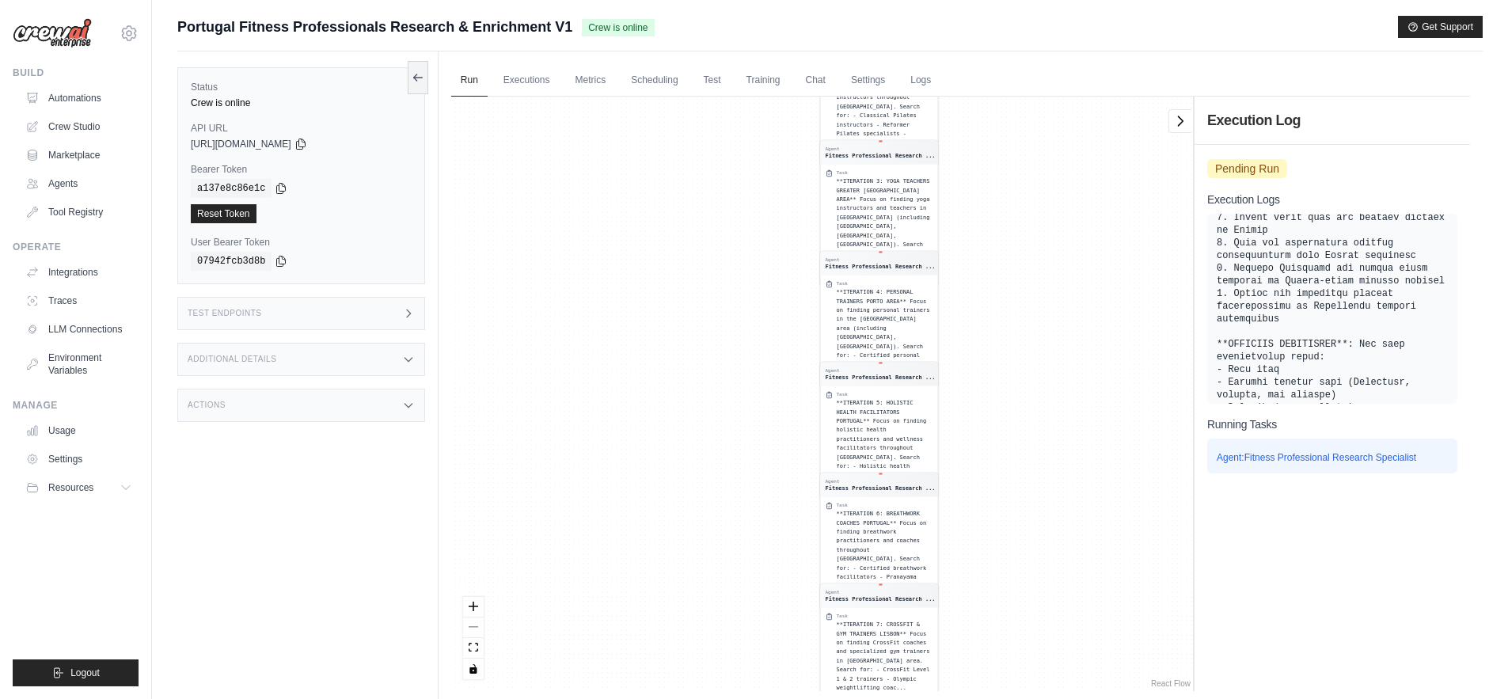
drag, startPoint x: 525, startPoint y: 236, endPoint x: 586, endPoint y: 377, distance: 153.6
click at [586, 377] on div "Agent Fitness Professional Research ... Task **ITERATION 1: FITNESS COACHES LIS…" at bounding box center [822, 394] width 742 height 595
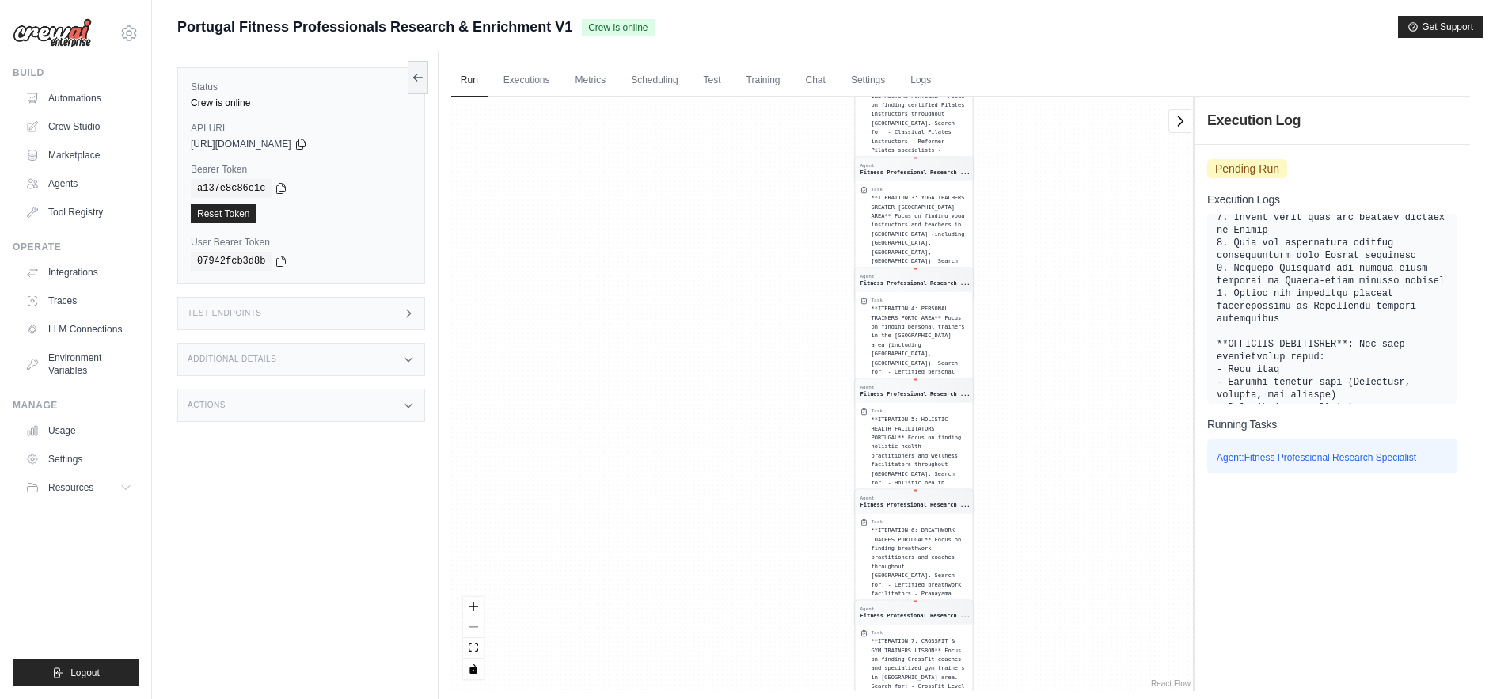
drag, startPoint x: 1022, startPoint y: 185, endPoint x: 1063, endPoint y: 470, distance: 287.2
click at [1063, 470] on div "Agent Fitness Professional Research ... Task **ITERATION 1: FITNESS COACHES LIS…" at bounding box center [822, 394] width 742 height 595
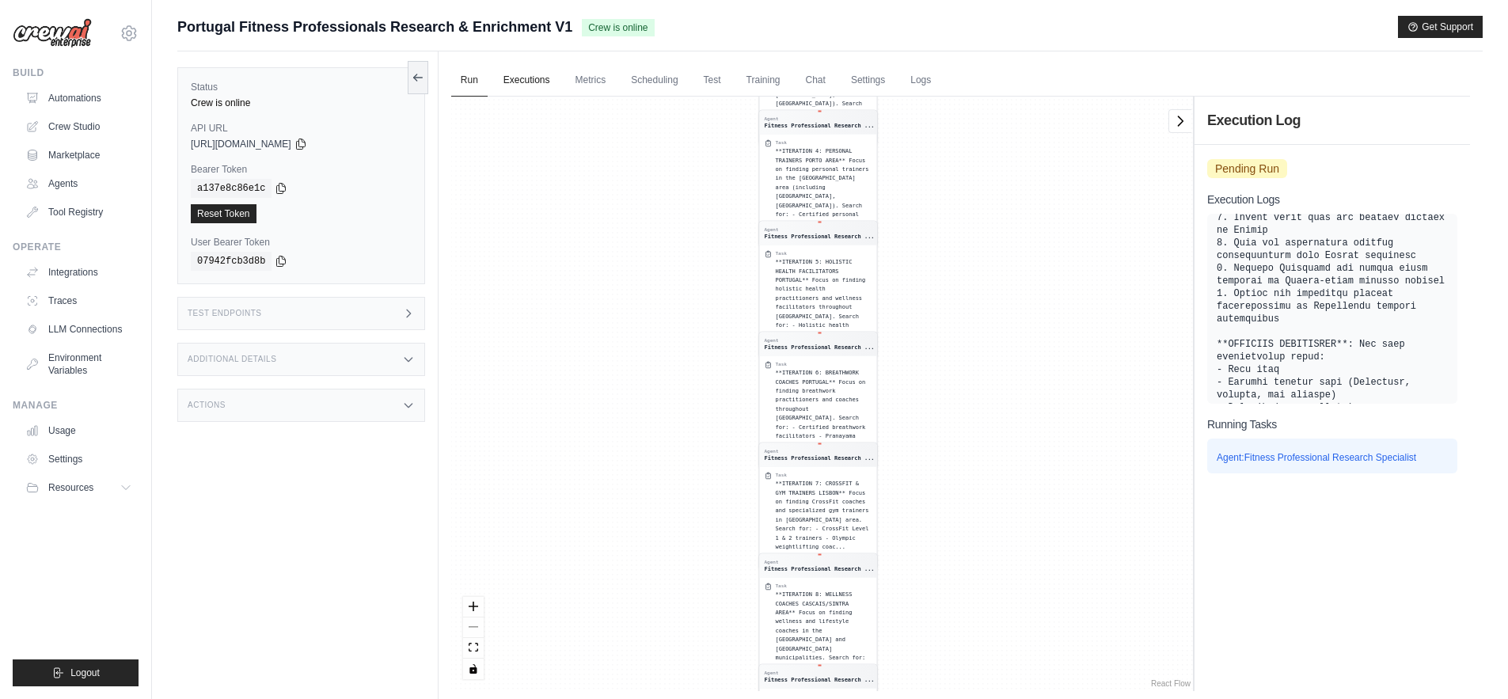
click at [515, 82] on link "Executions" at bounding box center [527, 80] width 66 height 33
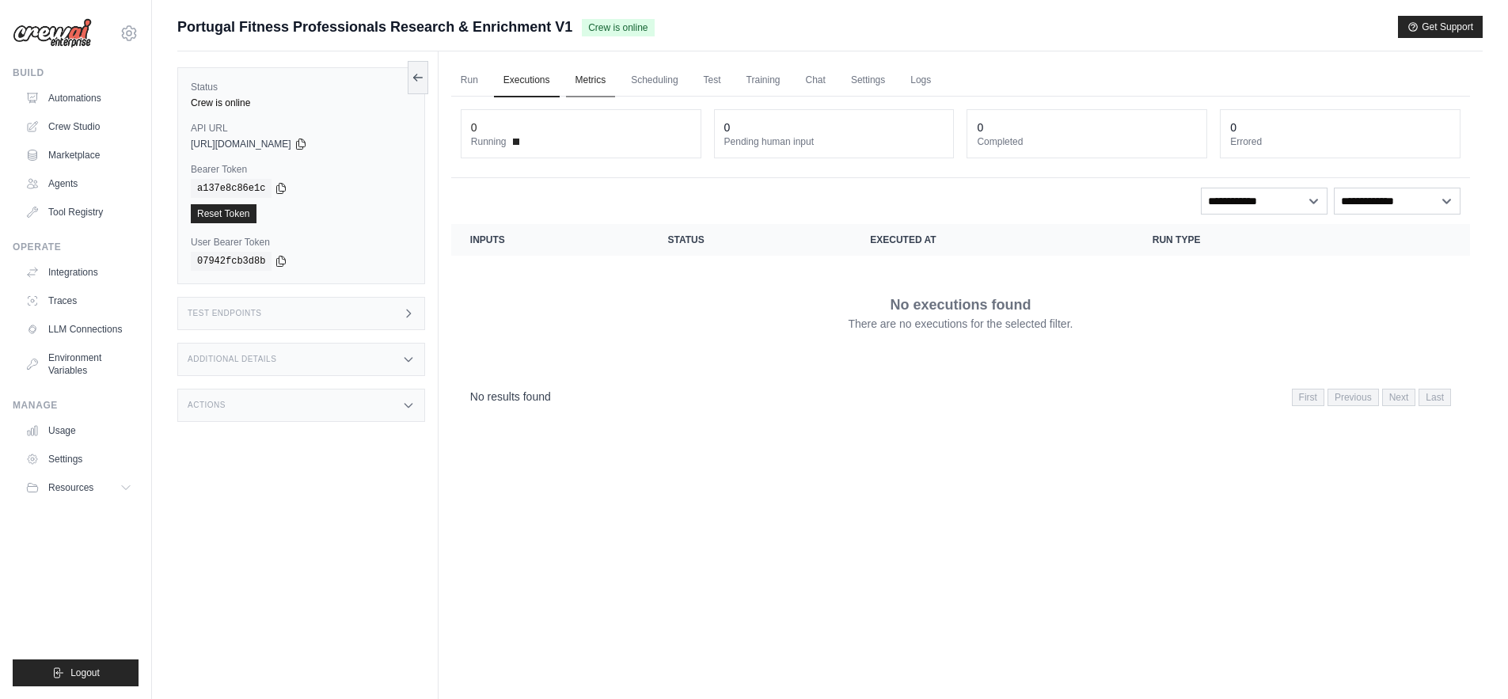
click at [595, 89] on link "Metrics" at bounding box center [591, 80] width 50 height 33
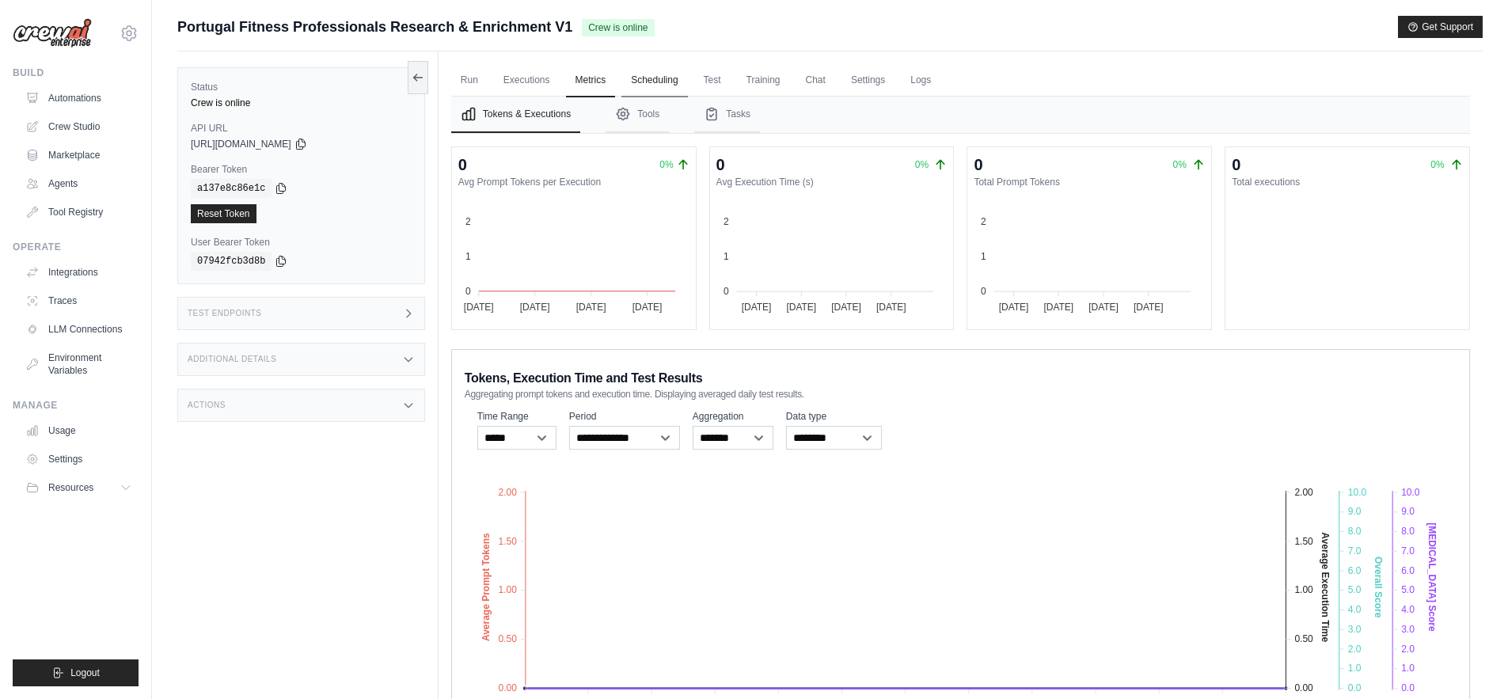
click at [644, 91] on link "Scheduling" at bounding box center [655, 80] width 66 height 33
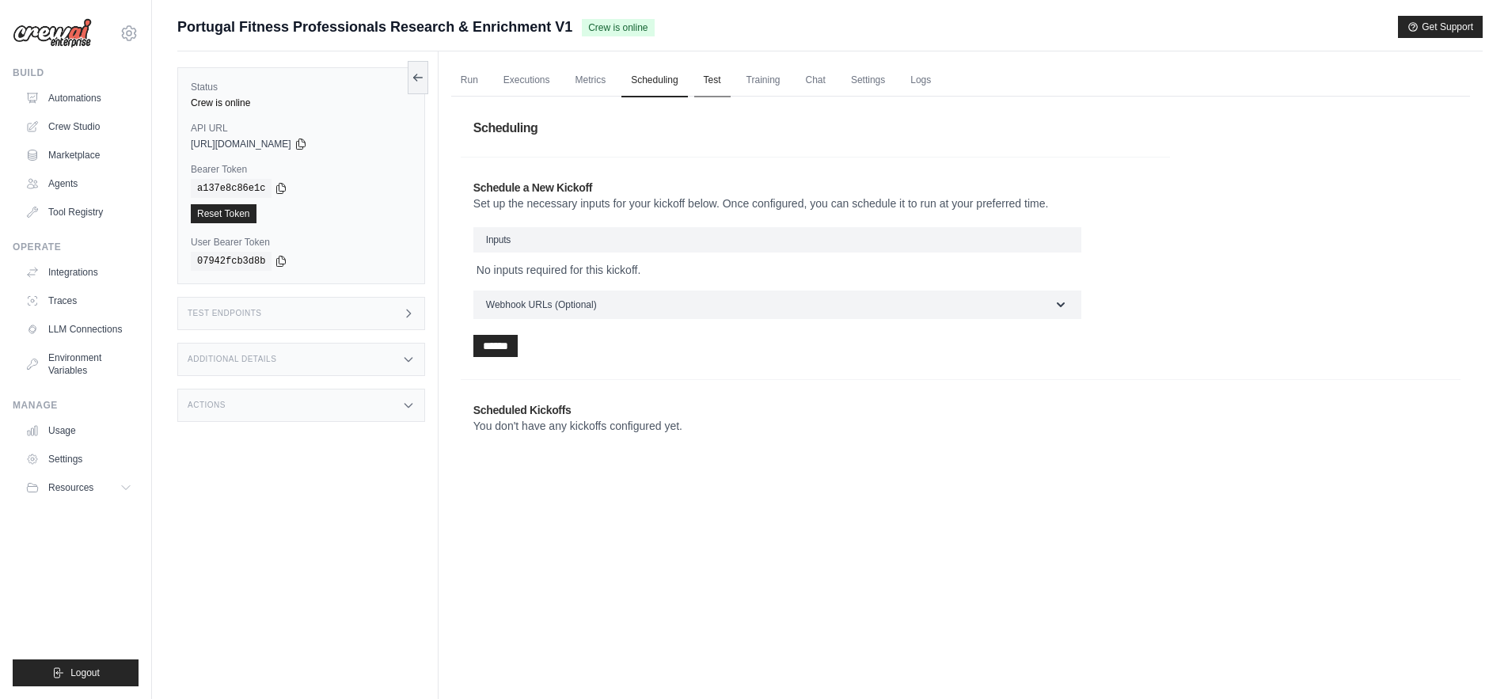
click at [706, 79] on link "Test" at bounding box center [712, 80] width 36 height 33
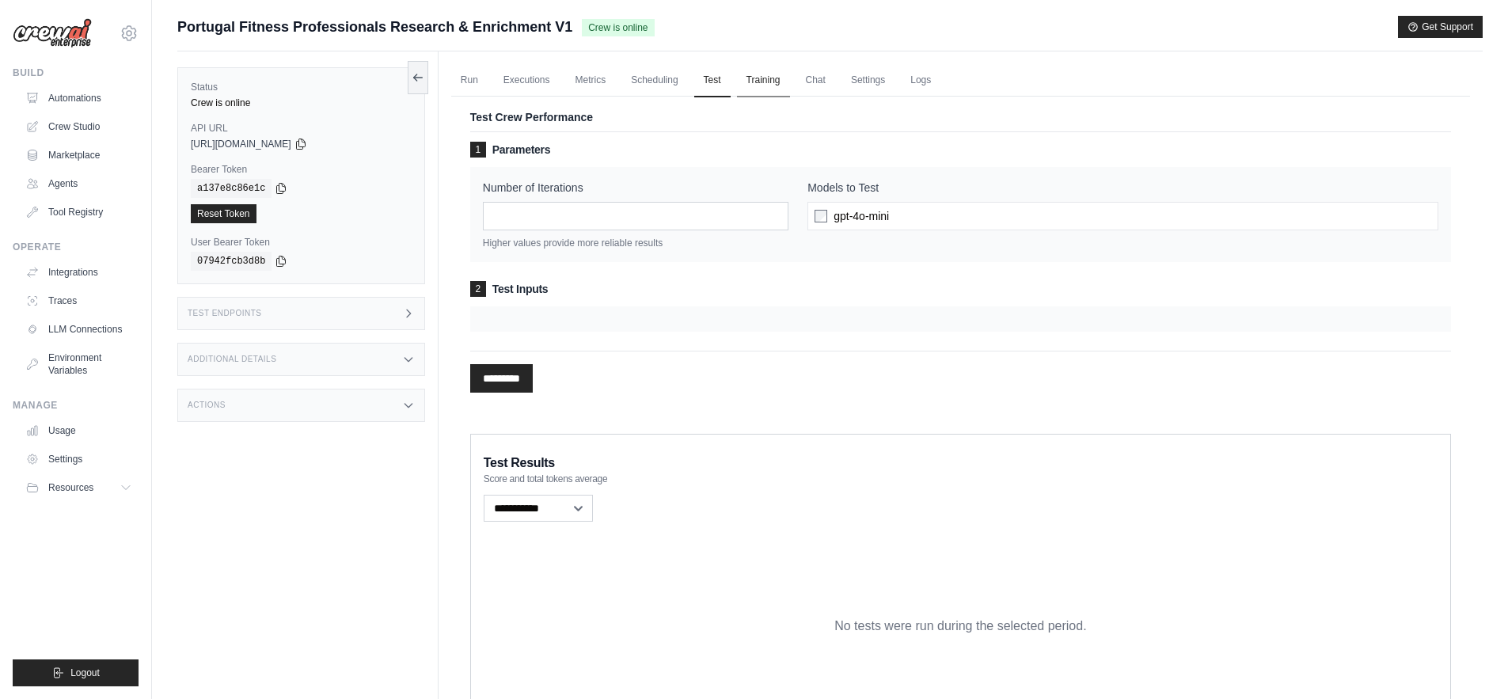
click at [757, 88] on link "Training" at bounding box center [763, 80] width 53 height 33
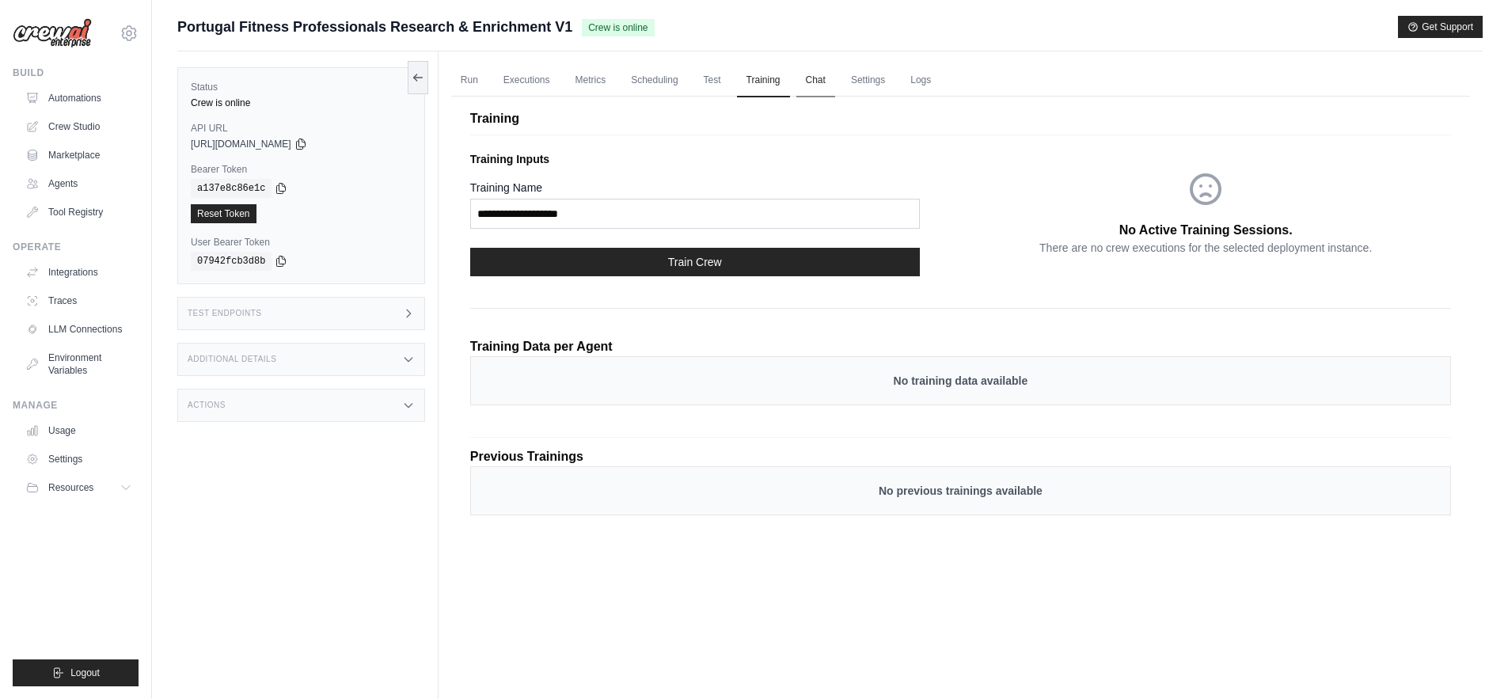
click at [798, 80] on link "Chat" at bounding box center [816, 80] width 39 height 33
click at [472, 78] on link "Run" at bounding box center [469, 80] width 36 height 33
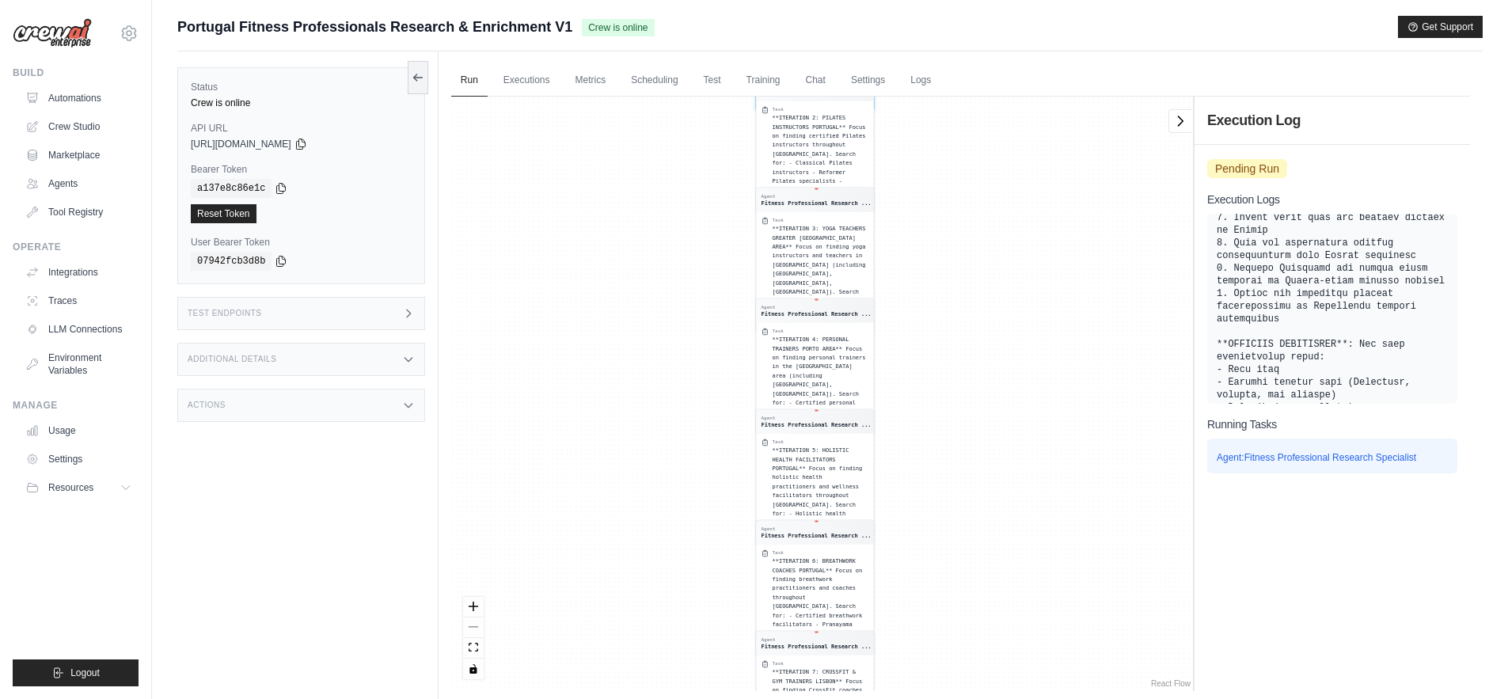
drag, startPoint x: 635, startPoint y: 280, endPoint x: 632, endPoint y: 469, distance: 188.5
click at [632, 469] on div "Agent Fitness Professional Research ... Task **ITERATION 1: FITNESS COACHES LIS…" at bounding box center [822, 394] width 742 height 595
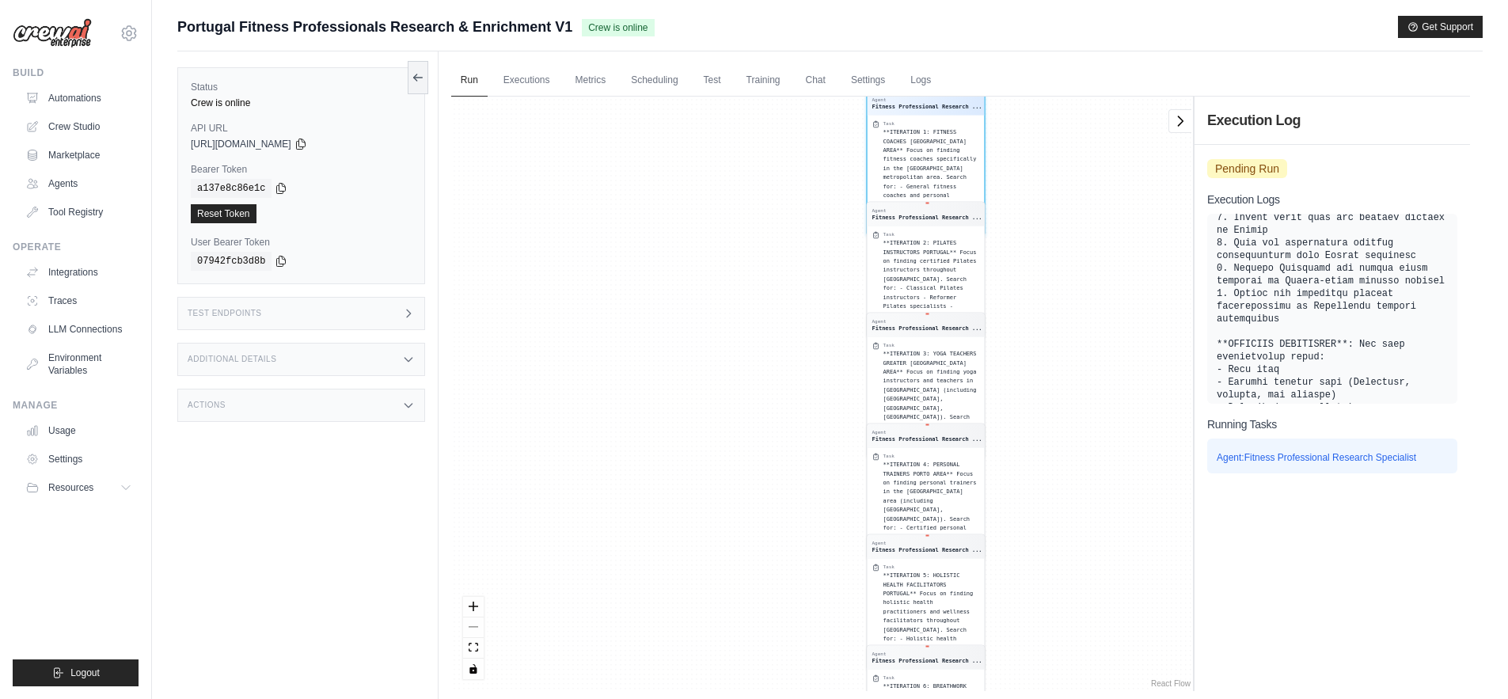
drag, startPoint x: 638, startPoint y: 248, endPoint x: 759, endPoint y: 579, distance: 352.4
click at [759, 579] on div "Agent Fitness Professional Research ... Task **ITERATION 1: FITNESS COACHES LIS…" at bounding box center [822, 394] width 742 height 595
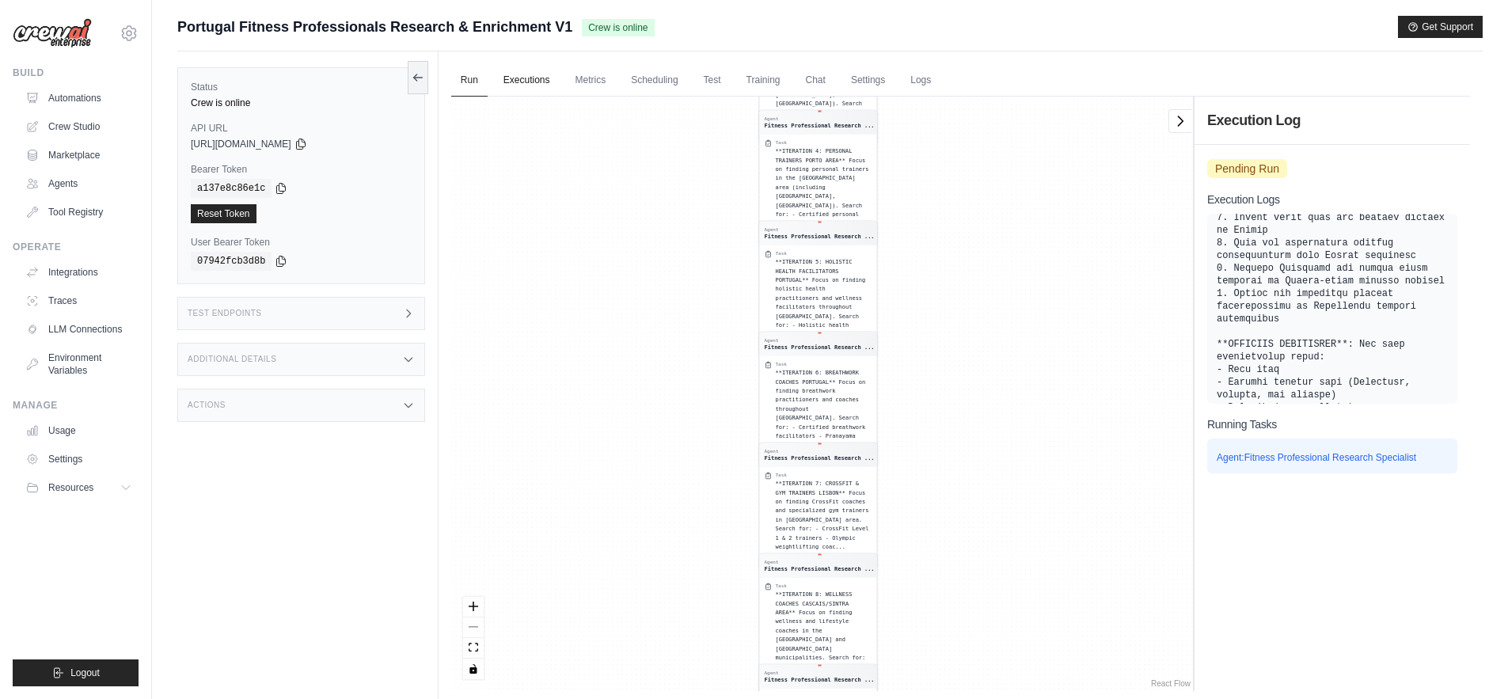
click at [527, 79] on link "Executions" at bounding box center [527, 80] width 66 height 33
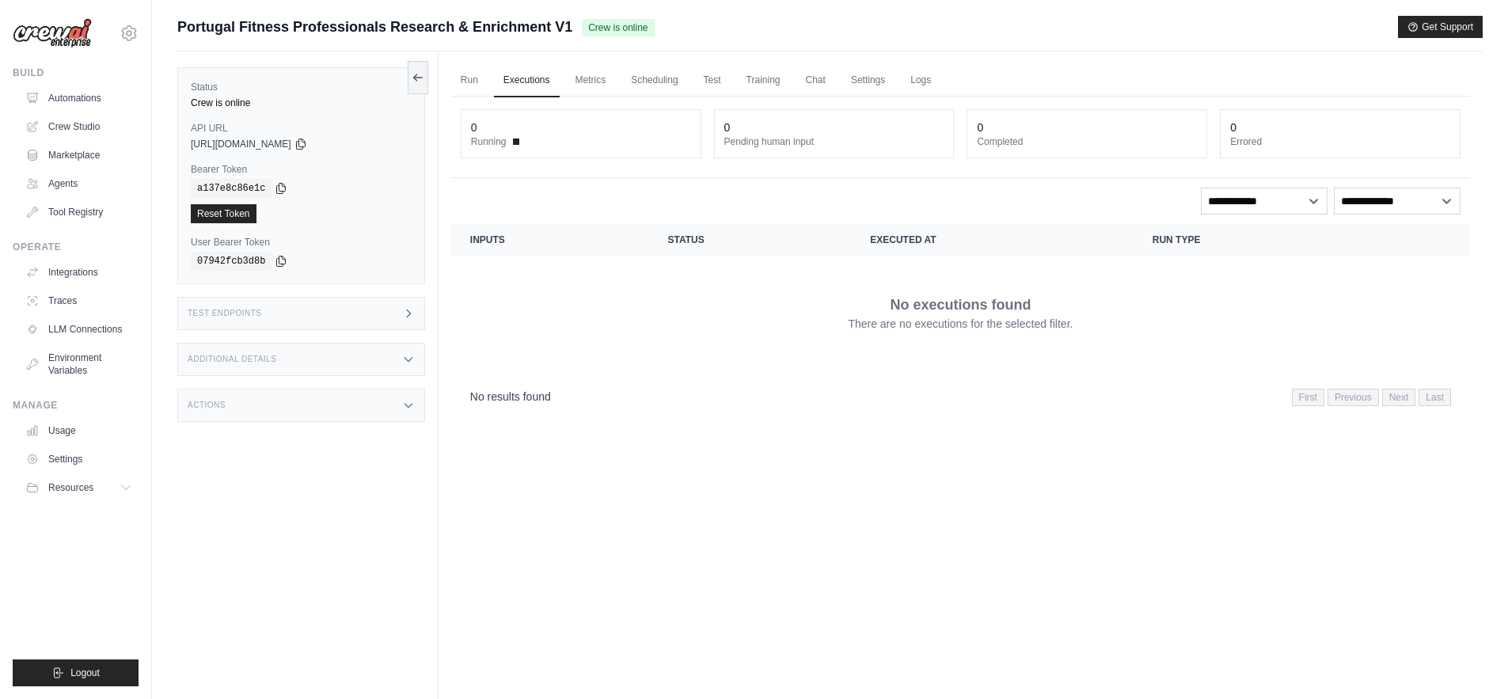
click at [517, 140] on span at bounding box center [516, 142] width 6 height 6
click at [473, 77] on link "Run" at bounding box center [469, 80] width 36 height 33
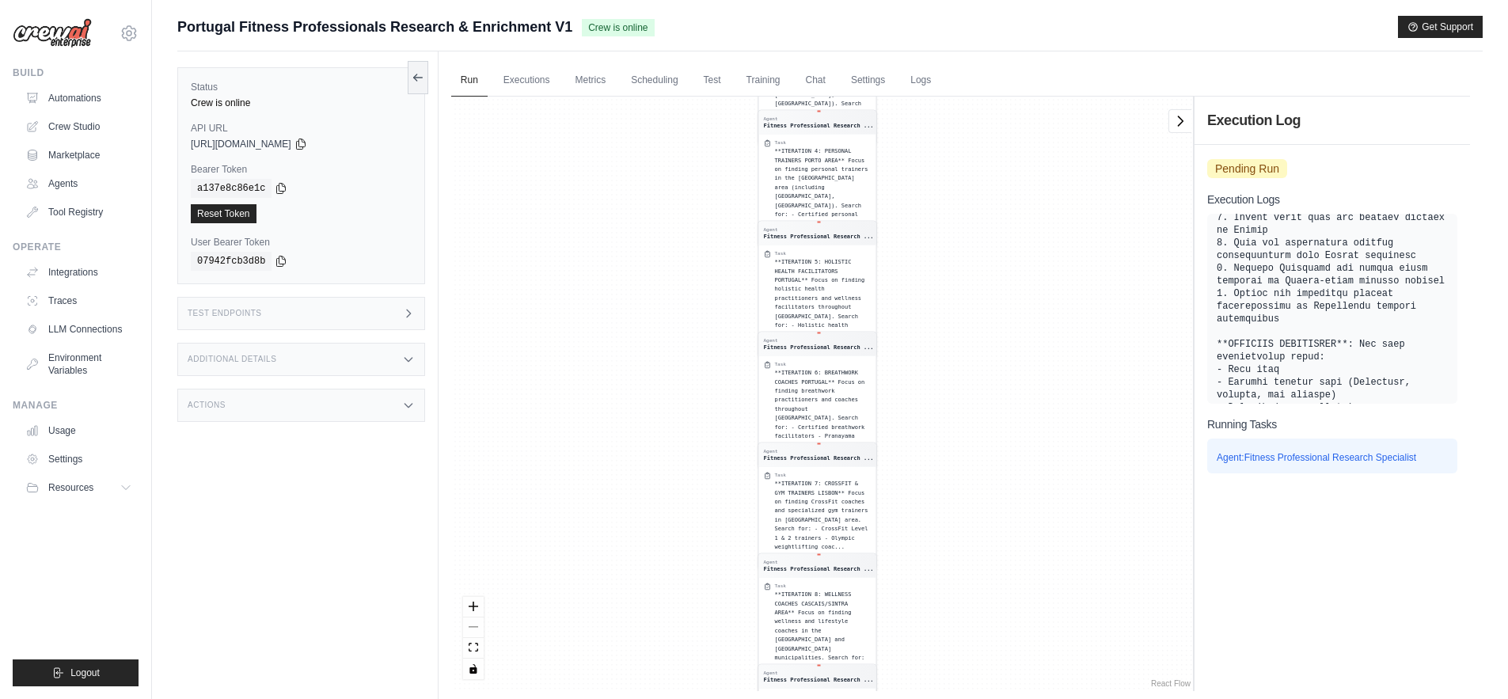
drag, startPoint x: 708, startPoint y: 615, endPoint x: 730, endPoint y: 40, distance: 575.3
click at [731, 40] on div "Submit a support request Describe your issue or question * Please be specific a…" at bounding box center [830, 383] width 1306 height 735
drag, startPoint x: 1116, startPoint y: 535, endPoint x: 1036, endPoint y: 226, distance: 319.8
click at [1036, 226] on div "Agent Fitness Professional Research ... Task **ITERATION 1: FITNESS COACHES LIS…" at bounding box center [822, 394] width 742 height 595
click at [477, 629] on div "React Flow controls" at bounding box center [473, 638] width 21 height 82
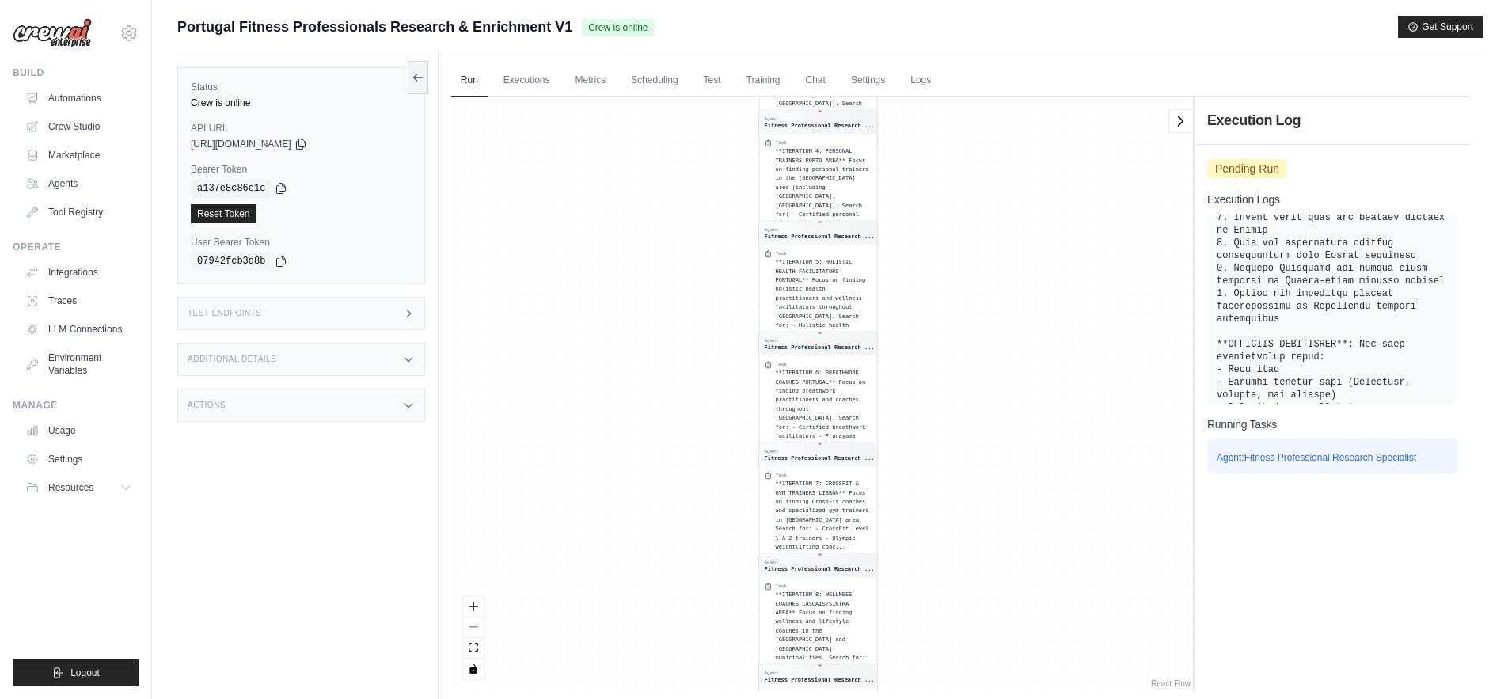
click at [476, 629] on div "React Flow controls" at bounding box center [473, 638] width 21 height 82
click at [477, 669] on icon "toggle interactivity" at bounding box center [474, 669] width 10 height 10
click at [473, 644] on icon "fit view" at bounding box center [474, 646] width 10 height 9
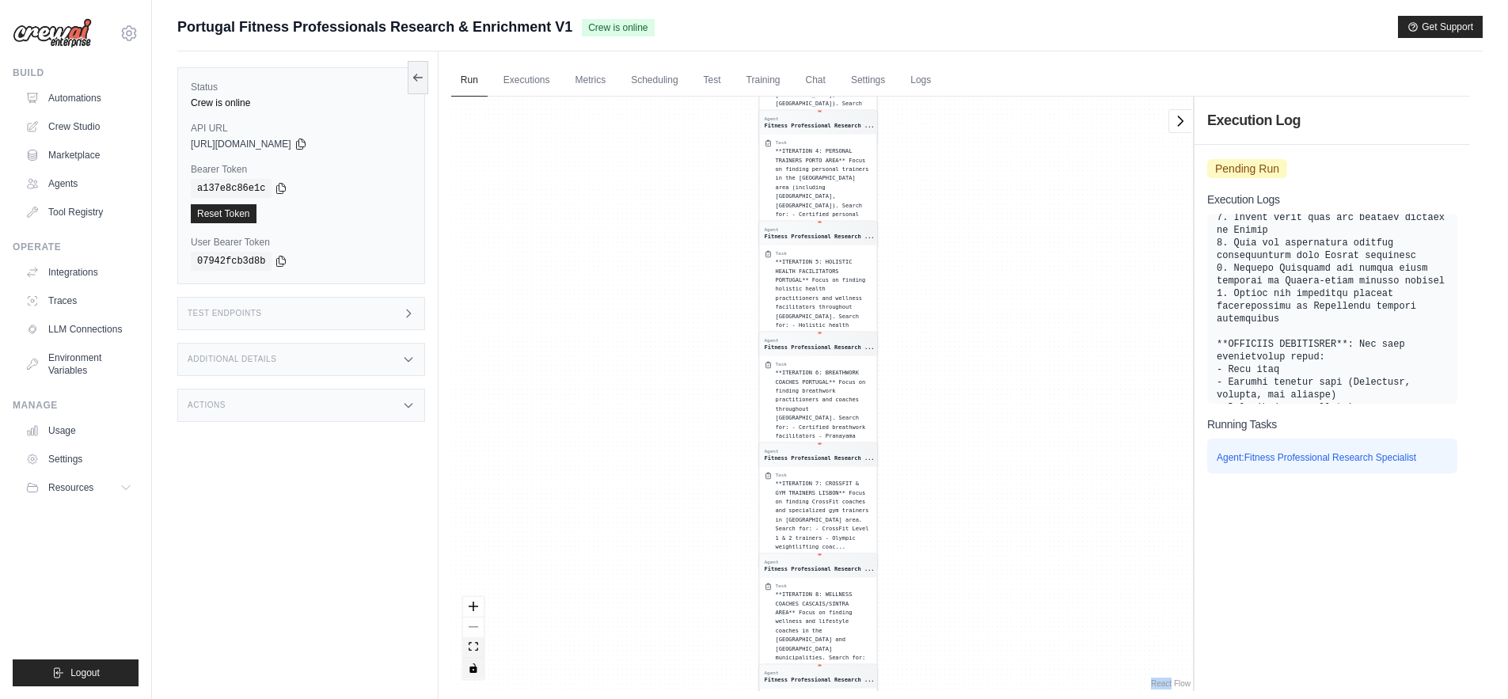
click at [472, 655] on button "fit view" at bounding box center [473, 647] width 21 height 21
click at [476, 607] on icon "zoom in" at bounding box center [474, 606] width 10 height 10
click at [475, 633] on div "React Flow controls" at bounding box center [473, 638] width 21 height 82
click at [475, 626] on div "React Flow controls" at bounding box center [473, 638] width 21 height 82
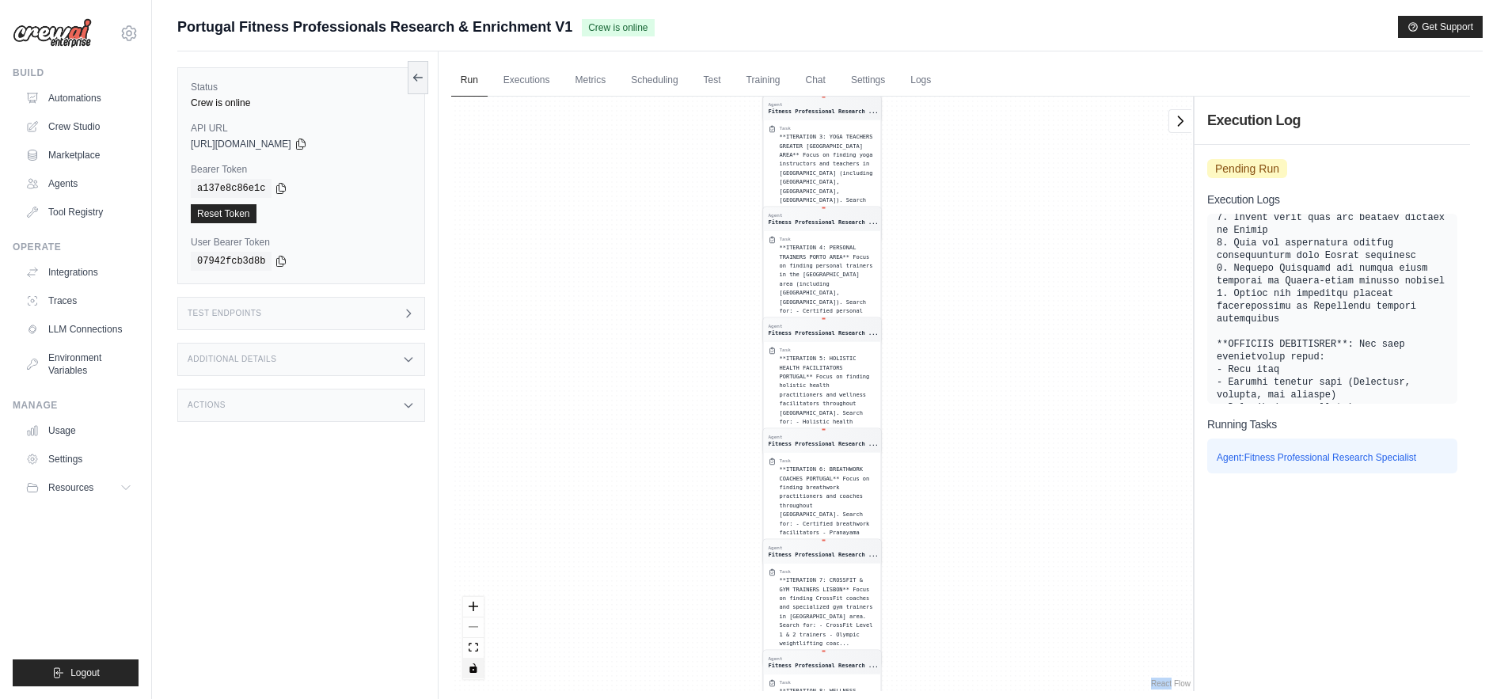
drag, startPoint x: 606, startPoint y: 404, endPoint x: 625, endPoint y: 568, distance: 165.0
click at [624, 565] on div "Agent Fitness Professional Research ... Task **ITERATION 1: FITNESS COACHES LIS…" at bounding box center [822, 394] width 742 height 595
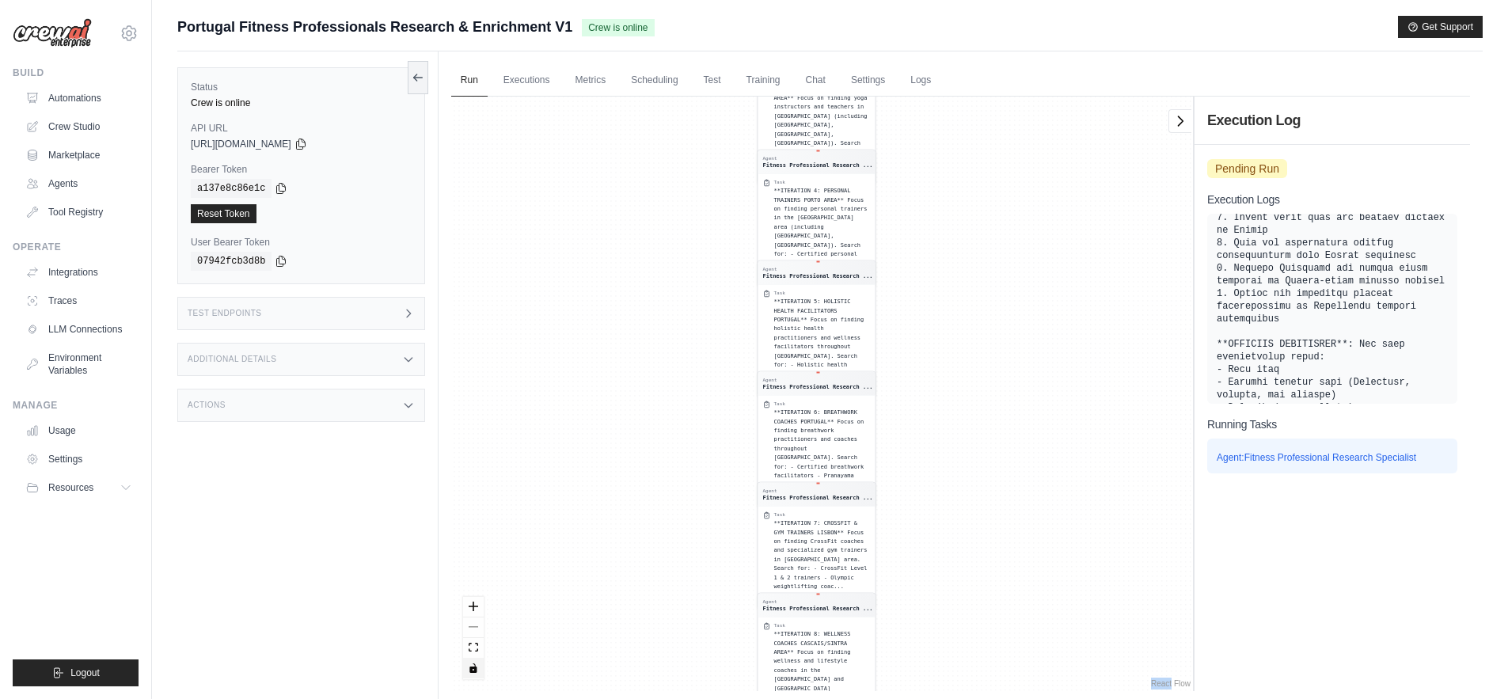
drag, startPoint x: 626, startPoint y: 249, endPoint x: 649, endPoint y: 651, distance: 402.9
click at [649, 651] on div "Agent Fitness Professional Research ... Task **ITERATION 1: FITNESS COACHES LIS…" at bounding box center [822, 394] width 742 height 595
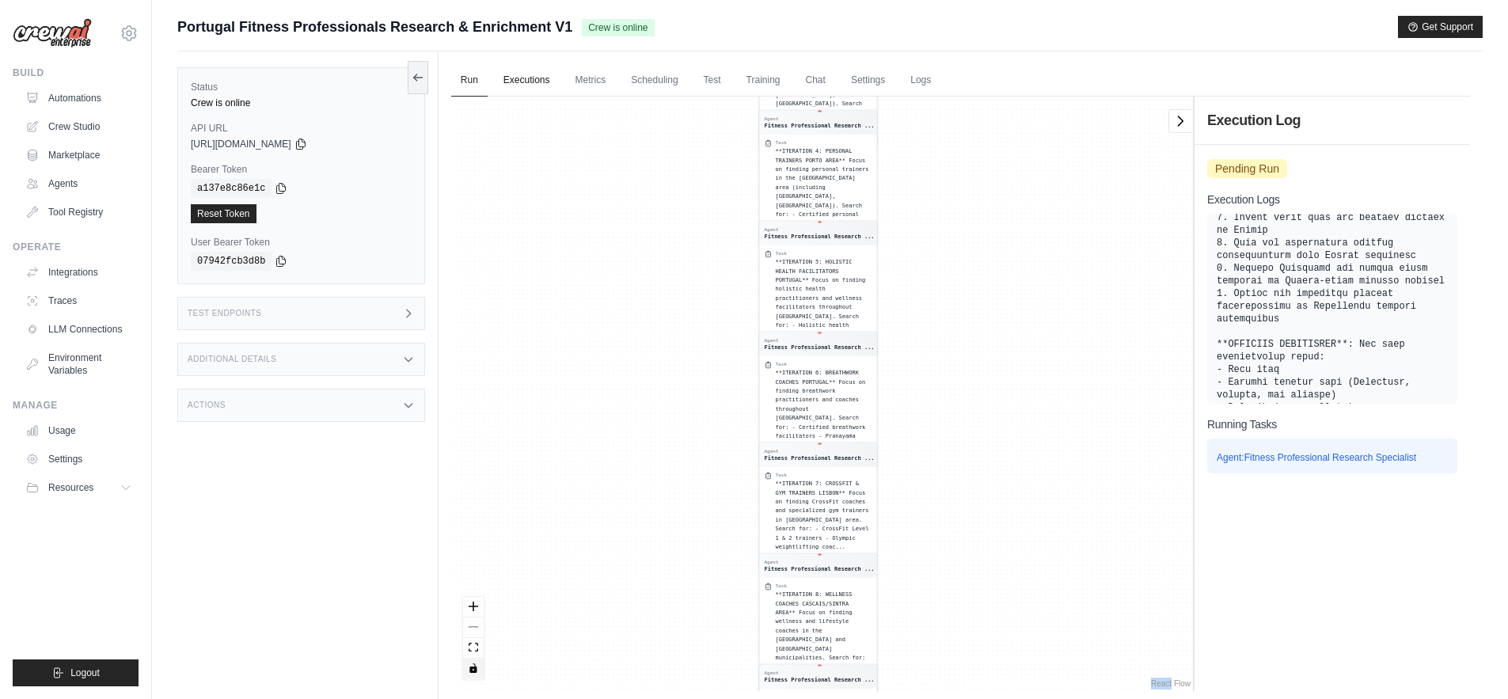
click at [516, 73] on link "Executions" at bounding box center [527, 80] width 66 height 33
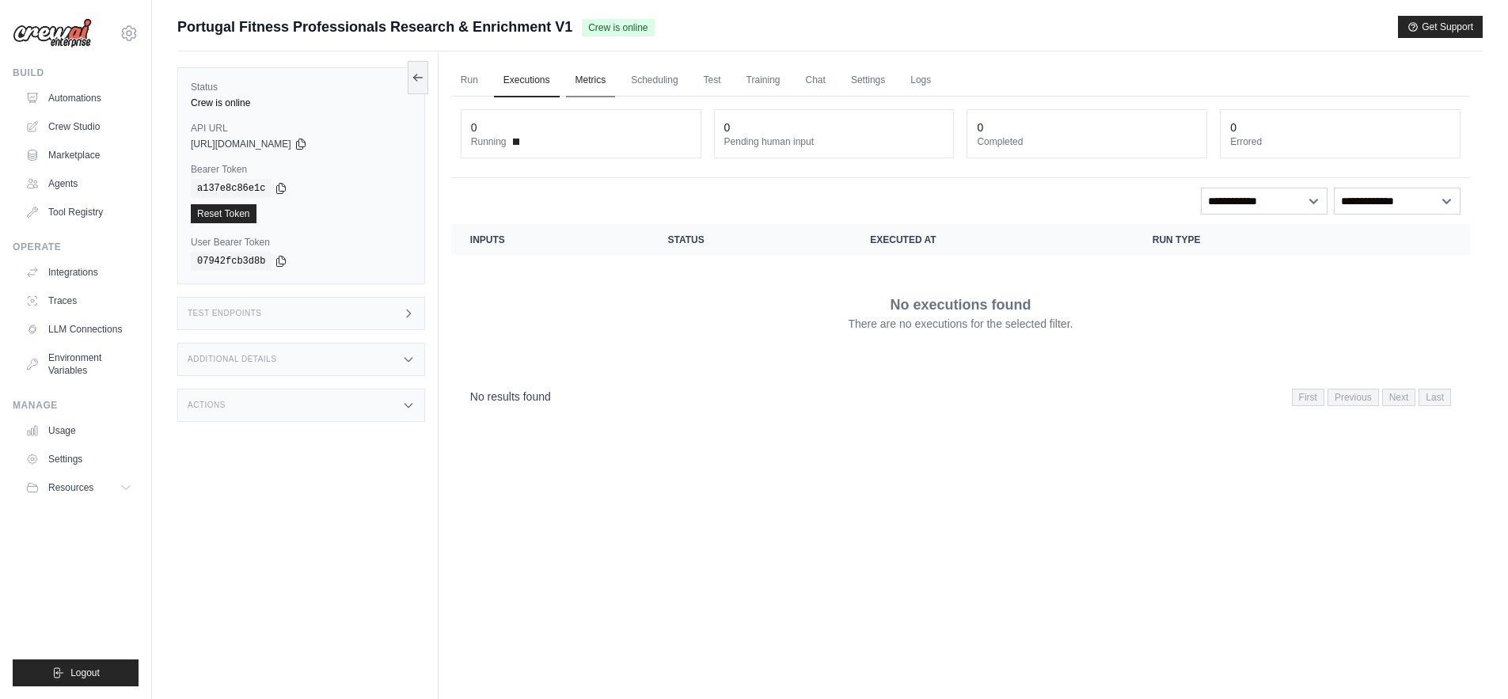
click at [587, 76] on link "Metrics" at bounding box center [591, 80] width 50 height 33
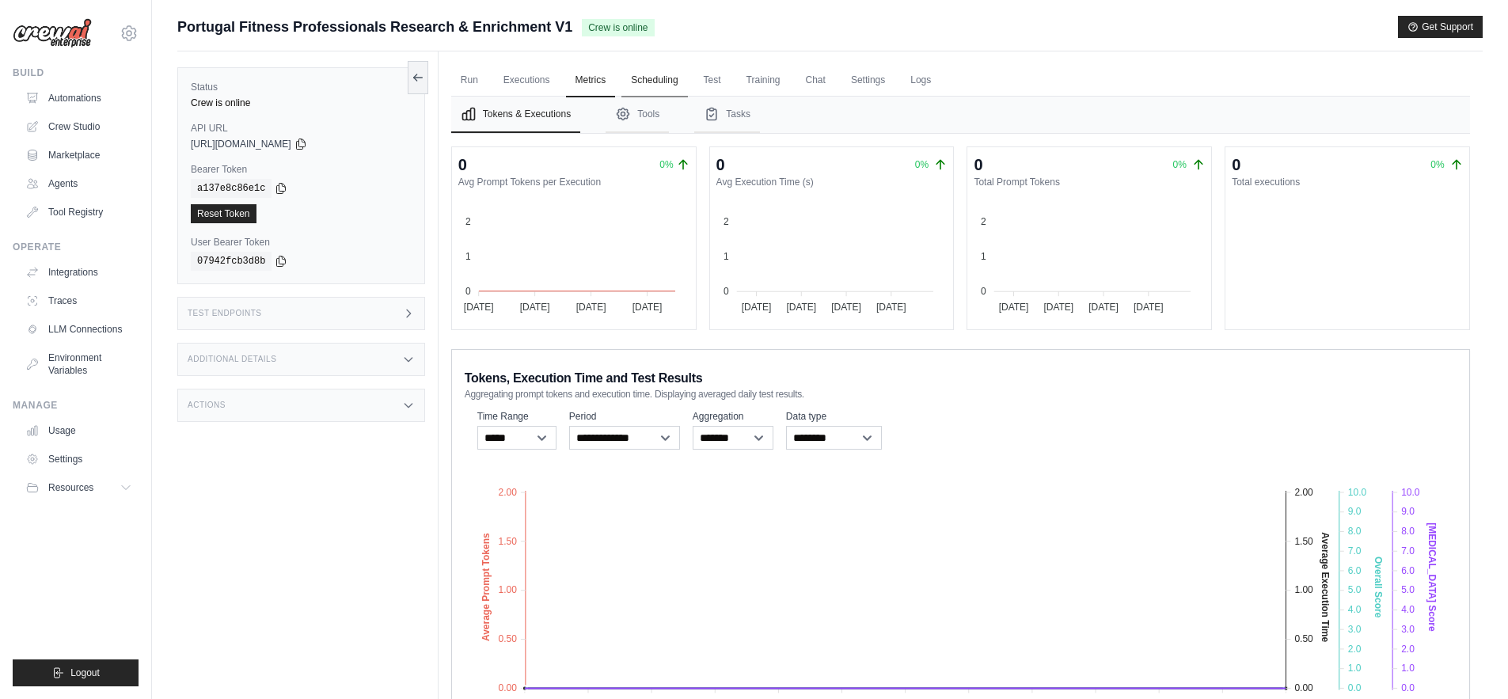
click at [659, 87] on link "Scheduling" at bounding box center [655, 80] width 66 height 33
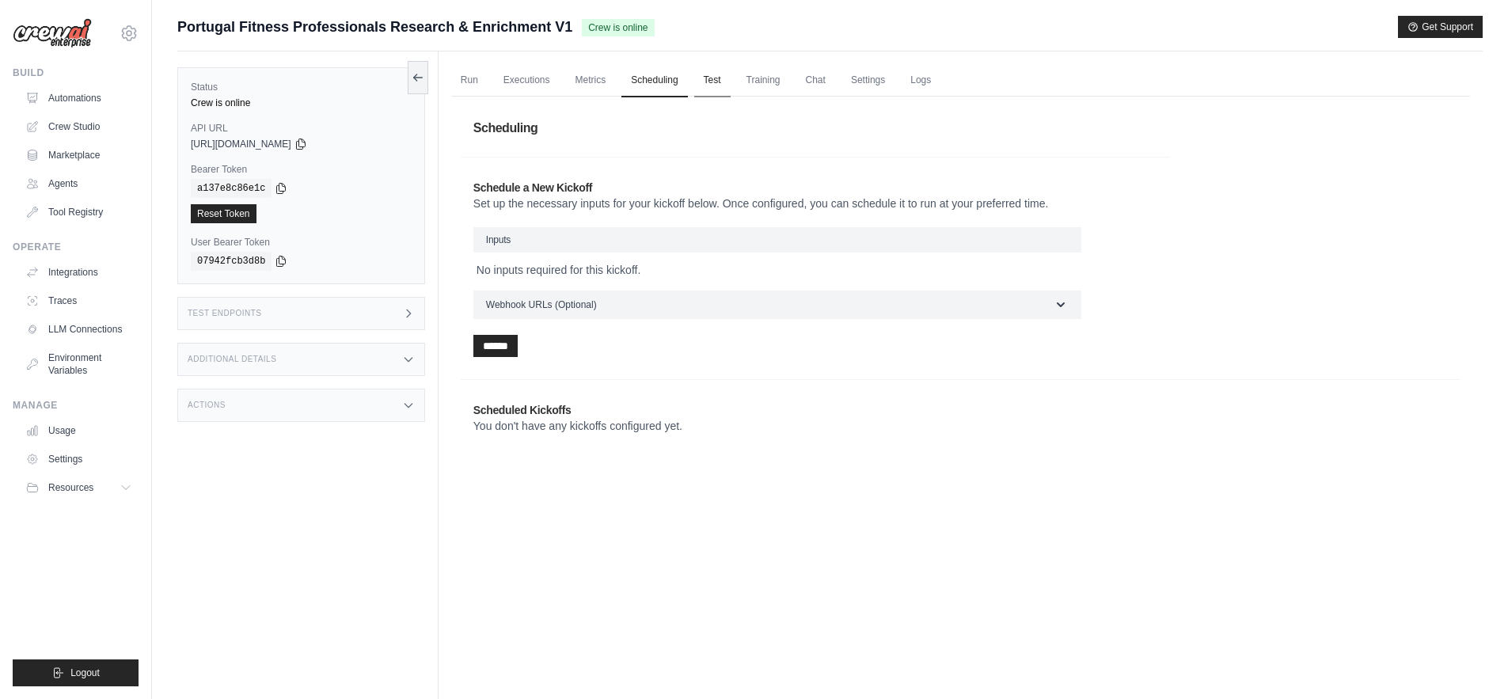
click at [706, 86] on link "Test" at bounding box center [712, 80] width 36 height 33
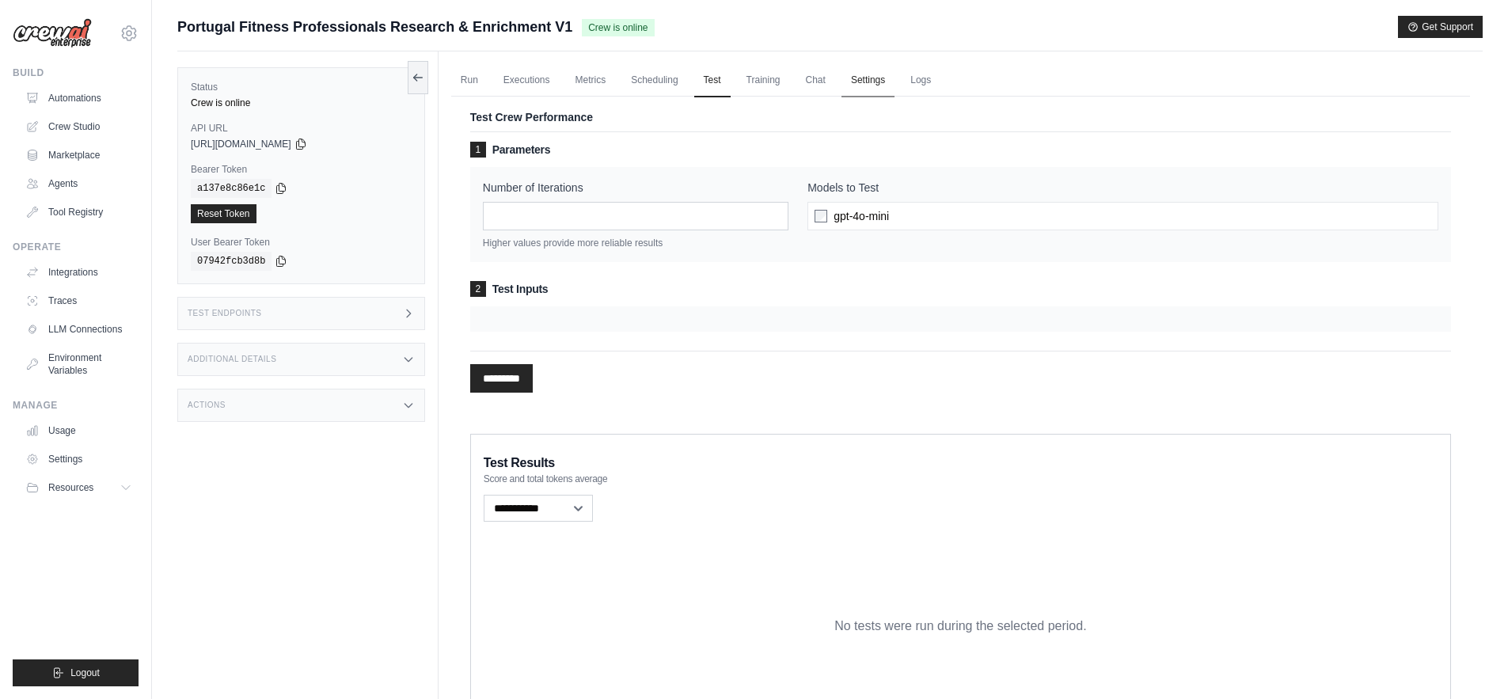
click at [871, 84] on link "Settings" at bounding box center [868, 80] width 53 height 33
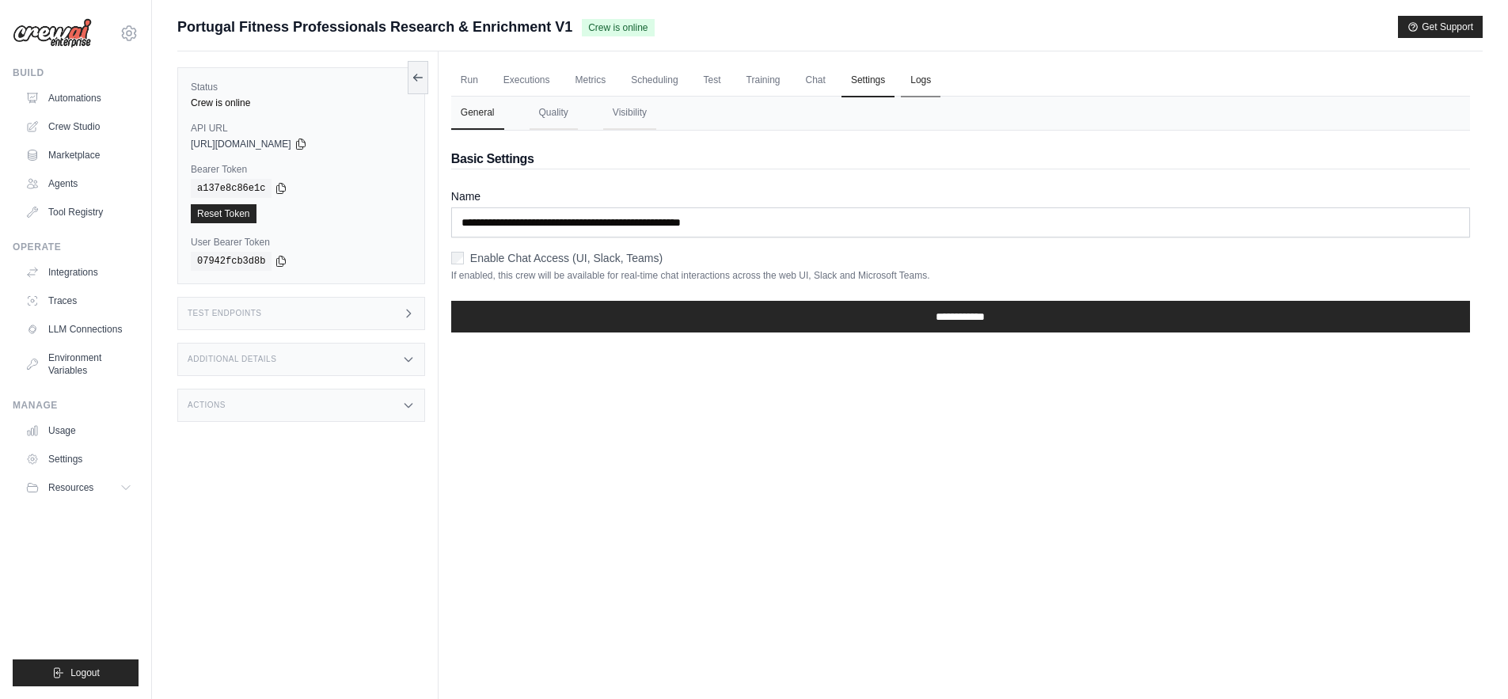
click at [919, 80] on link "Logs" at bounding box center [921, 80] width 40 height 33
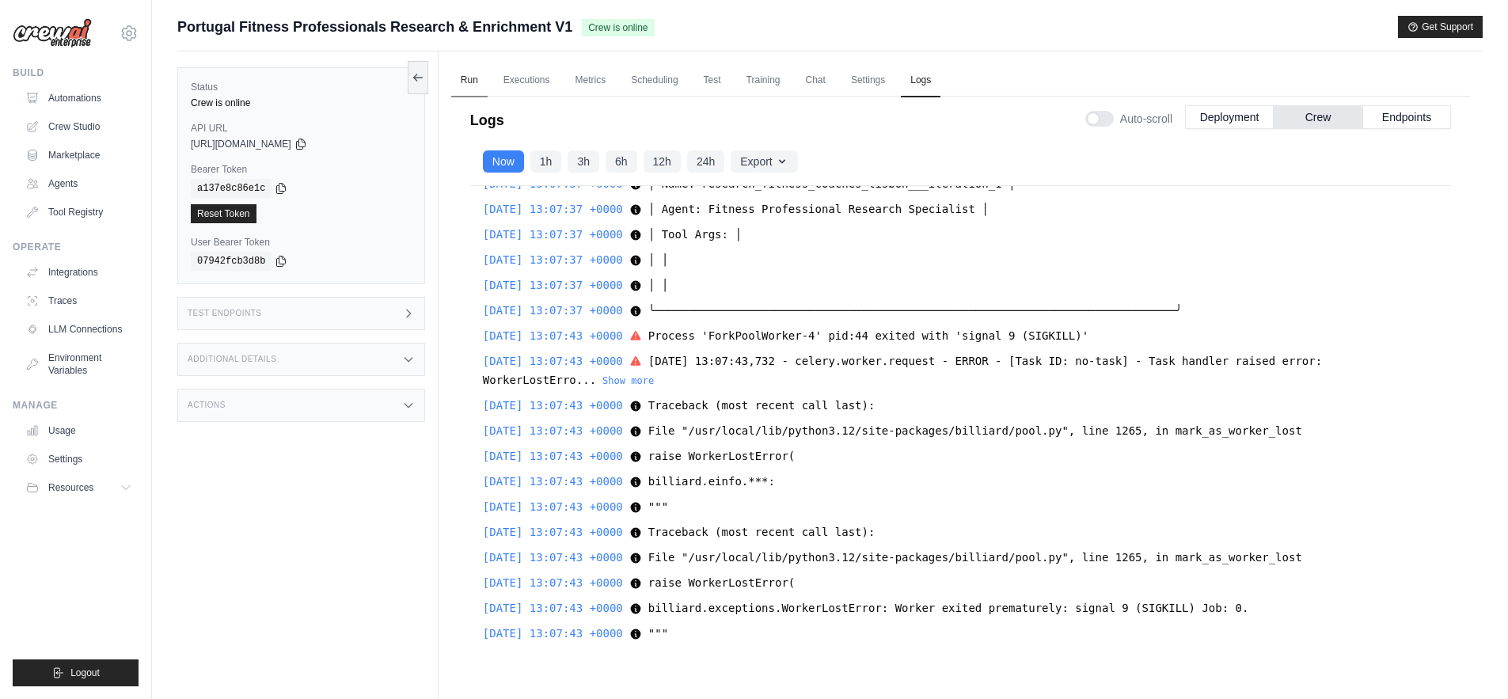
click at [473, 82] on link "Run" at bounding box center [469, 80] width 36 height 33
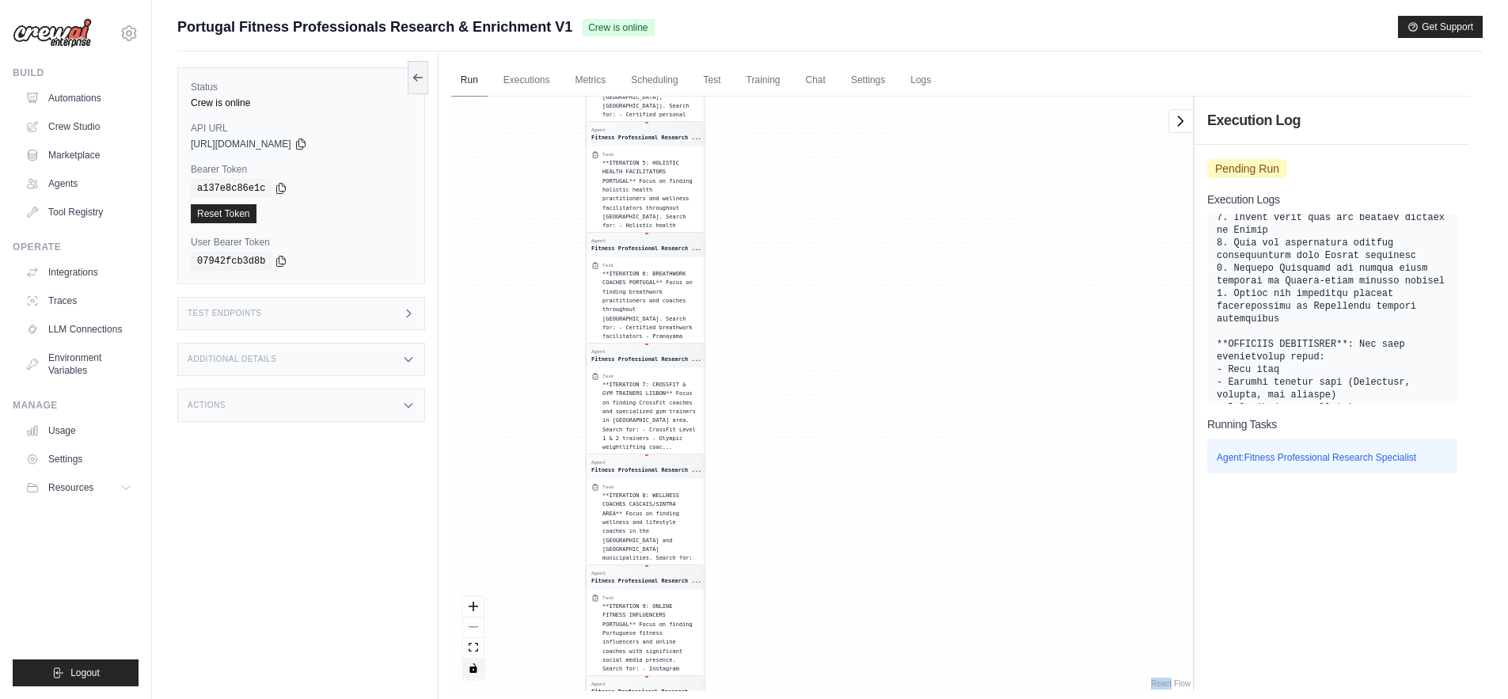
click at [473, 82] on link "Run" at bounding box center [469, 80] width 36 height 33
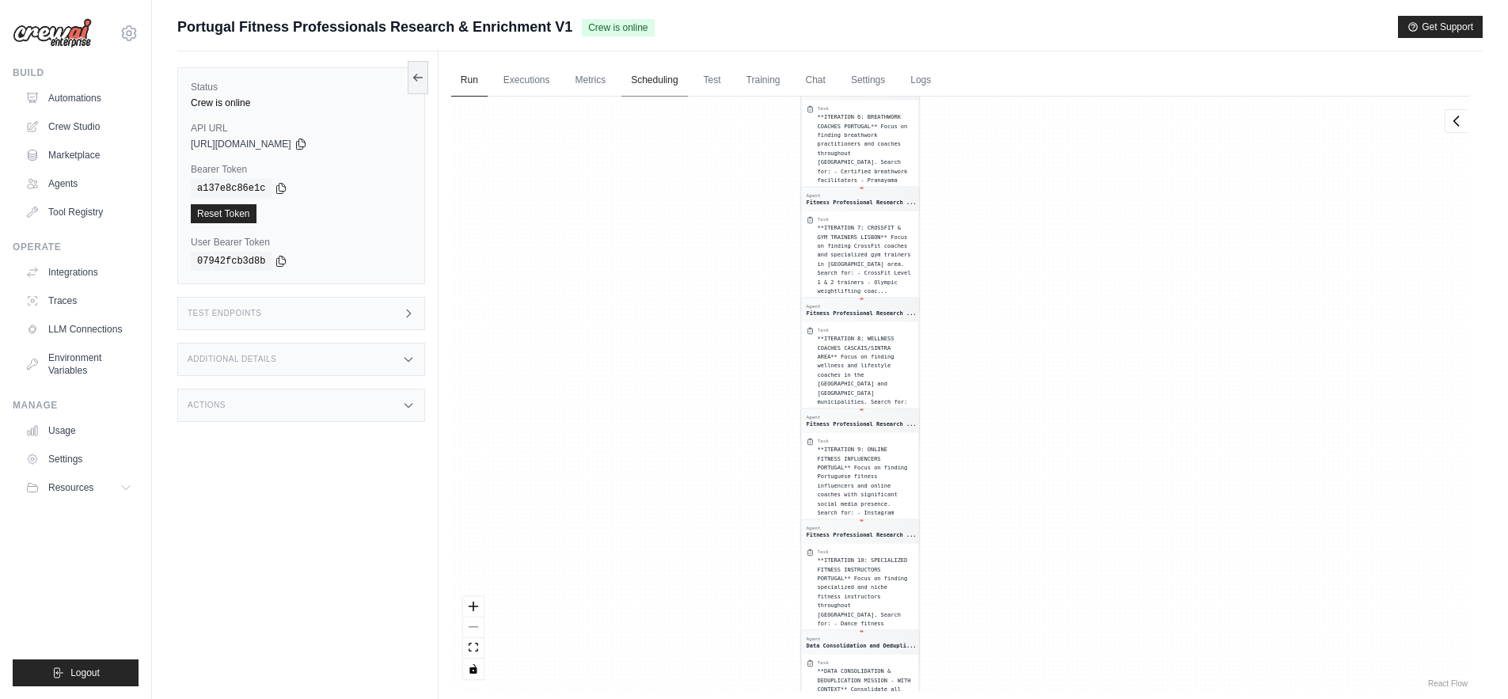
drag, startPoint x: 766, startPoint y: 367, endPoint x: 652, endPoint y: 64, distance: 324.0
click at [652, 64] on div "Run Executions Metrics Scheduling Test Training Chat Settings Logs 1 Running 0 …" at bounding box center [961, 400] width 1044 height 699
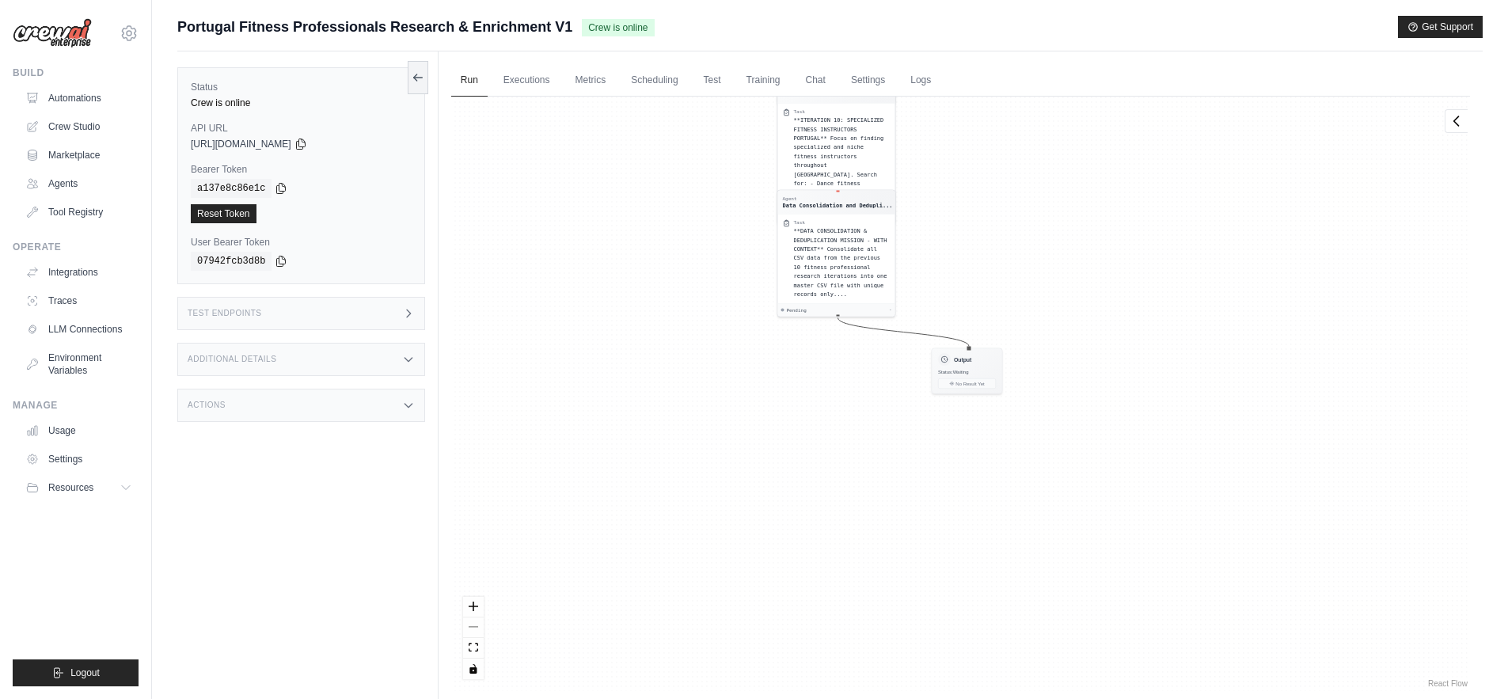
drag, startPoint x: 637, startPoint y: 531, endPoint x: 629, endPoint y: 139, distance: 392.8
click at [629, 139] on div "Agent Fitness Professional Research ... Task **ITERATION 1: FITNESS COACHES [GE…" at bounding box center [960, 394] width 1019 height 595
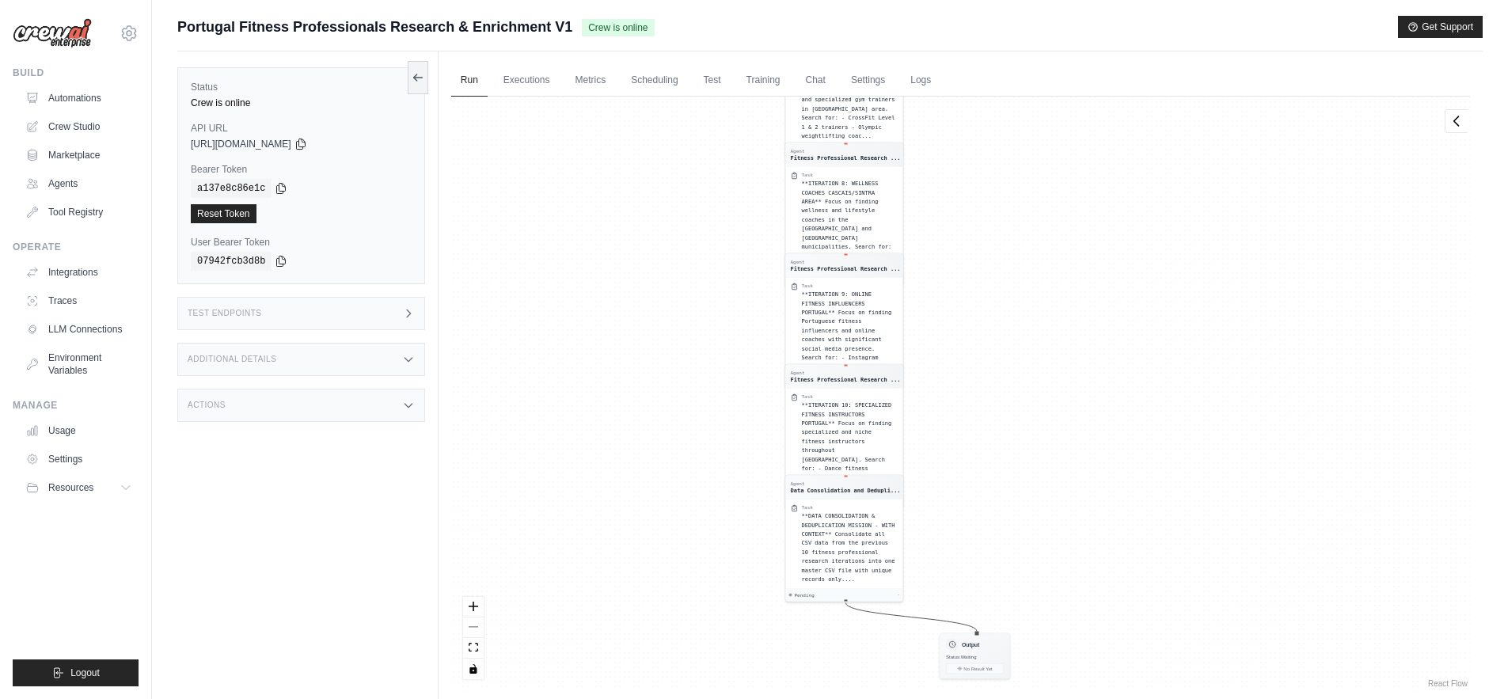
drag, startPoint x: 645, startPoint y: 239, endPoint x: 653, endPoint y: 524, distance: 285.2
click at [653, 524] on div "Agent Fitness Professional Research ... Task **ITERATION 1: FITNESS COACHES [GE…" at bounding box center [960, 394] width 1019 height 595
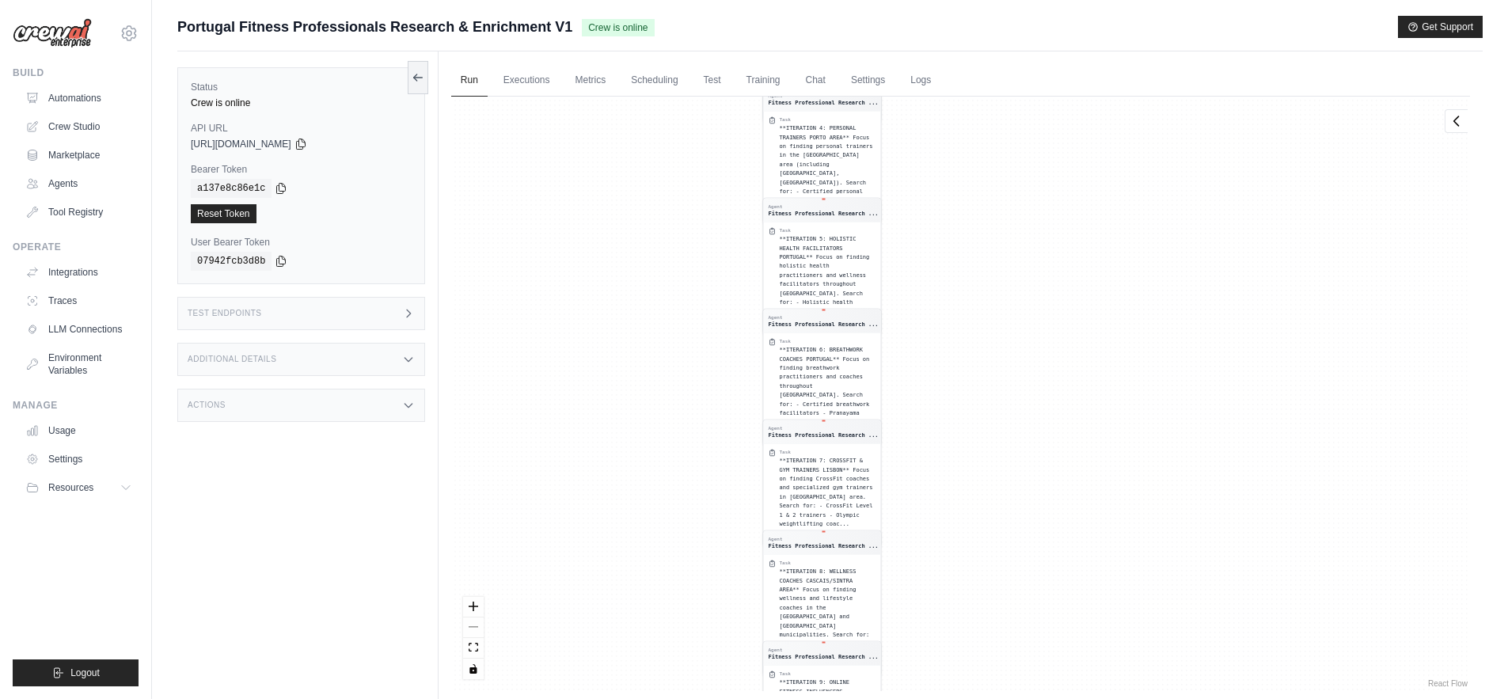
drag, startPoint x: 709, startPoint y: 284, endPoint x: 686, endPoint y: 672, distance: 388.6
click at [686, 672] on div "Agent Fitness Professional Research ... Task **ITERATION 1: FITNESS COACHES [GE…" at bounding box center [960, 394] width 1019 height 595
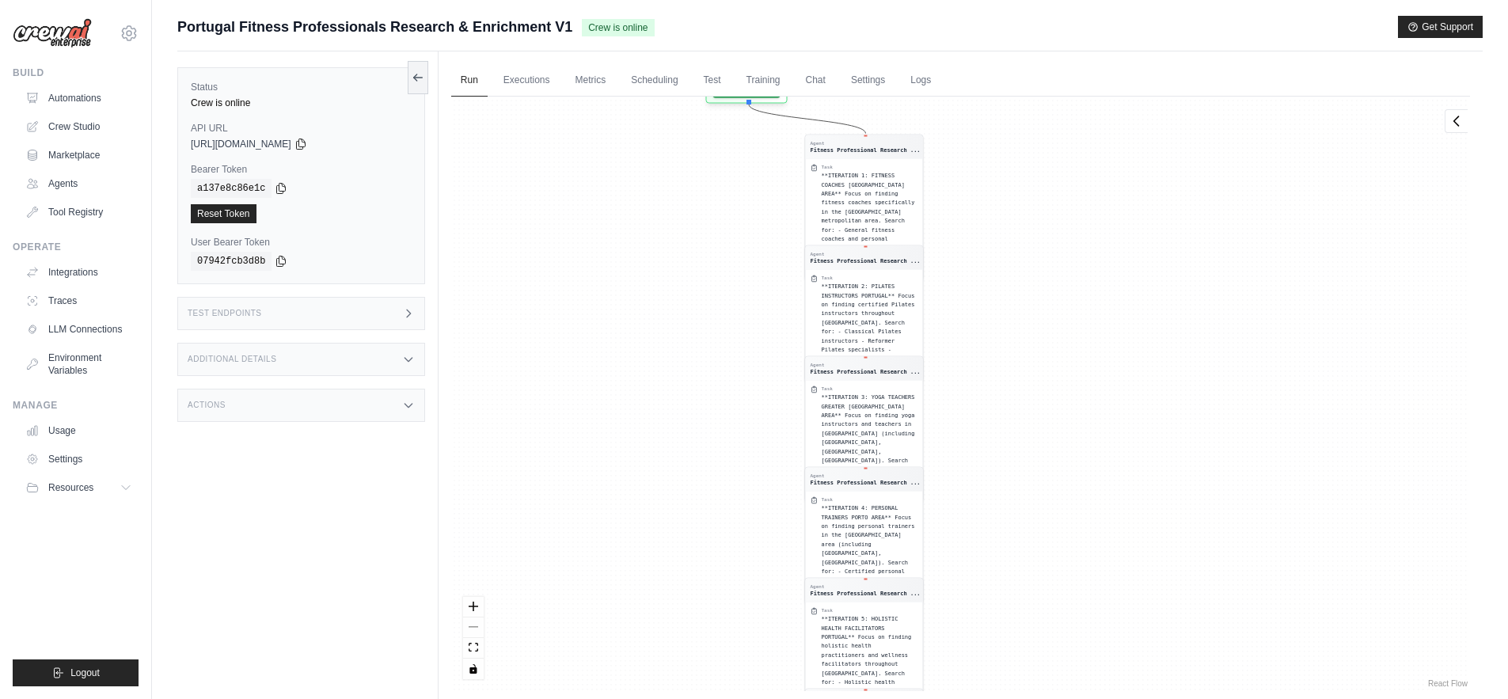
drag, startPoint x: 657, startPoint y: 235, endPoint x: 699, endPoint y: 615, distance: 382.4
click at [699, 615] on div "Agent Fitness Professional Research ... Task **ITERATION 1: FITNESS COACHES [GE…" at bounding box center [960, 394] width 1019 height 595
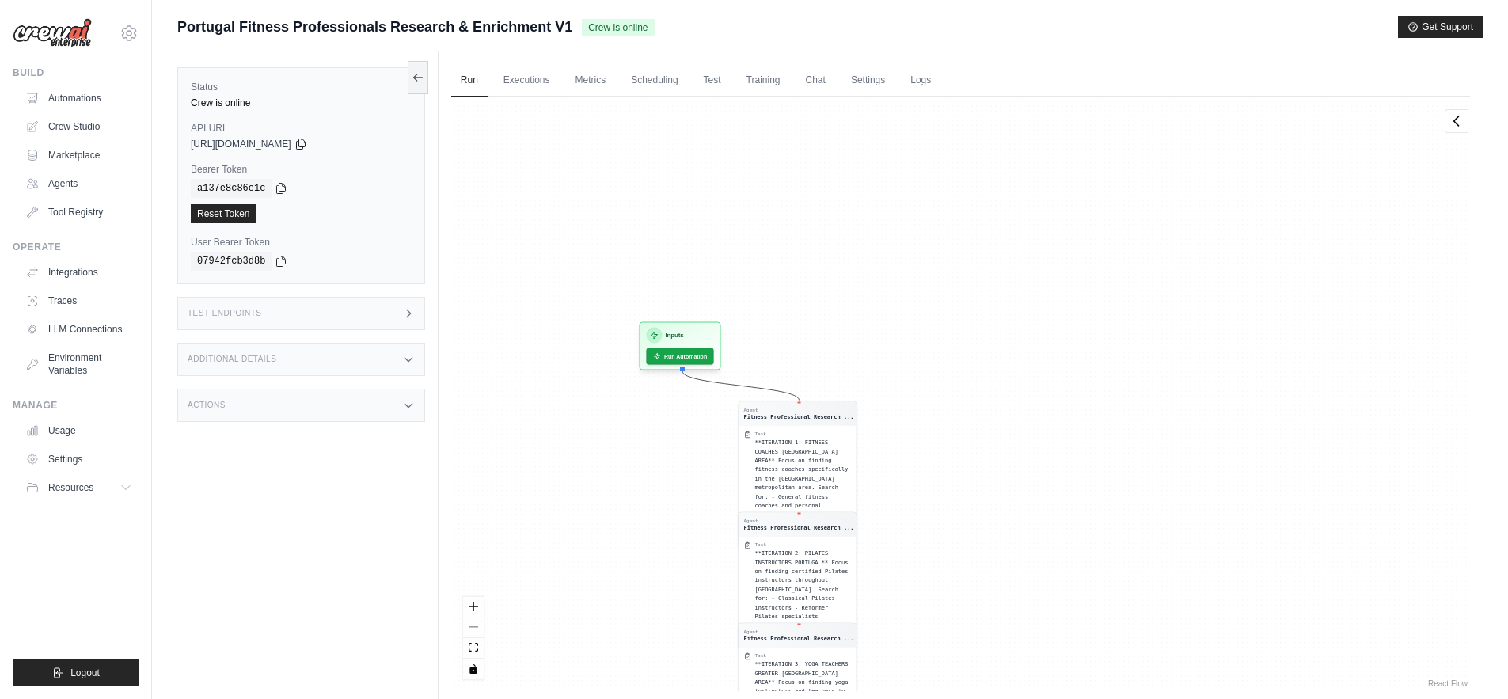
drag, startPoint x: 639, startPoint y: 211, endPoint x: 572, endPoint y: 479, distance: 275.8
click at [572, 479] on div "Agent Fitness Professional Research ... Task **ITERATION 1: FITNESS COACHES [GE…" at bounding box center [960, 394] width 1019 height 595
click at [1457, 122] on icon at bounding box center [1457, 120] width 16 height 16
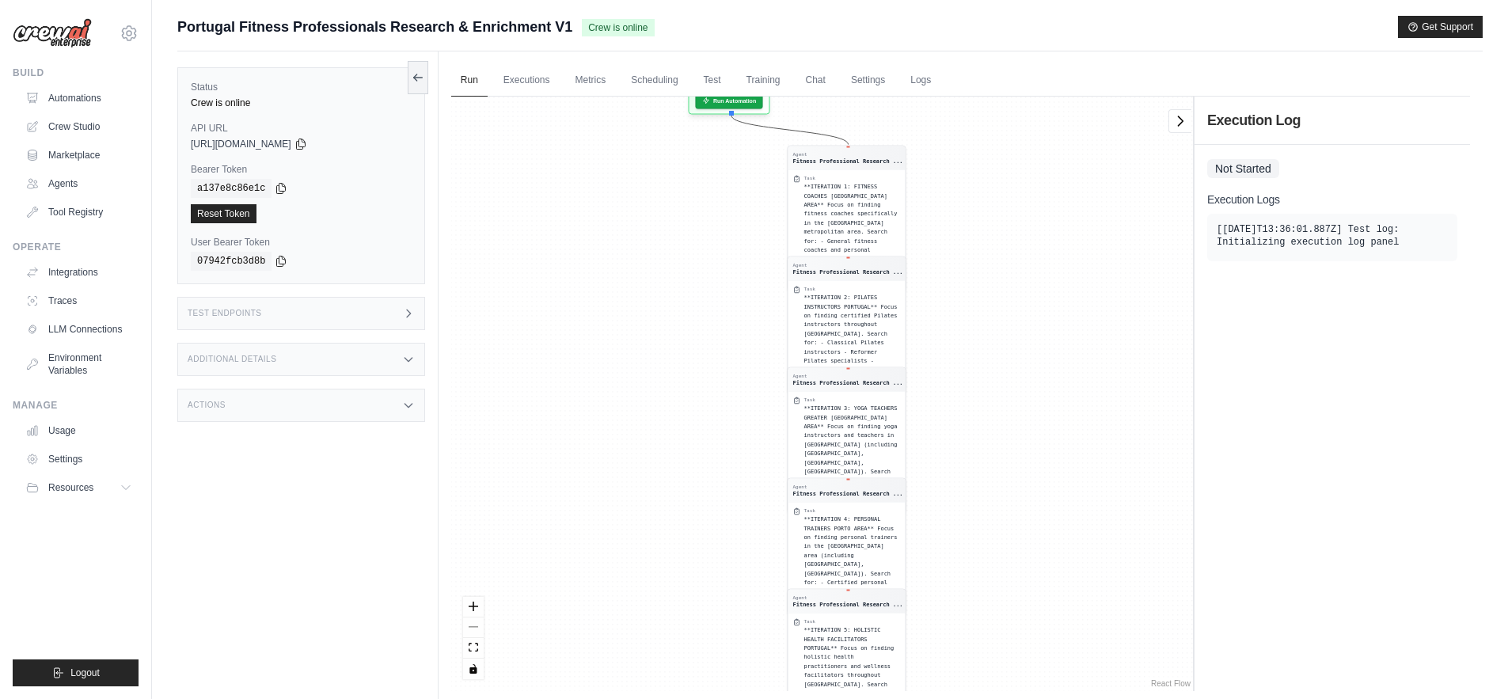
drag, startPoint x: 942, startPoint y: 182, endPoint x: 970, endPoint y: 551, distance: 370.0
click at [970, 551] on div "Agent Fitness Professional Research ... Task **ITERATION 1: FITNESS COACHES [GE…" at bounding box center [822, 394] width 742 height 595
click at [717, 102] on button "Run Automation" at bounding box center [728, 97] width 70 height 17
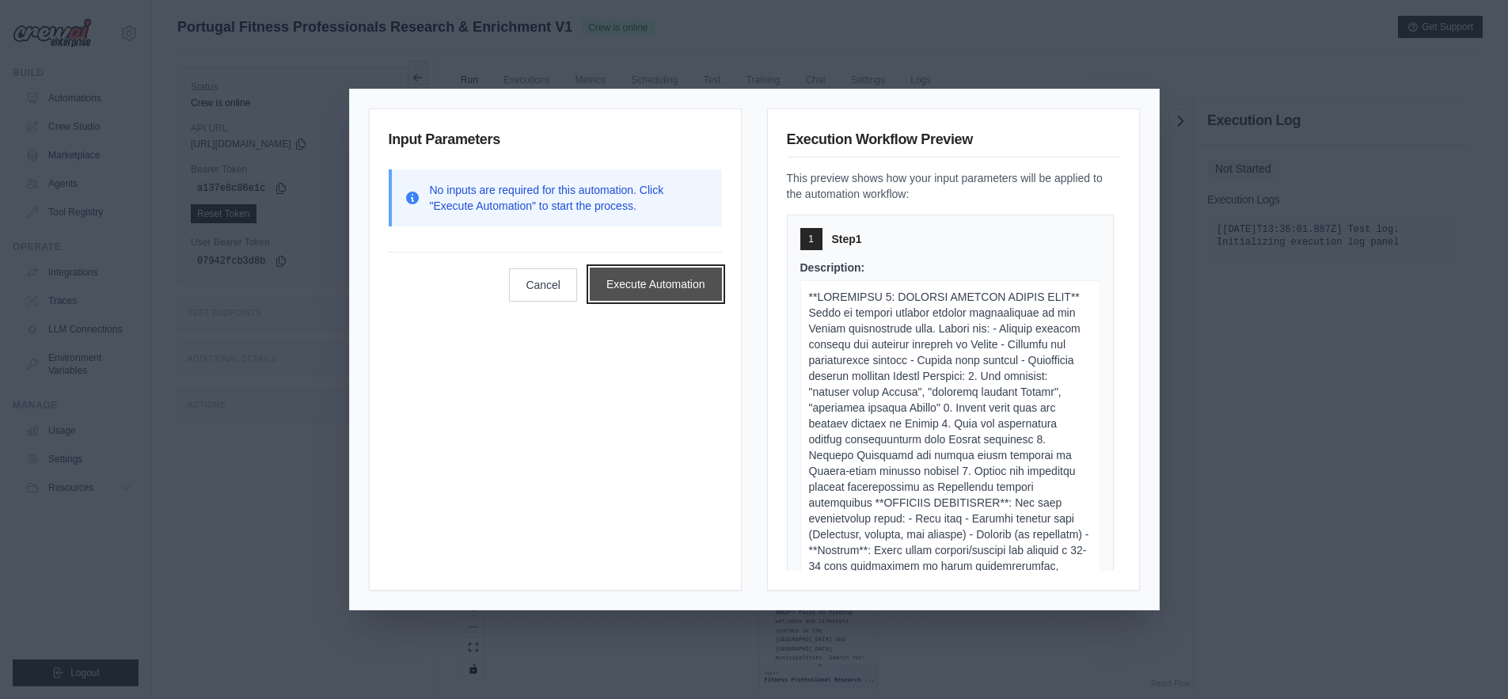
click at [642, 287] on button "Execute Automation" at bounding box center [656, 284] width 132 height 33
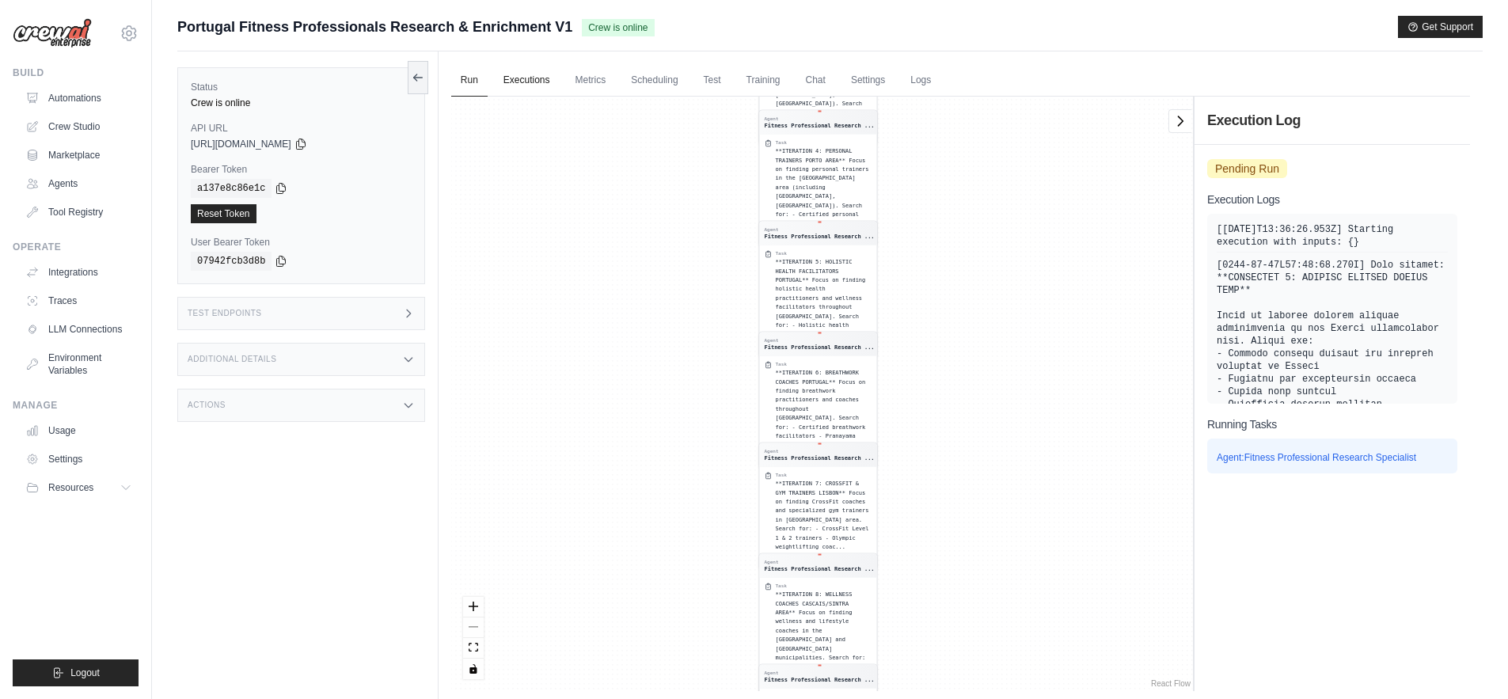
click at [519, 80] on link "Executions" at bounding box center [527, 80] width 66 height 33
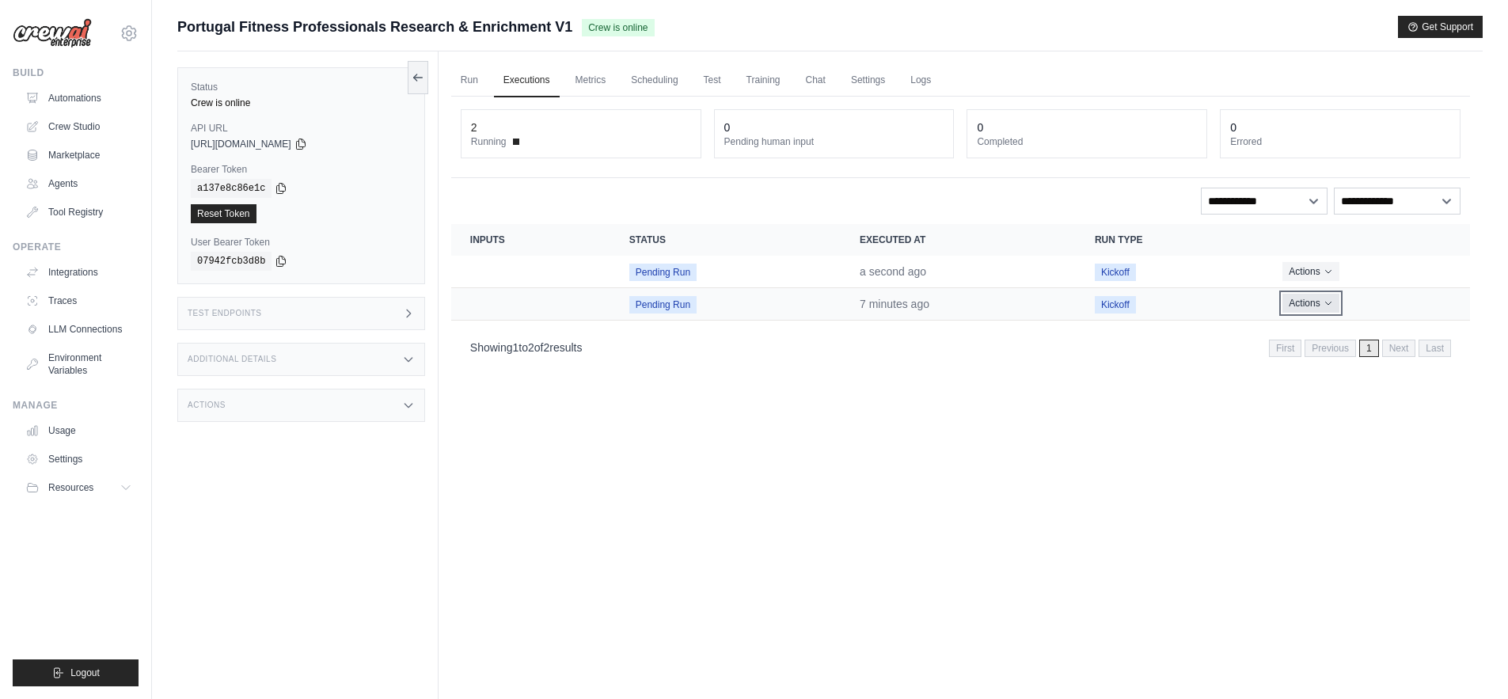
click at [1298, 298] on button "Actions" at bounding box center [1311, 303] width 56 height 19
click at [1356, 355] on button "Delete" at bounding box center [1400, 356] width 101 height 25
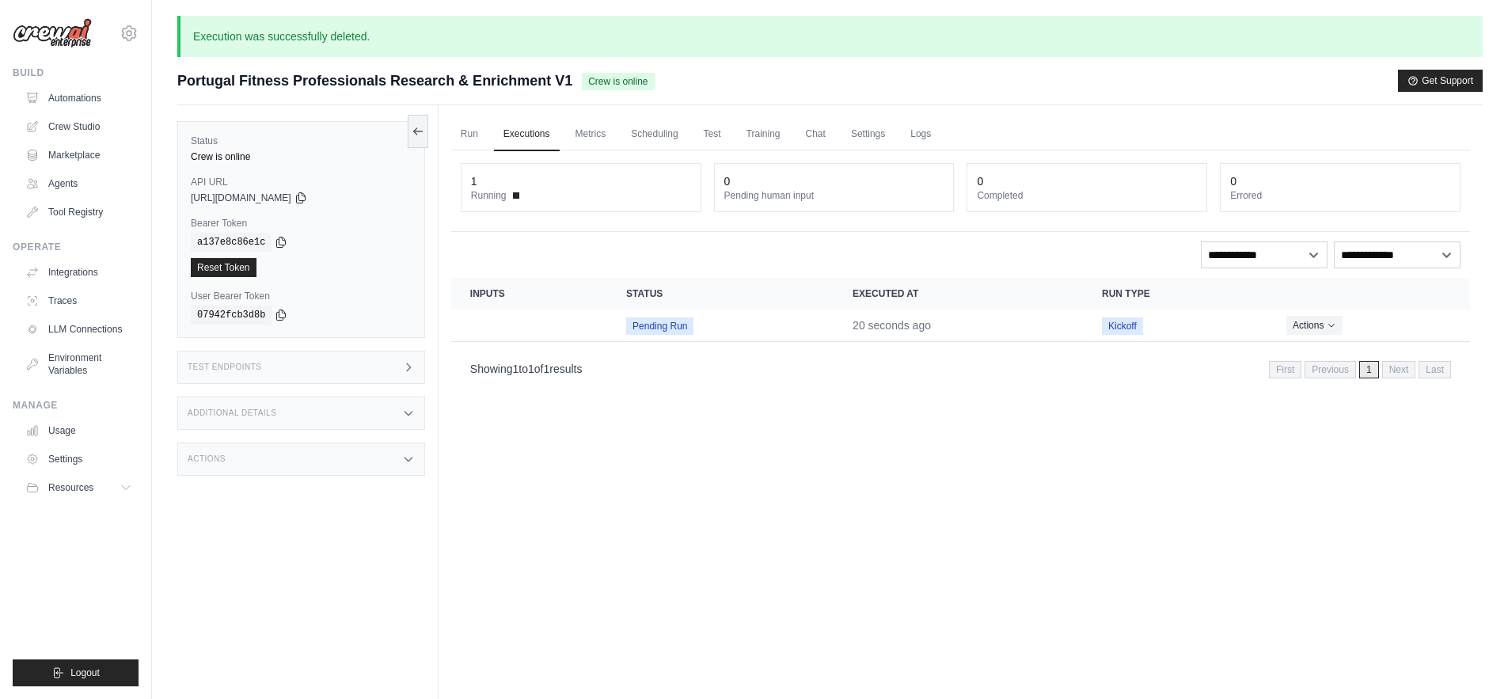
click at [701, 420] on div "Run Executions Metrics Scheduling Test Training Chat Settings Logs 1 Running 0 …" at bounding box center [961, 454] width 1044 height 699
click at [1324, 325] on button "Actions" at bounding box center [1315, 324] width 56 height 19
click at [1356, 352] on link "View Details" at bounding box center [1400, 353] width 101 height 25
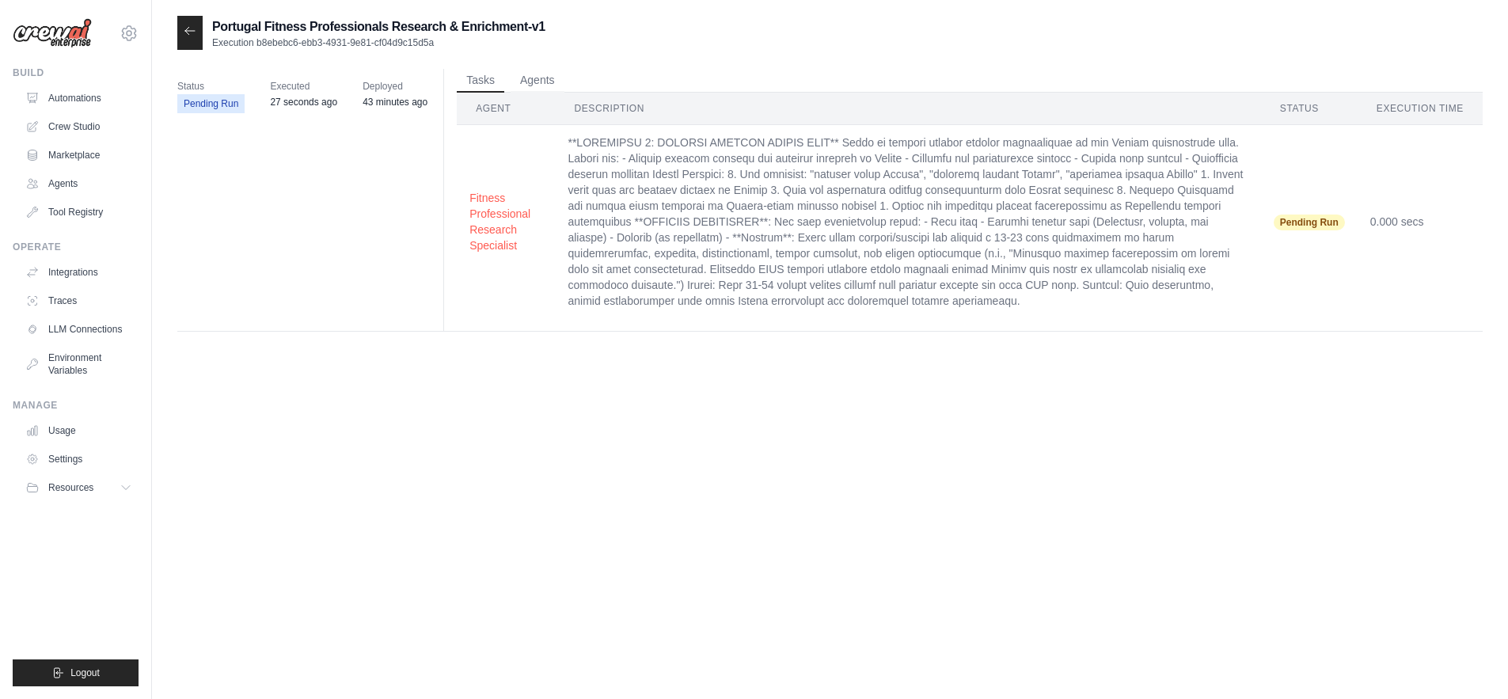
click at [184, 36] on icon at bounding box center [190, 31] width 13 height 13
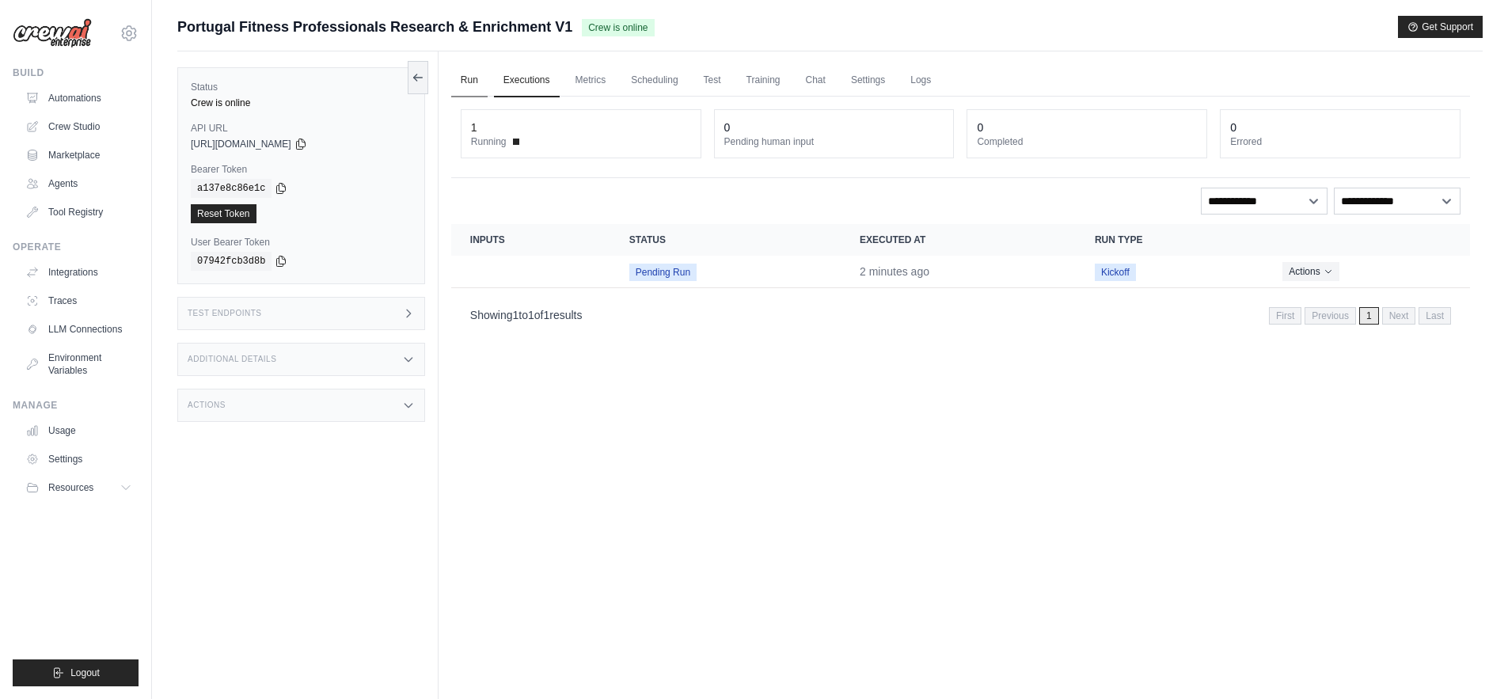
click at [468, 72] on link "Run" at bounding box center [469, 80] width 36 height 33
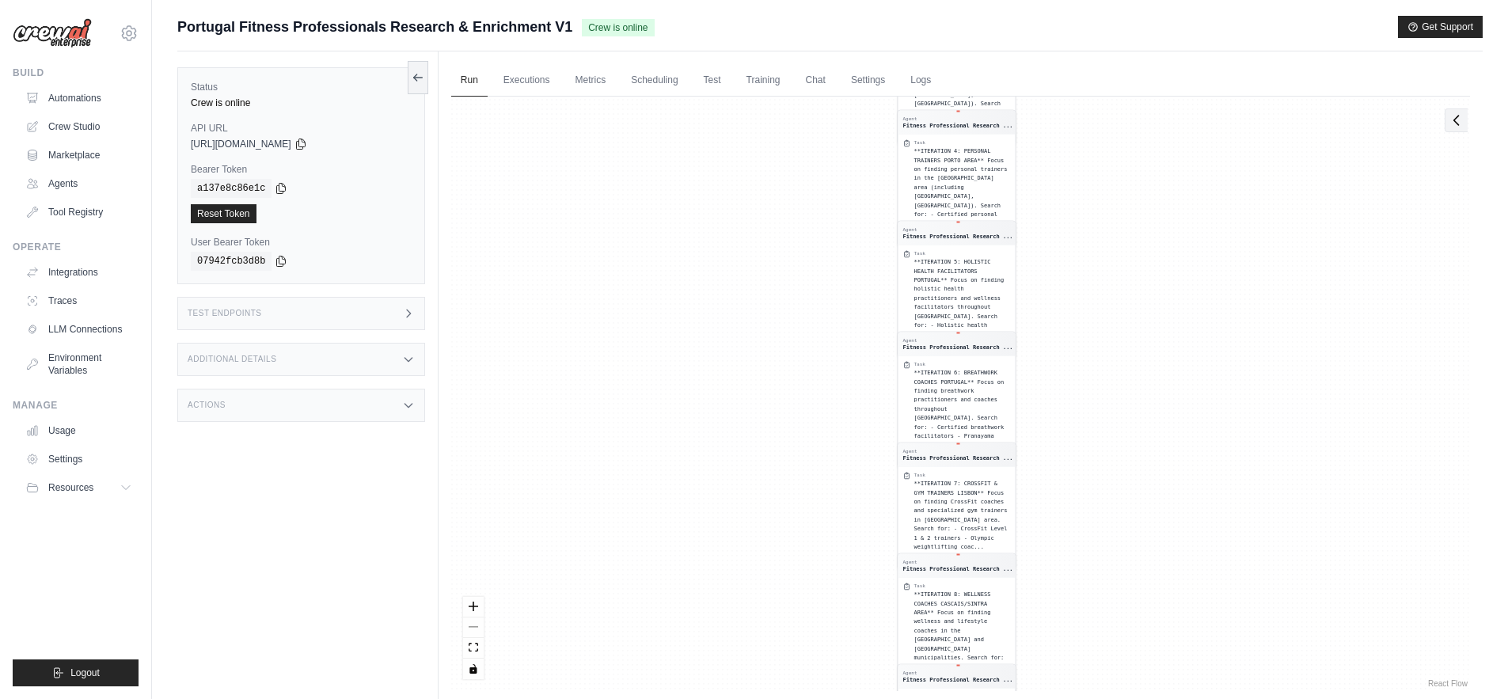
click at [1461, 126] on icon at bounding box center [1457, 120] width 16 height 16
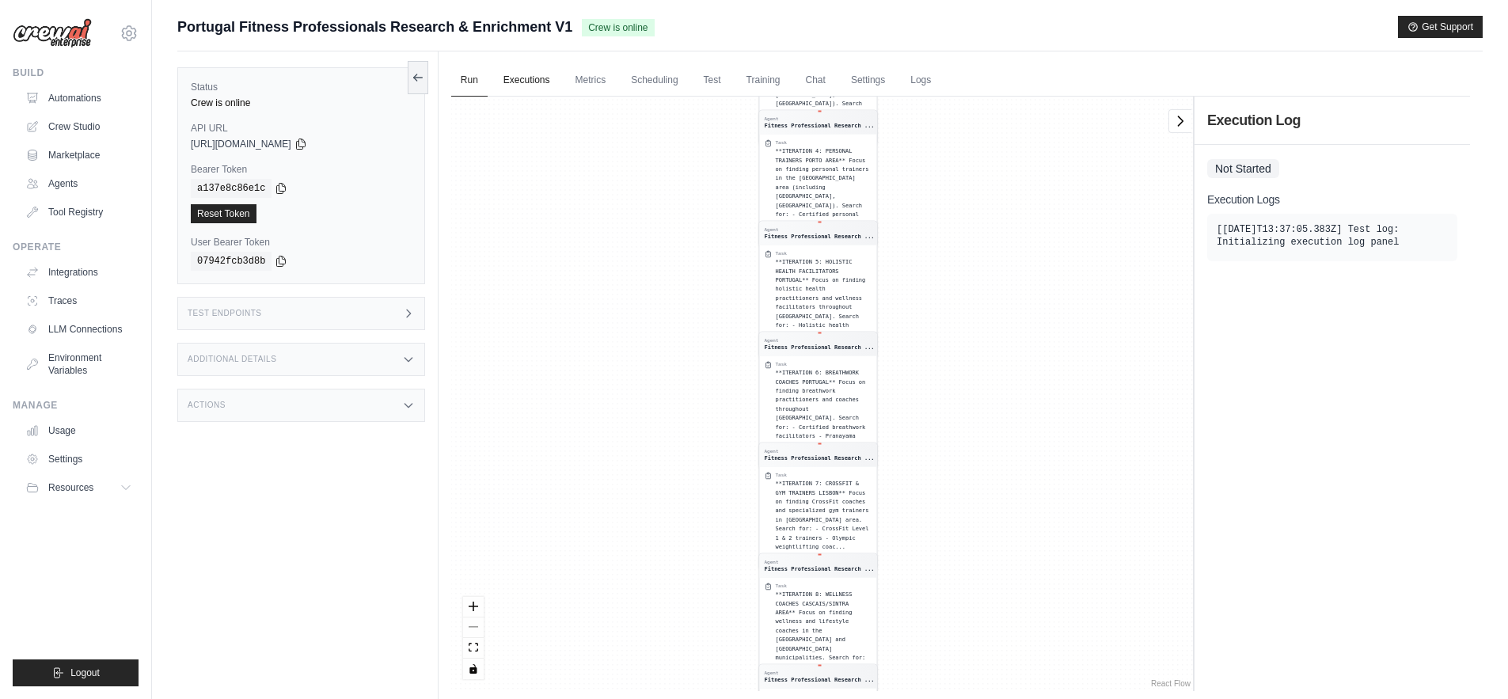
click at [516, 83] on link "Executions" at bounding box center [527, 80] width 66 height 33
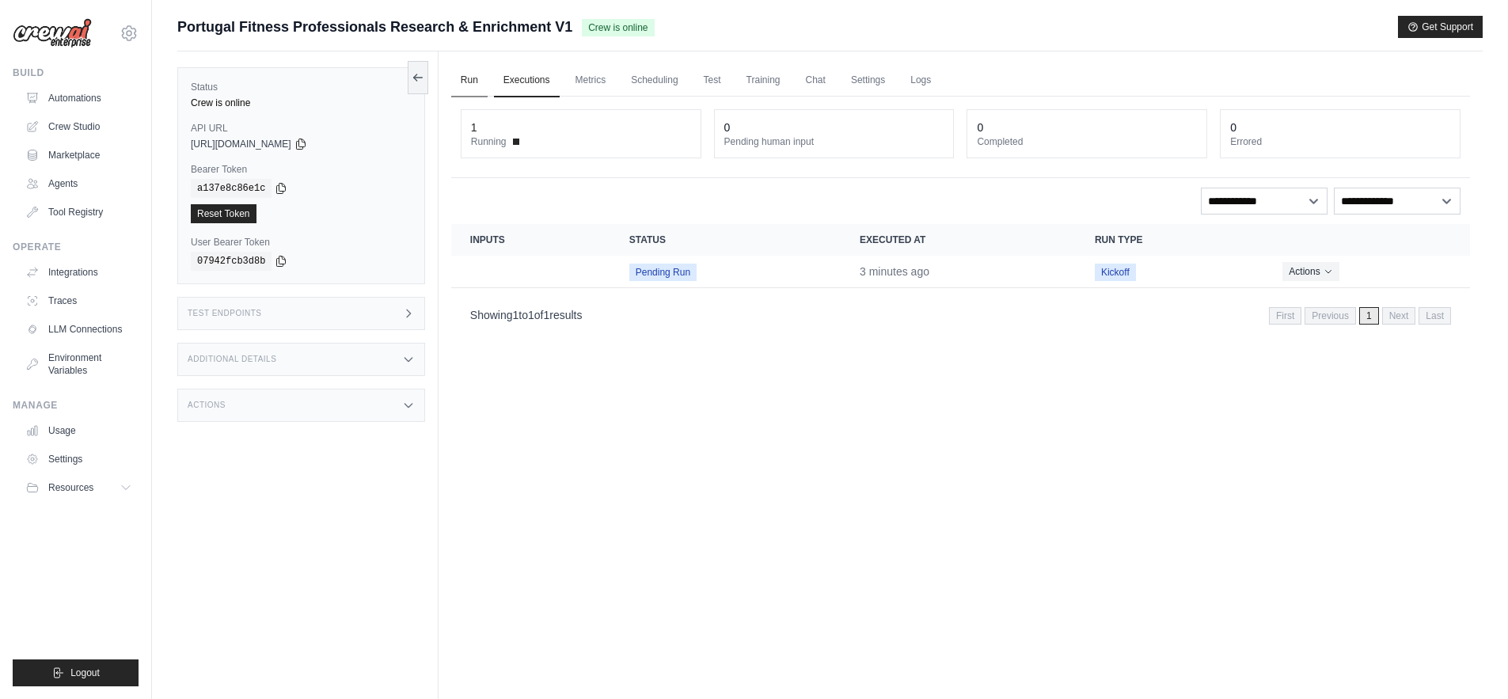
click at [473, 75] on link "Run" at bounding box center [469, 80] width 36 height 33
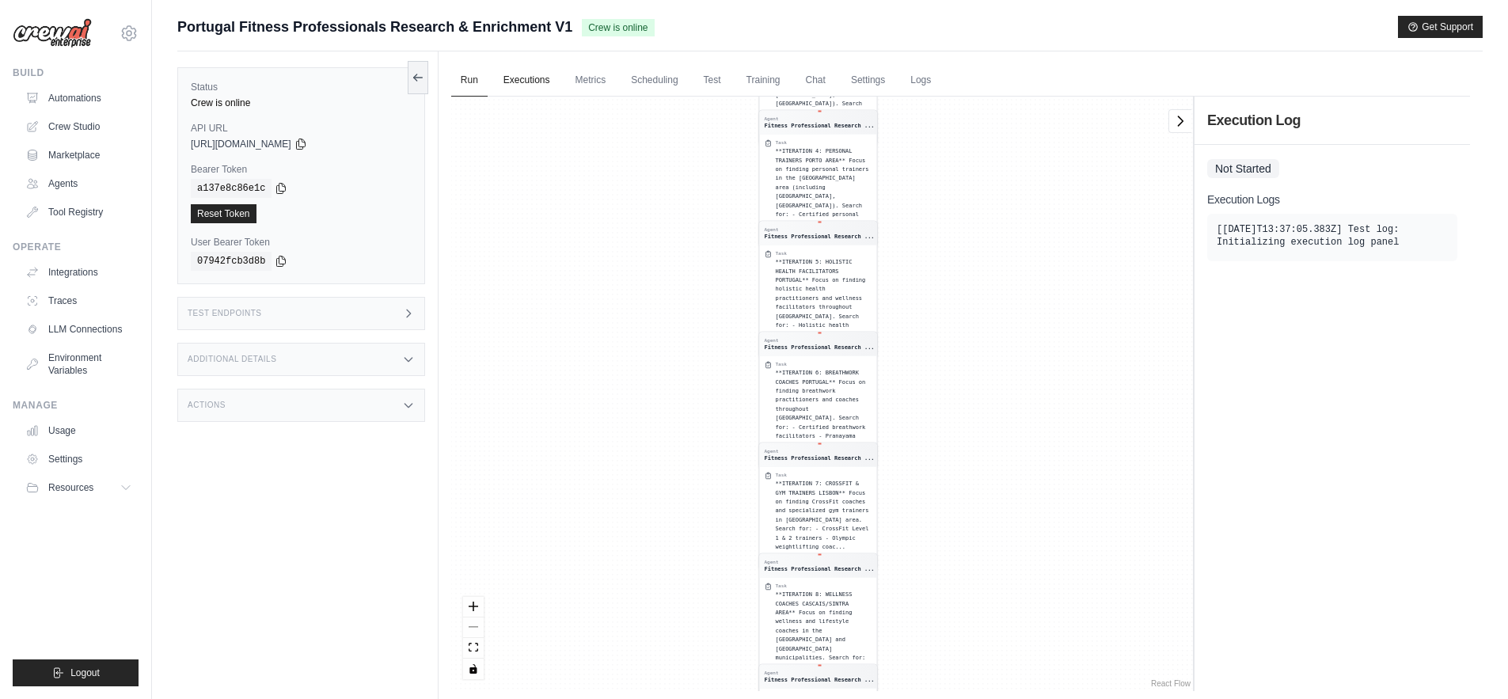
click at [518, 77] on link "Executions" at bounding box center [527, 80] width 66 height 33
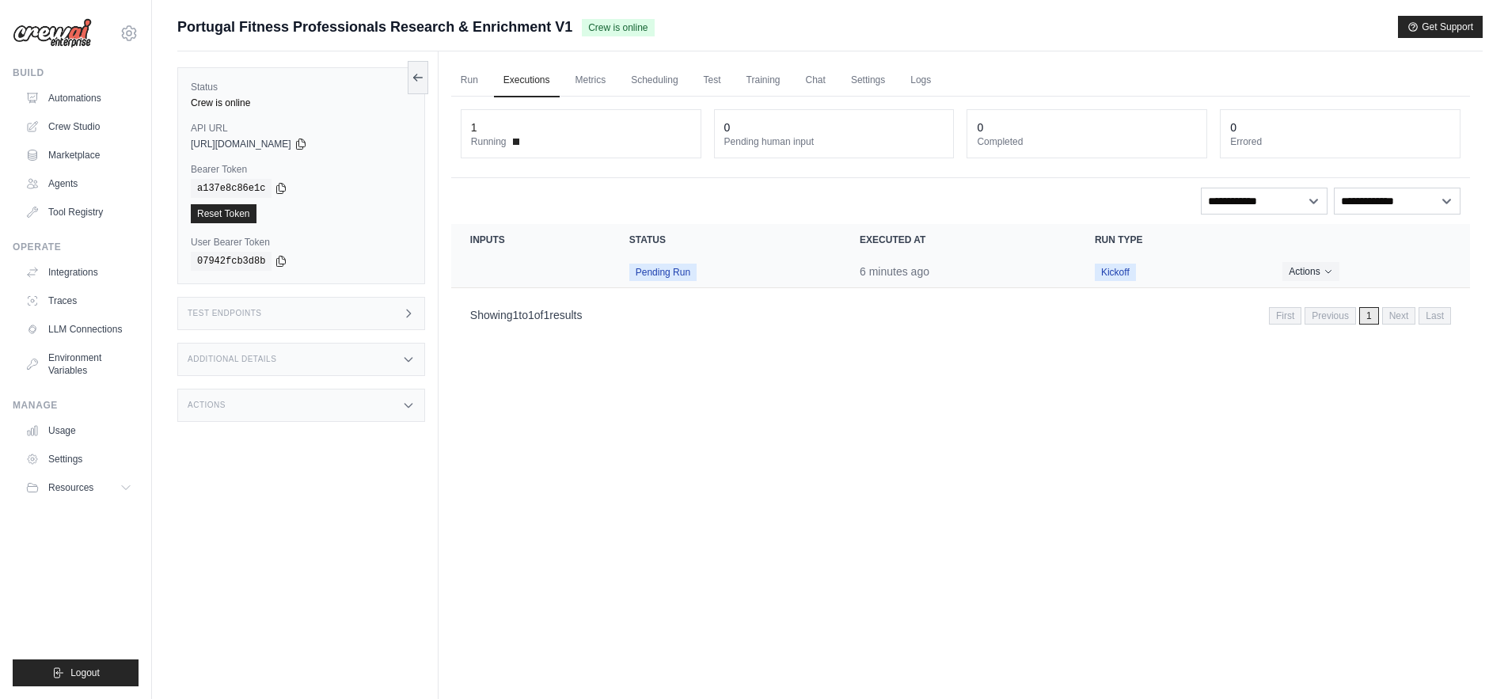
click at [733, 273] on td "Pending Run" at bounding box center [725, 272] width 230 height 32
click at [591, 84] on link "Metrics" at bounding box center [591, 80] width 50 height 33
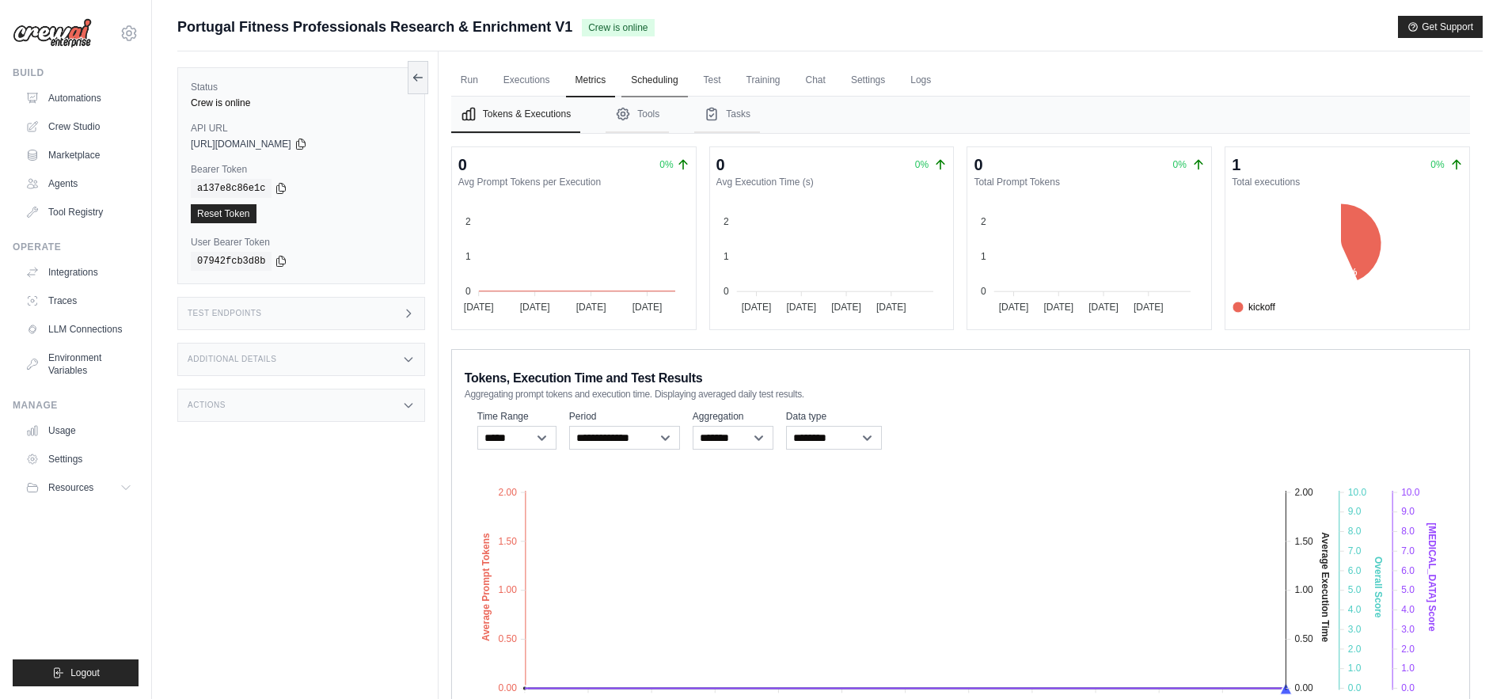
click at [646, 78] on link "Scheduling" at bounding box center [655, 80] width 66 height 33
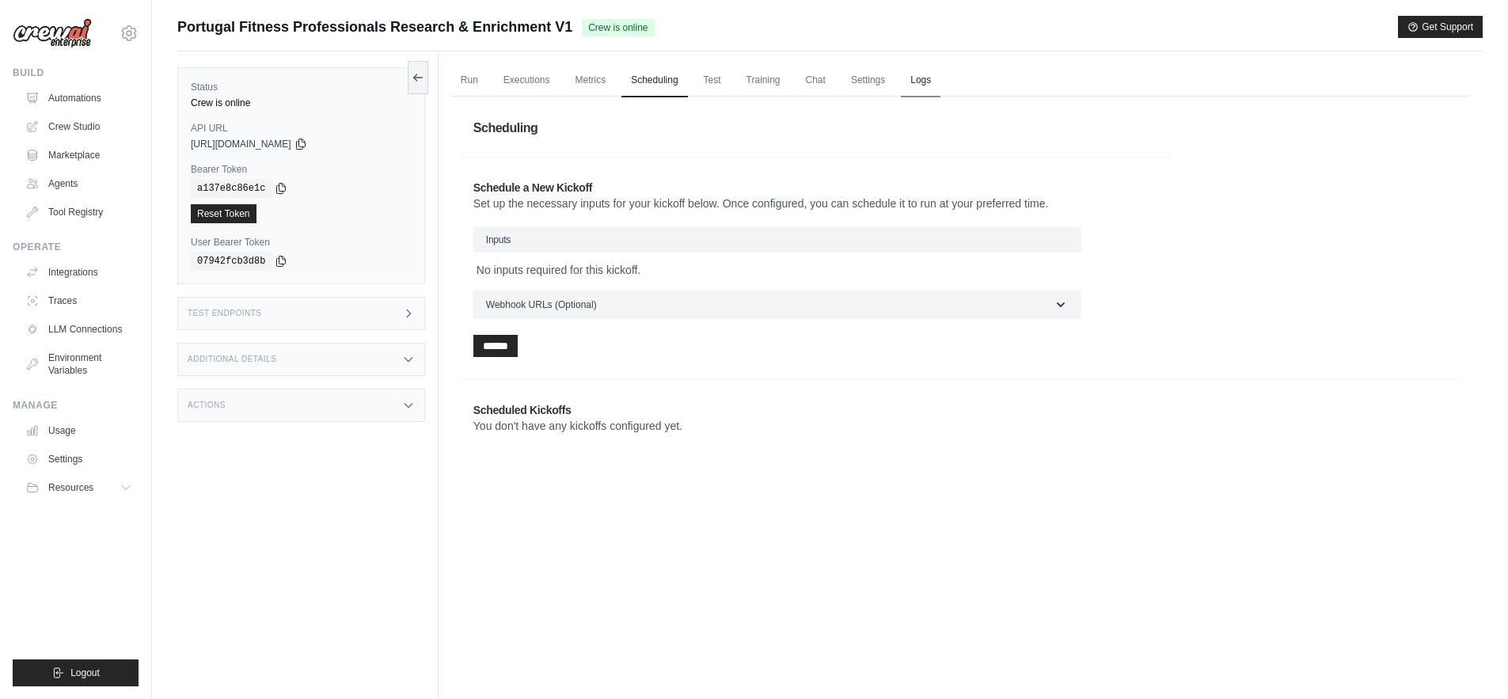
click at [933, 80] on link "Logs" at bounding box center [921, 80] width 40 height 33
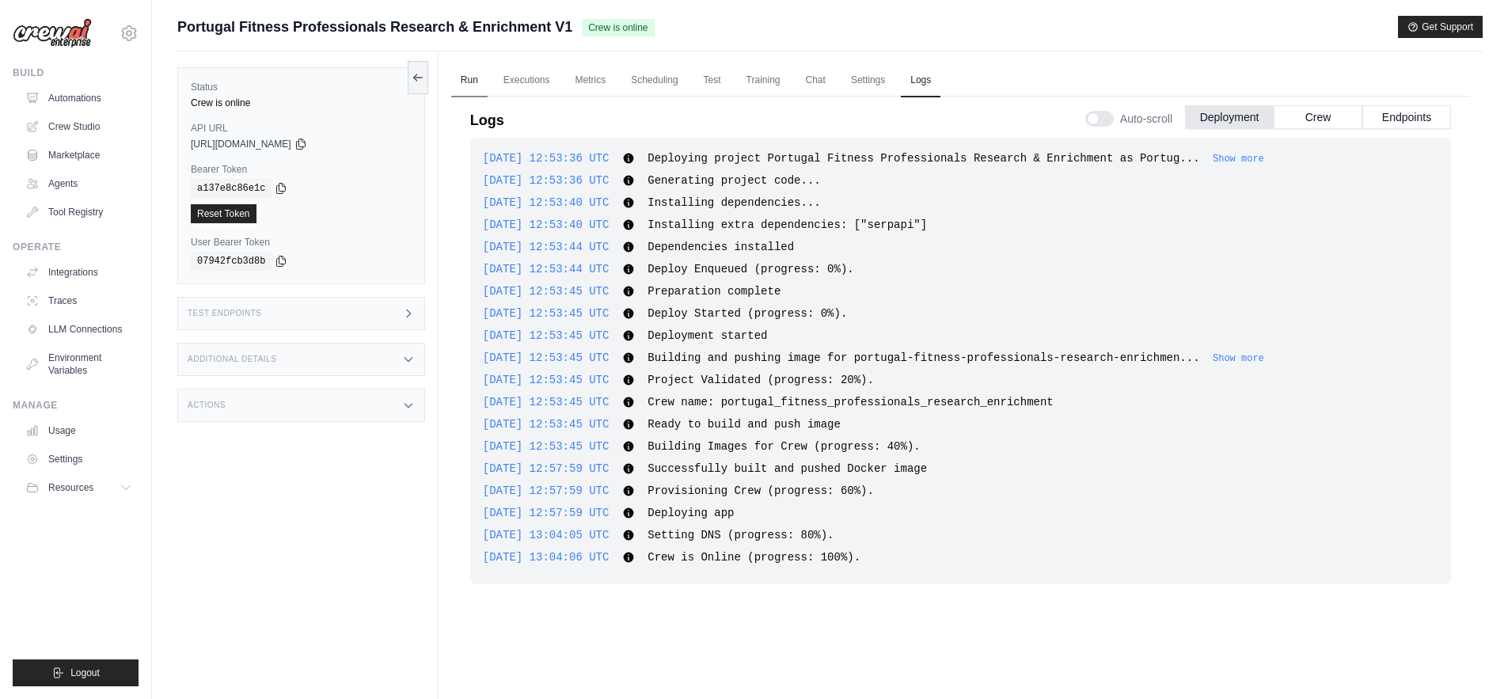
click at [462, 77] on link "Run" at bounding box center [469, 80] width 36 height 33
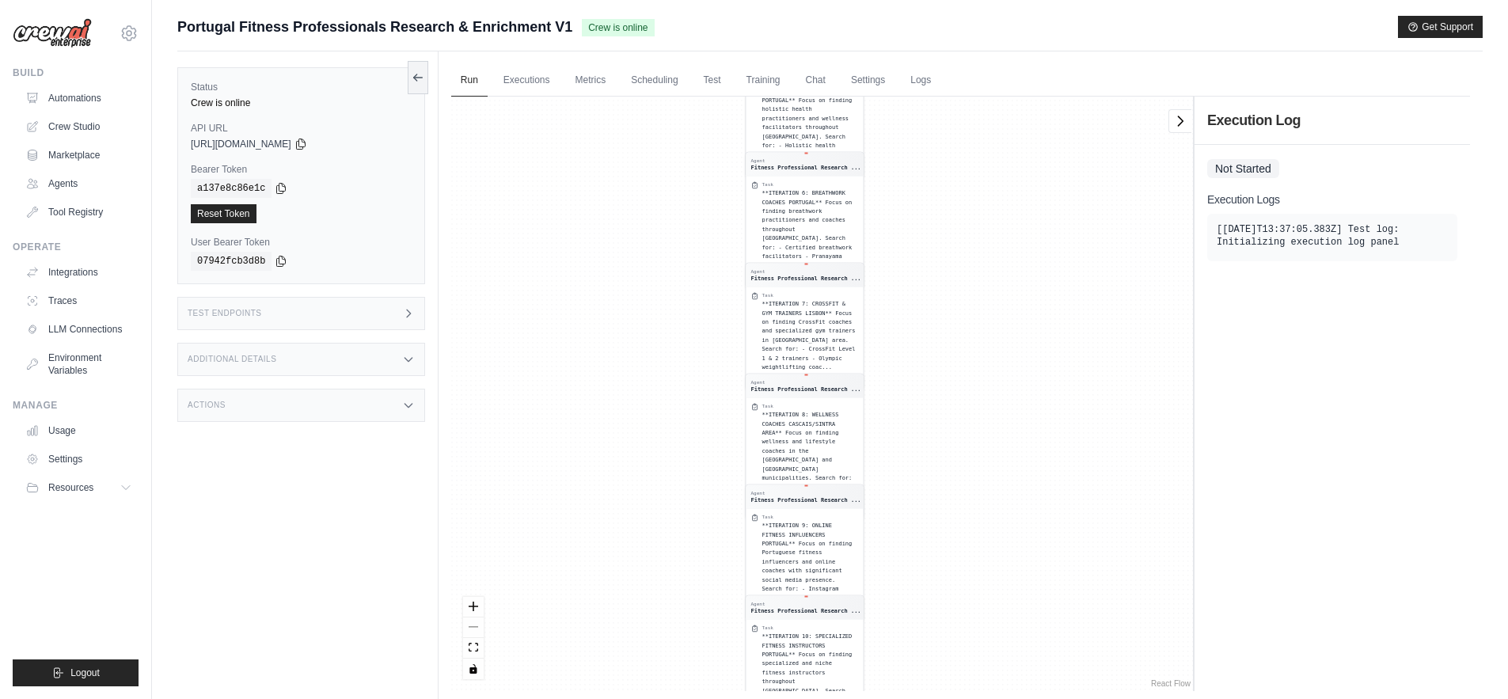
drag, startPoint x: 609, startPoint y: 268, endPoint x: 595, endPoint y: 27, distance: 241.9
click at [595, 29] on div "Submit a support request Describe your issue or question * Please be specific a…" at bounding box center [830, 383] width 1306 height 735
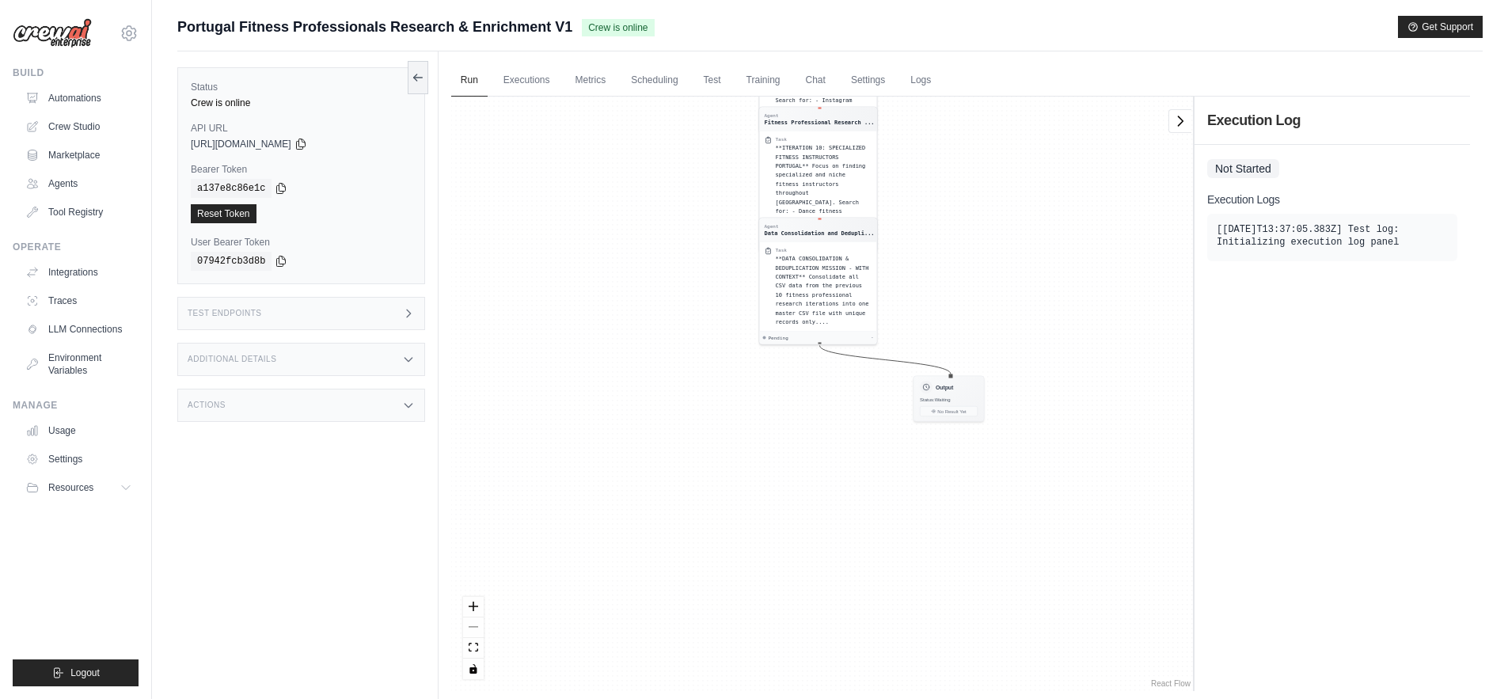
drag, startPoint x: 637, startPoint y: 566, endPoint x: 650, endPoint y: 139, distance: 427.8
click at [650, 139] on div "Agent Fitness Professional Research ... Task **ITERATION 1: FITNESS COACHES LIS…" at bounding box center [822, 394] width 742 height 595
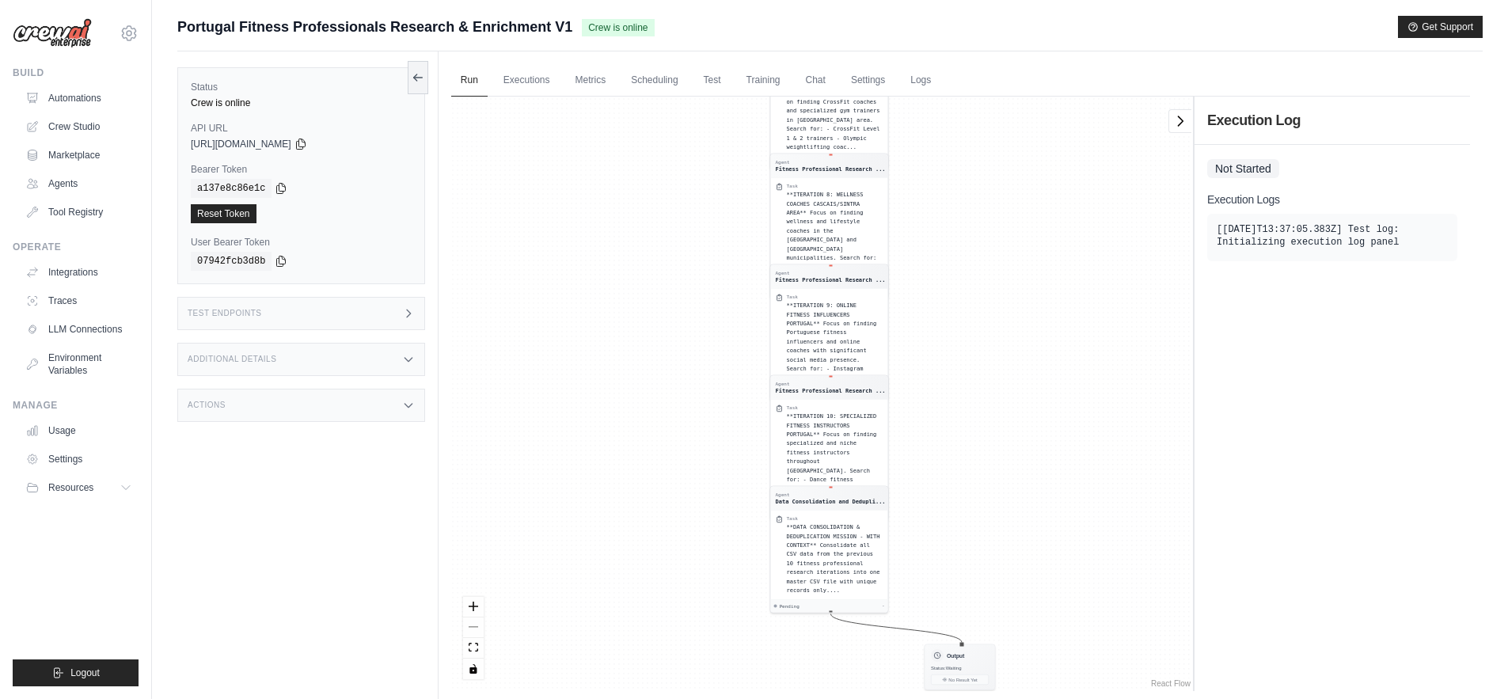
drag, startPoint x: 733, startPoint y: 366, endPoint x: 744, endPoint y: 633, distance: 267.9
click at [744, 633] on div "Agent Fitness Professional Research ... Task **ITERATION 1: FITNESS COACHES LIS…" at bounding box center [822, 394] width 742 height 595
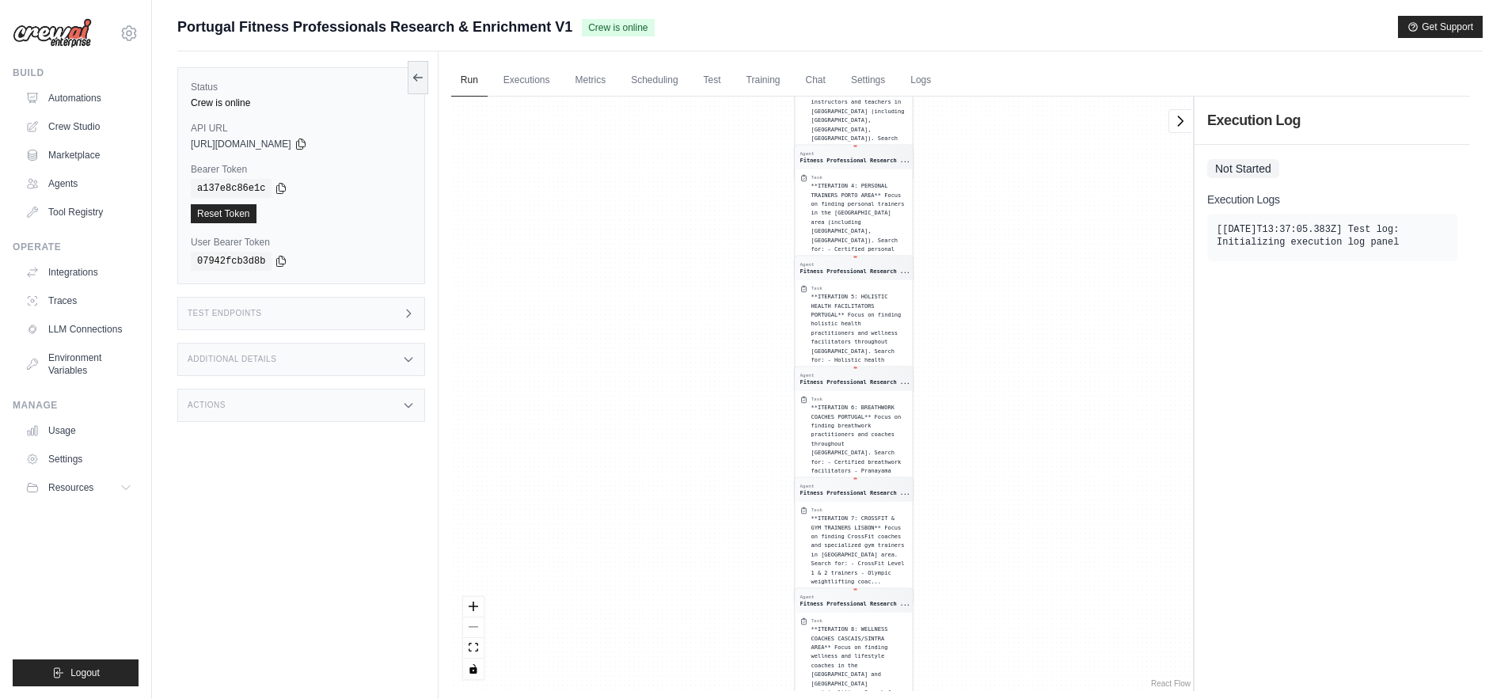
drag, startPoint x: 710, startPoint y: 288, endPoint x: 736, endPoint y: 728, distance: 440.2
click at [736, 698] on html "eduardobarroso1992@gmail.com Settings Build Automations Crew Studio Resources" at bounding box center [754, 383] width 1508 height 766
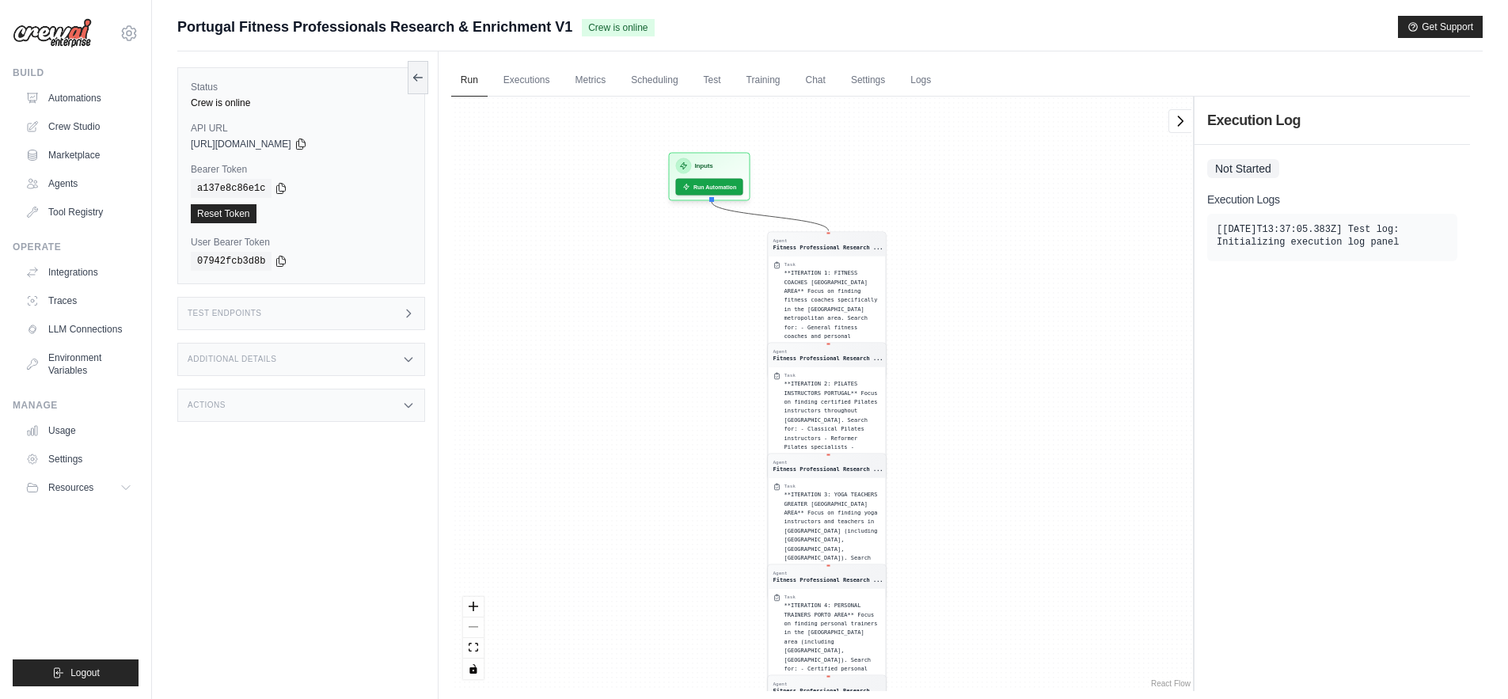
drag, startPoint x: 722, startPoint y: 275, endPoint x: 693, endPoint y: 702, distance: 428.6
click at [693, 698] on html "eduardobarroso1992@gmail.com Settings Build Automations Crew Studio Resources" at bounding box center [754, 383] width 1508 height 766
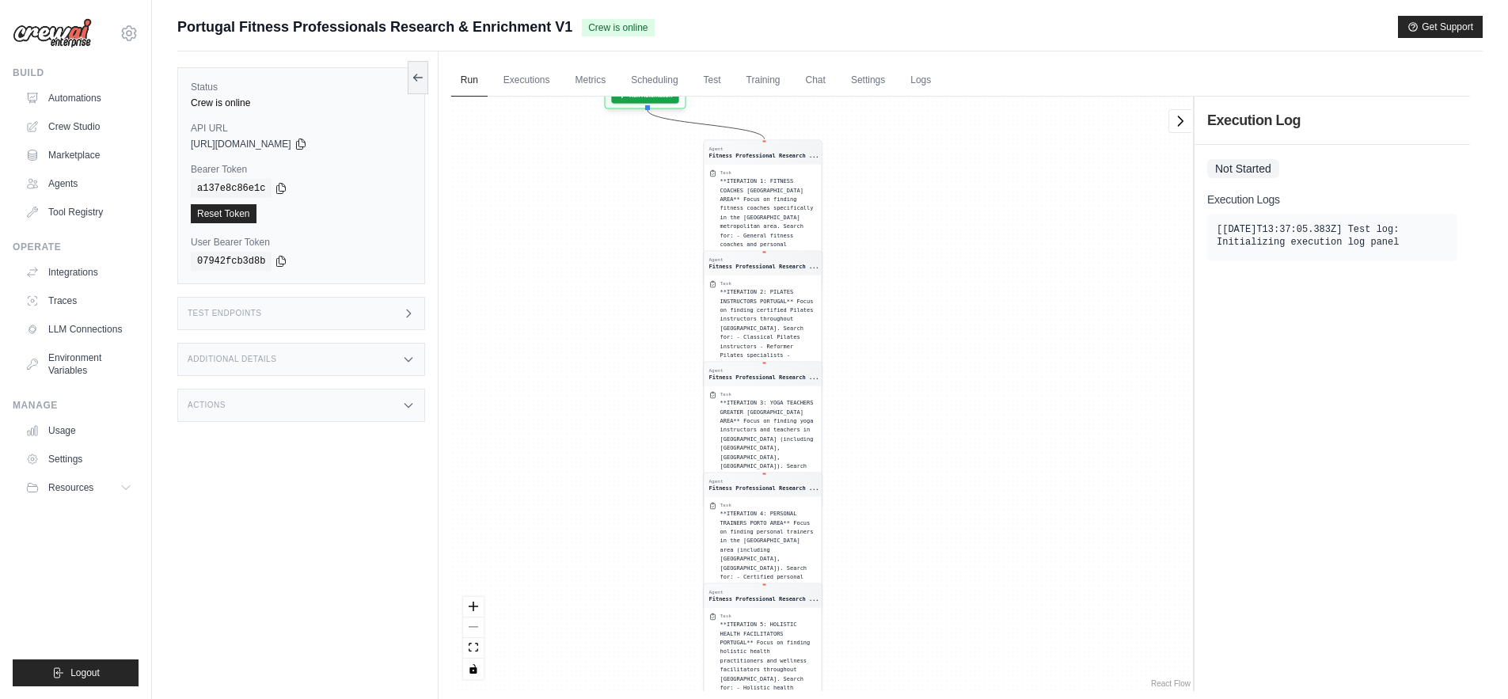
drag, startPoint x: 694, startPoint y: 289, endPoint x: 632, endPoint y: 184, distance: 121.8
click at [632, 184] on div "Agent Fitness Professional Research ... Task **ITERATION 1: FITNESS COACHES LIS…" at bounding box center [822, 394] width 742 height 595
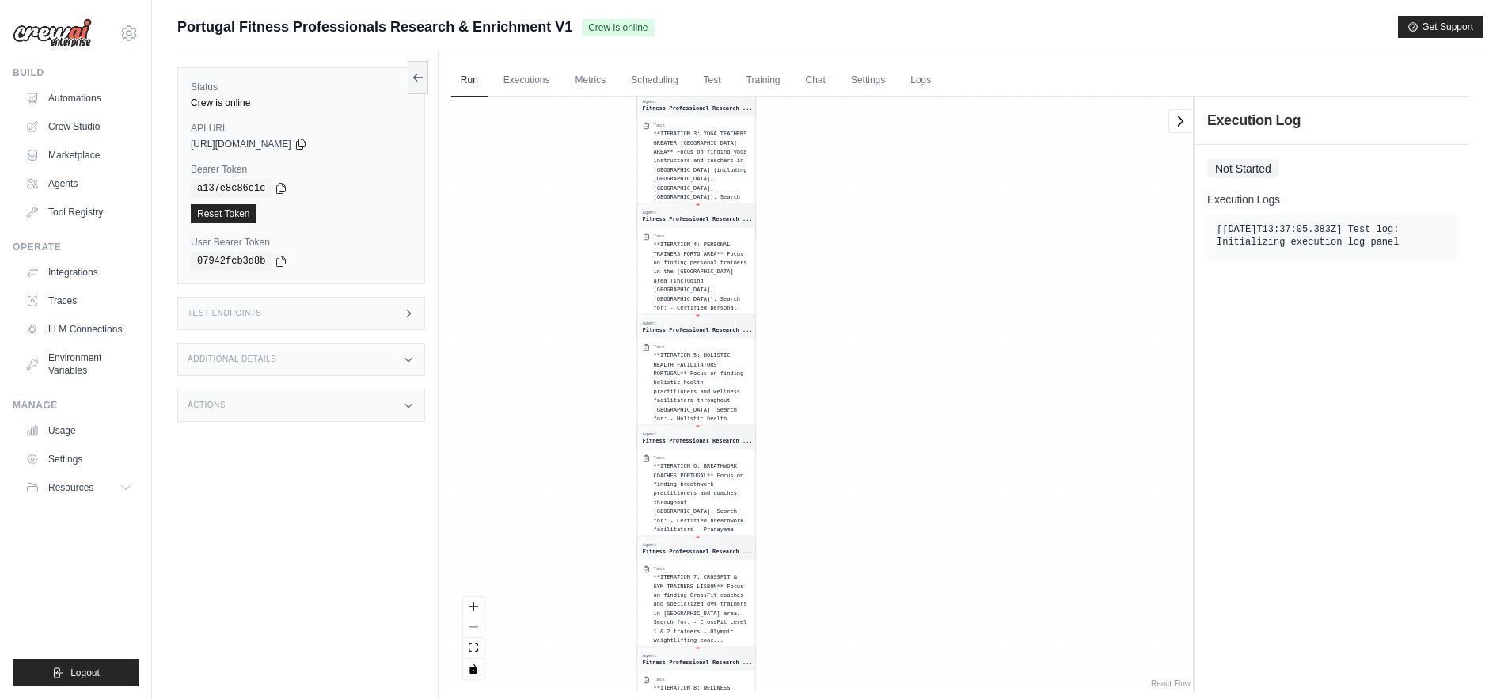
drag, startPoint x: 622, startPoint y: 437, endPoint x: 552, endPoint y: 157, distance: 288.8
click at [552, 157] on div "Agent Fitness Professional Research ... Task **ITERATION 1: FITNESS COACHES LIS…" at bounding box center [822, 394] width 742 height 595
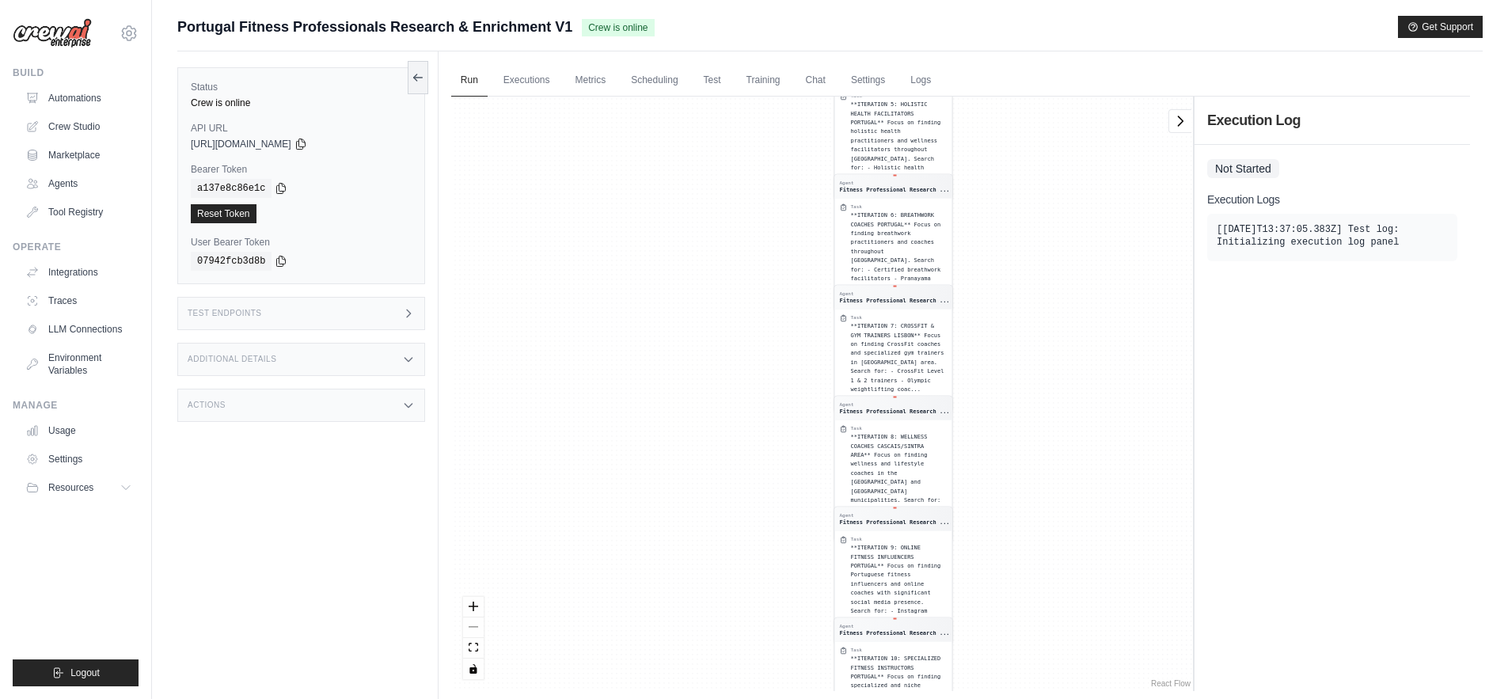
drag, startPoint x: 544, startPoint y: 600, endPoint x: 744, endPoint y: 360, distance: 312.6
click at [744, 360] on div "Agent Fitness Professional Research ... Task **ITERATION 1: FITNESS COACHES LIS…" at bounding box center [822, 394] width 742 height 595
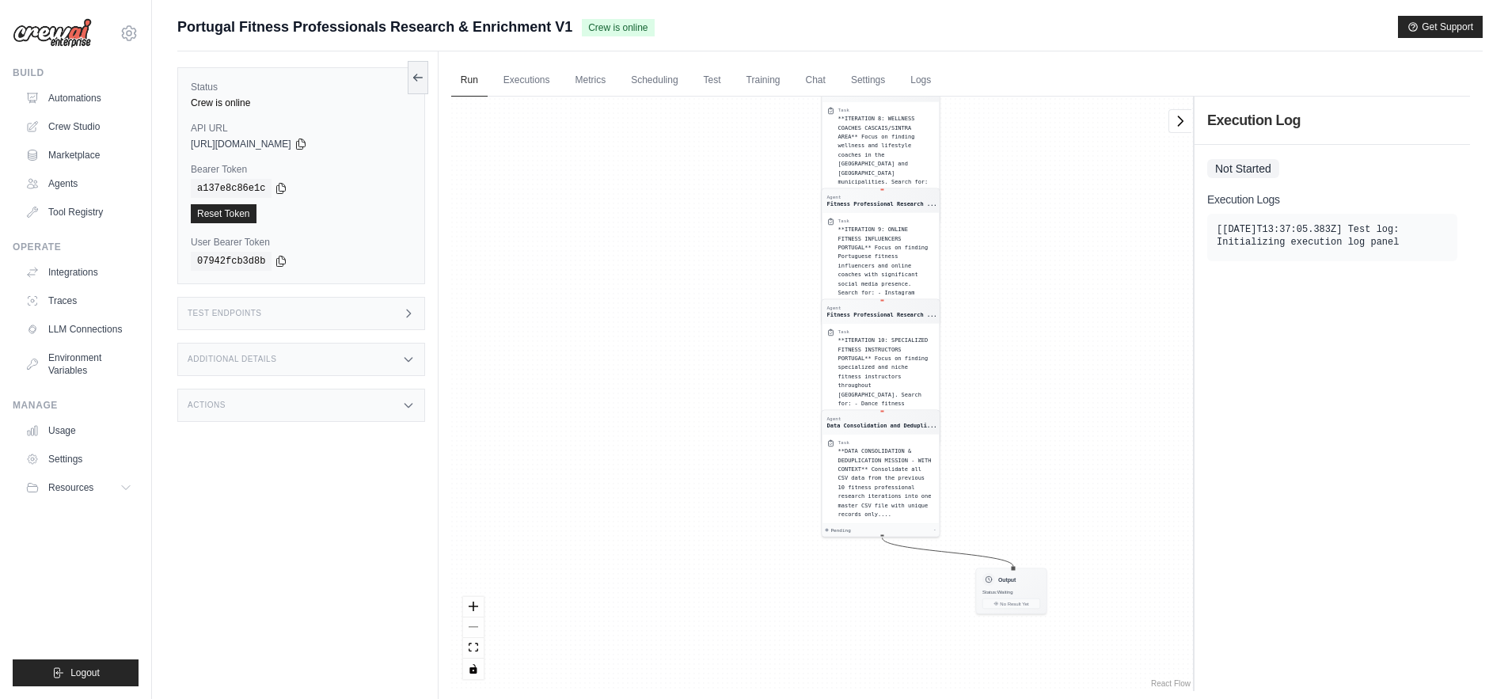
drag, startPoint x: 719, startPoint y: 611, endPoint x: 705, endPoint y: 294, distance: 317.8
click at [705, 294] on div "Agent Fitness Professional Research ... Task **ITERATION 1: FITNESS COACHES LIS…" at bounding box center [822, 394] width 742 height 595
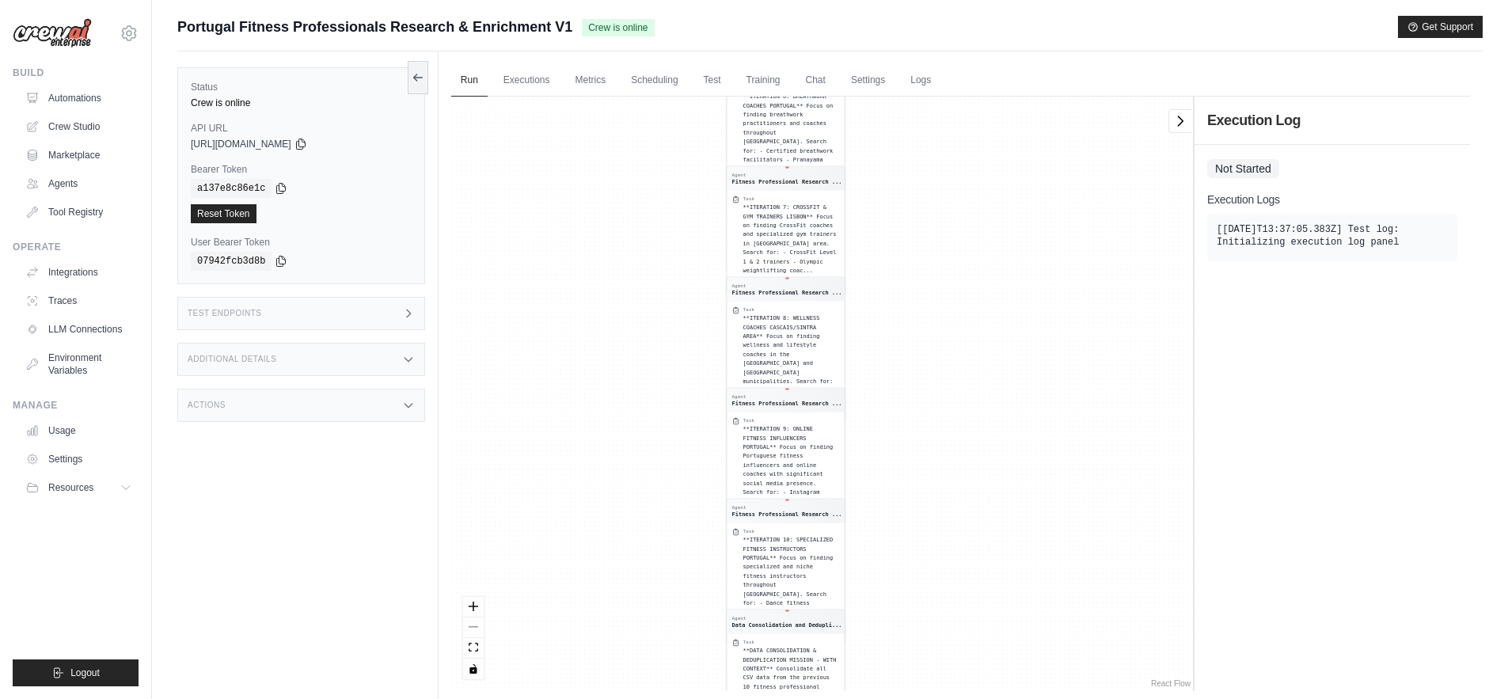
drag, startPoint x: 750, startPoint y: 415, endPoint x: 656, endPoint y: 614, distance: 219.9
click at [656, 614] on div "Agent Fitness Professional Research ... Task **ITERATION 1: FITNESS COACHES LIS…" at bounding box center [822, 394] width 742 height 595
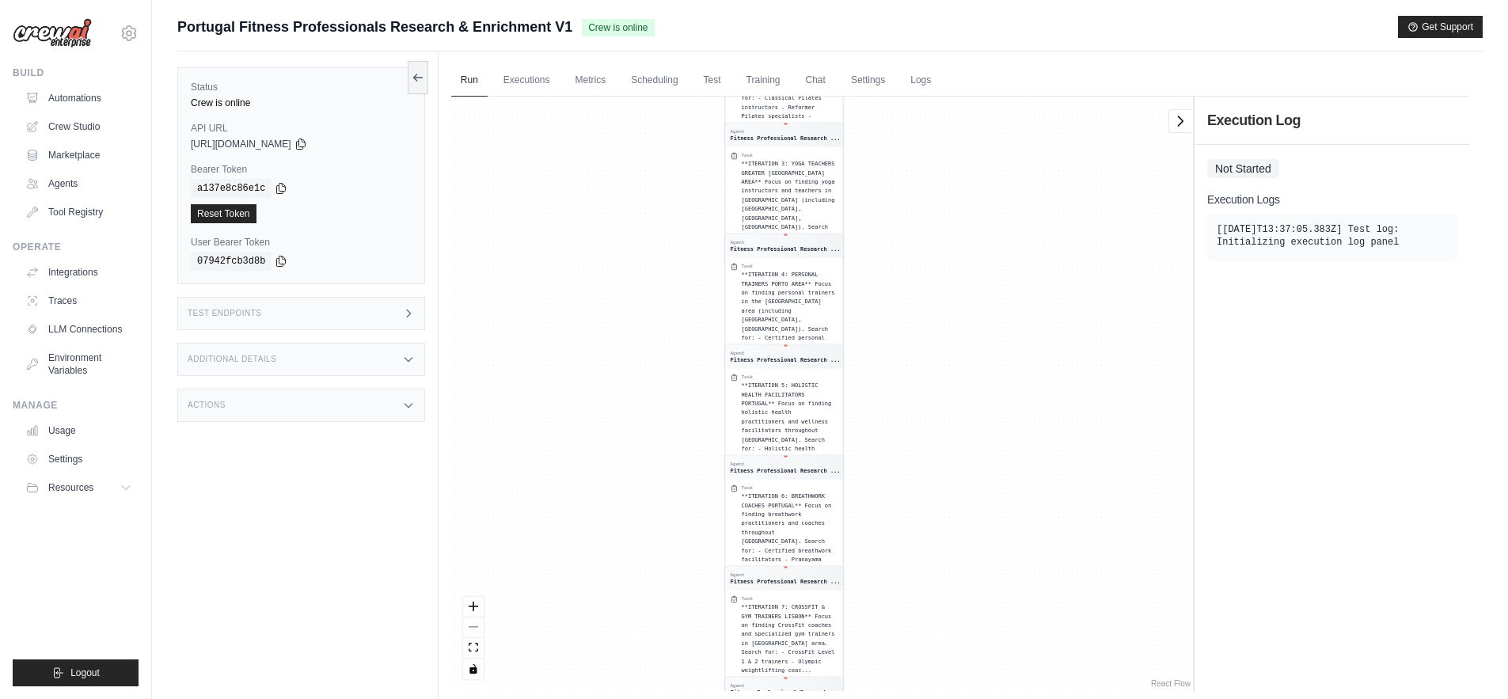
drag, startPoint x: 685, startPoint y: 207, endPoint x: 683, endPoint y: 607, distance: 399.9
click at [683, 607] on div "Agent Fitness Professional Research ... Task **ITERATION 1: FITNESS COACHES LIS…" at bounding box center [822, 394] width 742 height 595
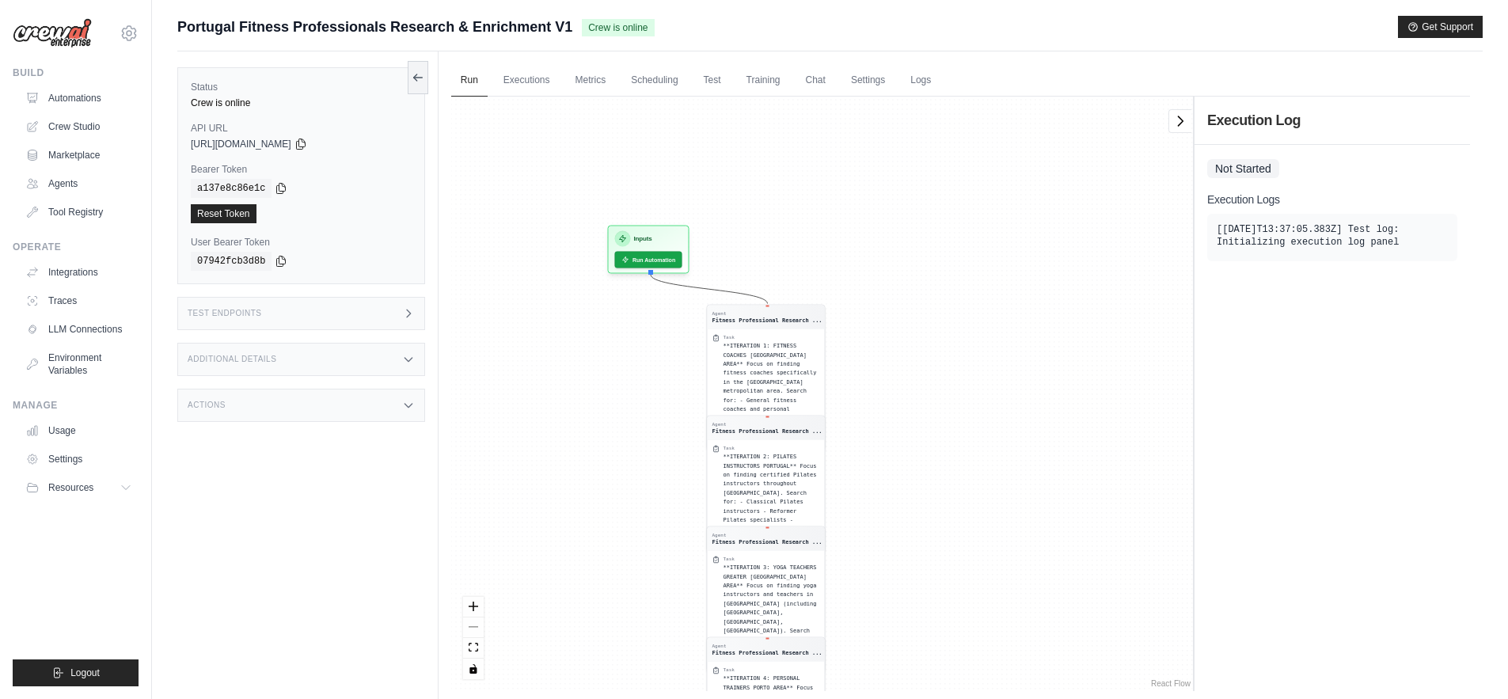
drag, startPoint x: 670, startPoint y: 226, endPoint x: 652, endPoint y: 629, distance: 404.2
click at [652, 629] on div "Agent Fitness Professional Research ... Task **ITERATION 1: FITNESS COACHES LIS…" at bounding box center [822, 394] width 742 height 595
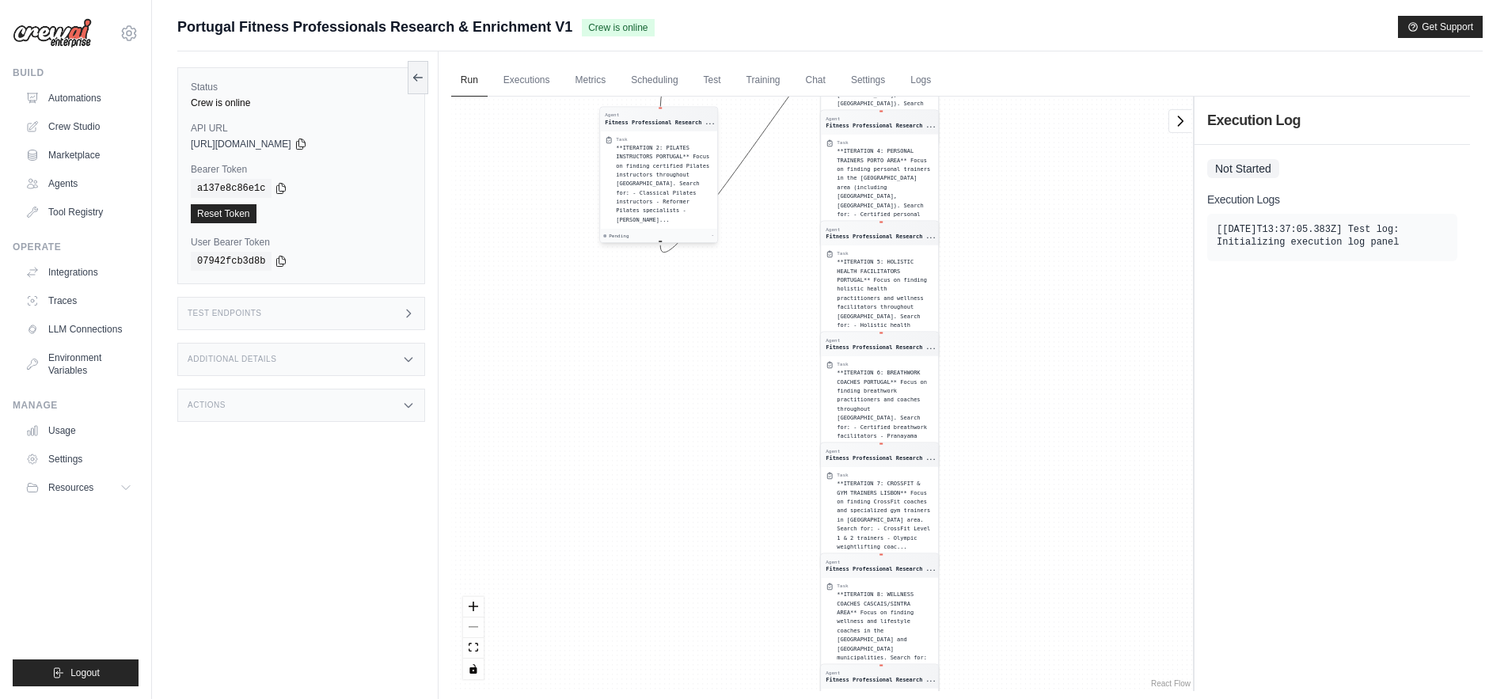
drag, startPoint x: 793, startPoint y: 452, endPoint x: 684, endPoint y: 146, distance: 324.6
click at [684, 146] on span "**ITERATION 2: PILATES INSTRUCTORS PORTUGAL** Focus on finding certified Pilate…" at bounding box center [662, 183] width 93 height 78
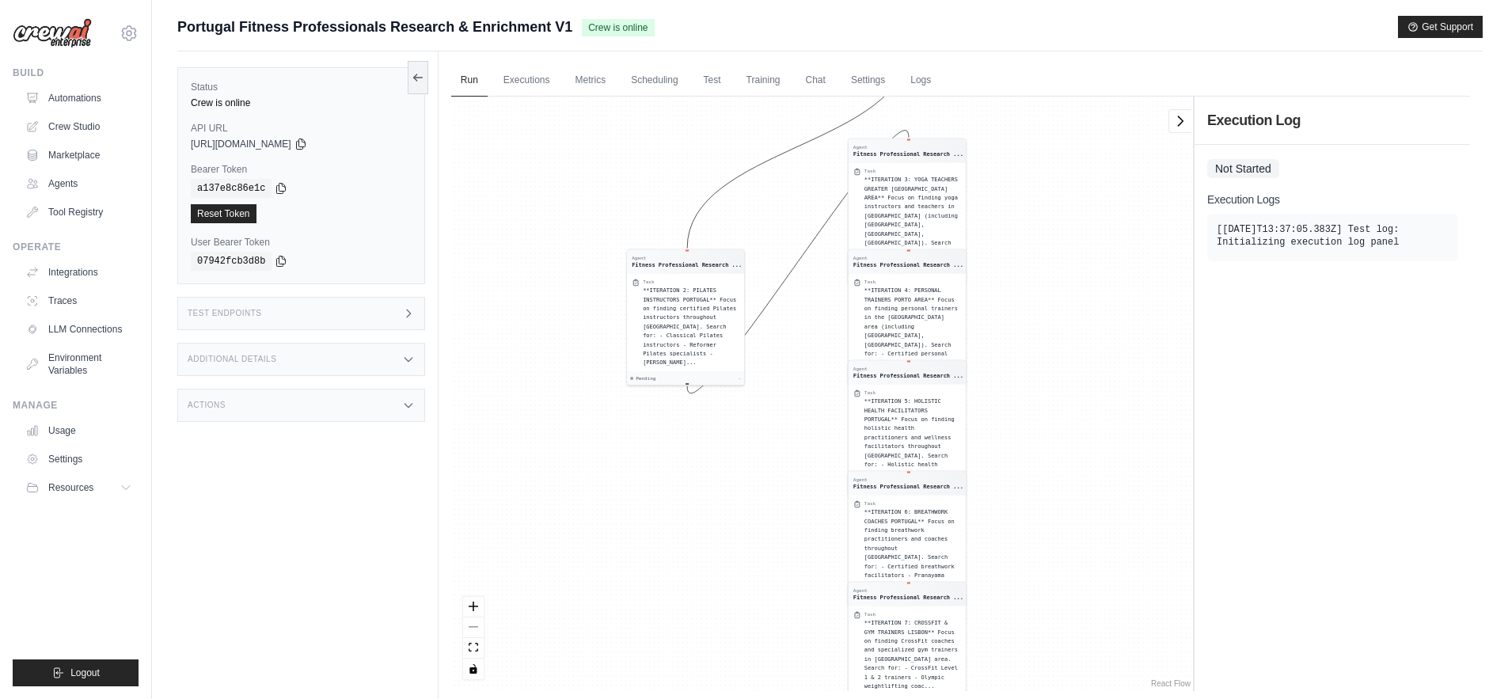
drag, startPoint x: 661, startPoint y: 376, endPoint x: 693, endPoint y: 546, distance: 173.2
click at [693, 546] on div "Agent Fitness Professional Research ... Task **ITERATION 1: FITNESS COACHES LIS…" at bounding box center [822, 394] width 742 height 595
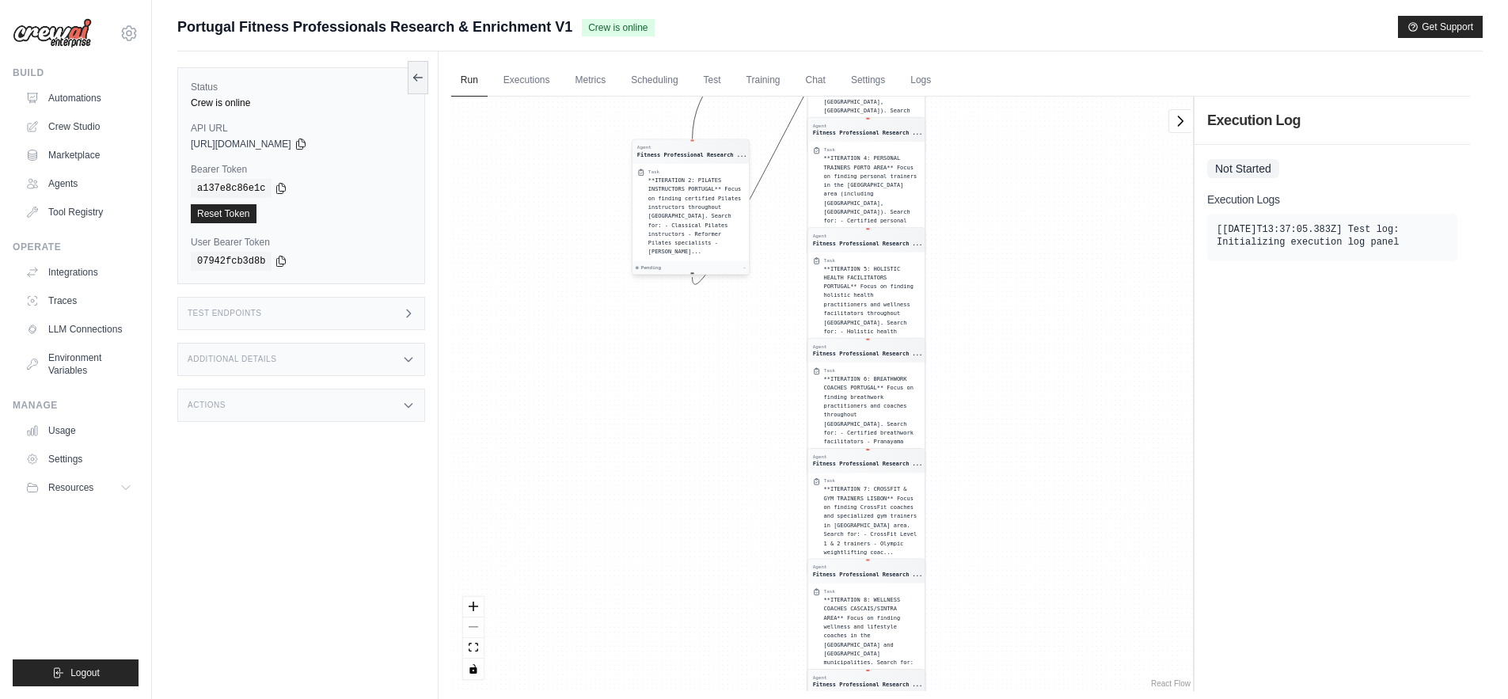
drag, startPoint x: 696, startPoint y: 359, endPoint x: 698, endPoint y: 216, distance: 142.5
click at [698, 216] on div "**ITERATION 2: PILATES INSTRUCTORS PORTUGAL** Focus on finding certified Pilate…" at bounding box center [696, 216] width 96 height 81
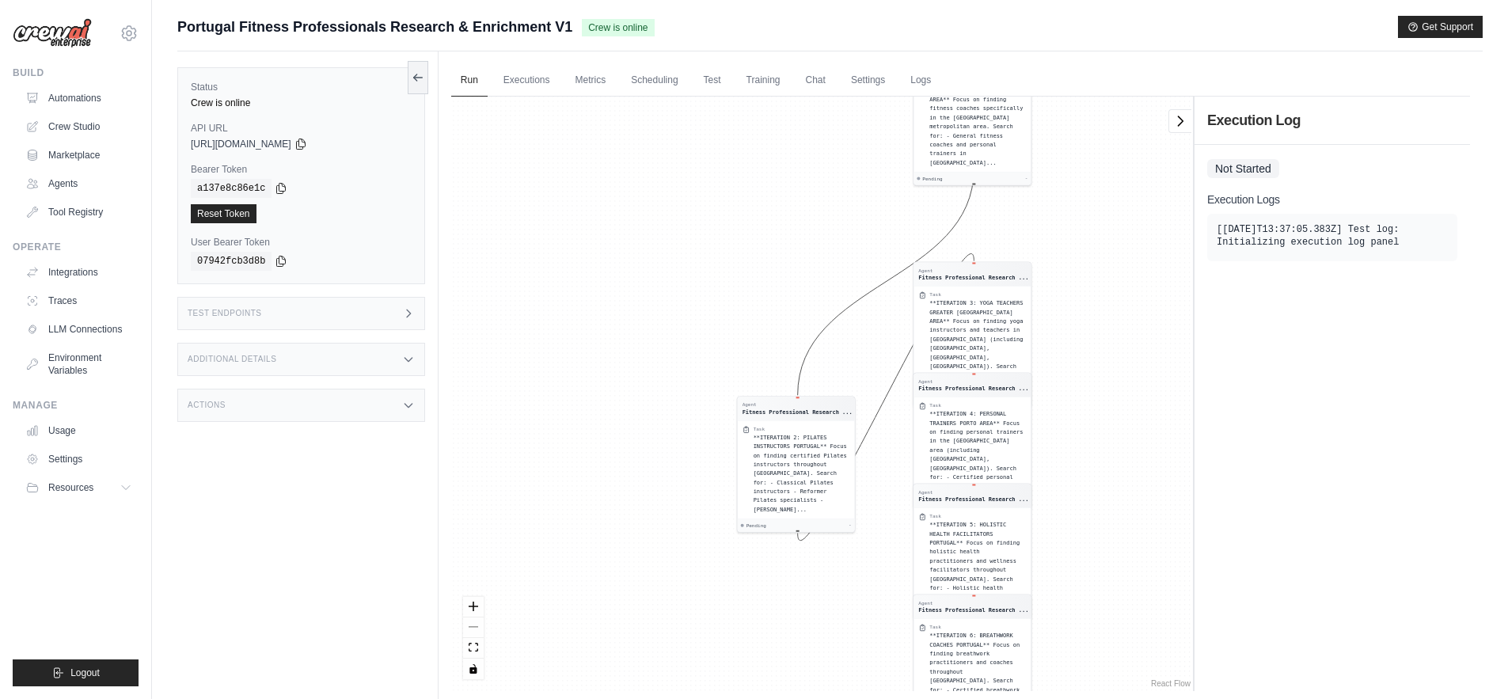
drag, startPoint x: 645, startPoint y: 390, endPoint x: 760, endPoint y: 655, distance: 288.6
click at [760, 655] on div "Agent Fitness Professional Research ... Task **ITERATION 1: FITNESS COACHES LIS…" at bounding box center [822, 394] width 742 height 595
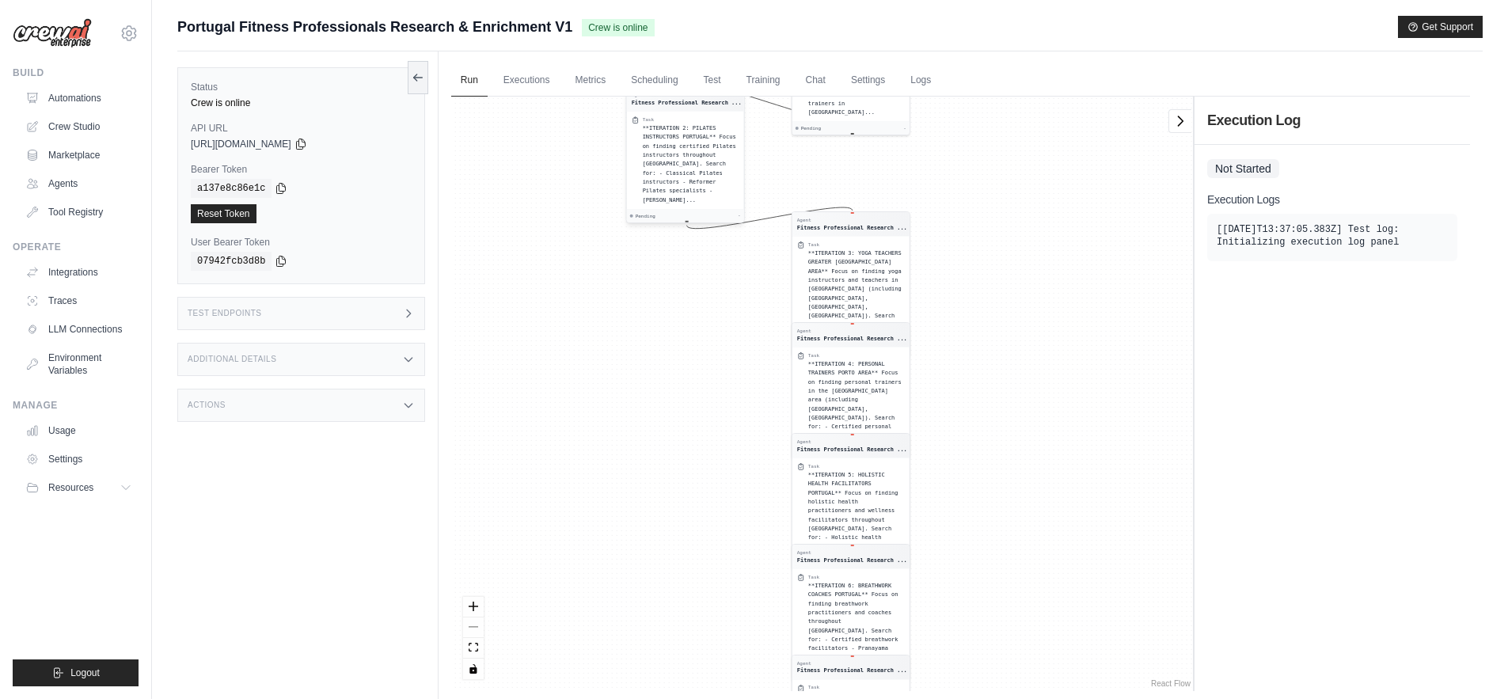
drag, startPoint x: 790, startPoint y: 433, endPoint x: 679, endPoint y: 122, distance: 330.3
click at [679, 122] on div "Task **ITERATION 2: PILATES INSTRUCTORS PORTUGAL** Focus on finding certified P…" at bounding box center [690, 160] width 97 height 88
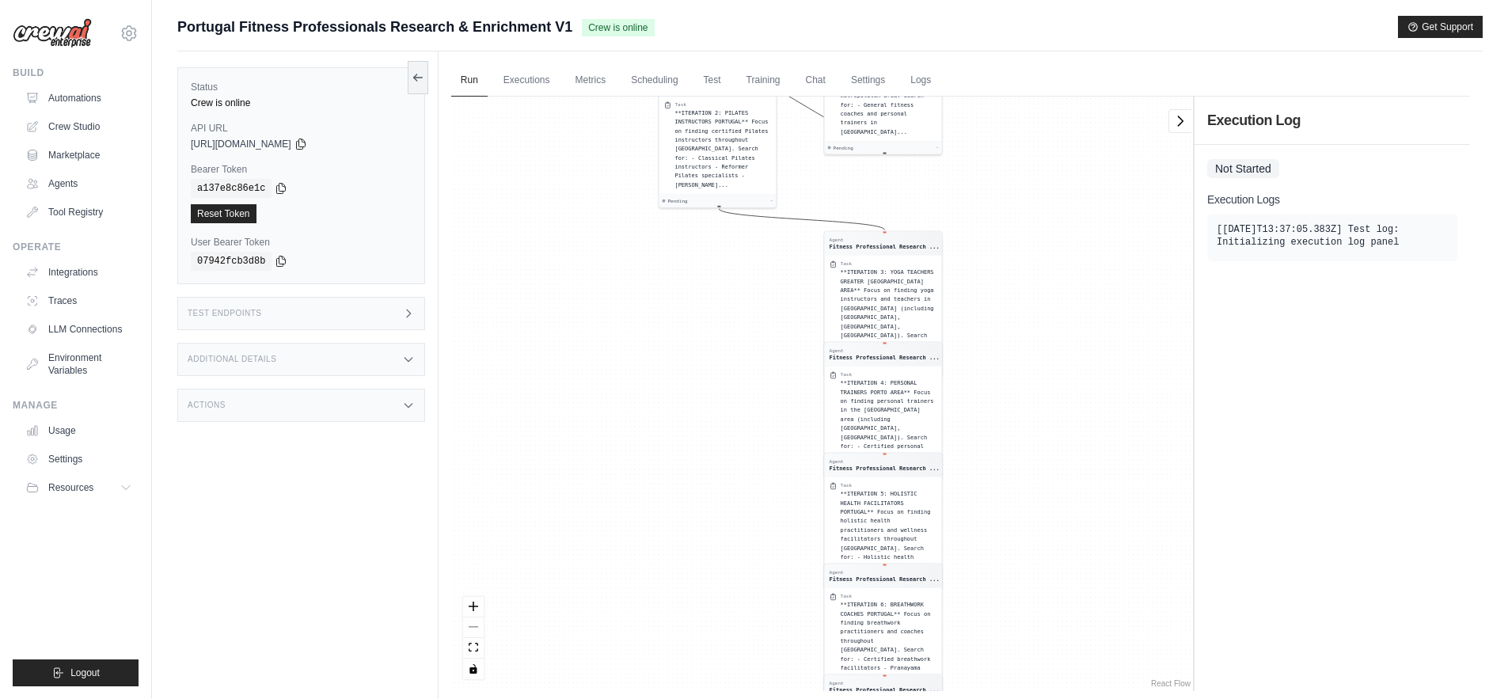
drag, startPoint x: 1007, startPoint y: 283, endPoint x: 1040, endPoint y: 543, distance: 262.6
click at [1040, 543] on div "Agent Fitness Professional Research ... Task **ITERATION 1: FITNESS COACHES LIS…" at bounding box center [822, 394] width 742 height 595
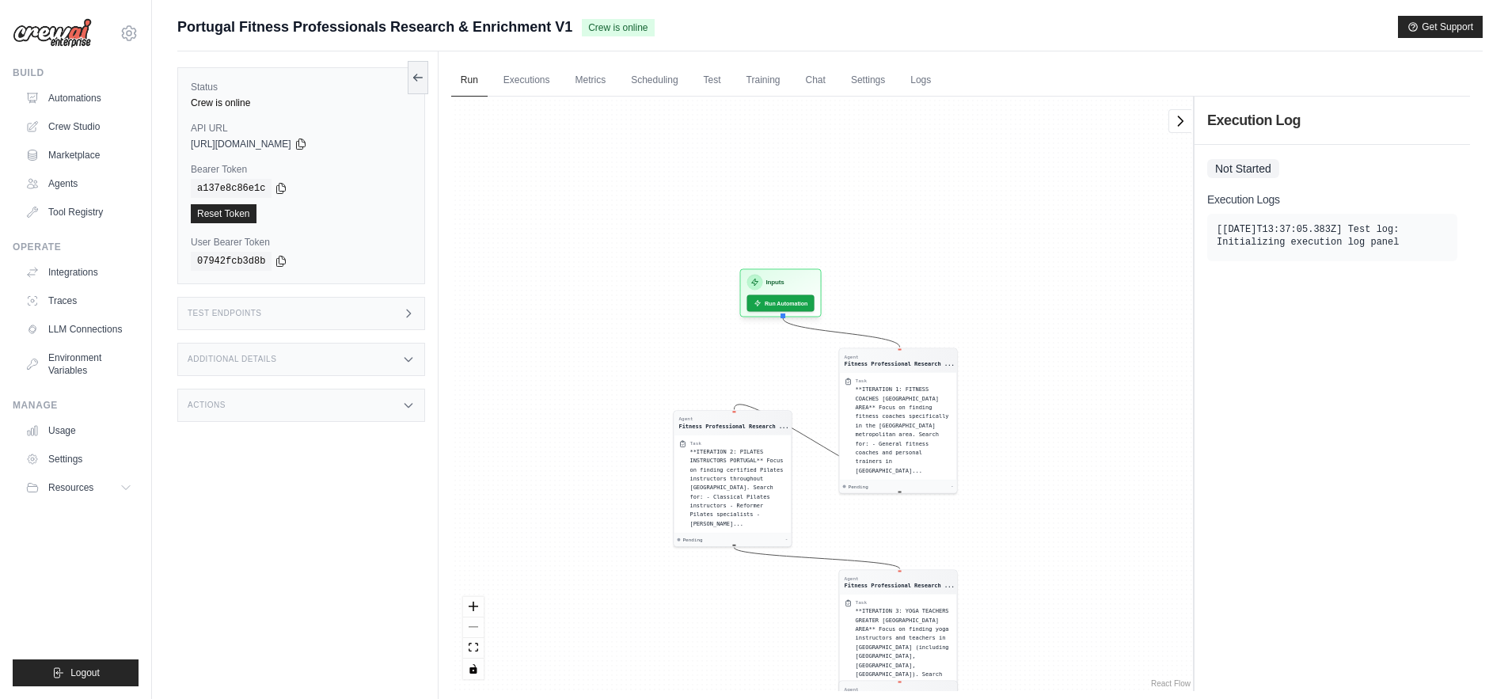
drag, startPoint x: 1036, startPoint y: 253, endPoint x: 1049, endPoint y: 562, distance: 309.9
click at [1049, 562] on div "Agent Fitness Professional Research ... Task **ITERATION 1: FITNESS COACHES LIS…" at bounding box center [822, 394] width 742 height 595
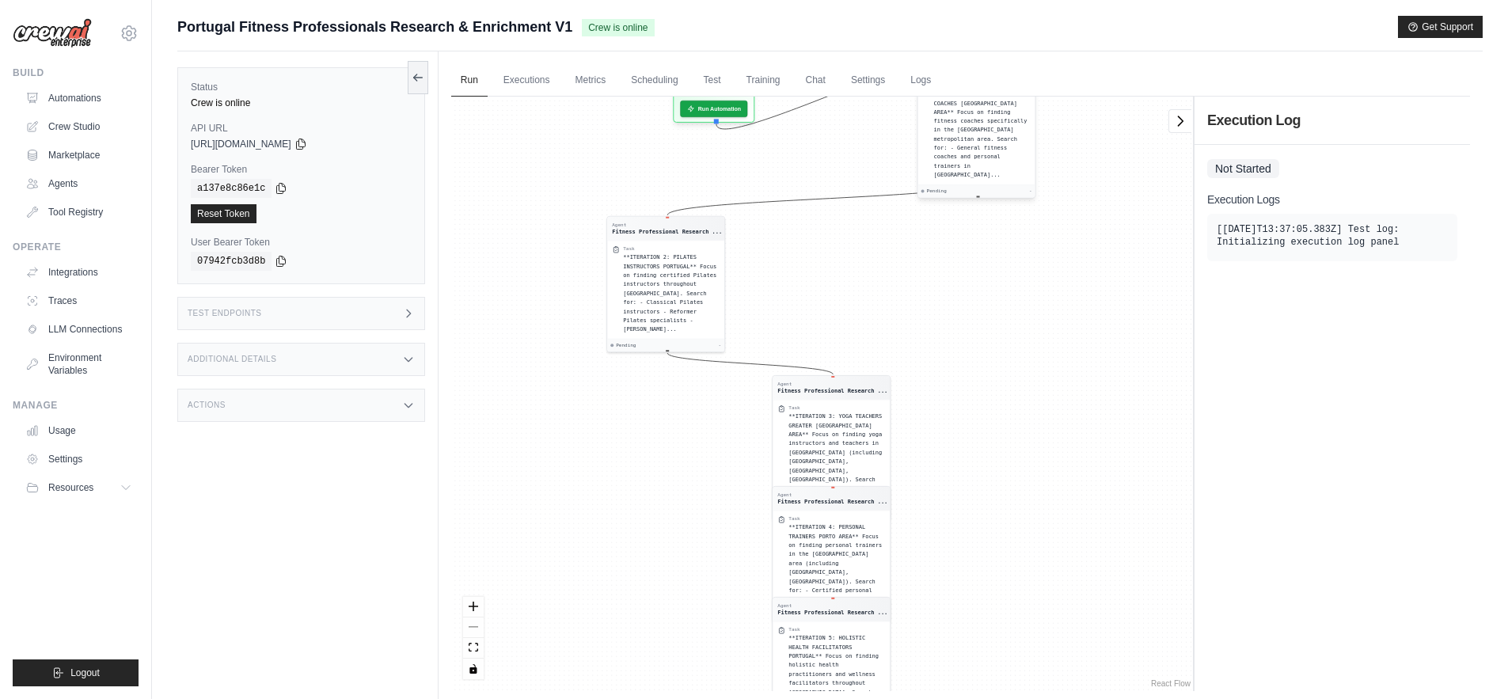
drag, startPoint x: 895, startPoint y: 417, endPoint x: 974, endPoint y: 124, distance: 304.2
click at [974, 124] on div "**ITERATION 1: FITNESS COACHES LISBON AREA** Focus on finding fitness coaches s…" at bounding box center [982, 134] width 97 height 90
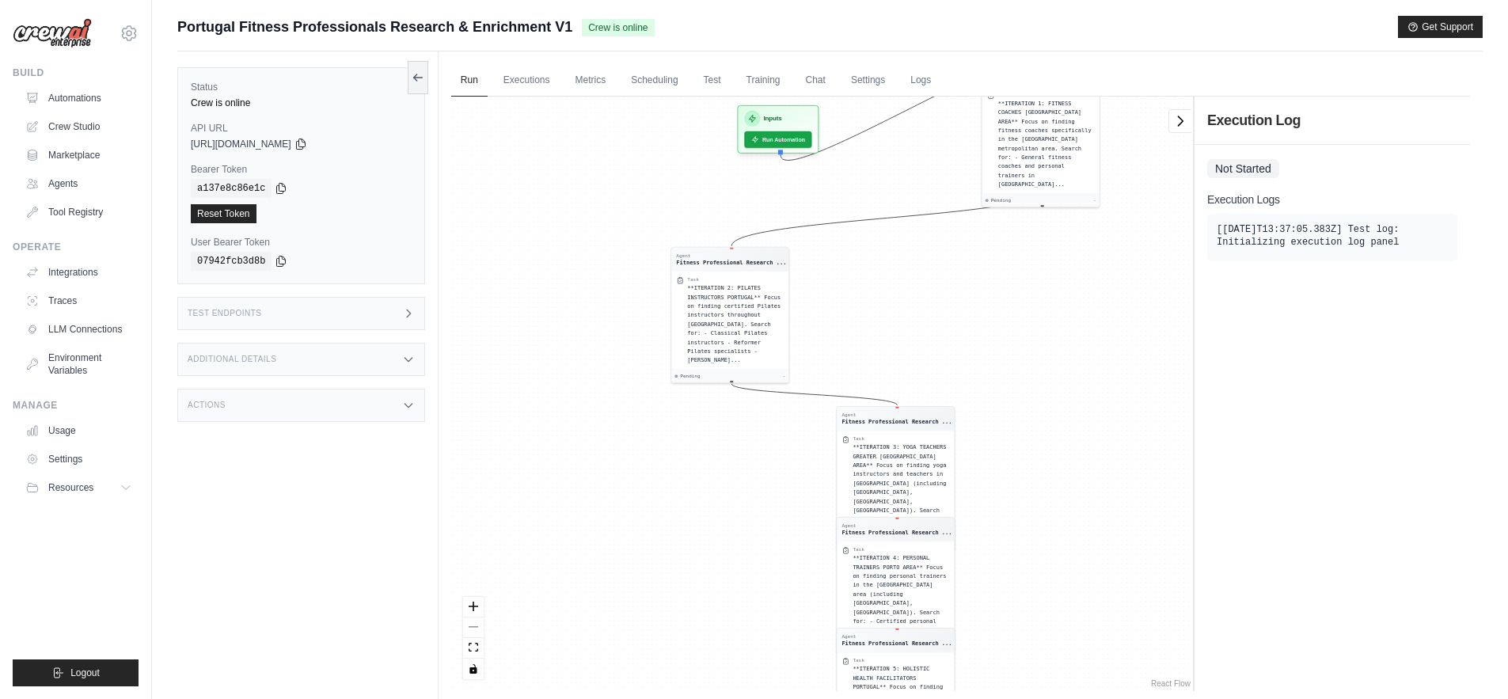
drag, startPoint x: 977, startPoint y: 238, endPoint x: 1042, endPoint y: 631, distance: 398.1
click at [1042, 631] on div "Agent Fitness Professional Research ... Task **ITERATION 1: FITNESS COACHES LIS…" at bounding box center [822, 394] width 742 height 595
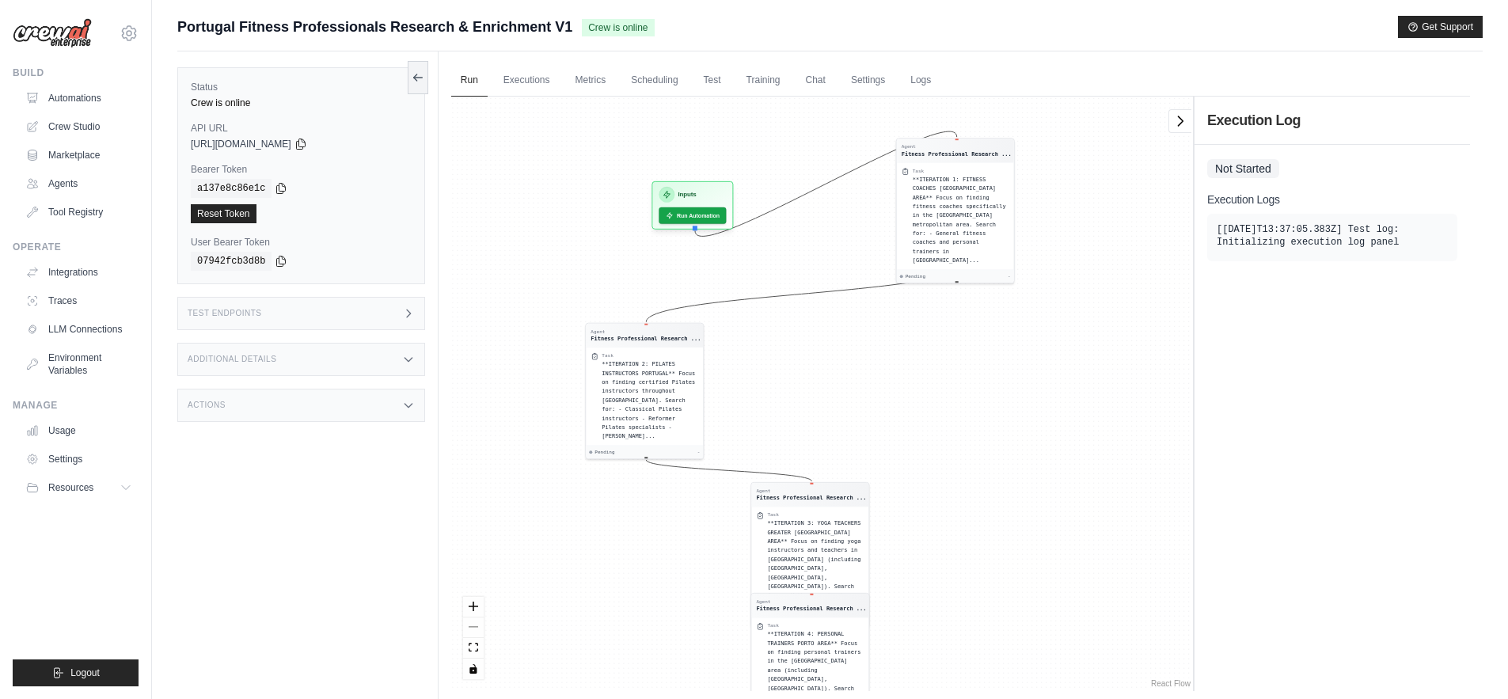
drag, startPoint x: 1028, startPoint y: 350, endPoint x: 933, endPoint y: 432, distance: 125.7
click at [933, 432] on div "Agent Fitness Professional Research ... Task **ITERATION 1: FITNESS COACHES LIS…" at bounding box center [822, 394] width 742 height 595
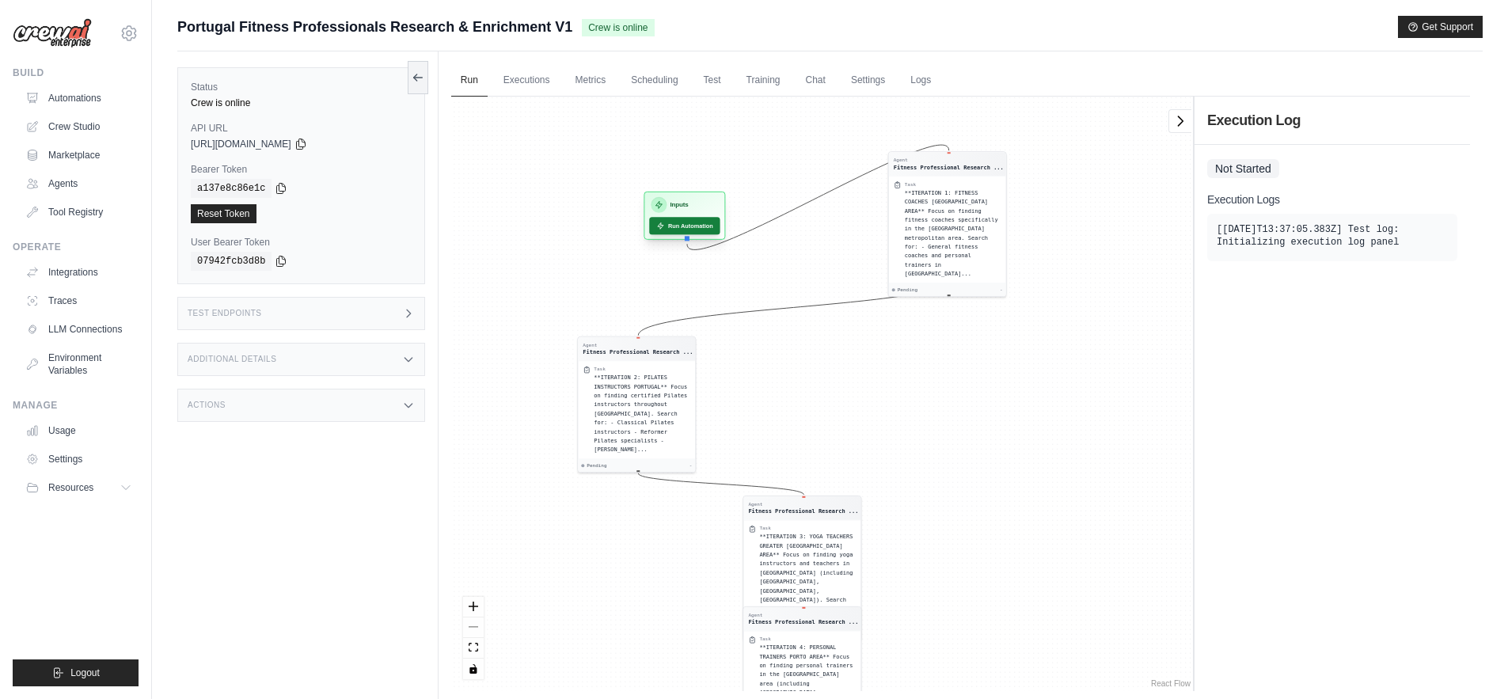
click at [688, 222] on button "Run Automation" at bounding box center [684, 225] width 70 height 17
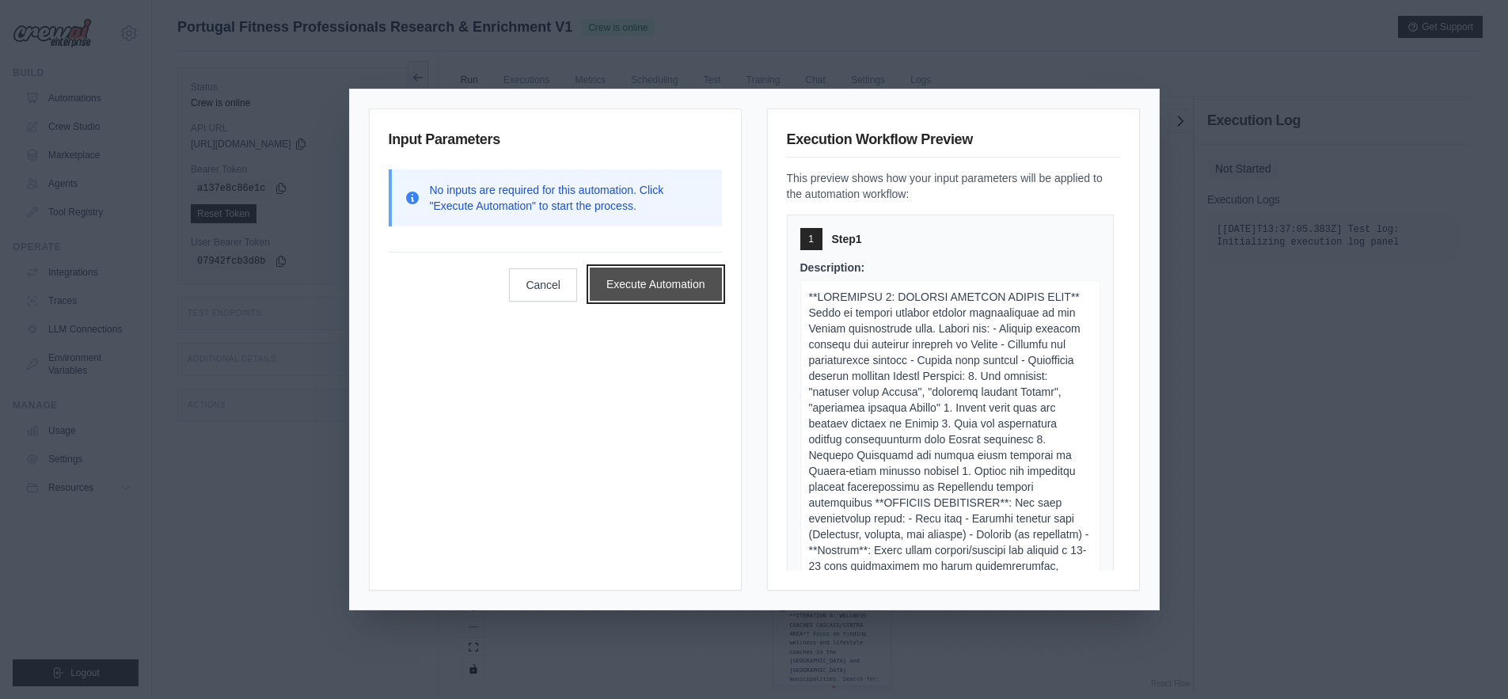
click at [660, 272] on button "Execute Automation" at bounding box center [656, 284] width 132 height 33
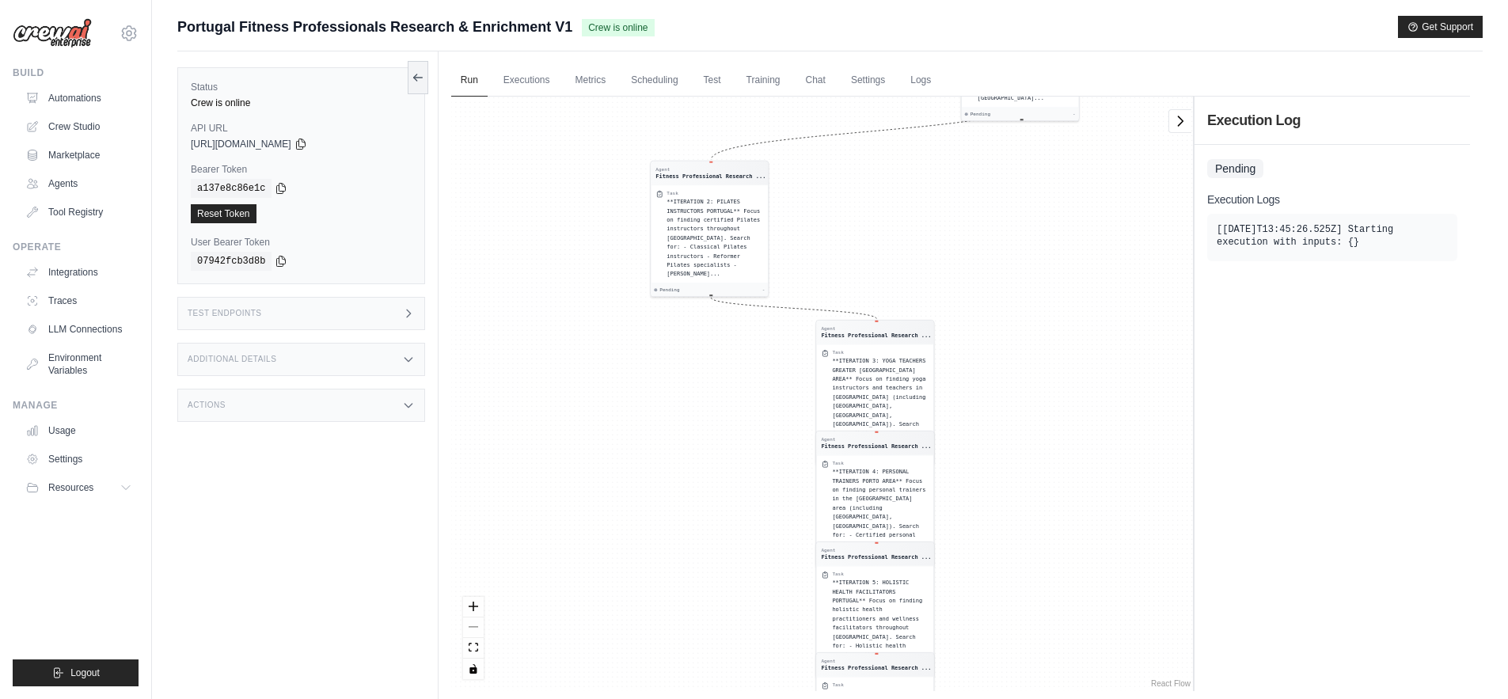
drag, startPoint x: 974, startPoint y: 351, endPoint x: 1018, endPoint y: 654, distance: 306.5
click at [1018, 654] on div "Agent Fitness Professional Research ... Task **ITERATION 1: FITNESS COACHES LIS…" at bounding box center [822, 394] width 742 height 595
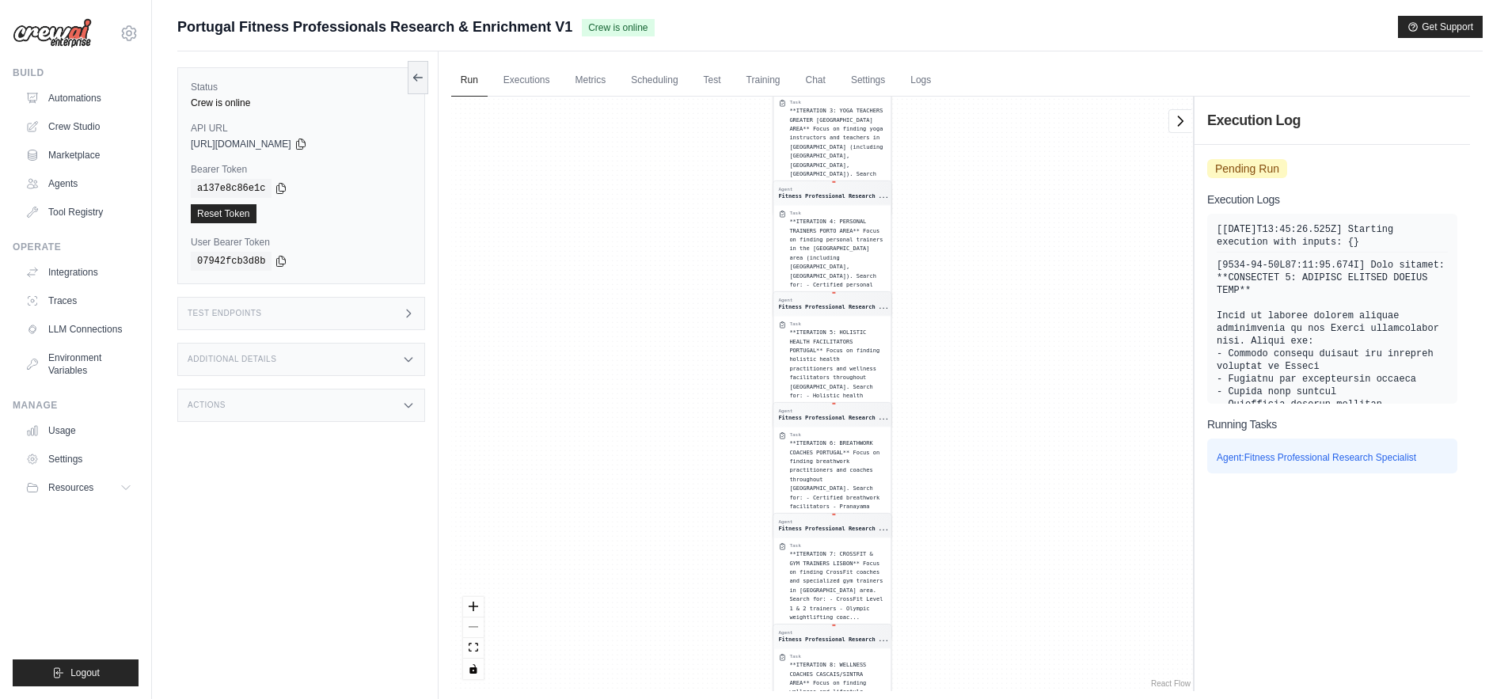
drag, startPoint x: 1035, startPoint y: 341, endPoint x: 1020, endPoint y: 538, distance: 196.9
click at [1020, 538] on div "Agent Fitness Professional Research ... Task **ITERATION 1: FITNESS COACHES LIS…" at bounding box center [822, 394] width 742 height 595
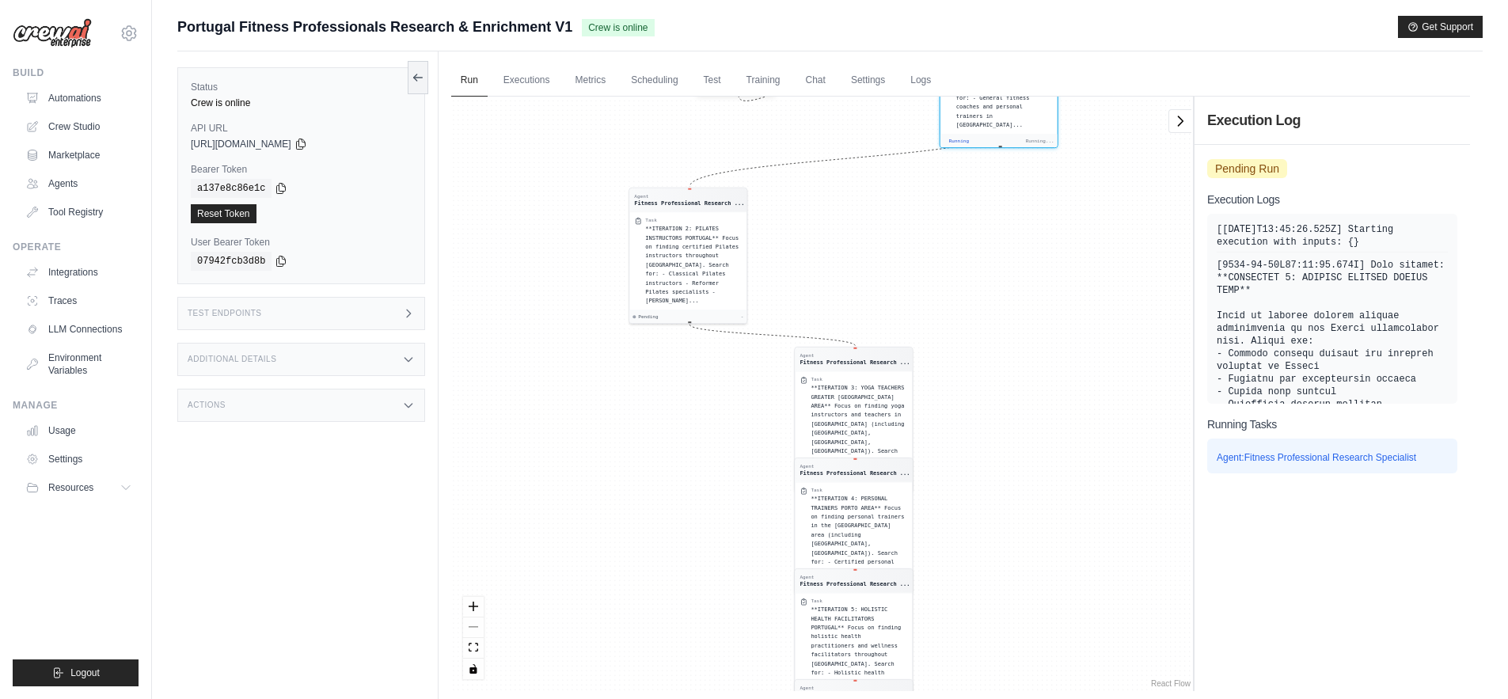
drag, startPoint x: 979, startPoint y: 291, endPoint x: 1001, endPoint y: 617, distance: 326.1
click at [1001, 617] on div "Agent Fitness Professional Research ... Task **ITERATION 1: FITNESS COACHES LIS…" at bounding box center [822, 394] width 742 height 595
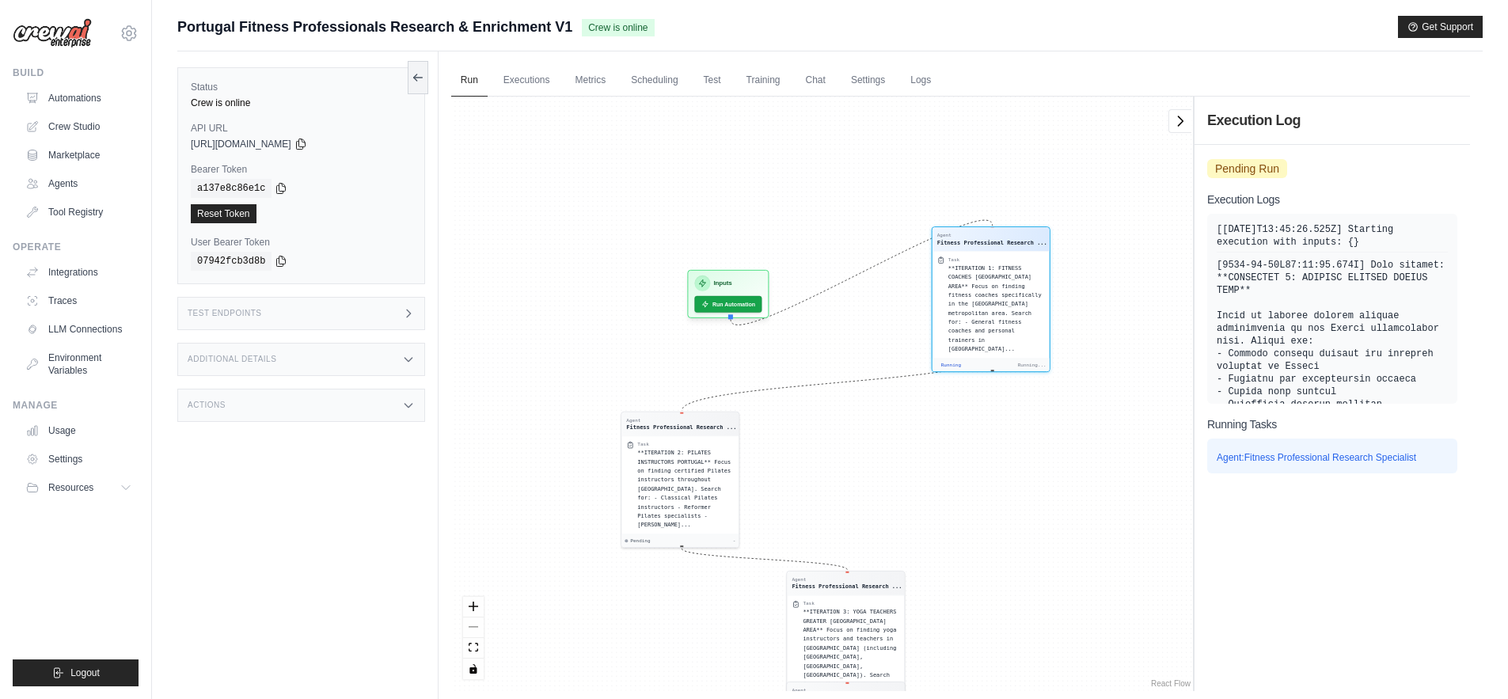
drag, startPoint x: 1041, startPoint y: 297, endPoint x: 1033, endPoint y: 522, distance: 225.0
click at [1033, 522] on div "Agent Fitness Professional Research ... Task **ITERATION 1: FITNESS COACHES LIS…" at bounding box center [822, 394] width 742 height 595
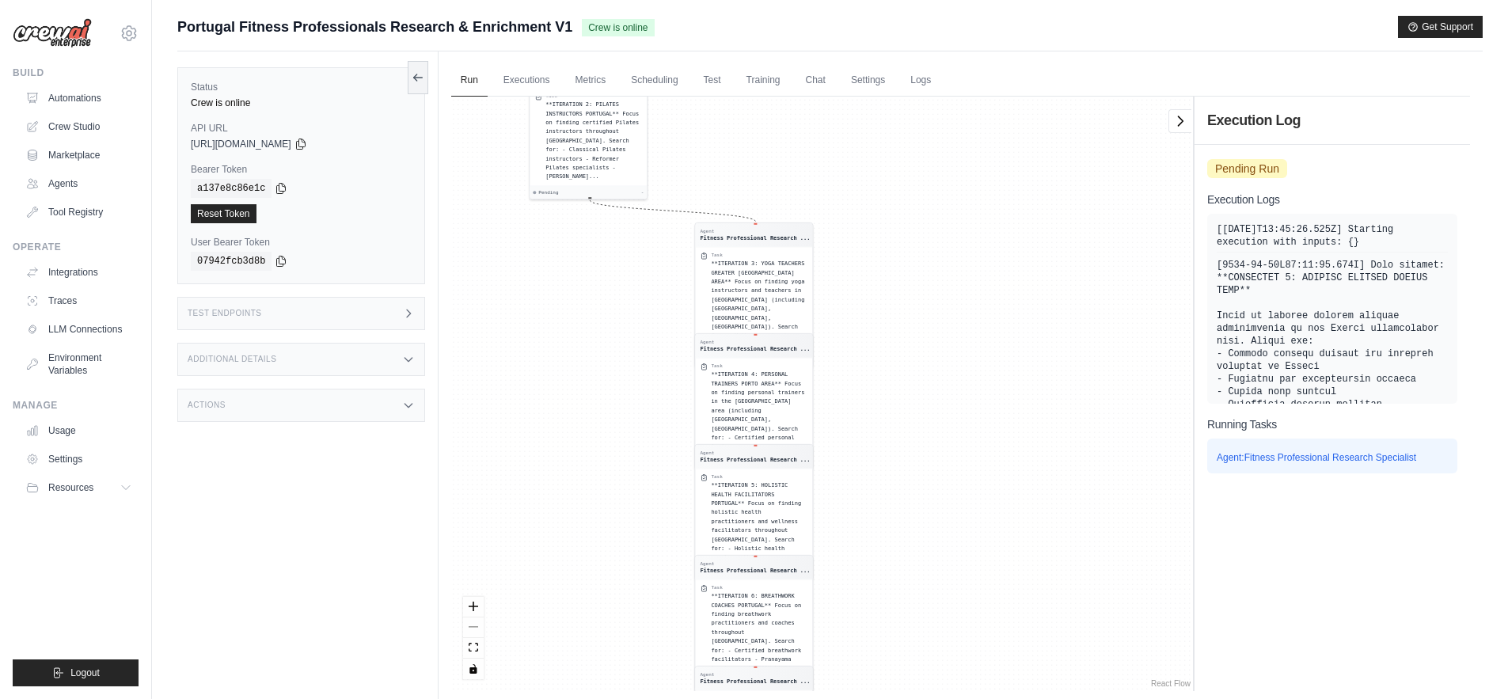
drag, startPoint x: 1059, startPoint y: 206, endPoint x: 986, endPoint y: 417, distance: 223.6
click at [986, 418] on div "Agent Fitness Professional Research ... Task **ITERATION 1: FITNESS COACHES LIS…" at bounding box center [822, 394] width 742 height 595
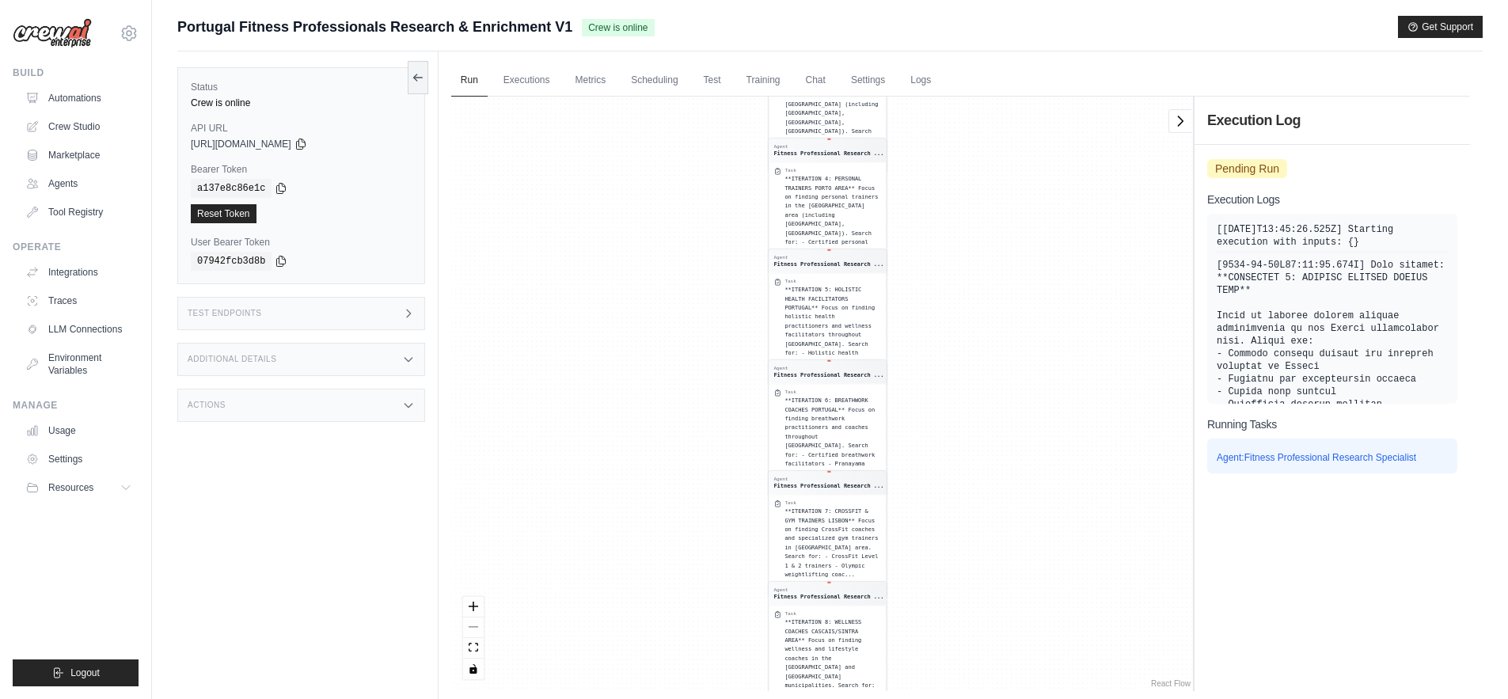
drag, startPoint x: 960, startPoint y: 313, endPoint x: 920, endPoint y: 386, distance: 82.9
click at [920, 386] on div "Agent Fitness Professional Research ... Task **ITERATION 1: FITNESS COACHES LIS…" at bounding box center [822, 394] width 742 height 595
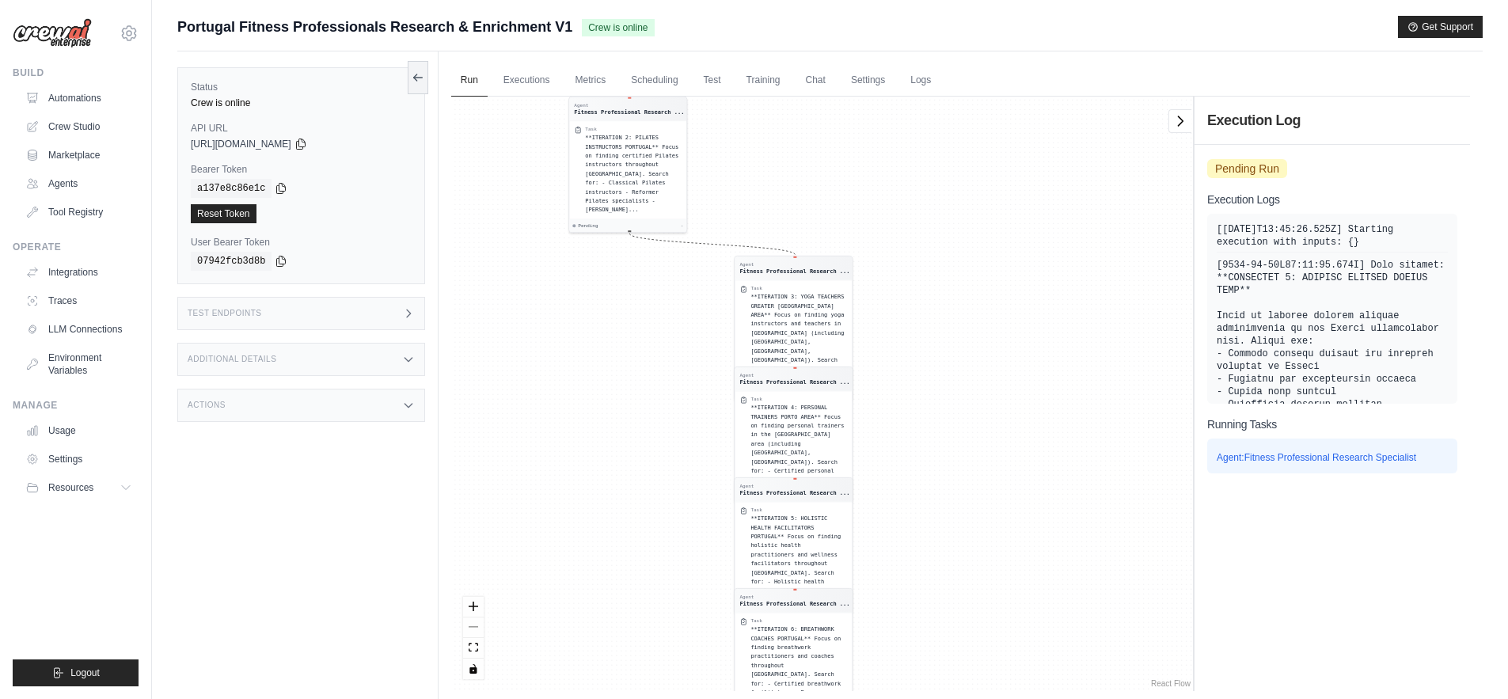
drag, startPoint x: 969, startPoint y: 358, endPoint x: 930, endPoint y: 598, distance: 243.0
click at [930, 598] on div "Agent Fitness Professional Research ... Task **ITERATION 1: FITNESS COACHES LIS…" at bounding box center [822, 394] width 742 height 595
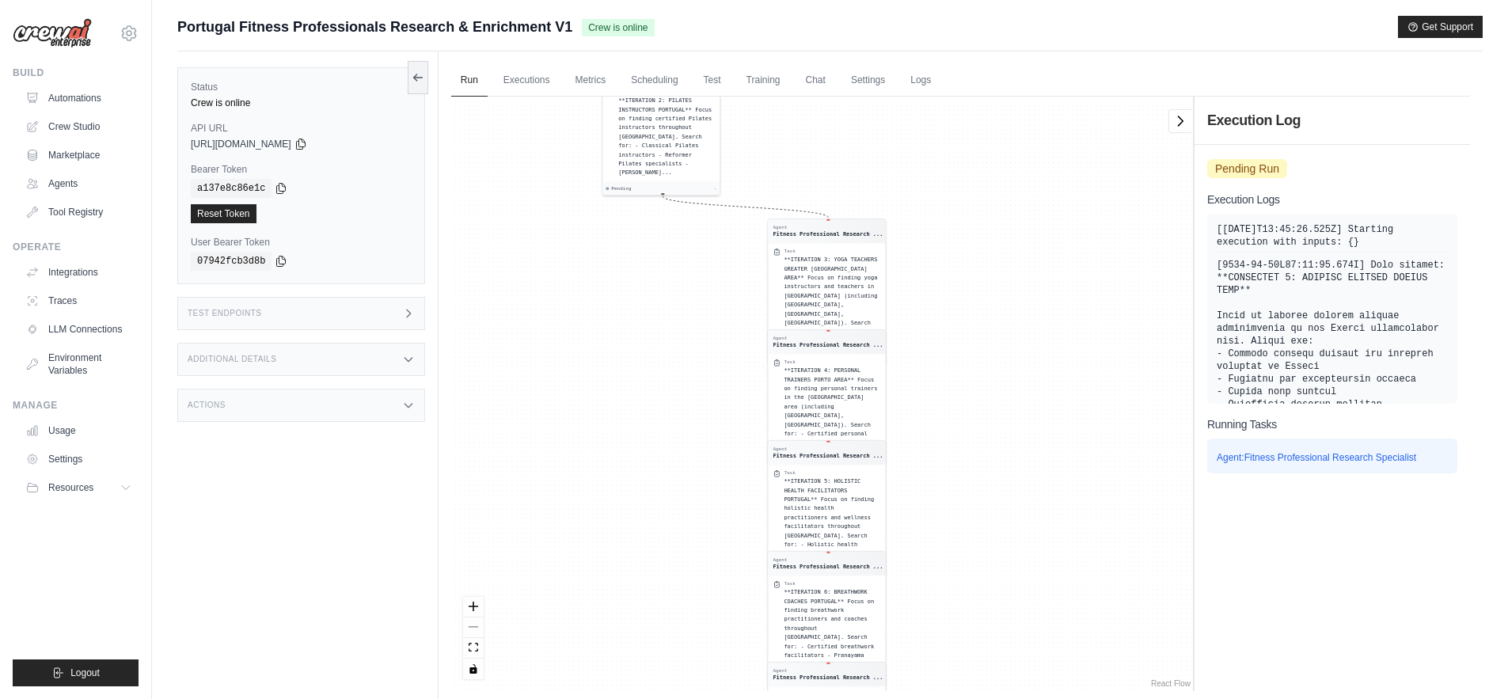
drag, startPoint x: 1049, startPoint y: 333, endPoint x: 1044, endPoint y: 531, distance: 198.0
click at [1044, 531] on div "Agent Fitness Professional Research ... Task **ITERATION 1: FITNESS COACHES LIS…" at bounding box center [822, 394] width 742 height 595
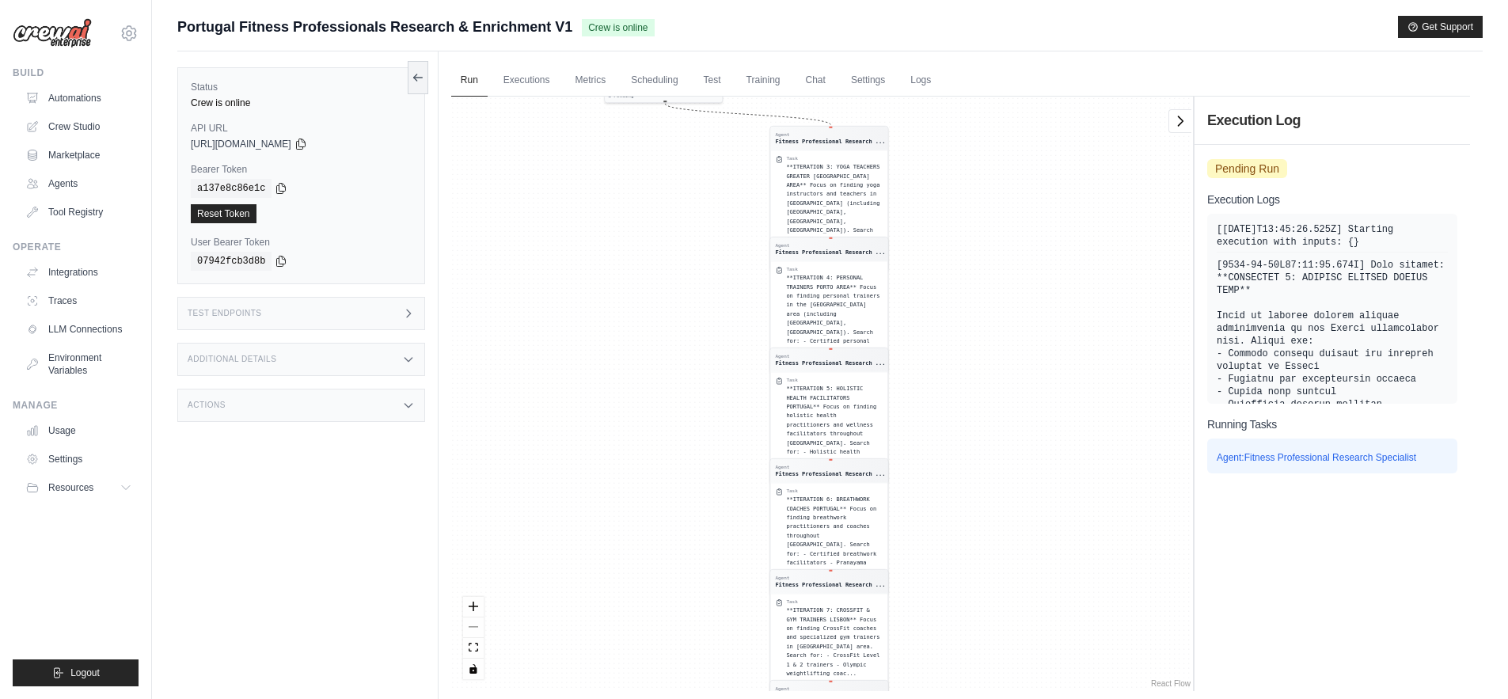
drag, startPoint x: 1044, startPoint y: 531, endPoint x: 1036, endPoint y: 687, distance: 156.2
click at [1036, 687] on div "Agent Fitness Professional Research ... Task **ITERATION 1: FITNESS COACHES LIS…" at bounding box center [822, 394] width 742 height 595
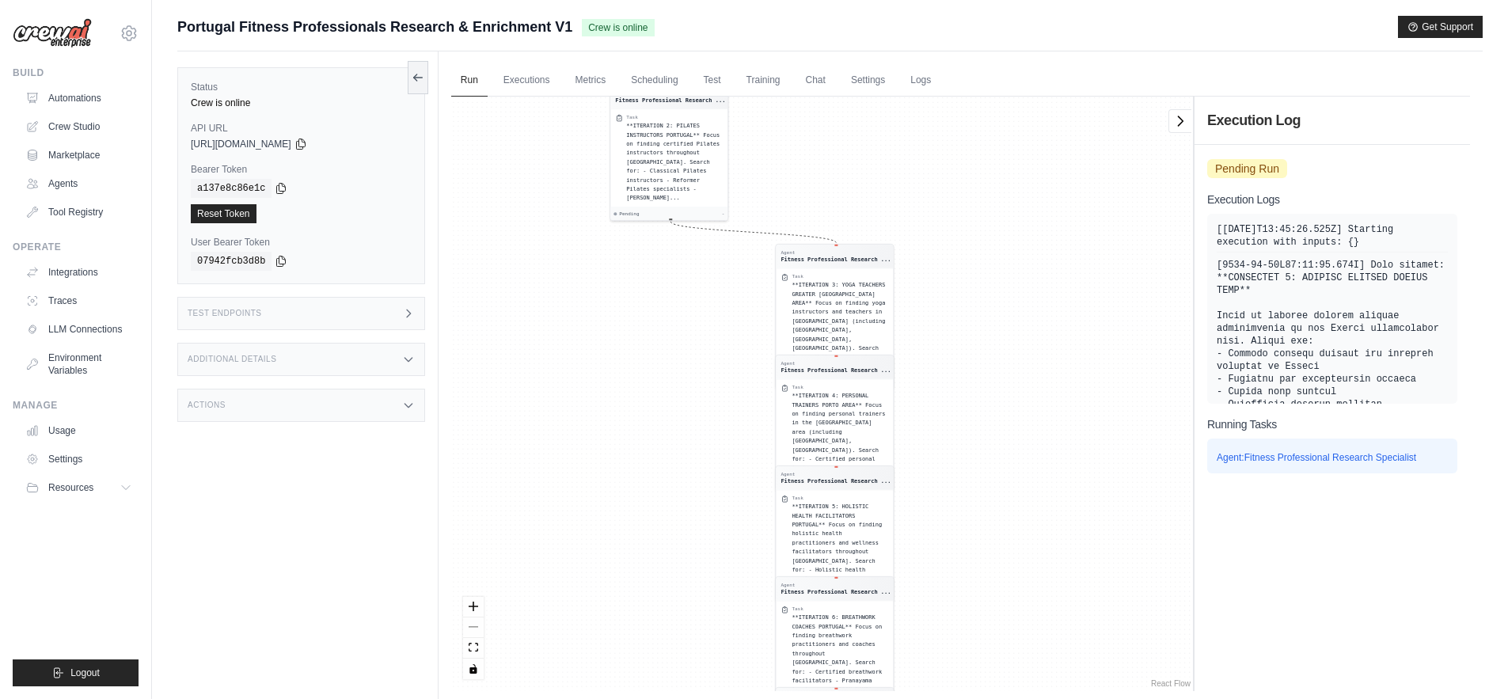
drag, startPoint x: 1013, startPoint y: 251, endPoint x: 1017, endPoint y: 481, distance: 229.7
click at [1017, 481] on div "Agent Fitness Professional Research ... Task **ITERATION 1: FITNESS COACHES LIS…" at bounding box center [822, 394] width 742 height 595
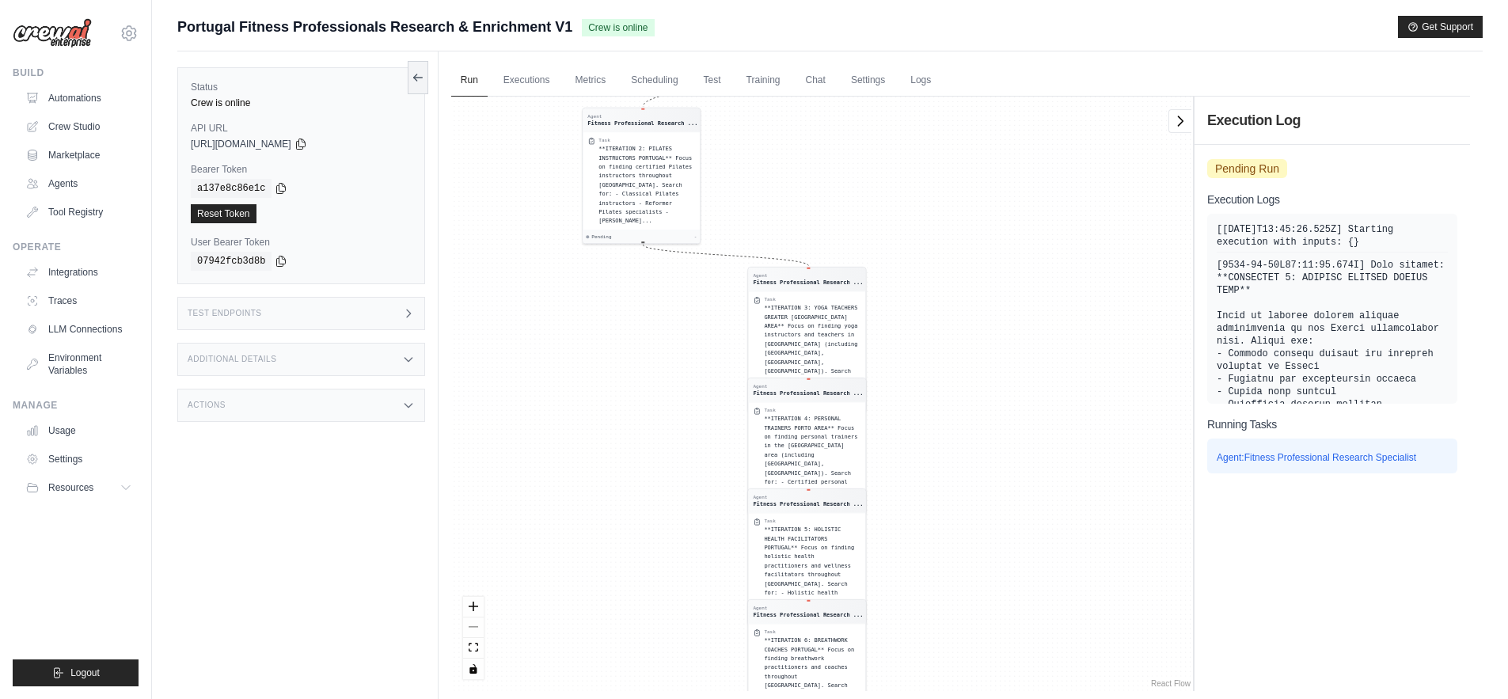
drag, startPoint x: 998, startPoint y: 362, endPoint x: 975, endPoint y: 615, distance: 254.3
click at [975, 615] on div "Agent Fitness Professional Research ... Task **ITERATION 1: FITNESS COACHES LIS…" at bounding box center [822, 394] width 742 height 595
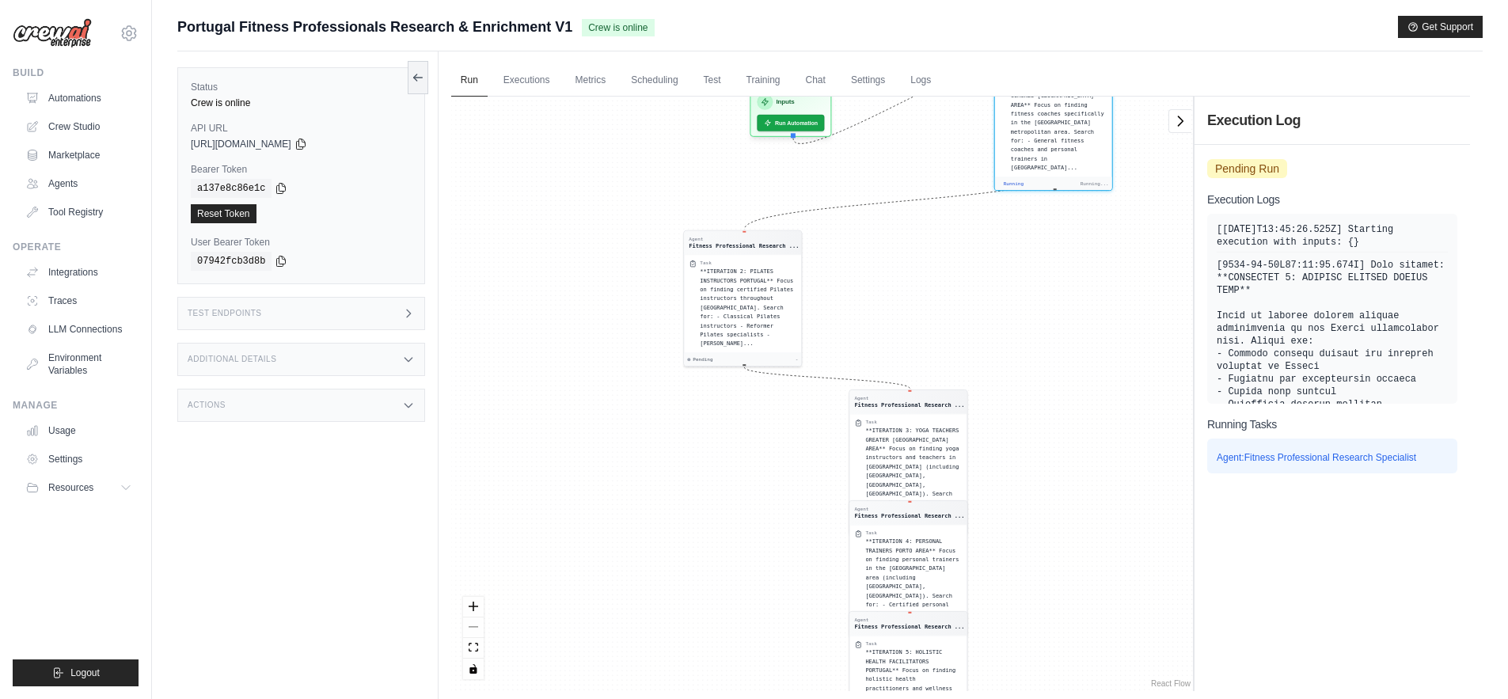
drag, startPoint x: 991, startPoint y: 212, endPoint x: 1079, endPoint y: 620, distance: 417.1
click at [1079, 620] on div "Agent Fitness Professional Research ... Task **ITERATION 1: FITNESS COACHES LIS…" at bounding box center [822, 394] width 742 height 595
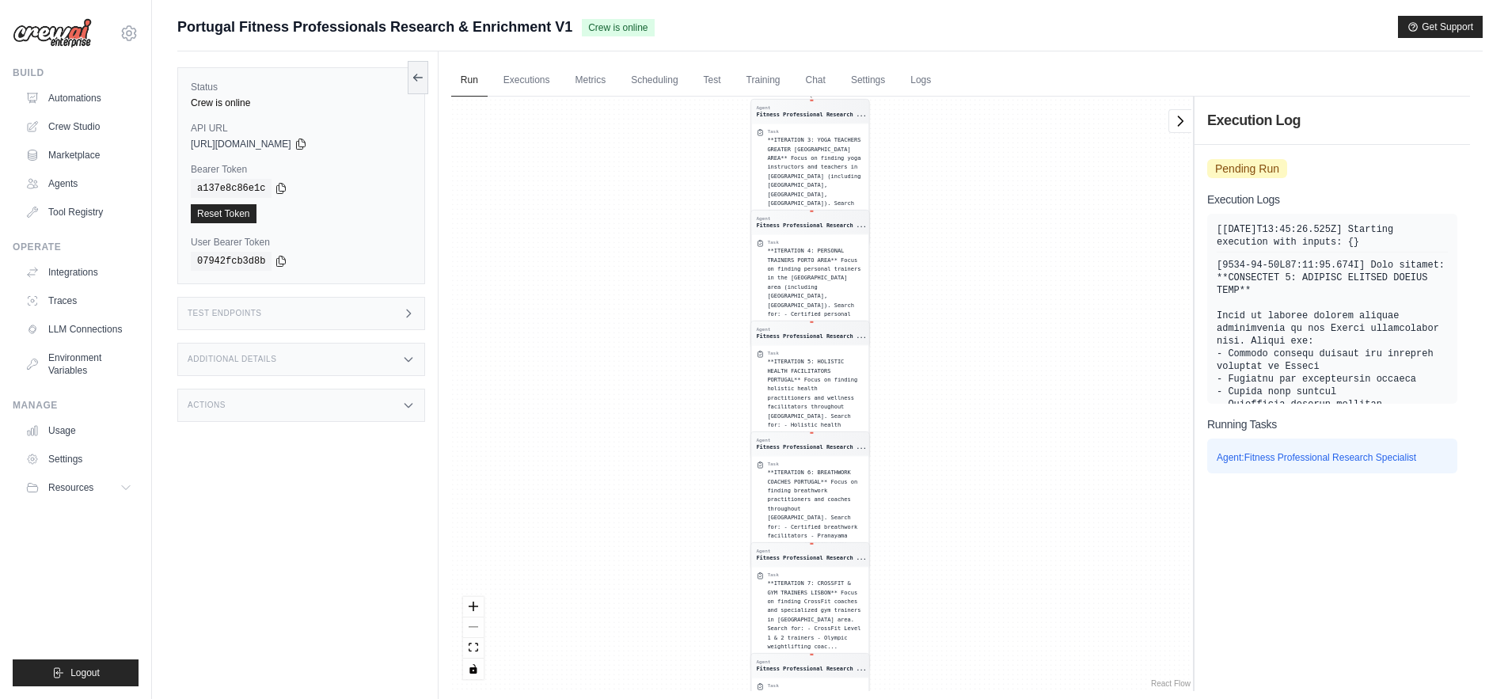
drag, startPoint x: 975, startPoint y: 344, endPoint x: 930, endPoint y: 594, distance: 254.2
click at [930, 594] on div "Agent Fitness Professional Research ... Task **ITERATION 1: FITNESS COACHES LIS…" at bounding box center [822, 394] width 742 height 595
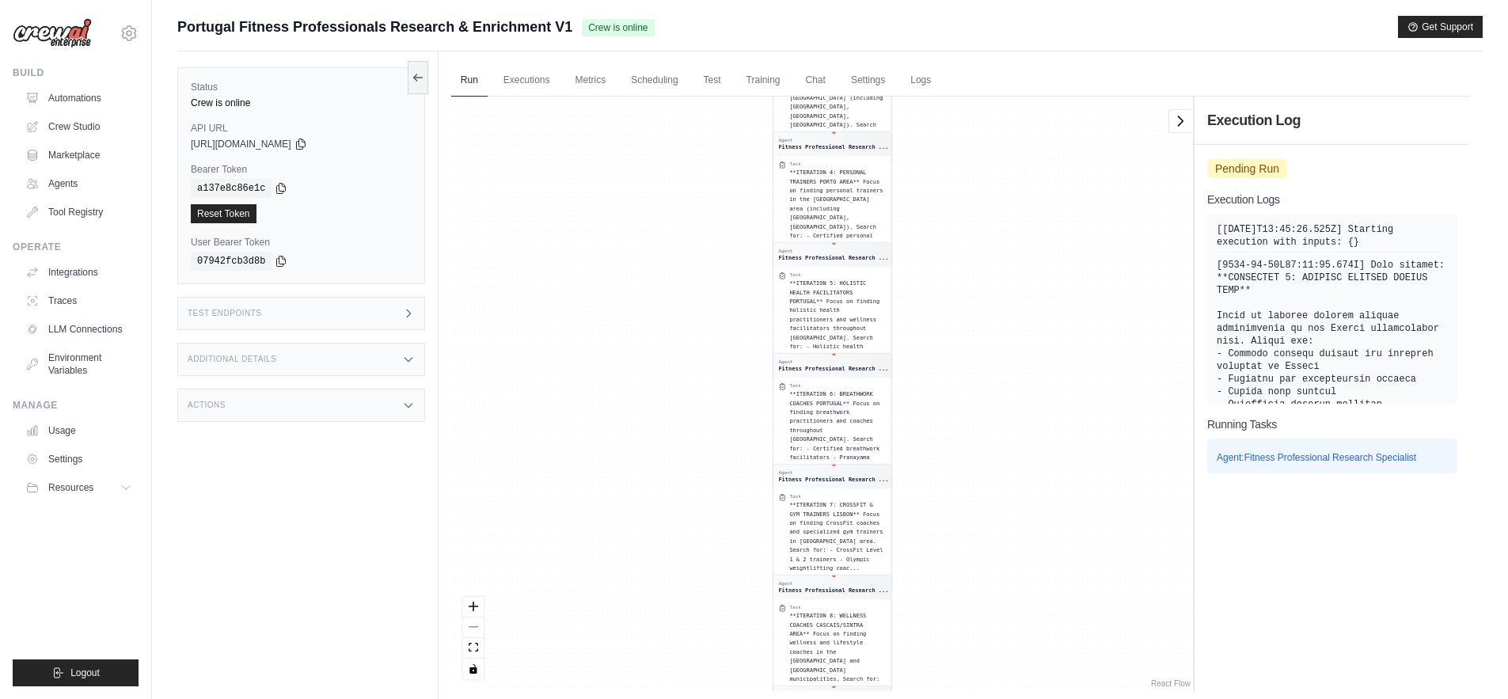
drag, startPoint x: 1040, startPoint y: 305, endPoint x: 973, endPoint y: 595, distance: 298.1
click at [973, 595] on div "Agent Fitness Professional Research ... Task **ITERATION 1: FITNESS COACHES LIS…" at bounding box center [822, 394] width 742 height 595
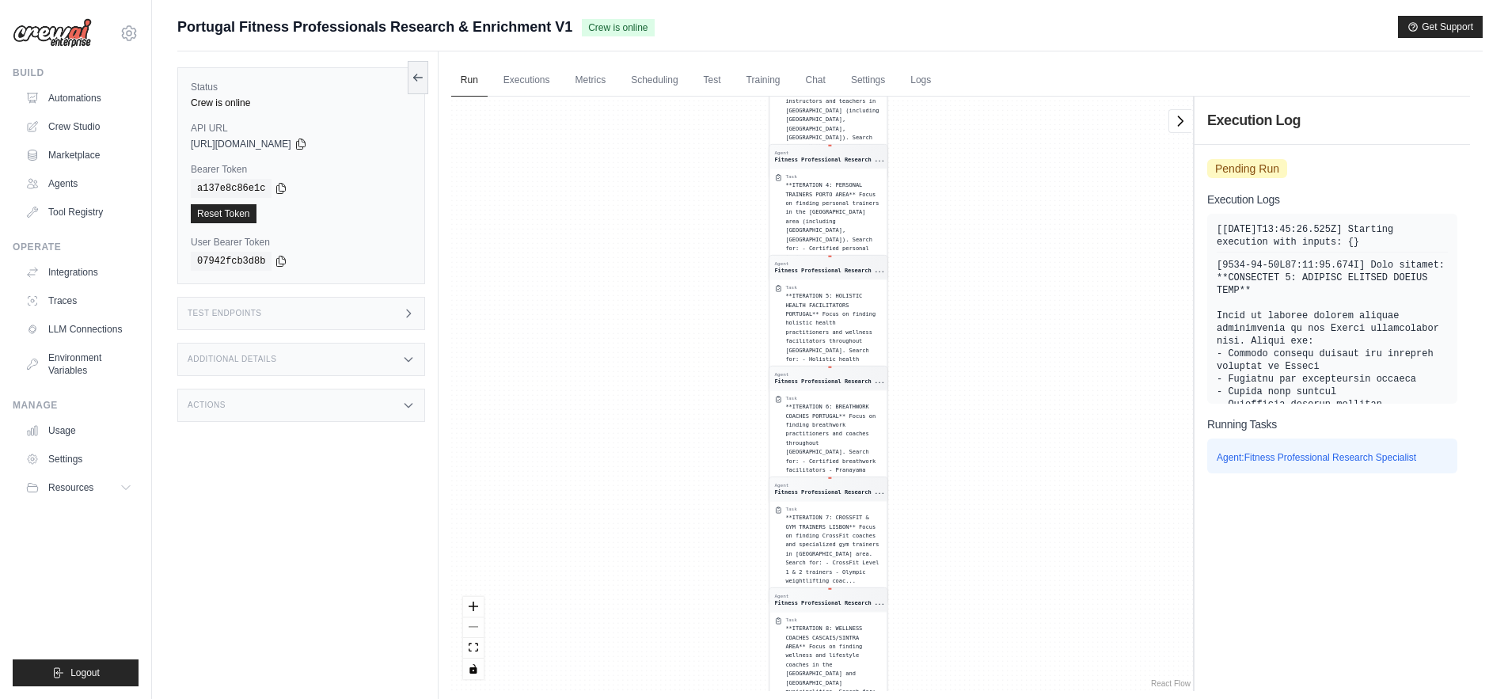
drag, startPoint x: 1006, startPoint y: 296, endPoint x: 992, endPoint y: 554, distance: 258.5
click at [992, 555] on div "Agent Fitness Professional Research ... Task **ITERATION 1: FITNESS COACHES LIS…" at bounding box center [822, 394] width 742 height 595
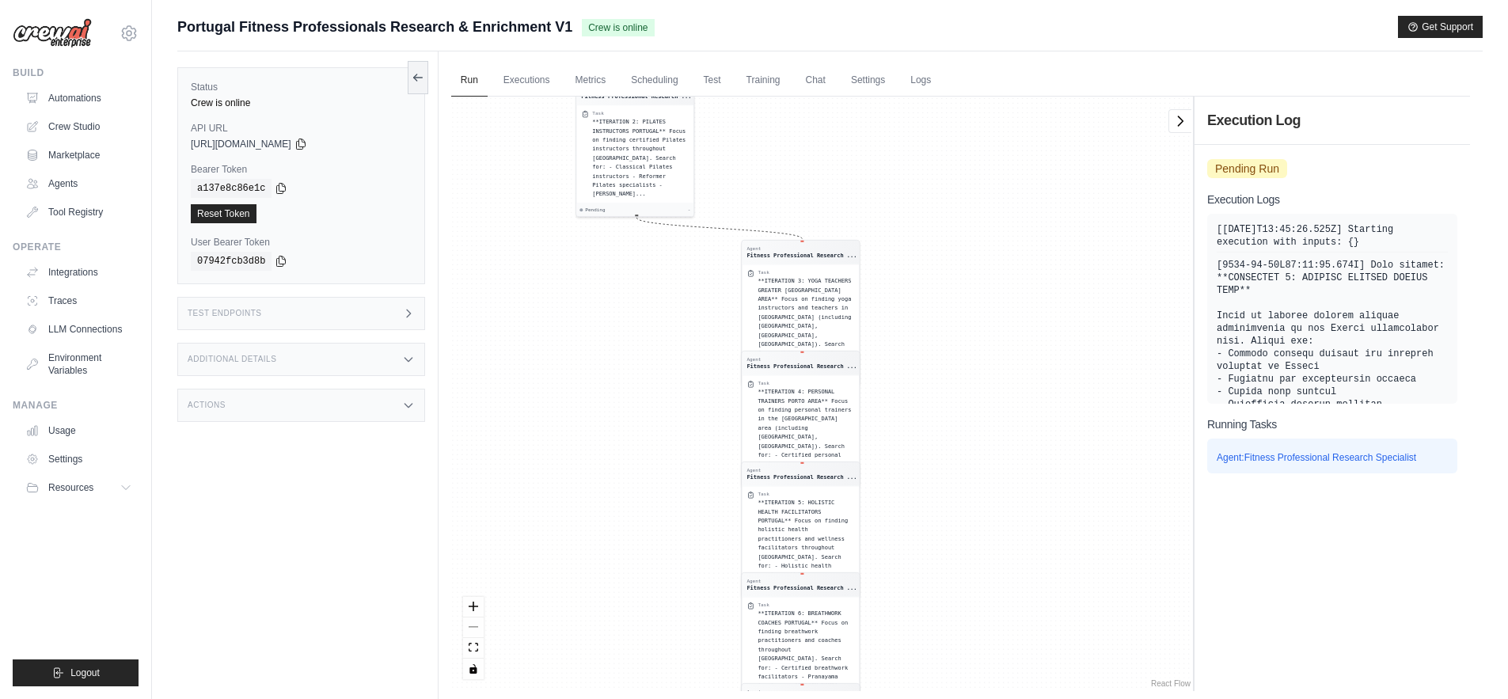
drag, startPoint x: 1033, startPoint y: 291, endPoint x: 1002, endPoint y: 512, distance: 223.2
click at [1002, 512] on div "Agent Fitness Professional Research ... Task **ITERATION 1: FITNESS COACHES LIS…" at bounding box center [822, 394] width 742 height 595
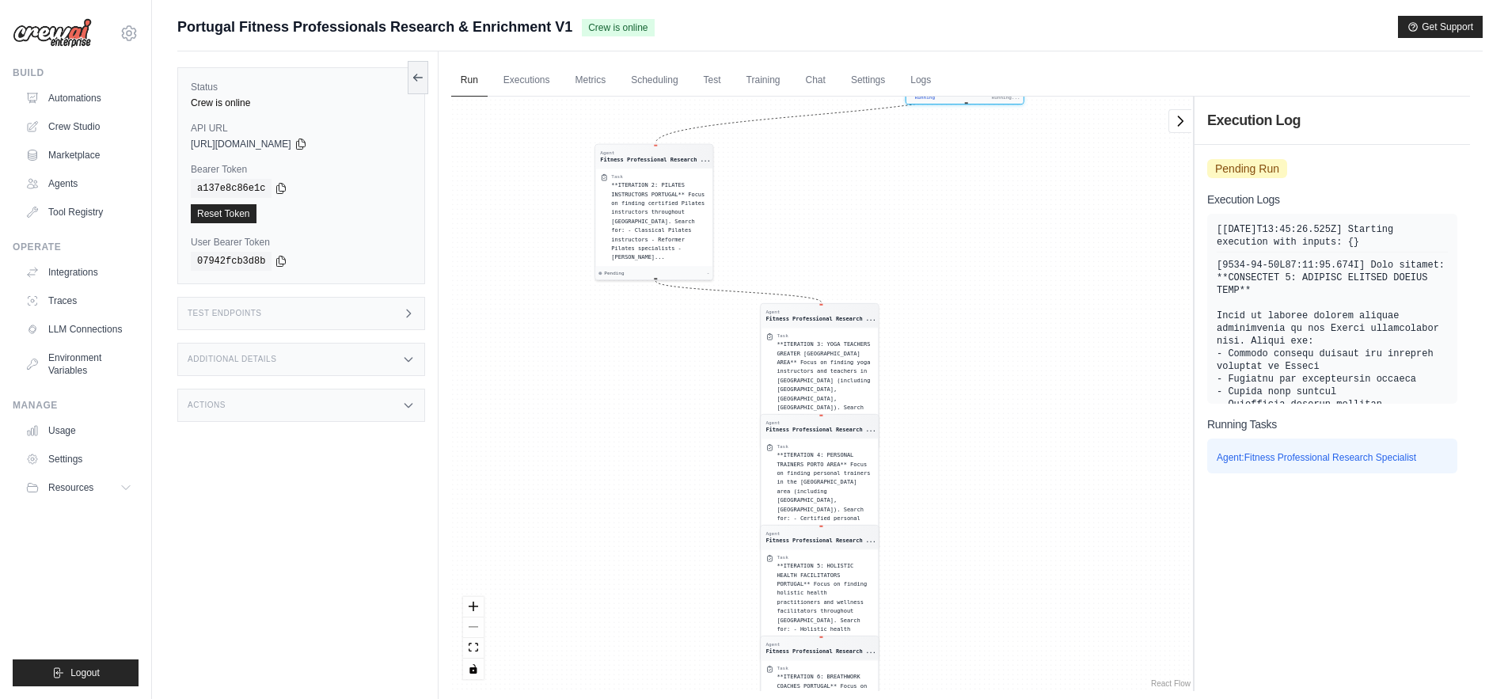
drag, startPoint x: 956, startPoint y: 257, endPoint x: 958, endPoint y: 581, distance: 323.8
click at [958, 581] on div "Agent Fitness Professional Research ... Task **ITERATION 1: FITNESS COACHES LIS…" at bounding box center [822, 394] width 742 height 595
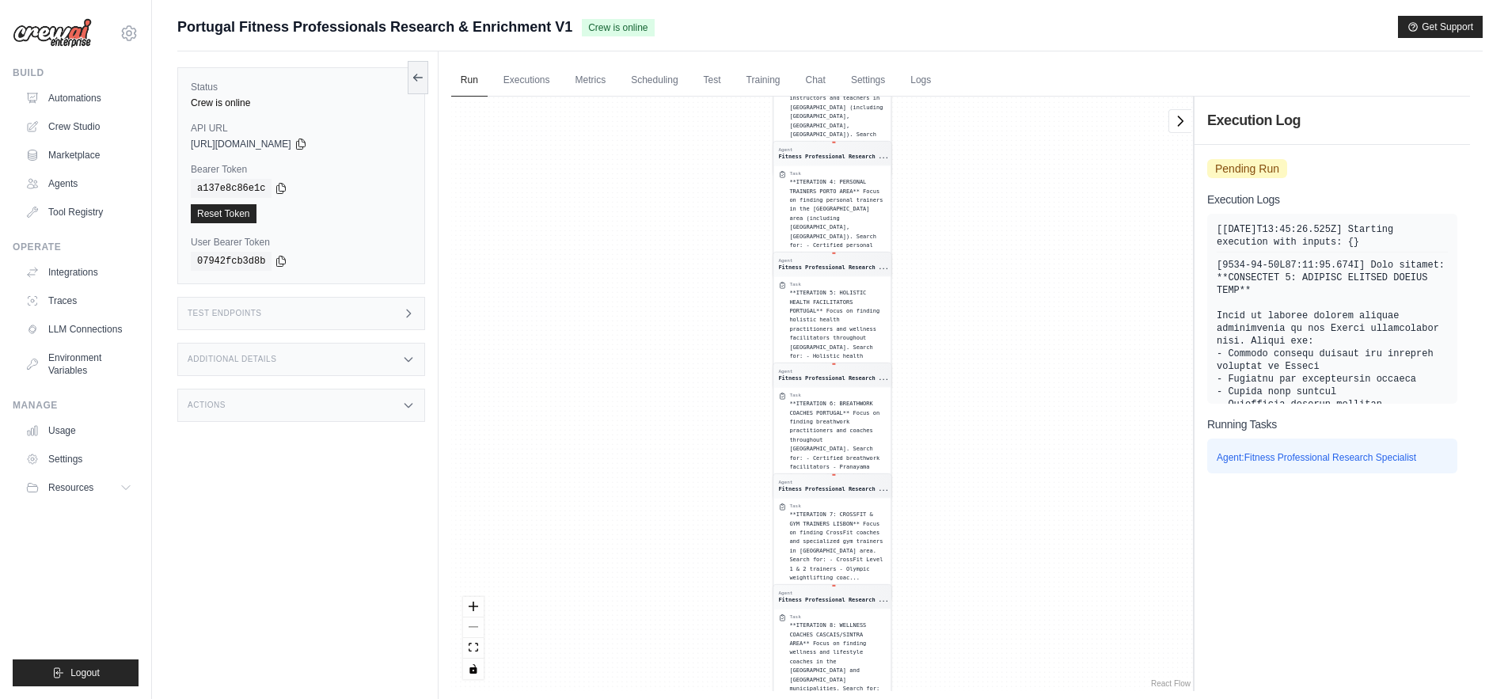
drag, startPoint x: 1010, startPoint y: 282, endPoint x: 975, endPoint y: 503, distance: 223.6
click at [975, 503] on div "Agent Fitness Professional Research ... Task **ITERATION 1: FITNESS COACHES LIS…" at bounding box center [822, 394] width 742 height 595
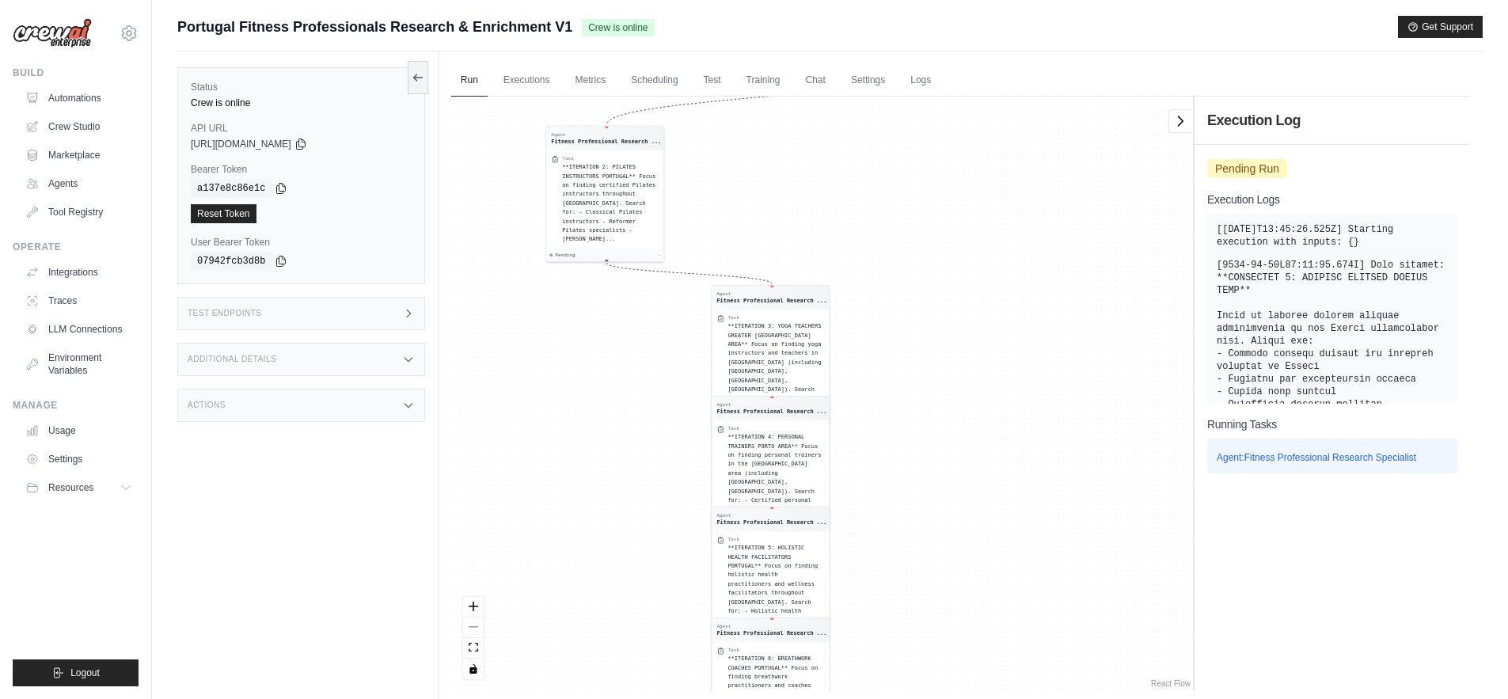
drag, startPoint x: 1097, startPoint y: 273, endPoint x: 1025, endPoint y: 584, distance: 318.6
click at [1025, 584] on div "Agent Fitness Professional Research ... Task **ITERATION 1: FITNESS COACHES LIS…" at bounding box center [822, 394] width 742 height 595
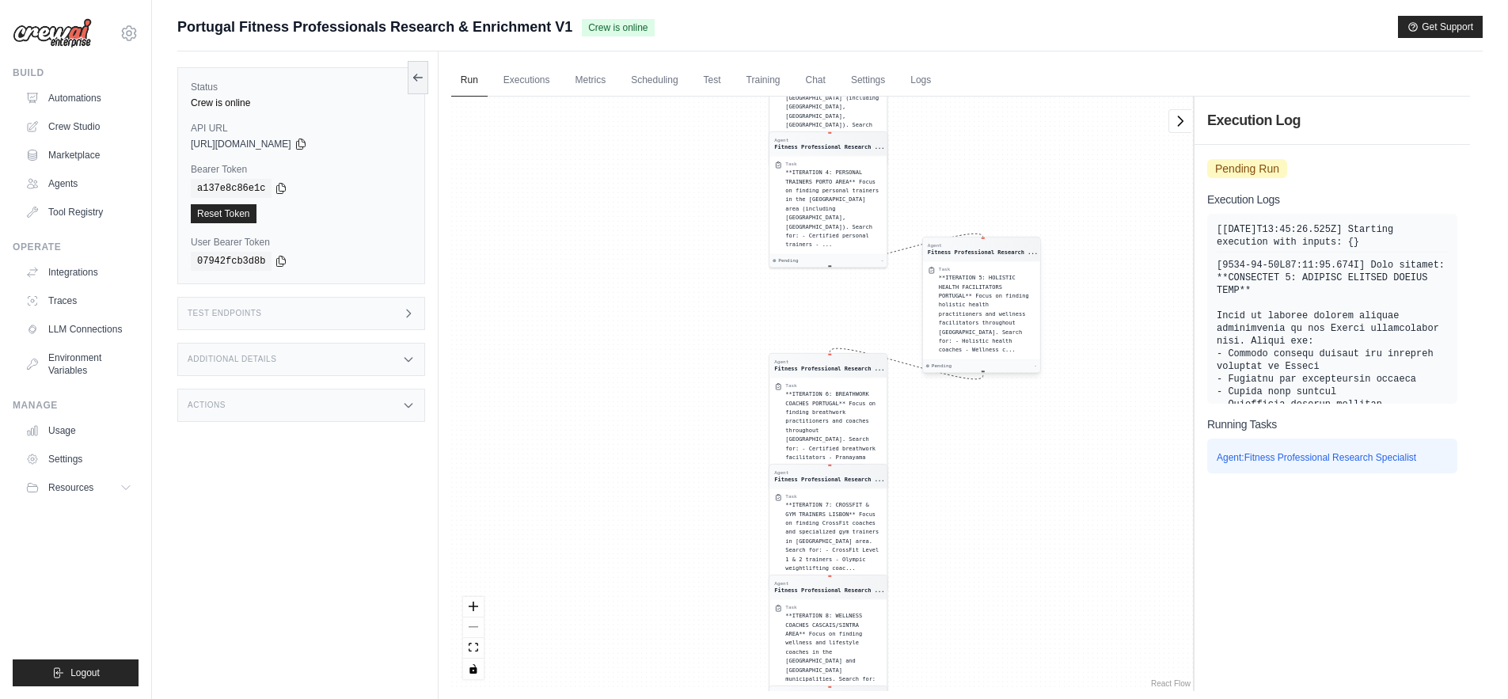
drag, startPoint x: 875, startPoint y: 241, endPoint x: 1025, endPoint y: 240, distance: 150.4
click at [1025, 240] on div "Agent Fitness Professional Research ..." at bounding box center [981, 250] width 117 height 24
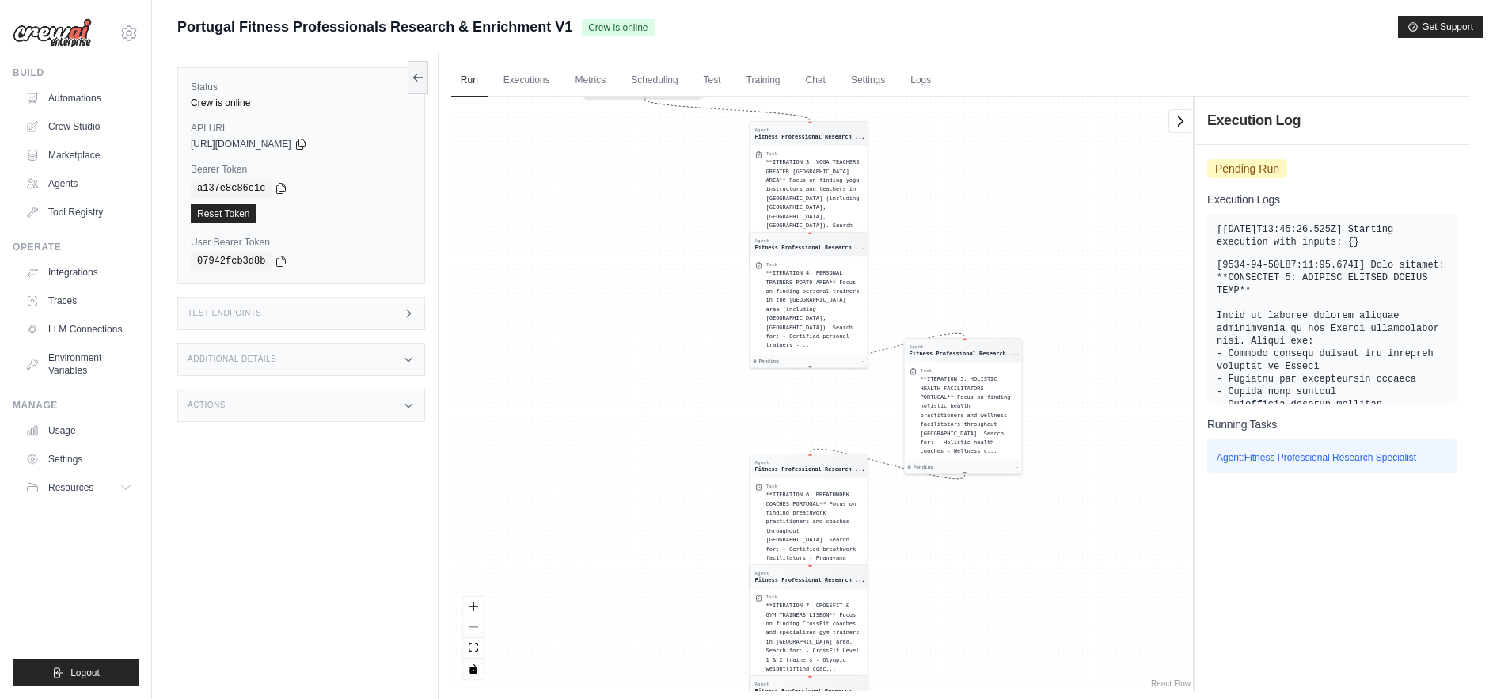
drag, startPoint x: 698, startPoint y: 259, endPoint x: 638, endPoint y: 677, distance: 422.3
click at [638, 677] on div "Agent Fitness Professional Research ... Task **ITERATION 1: FITNESS COACHES LIS…" at bounding box center [822, 394] width 742 height 595
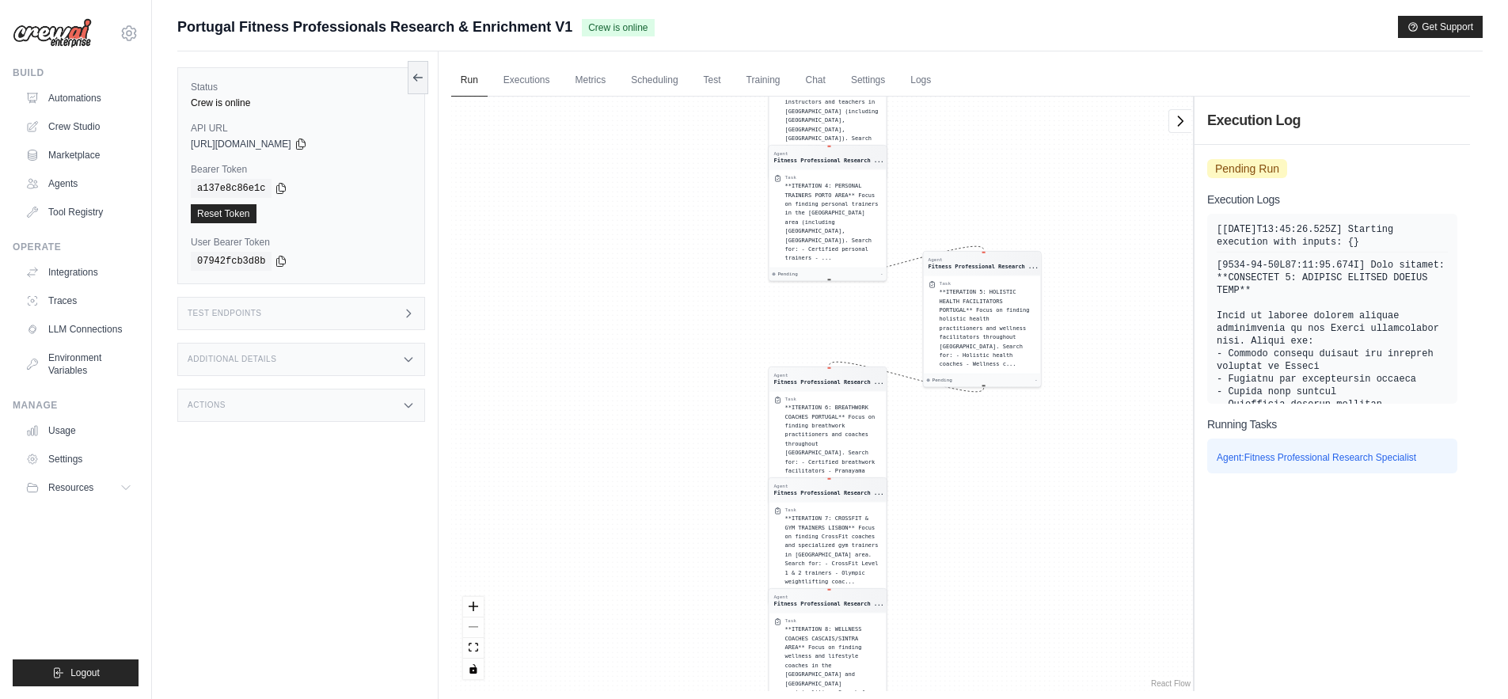
drag, startPoint x: 1043, startPoint y: 190, endPoint x: 1068, endPoint y: 396, distance: 207.4
click at [1068, 396] on div "Agent Fitness Professional Research ... Task **ITERATION 1: FITNESS COACHES LIS…" at bounding box center [822, 394] width 742 height 595
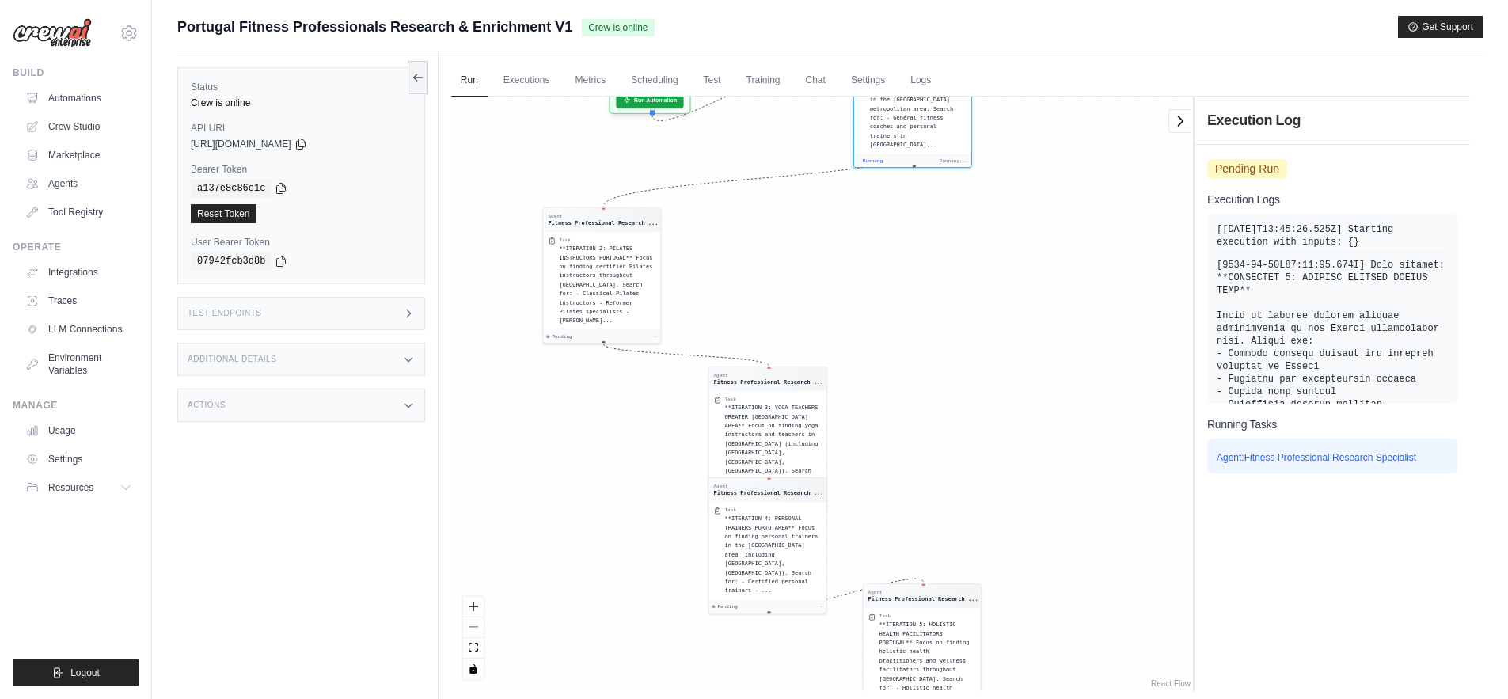
drag, startPoint x: 1104, startPoint y: 282, endPoint x: 1044, endPoint y: 626, distance: 348.9
click at [1044, 626] on div "Agent Fitness Professional Research ... Task **ITERATION 1: FITNESS COACHES LIS…" at bounding box center [822, 394] width 742 height 595
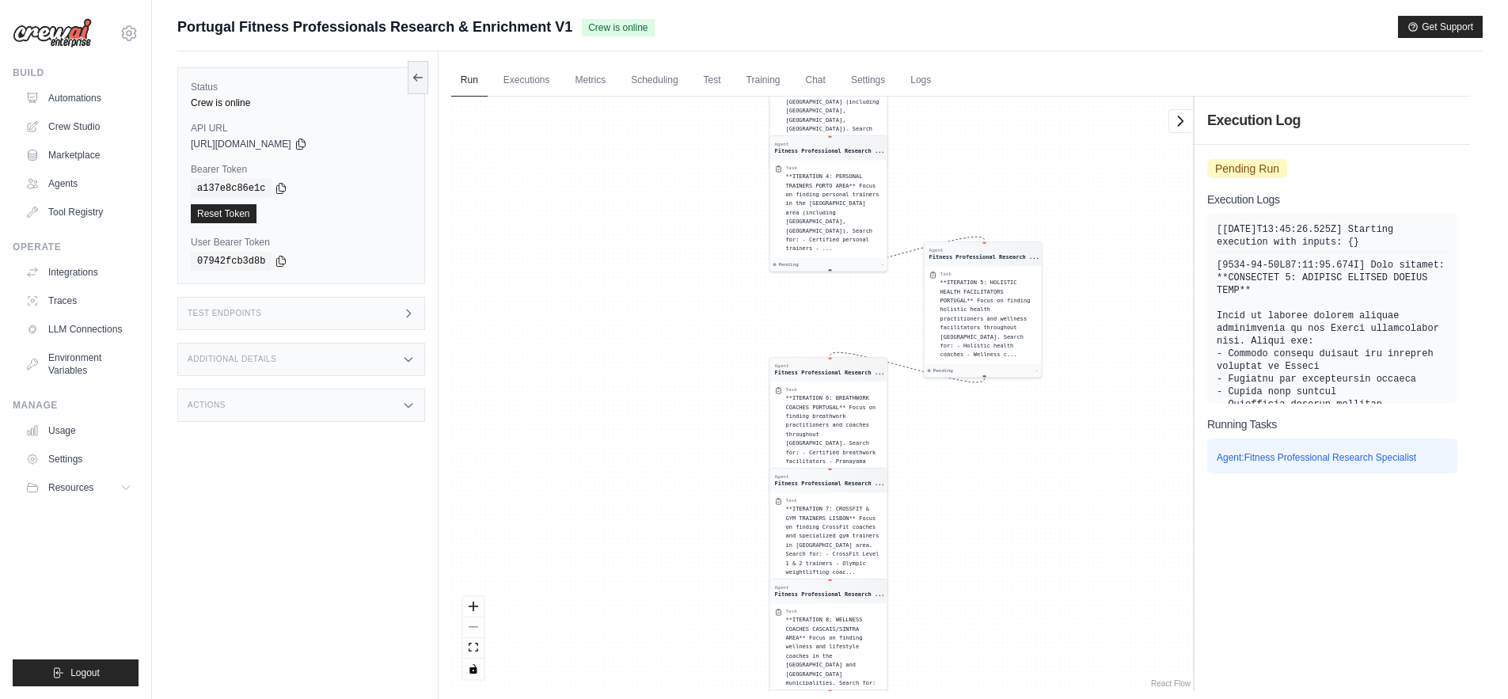
drag, startPoint x: 983, startPoint y: 293, endPoint x: 1014, endPoint y: 445, distance: 155.1
click at [1014, 445] on div "Agent Fitness Professional Research ... Task **ITERATION 1: FITNESS COACHES LIS…" at bounding box center [822, 394] width 742 height 595
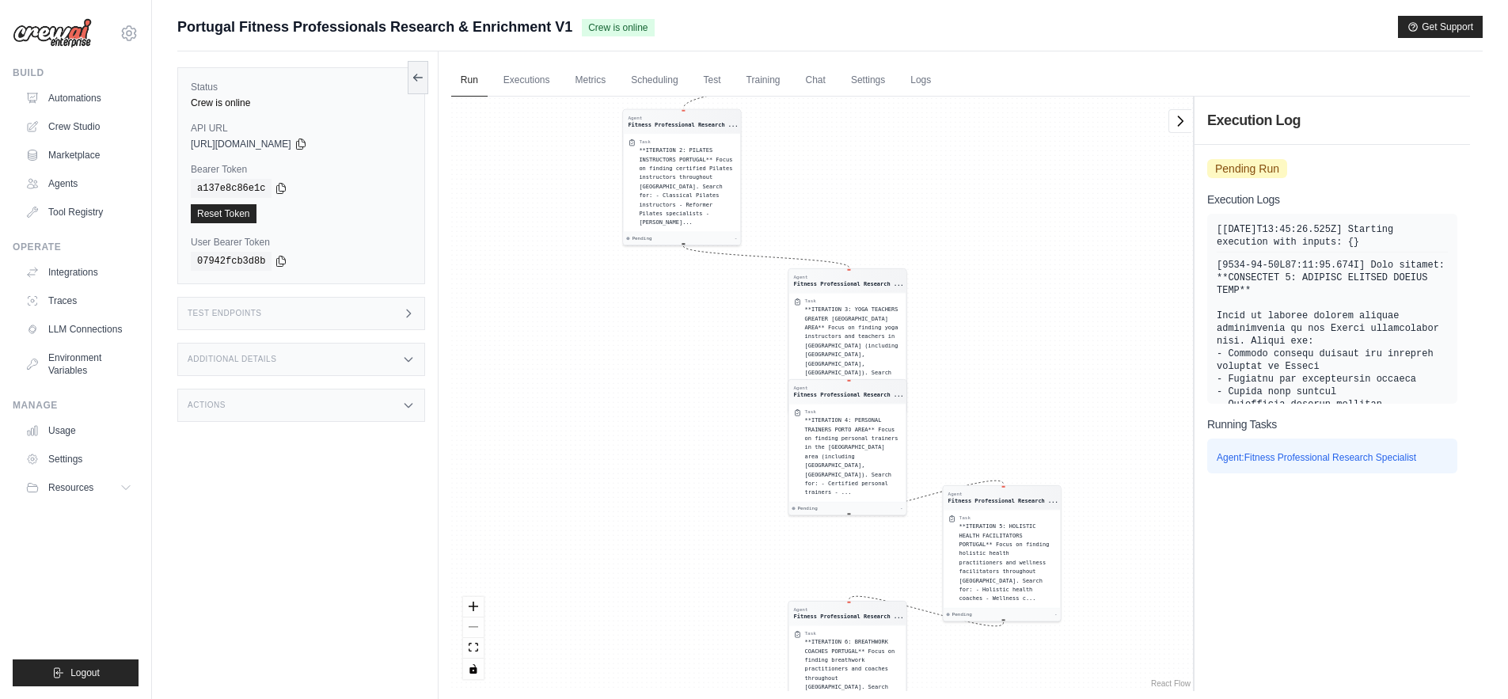
drag, startPoint x: 1109, startPoint y: 224, endPoint x: 1136, endPoint y: 547, distance: 324.2
click at [1136, 547] on div "Agent Fitness Professional Research ... Task **ITERATION 1: FITNESS COACHES LIS…" at bounding box center [822, 394] width 742 height 595
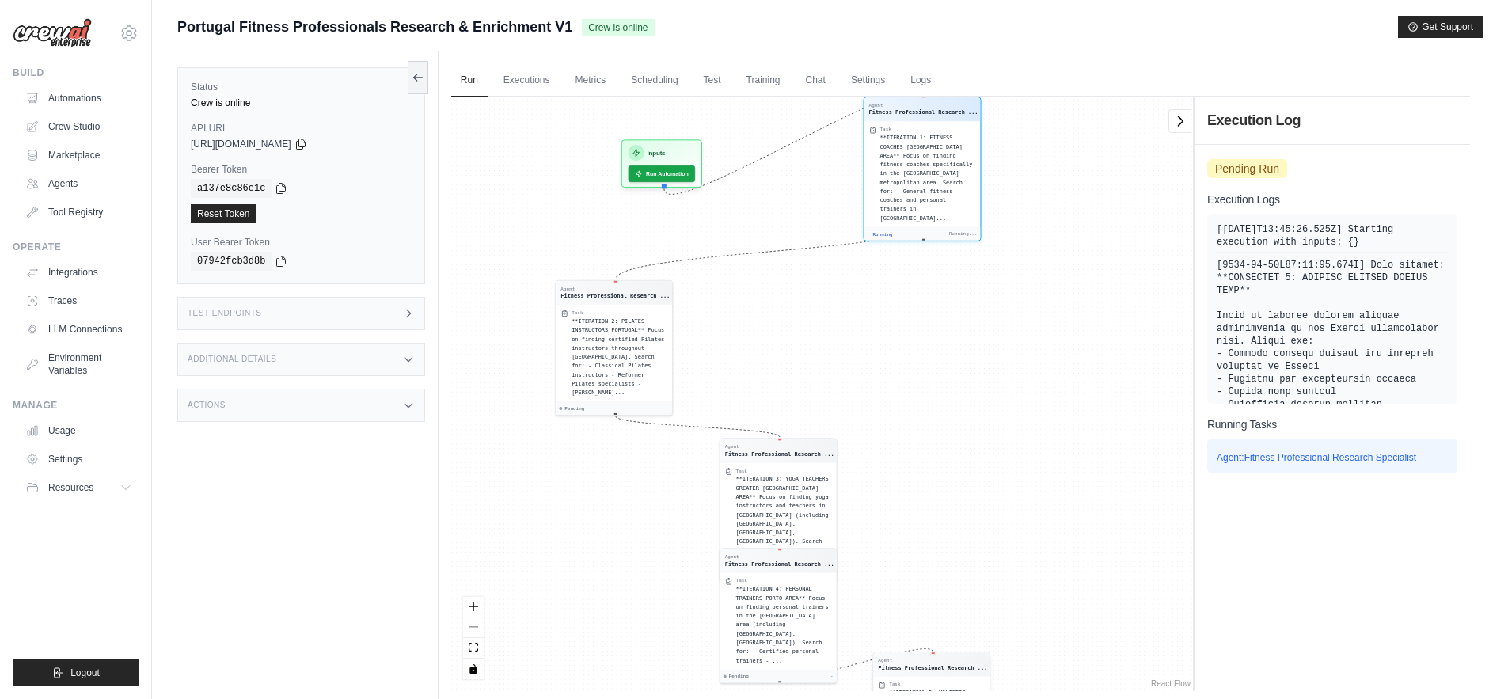
drag, startPoint x: 930, startPoint y: 244, endPoint x: 880, endPoint y: 652, distance: 410.8
click at [880, 652] on div "Agent Fitness Professional Research ... Task **ITERATION 1: FITNESS COACHES LIS…" at bounding box center [822, 394] width 742 height 595
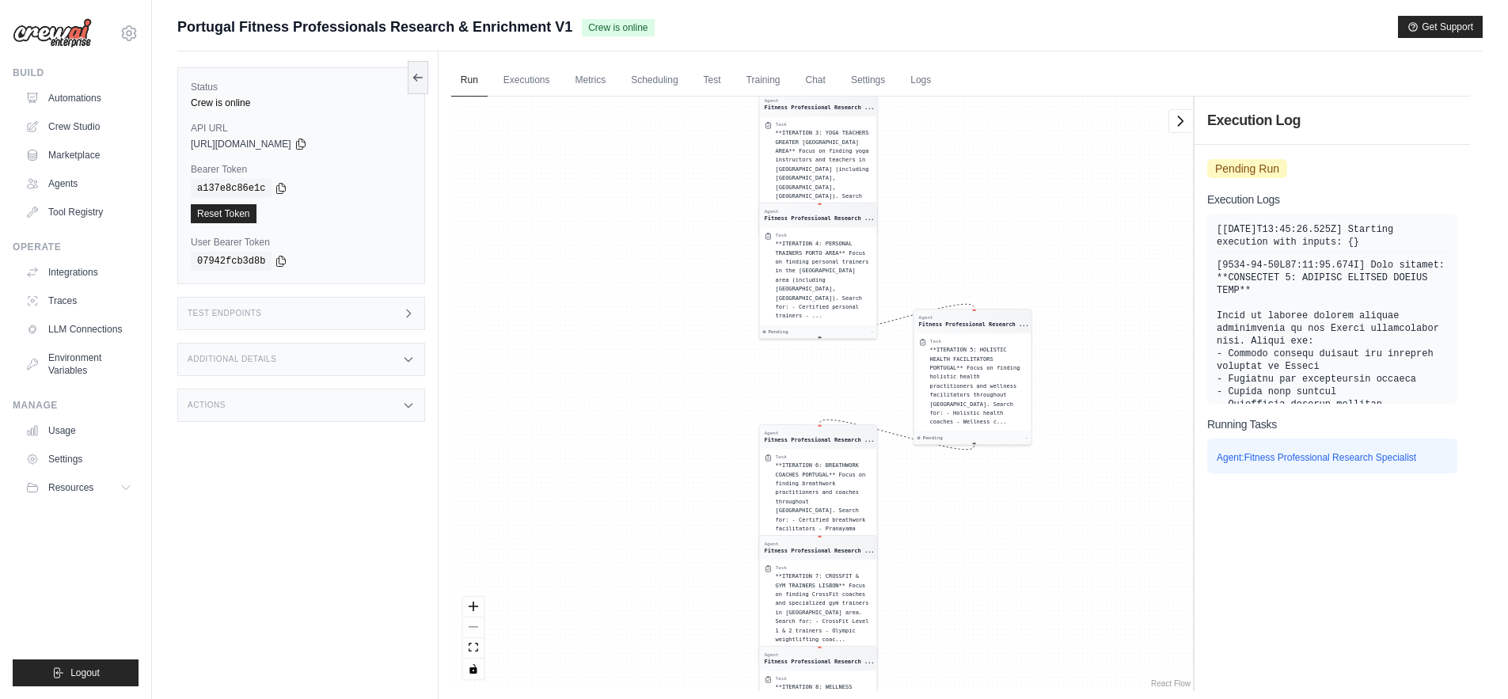
drag, startPoint x: 1118, startPoint y: 178, endPoint x: 1086, endPoint y: 444, distance: 267.9
click at [1086, 444] on div "Agent Fitness Professional Research ... Task **ITERATION 1: FITNESS COACHES LIS…" at bounding box center [822, 394] width 742 height 595
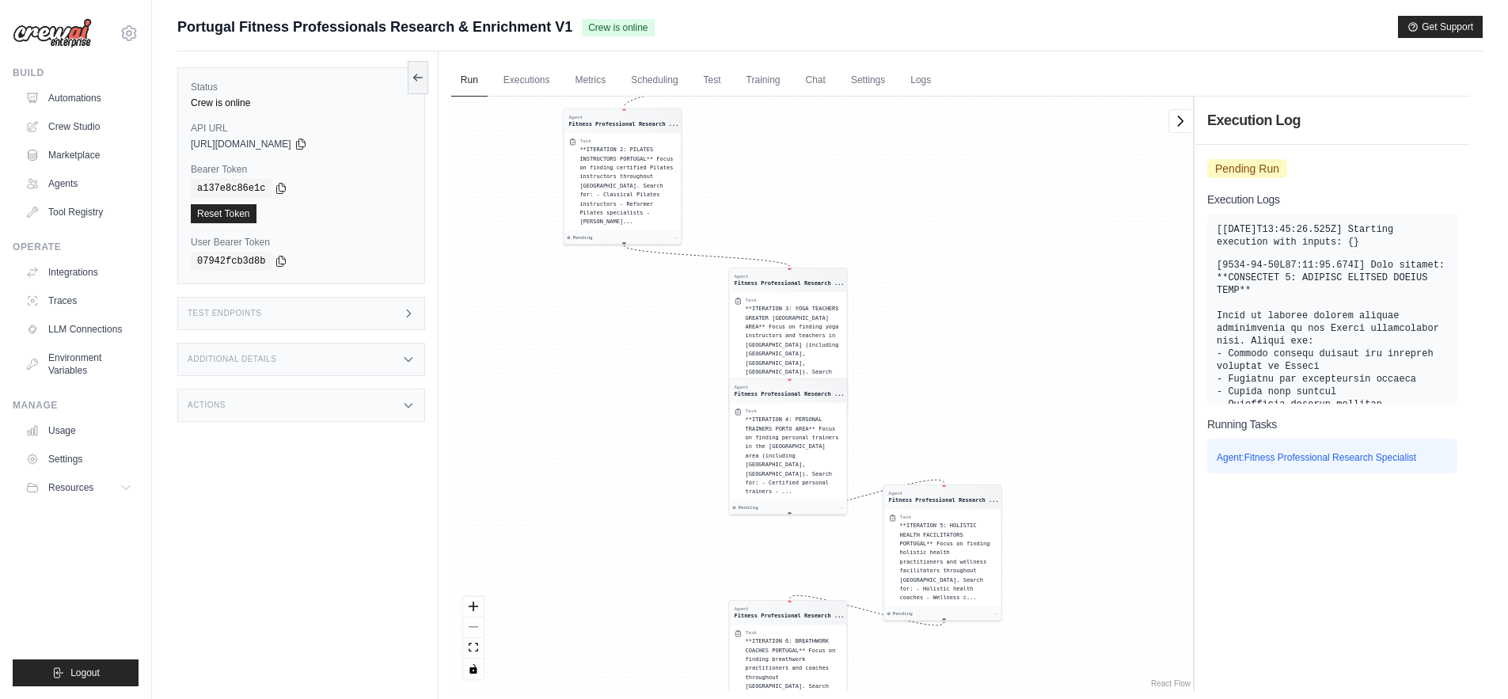
drag, startPoint x: 1042, startPoint y: 229, endPoint x: 1025, endPoint y: 438, distance: 209.8
click at [1025, 438] on div "Agent Fitness Professional Research ... Task **ITERATION 1: FITNESS COACHES LIS…" at bounding box center [822, 394] width 742 height 595
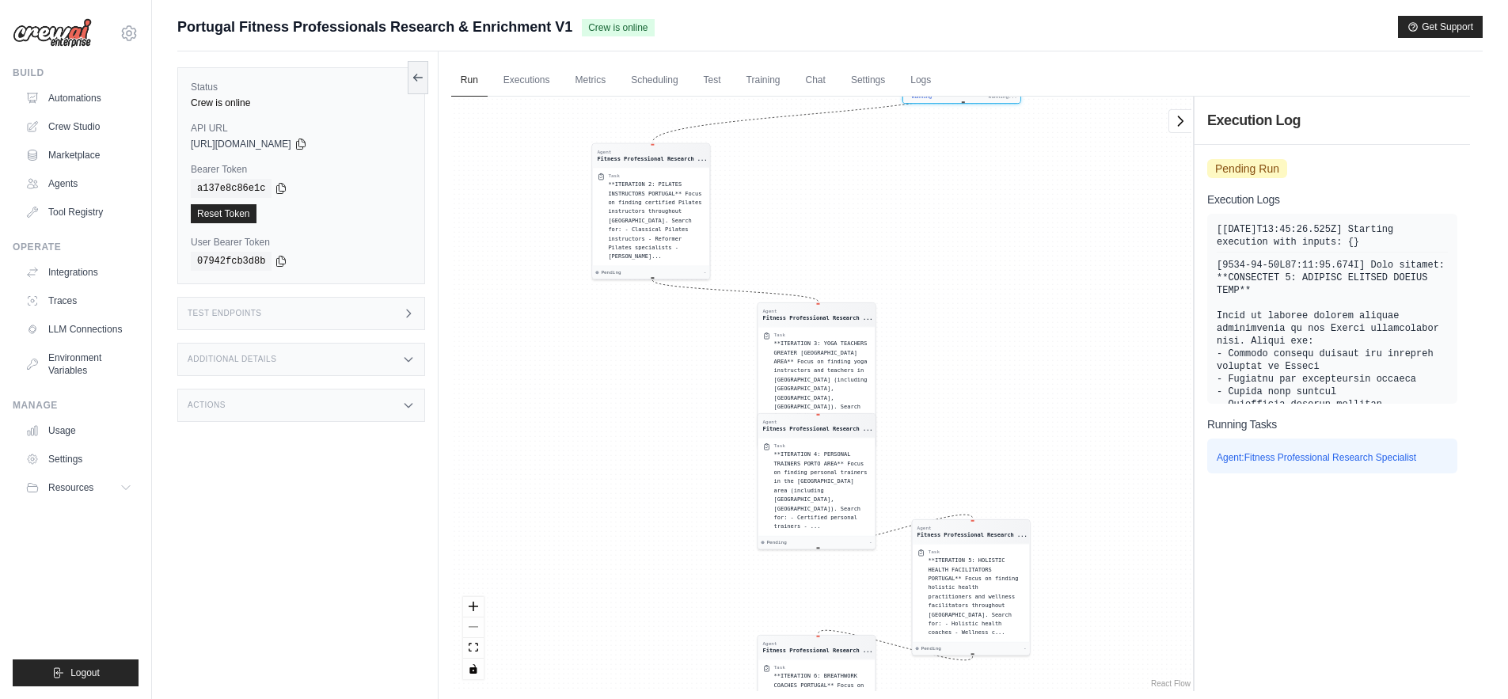
drag, startPoint x: 1096, startPoint y: 176, endPoint x: 1089, endPoint y: 601, distance: 425.3
click at [1089, 601] on div "Agent Fitness Professional Research ... Task **ITERATION 1: FITNESS COACHES LIS…" at bounding box center [822, 394] width 742 height 595
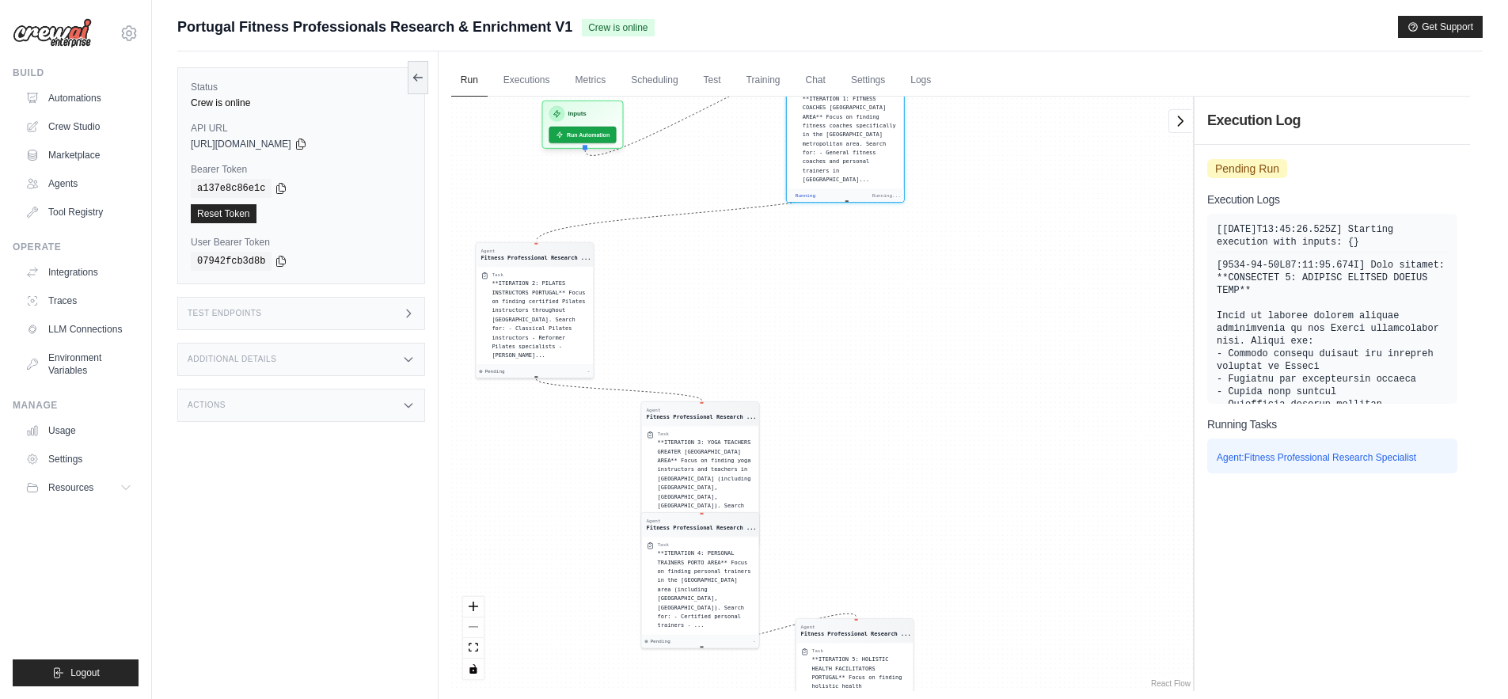
drag, startPoint x: 1083, startPoint y: 319, endPoint x: 956, endPoint y: 700, distance: 401.6
click at [956, 698] on html "eduardobarroso1992@gmail.com Settings Build Automations Crew Studio Resources" at bounding box center [754, 383] width 1508 height 766
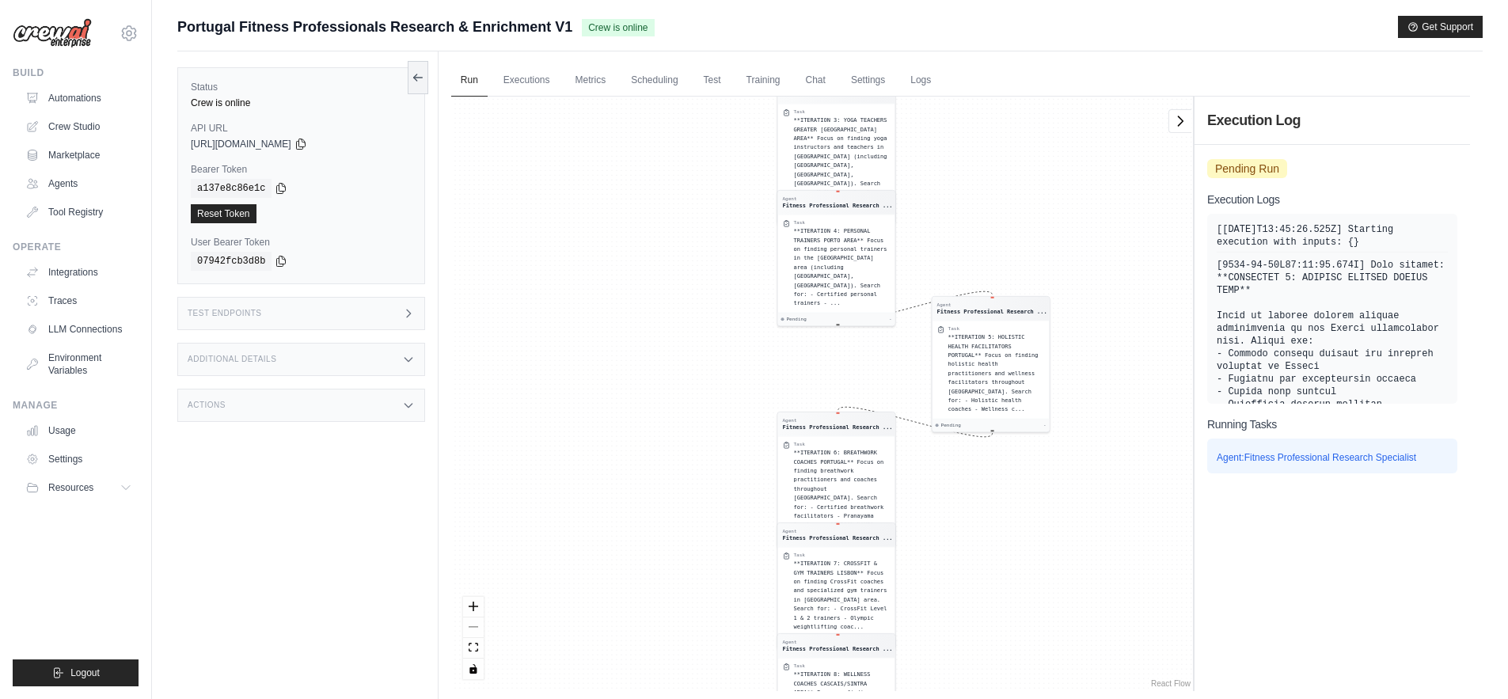
drag, startPoint x: 1035, startPoint y: 125, endPoint x: 1046, endPoint y: 191, distance: 66.6
click at [1046, 190] on div "Agent Fitness Professional Research ... Task **ITERATION 1: FITNESS COACHES LIS…" at bounding box center [822, 394] width 742 height 595
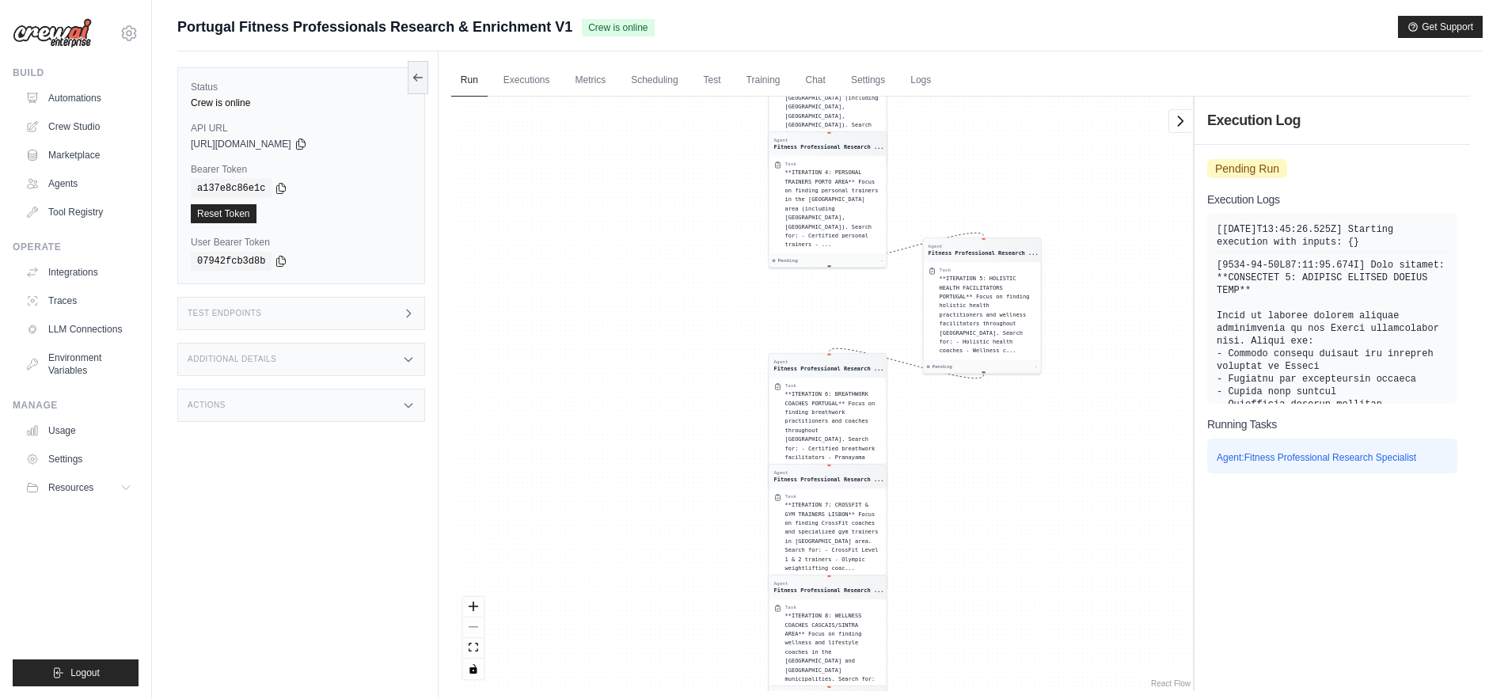
drag, startPoint x: 1053, startPoint y: 155, endPoint x: 1047, endPoint y: 576, distance: 420.5
click at [1047, 576] on div "Agent Fitness Professional Research ... Task **ITERATION 1: FITNESS COACHES LIS…" at bounding box center [822, 394] width 742 height 595
click at [576, 287] on div "Agent Fitness Professional Research ... Task **ITERATION 1: FITNESS COACHES LIS…" at bounding box center [822, 394] width 742 height 595
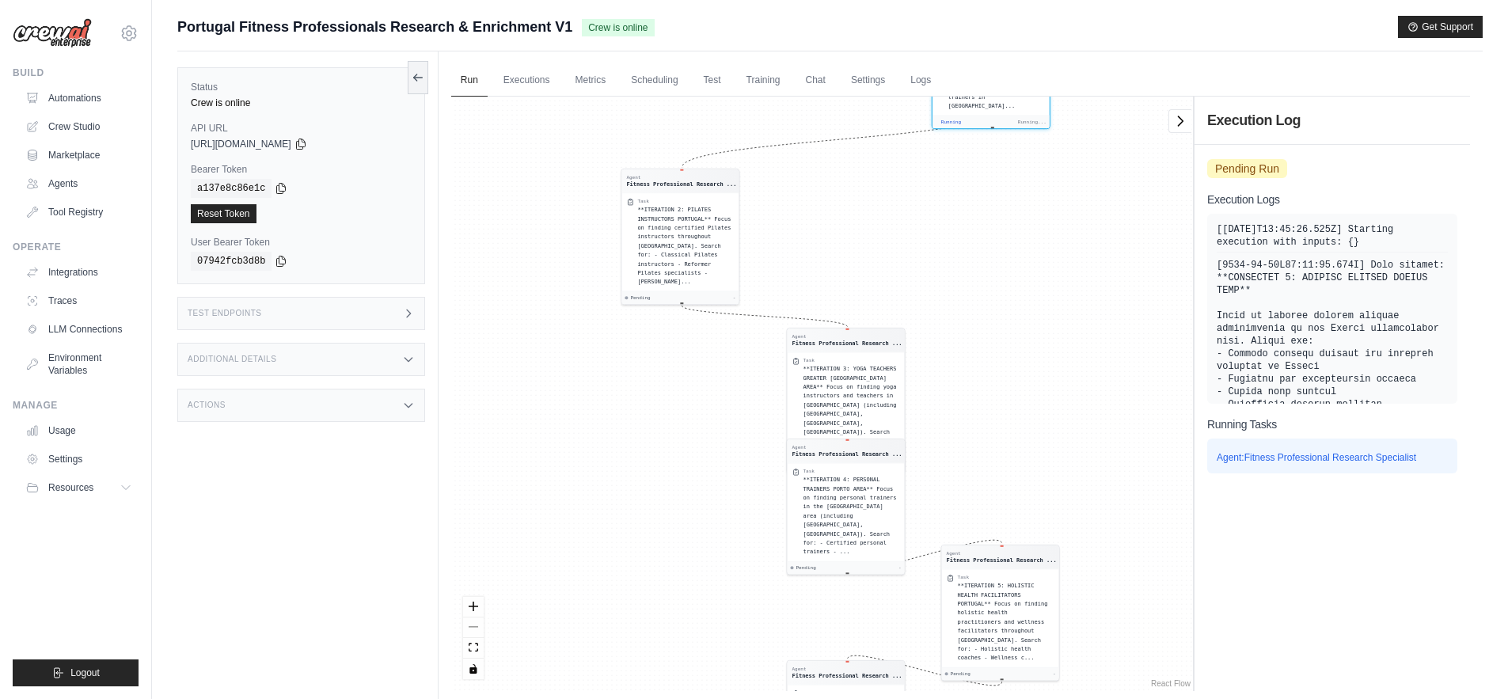
drag, startPoint x: 1109, startPoint y: 344, endPoint x: 1126, endPoint y: 652, distance: 308.5
click at [1126, 652] on div "Agent Fitness Professional Research ... Task **ITERATION 1: FITNESS COACHES LIS…" at bounding box center [822, 394] width 742 height 595
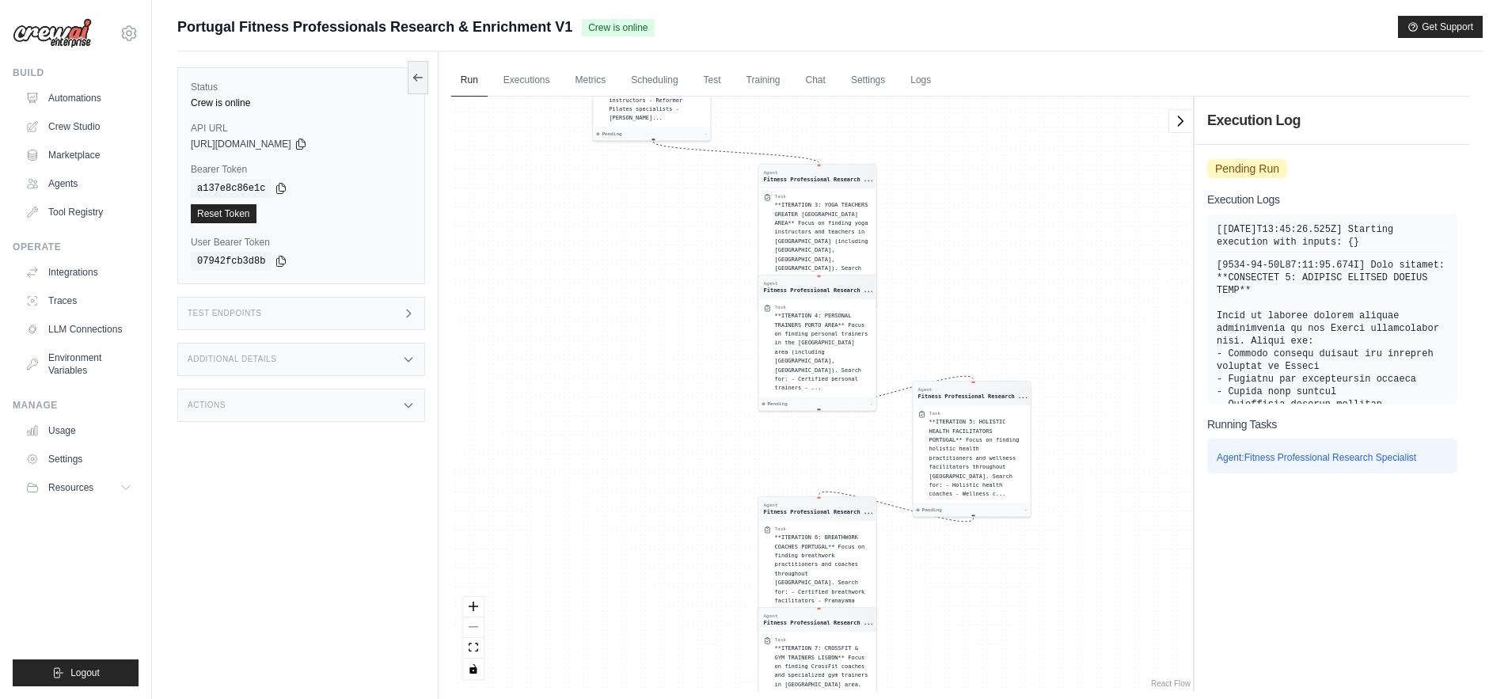
drag, startPoint x: 1100, startPoint y: 367, endPoint x: 1085, endPoint y: 586, distance: 219.8
click at [1085, 586] on div "Agent Fitness Professional Research ... Task **ITERATION 1: FITNESS COACHES LIS…" at bounding box center [822, 394] width 742 height 595
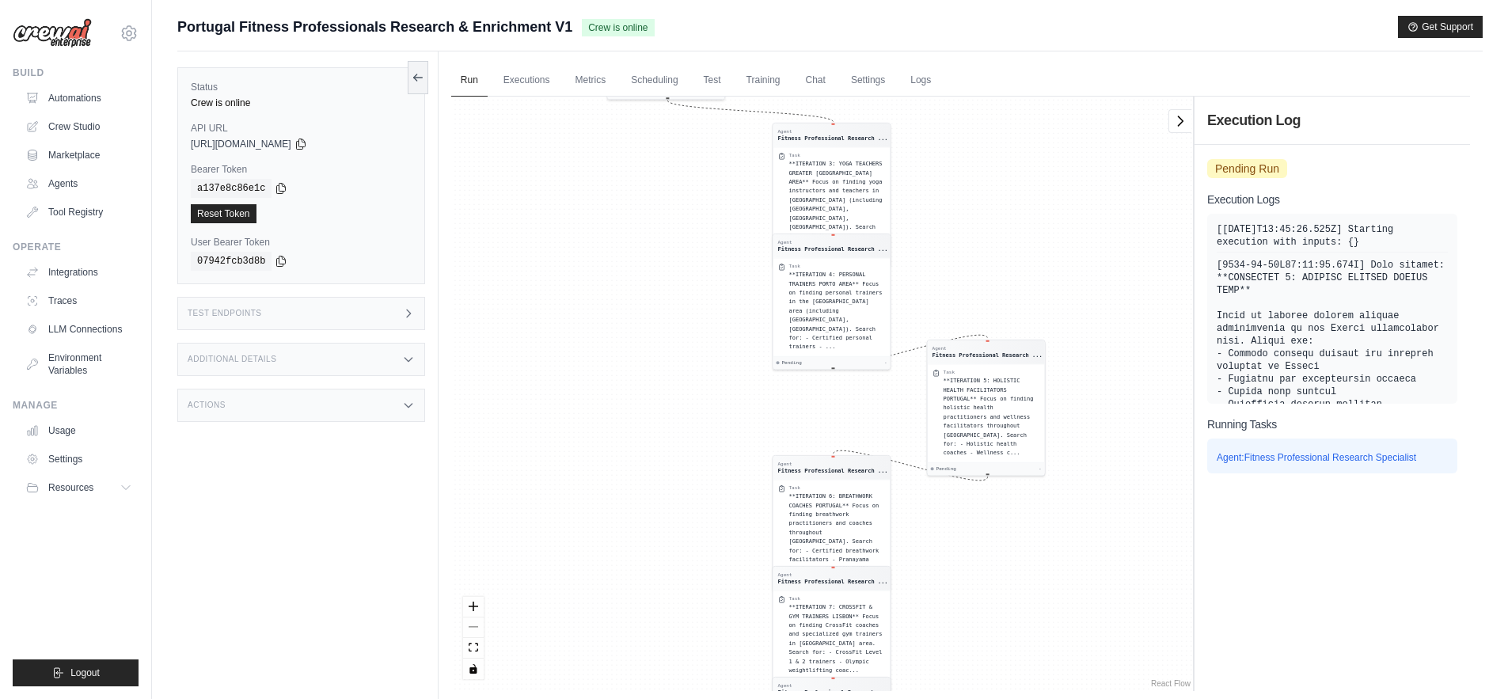
drag, startPoint x: 1045, startPoint y: 447, endPoint x: 1057, endPoint y: 608, distance: 161.2
click at [1057, 608] on div "Agent Fitness Professional Research ... Task **ITERATION 1: FITNESS COACHES LIS…" at bounding box center [822, 394] width 742 height 595
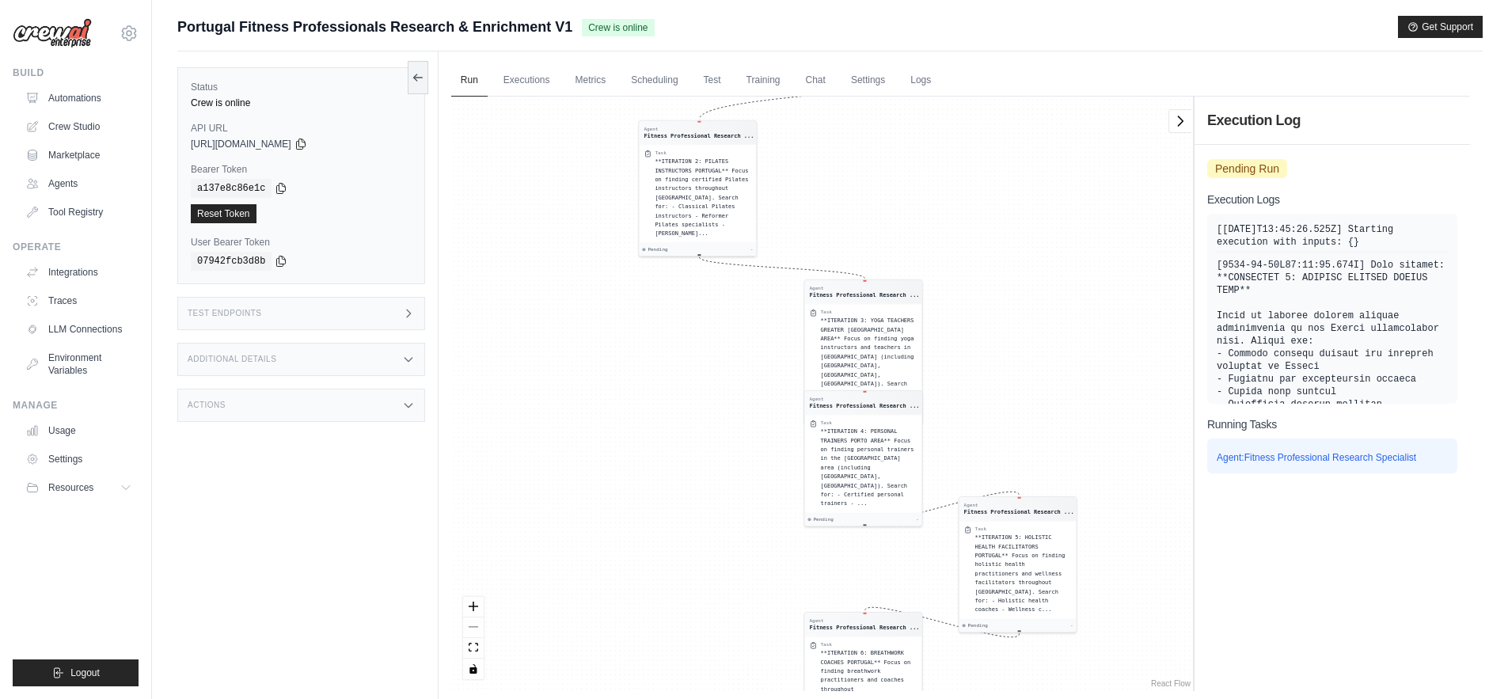
drag, startPoint x: 1033, startPoint y: 276, endPoint x: 1056, endPoint y: 375, distance: 101.8
click at [1056, 375] on div "Agent Fitness Professional Research ... Task **ITERATION 1: FITNESS COACHES LIS…" at bounding box center [822, 394] width 742 height 595
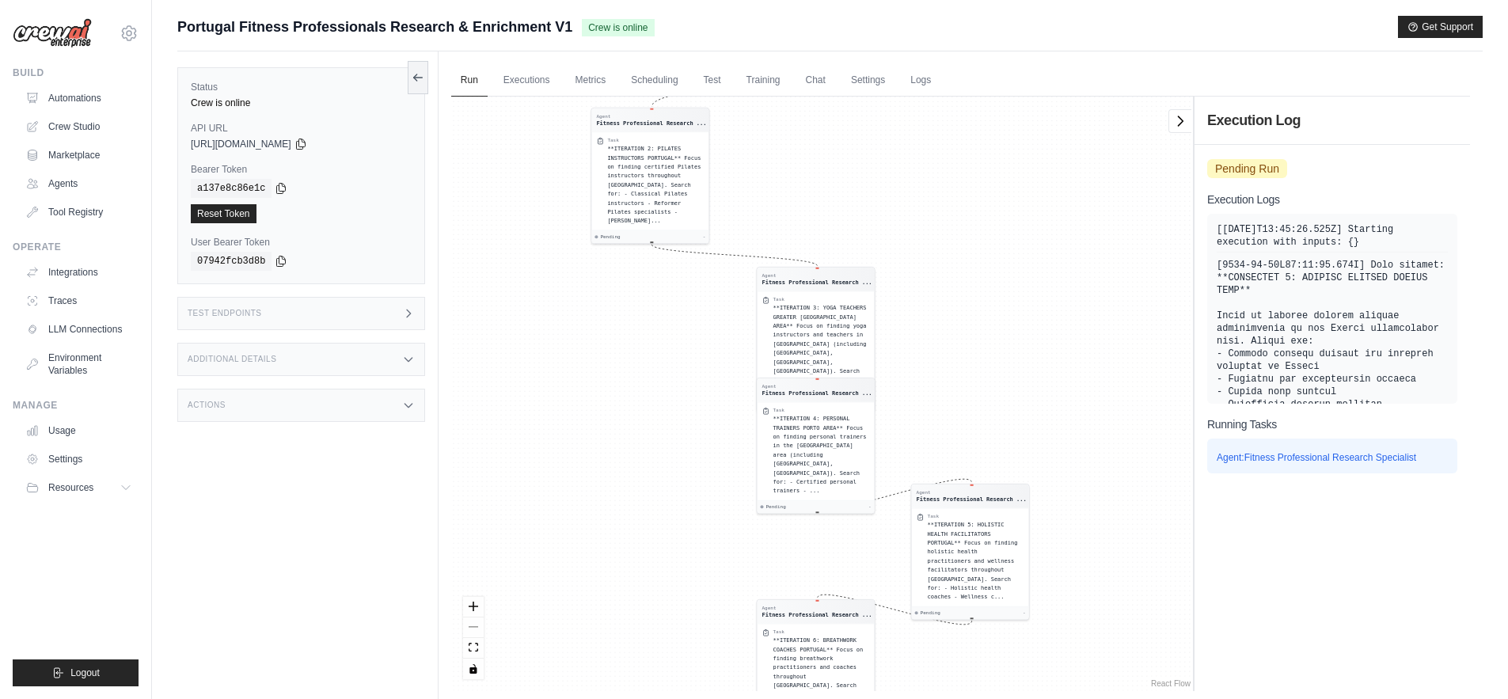
drag, startPoint x: 1135, startPoint y: 425, endPoint x: 1123, endPoint y: 687, distance: 262.4
click at [1123, 687] on div "Agent Fitness Professional Research ... Task **ITERATION 1: FITNESS COACHES LIS…" at bounding box center [822, 394] width 742 height 595
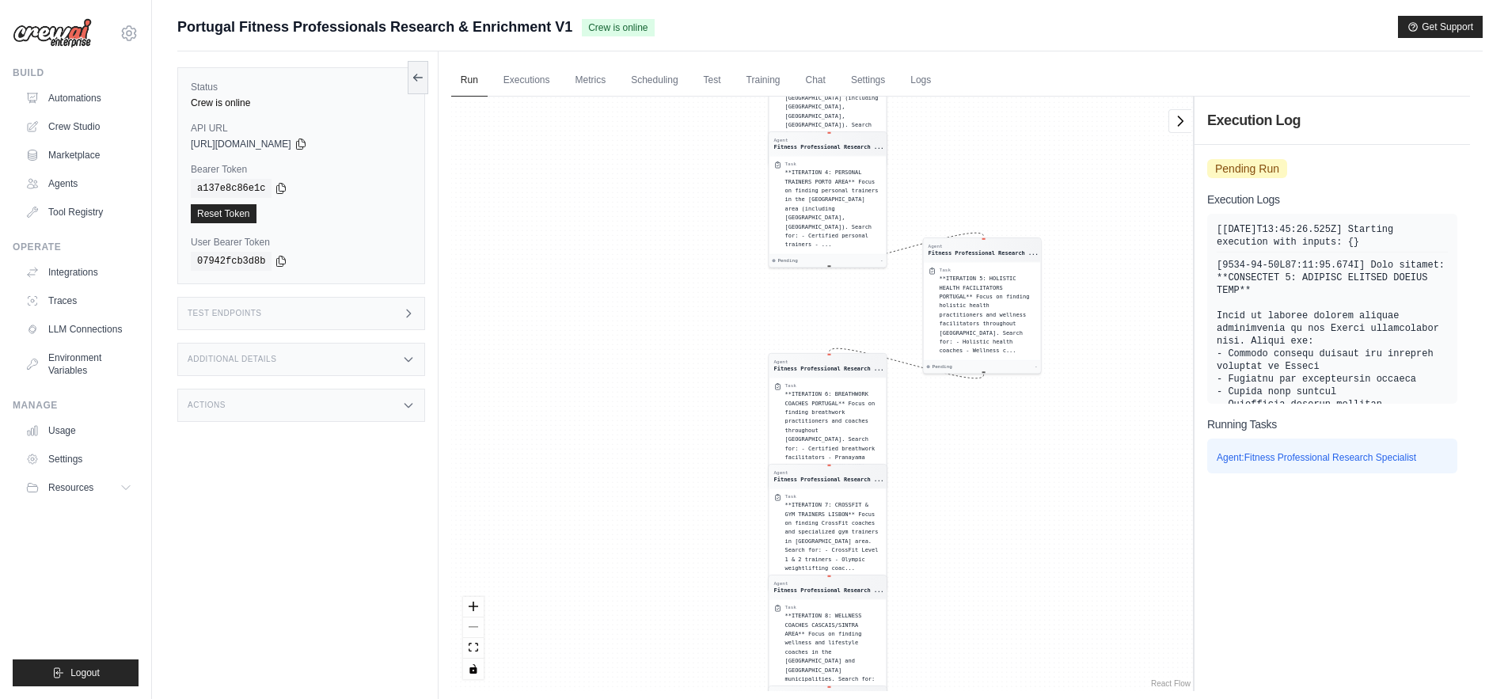
drag, startPoint x: 1095, startPoint y: 121, endPoint x: 1026, endPoint y: 562, distance: 446.4
click at [1026, 562] on div "Agent Fitness Professional Research ... Task **ITERATION 1: FITNESS COACHES LIS…" at bounding box center [822, 394] width 742 height 595
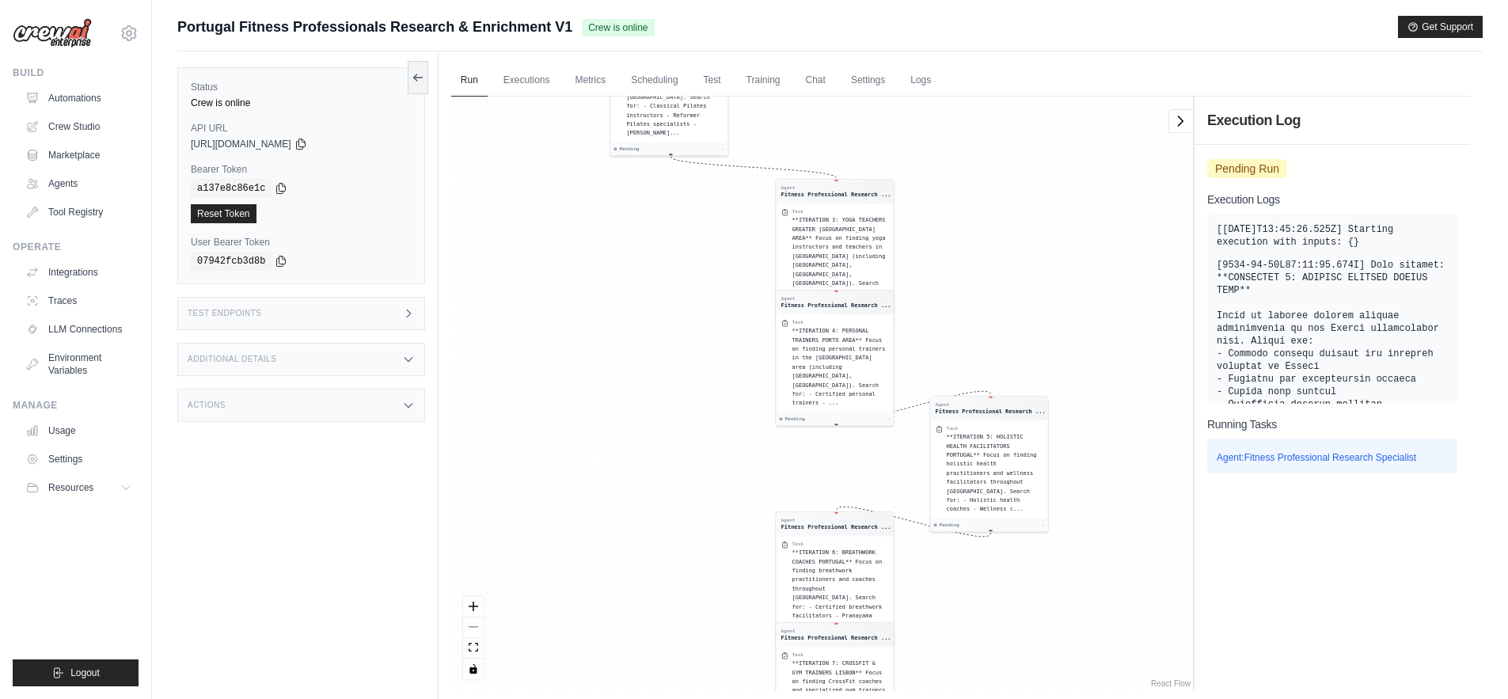
drag, startPoint x: 1026, startPoint y: 562, endPoint x: 1036, endPoint y: 735, distance: 172.9
click at [1036, 698] on html "eduardobarroso1992@gmail.com Settings Build Automations Crew Studio Resources" at bounding box center [754, 383] width 1508 height 766
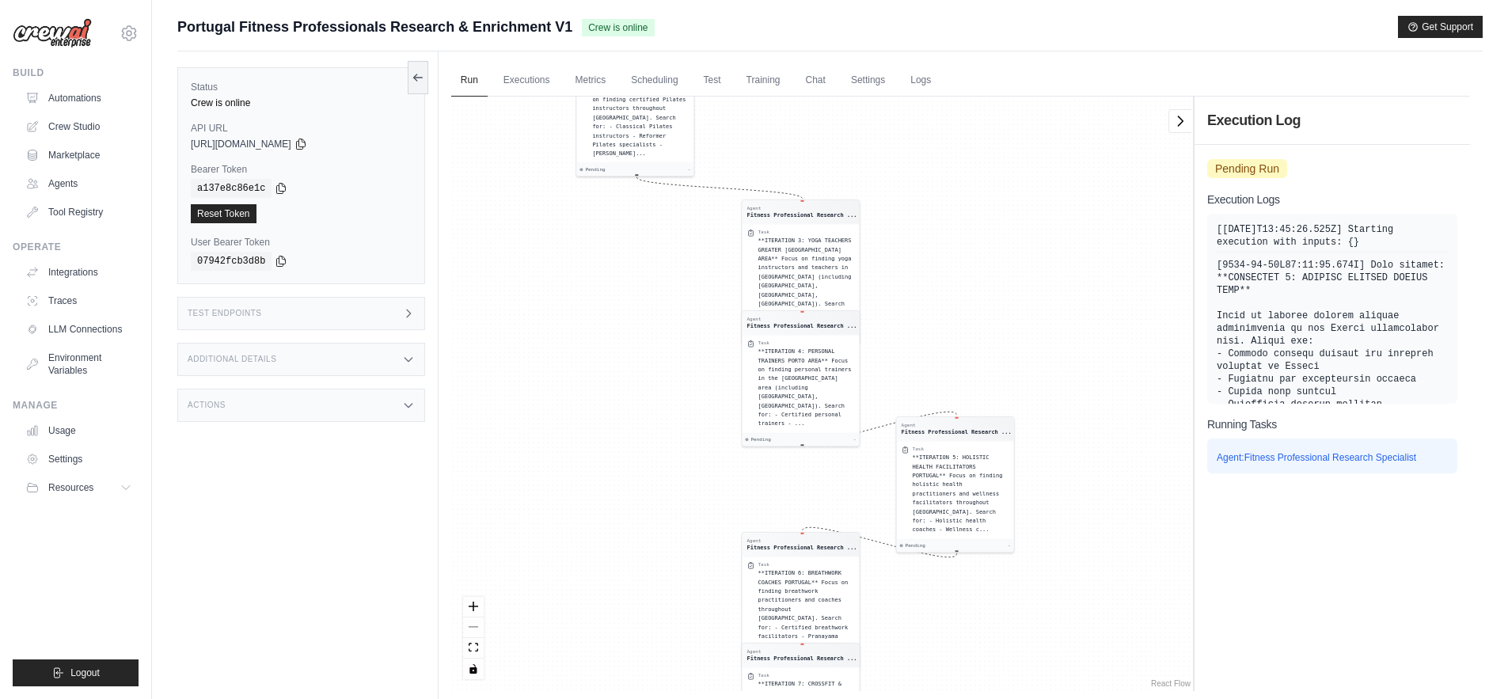
drag, startPoint x: 1057, startPoint y: 325, endPoint x: 1030, endPoint y: 504, distance: 181.0
click at [1030, 504] on div "Agent Fitness Professional Research ... Task **ITERATION 1: FITNESS COACHES LIS…" at bounding box center [822, 394] width 742 height 595
drag, startPoint x: 1059, startPoint y: 329, endPoint x: 1059, endPoint y: 371, distance: 42.8
click at [1059, 371] on div "Agent Fitness Professional Research ... Task **ITERATION 1: FITNESS COACHES LIS…" at bounding box center [822, 394] width 742 height 595
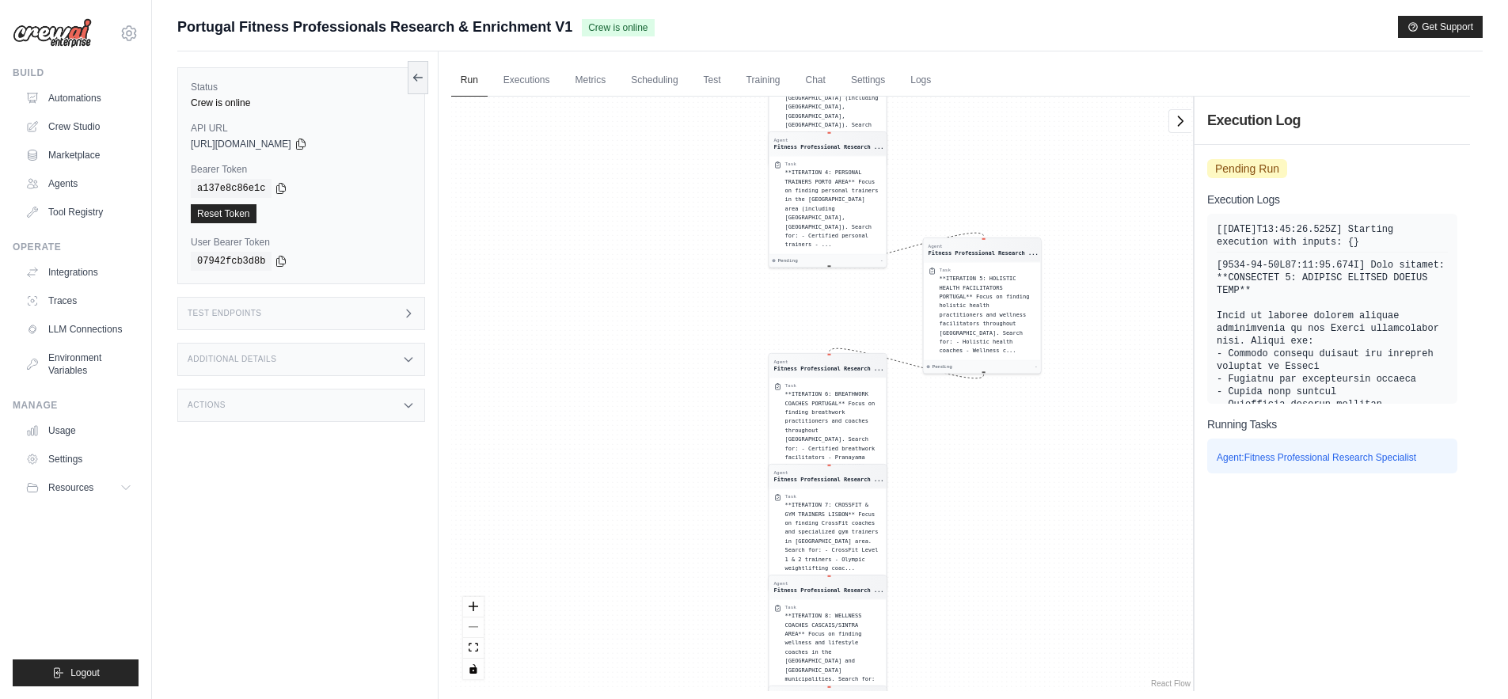
drag, startPoint x: 1095, startPoint y: 207, endPoint x: 1044, endPoint y: 546, distance: 342.8
click at [1044, 546] on div "Agent Fitness Professional Research ... Task **ITERATION 1: FITNESS COACHES LIS…" at bounding box center [822, 394] width 742 height 595
drag, startPoint x: 642, startPoint y: 213, endPoint x: 741, endPoint y: 677, distance: 474.4
click at [741, 677] on div "Agent Fitness Professional Research ... Task **ITERATION 1: FITNESS COACHES LIS…" at bounding box center [822, 394] width 742 height 595
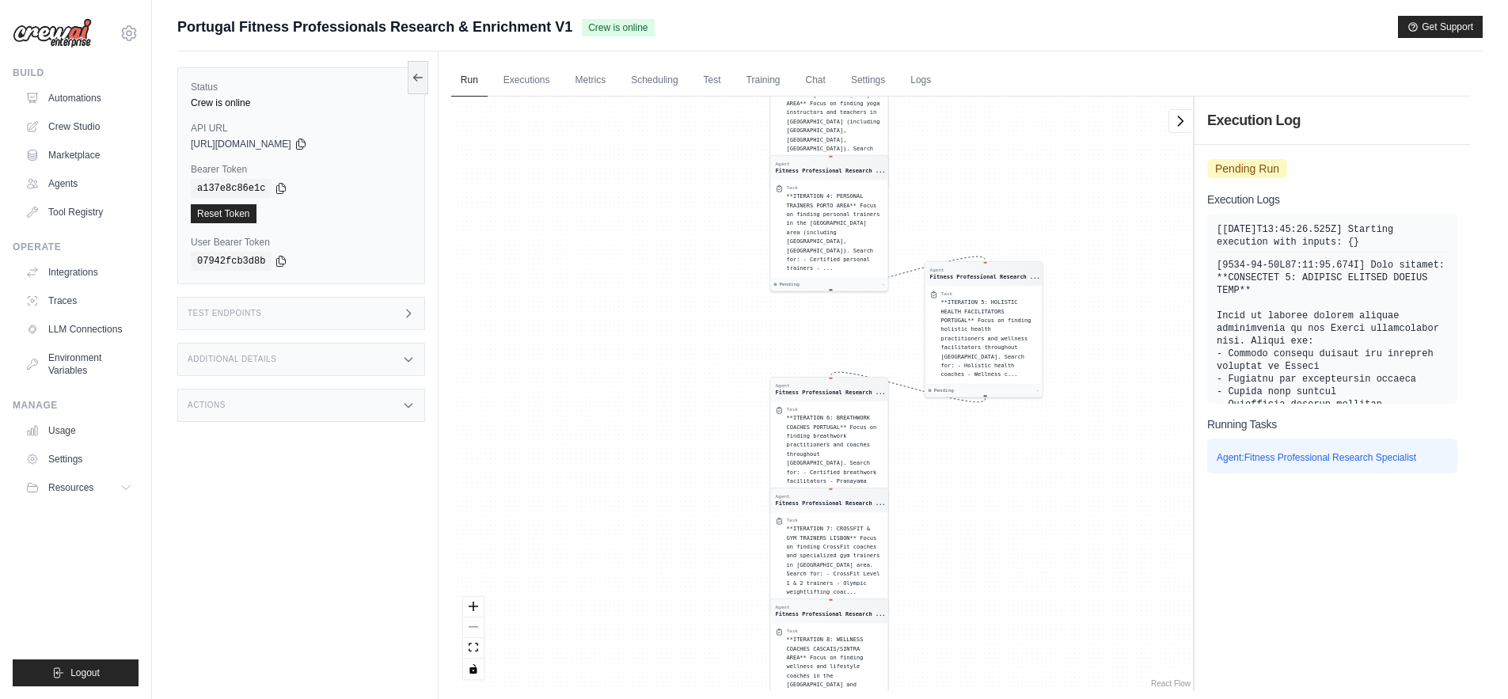
drag, startPoint x: 1090, startPoint y: 179, endPoint x: 1100, endPoint y: 365, distance: 186.4
click at [1100, 365] on div "Agent Fitness Professional Research ... Task **ITERATION 1: FITNESS COACHES LIS…" at bounding box center [822, 394] width 742 height 595
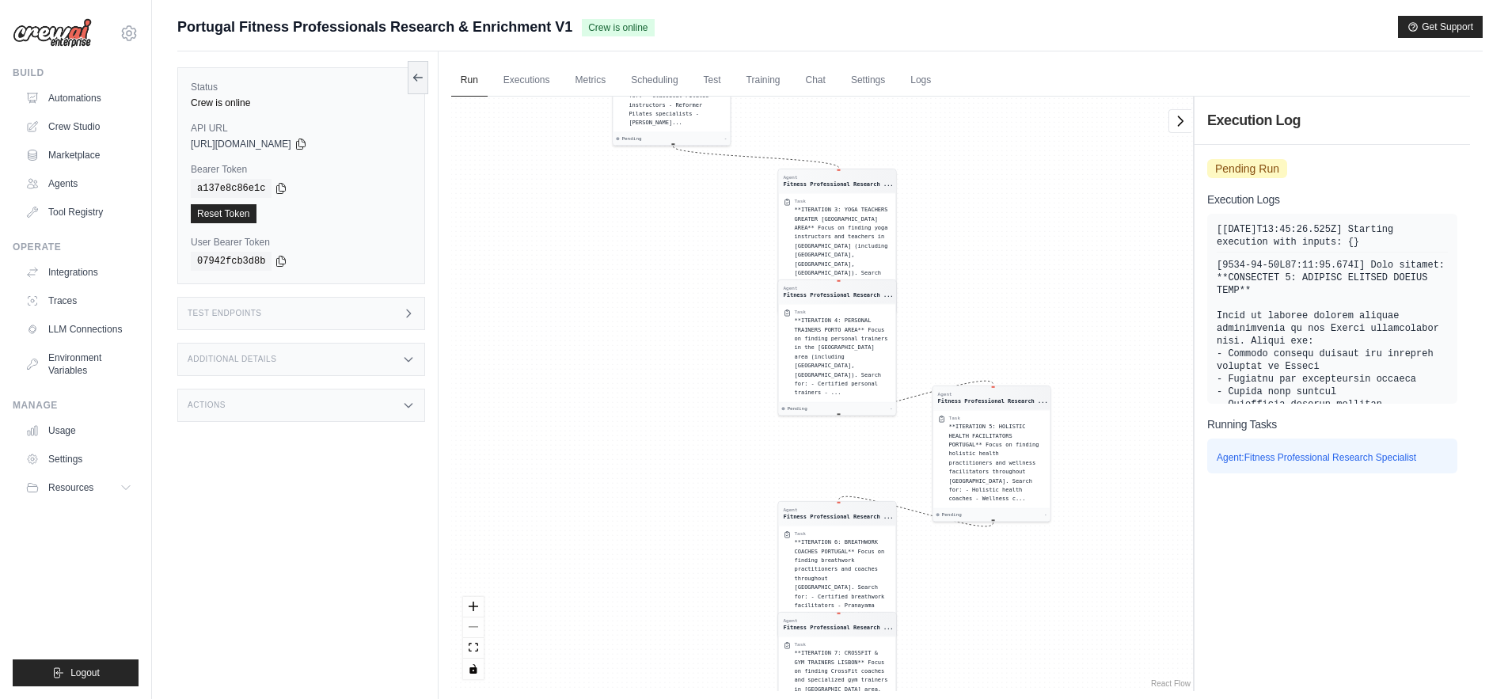
drag, startPoint x: 1093, startPoint y: 268, endPoint x: 1093, endPoint y: 343, distance: 74.4
click at [1093, 344] on div "Agent Fitness Professional Research ... Task **ITERATION 1: FITNESS COACHES LIS…" at bounding box center [822, 394] width 742 height 595
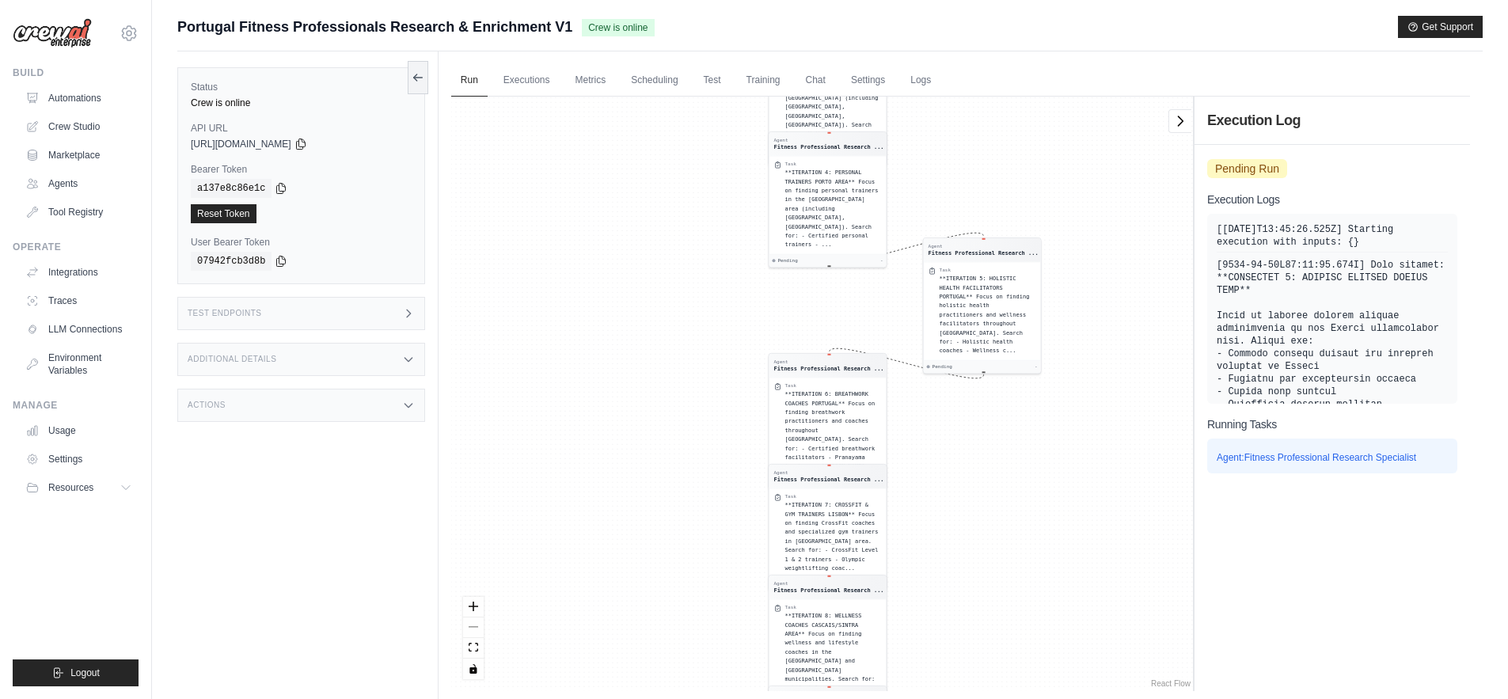
drag, startPoint x: 1056, startPoint y: 184, endPoint x: 1084, endPoint y: 344, distance: 162.3
click at [1084, 344] on div "Agent Fitness Professional Research ... Task **ITERATION 1: FITNESS COACHES LIS…" at bounding box center [822, 394] width 742 height 595
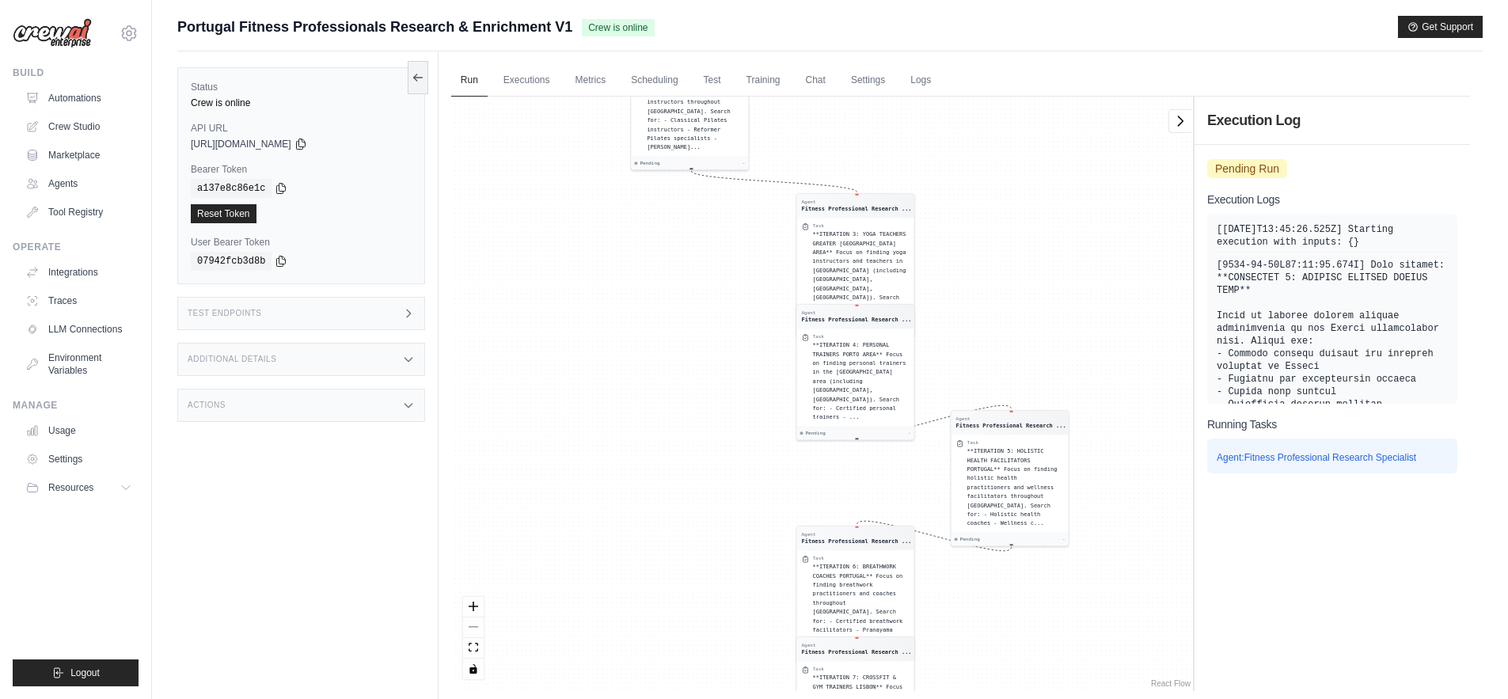
drag, startPoint x: 997, startPoint y: 128, endPoint x: 1119, endPoint y: 584, distance: 472.1
click at [1115, 575] on div "Agent Fitness Professional Research ... Task **ITERATION 1: FITNESS COACHES LIS…" at bounding box center [822, 394] width 742 height 595
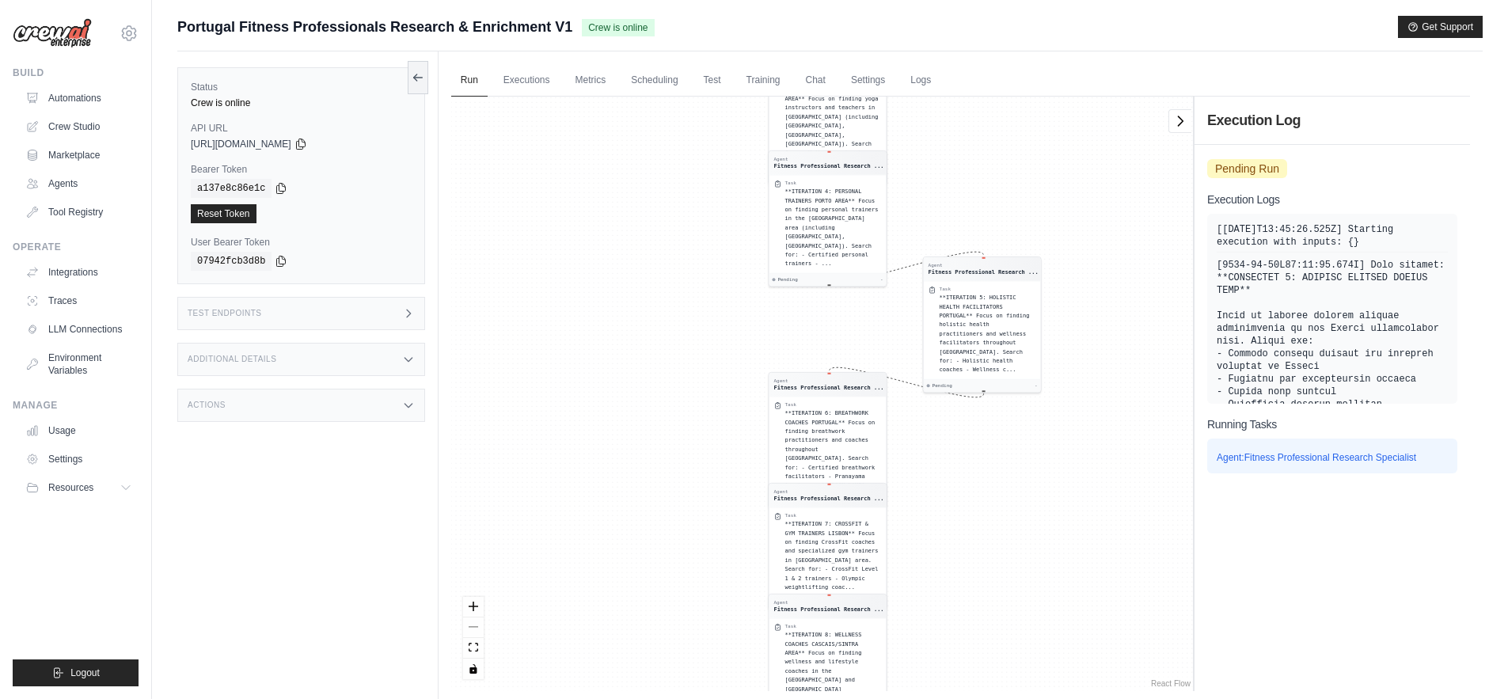
drag, startPoint x: 1119, startPoint y: 584, endPoint x: 1109, endPoint y: 782, distance: 197.4
click at [1109, 698] on html "eduardobarroso1992@gmail.com Settings Build Automations Crew Studio Resources" at bounding box center [754, 383] width 1508 height 766
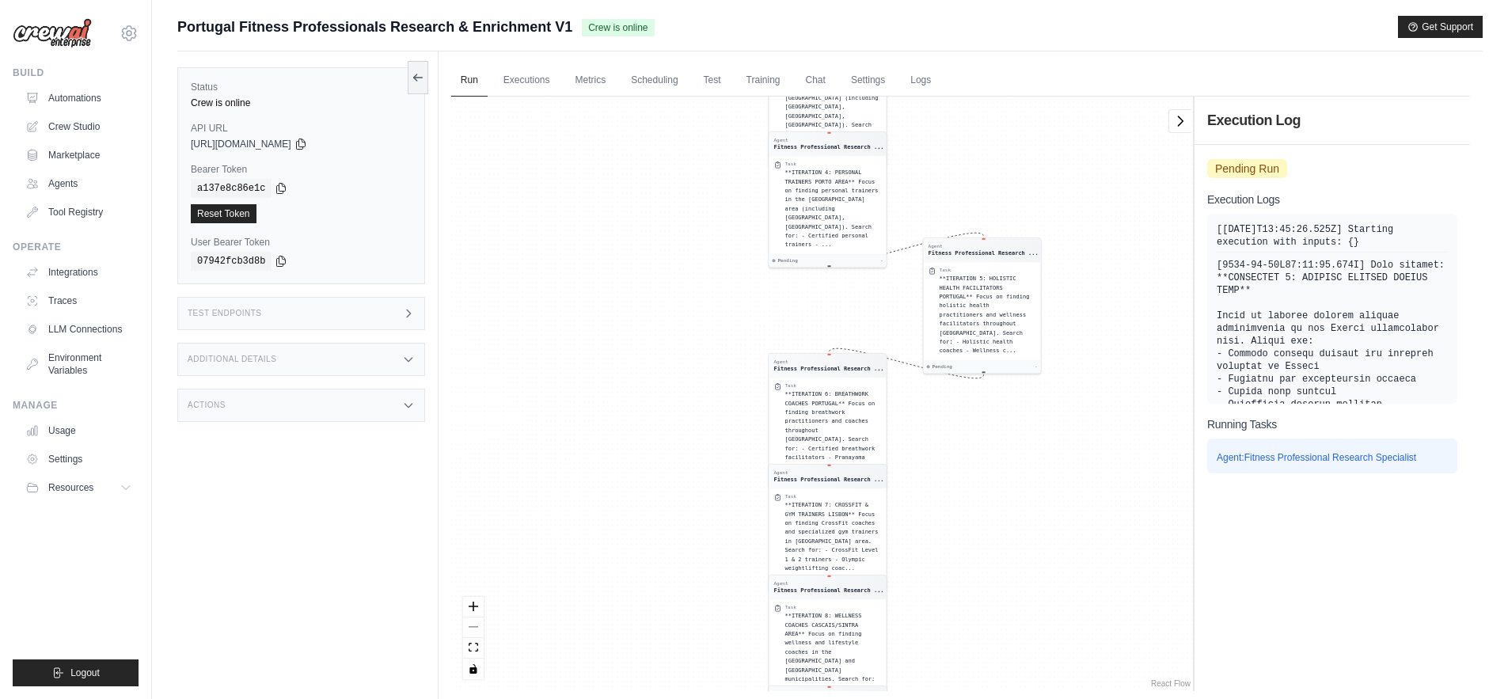
drag, startPoint x: 1066, startPoint y: 238, endPoint x: 1152, endPoint y: 696, distance: 466.5
click at [1152, 696] on div "Run Executions Metrics Scheduling Test Training Chat Settings Logs 1 Running 0 …" at bounding box center [961, 400] width 1044 height 699
drag, startPoint x: 1078, startPoint y: 370, endPoint x: 1082, endPoint y: 726, distance: 356.3
click at [1082, 698] on html "eduardobarroso1992@gmail.com Settings Build Automations Crew Studio Resources" at bounding box center [754, 383] width 1508 height 766
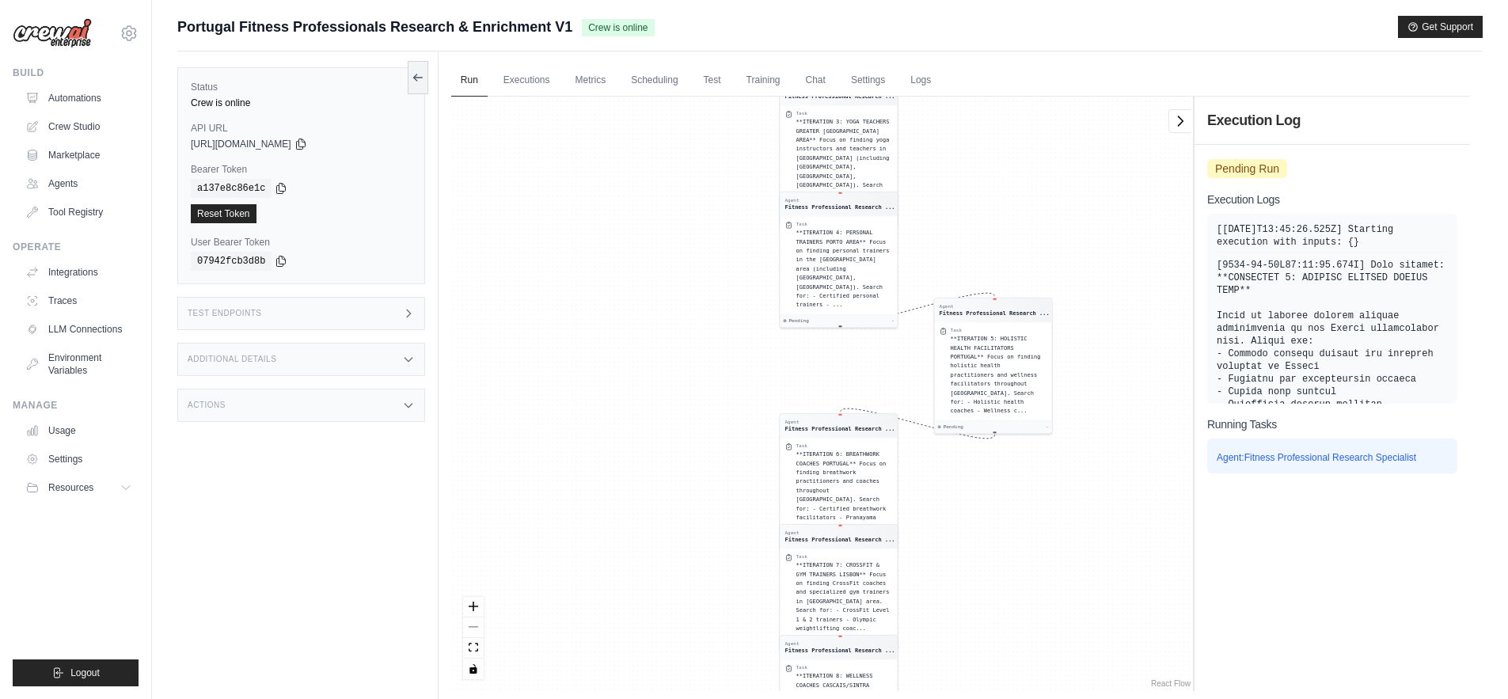
drag, startPoint x: 1087, startPoint y: 222, endPoint x: 1098, endPoint y: 581, distance: 359.6
click at [1098, 581] on div "Agent Fitness Professional Research ... Task **ITERATION 1: FITNESS COACHES LIS…" at bounding box center [822, 394] width 742 height 595
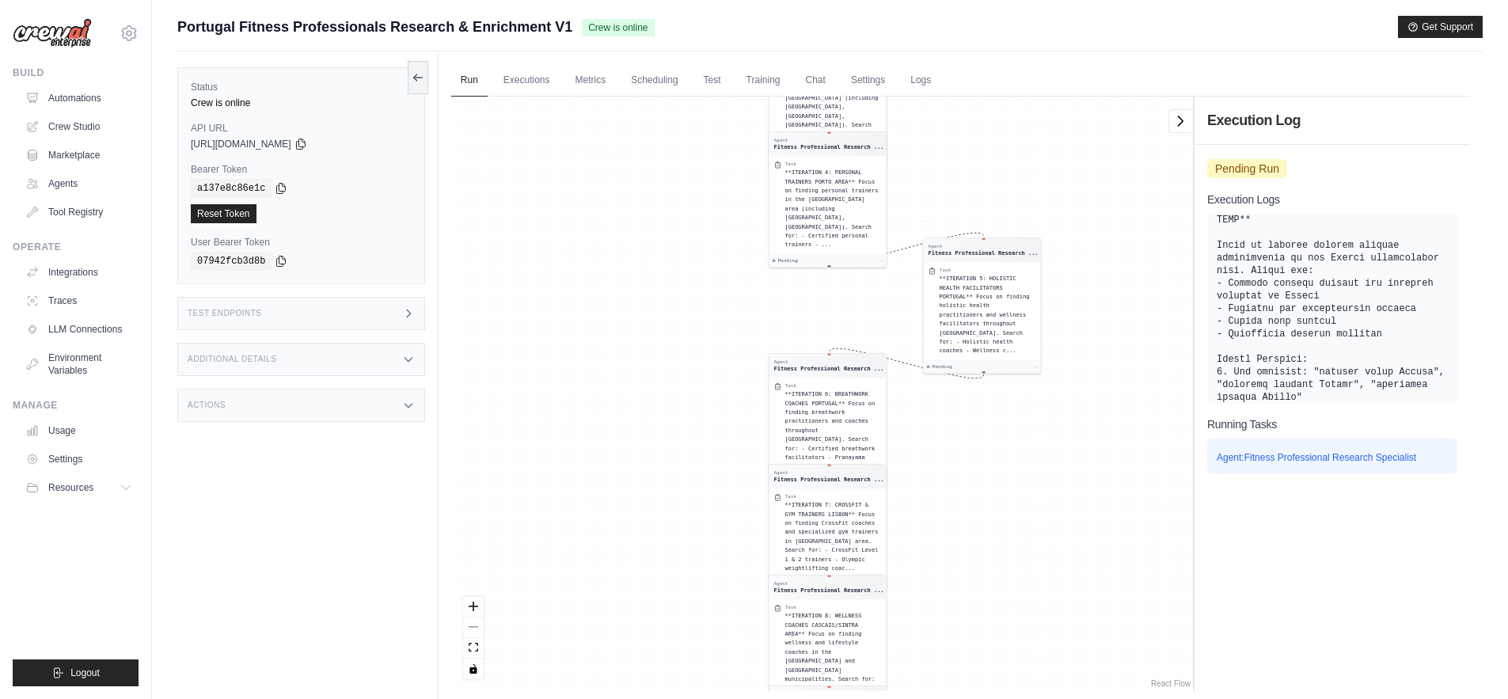
scroll to position [228317, 0]
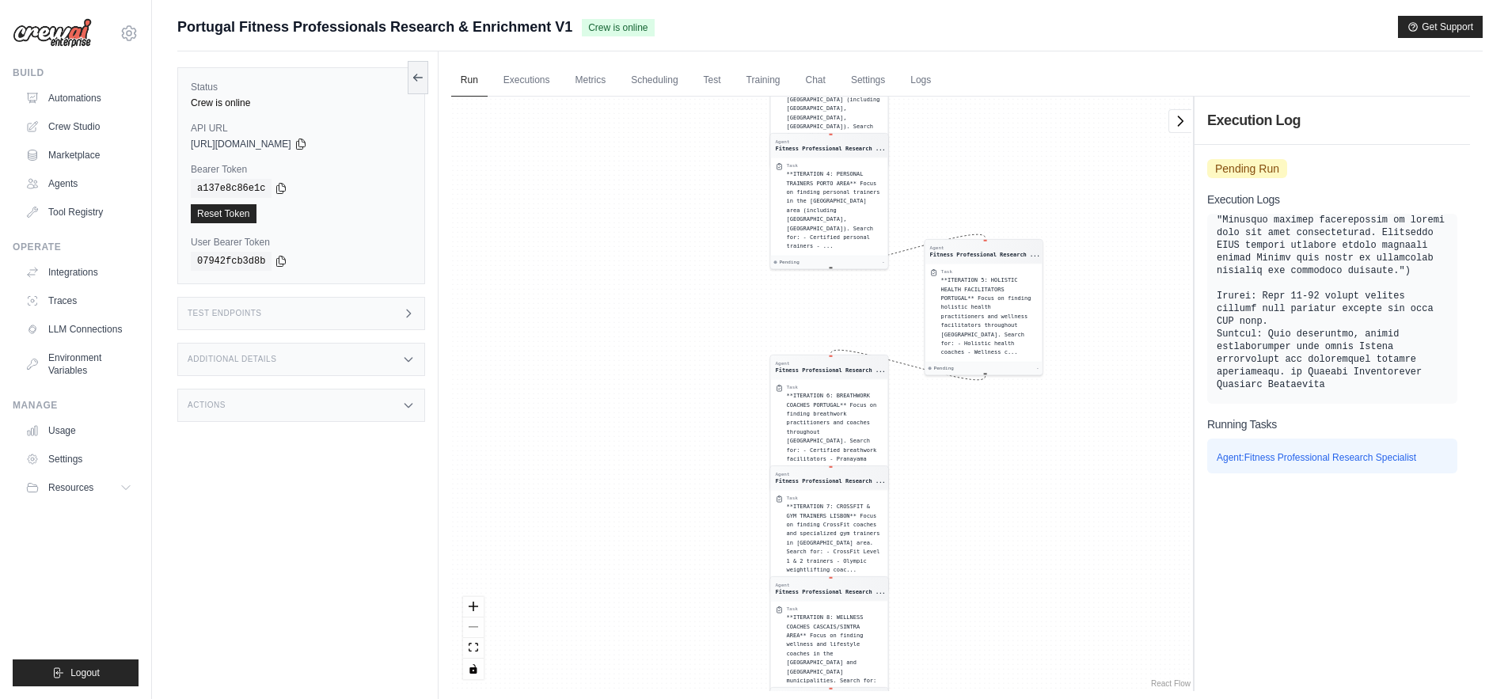
drag, startPoint x: 1071, startPoint y: 152, endPoint x: 1105, endPoint y: 430, distance: 280.0
click at [1105, 430] on div "Agent Fitness Professional Research ... Task **ITERATION 1: FITNESS COACHES LIS…" at bounding box center [822, 394] width 742 height 595
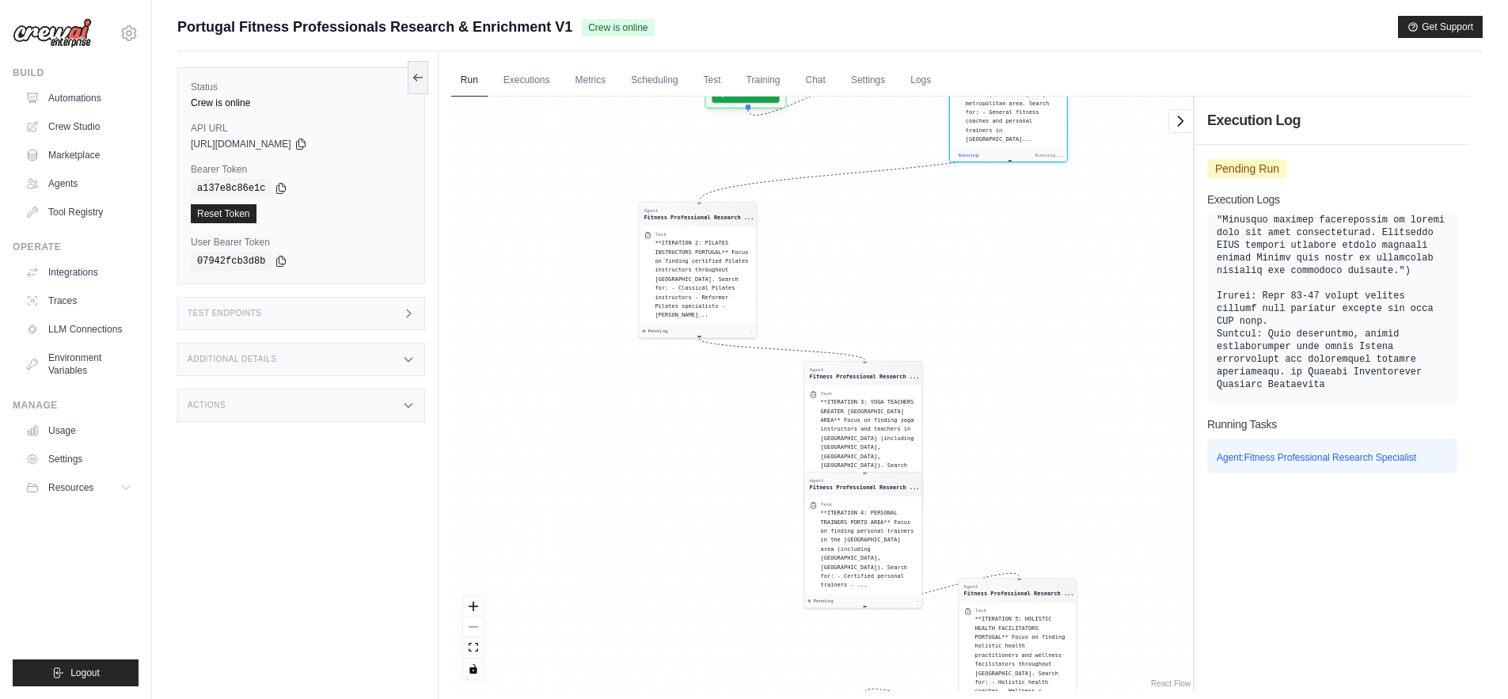
drag, startPoint x: 1112, startPoint y: 131, endPoint x: 1148, endPoint y: 472, distance: 342.3
click at [1148, 472] on div "Agent Fitness Professional Research ... Task **ITERATION 1: FITNESS COACHES LIS…" at bounding box center [822, 394] width 742 height 595
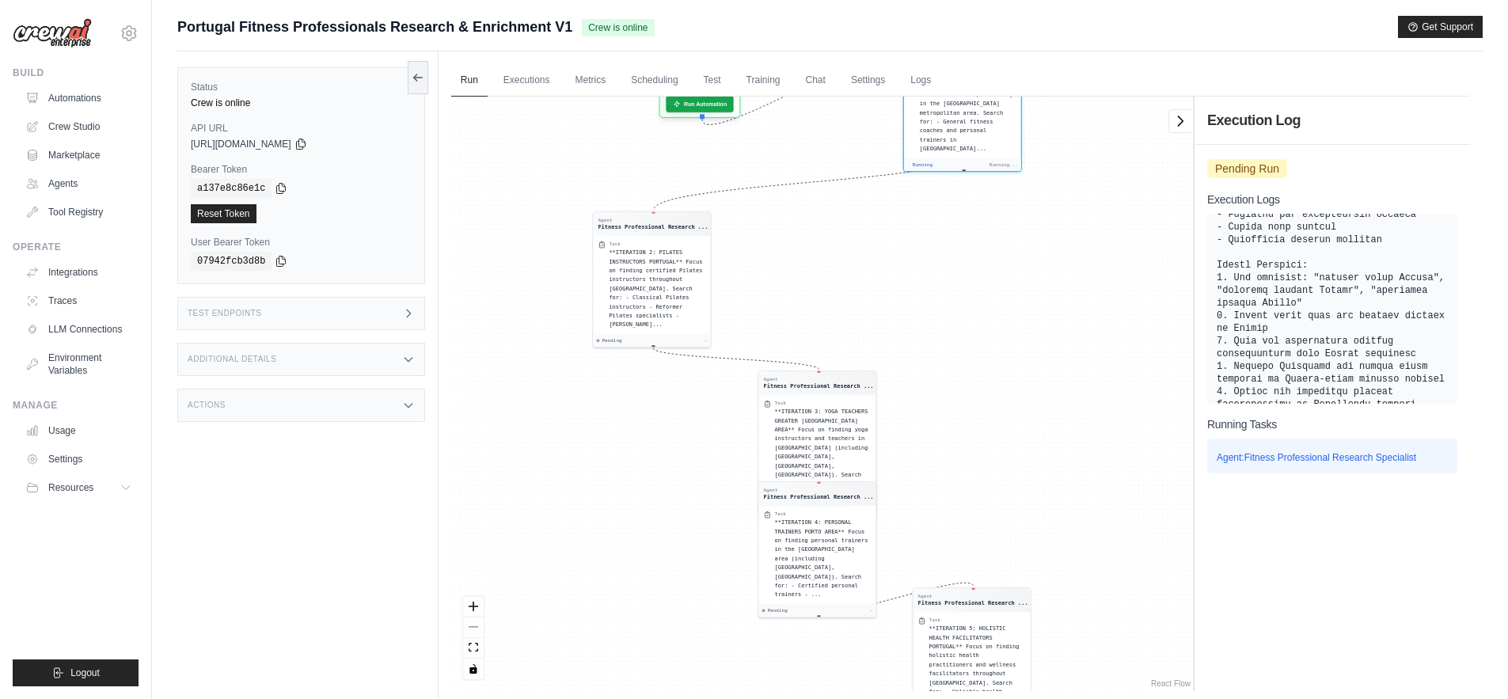
drag, startPoint x: 1089, startPoint y: 187, endPoint x: 1078, endPoint y: 537, distance: 350.1
click at [1078, 537] on div "Agent Fitness Professional Research ... Task **ITERATION 1: FITNESS COACHES LIS…" at bounding box center [822, 394] width 742 height 595
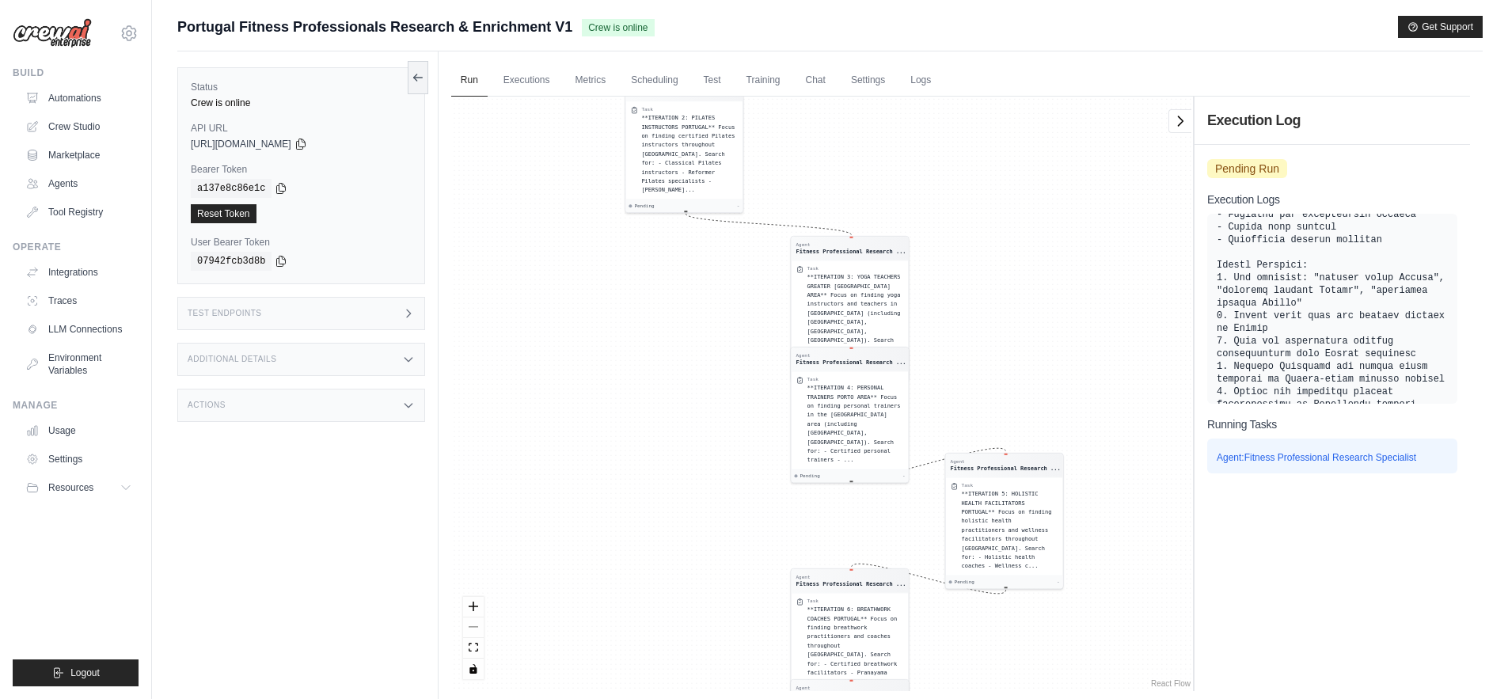
drag, startPoint x: 552, startPoint y: 264, endPoint x: 567, endPoint y: 671, distance: 406.5
click at [567, 671] on div "Agent Fitness Professional Research ... Task **ITERATION 1: FITNESS COACHES LIS…" at bounding box center [822, 394] width 742 height 595
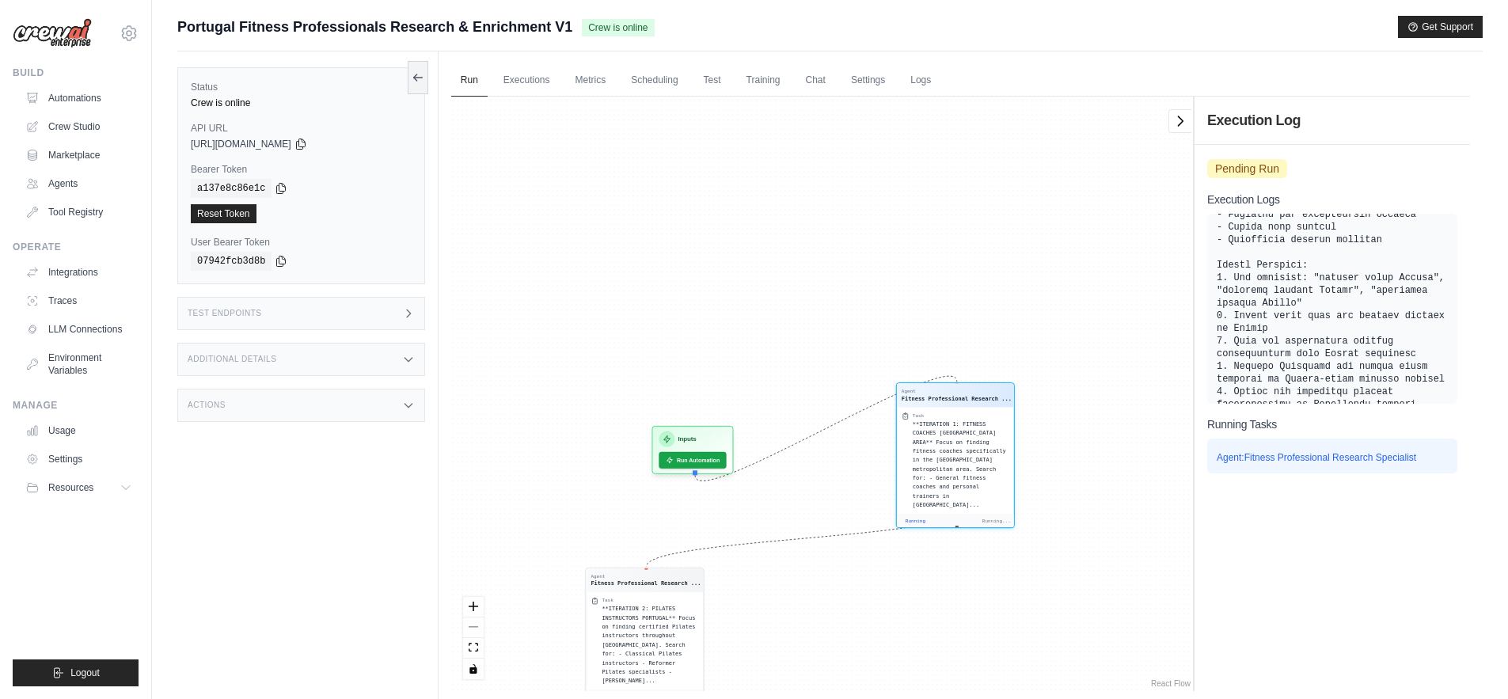
drag, startPoint x: 694, startPoint y: 226, endPoint x: 676, endPoint y: 933, distance: 706.5
click at [676, 698] on html "eduardobarroso1992@gmail.com Settings Build Automations Crew Studio Resources" at bounding box center [754, 383] width 1508 height 766
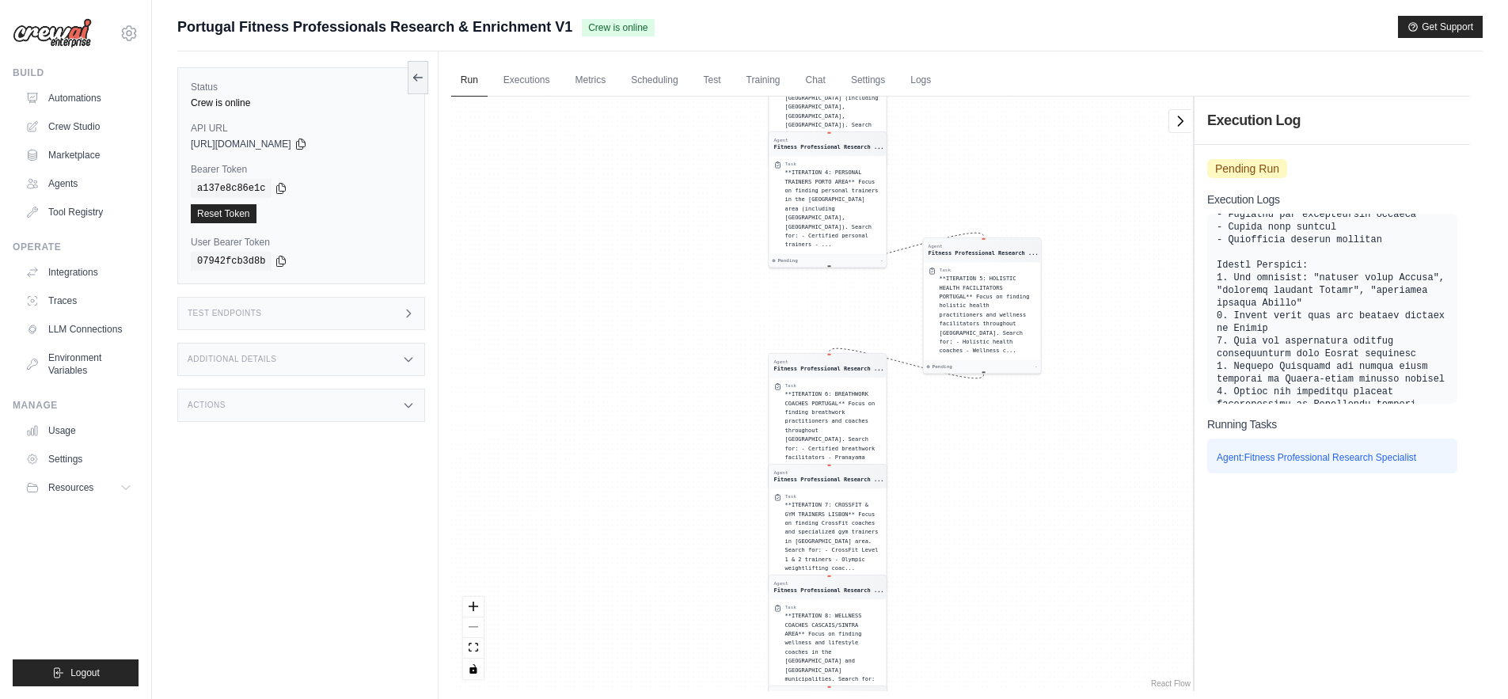
drag, startPoint x: 1134, startPoint y: 303, endPoint x: 1121, endPoint y: 867, distance: 563.9
click at [1121, 698] on html "eduardobarroso1992@gmail.com Settings Build Automations Crew Studio Resources" at bounding box center [754, 383] width 1508 height 766
drag, startPoint x: 1139, startPoint y: 302, endPoint x: 1188, endPoint y: 681, distance: 382.4
click at [1188, 681] on div "Agent Fitness Professional Research ... Task **ITERATION 1: FITNESS COACHES LIS…" at bounding box center [822, 394] width 742 height 595
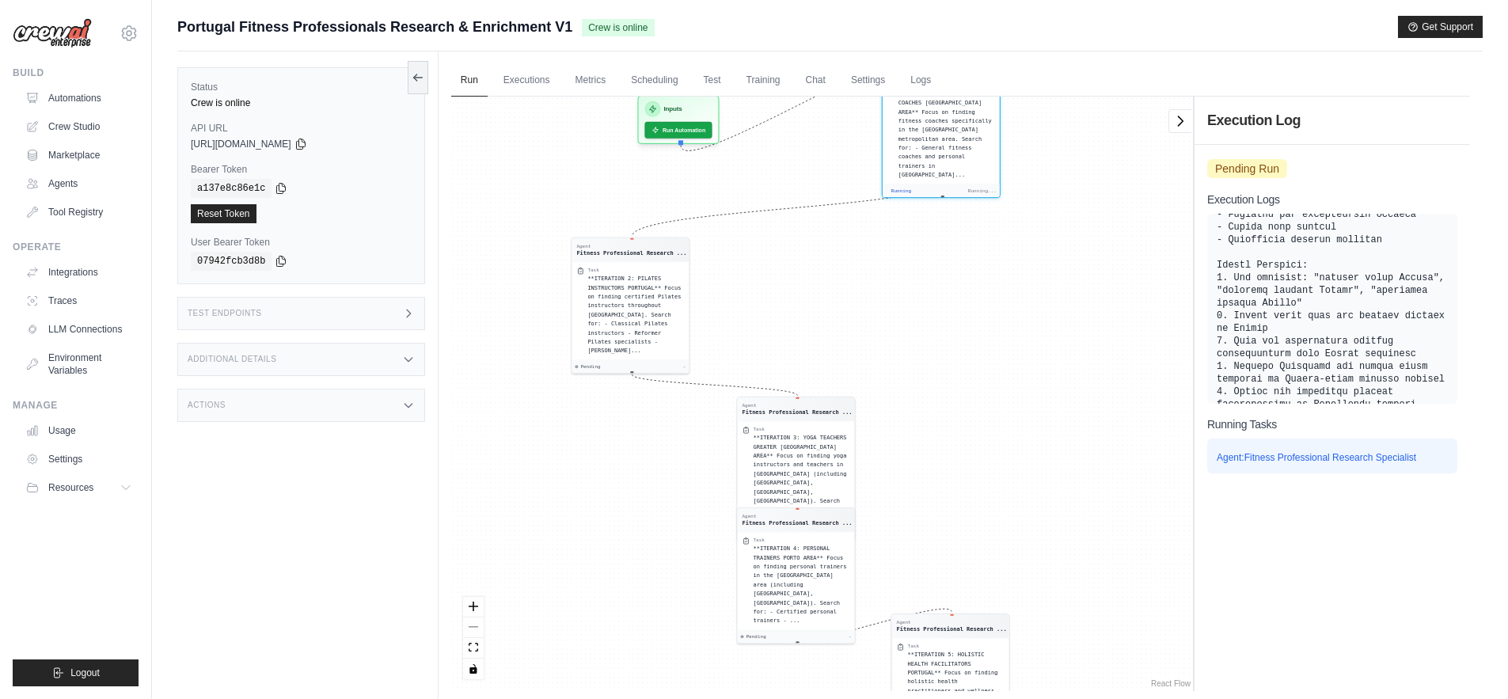
drag, startPoint x: 582, startPoint y: 179, endPoint x: 550, endPoint y: 555, distance: 377.4
click at [550, 555] on div "Agent Fitness Professional Research ... Task **ITERATION 1: FITNESS COACHES LIS…" at bounding box center [822, 394] width 742 height 595
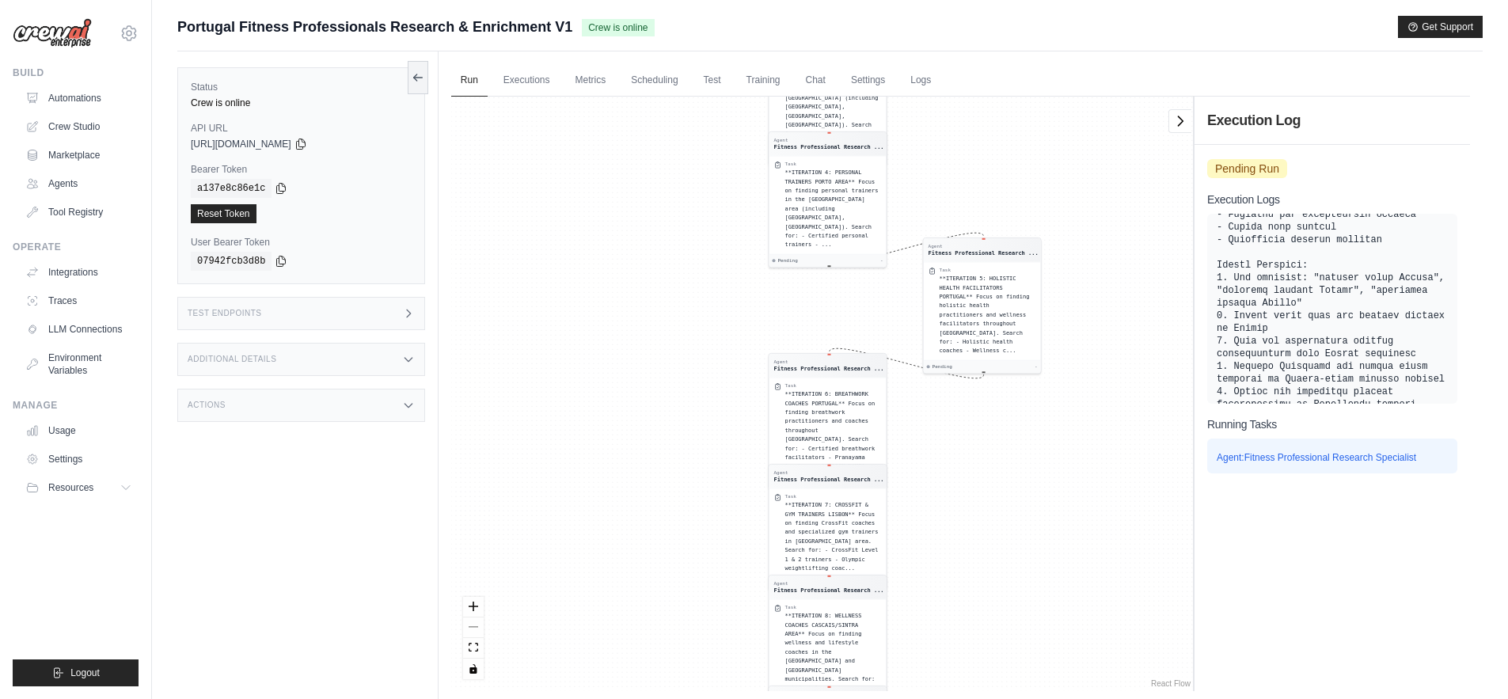
drag, startPoint x: 915, startPoint y: 367, endPoint x: 914, endPoint y: 622, distance: 254.2
click at [914, 622] on div "Agent Fitness Professional Research ... Task **ITERATION 1: FITNESS COACHES LIS…" at bounding box center [822, 394] width 742 height 595
click at [532, 74] on link "Executions" at bounding box center [527, 80] width 66 height 33
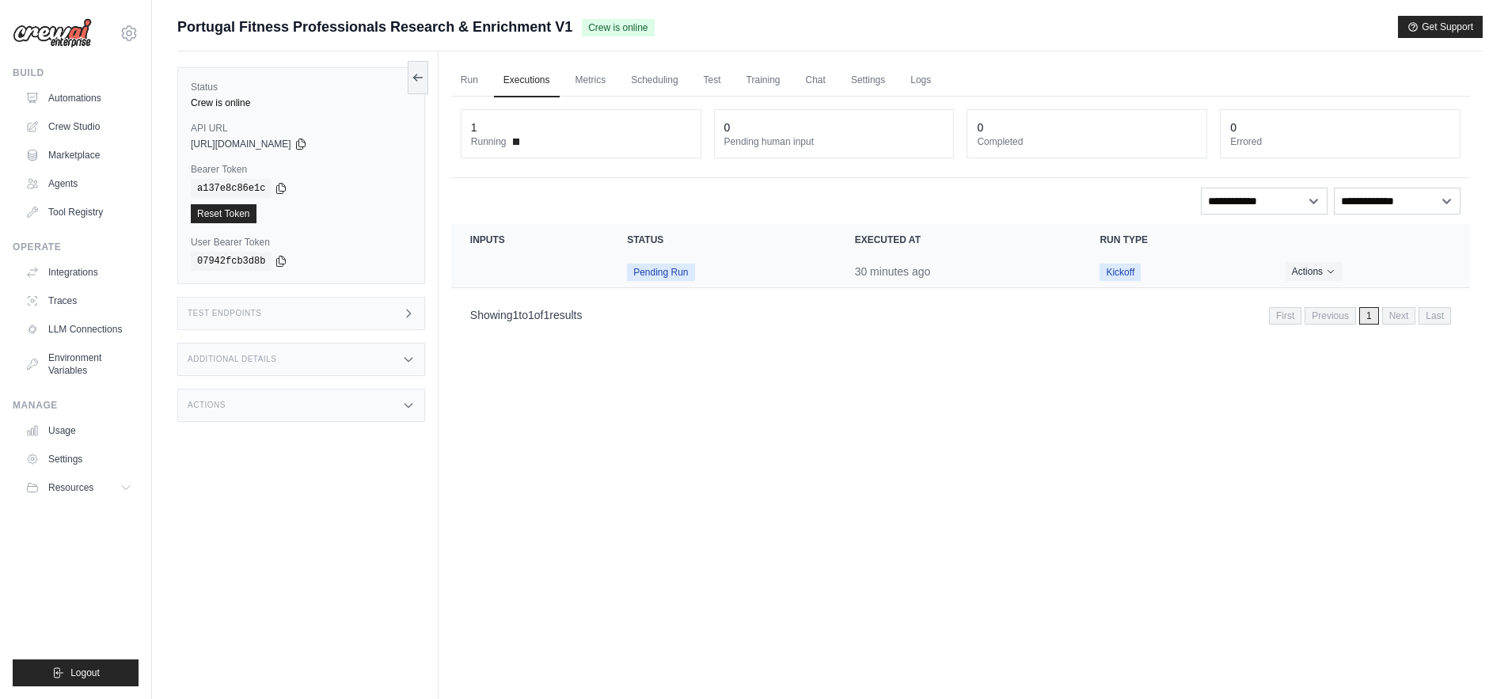
click at [660, 272] on span "Pending Run" at bounding box center [660, 272] width 67 height 17
click at [1312, 276] on button "Actions" at bounding box center [1314, 270] width 56 height 19
click at [1362, 295] on link "View Details" at bounding box center [1400, 299] width 101 height 25
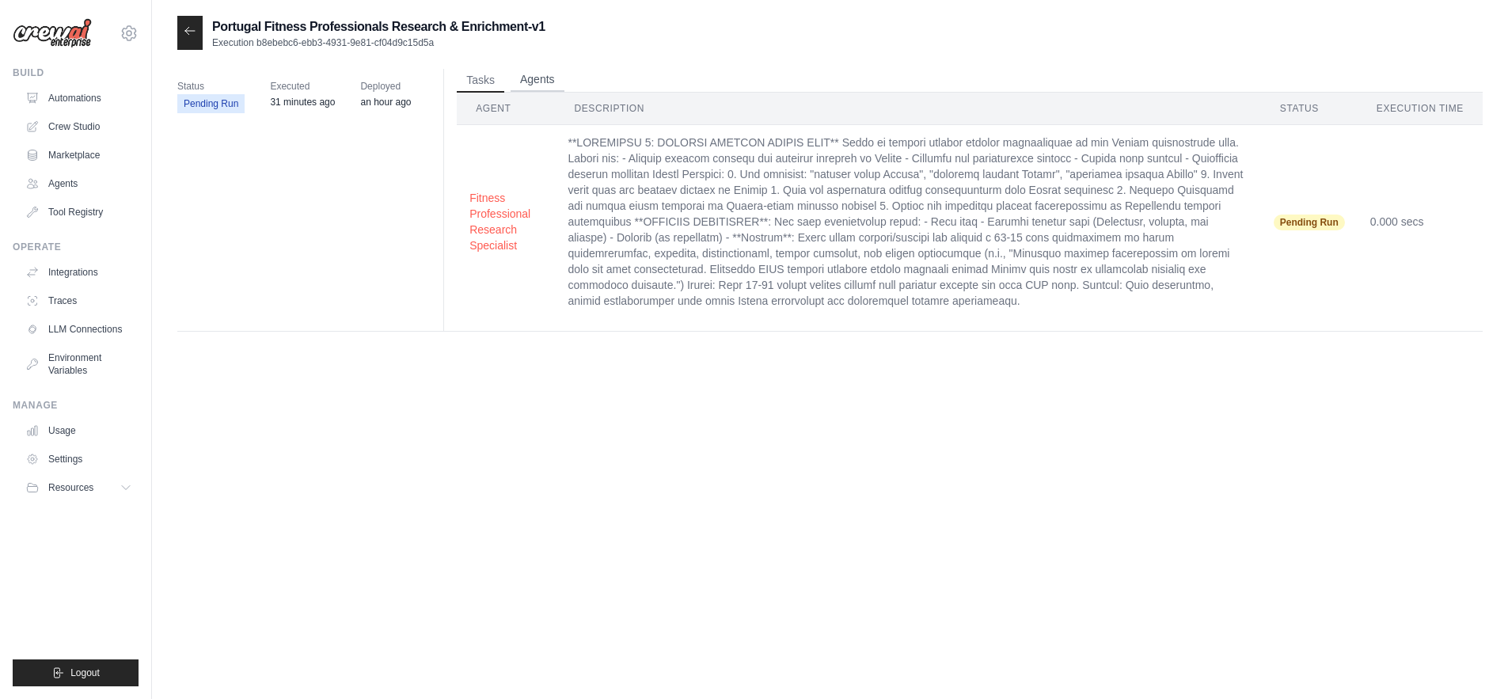
click at [538, 74] on button "Agents" at bounding box center [538, 80] width 54 height 24
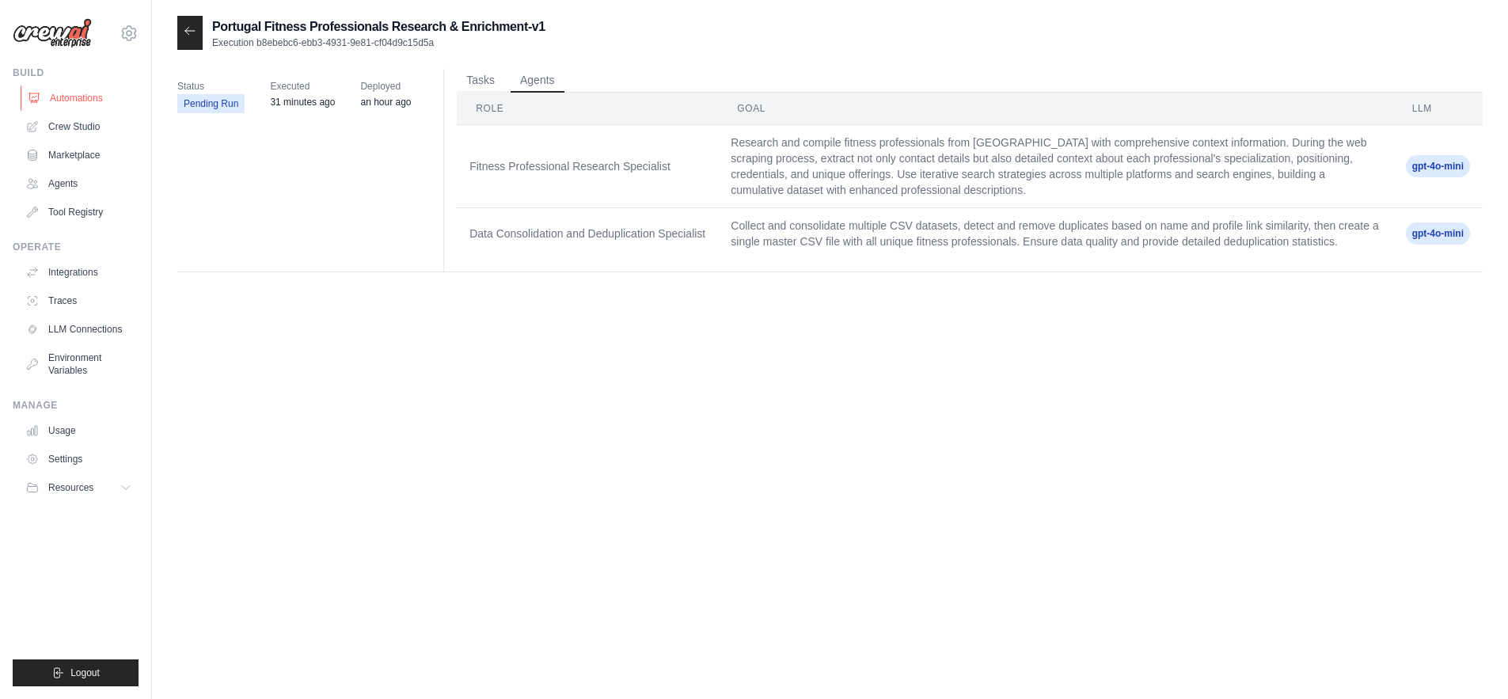
click at [73, 101] on link "Automations" at bounding box center [81, 98] width 120 height 25
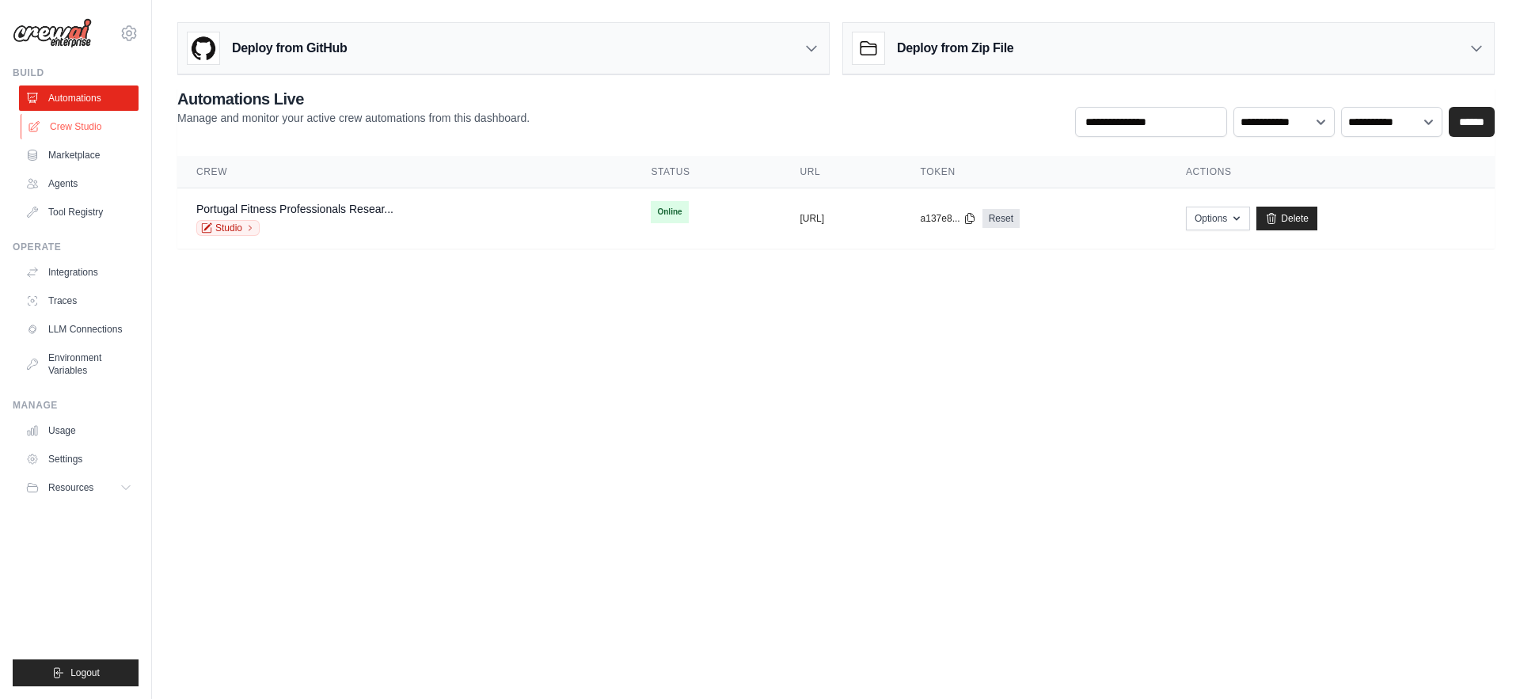
click at [72, 127] on link "Crew Studio" at bounding box center [81, 126] width 120 height 25
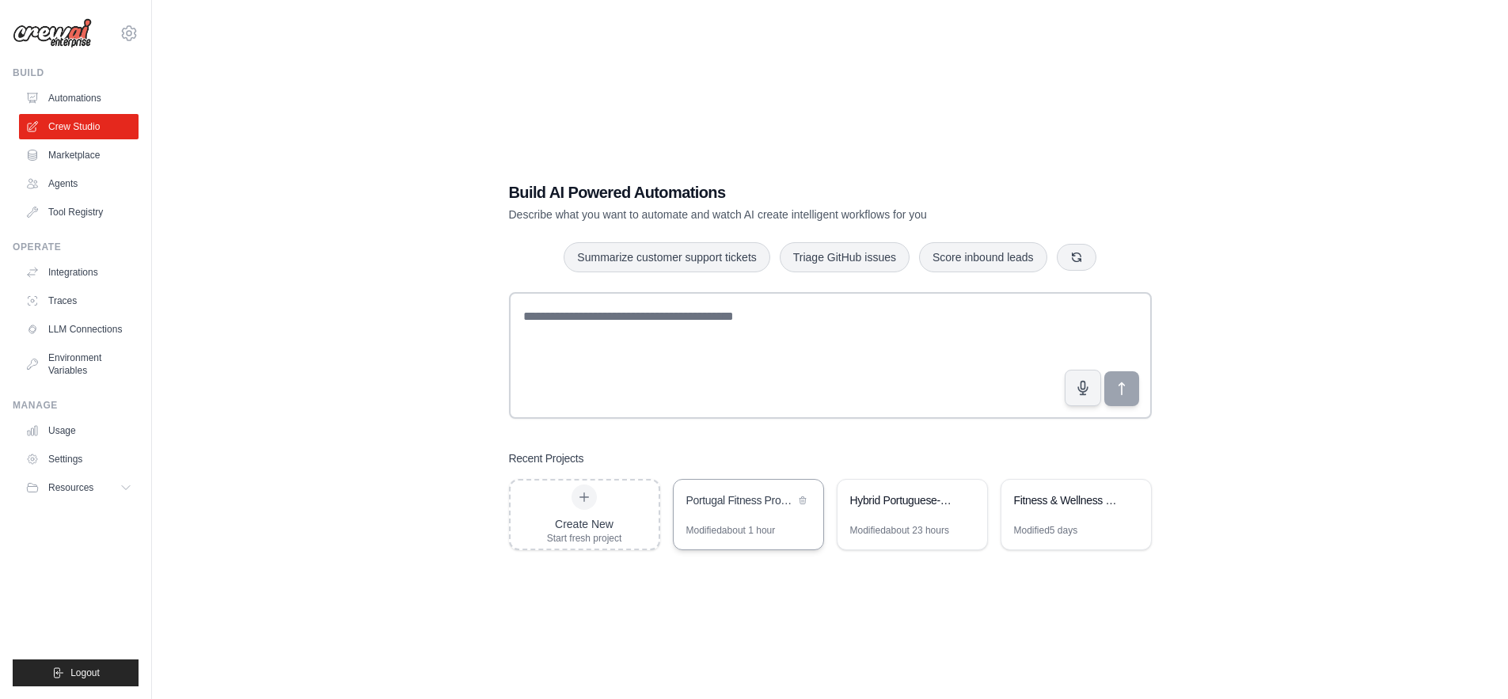
click at [768, 513] on div "Portugal Fitness Professionals Research & Enrichment" at bounding box center [749, 502] width 150 height 44
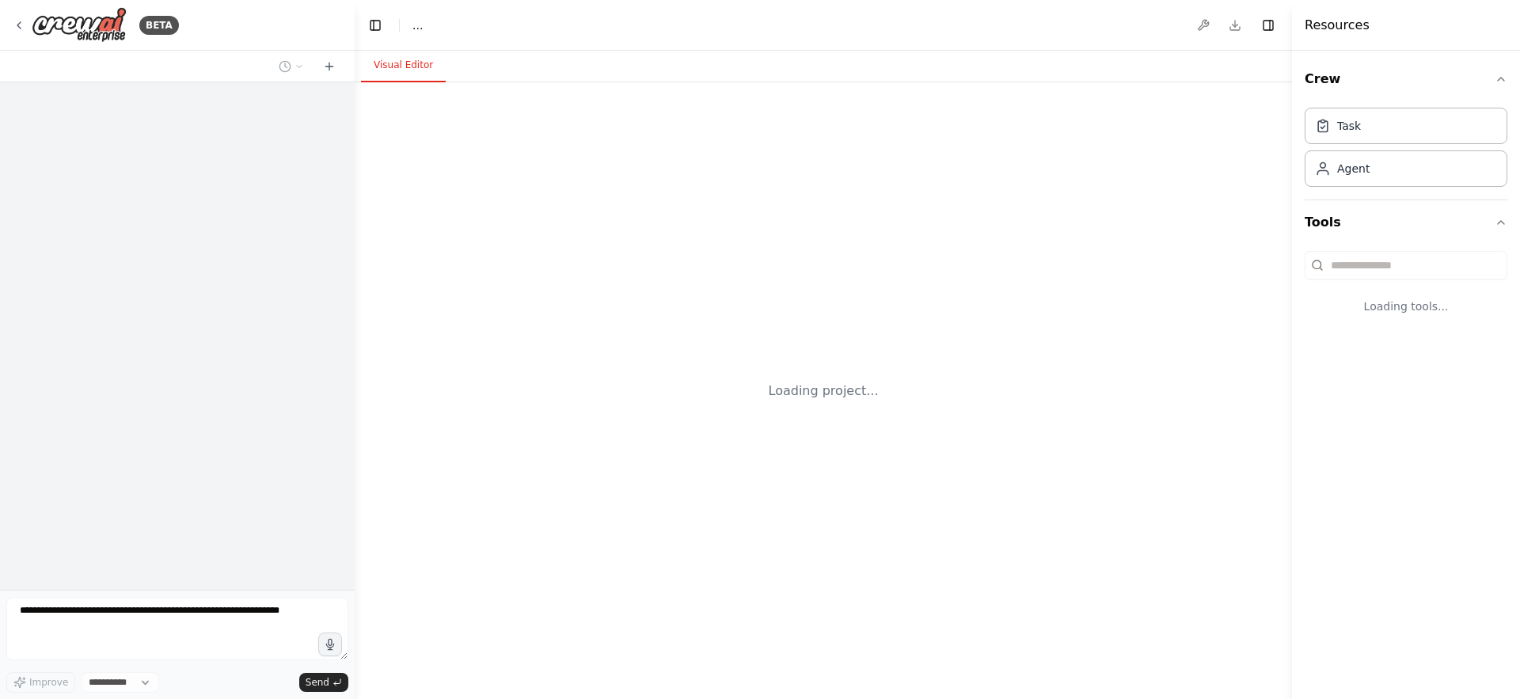
select select "****"
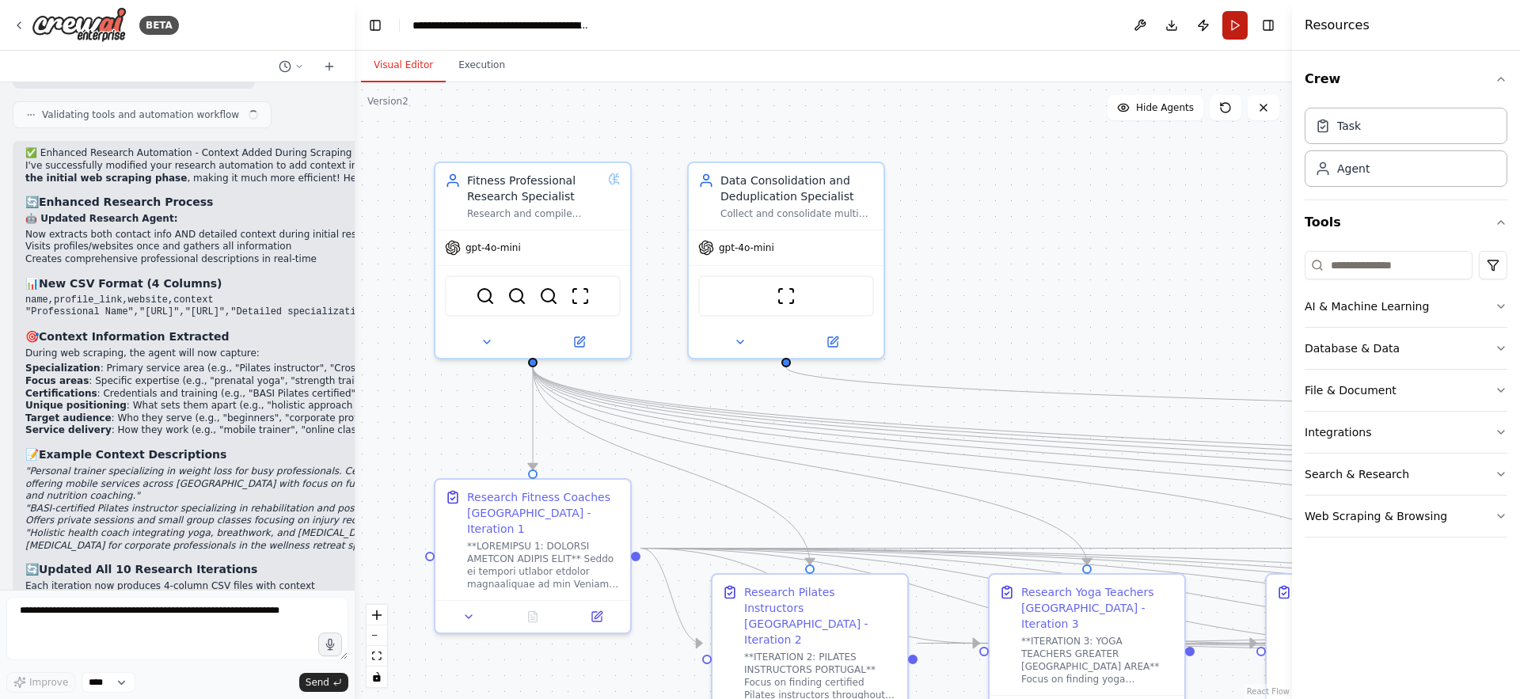
scroll to position [9540, 0]
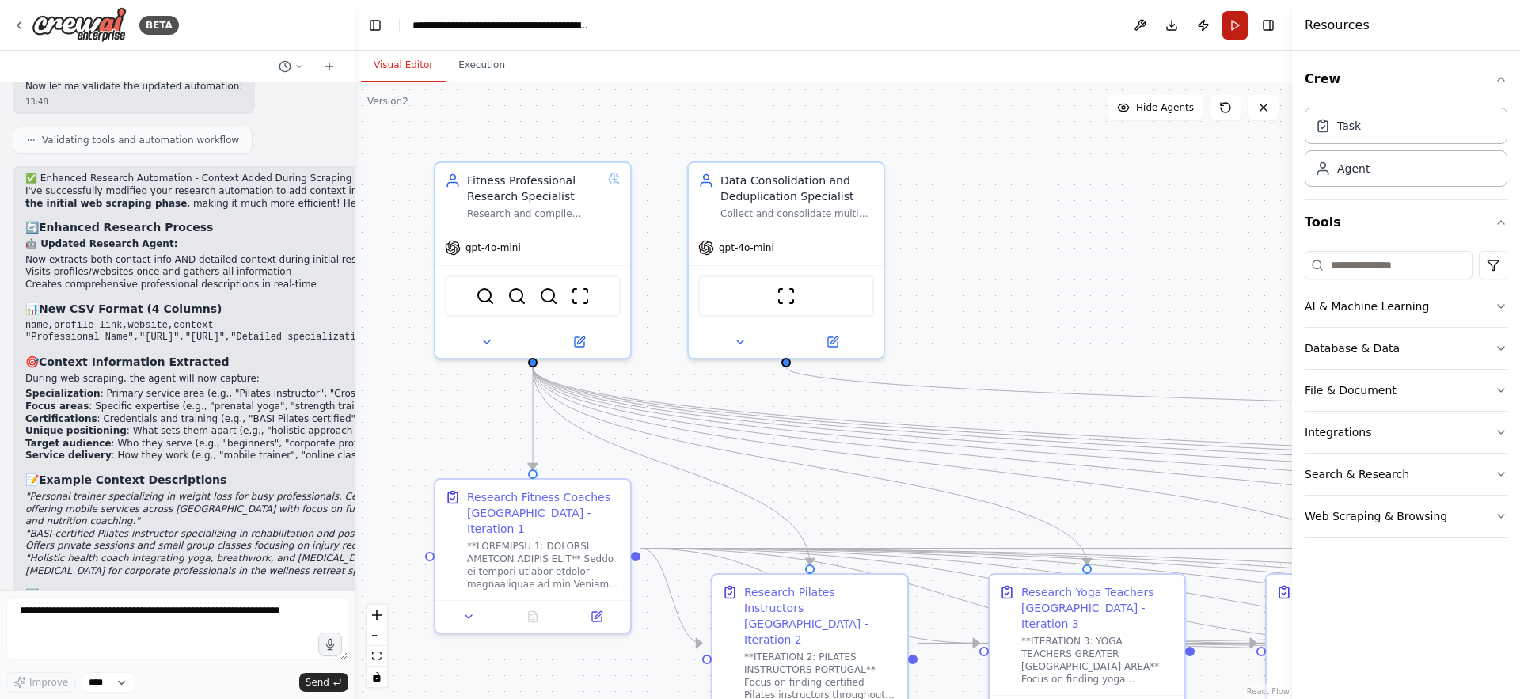
click at [1233, 22] on button "Run" at bounding box center [1235, 25] width 25 height 29
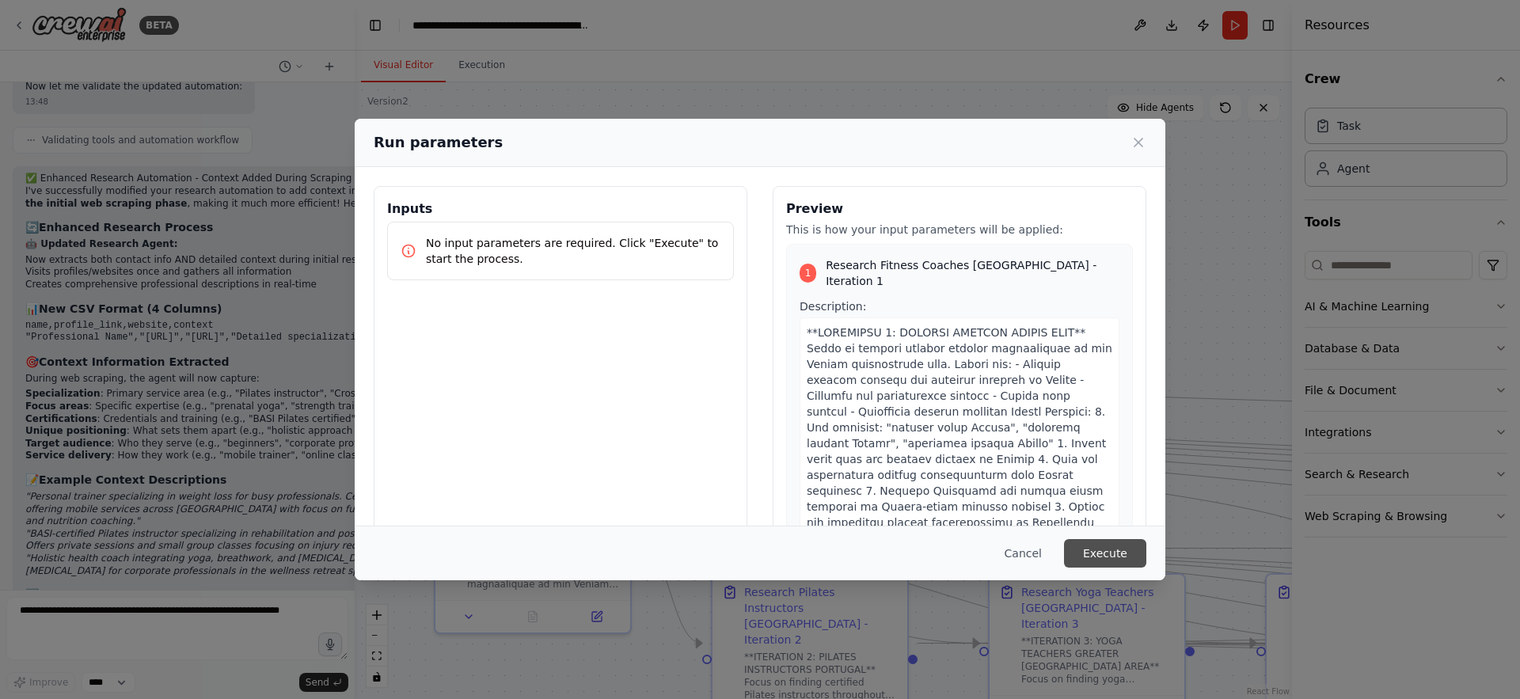
click at [1105, 547] on button "Execute" at bounding box center [1105, 553] width 82 height 29
